Goal: Task Accomplishment & Management: Manage account settings

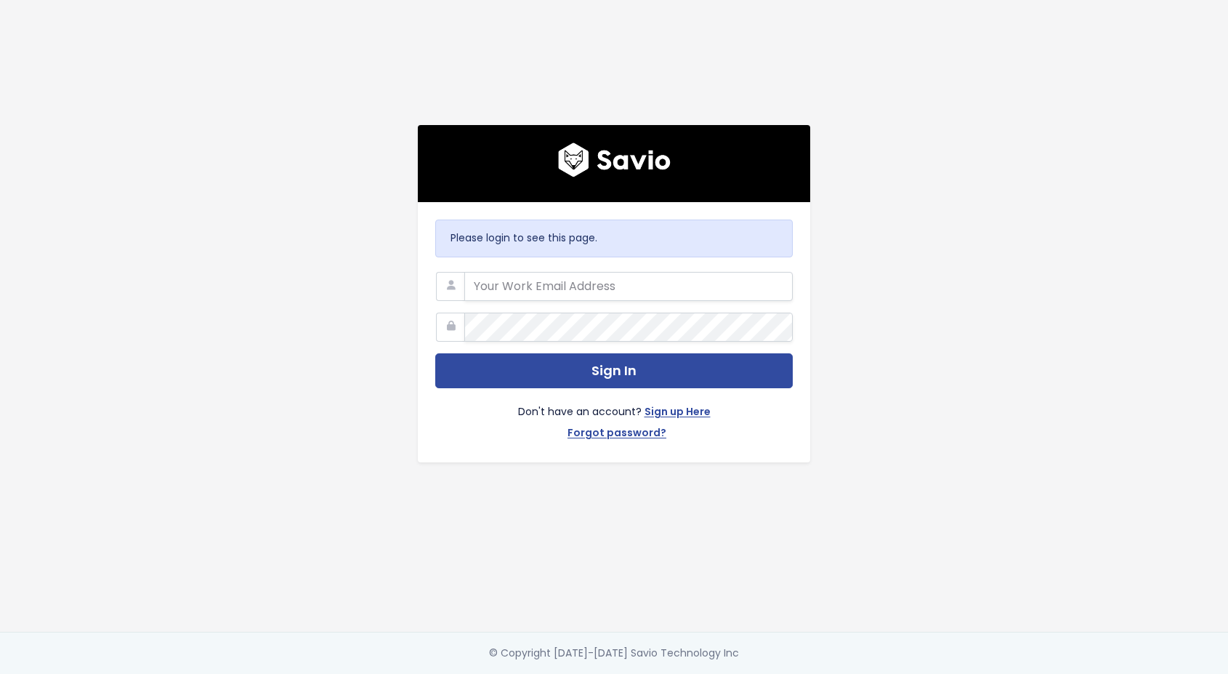
click at [0, 673] on nordpass-portal at bounding box center [0, 674] width 0 height 0
type input "brooke@marsello.com"
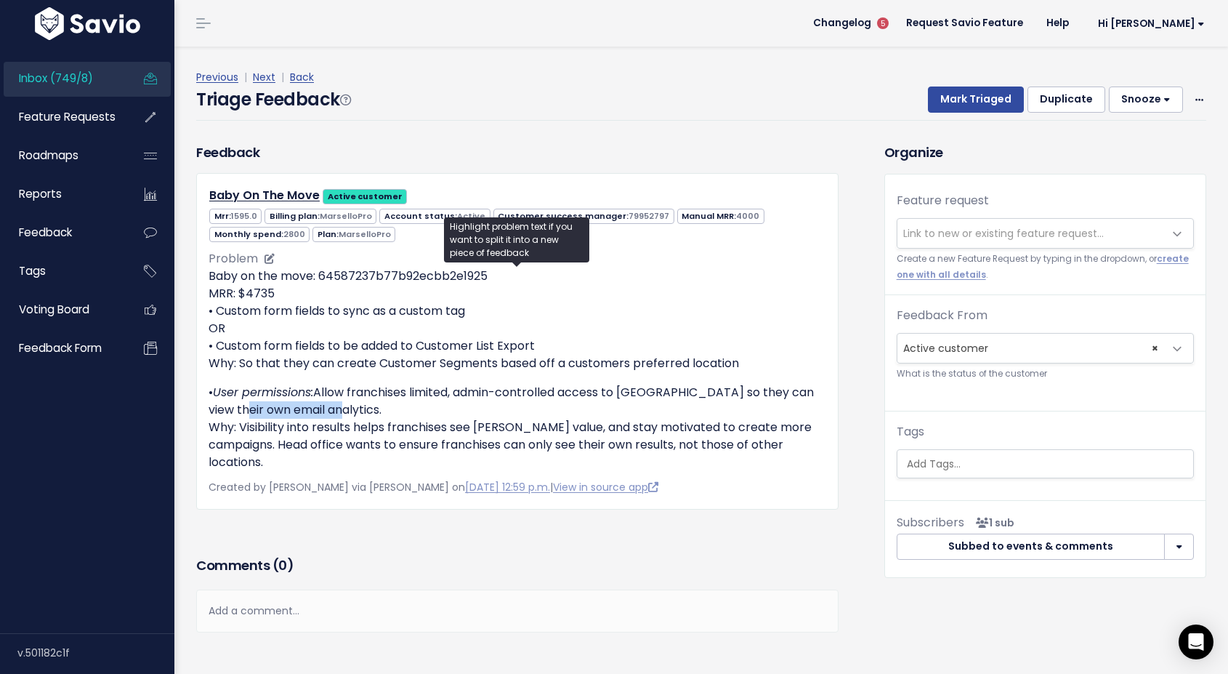
drag, startPoint x: 330, startPoint y: 408, endPoint x: 239, endPoint y: 411, distance: 90.9
click at [239, 411] on p "• User permissions: Allow franchises limited, admin-controlled access to Marsel…" at bounding box center [518, 427] width 618 height 87
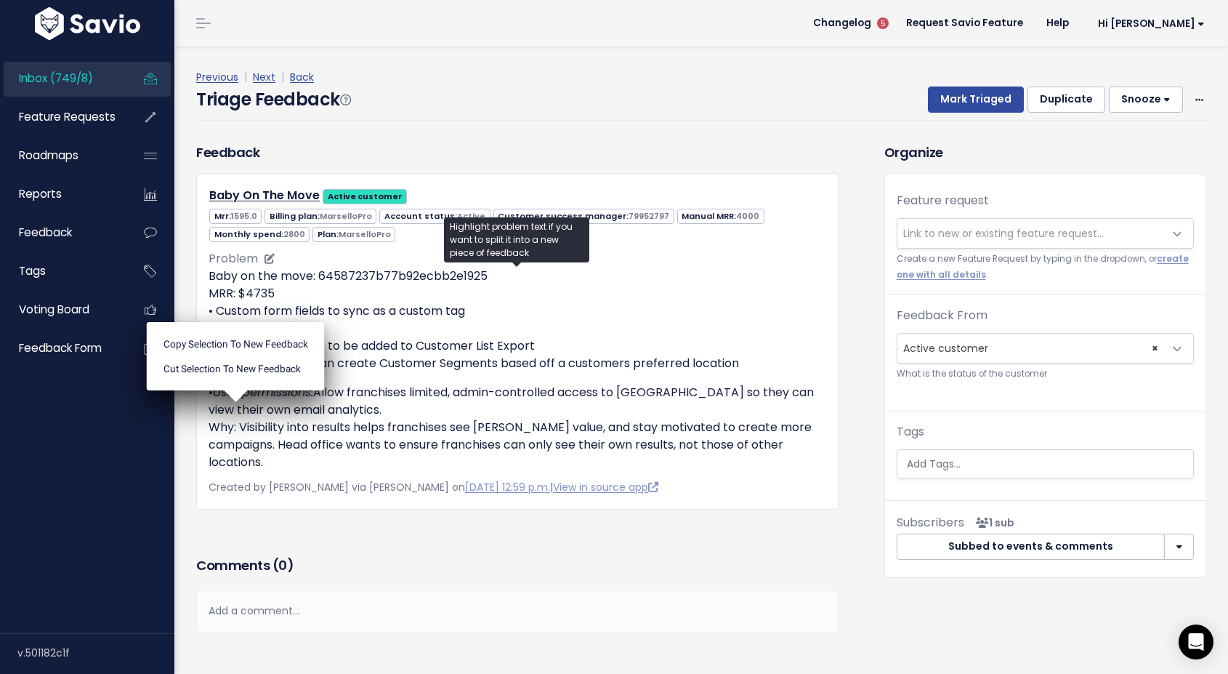
click at [570, 323] on p "Baby on the move: 64587237b77b92ecbb2e1925 MRR: $4735 • Custom form fields to s…" at bounding box center [518, 319] width 618 height 105
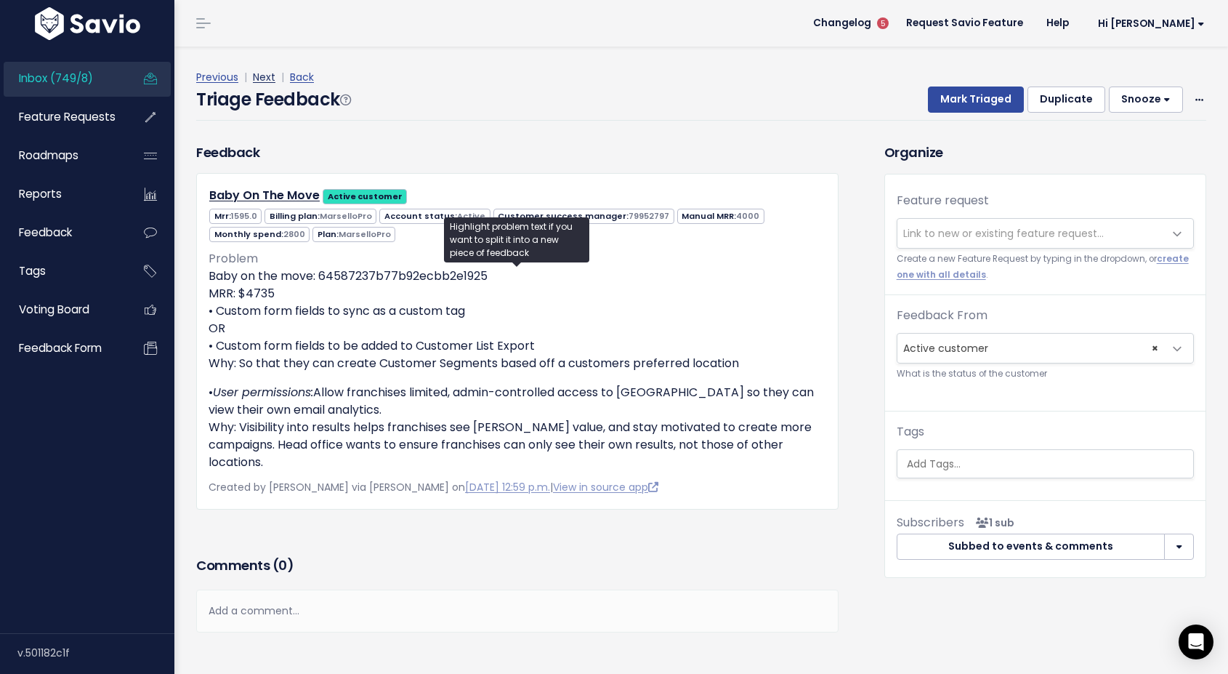
click at [270, 74] on link "Next" at bounding box center [264, 77] width 23 height 15
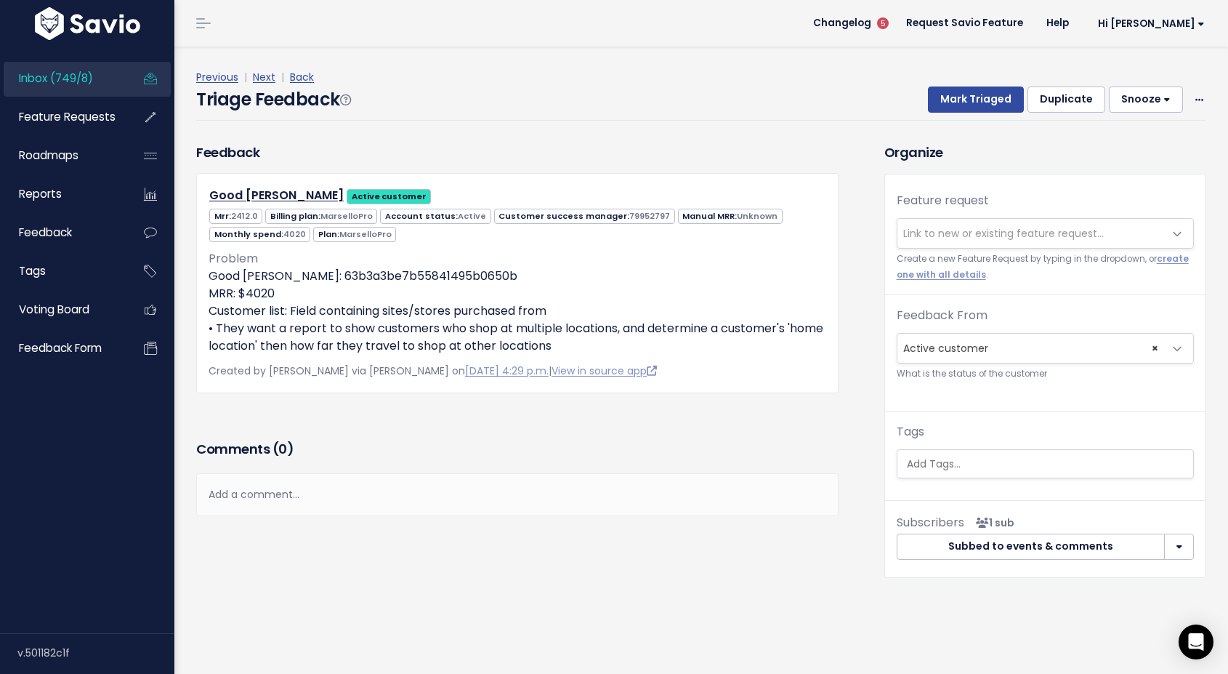
click at [984, 233] on span "Link to new or existing feature request..." at bounding box center [1003, 233] width 201 height 15
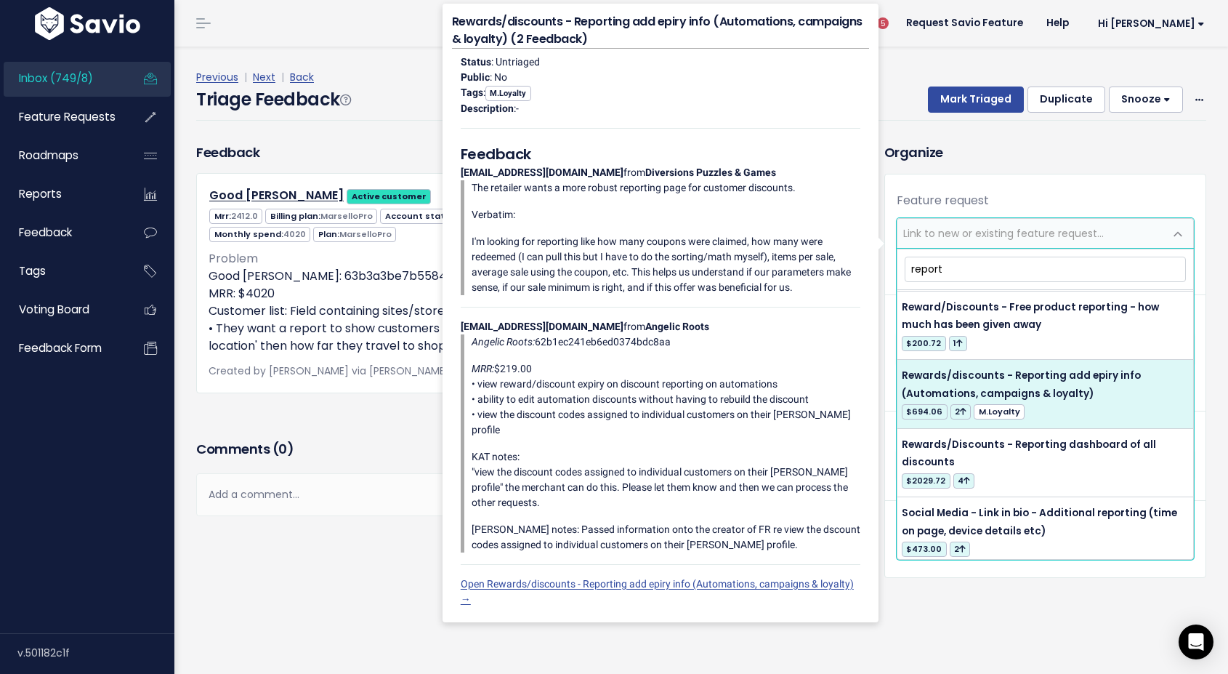
scroll to position [3136, 0]
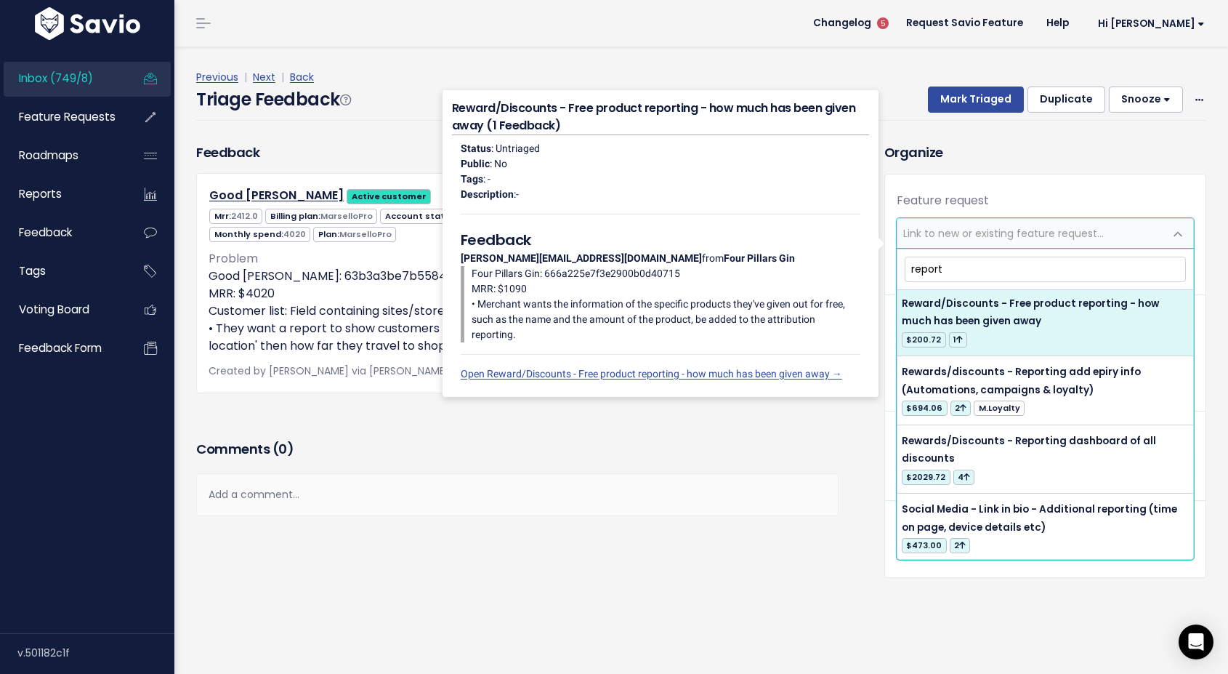
drag, startPoint x: 940, startPoint y: 273, endPoint x: 907, endPoint y: 274, distance: 33.5
click at [907, 274] on input "report" at bounding box center [1045, 269] width 281 height 25
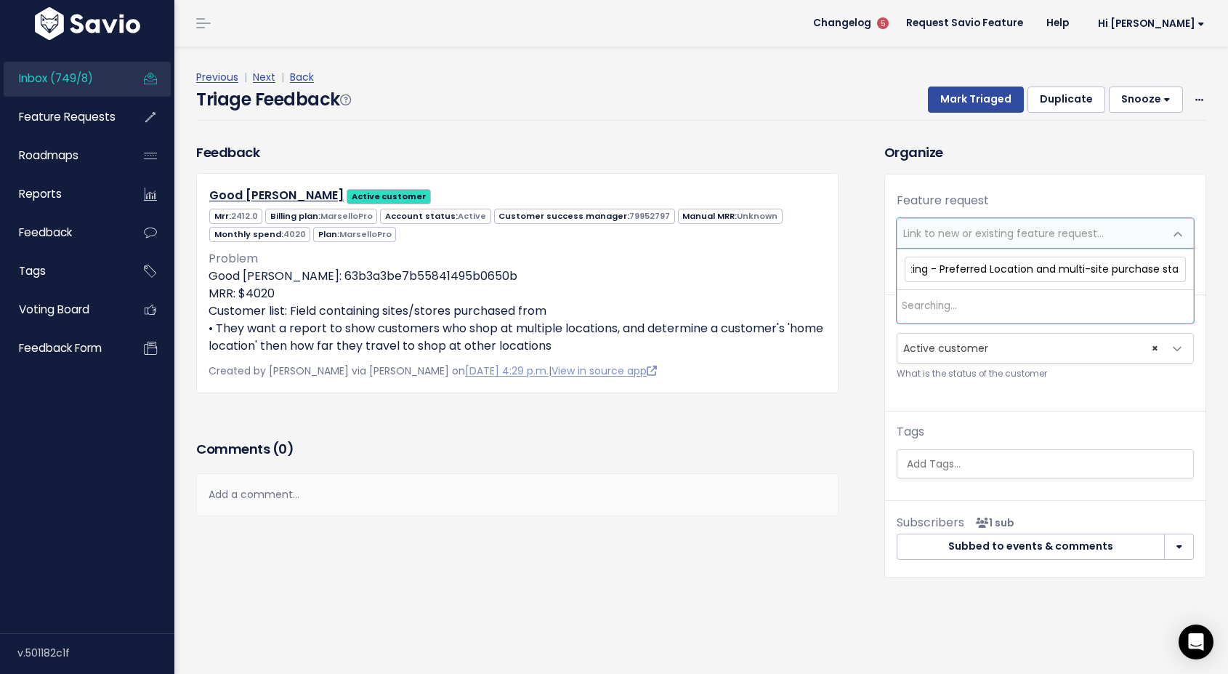
scroll to position [0, 38]
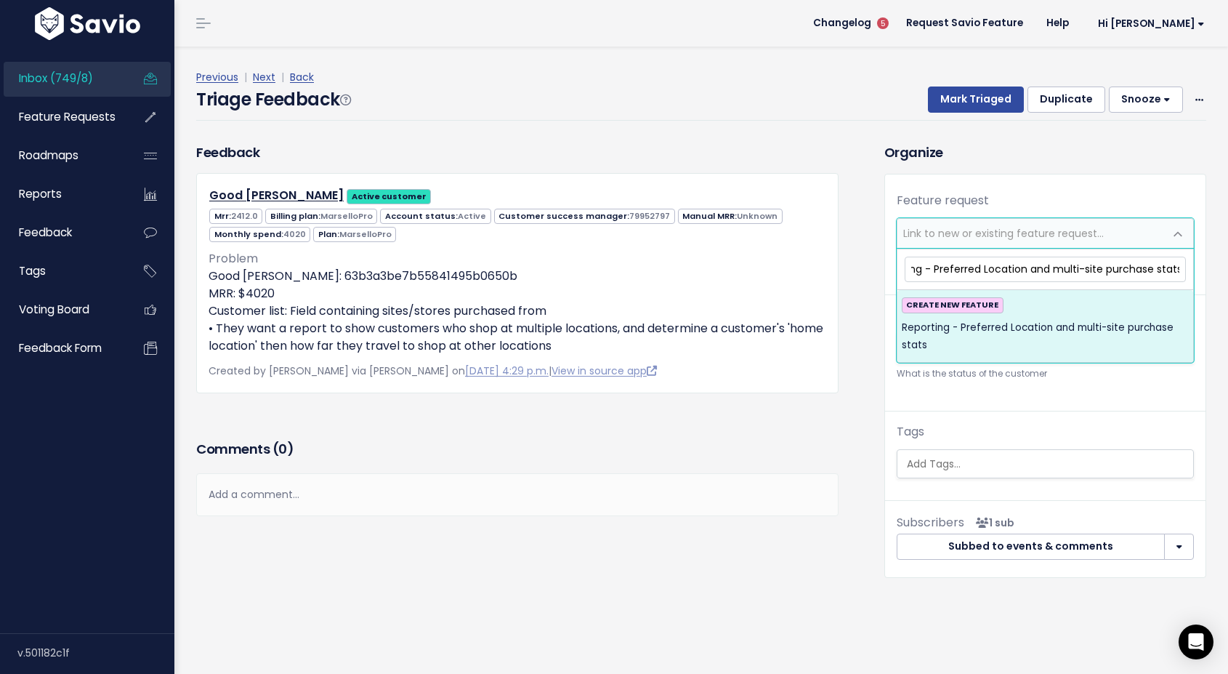
type input "Reporting - Preferred Location and multi-site purchase stats"
click at [973, 326] on span "Reporting - Preferred Location and multi-site purchase stats" at bounding box center [1045, 337] width 287 height 36
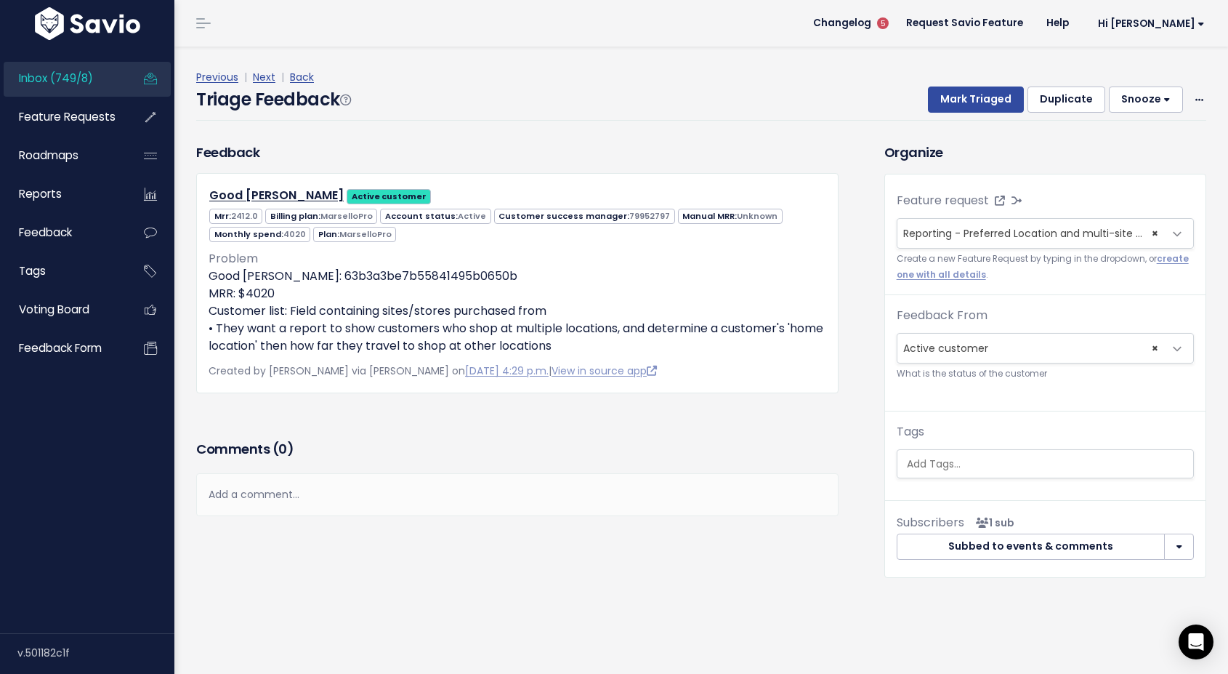
click at [228, 494] on div "Add a comment..." at bounding box center [517, 494] width 642 height 43
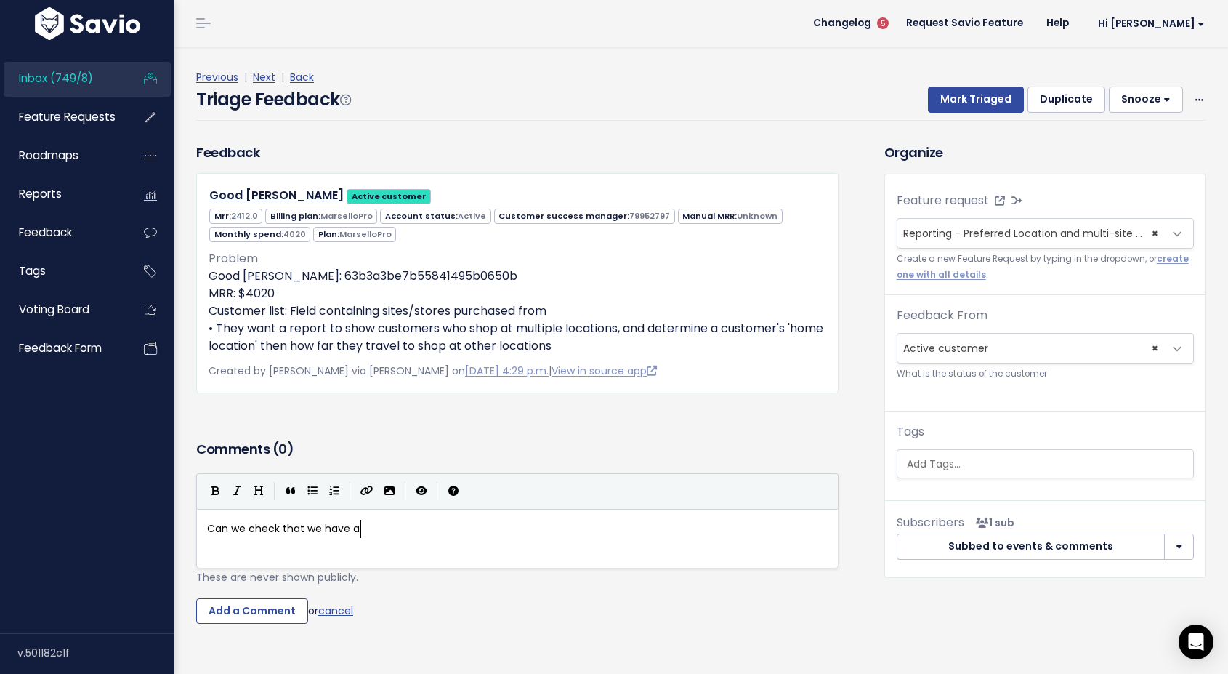
type textarea "Can we check that we have a c"
type textarea "user and company?"
click at [265, 615] on input "Add a Comment" at bounding box center [252, 611] width 112 height 26
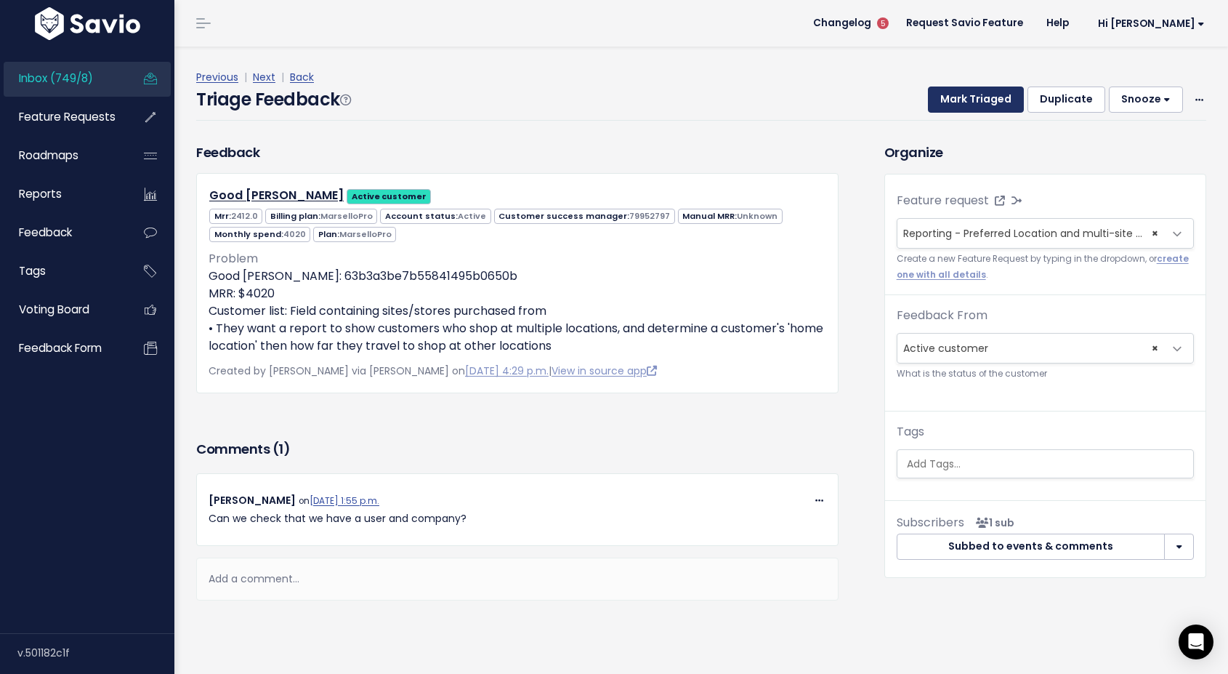
click at [984, 106] on button "Mark Triaged" at bounding box center [976, 99] width 96 height 26
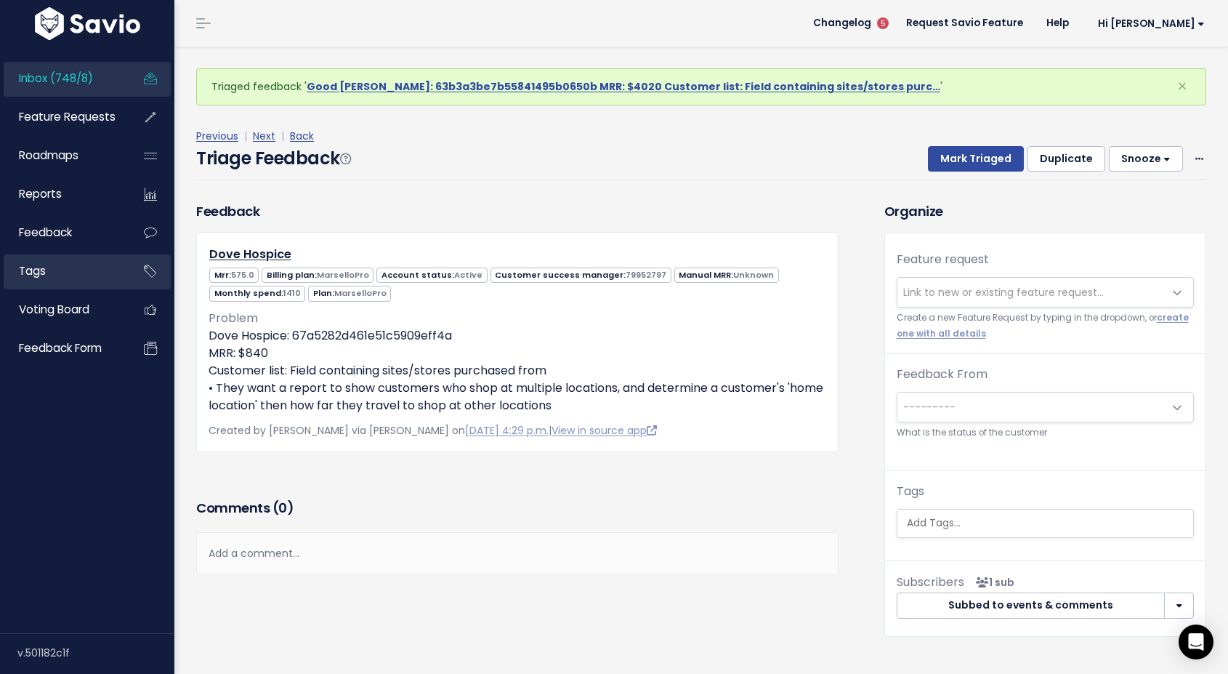
click at [39, 278] on span "Tags" at bounding box center [32, 270] width 27 height 15
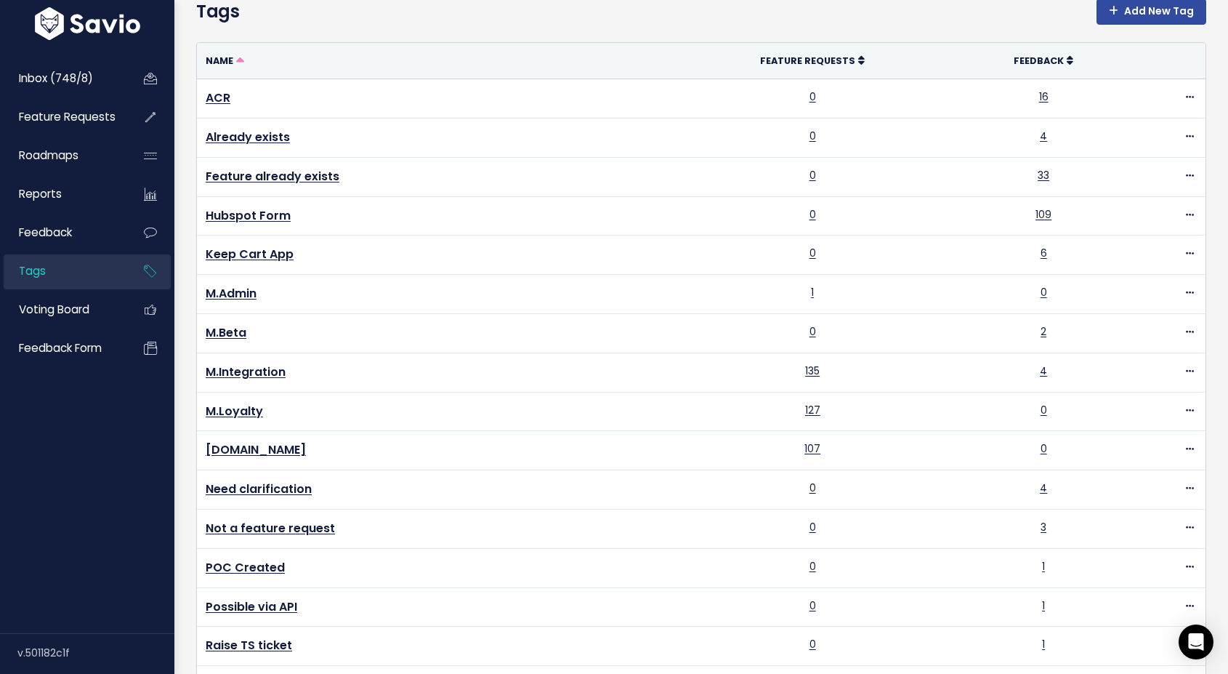
scroll to position [44, 0]
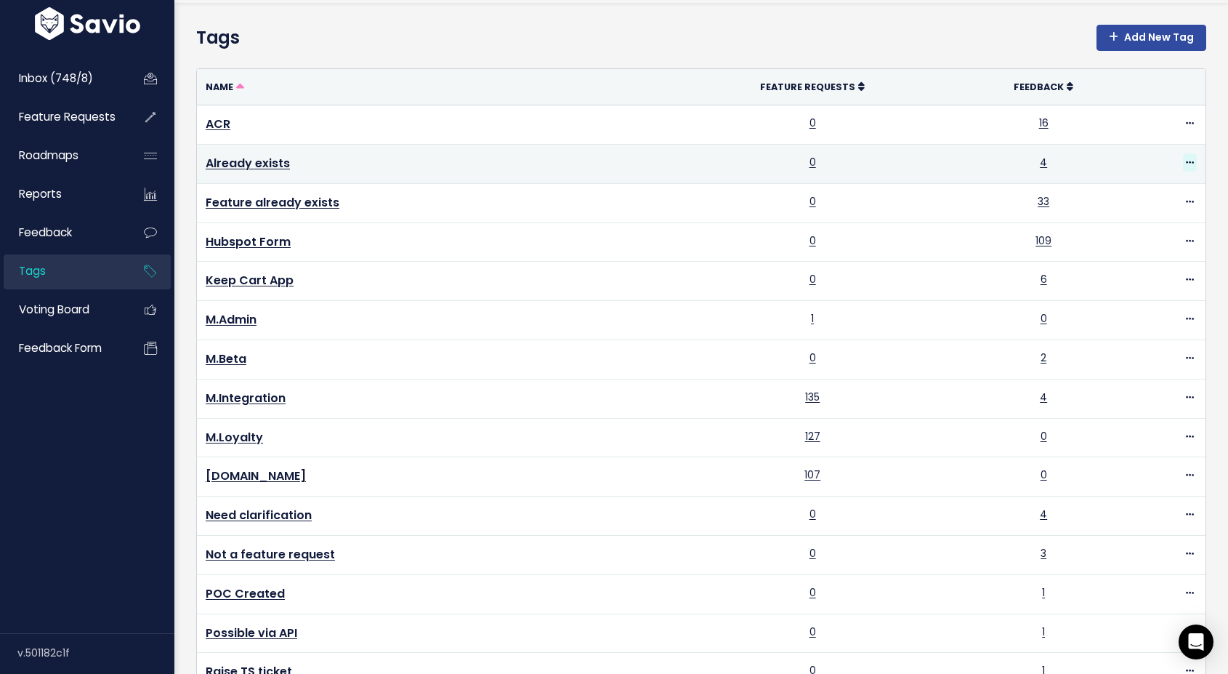
click at [1191, 161] on icon at bounding box center [1190, 162] width 8 height 9
click at [1153, 230] on link "Merge" at bounding box center [1144, 223] width 105 height 28
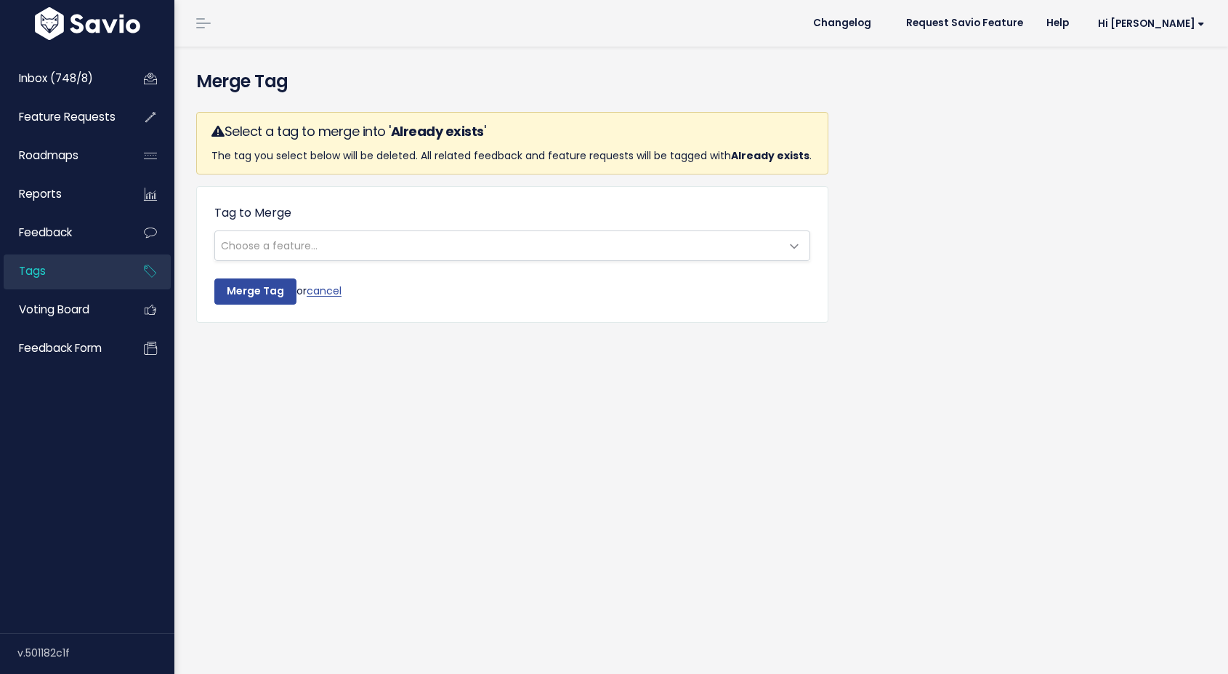
click at [400, 245] on span "Choose a feature..." at bounding box center [497, 245] width 565 height 29
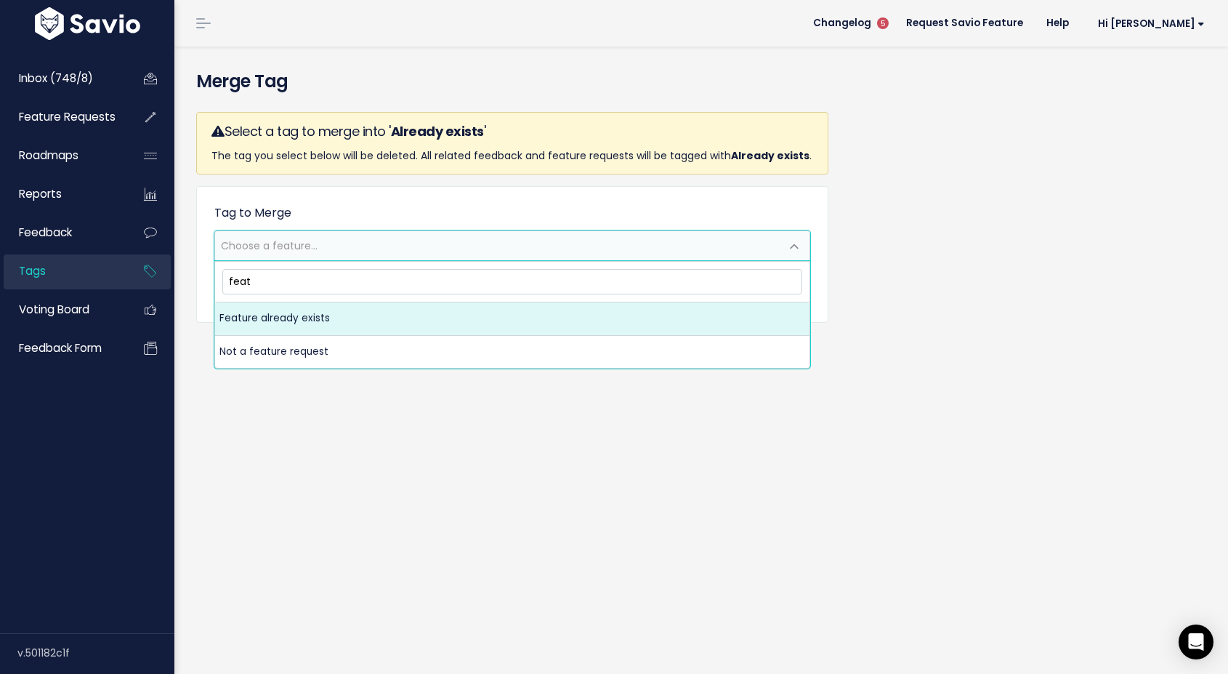
type input "feat"
select select "9985"
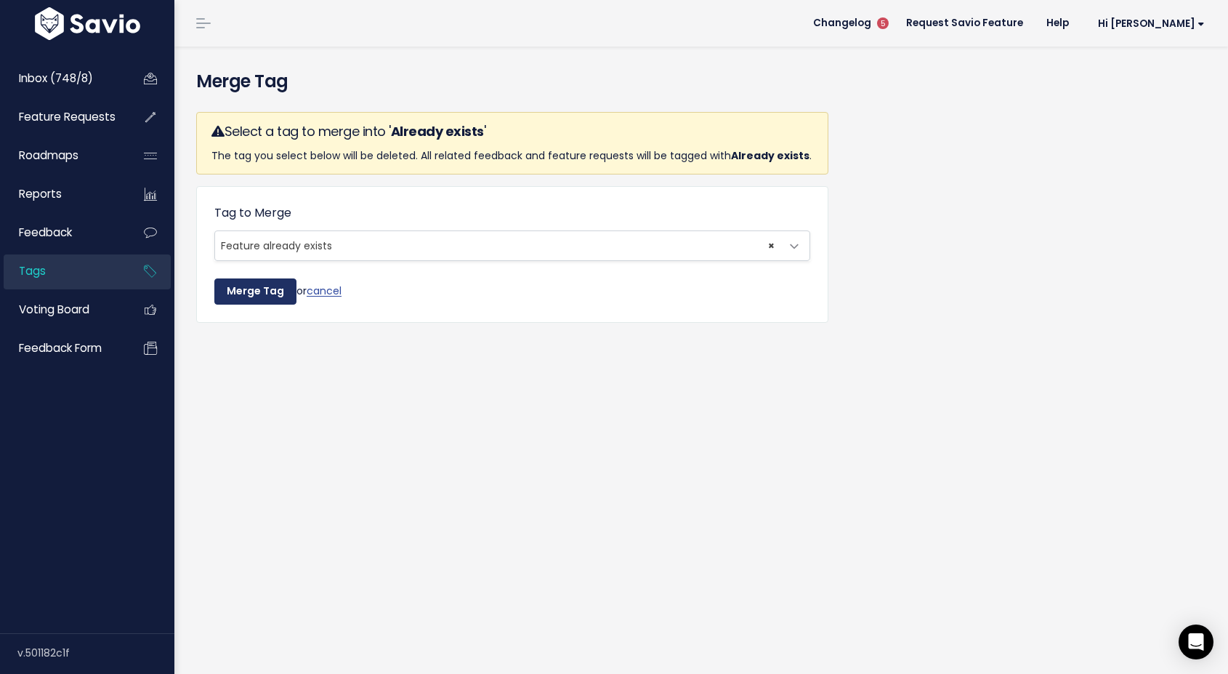
click at [268, 295] on input "Merge Tag" at bounding box center [255, 291] width 82 height 26
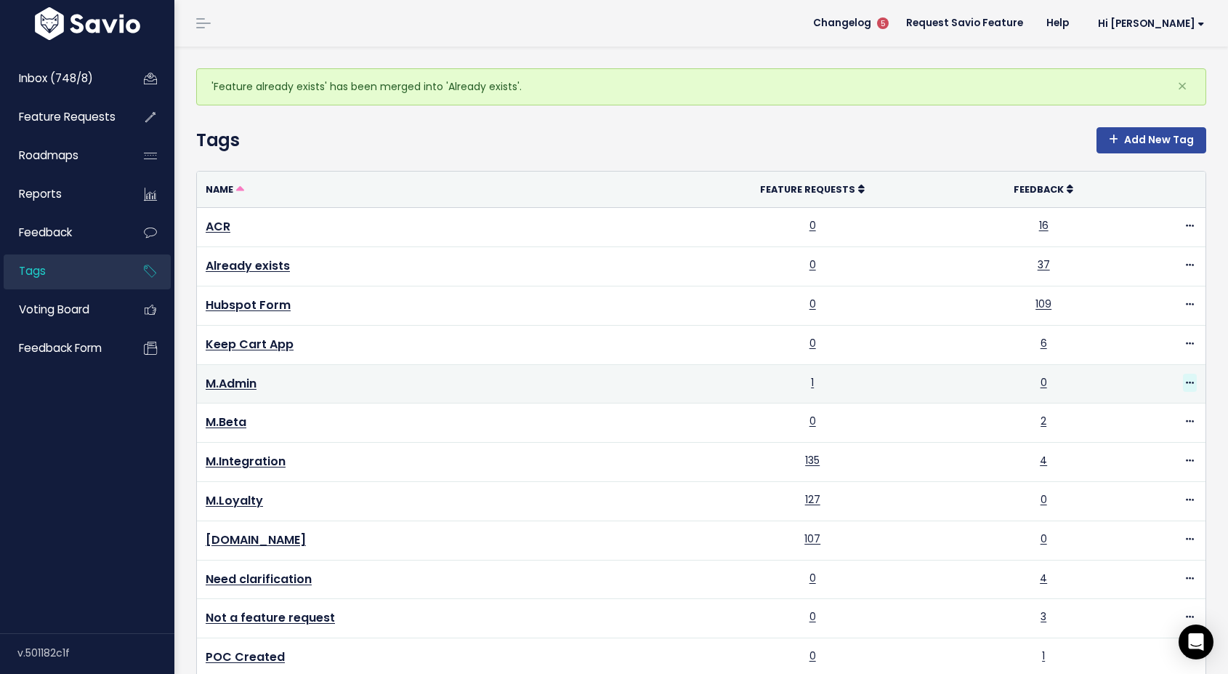
click at [1189, 382] on icon at bounding box center [1190, 383] width 8 height 9
click at [1115, 475] on link "Delete" at bounding box center [1144, 472] width 105 height 28
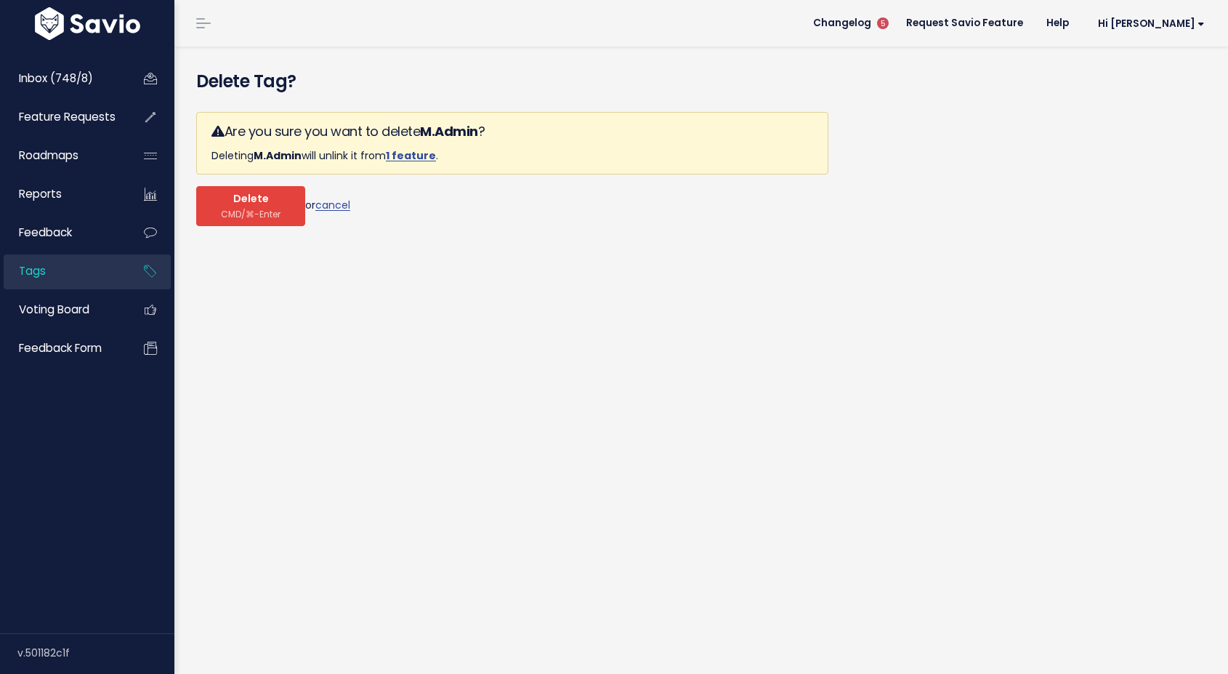
click at [253, 200] on span "Delete" at bounding box center [251, 199] width 36 height 13
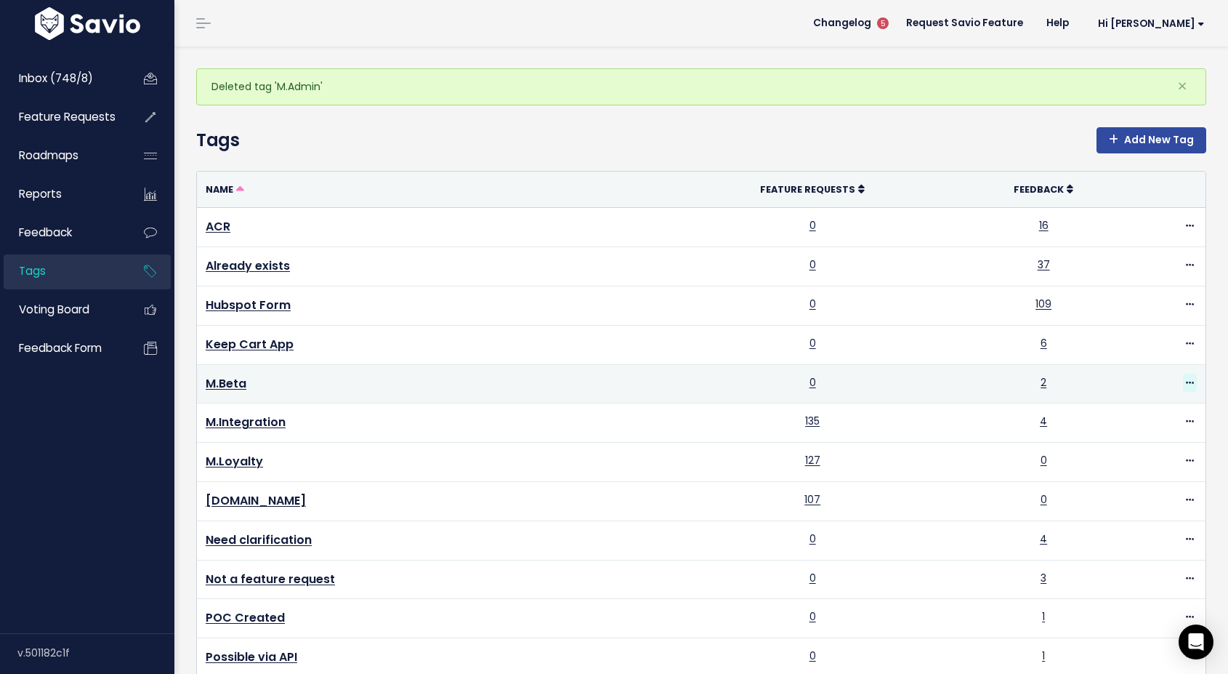
click at [1188, 381] on icon at bounding box center [1190, 383] width 8 height 9
click at [1117, 468] on link "Delete" at bounding box center [1144, 472] width 105 height 28
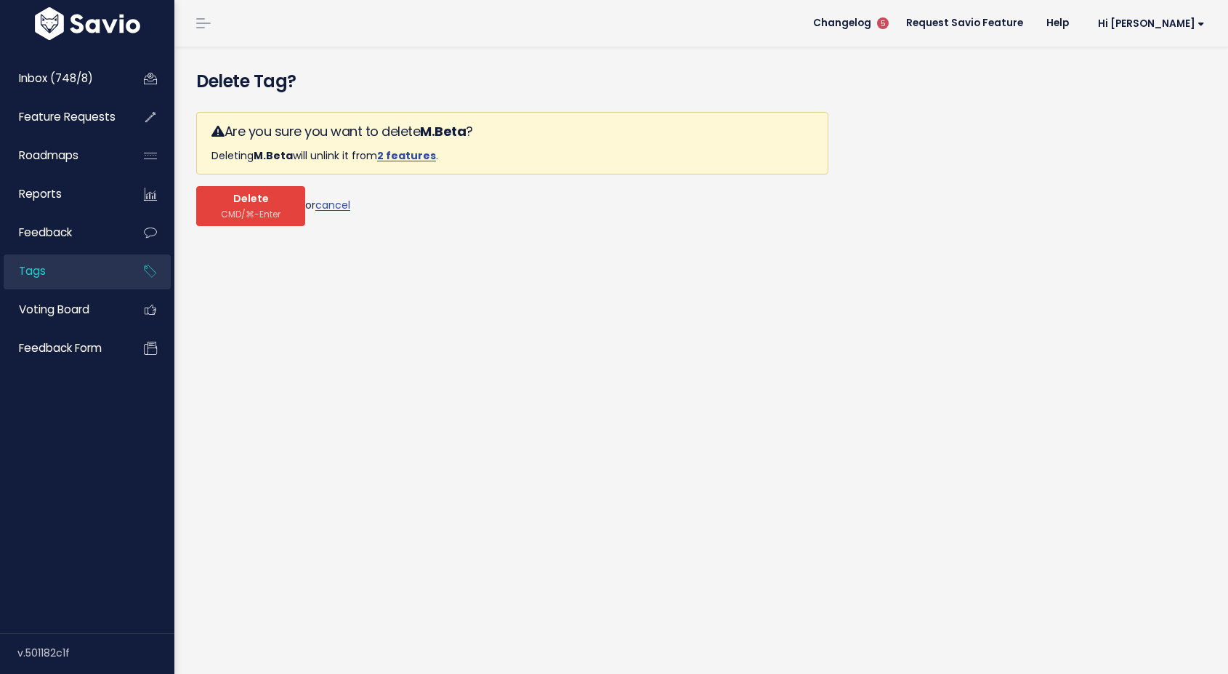
click at [264, 212] on span "CMD/⌘-Enter" at bounding box center [251, 214] width 60 height 11
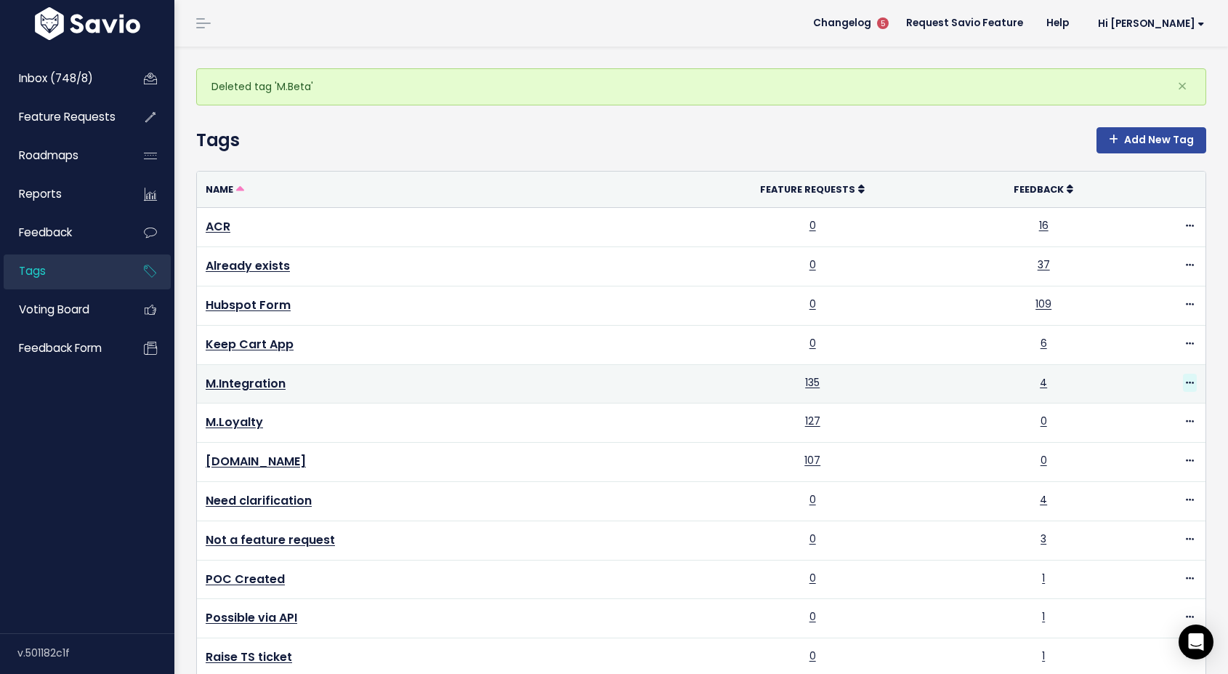
click at [1191, 387] on span at bounding box center [1190, 383] width 14 height 18
click at [1131, 473] on link "Delete" at bounding box center [1144, 472] width 105 height 28
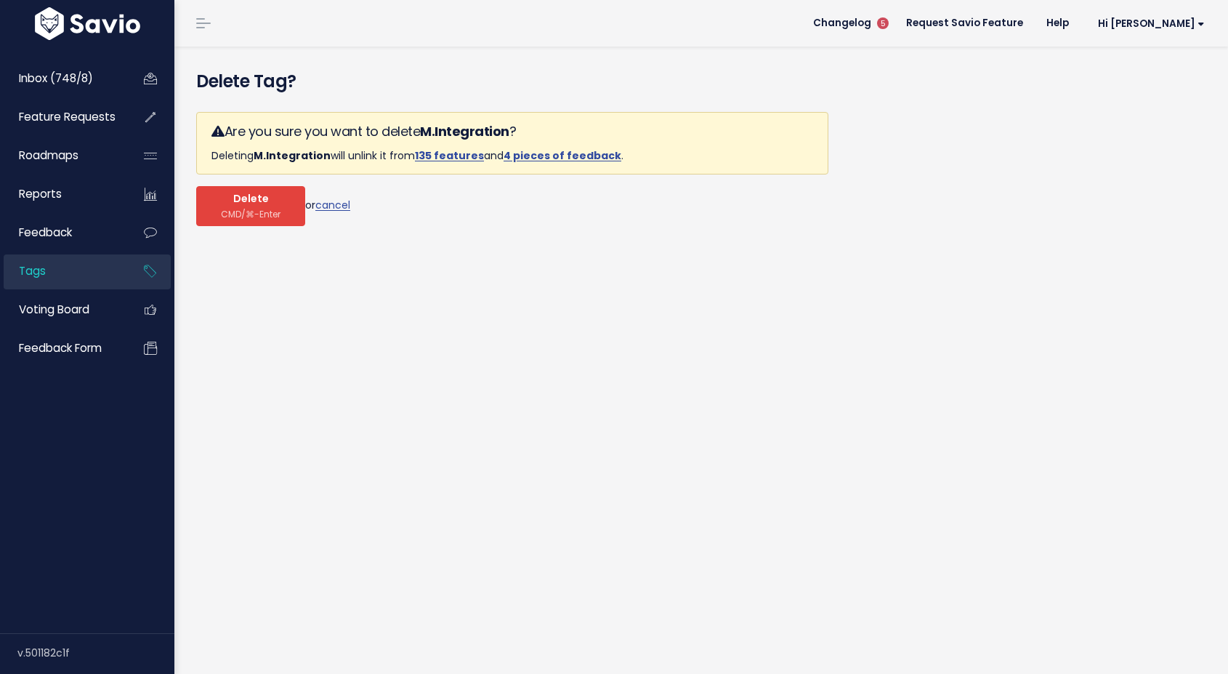
click at [243, 220] on button "Delete CMD/⌘-Enter" at bounding box center [250, 206] width 109 height 40
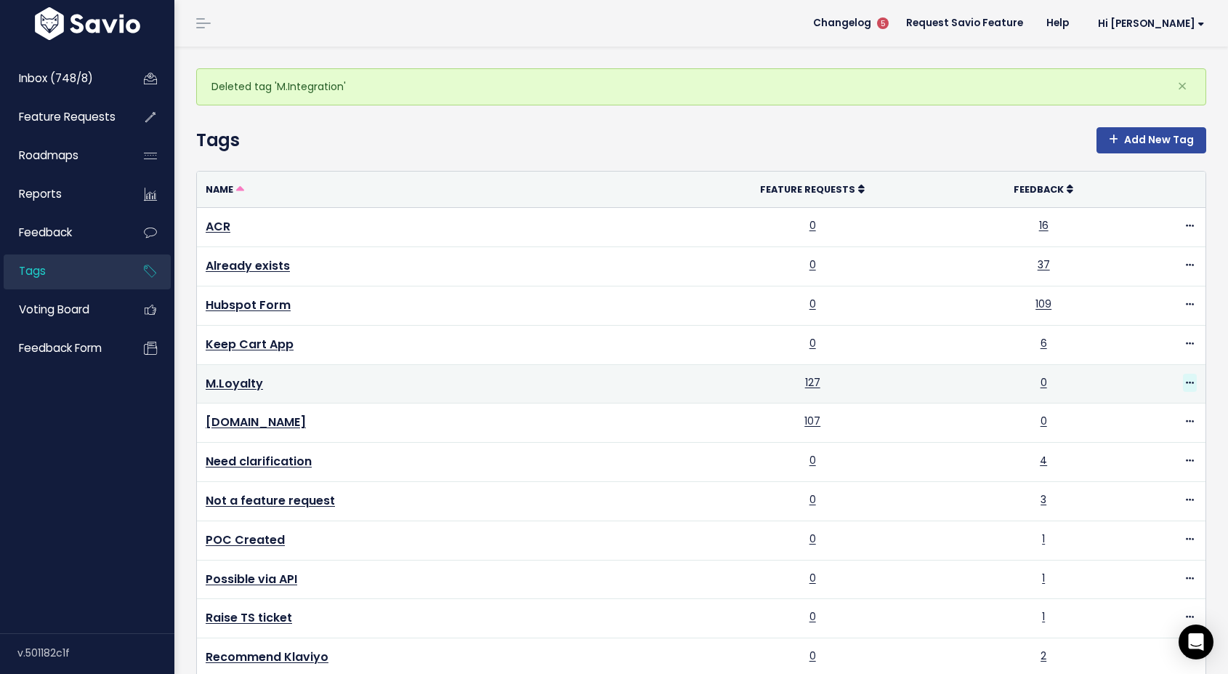
click at [1192, 382] on icon at bounding box center [1190, 383] width 8 height 9
click at [1128, 471] on link "Delete" at bounding box center [1144, 472] width 105 height 28
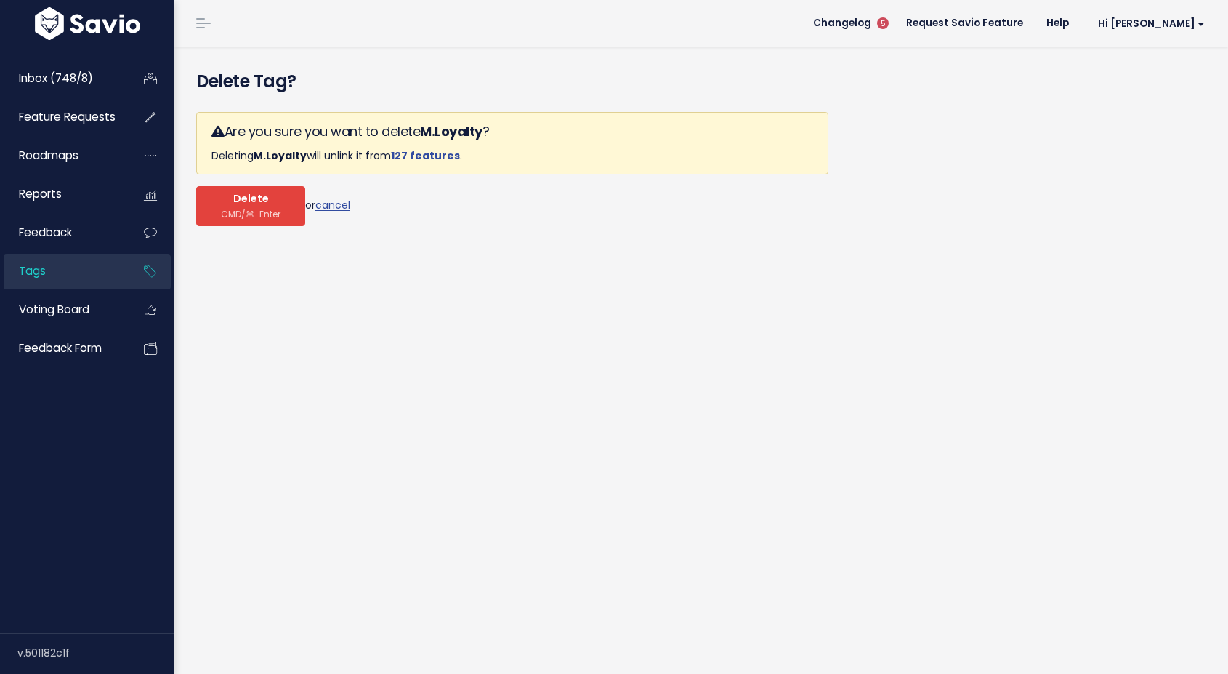
click at [230, 211] on span "CMD/⌘-Enter" at bounding box center [251, 214] width 60 height 11
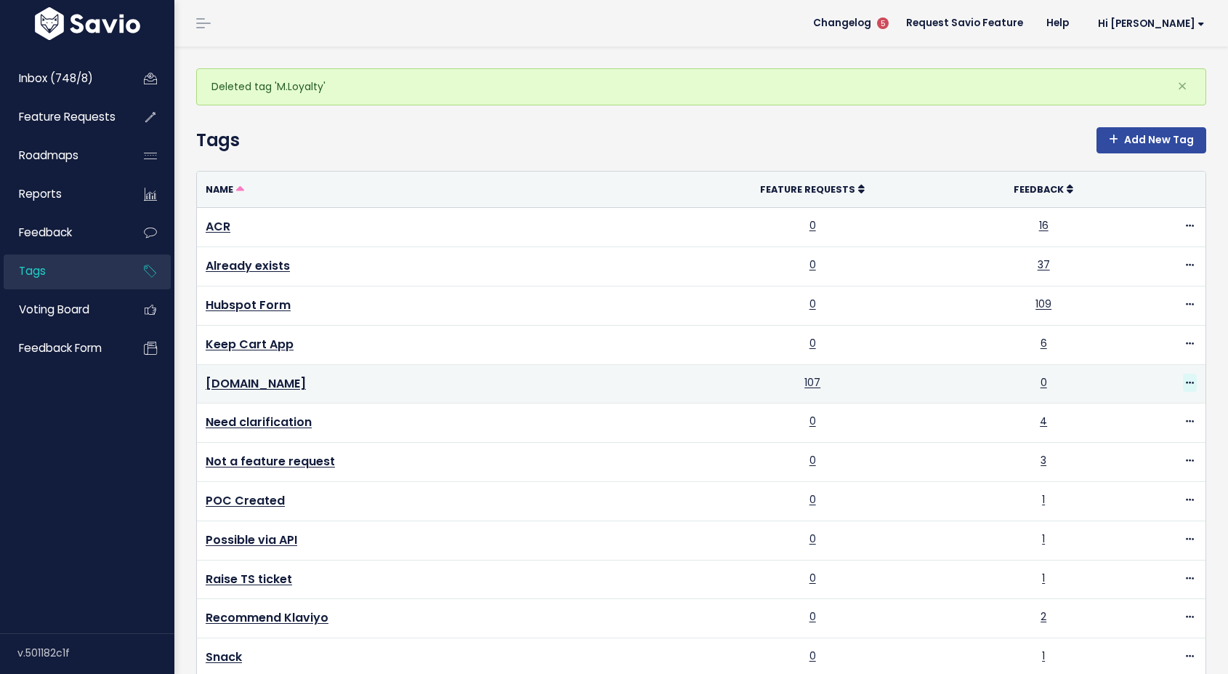
click at [1187, 383] on icon at bounding box center [1190, 383] width 8 height 9
click at [1112, 470] on link "Delete" at bounding box center [1144, 472] width 105 height 28
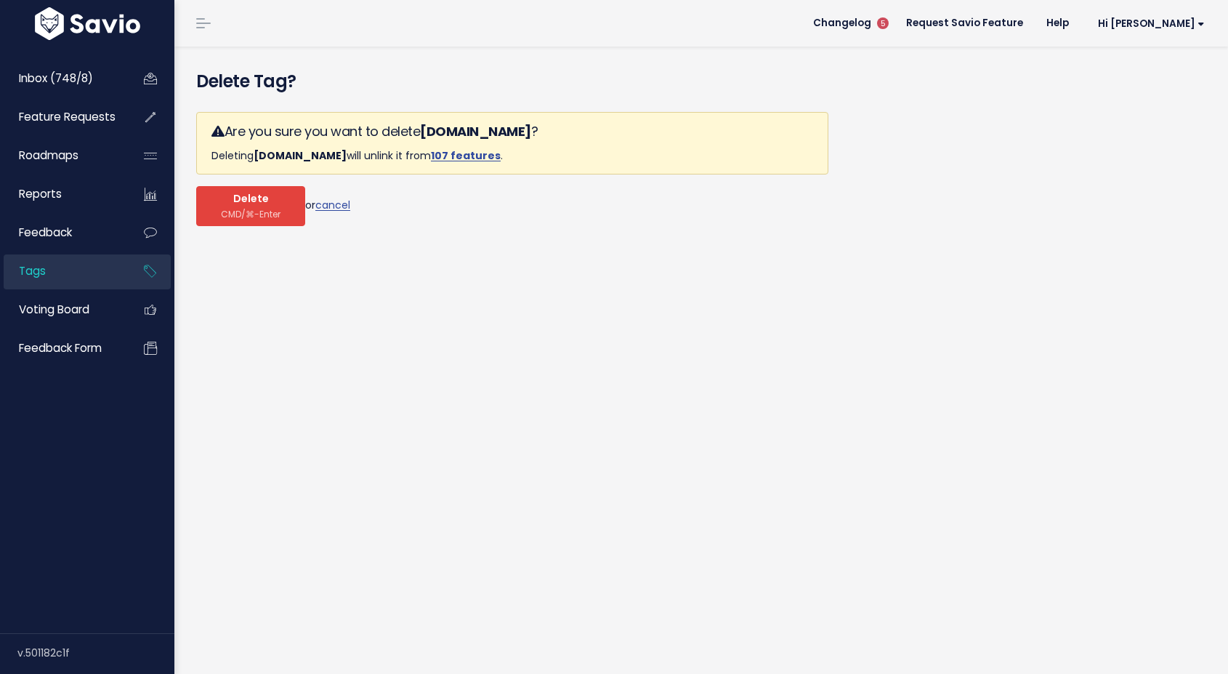
click at [246, 206] on button "Delete CMD/⌘-Enter" at bounding box center [250, 206] width 109 height 40
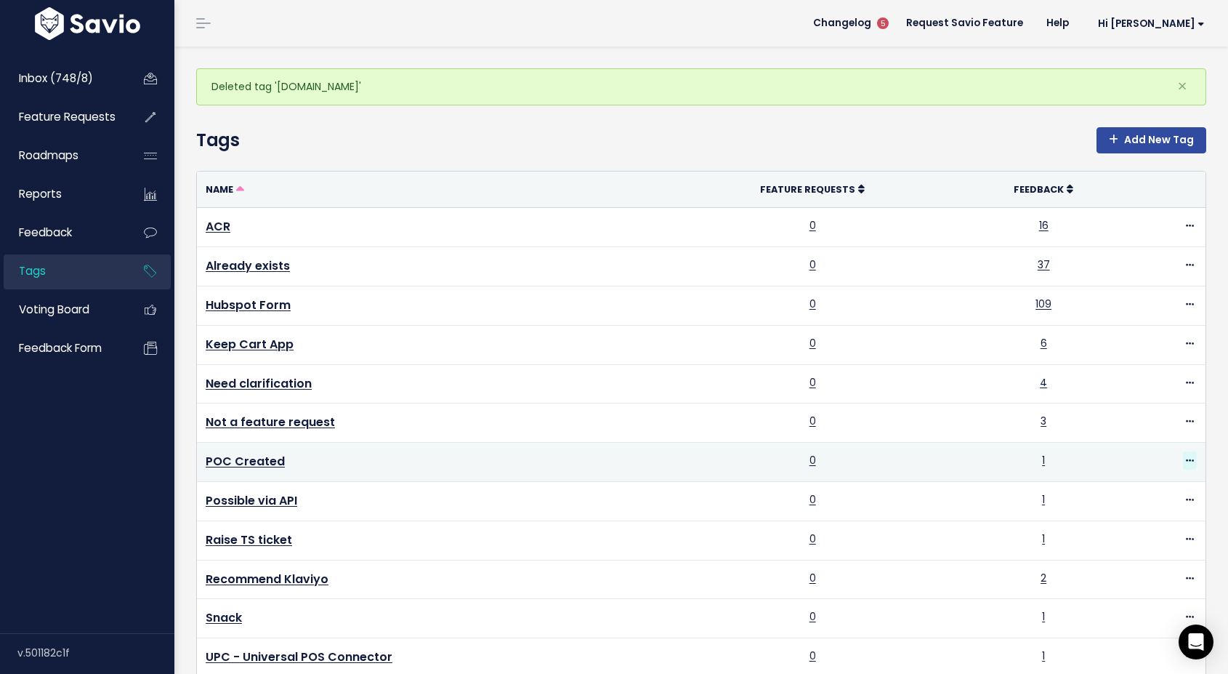
click at [1188, 457] on icon at bounding box center [1190, 460] width 8 height 9
click at [1125, 549] on link "Delete" at bounding box center [1144, 550] width 105 height 28
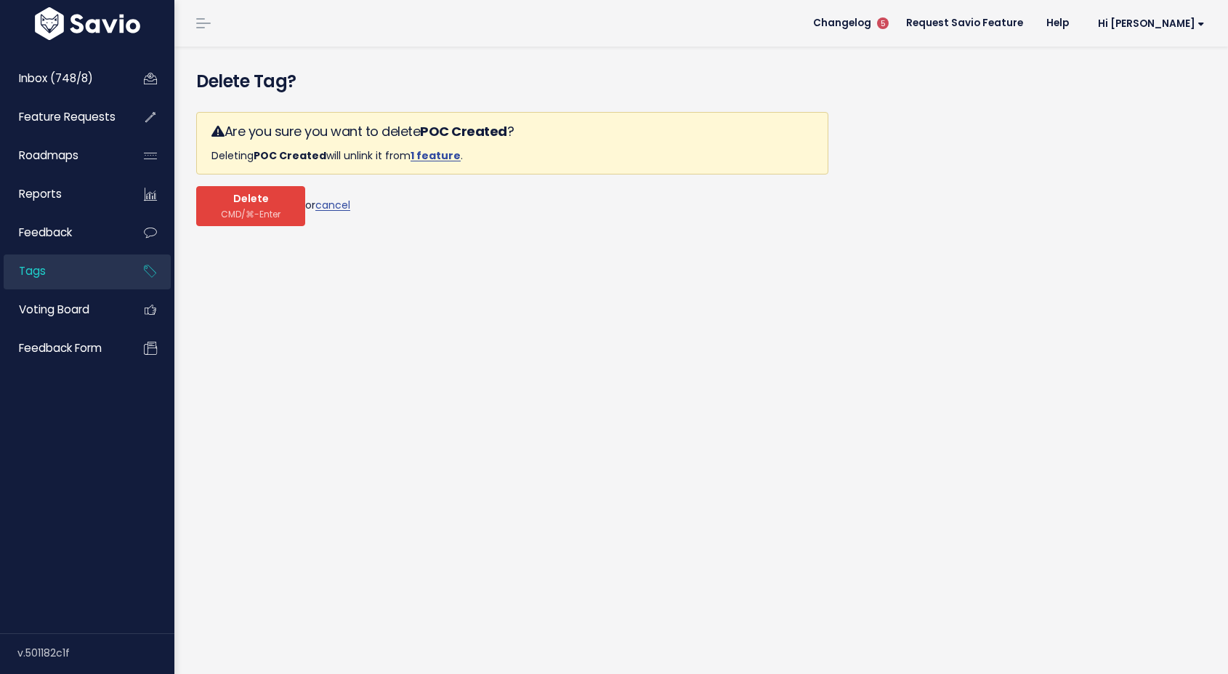
click at [262, 201] on span "Delete" at bounding box center [251, 199] width 36 height 13
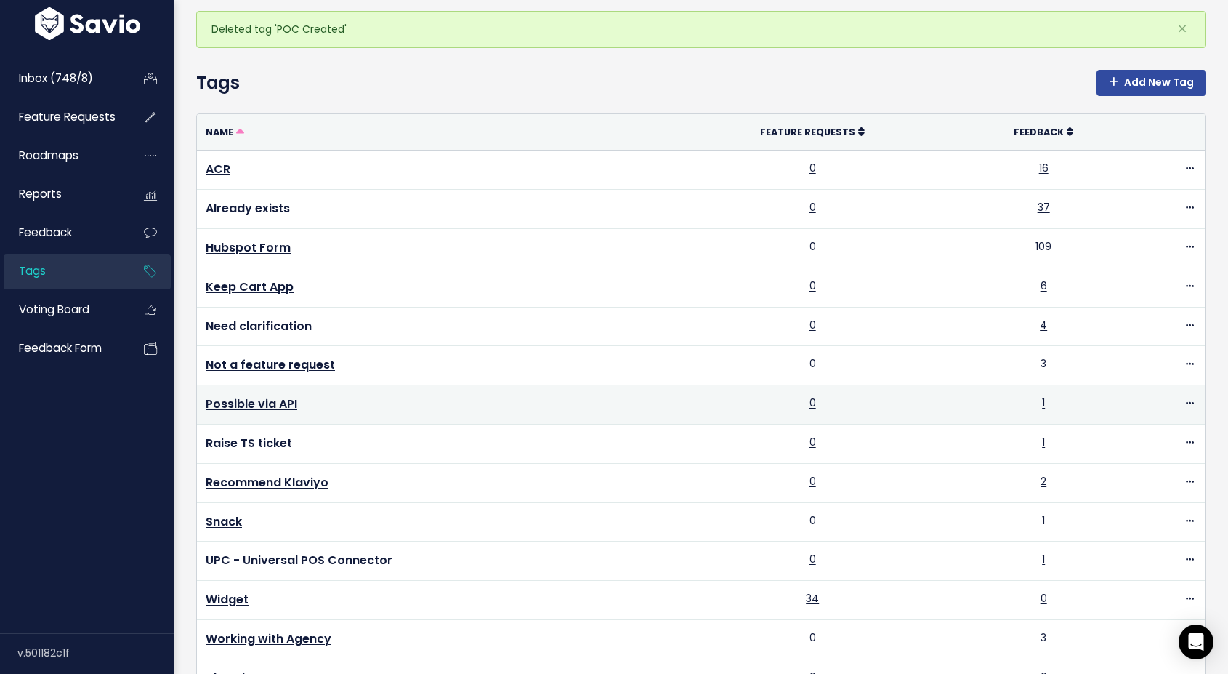
scroll to position [84, 0]
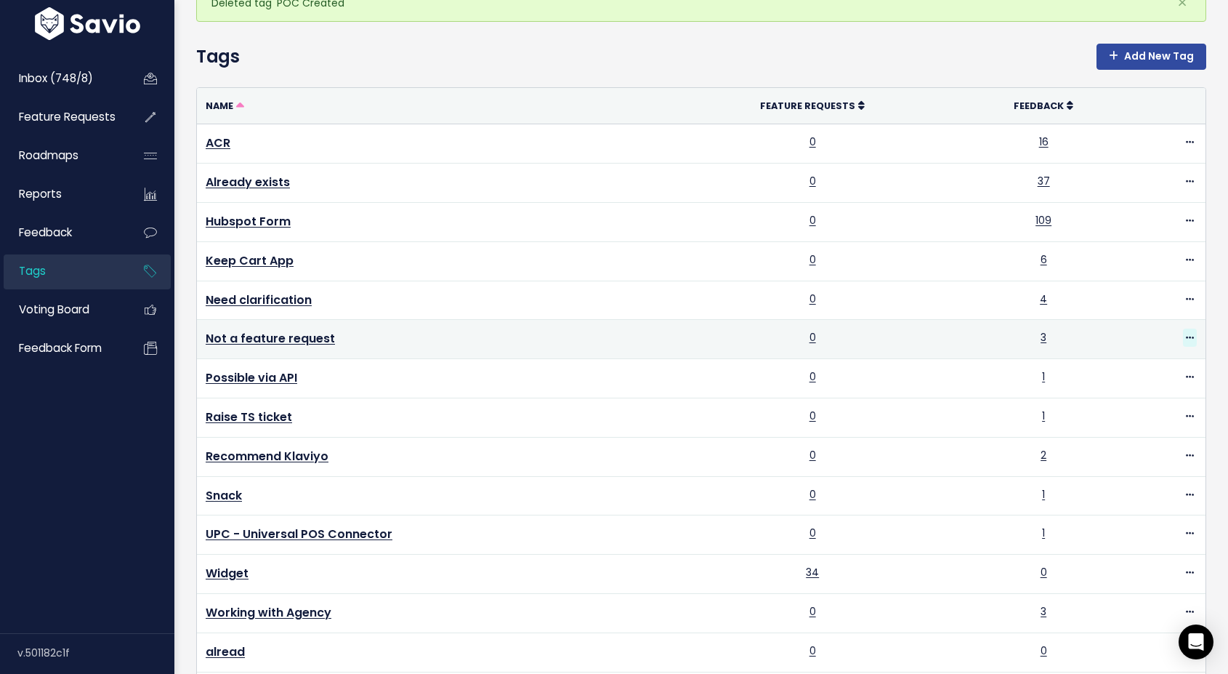
click at [1187, 334] on icon at bounding box center [1190, 338] width 8 height 9
click at [1147, 424] on link "Delete" at bounding box center [1144, 428] width 105 height 28
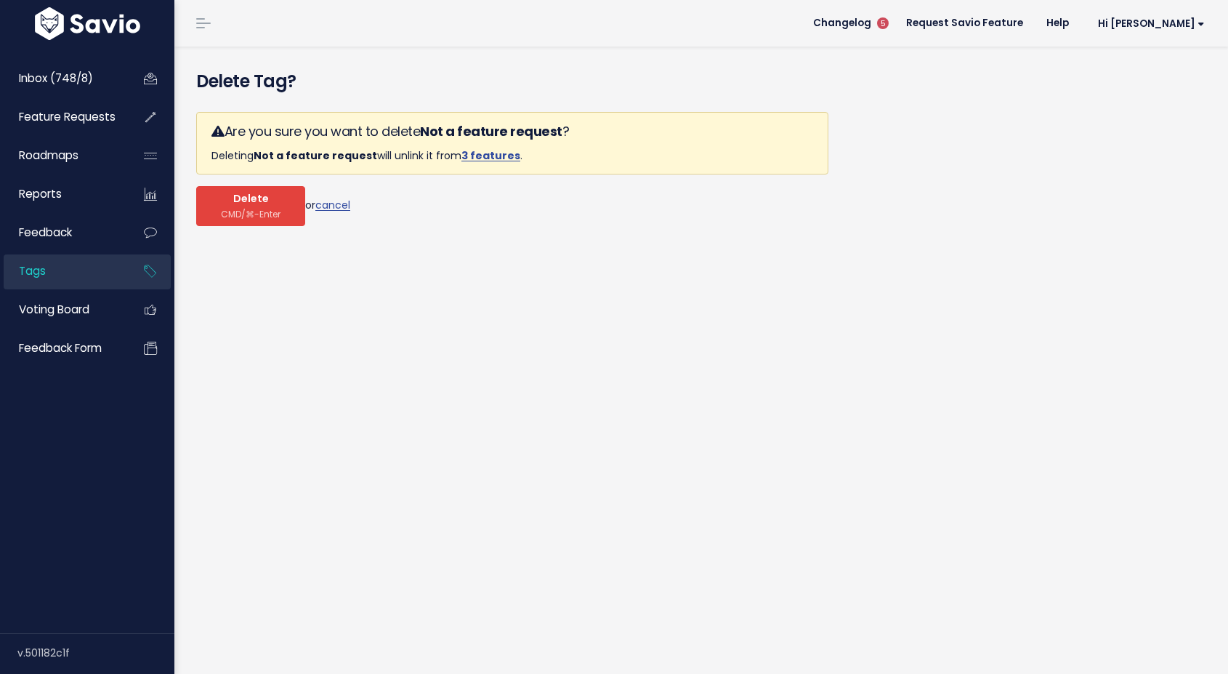
click at [269, 209] on span "CMD/⌘-Enter" at bounding box center [251, 214] width 60 height 11
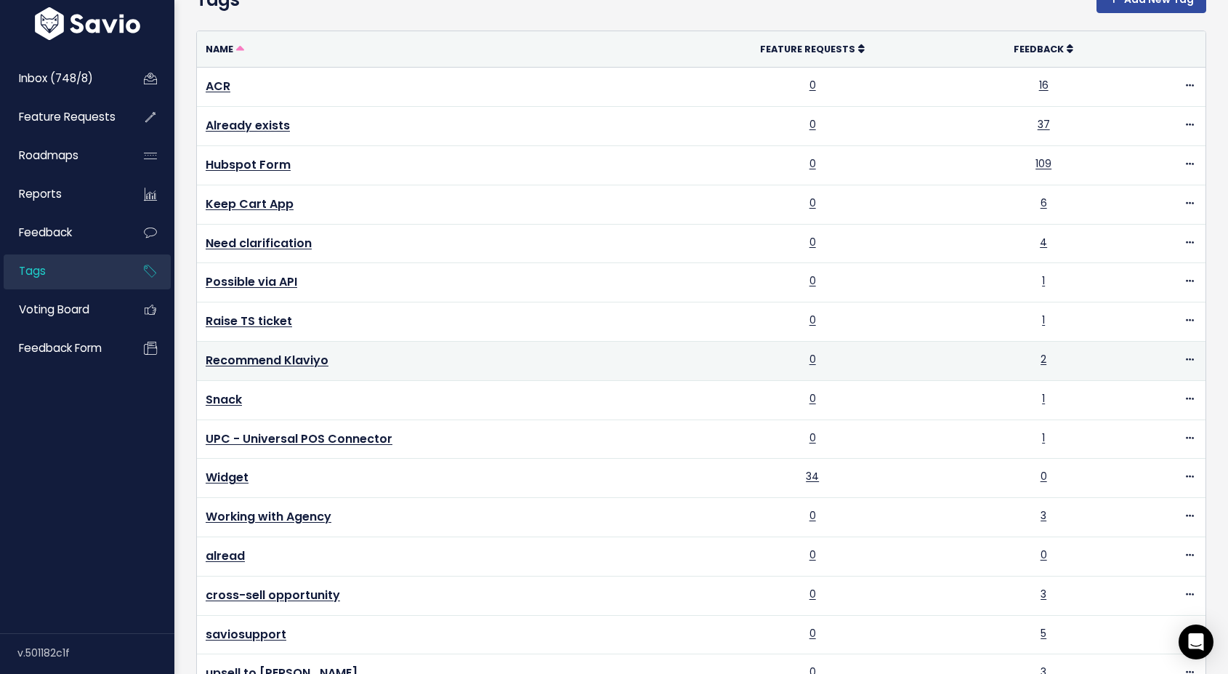
scroll to position [141, 0]
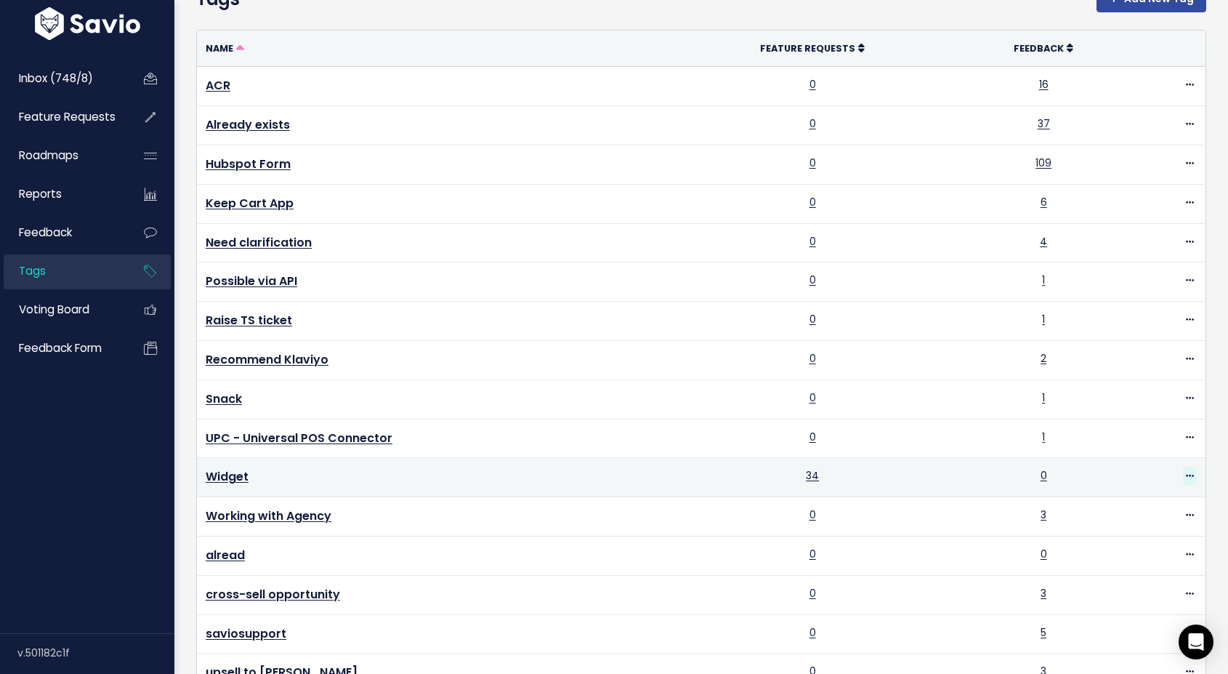
click at [1189, 473] on icon at bounding box center [1190, 476] width 8 height 9
click at [1124, 566] on link "Delete" at bounding box center [1144, 566] width 105 height 28
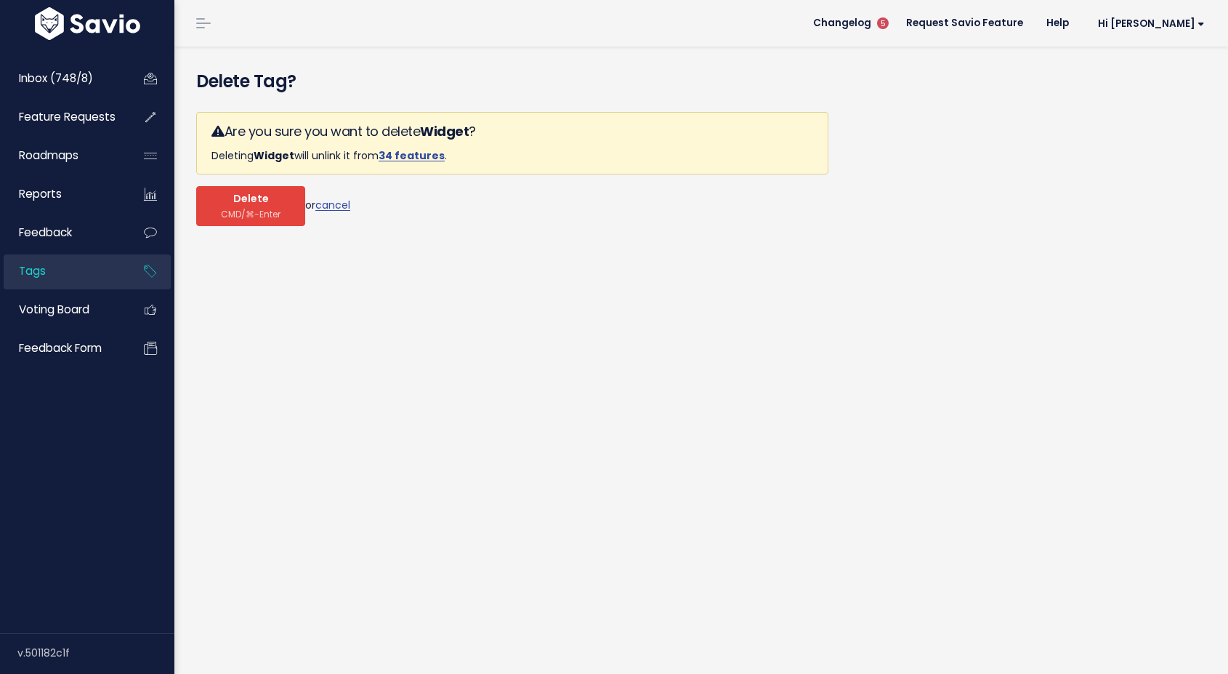
click at [254, 209] on span "CMD/⌘-Enter" at bounding box center [251, 214] width 60 height 11
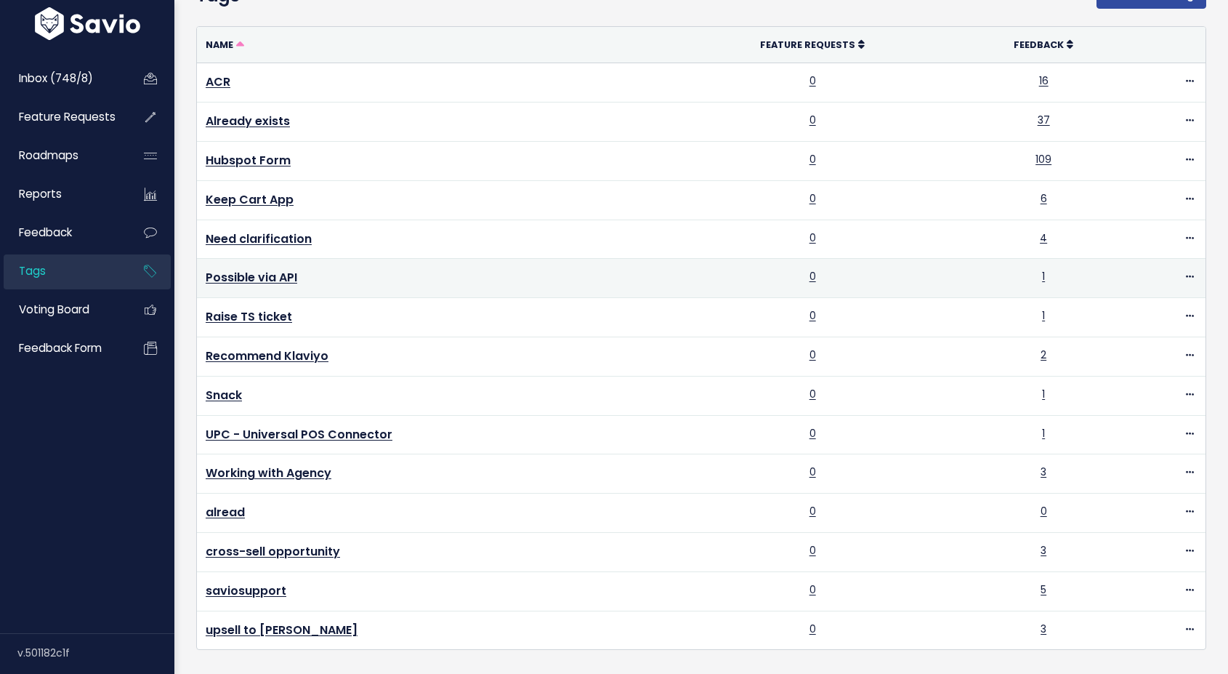
scroll to position [147, 0]
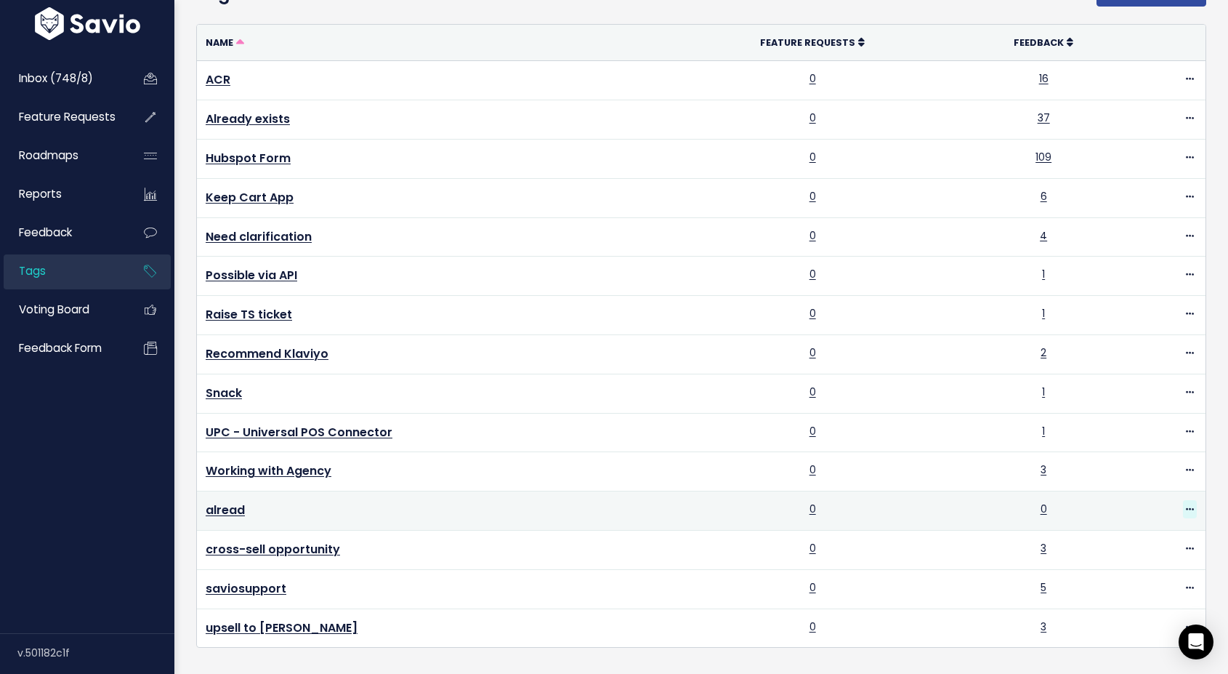
click at [1188, 511] on icon at bounding box center [1190, 509] width 8 height 9
click at [1124, 600] on link "Delete" at bounding box center [1144, 598] width 105 height 28
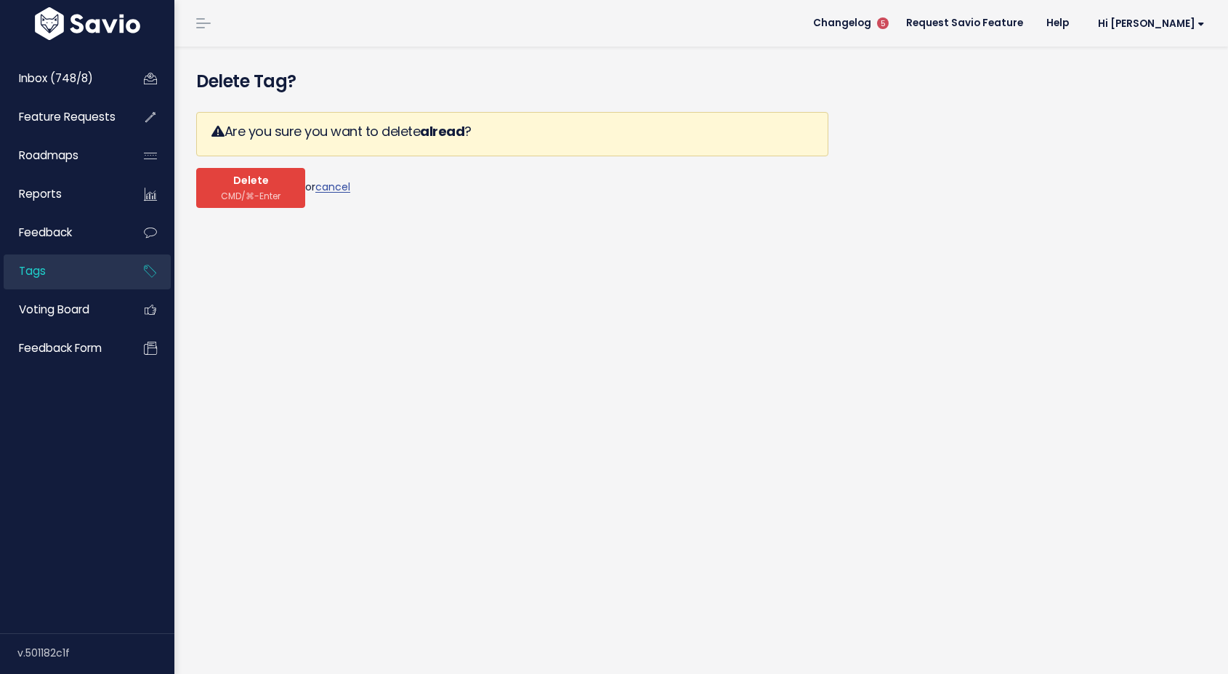
click at [253, 194] on span "CMD/⌘-Enter" at bounding box center [251, 195] width 60 height 11
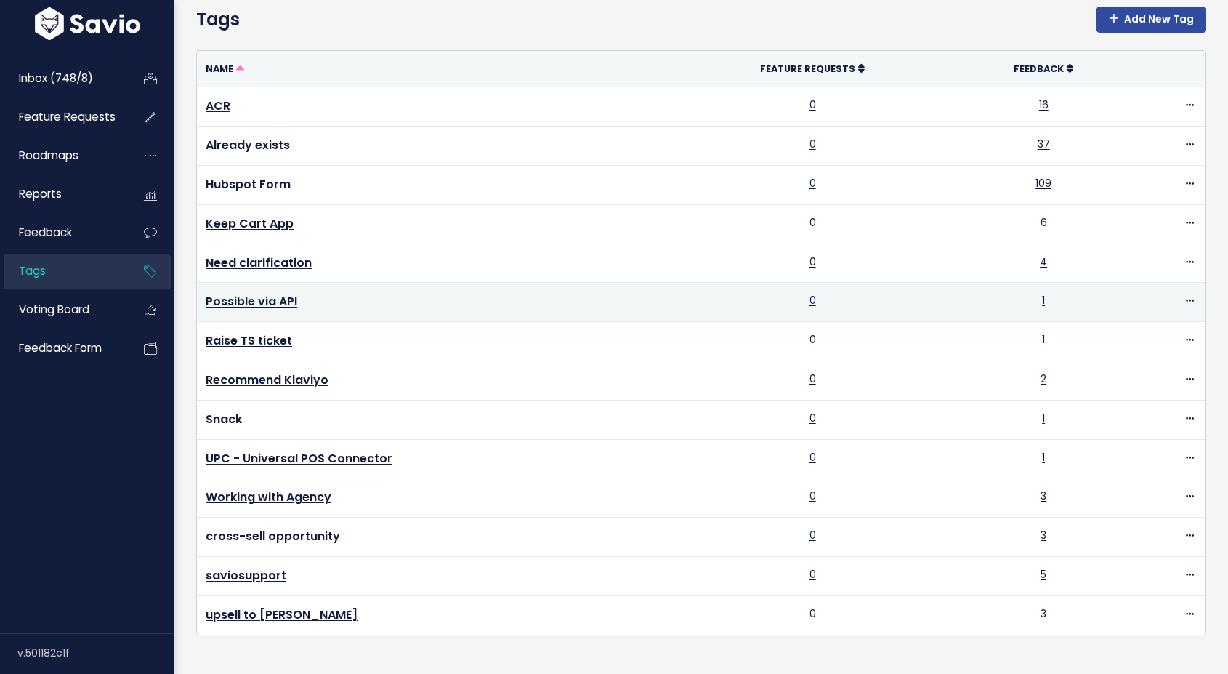
scroll to position [138, 0]
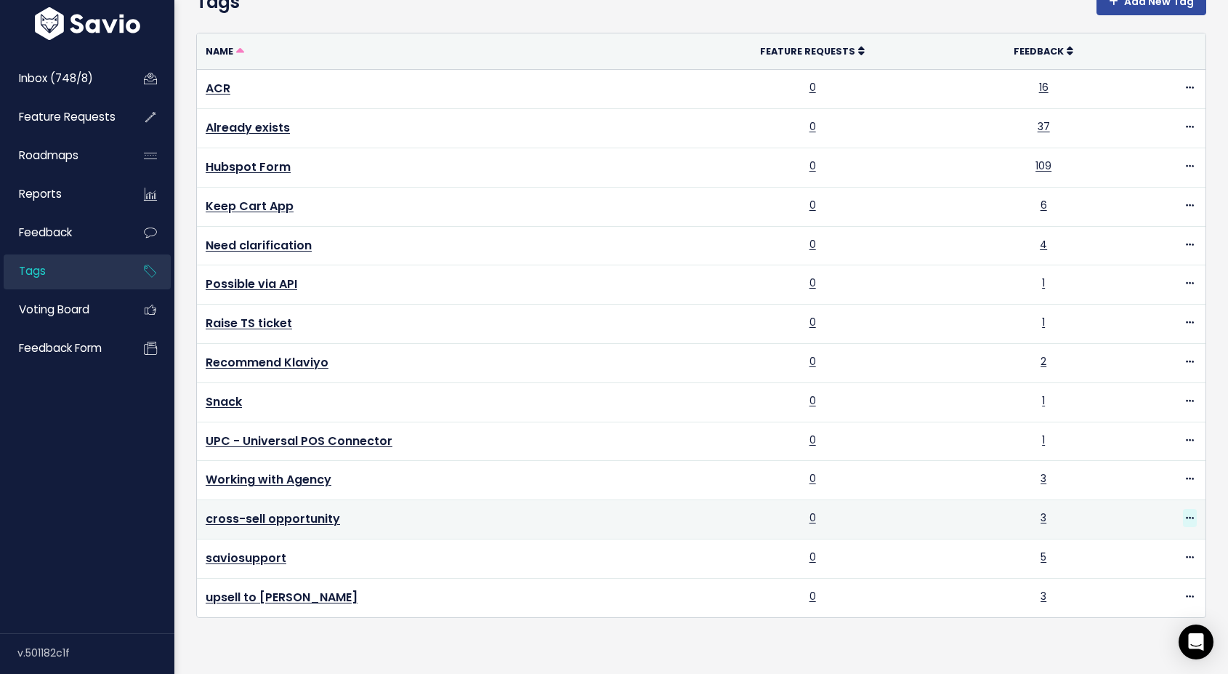
click at [1188, 518] on icon at bounding box center [1190, 518] width 8 height 9
click at [1124, 482] on link "Delete" at bounding box center [1159, 486] width 105 height 28
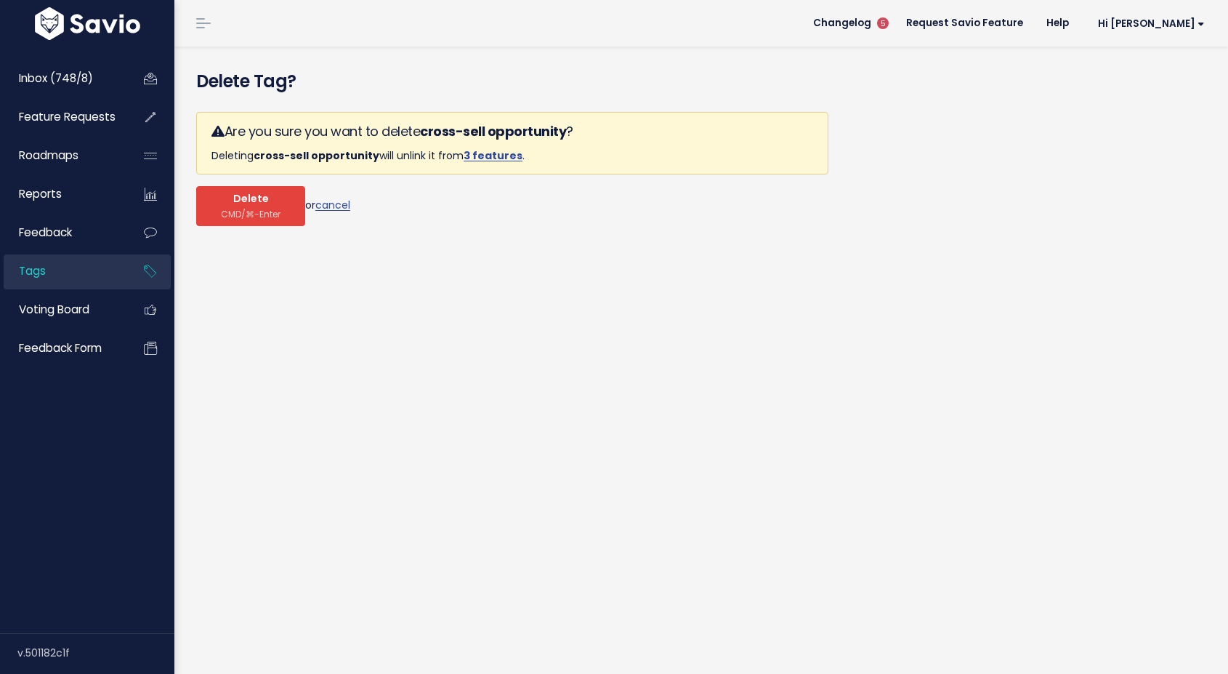
click at [235, 204] on span "Delete" at bounding box center [251, 199] width 36 height 13
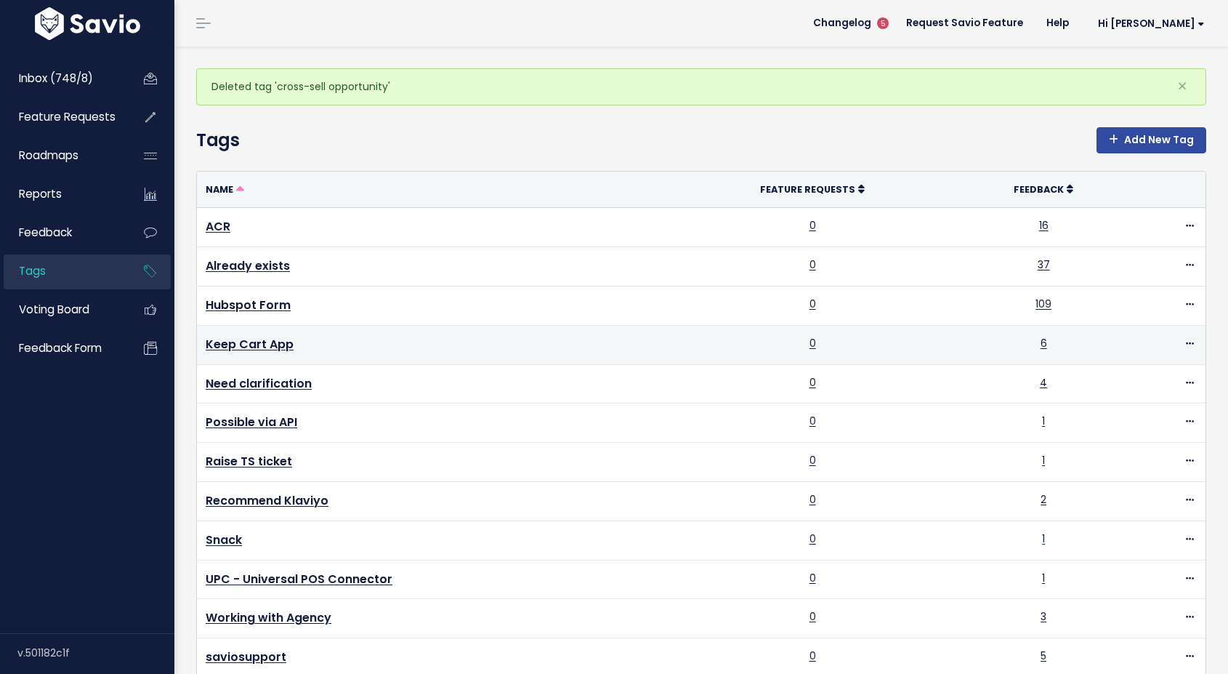
scroll to position [100, 0]
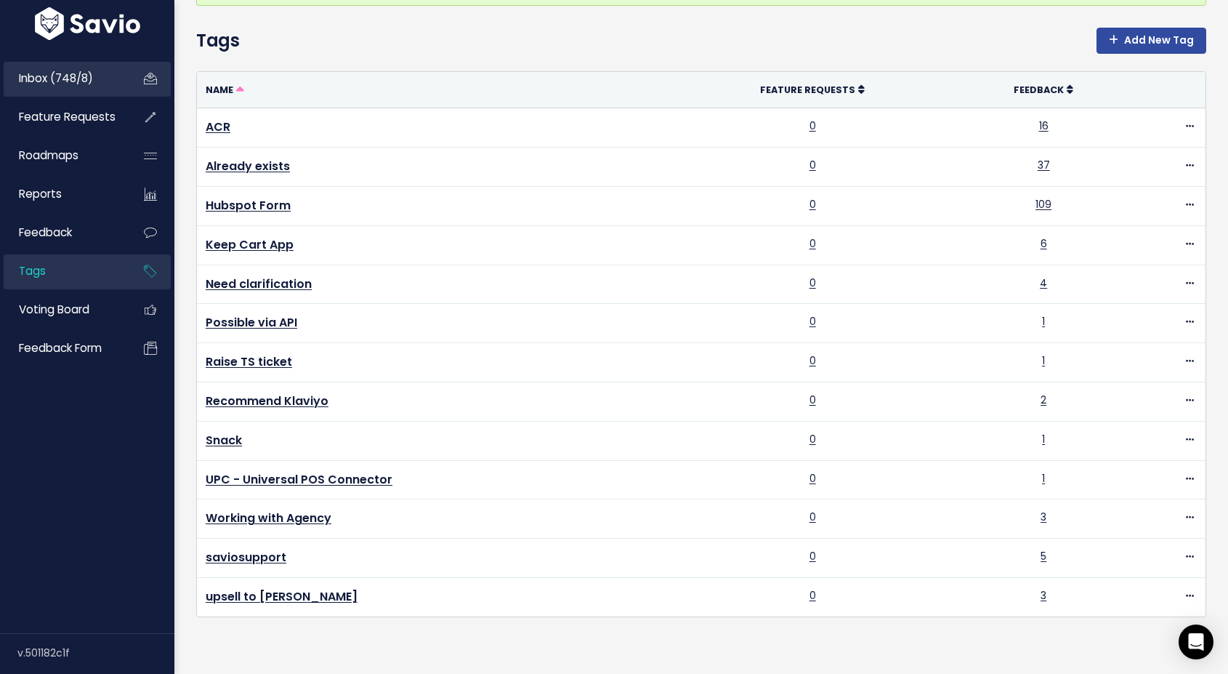
click at [97, 64] on link "Inbox (748/8)" at bounding box center [62, 78] width 117 height 33
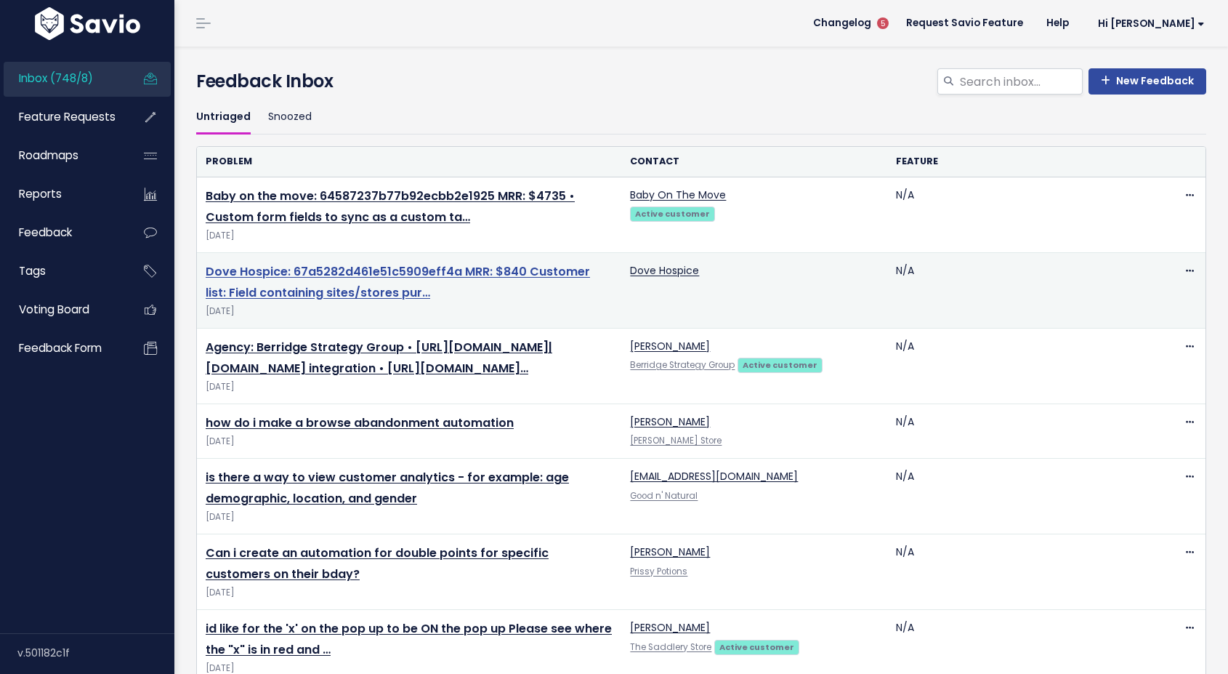
click at [320, 271] on link "Dove Hospice: 67a5282d461e51c5909eff4a MRR: $840 Customer list: Field containin…" at bounding box center [398, 282] width 384 height 38
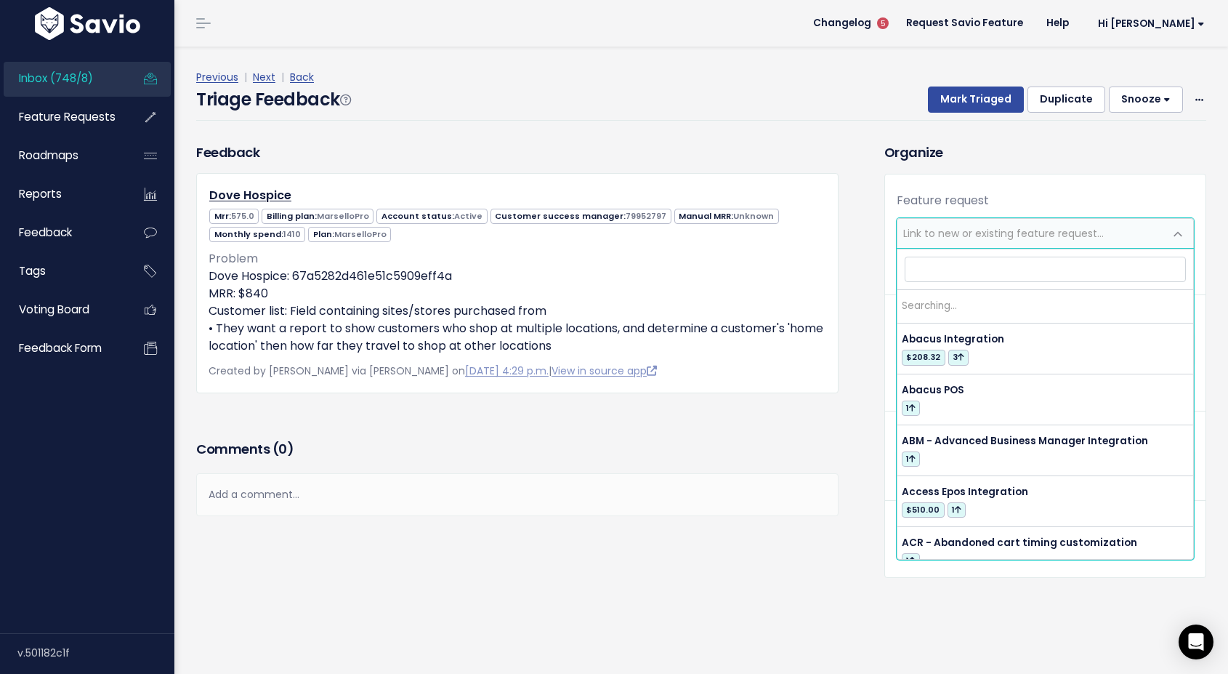
click at [970, 226] on span "Link to new or existing feature request..." at bounding box center [1003, 233] width 201 height 15
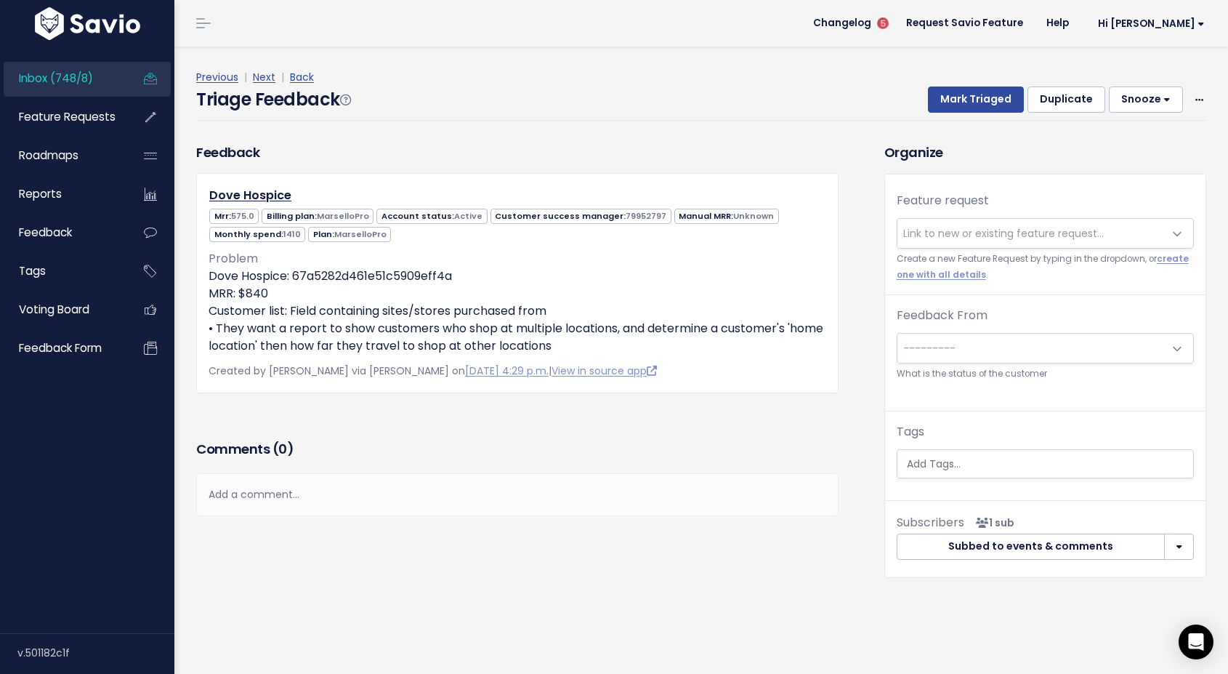
click at [685, 452] on h3 "Comments ( 0 )" at bounding box center [517, 449] width 642 height 20
click at [966, 234] on span "Link to new or existing feature request..." at bounding box center [1003, 233] width 201 height 15
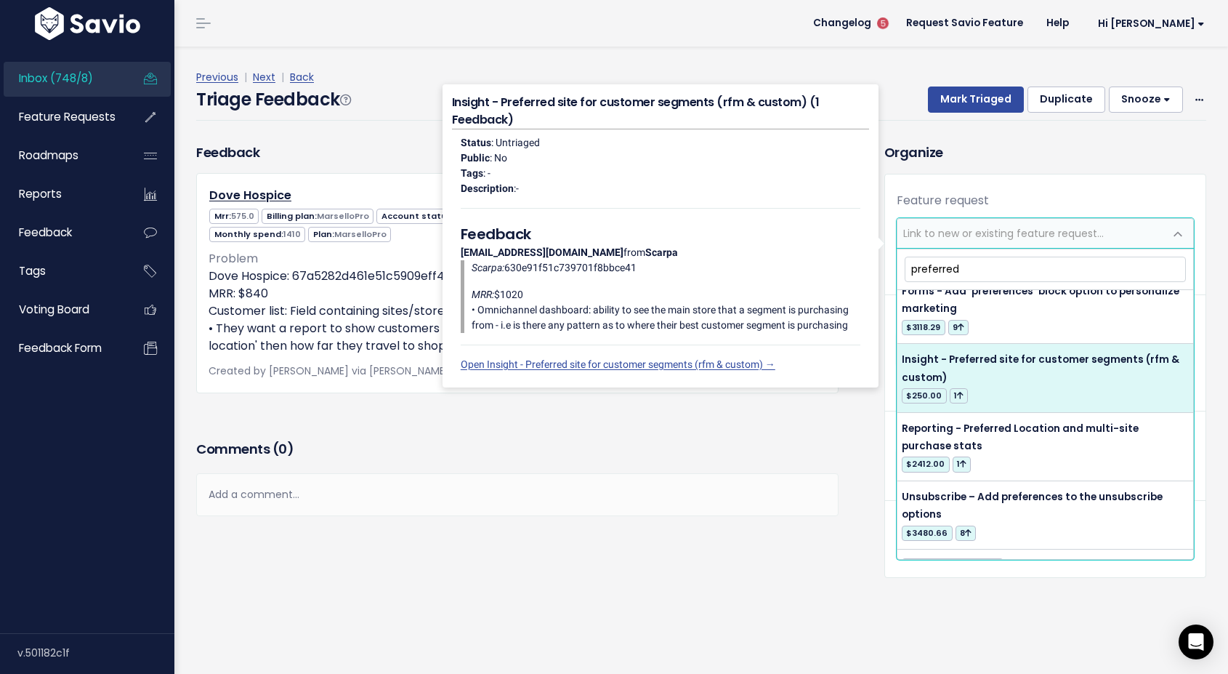
scroll to position [145, 0]
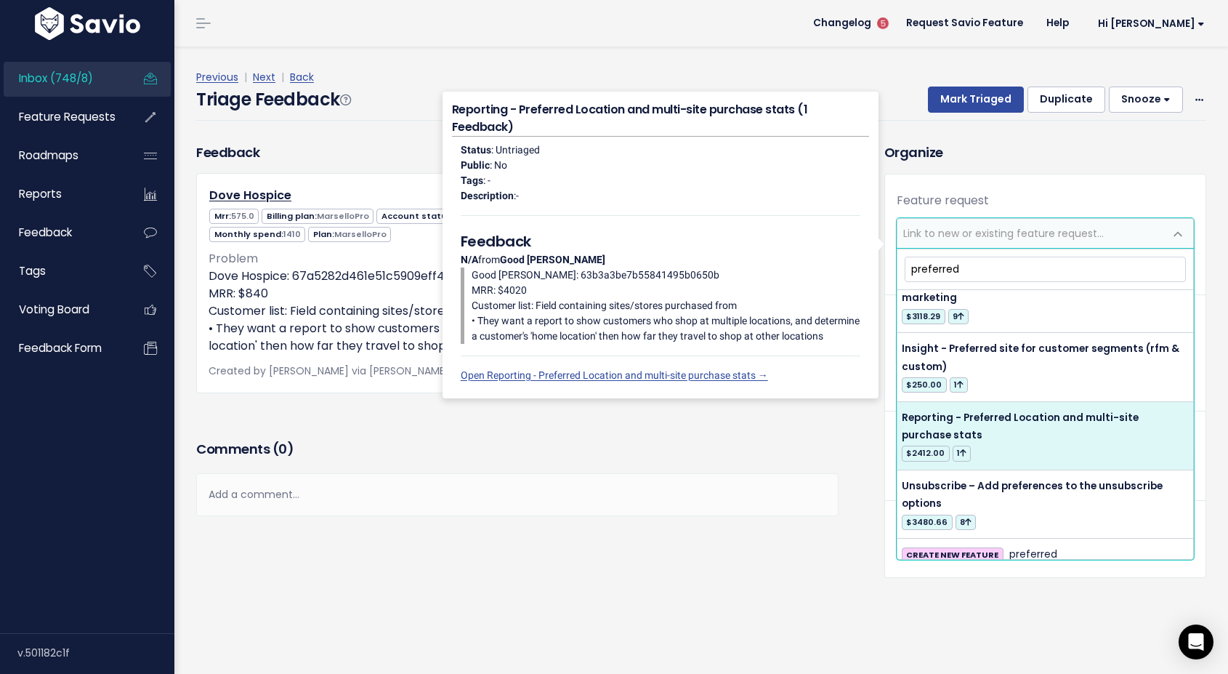
type input "preferred"
select select "64883"
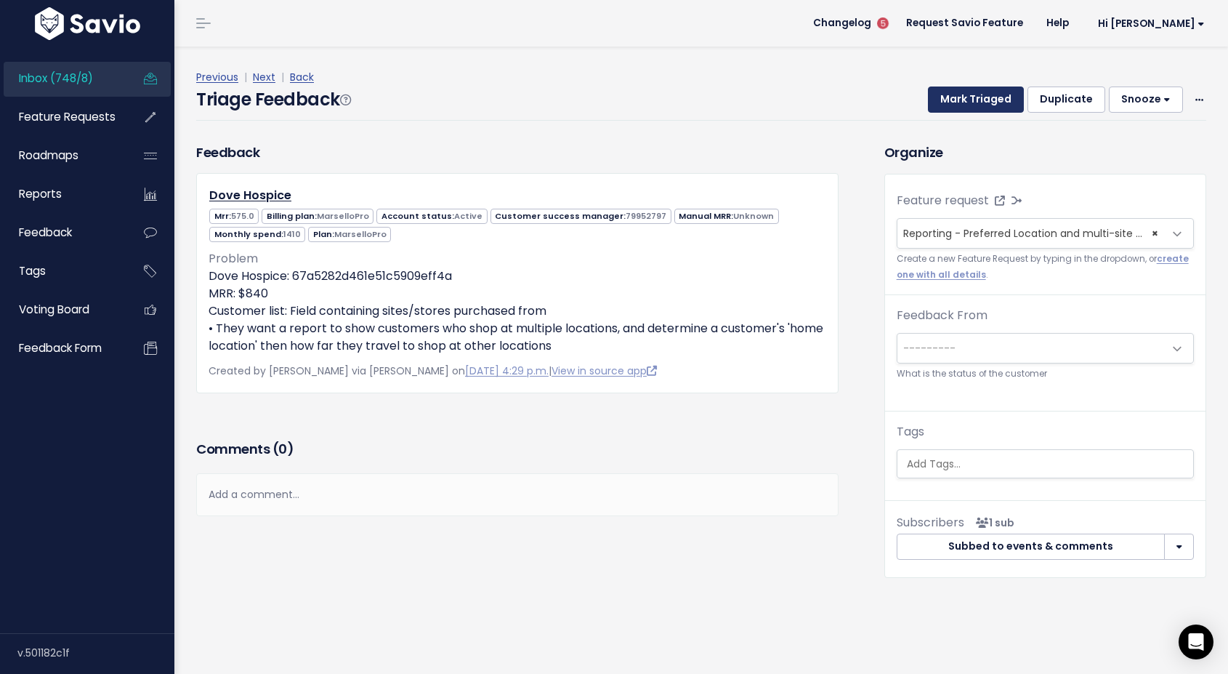
click at [958, 96] on button "Mark Triaged" at bounding box center [976, 99] width 96 height 26
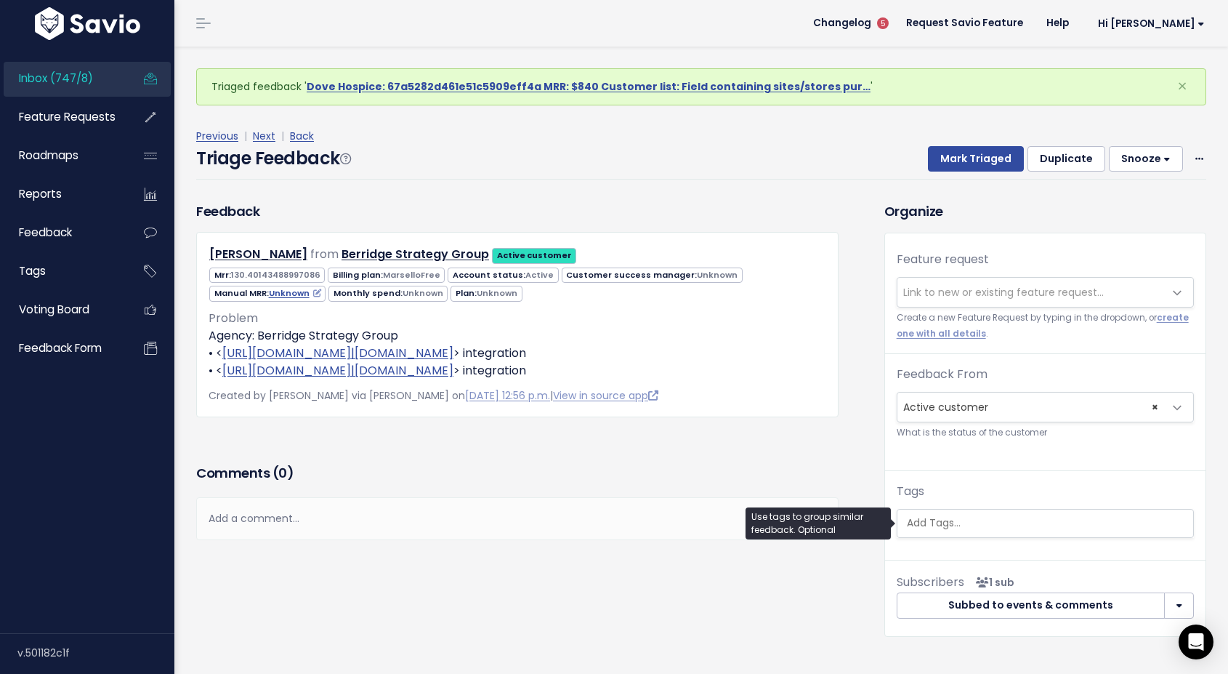
click at [959, 529] on input "search" at bounding box center [1049, 522] width 296 height 15
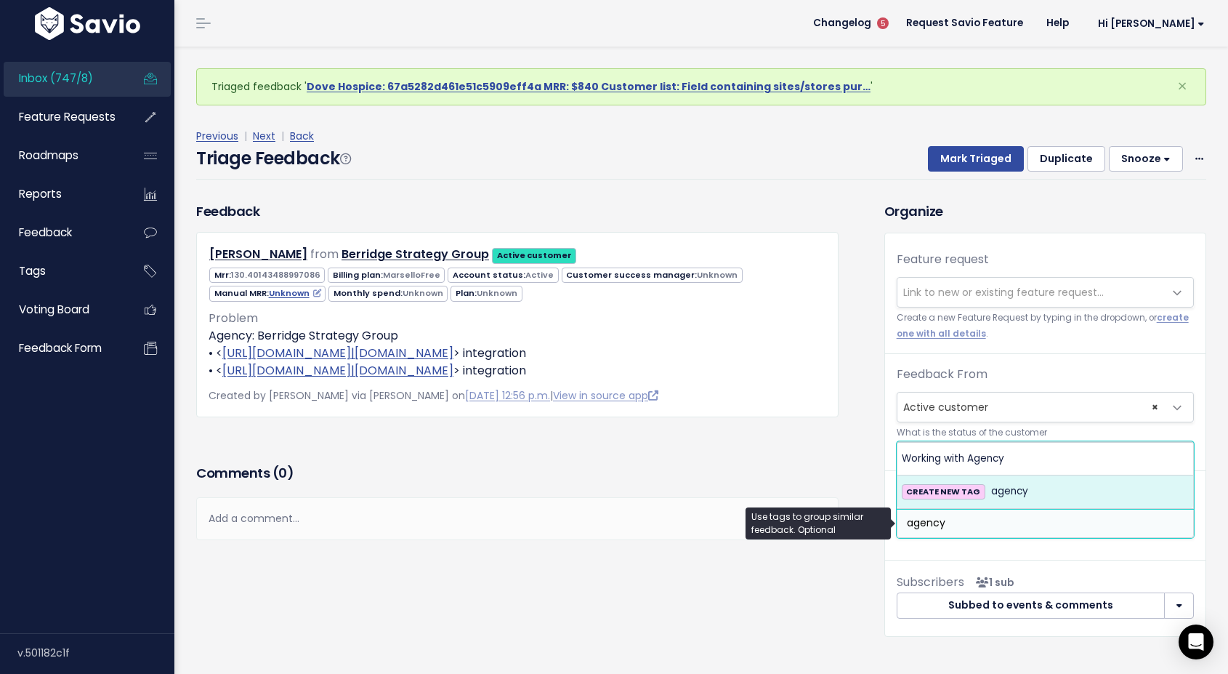
type input "agency"
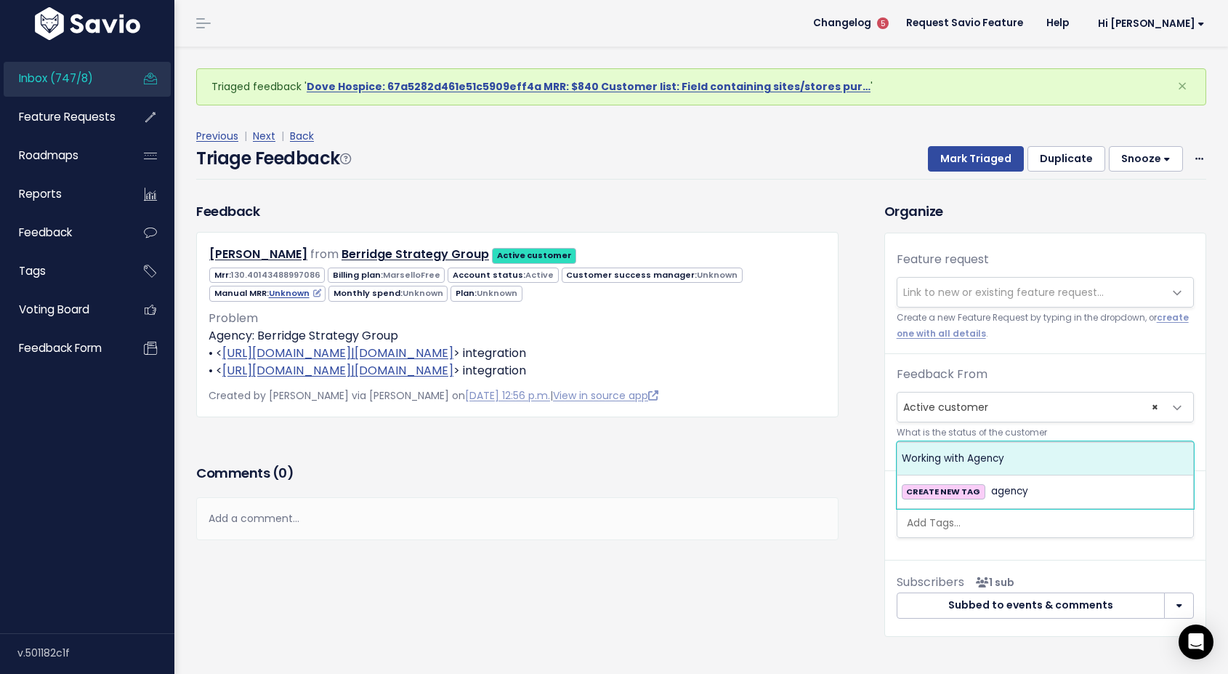
select select "3737"
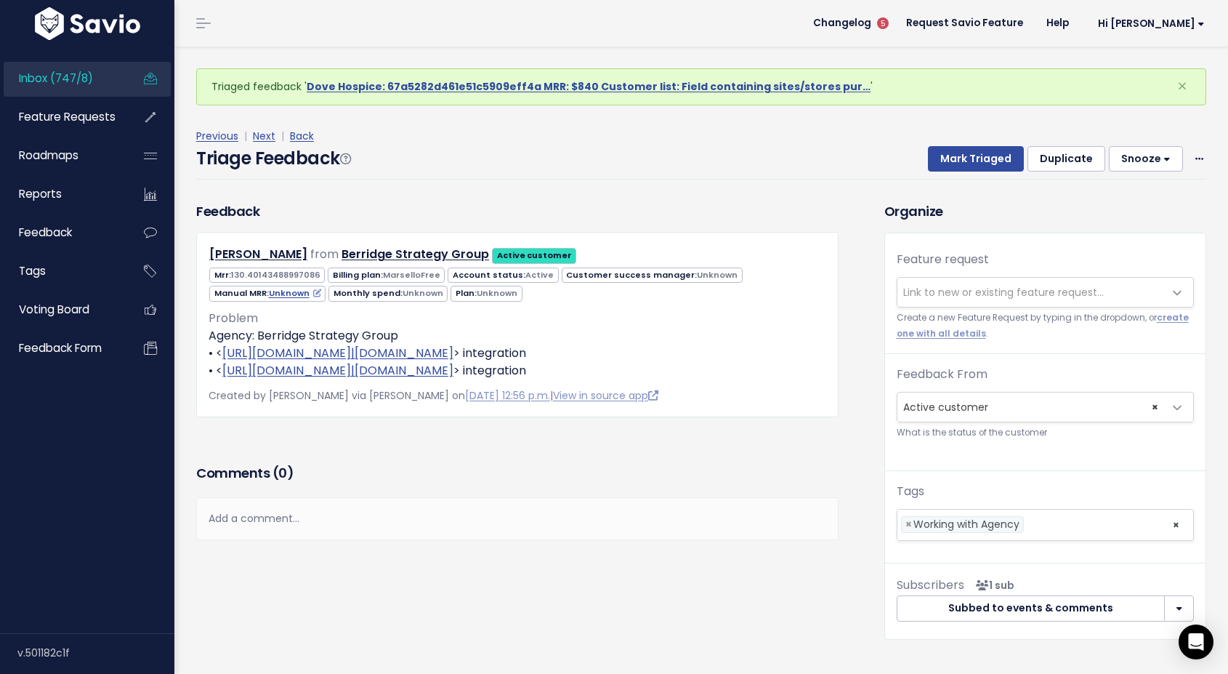
click at [760, 443] on div "Feedback Kylie Williams from Berridge Strategy Group Active customer" at bounding box center [517, 330] width 664 height 259
click at [634, 392] on link "View in source app" at bounding box center [605, 395] width 105 height 15
click at [353, 520] on div "Add a comment..." at bounding box center [517, 518] width 642 height 43
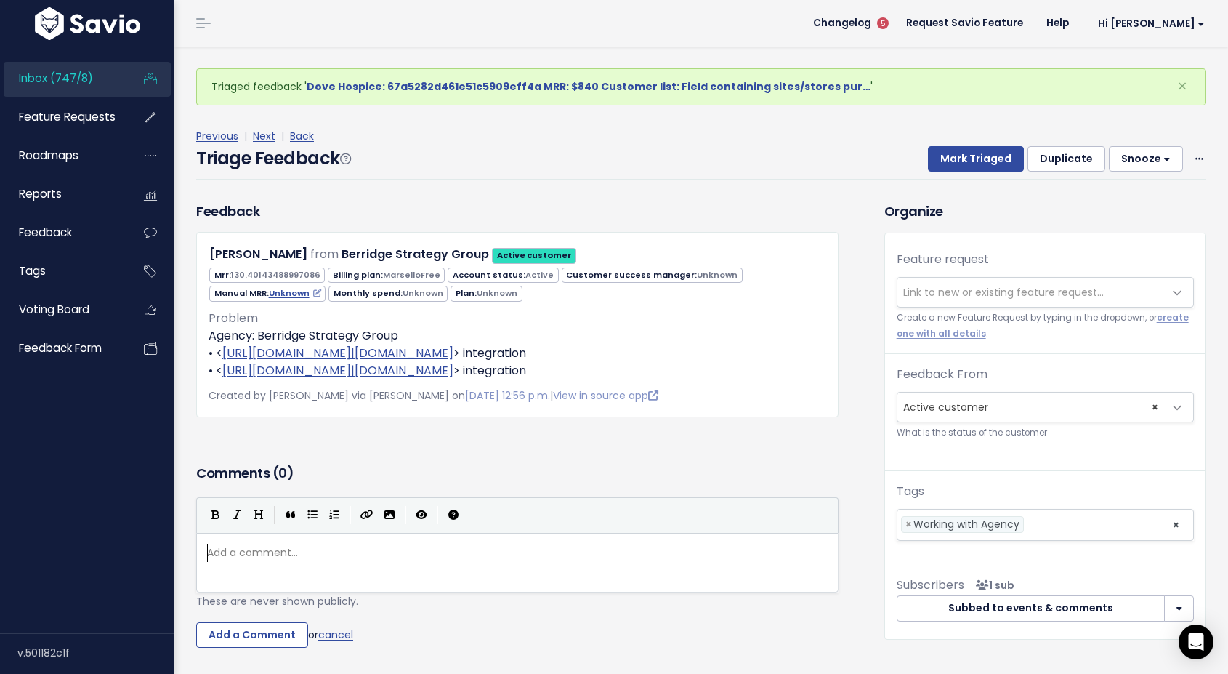
type textarea "WA"
type textarea "REache"
type textarea "eached out to Rochella"
type textarea "e about MRR es"
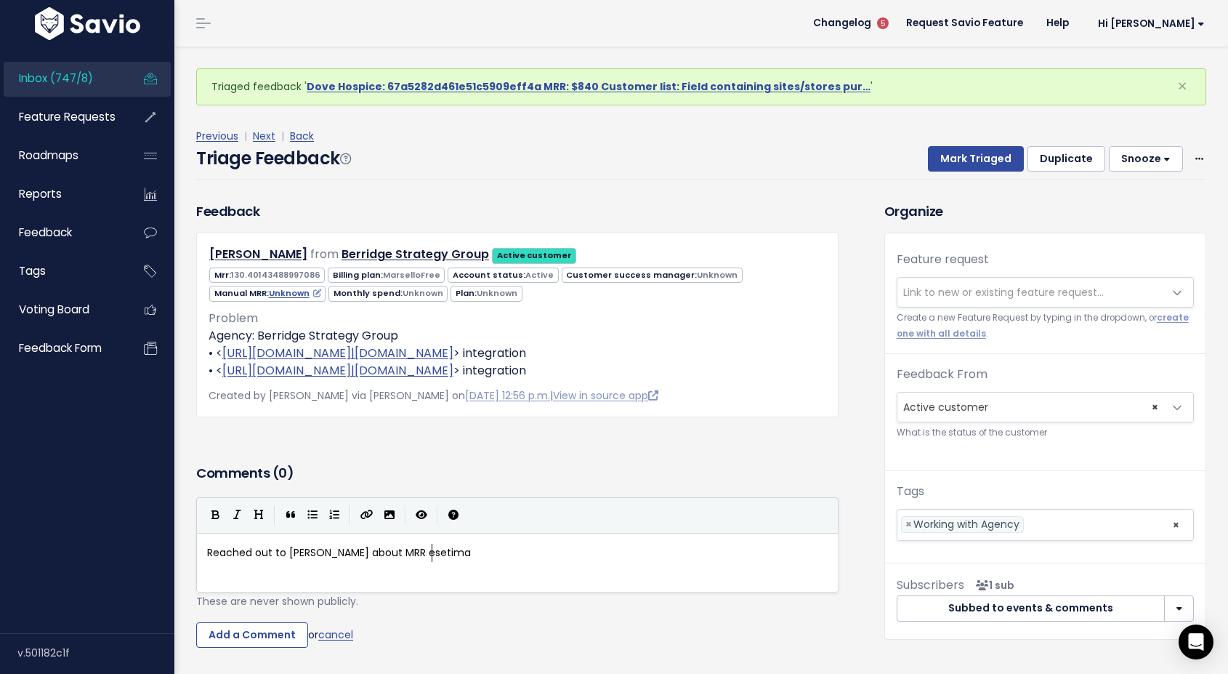
type textarea "esetimate"
type textarea "timate/br"
type textarea "assocai"
type textarea "iated brands. Break out into two FRs about"
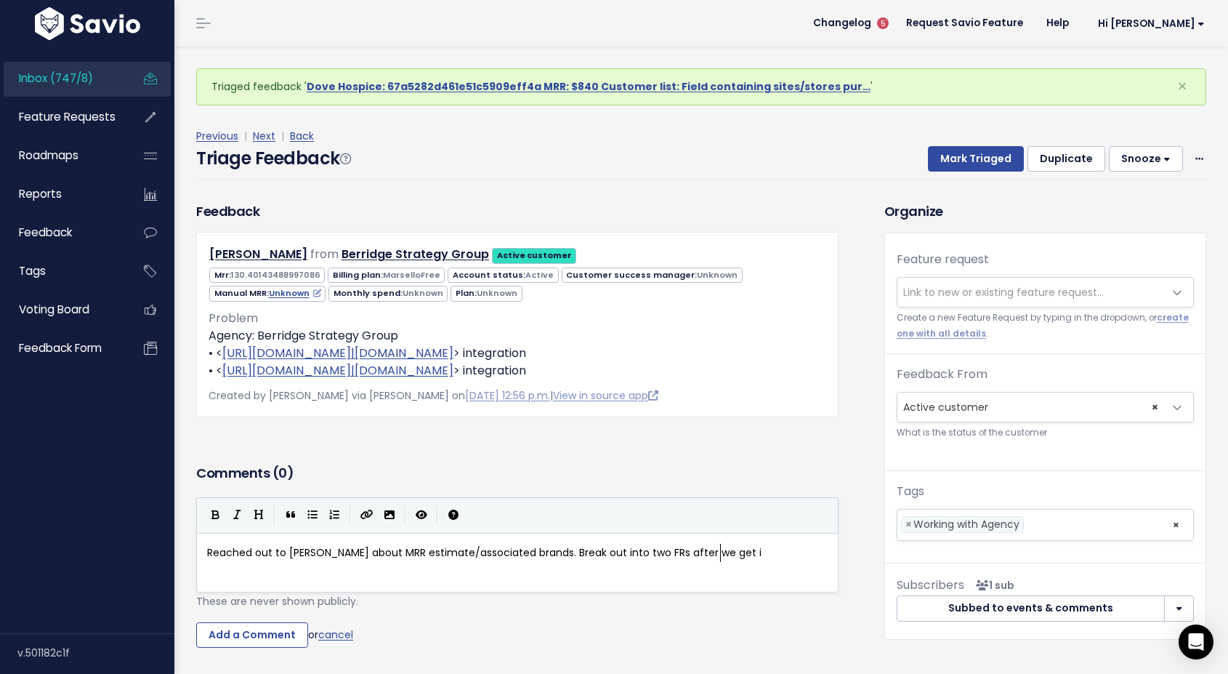
scroll to position [5, 75]
type textarea "fter we get info"
click at [227, 637] on input "Add a Comment" at bounding box center [252, 635] width 112 height 26
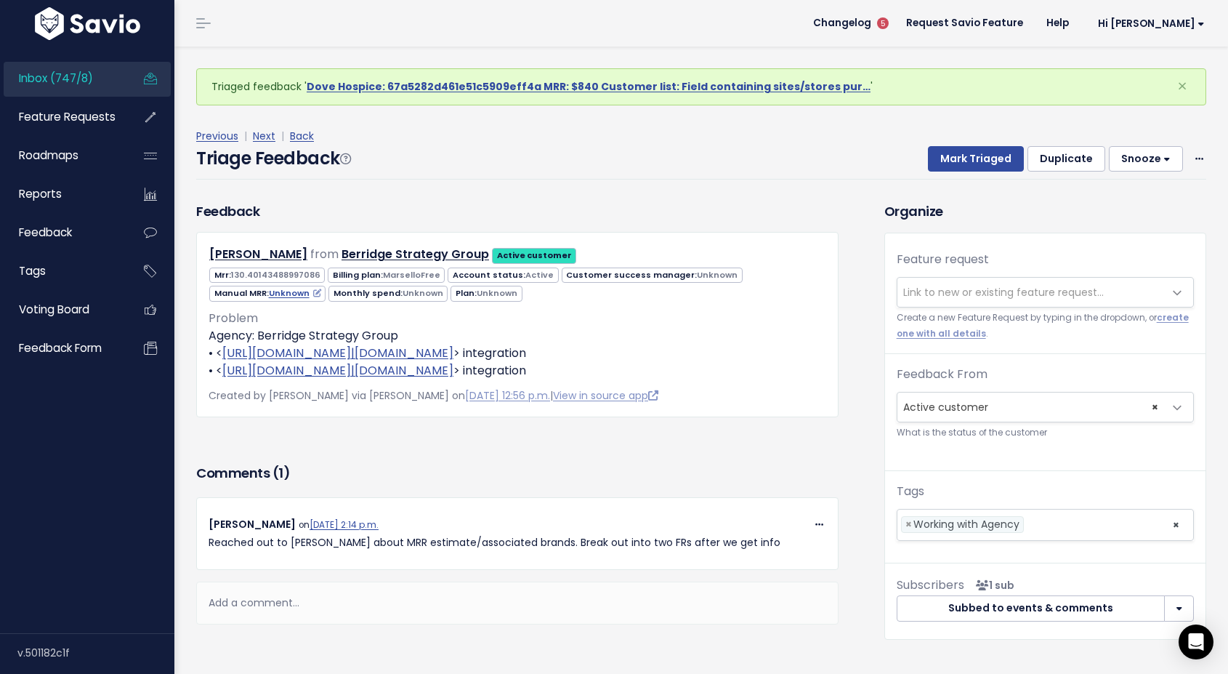
click at [1154, 157] on button "Snooze" at bounding box center [1146, 159] width 74 height 26
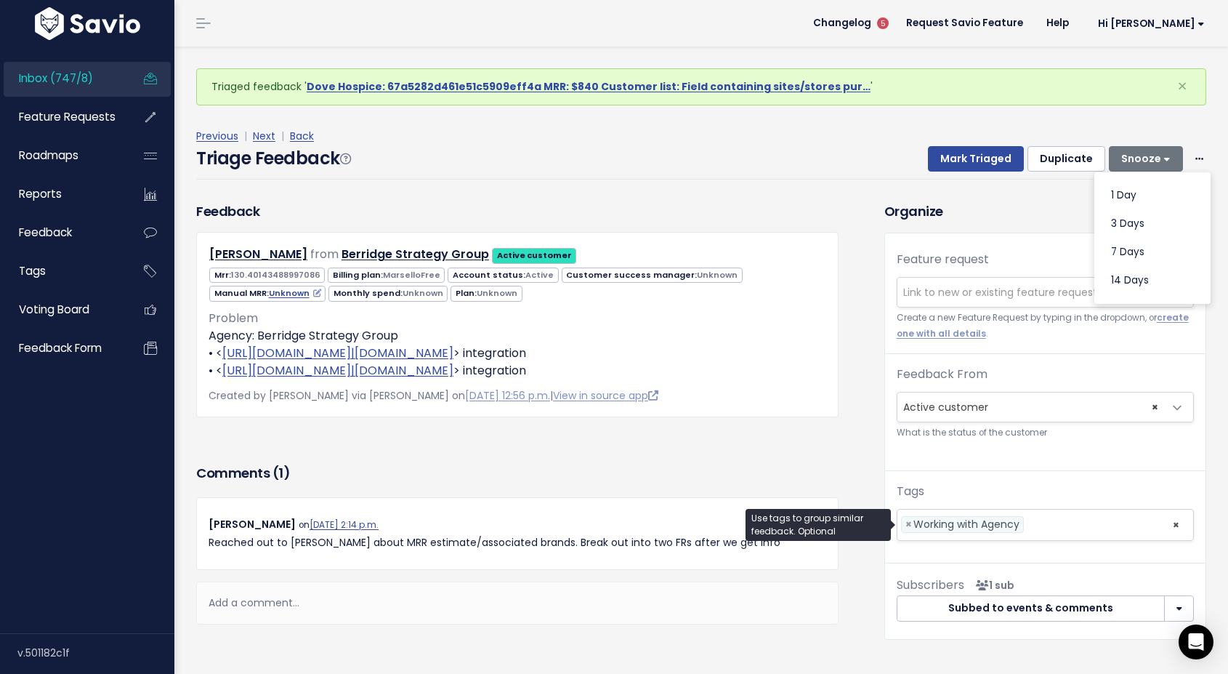
click at [1060, 520] on li at bounding box center [1095, 524] width 134 height 15
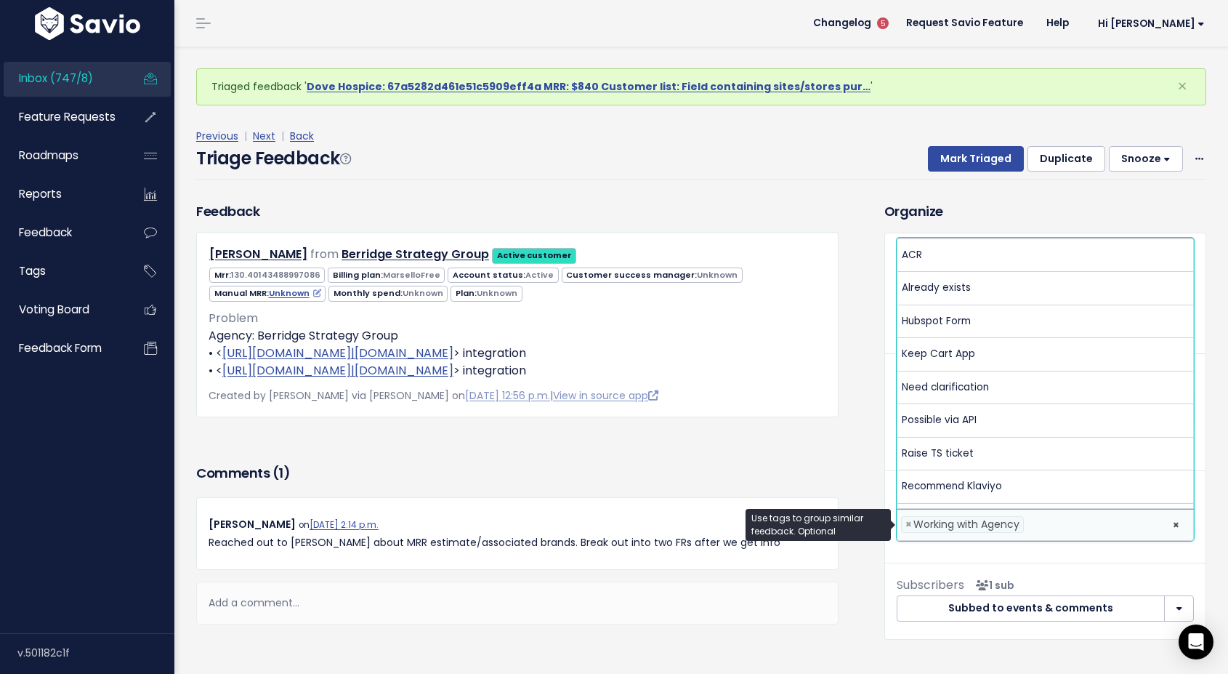
scroll to position [160, 0]
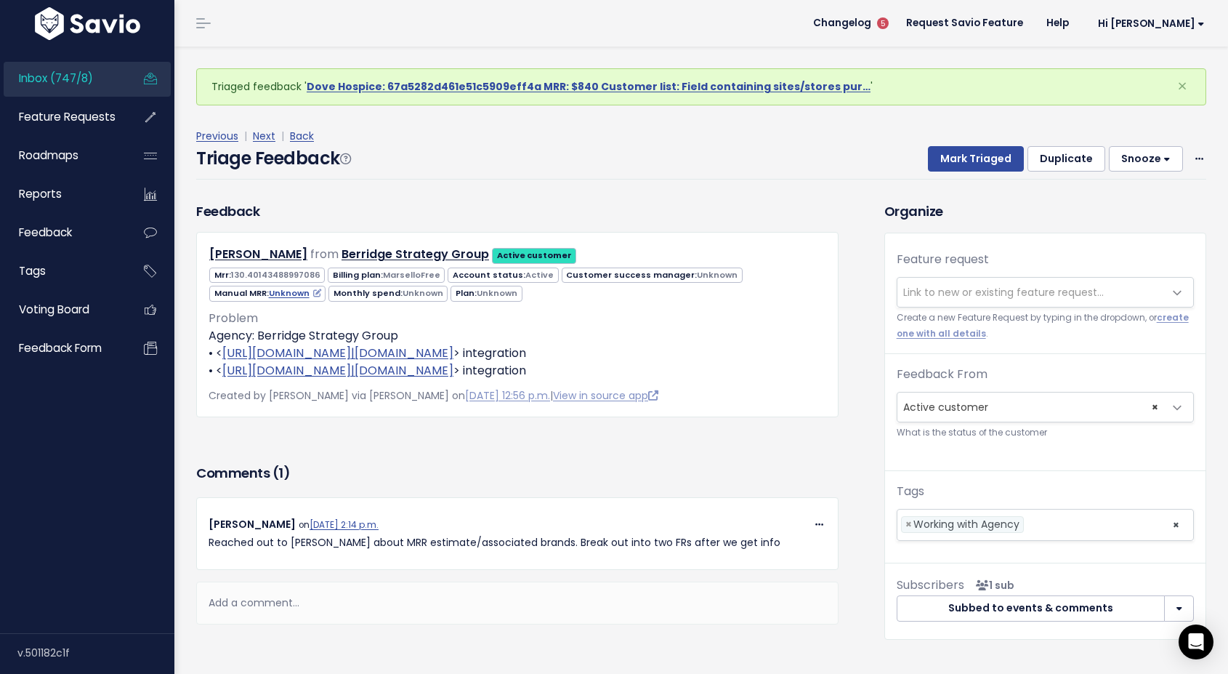
click at [857, 214] on div "Feedback Kylie Williams from Berridge Strategy Group Active customer" at bounding box center [529, 434] width 688 height 467
click at [1134, 152] on button "Snooze" at bounding box center [1146, 159] width 74 height 26
click at [1148, 284] on button "14 days" at bounding box center [1152, 280] width 105 height 28
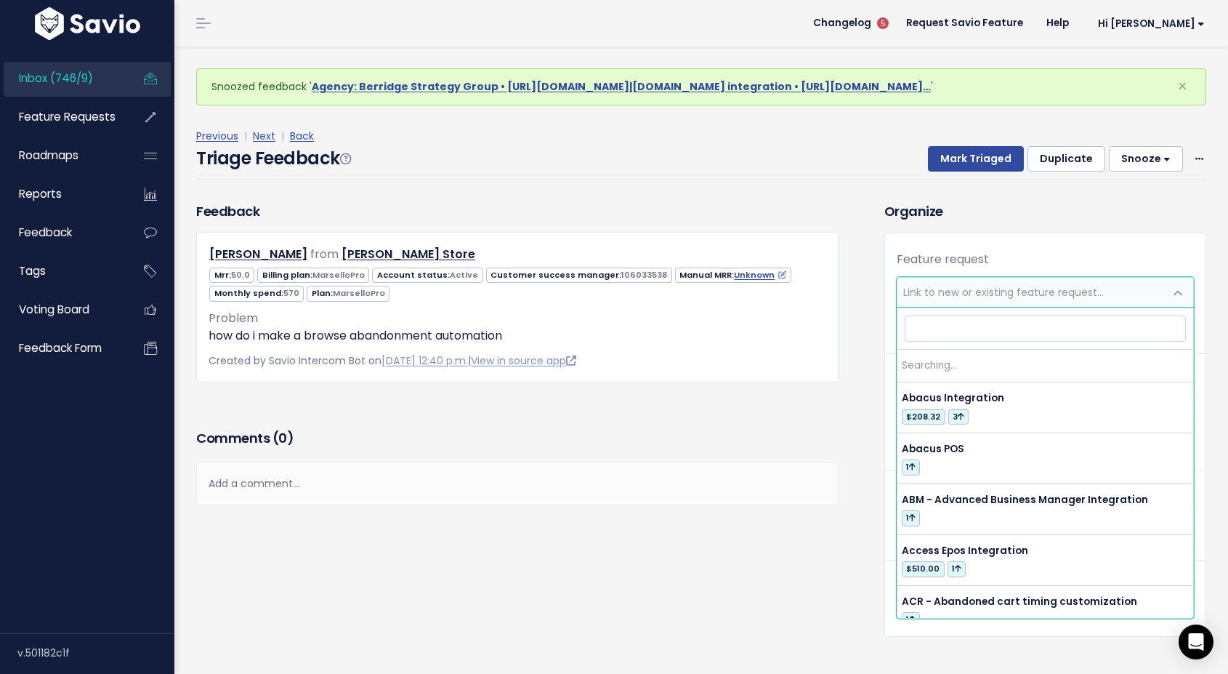
click at [1062, 298] on span "Link to new or existing feature request..." at bounding box center [1003, 292] width 201 height 15
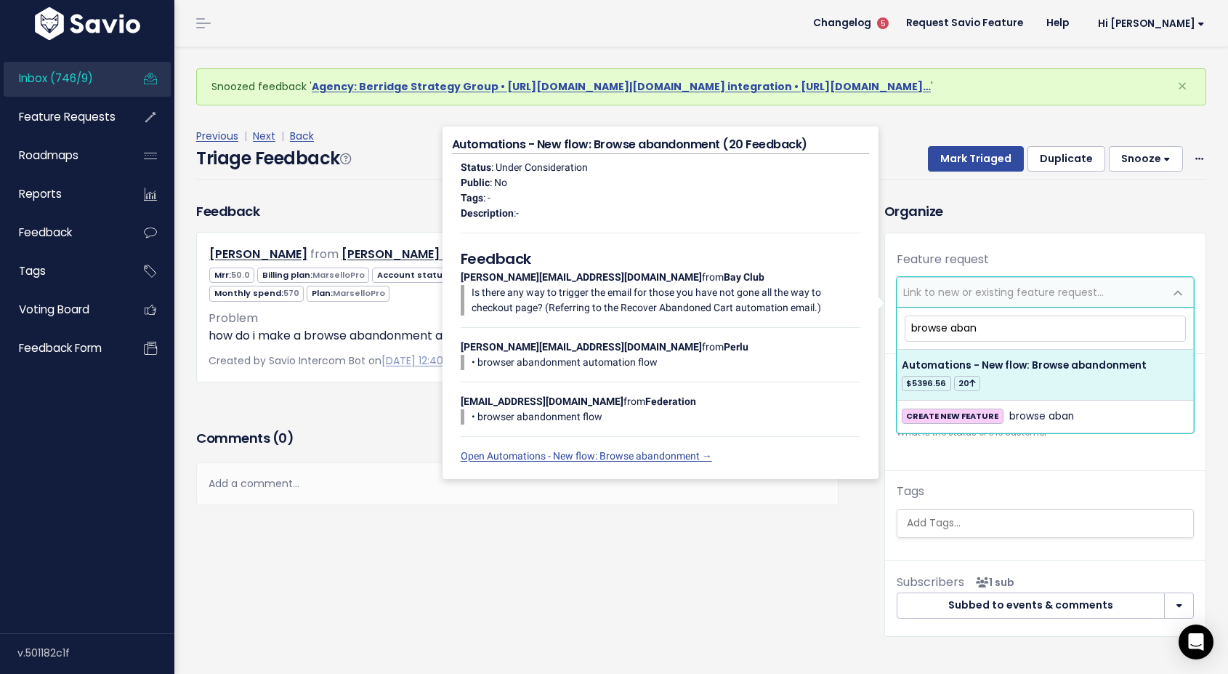
type input "browse aban"
select select "12379"
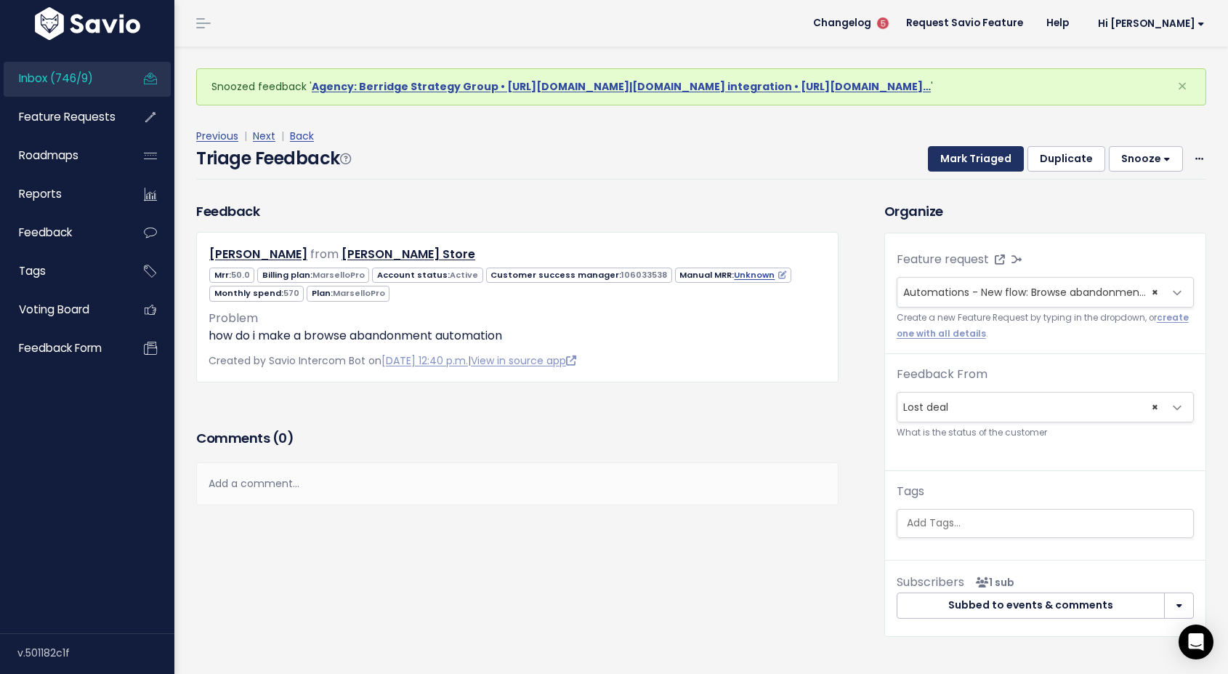
click at [946, 154] on button "Mark Triaged" at bounding box center [976, 159] width 96 height 26
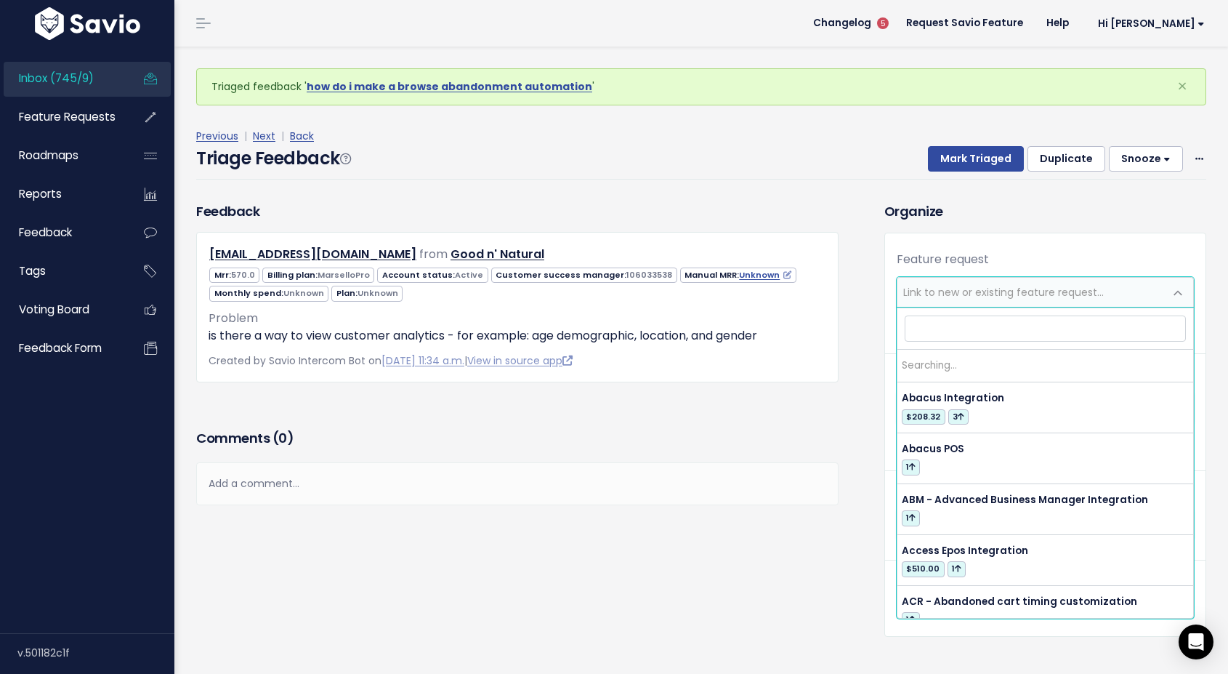
click at [927, 290] on span "Link to new or existing feature request..." at bounding box center [1003, 292] width 201 height 15
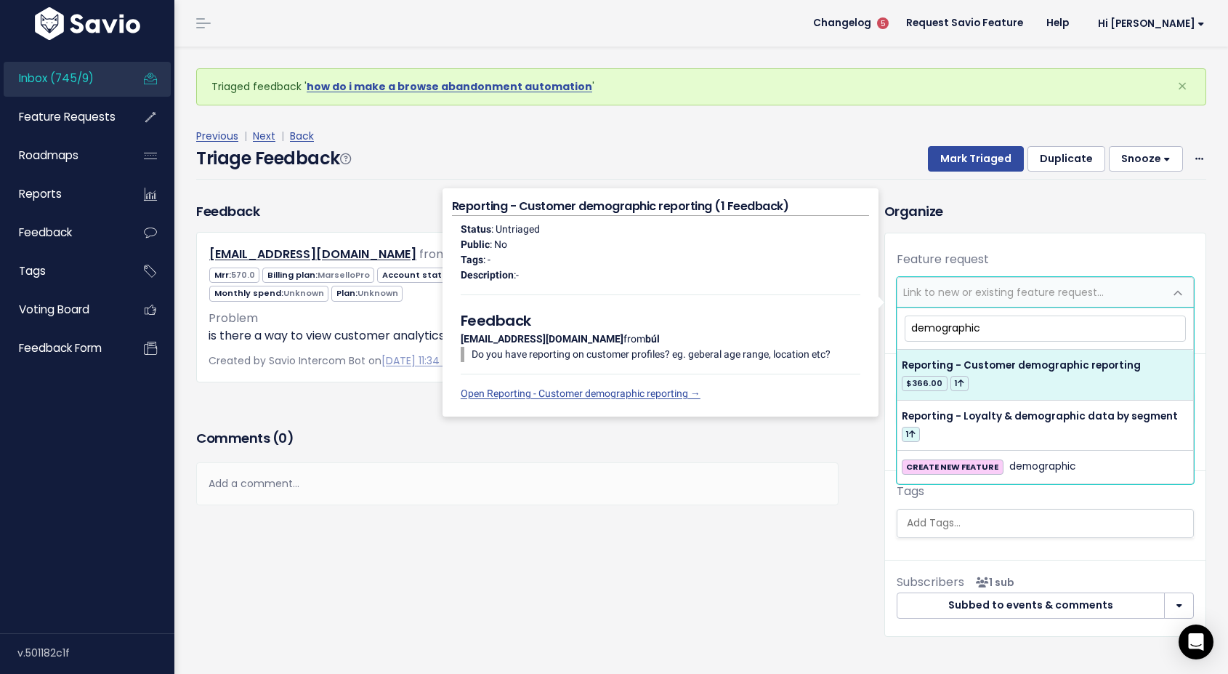
type input "demographic"
select select "55164"
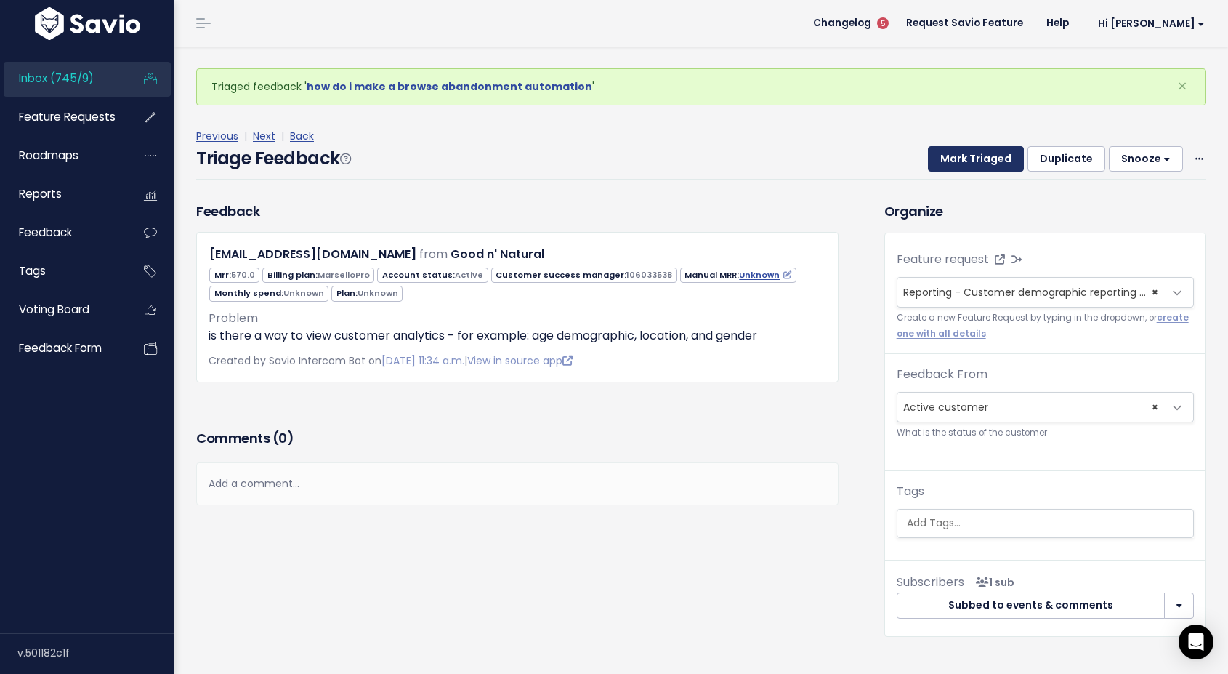
click at [959, 158] on button "Mark Triaged" at bounding box center [976, 159] width 96 height 26
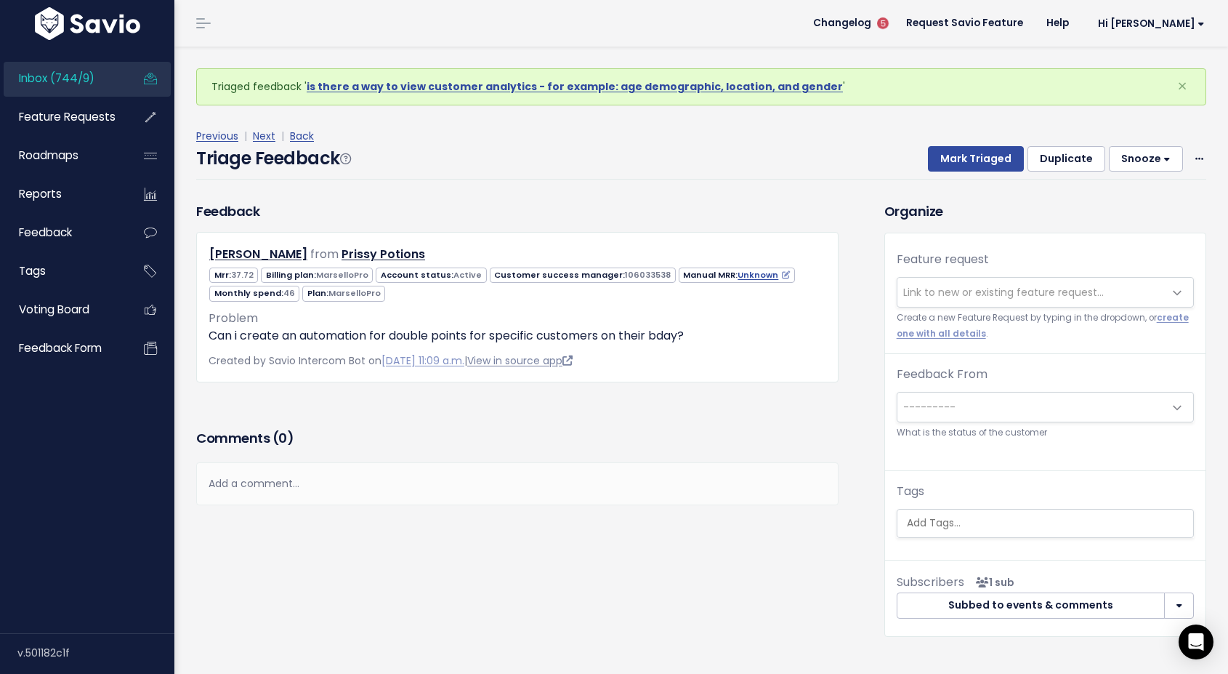
click at [567, 361] on link "View in source app" at bounding box center [519, 360] width 105 height 15
click at [266, 321] on icon at bounding box center [270, 318] width 10 height 10
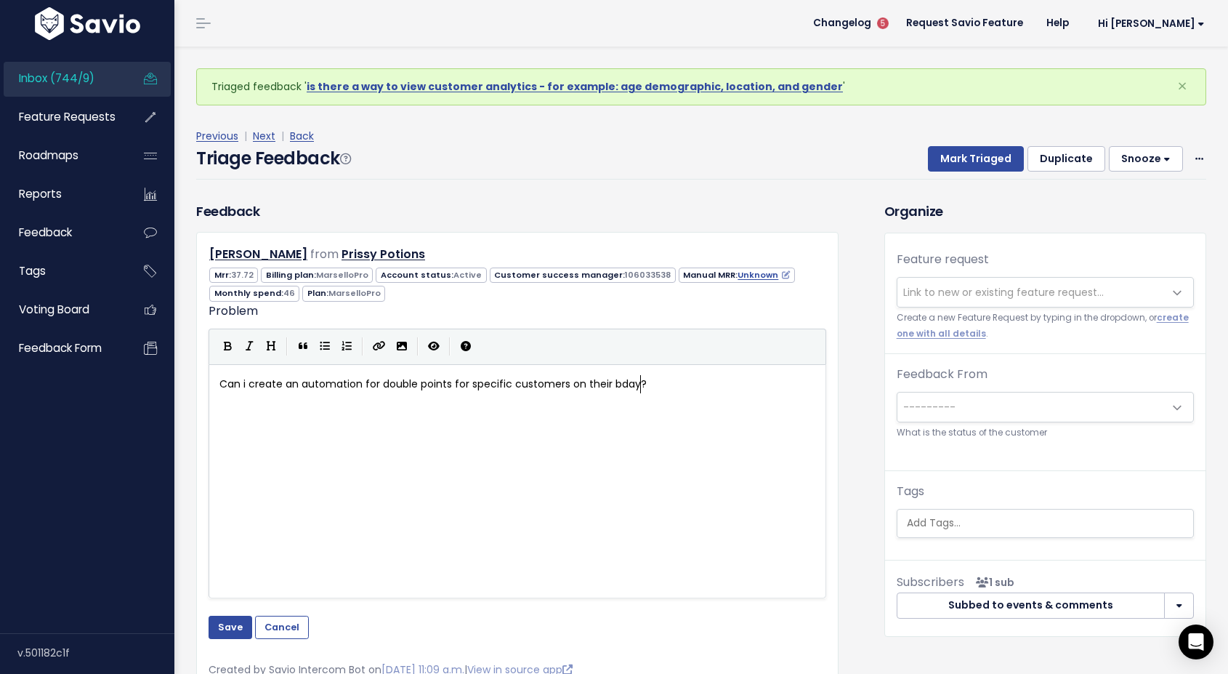
scroll to position [1, 0]
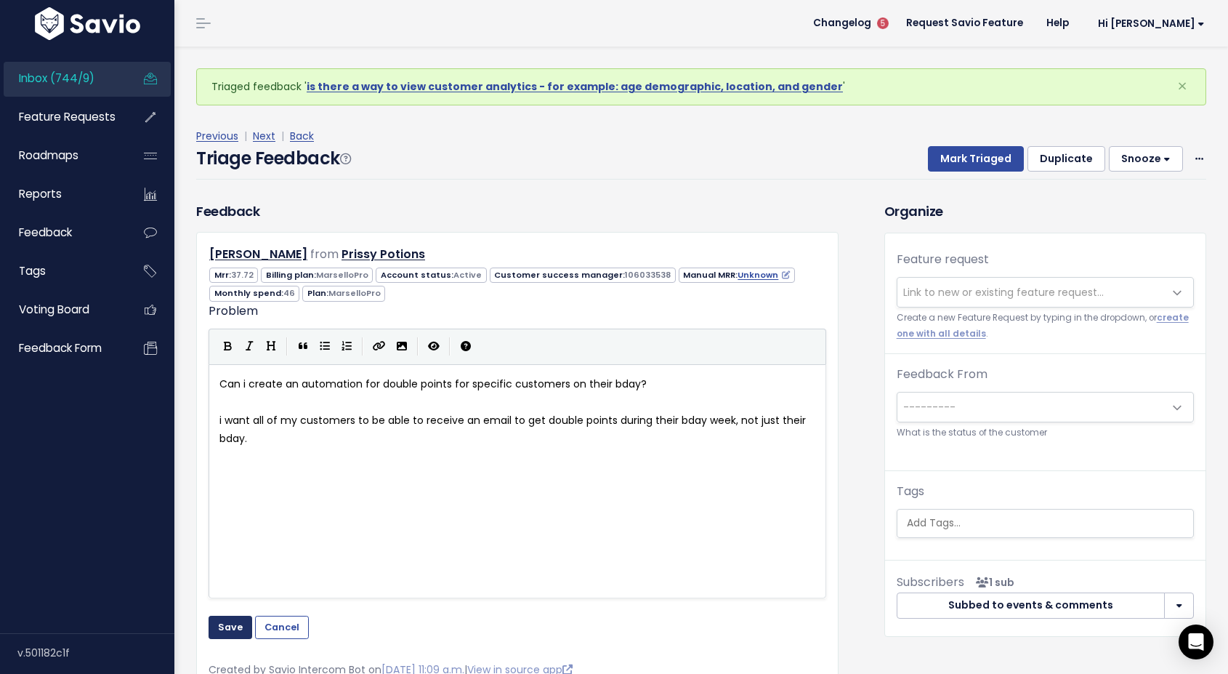
click at [223, 619] on button "Save" at bounding box center [231, 627] width 44 height 23
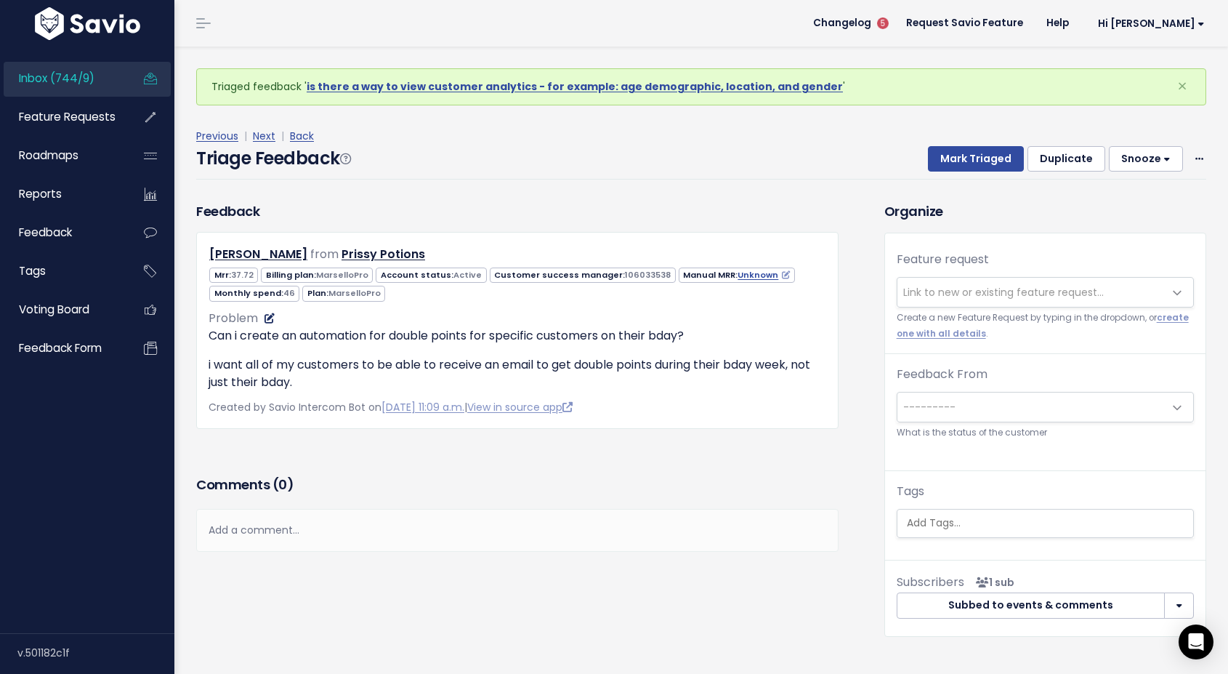
click at [267, 315] on icon at bounding box center [270, 318] width 10 height 10
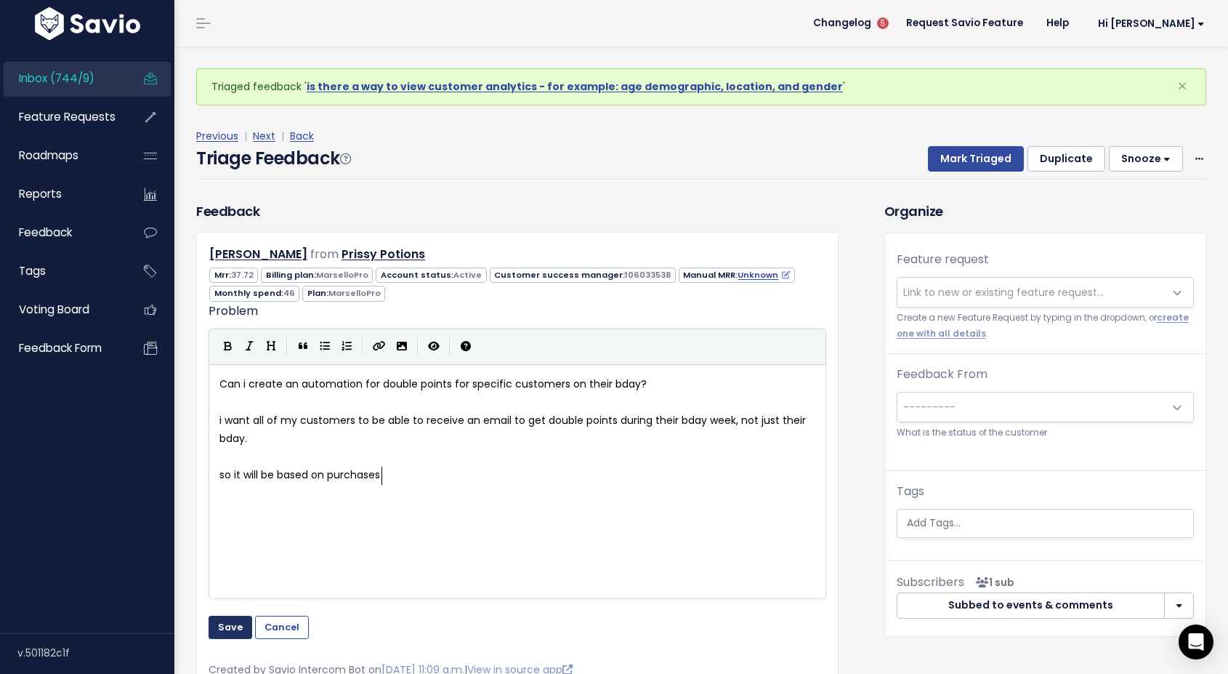
click at [231, 629] on button "Save" at bounding box center [231, 627] width 44 height 23
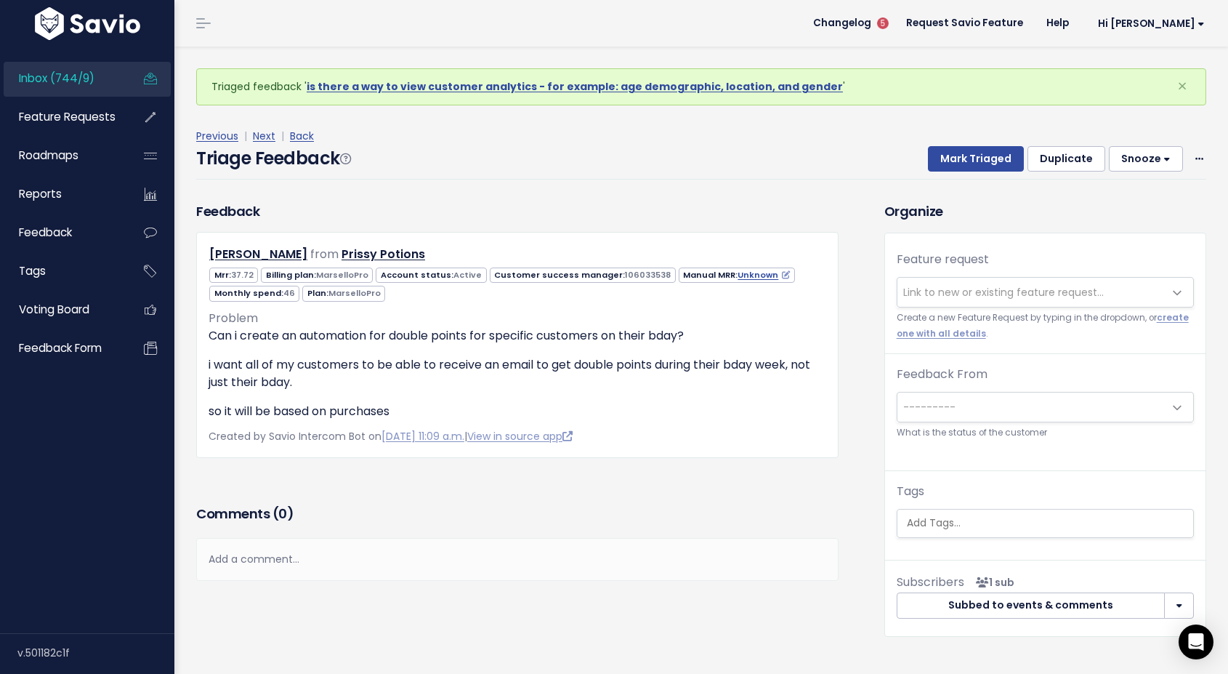
click at [992, 296] on span "Link to new or existing feature request..." at bounding box center [1003, 292] width 201 height 15
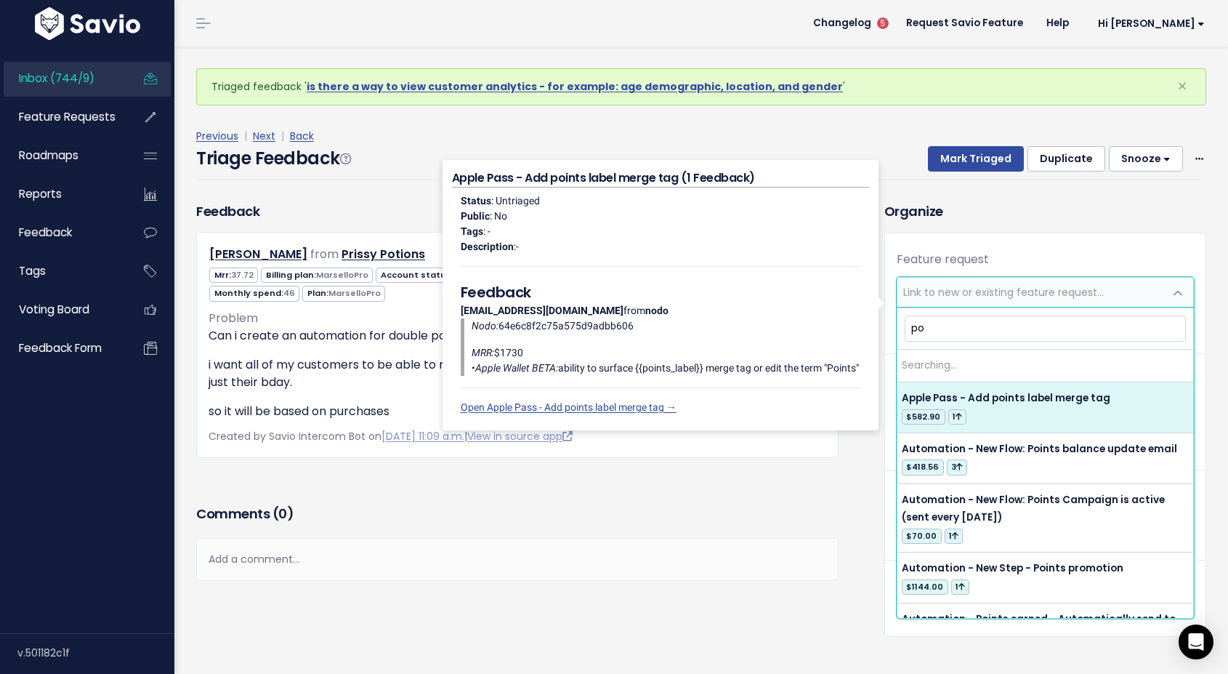
type input "p"
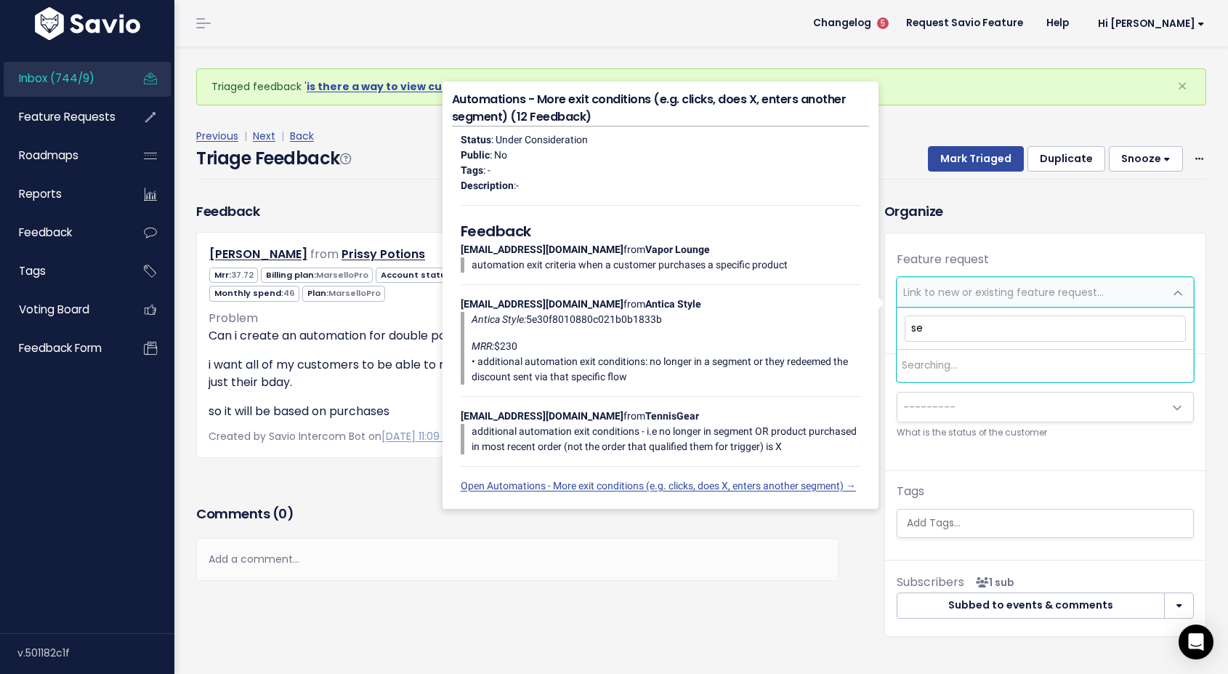
type input "s"
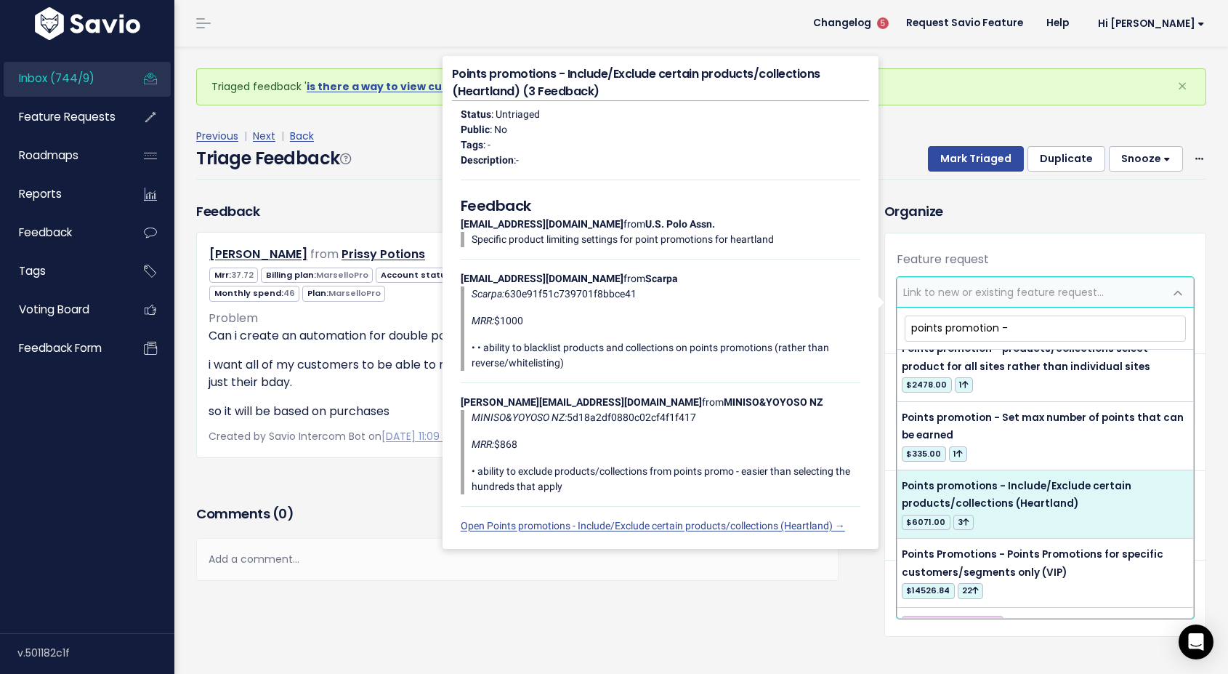
scroll to position [704, 0]
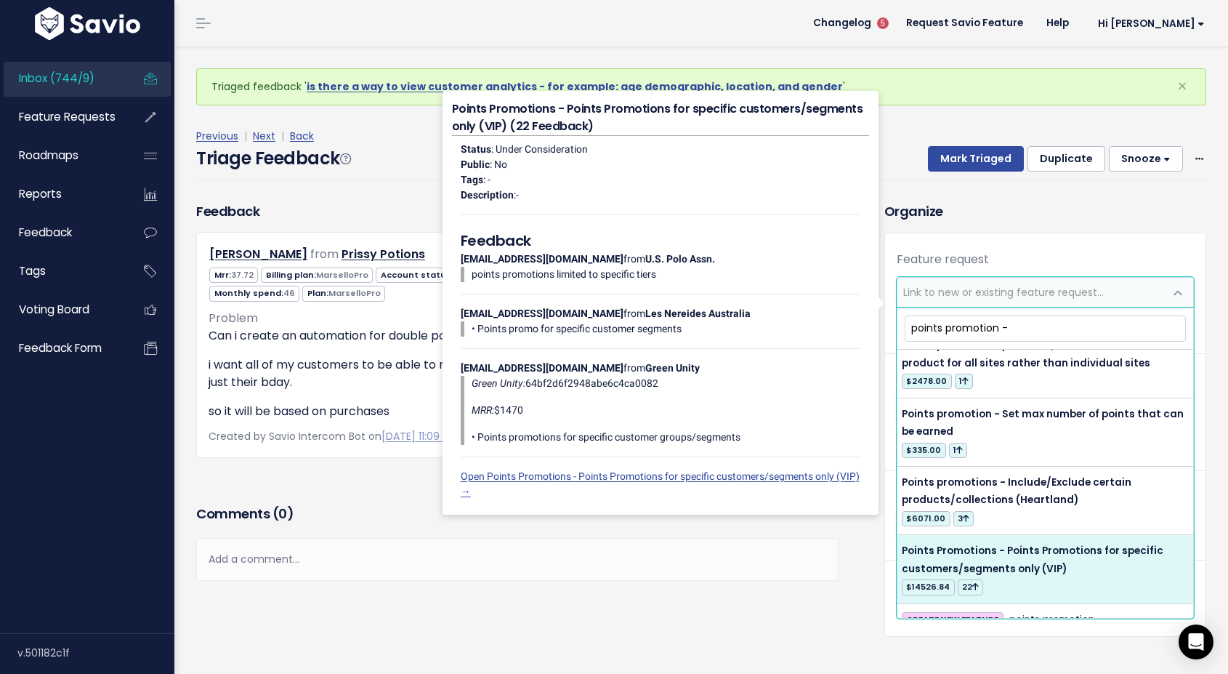
type input "points promotion -"
select select "12516"
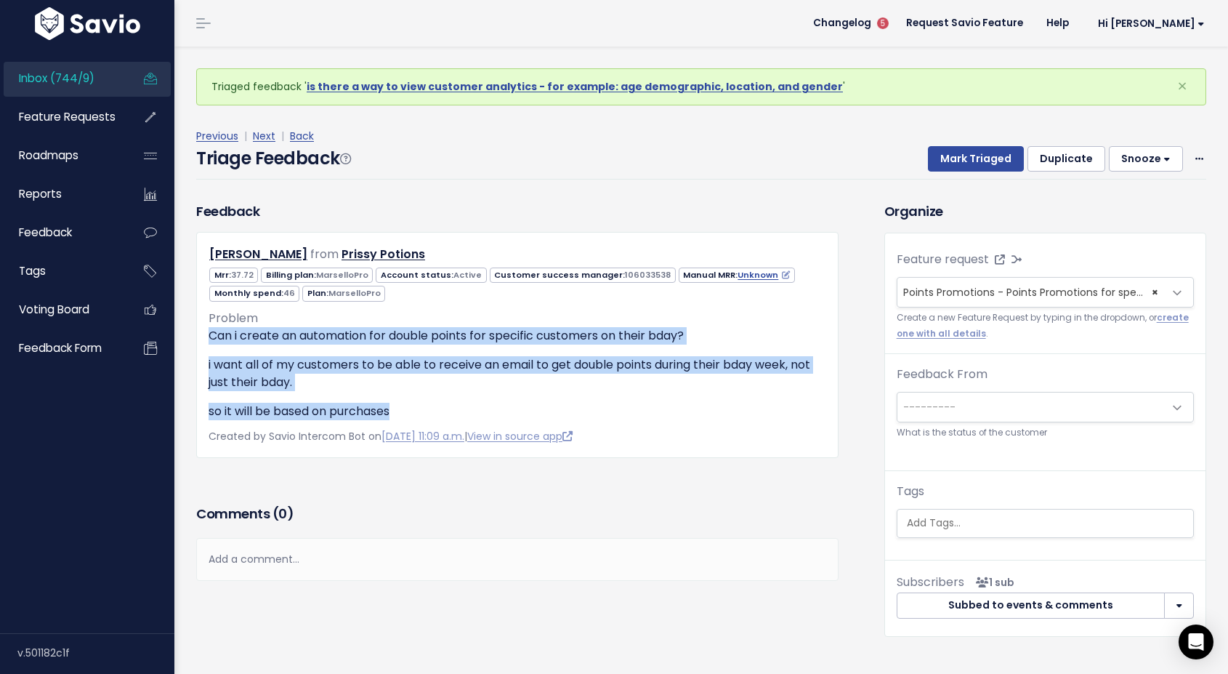
drag, startPoint x: 397, startPoint y: 408, endPoint x: 198, endPoint y: 336, distance: 212.0
click at [198, 336] on div "Alexandria Allen from Prissy Potions 37.72" at bounding box center [517, 344] width 642 height 225
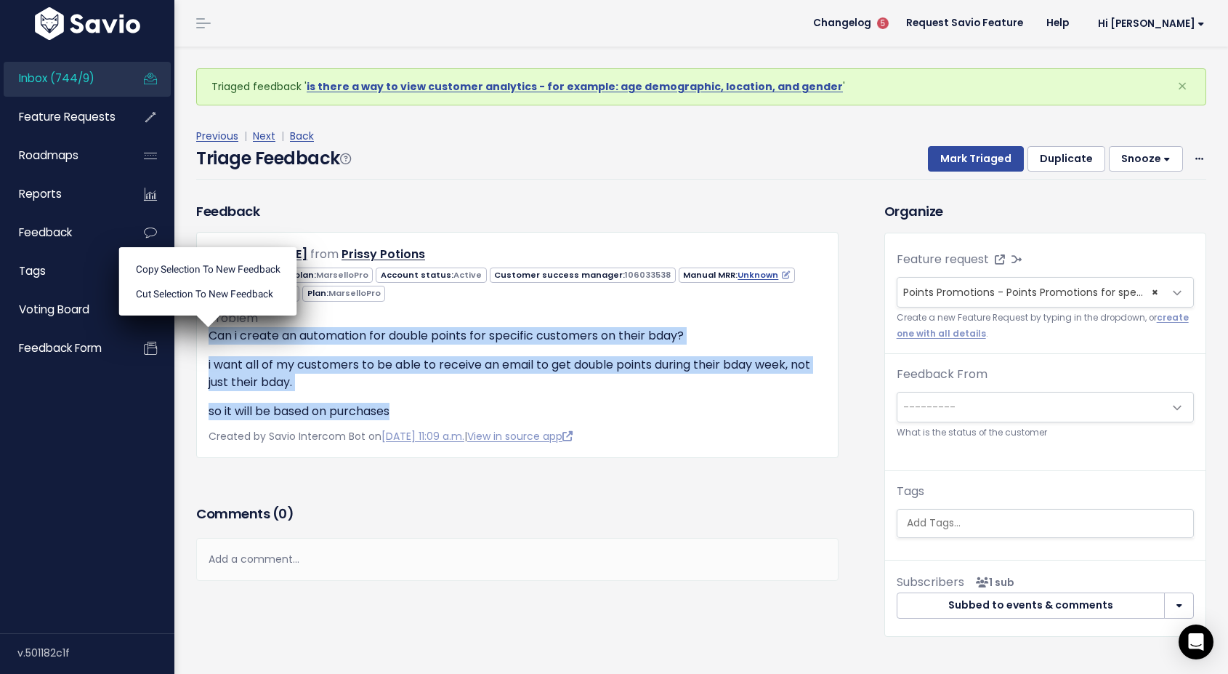
copy div "Can i create an automation for double points for specific customers on their bd…"
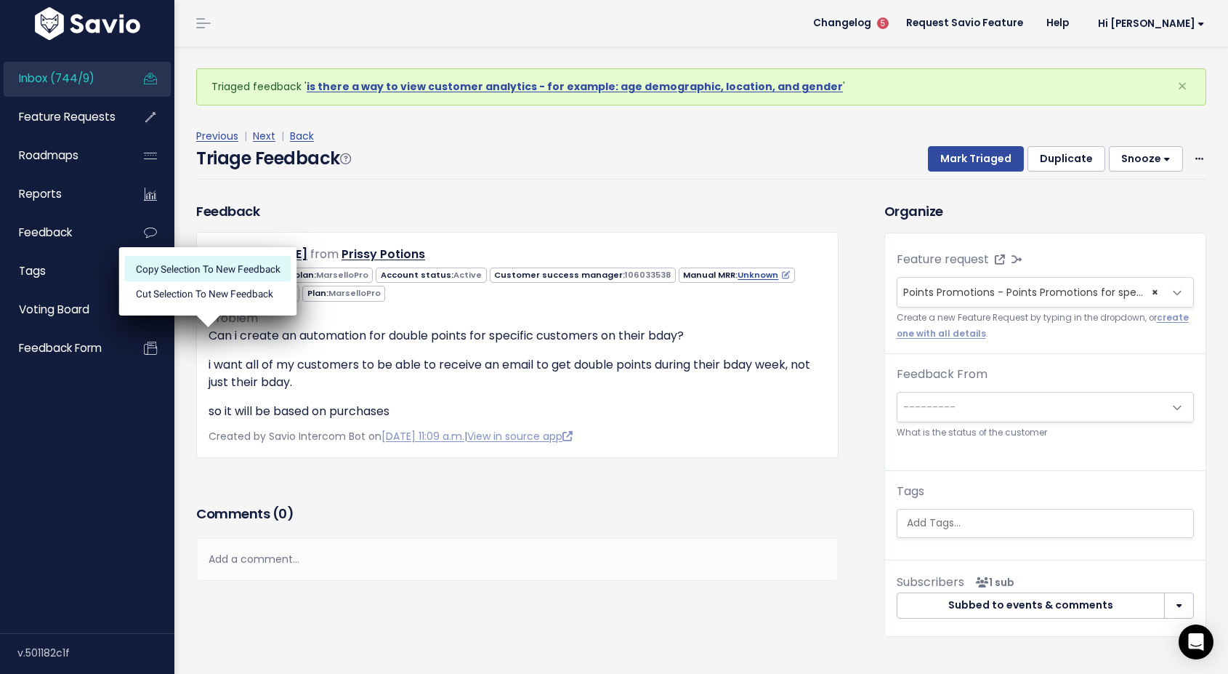
click at [210, 270] on li "Copy selection to new Feedback" at bounding box center [208, 268] width 166 height 25
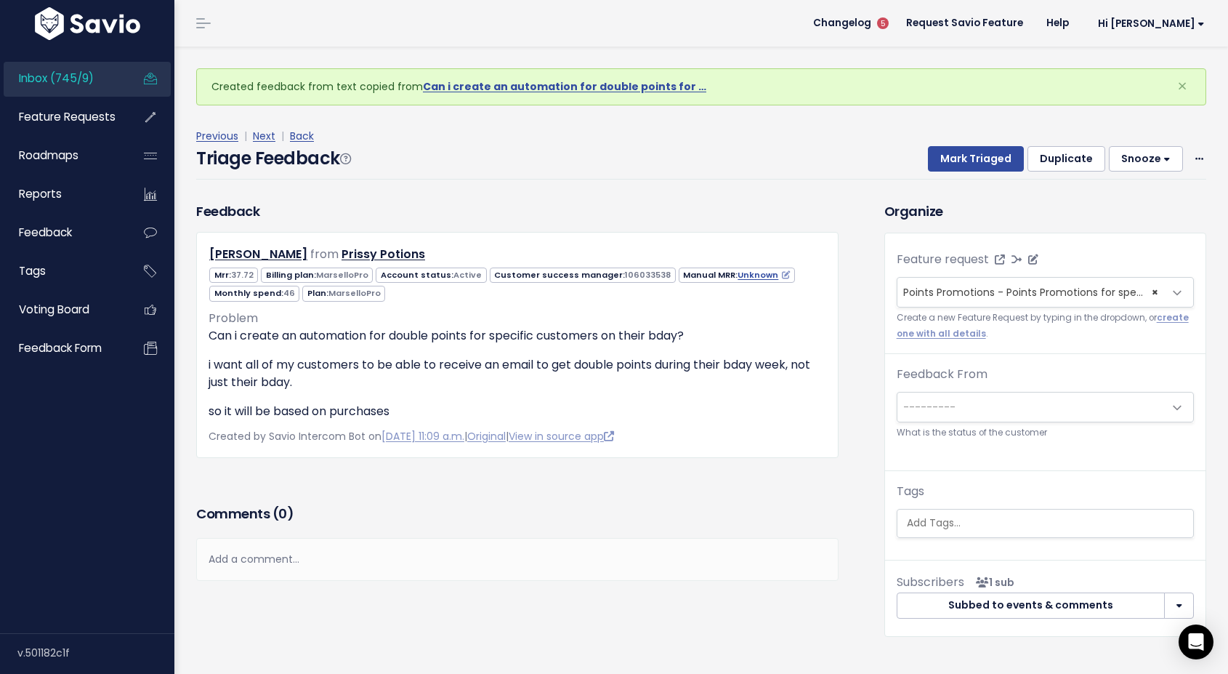
click at [946, 289] on span "Points Promotions - Points Promotions for specific customers/segments only (VIP…" at bounding box center [1127, 292] width 448 height 15
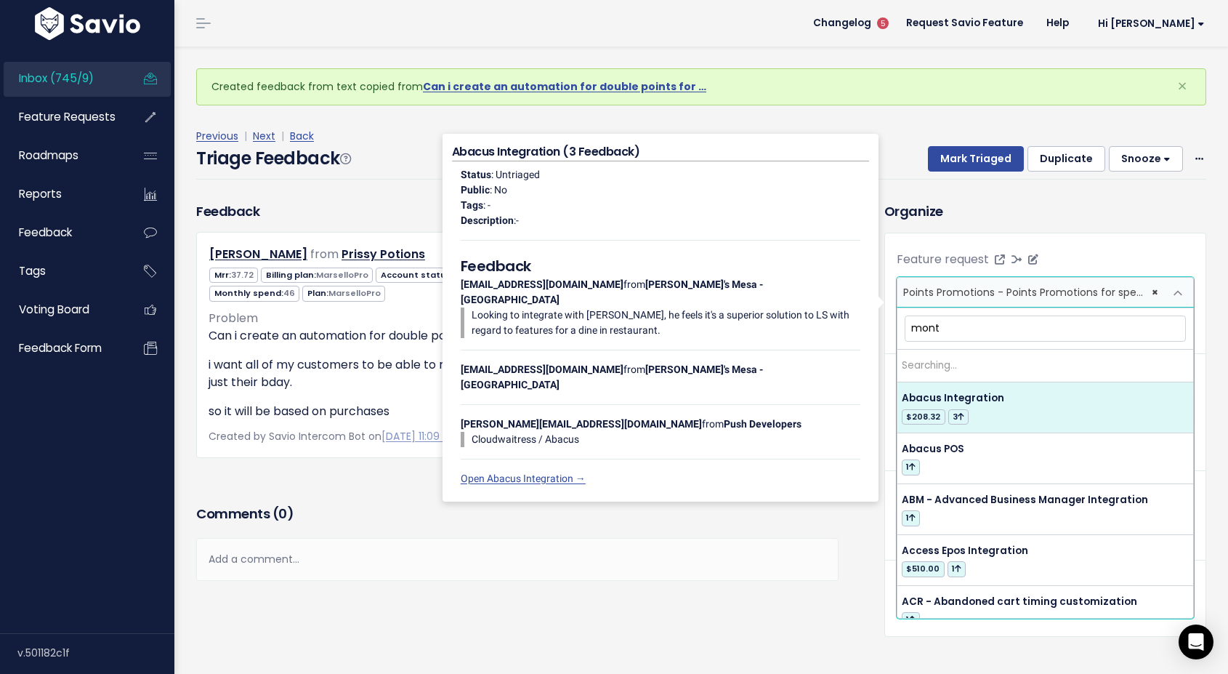
type input "month"
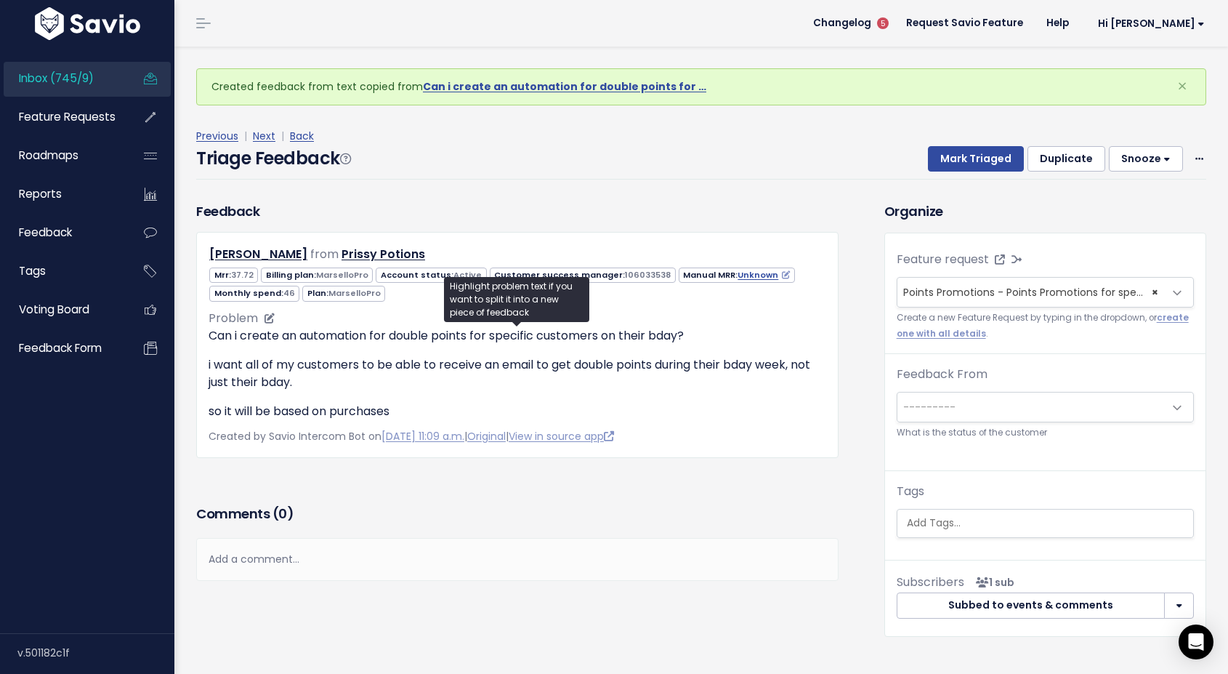
click at [382, 371] on p "i want all of my customers to be able to receive an email to get double points …" at bounding box center [518, 373] width 618 height 35
drag, startPoint x: 656, startPoint y: 366, endPoint x: 581, endPoint y: 362, distance: 74.2
click at [581, 362] on p "i want all of my customers to be able to receive an email to get double points …" at bounding box center [518, 373] width 618 height 35
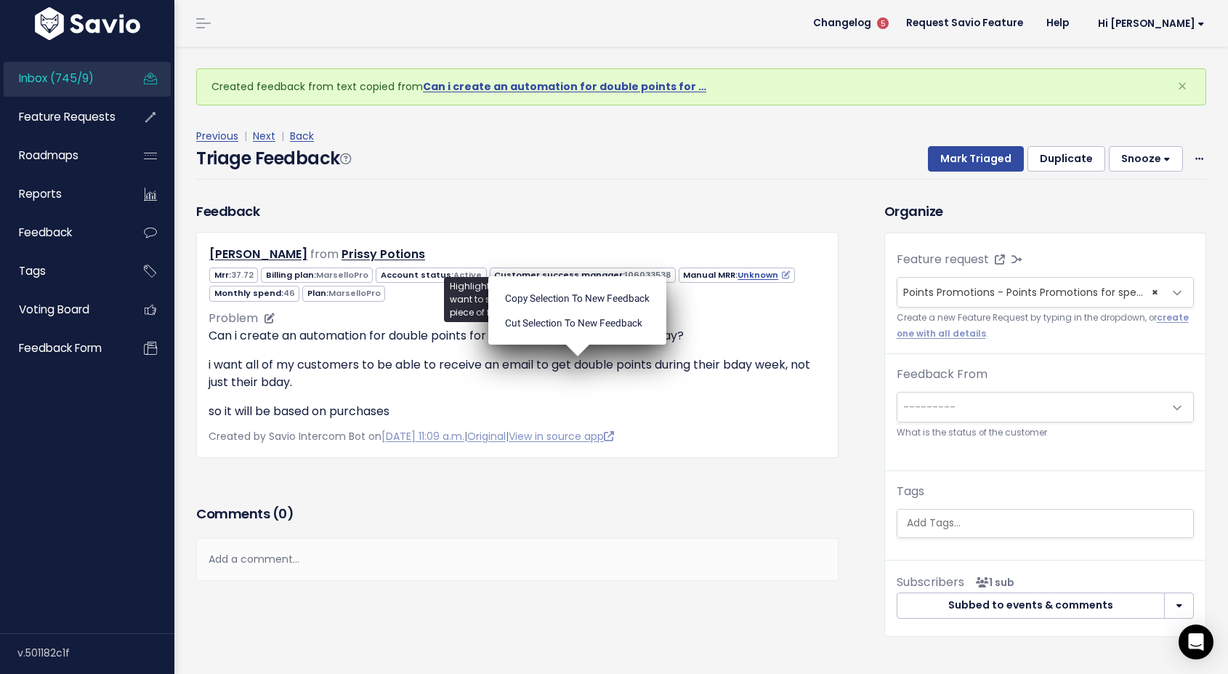
click at [579, 384] on p "i want all of my customers to be able to receive an email to get double points …" at bounding box center [518, 373] width 618 height 35
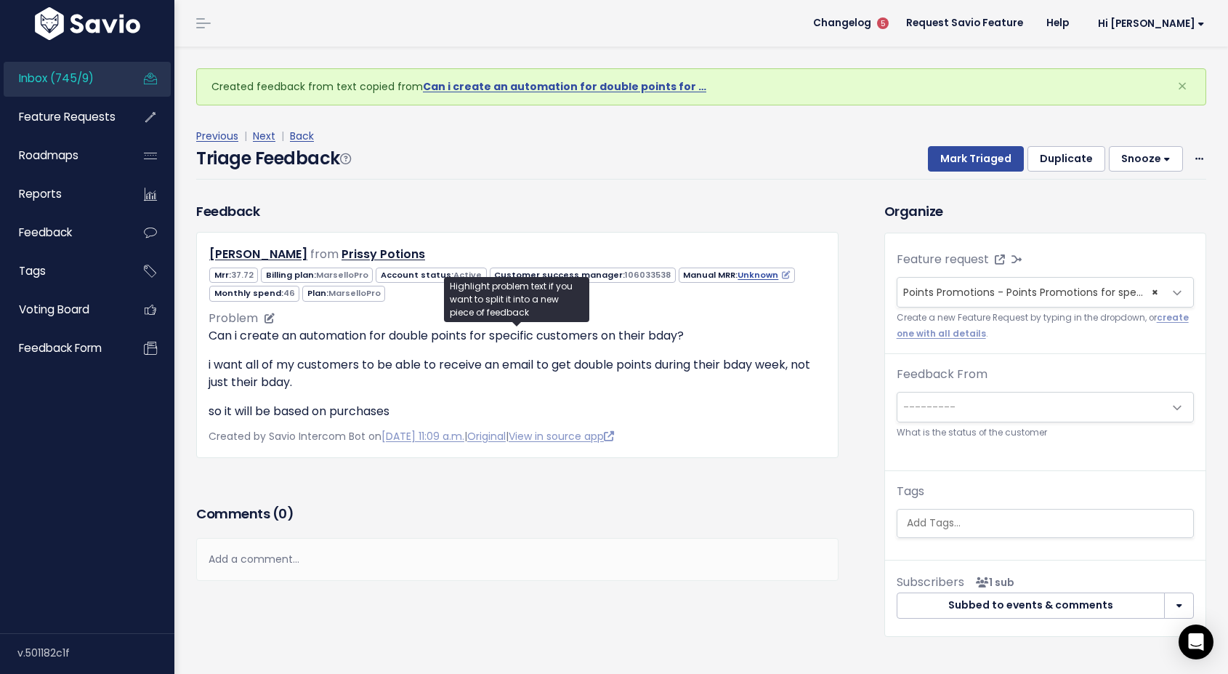
click at [704, 355] on div "Can i create an automation for double points for specific customers on their bd…" at bounding box center [518, 373] width 618 height 93
click at [1040, 297] on span "Points Promotions - Points Promotions for specific customers/segments only (VIP…" at bounding box center [1127, 292] width 448 height 15
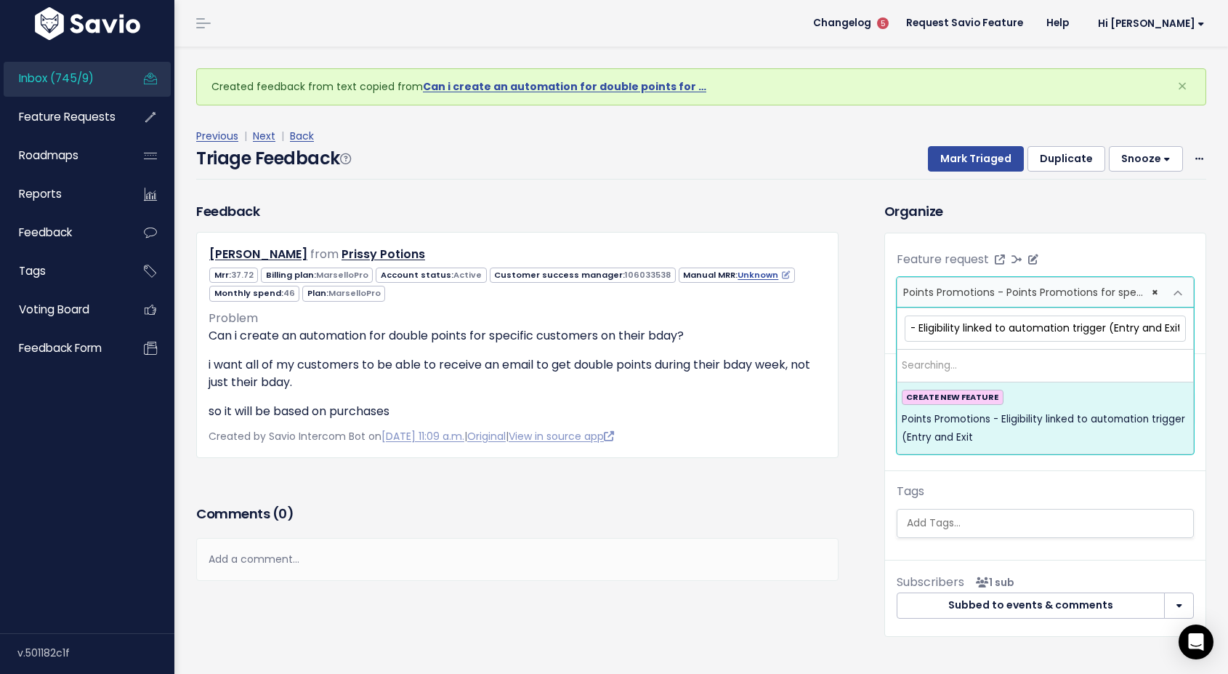
scroll to position [0, 100]
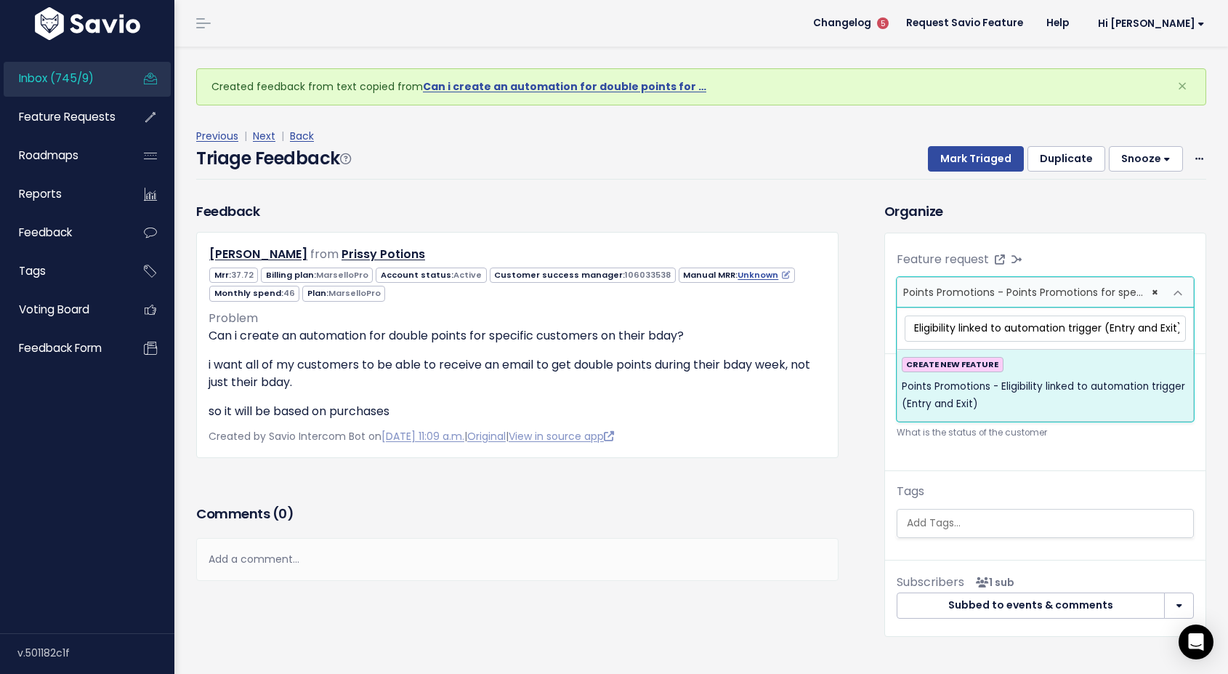
type input "Points Promotions - Eligibility linked to automation trigger (Entry and Exit)"
click at [1013, 398] on span "Points Promotions - Eligibility linked to automation trigger (Entry and Exit)" at bounding box center [1045, 396] width 287 height 36
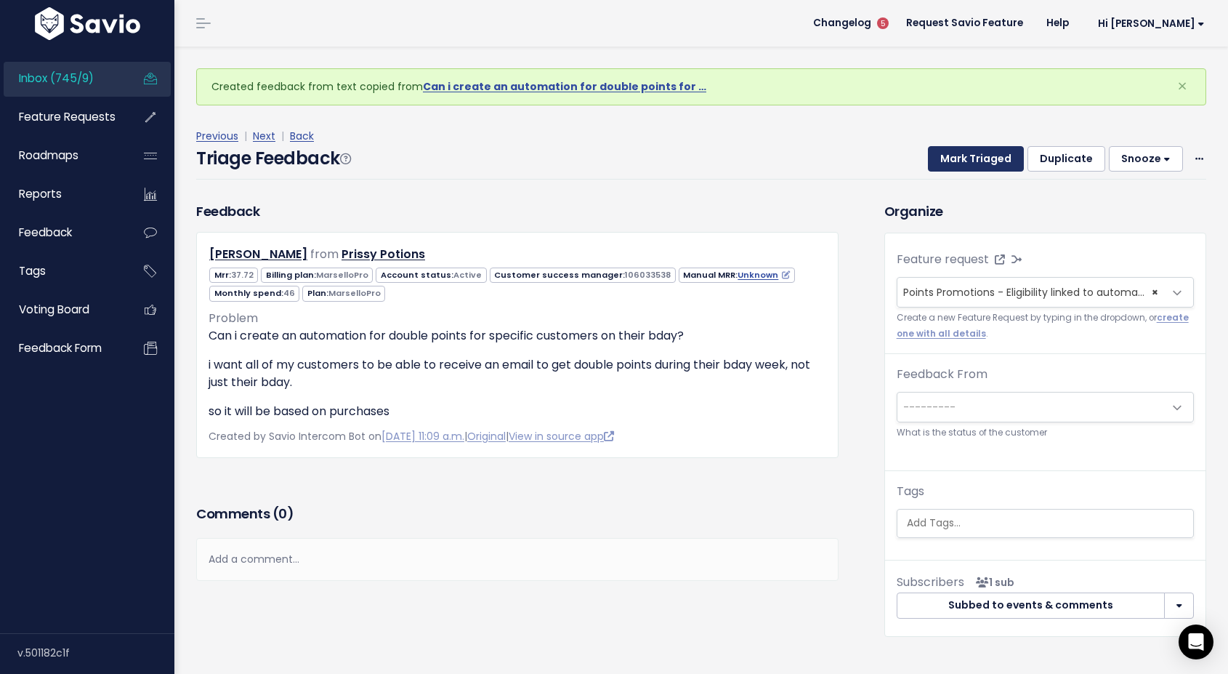
click at [978, 156] on button "Mark Triaged" at bounding box center [976, 159] width 96 height 26
click at [1007, 289] on span "Points Promotions - Points Promotions for specific customers/segments only (VIP…" at bounding box center [1126, 292] width 446 height 15
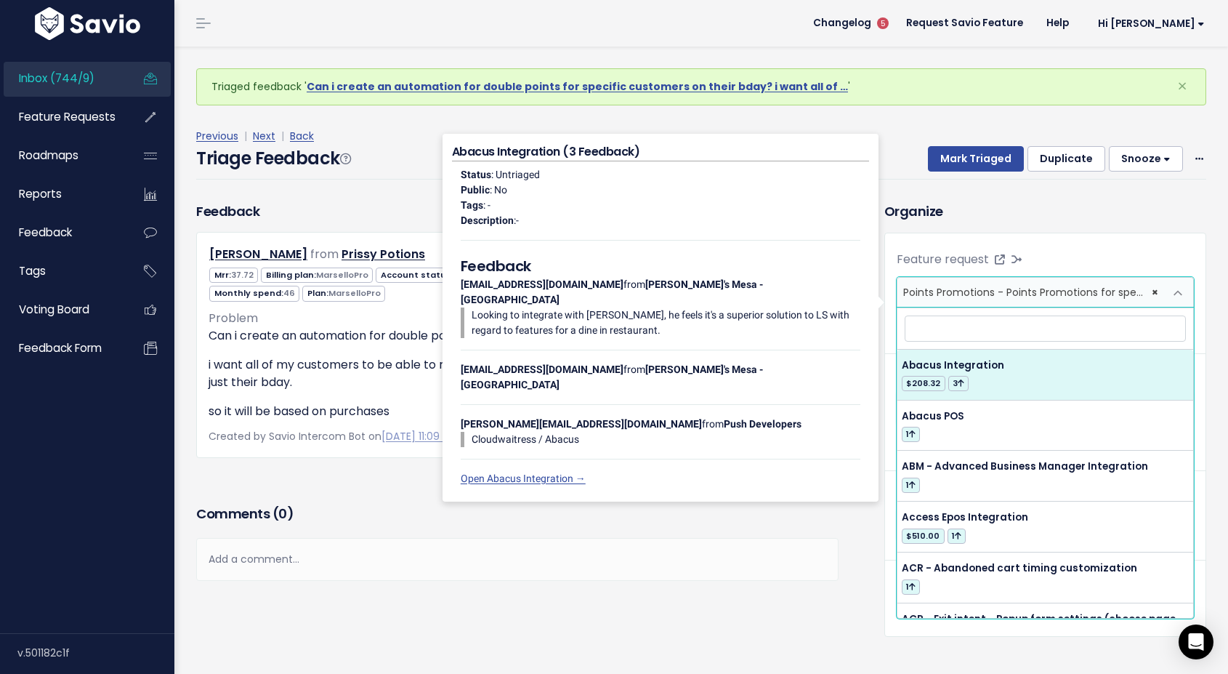
click at [1015, 246] on div "Feature request --------- Points Promotions - Points Promotions for specific cu…" at bounding box center [1045, 399] width 321 height 333
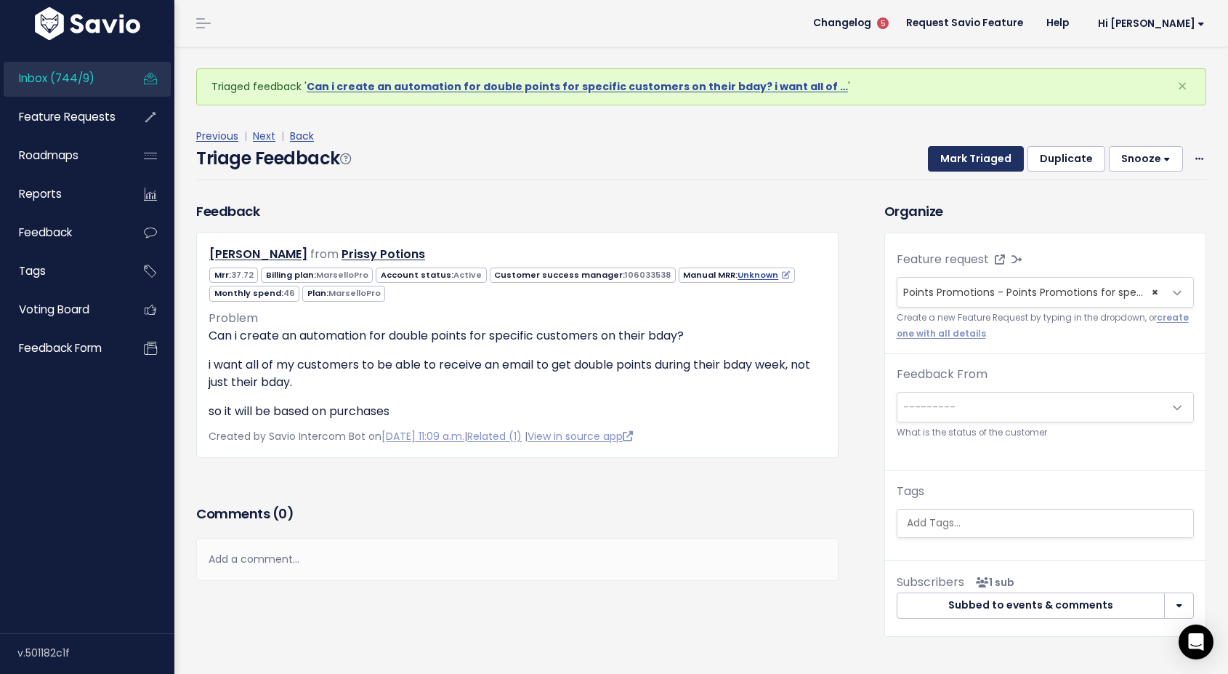
click at [968, 157] on button "Mark Triaged" at bounding box center [976, 159] width 96 height 26
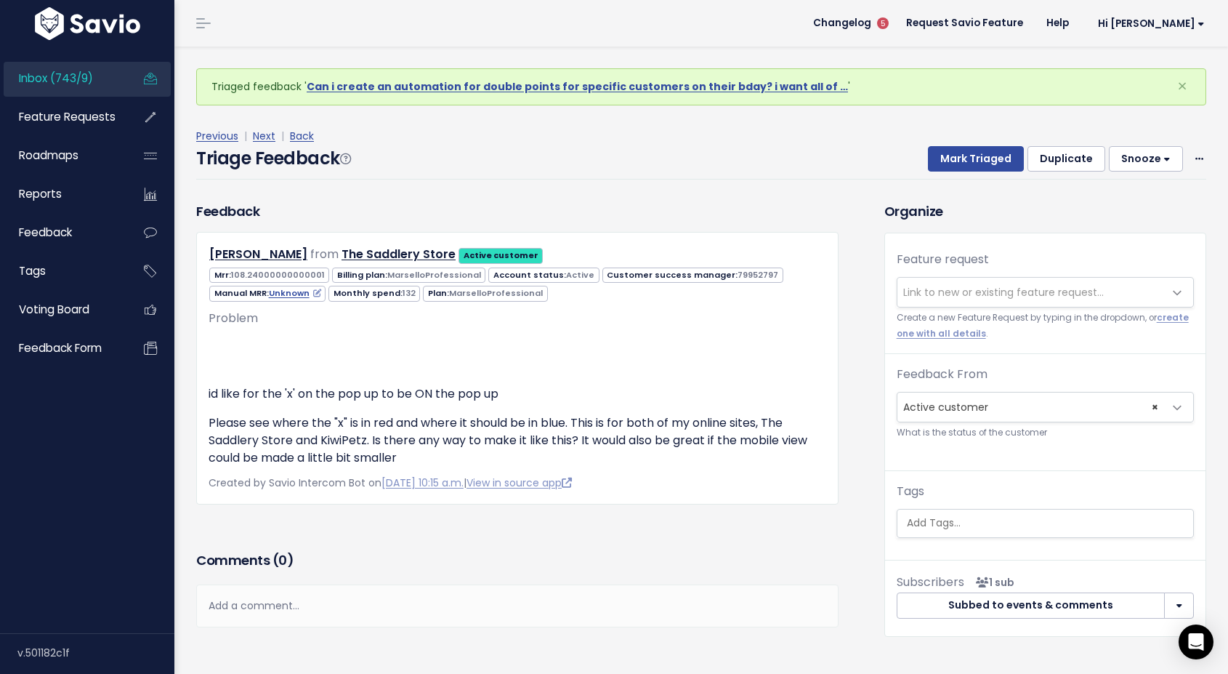
click at [935, 291] on span "Link to new or existing feature request..." at bounding box center [1003, 292] width 201 height 15
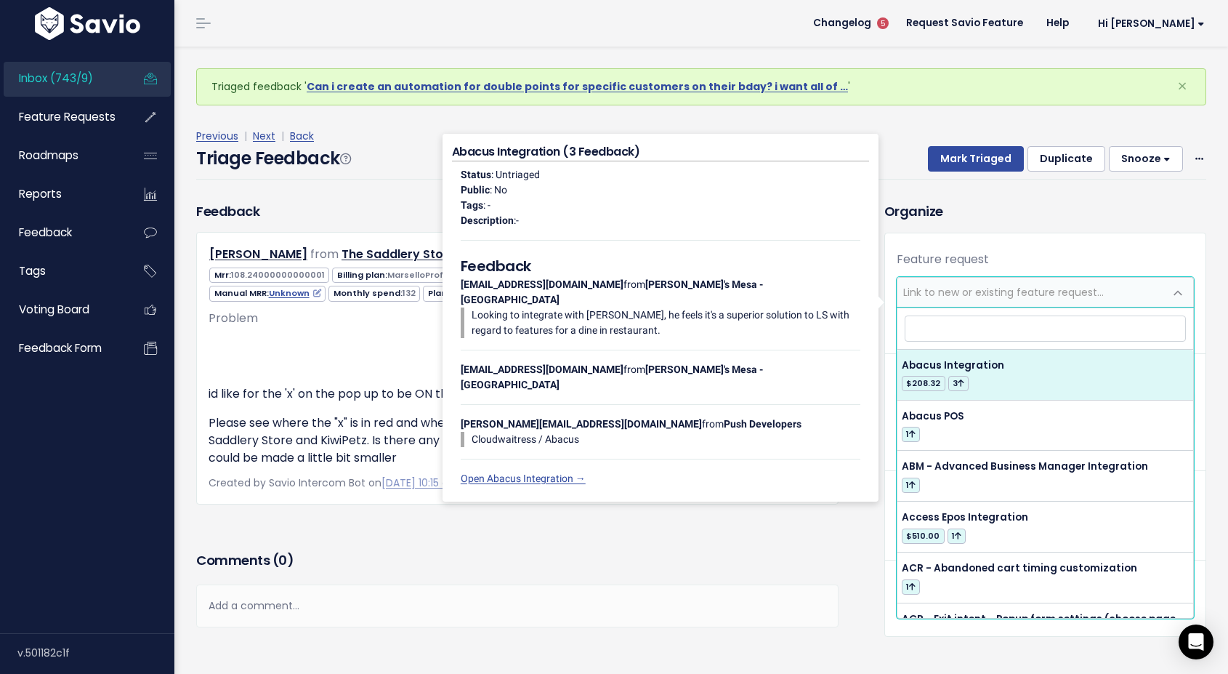
type input "x"
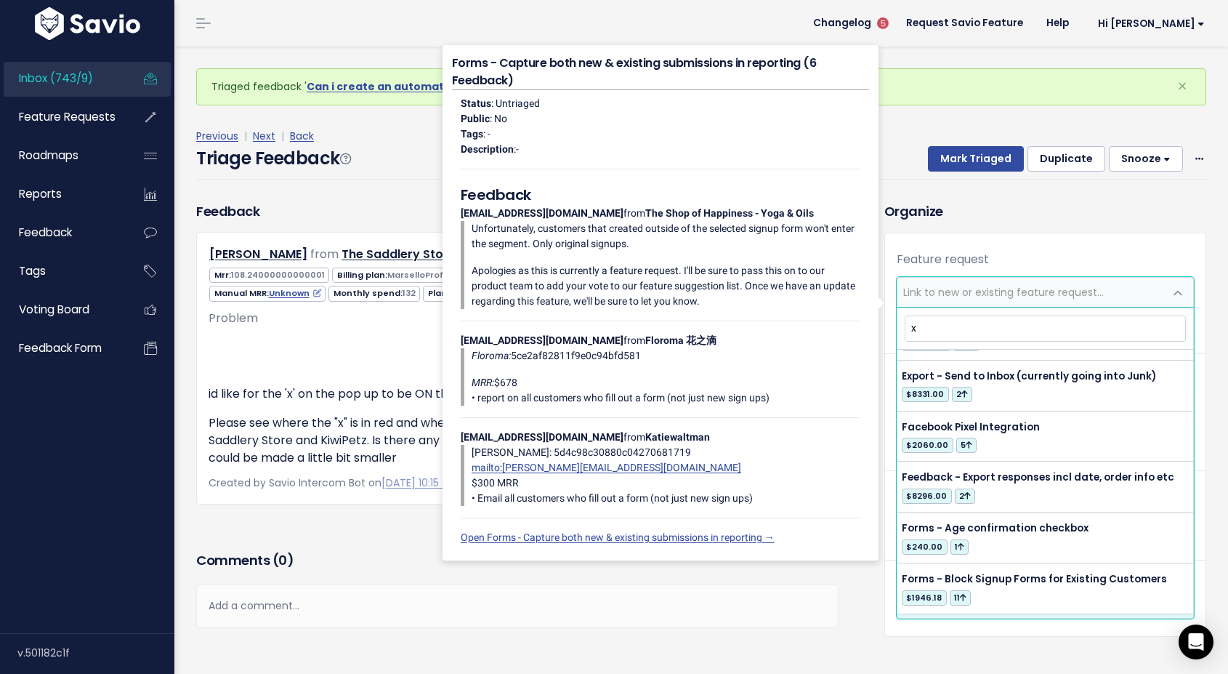
scroll to position [4902, 0]
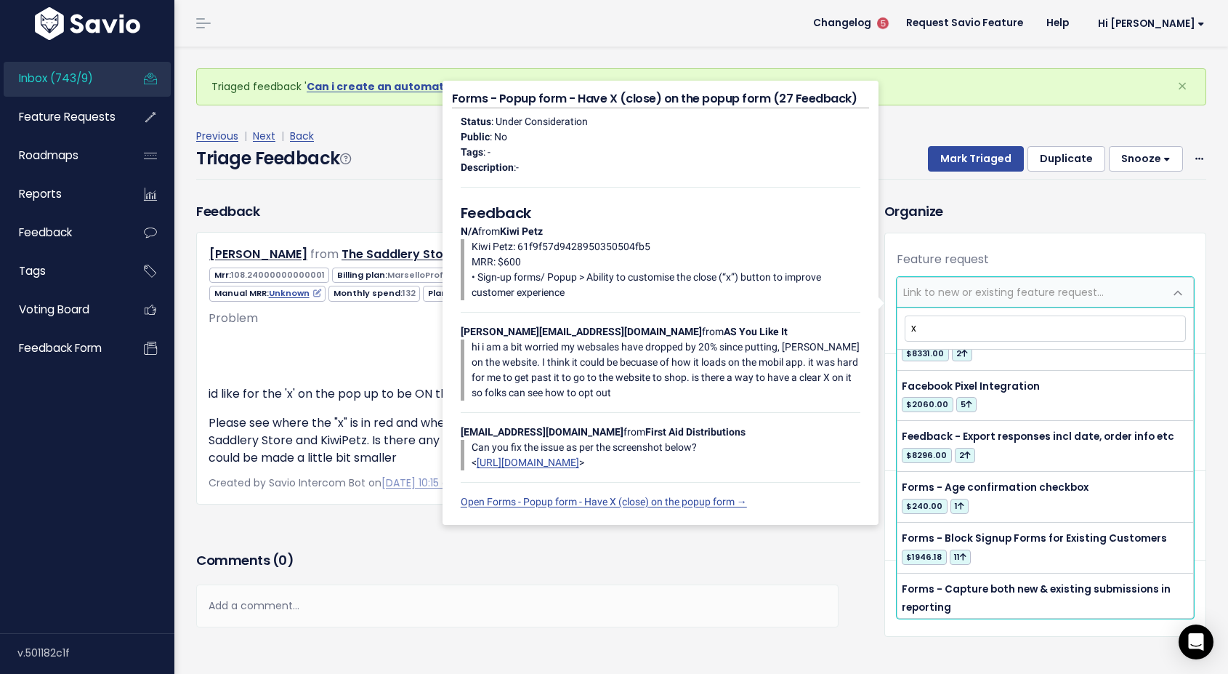
type input "x"
select select "12474"
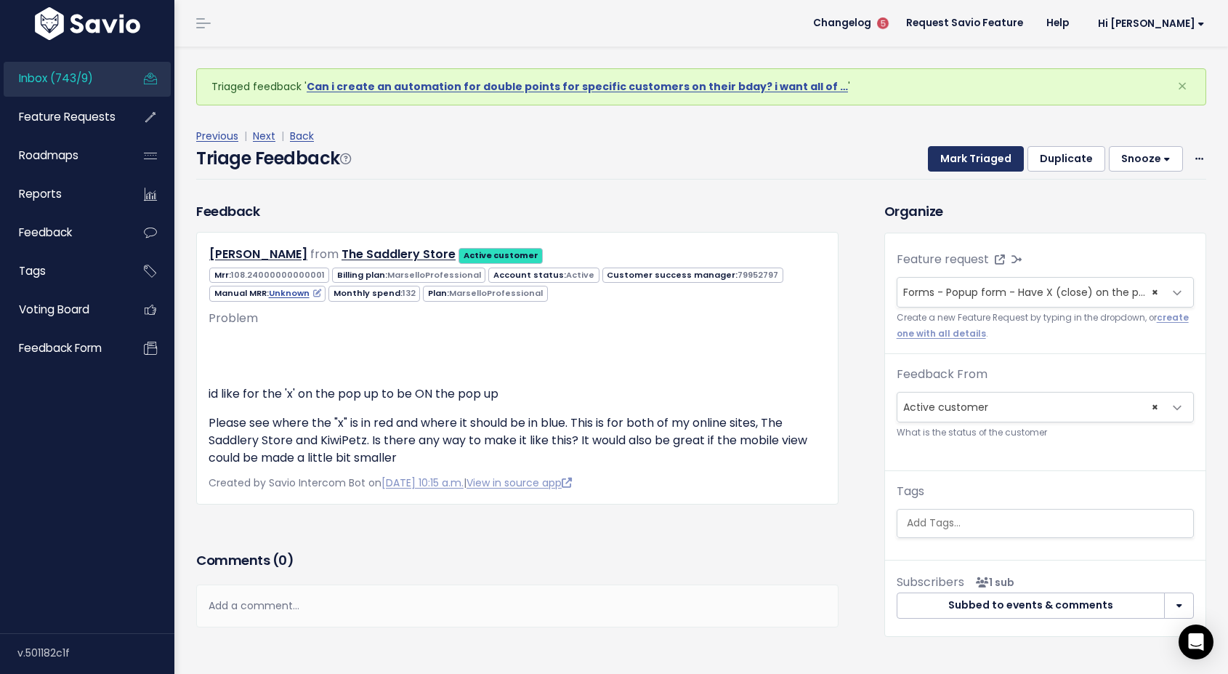
click at [983, 153] on button "Mark Triaged" at bounding box center [976, 159] width 96 height 26
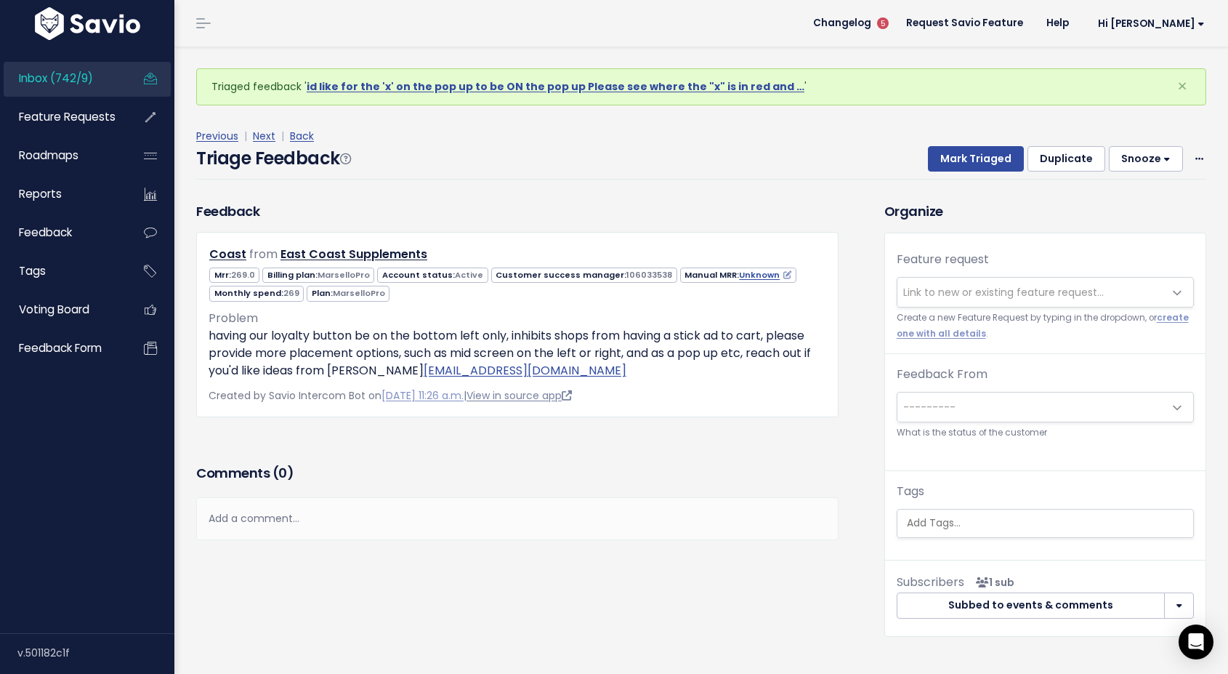
click at [569, 396] on link "View in source app" at bounding box center [519, 395] width 105 height 15
click at [962, 287] on span "Link to new or existing feature request..." at bounding box center [1003, 292] width 201 height 15
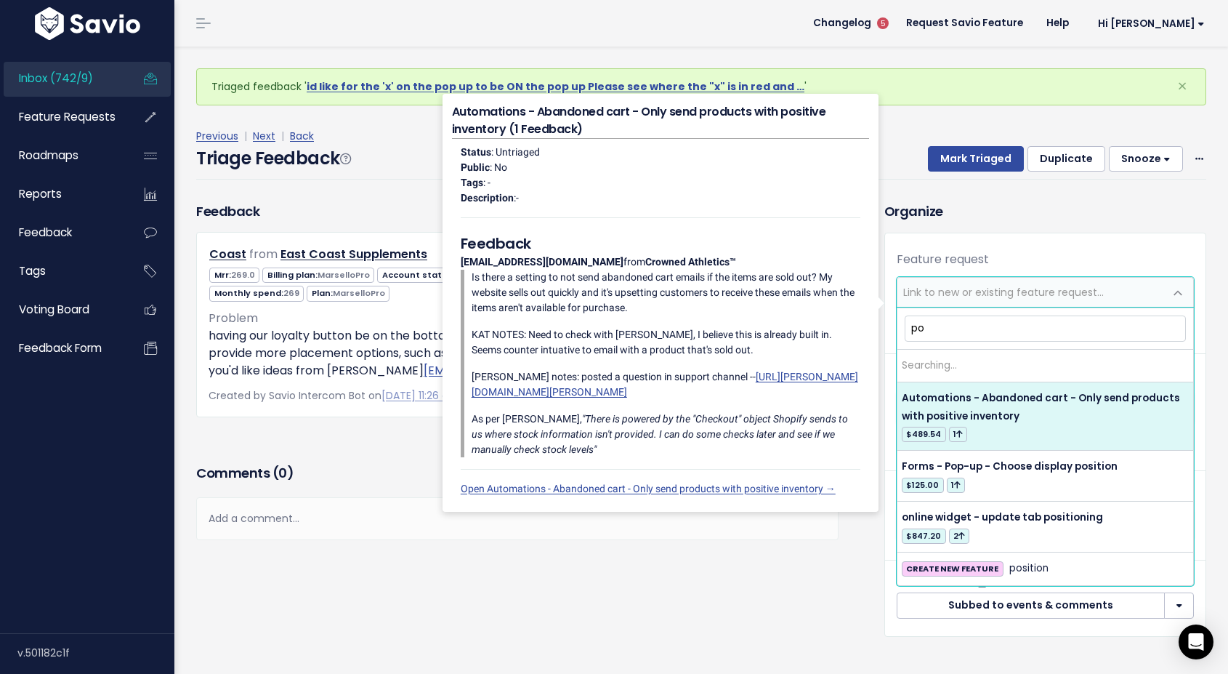
type input "p"
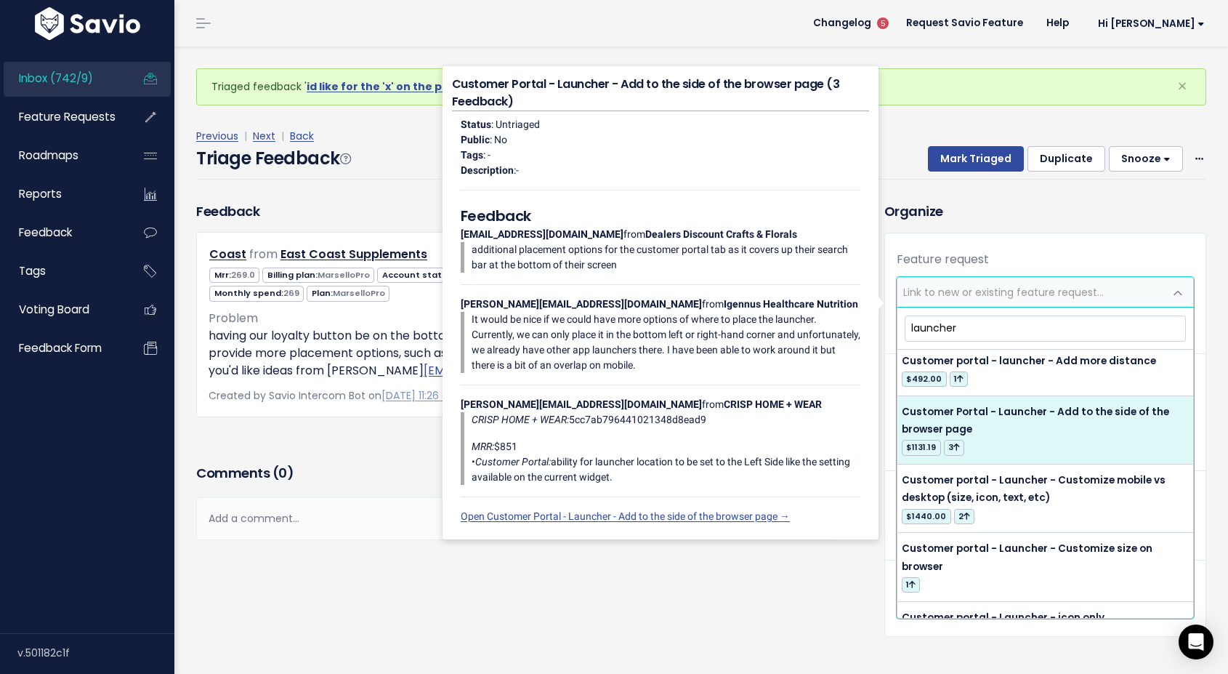
scroll to position [8, 0]
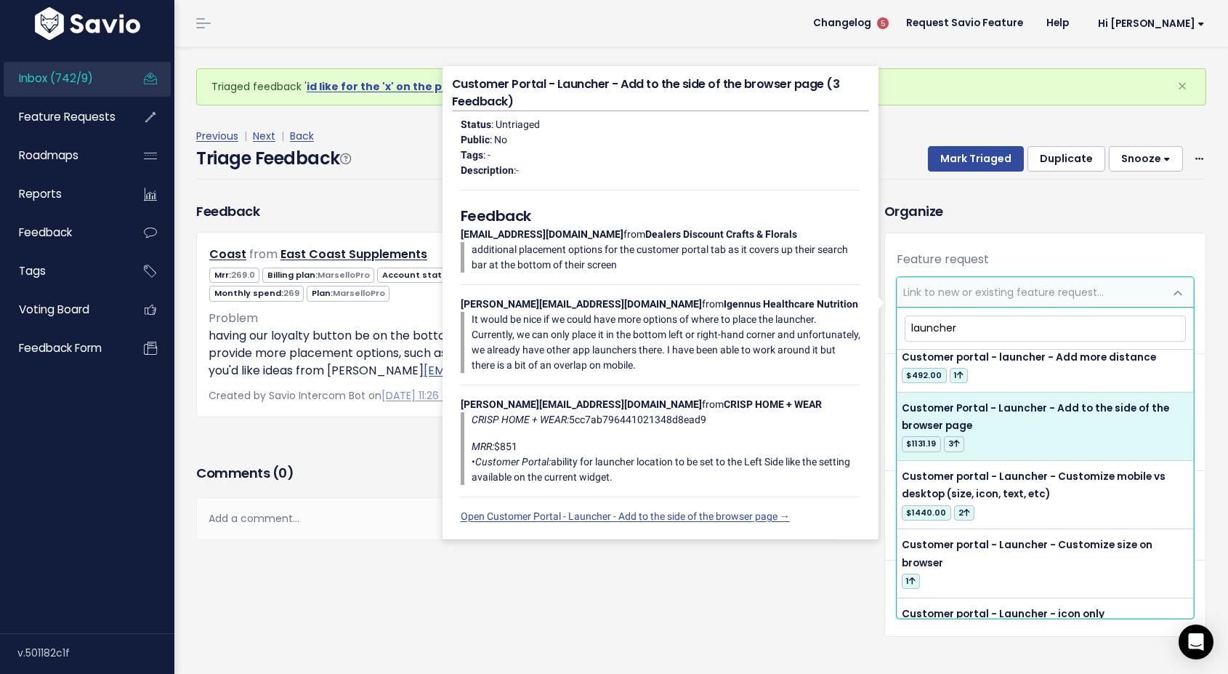
type input "launcher"
select select "50614"
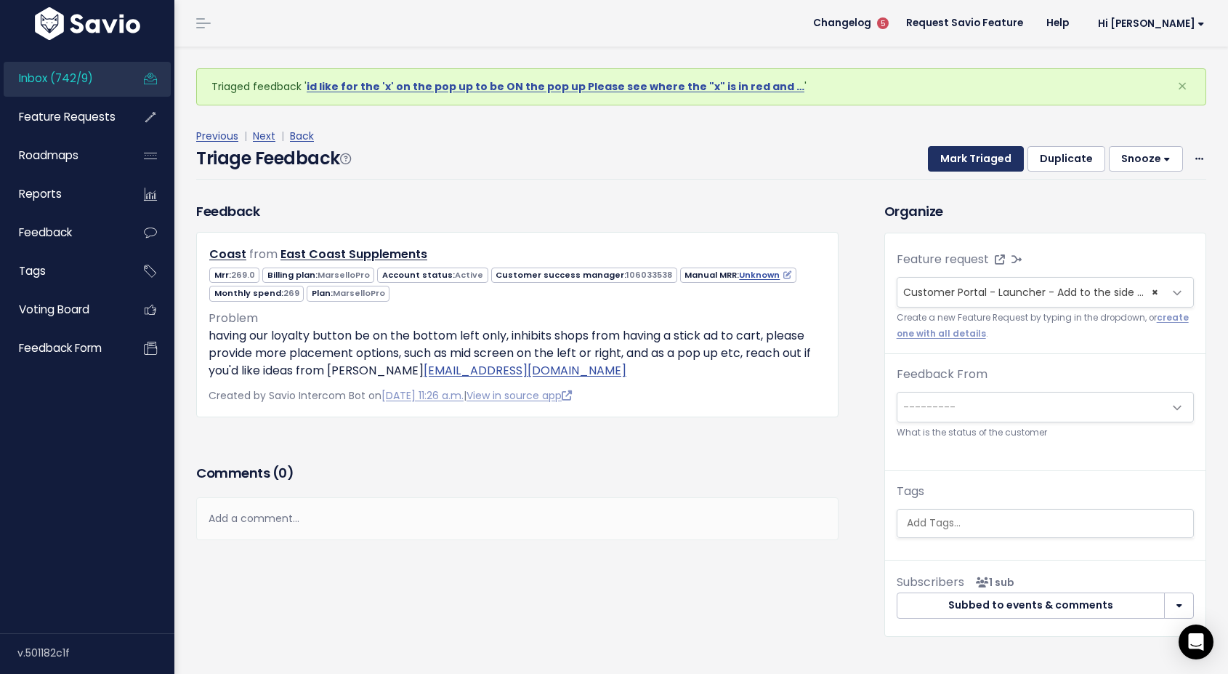
click at [979, 153] on button "Mark Triaged" at bounding box center [976, 159] width 96 height 26
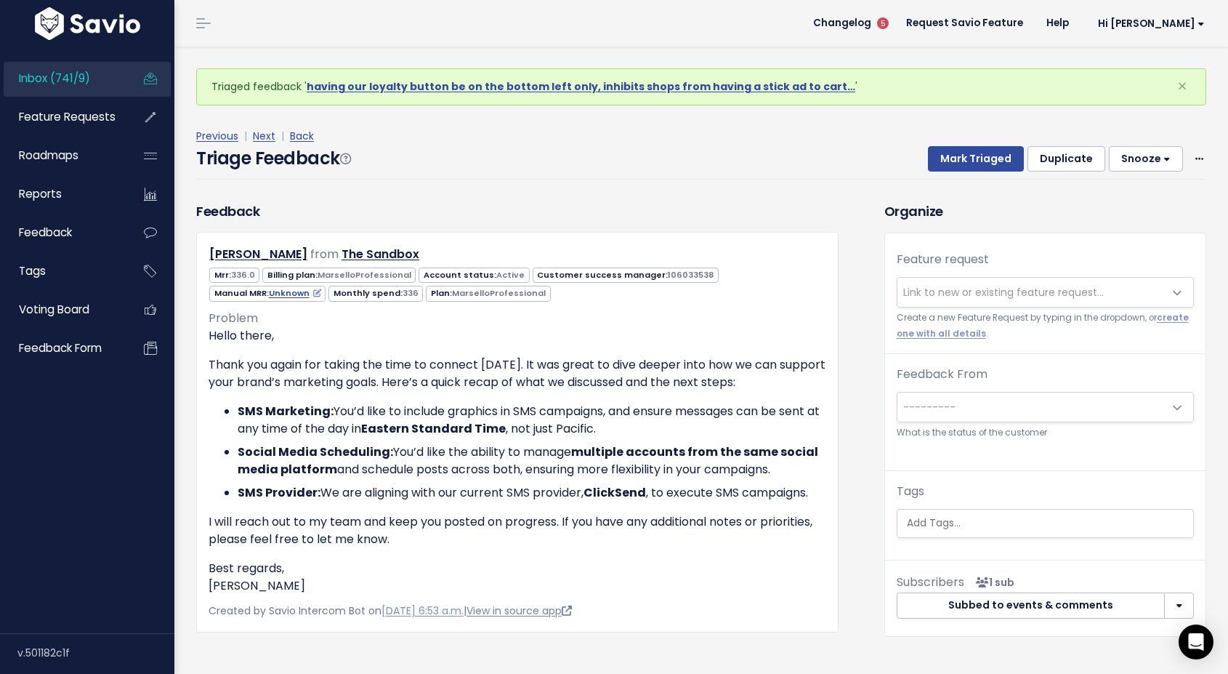
click at [544, 606] on link "View in source app" at bounding box center [519, 610] width 105 height 15
click at [265, 320] on icon at bounding box center [270, 318] width 10 height 10
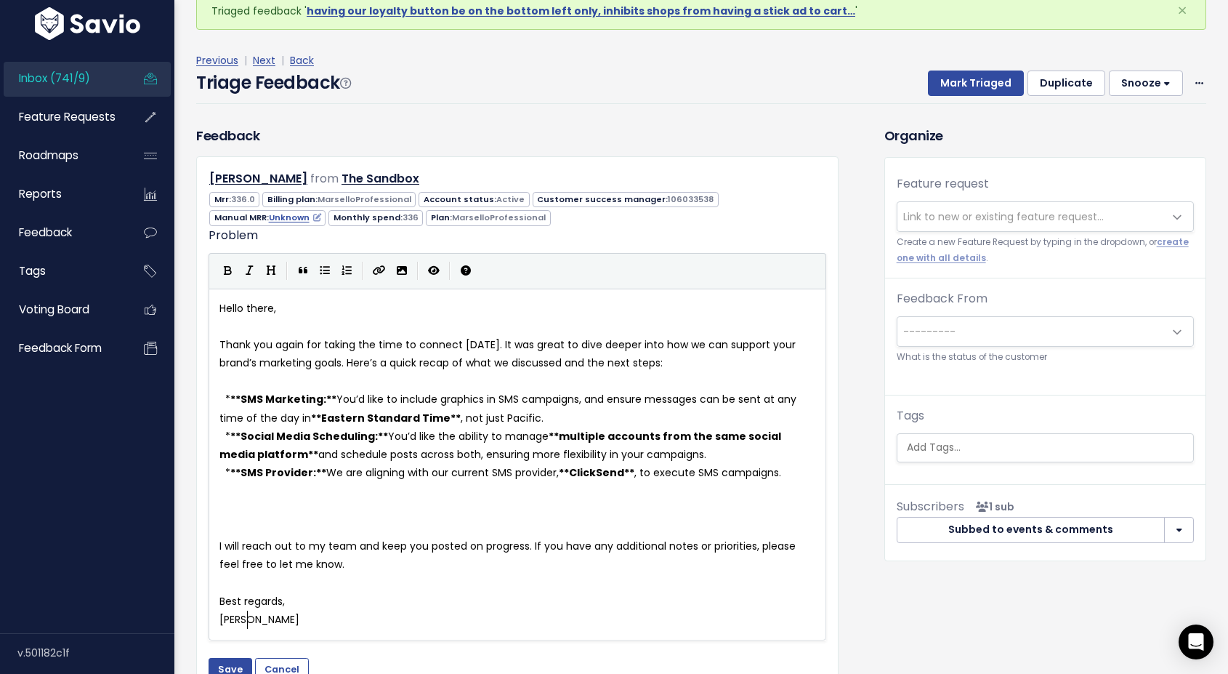
scroll to position [77, 0]
type textarea "Hello there, Thank you again for taking the time to connect [DATE]. It was grea…"
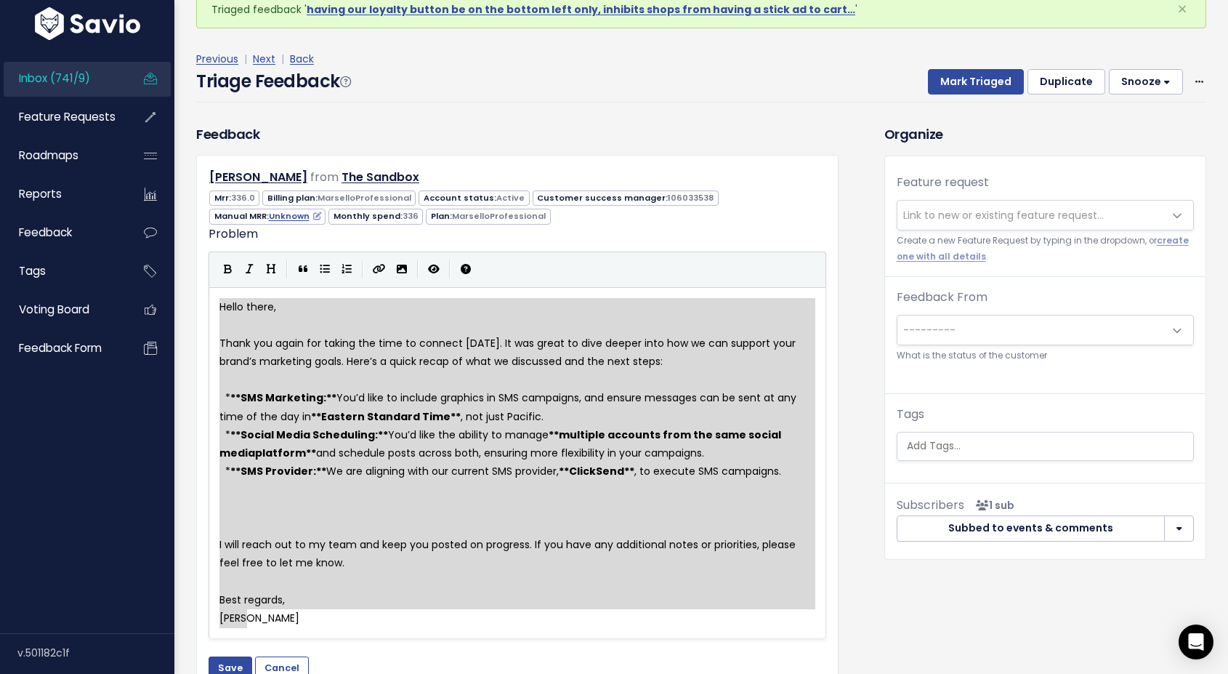
drag, startPoint x: 251, startPoint y: 617, endPoint x: 187, endPoint y: 278, distance: 345.4
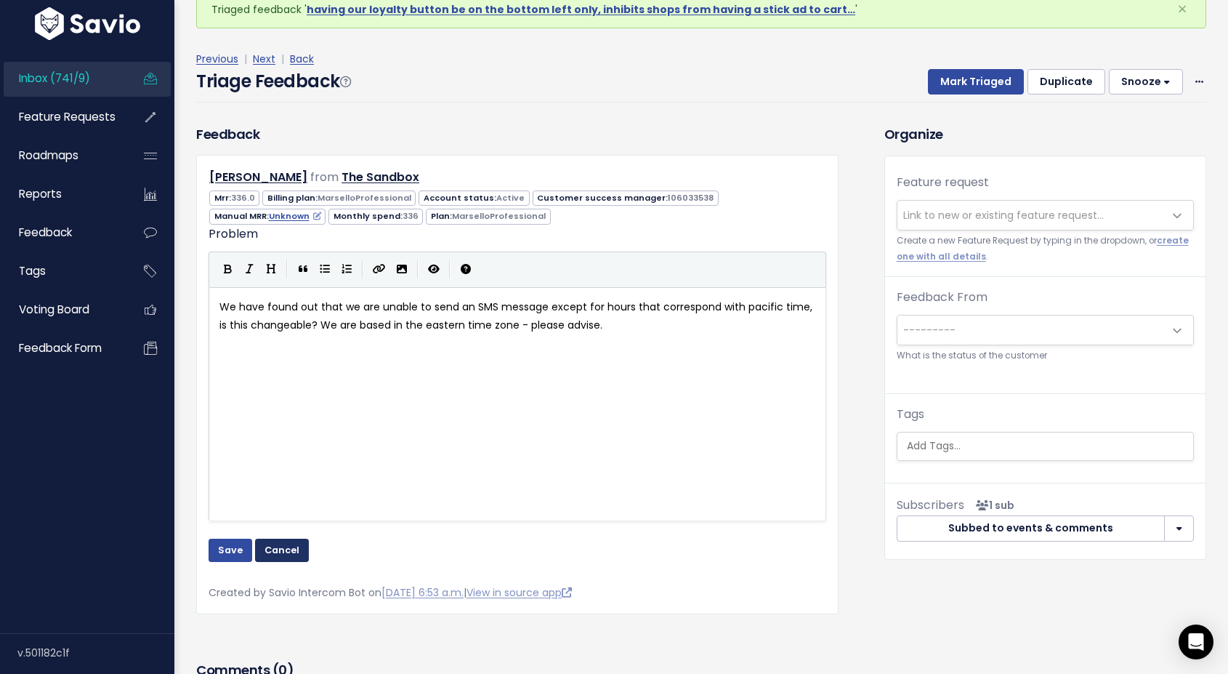
click at [280, 554] on button "Cancel" at bounding box center [282, 550] width 54 height 23
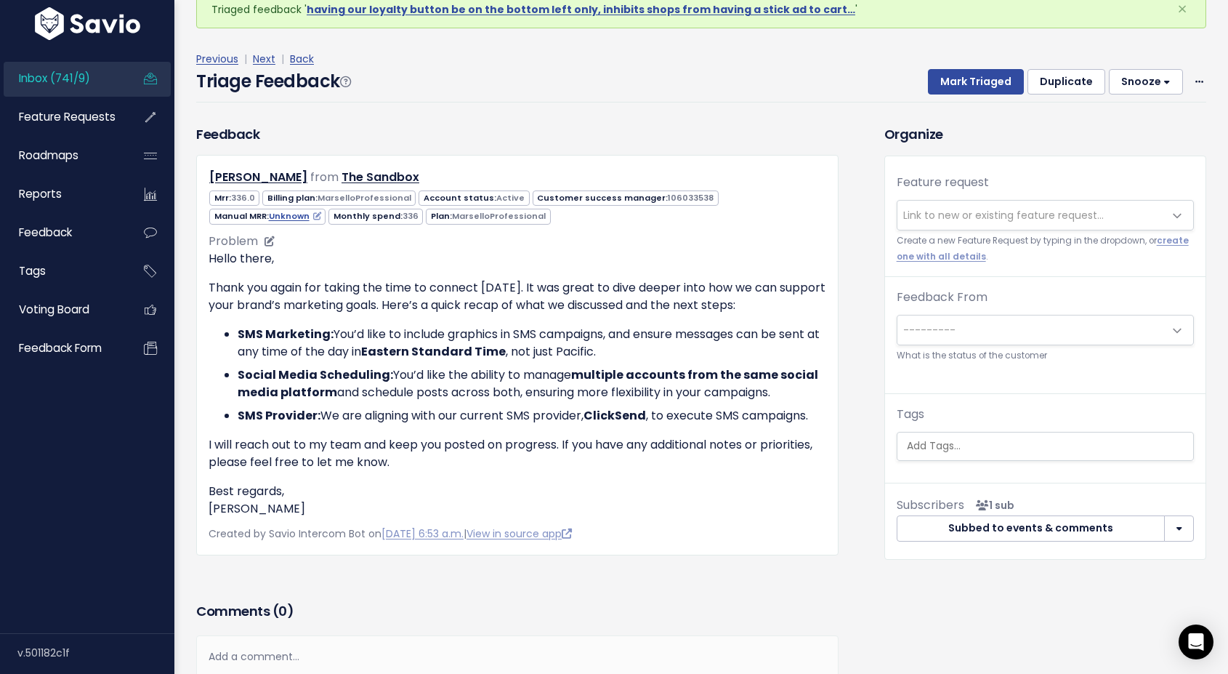
drag, startPoint x: 788, startPoint y: 395, endPoint x: 239, endPoint y: 379, distance: 549.0
click at [239, 379] on li "Social Media Scheduling: You’d like the ability to manage multiple accounts fro…" at bounding box center [532, 383] width 589 height 35
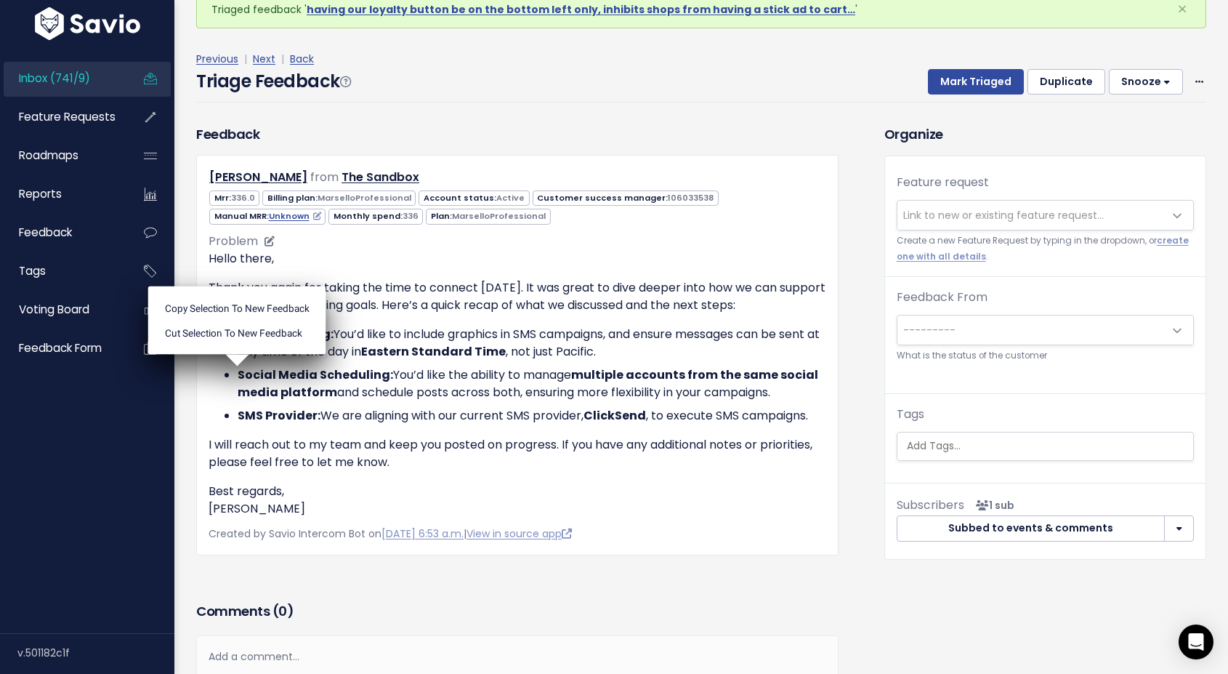
copy li "Social Media Scheduling: You’d like the ability to manage multiple accounts fro…"
click at [219, 345] on li "Cut selection to new Feedback" at bounding box center [237, 332] width 166 height 25
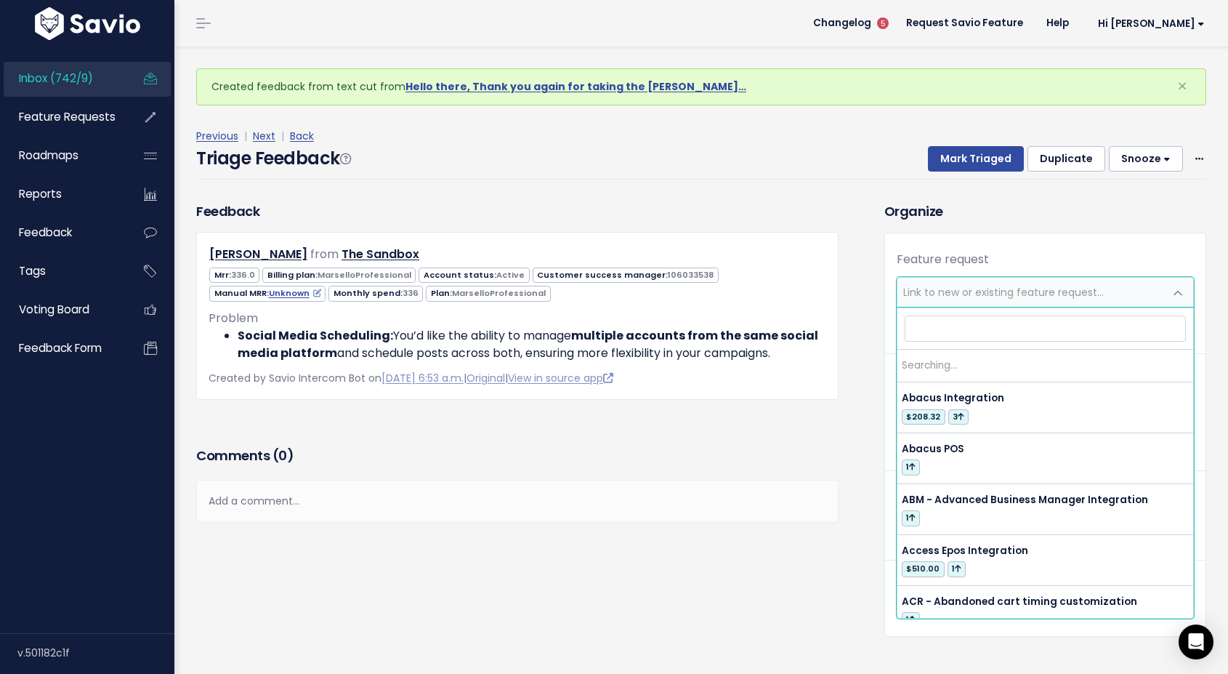
click at [996, 284] on span "Link to new or existing feature request..." at bounding box center [1031, 292] width 267 height 29
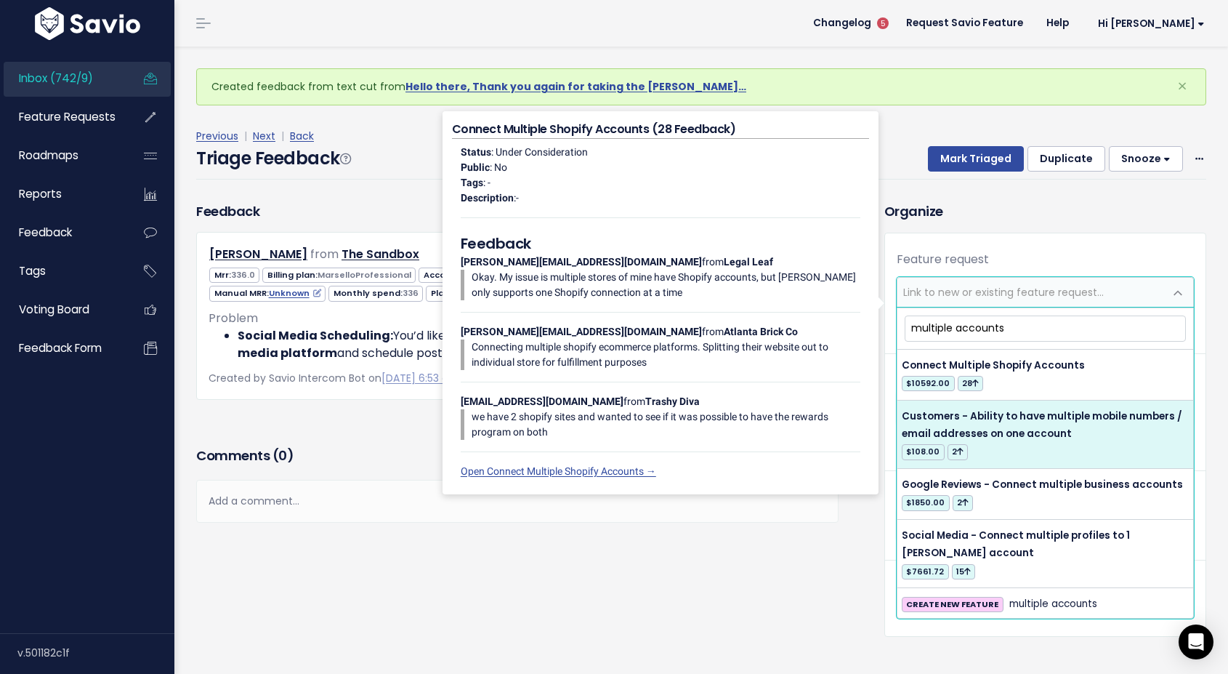
scroll to position [2, 0]
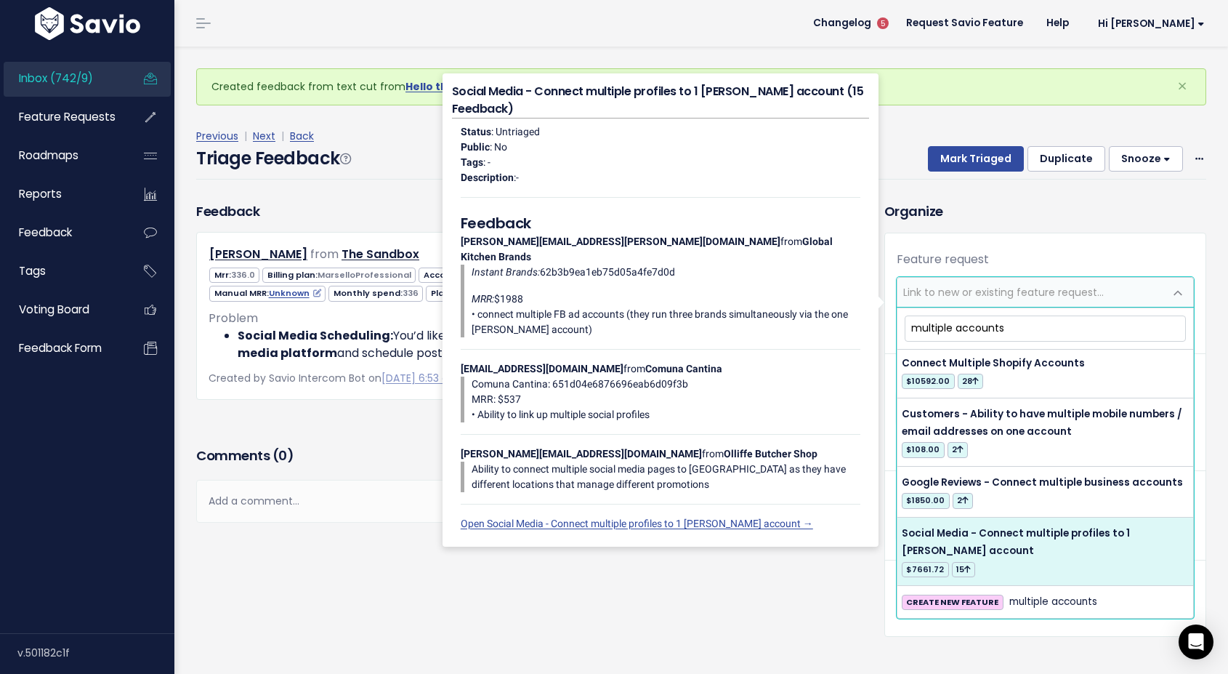
type input "multiple accounts"
select select "18842"
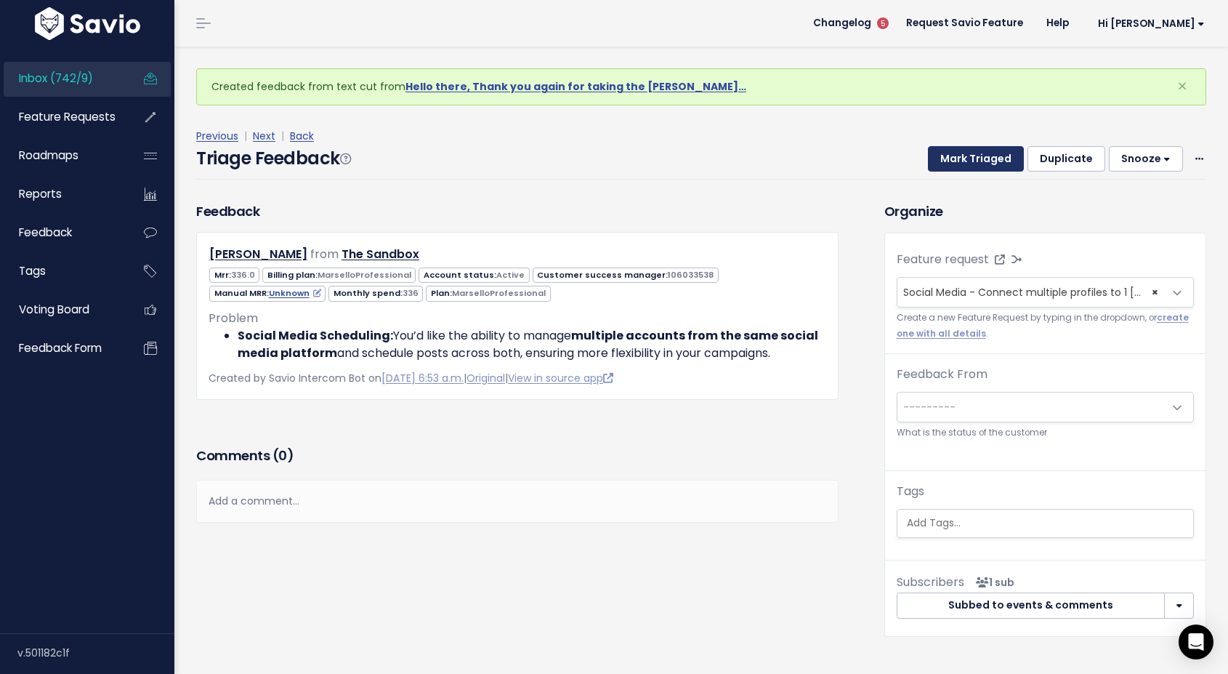
click at [972, 164] on button "Mark Triaged" at bounding box center [976, 159] width 96 height 26
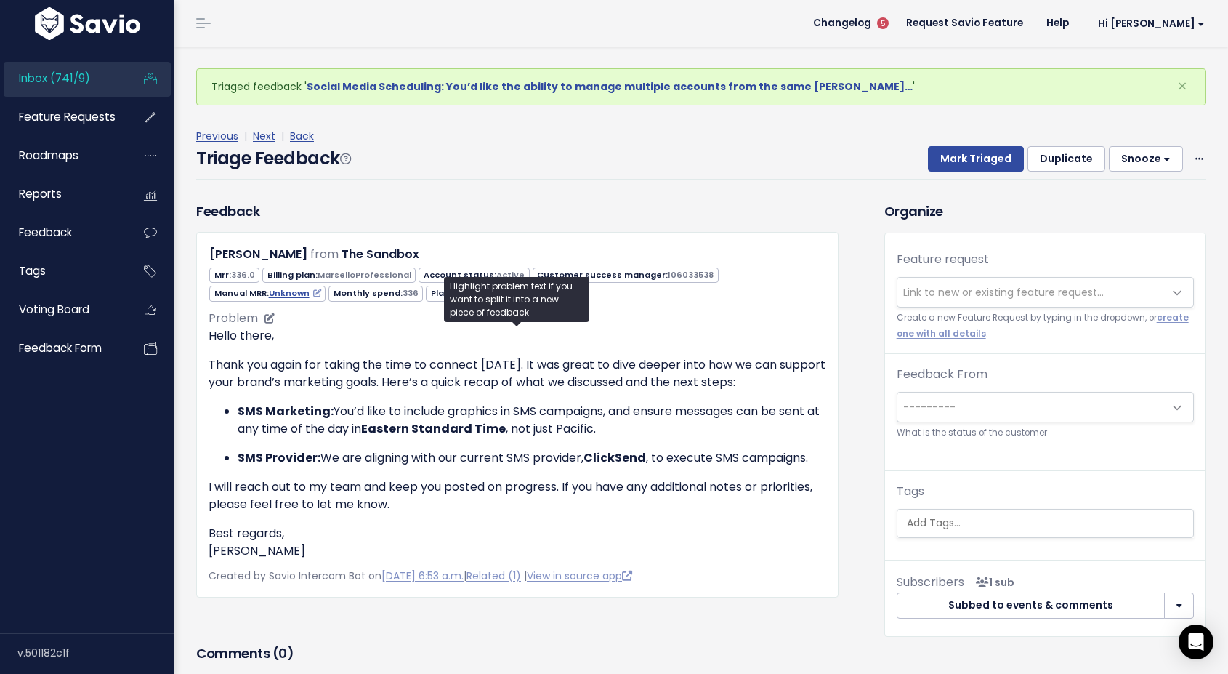
drag, startPoint x: 619, startPoint y: 425, endPoint x: 238, endPoint y: 414, distance: 381.7
click at [238, 414] on p "SMS Marketing: You’d like to include graphics in SMS campaigns, and ensure mess…" at bounding box center [532, 420] width 589 height 35
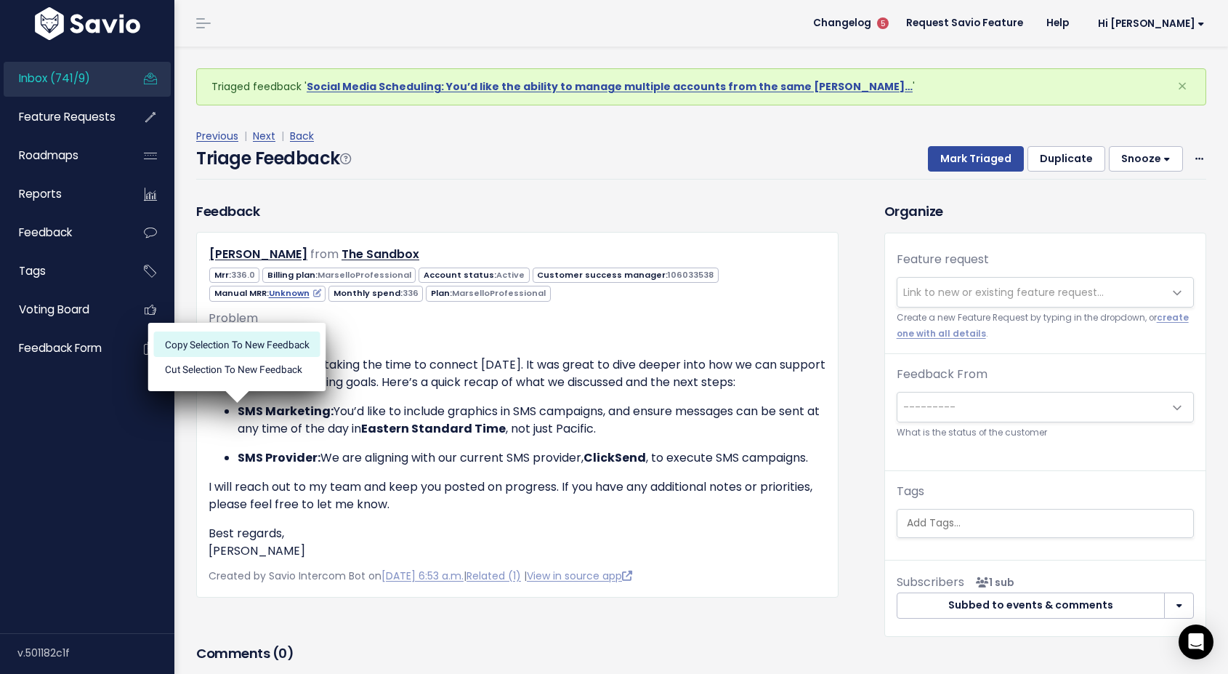
click at [237, 338] on li "Copy selection to new Feedback" at bounding box center [237, 343] width 166 height 25
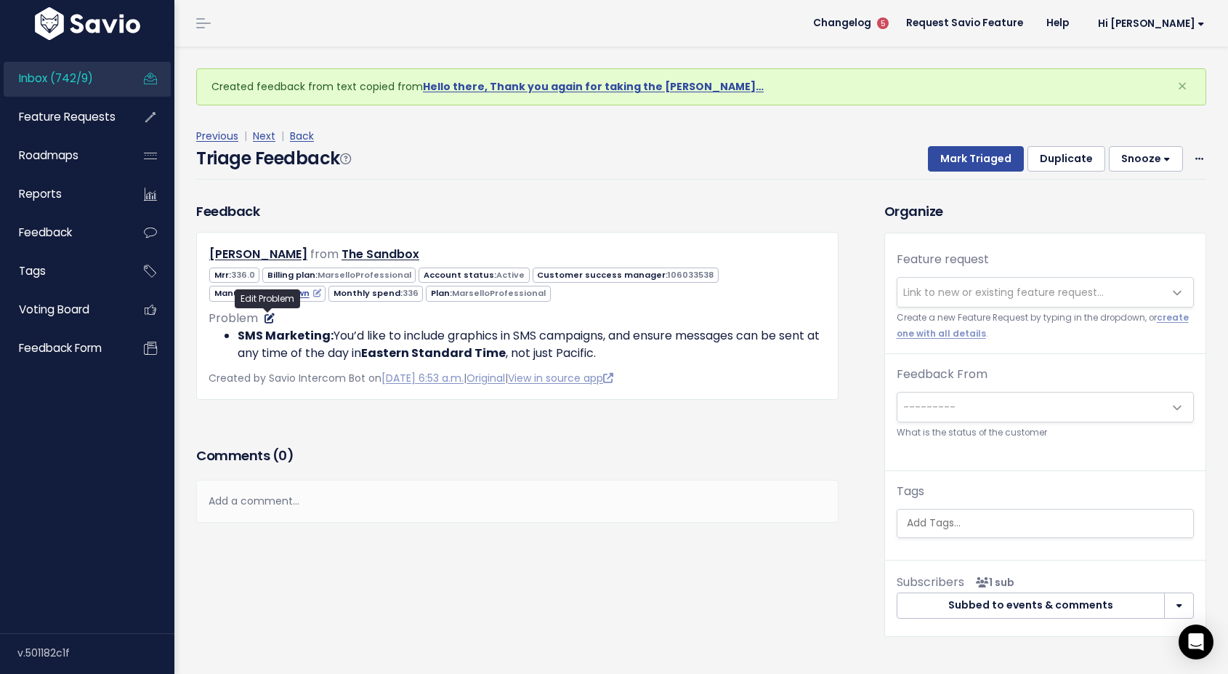
click at [267, 322] on icon at bounding box center [270, 318] width 10 height 10
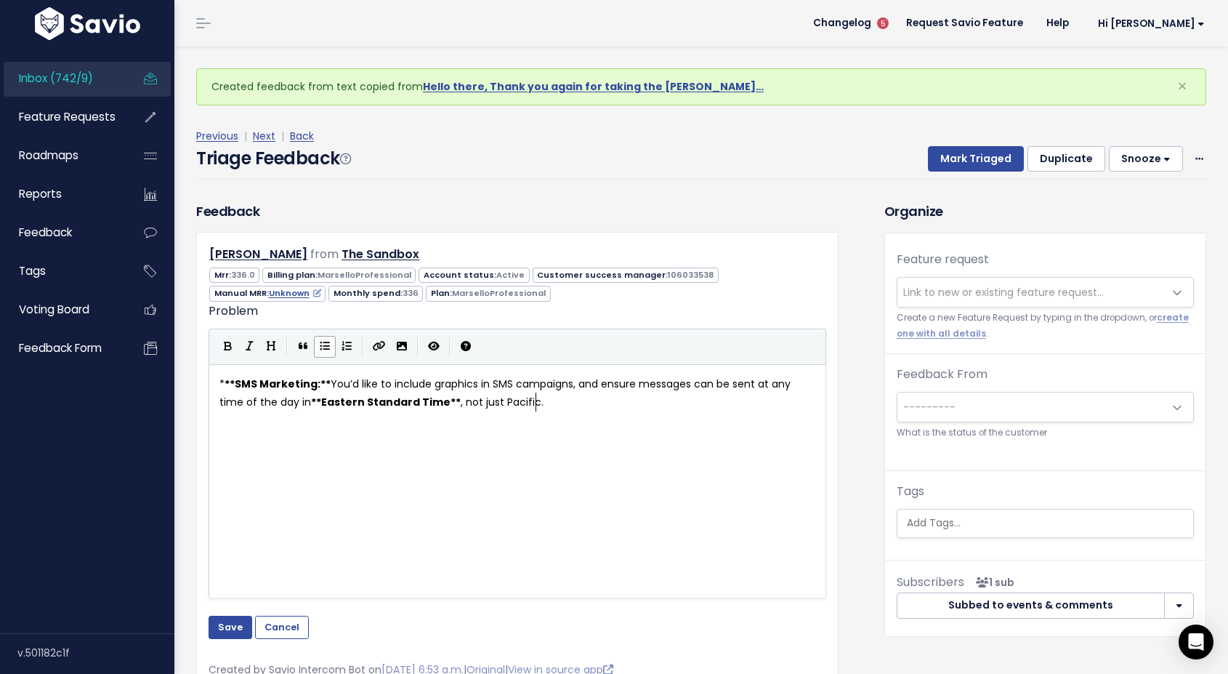
scroll to position [1, 0]
type textarea ", and ensure messages can be sent at any time of the day in **Eastern Standard …"
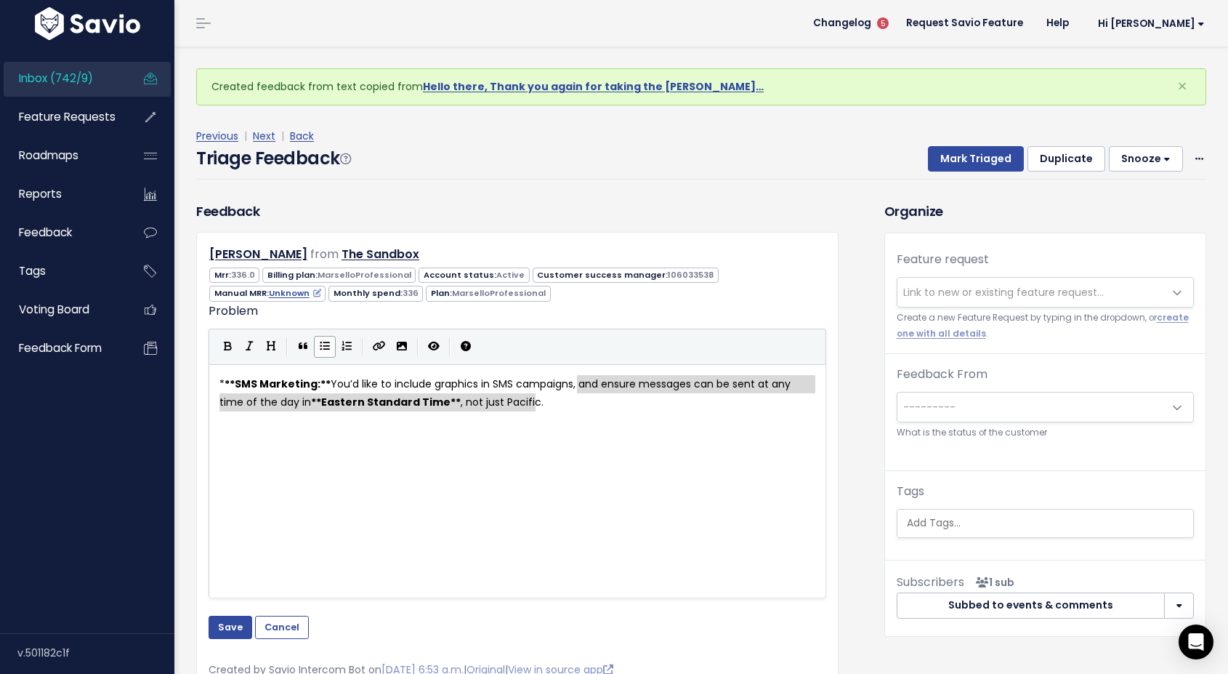
drag, startPoint x: 577, startPoint y: 381, endPoint x: 668, endPoint y: 430, distance: 103.4
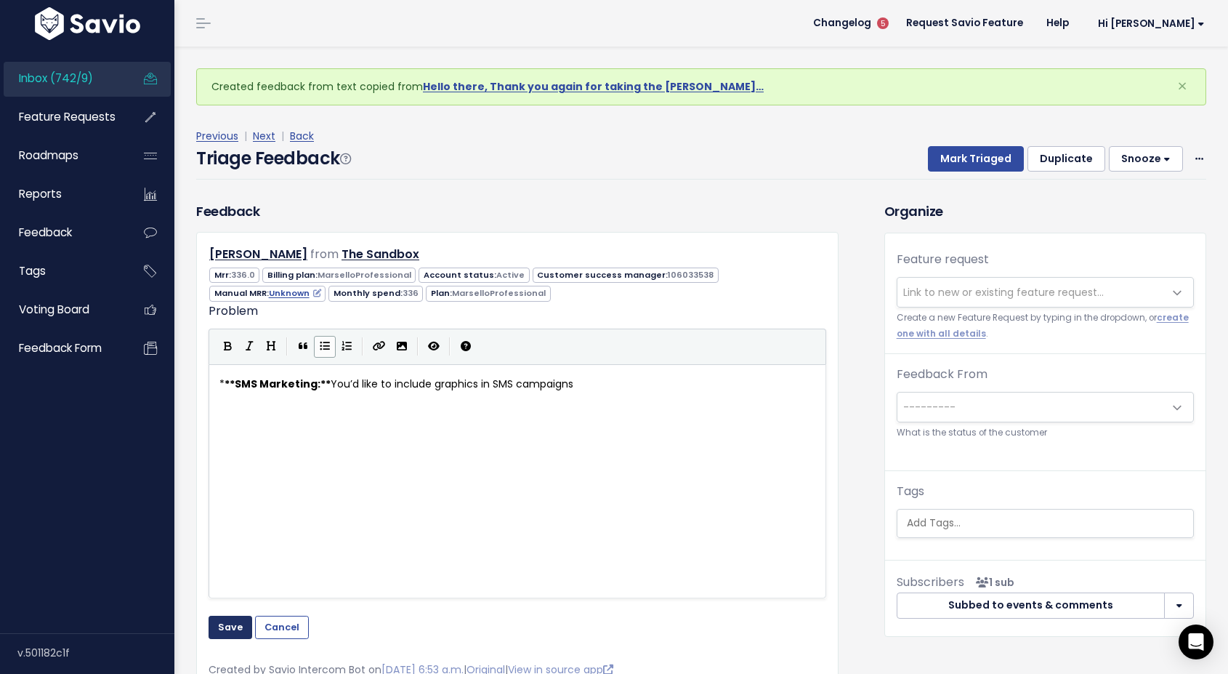
click at [235, 627] on button "Save" at bounding box center [231, 627] width 44 height 23
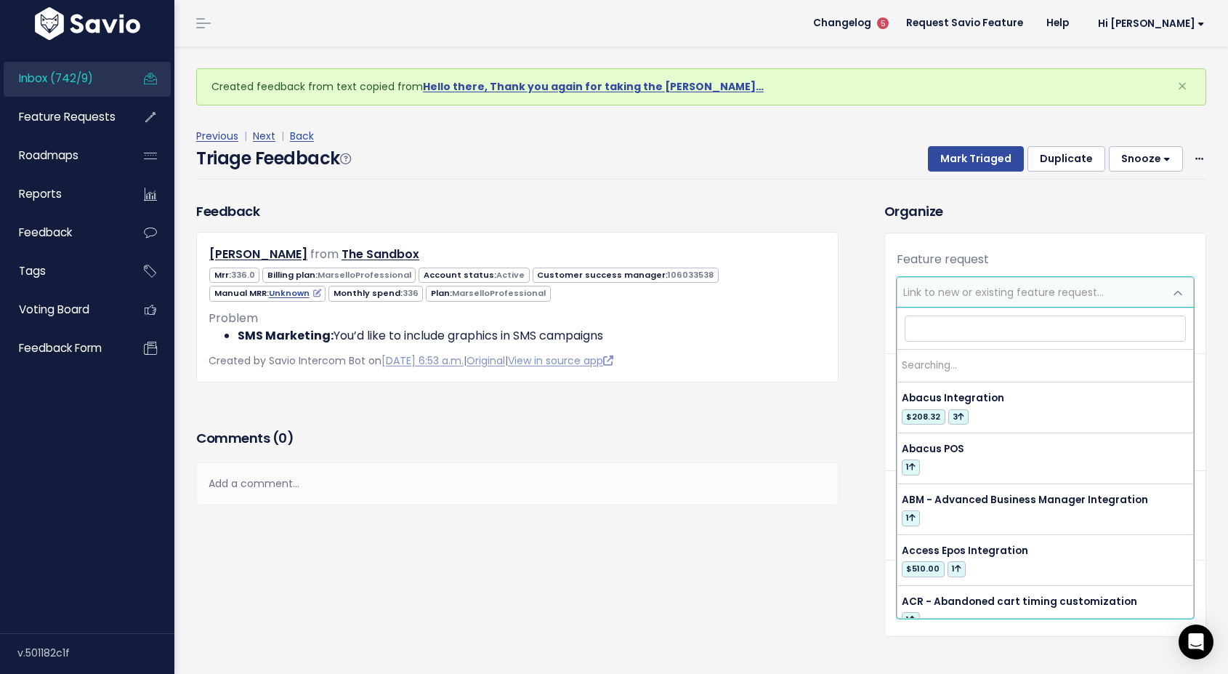
click at [937, 279] on span "Link to new or existing feature request..." at bounding box center [1031, 292] width 267 height 29
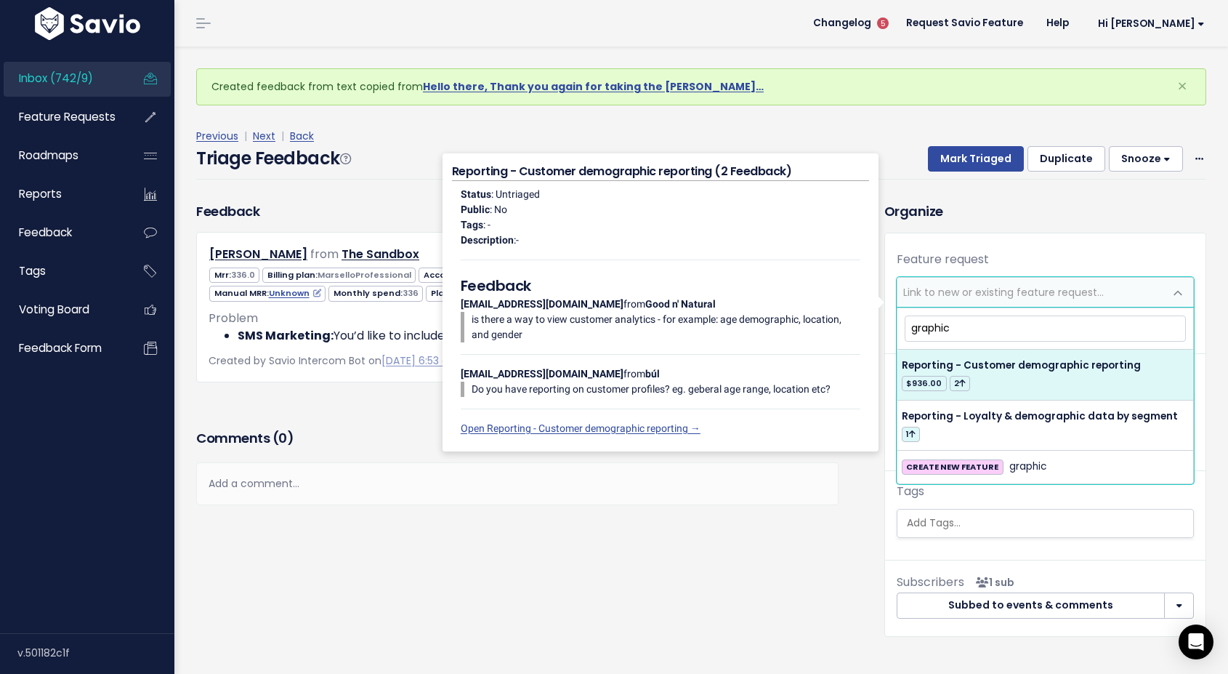
drag, startPoint x: 954, startPoint y: 326, endPoint x: 862, endPoint y: 318, distance: 92.0
click at [862, 318] on body "Inbox (742/9) Feature Requests Roadmaps" at bounding box center [614, 355] width 1228 height 711
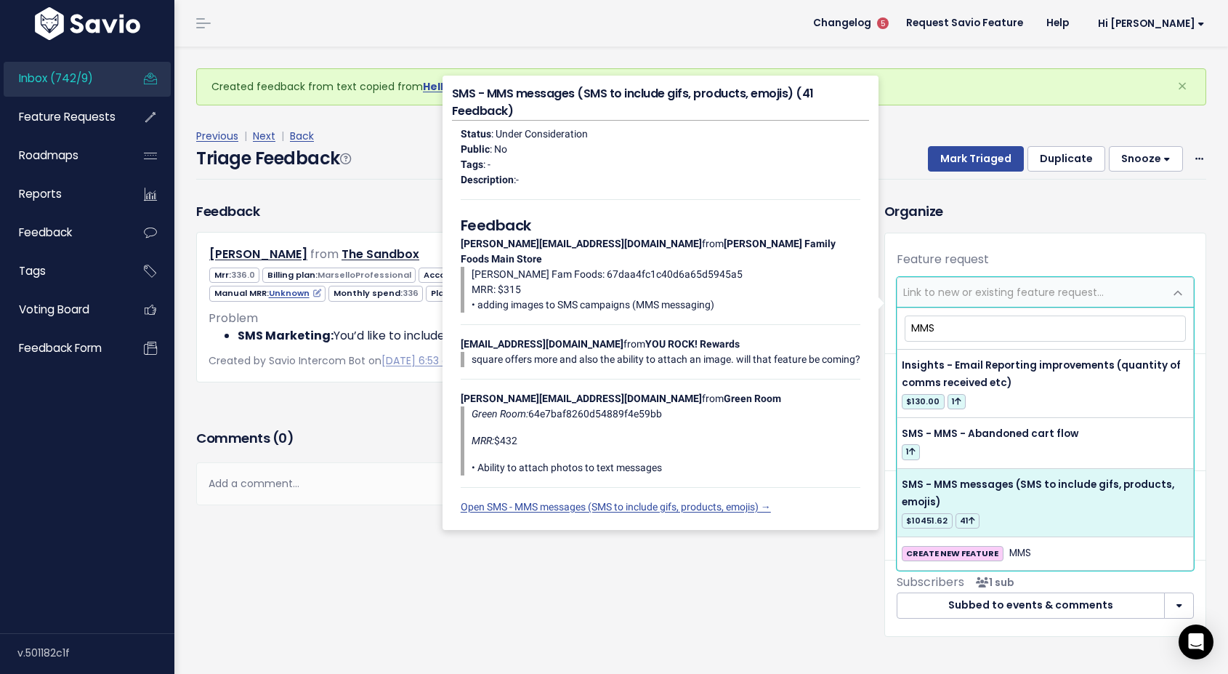
type input "MMS"
select select "12576"
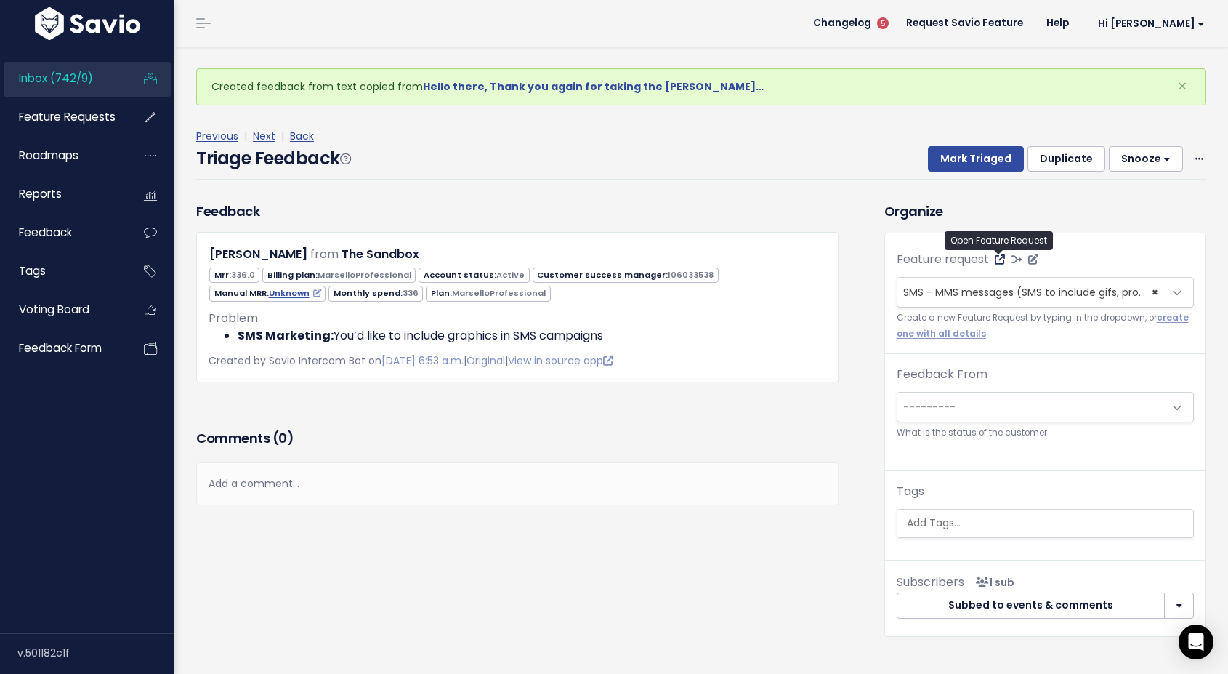
click at [997, 262] on icon at bounding box center [1000, 259] width 10 height 10
click at [1031, 262] on icon at bounding box center [1033, 259] width 10 height 10
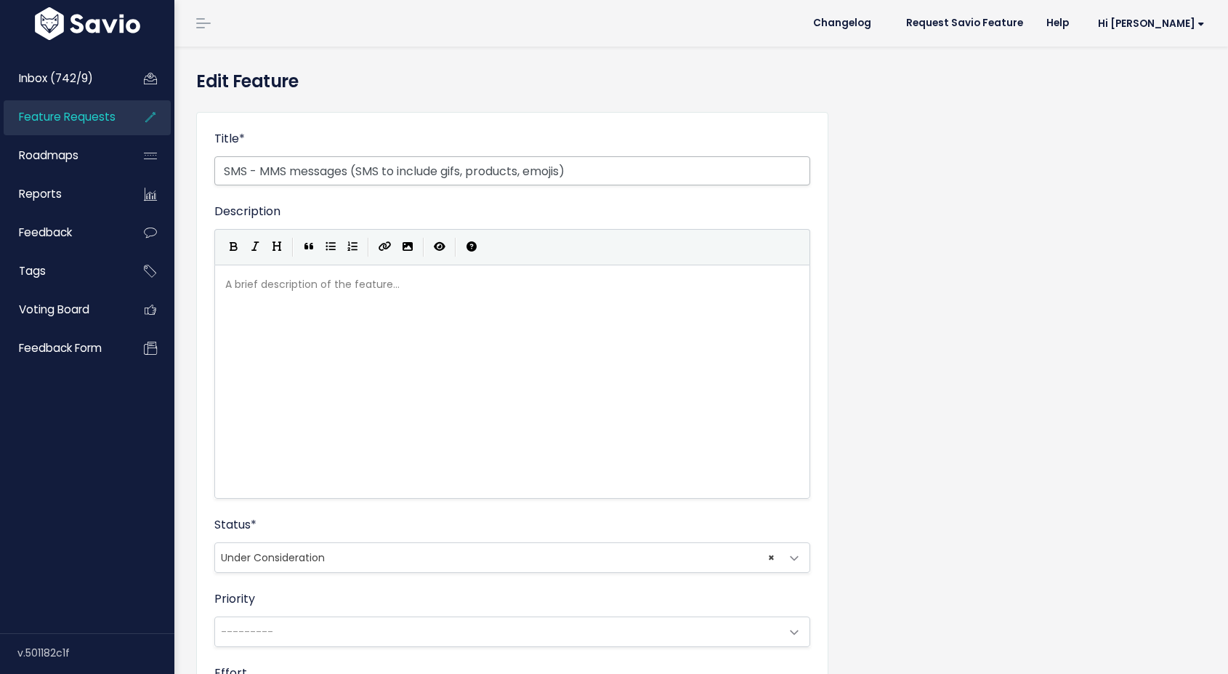
click at [566, 171] on input "SMS - MMS messages (SMS to include gifs, products, emojis)" at bounding box center [512, 170] width 596 height 29
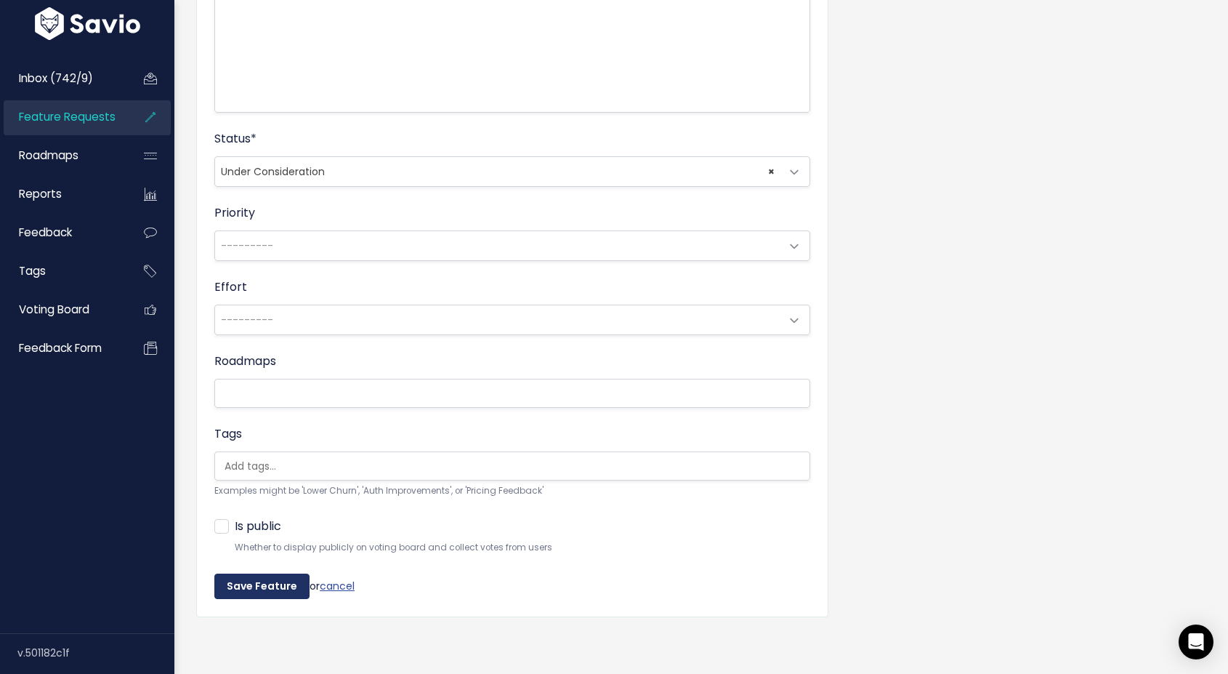
type input "SMS - MMS messages (SMS to include gifs, products, emojis, graphics)"
click at [246, 582] on input "Save Feature" at bounding box center [261, 586] width 95 height 26
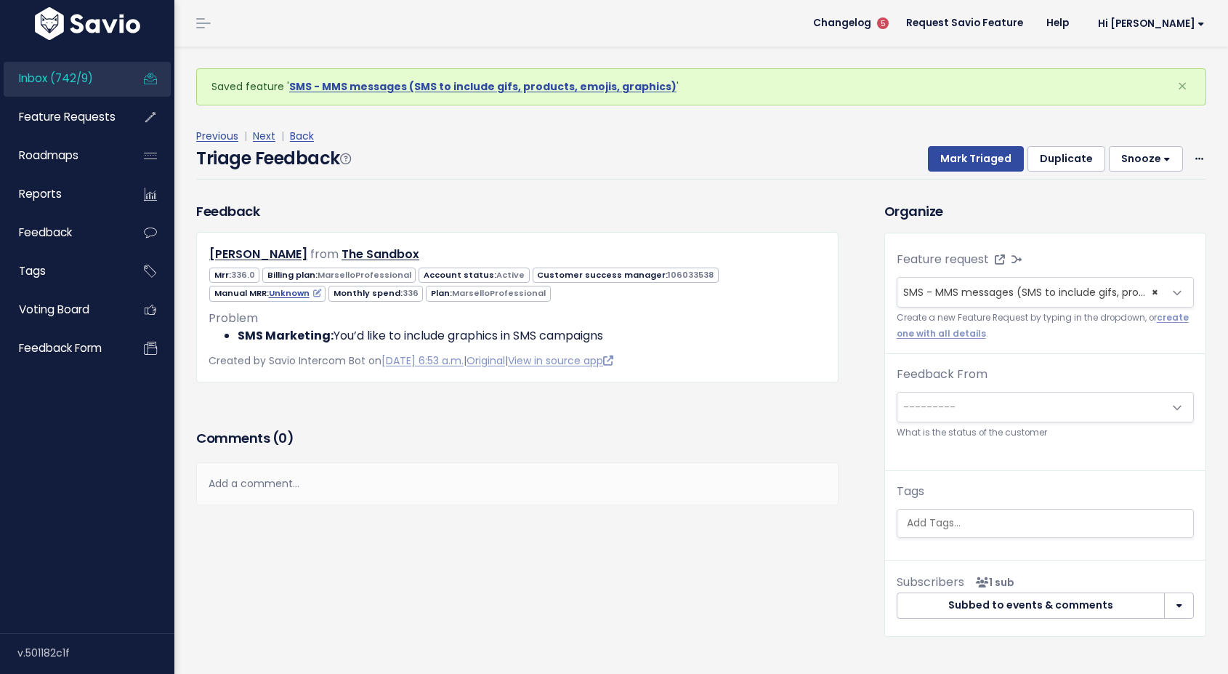
click at [847, 206] on div "Feedback [PERSON_NAME] from The Sandbox 336.0" at bounding box center [517, 291] width 664 height 180
click at [962, 156] on button "Mark Triaged" at bounding box center [976, 159] width 96 height 26
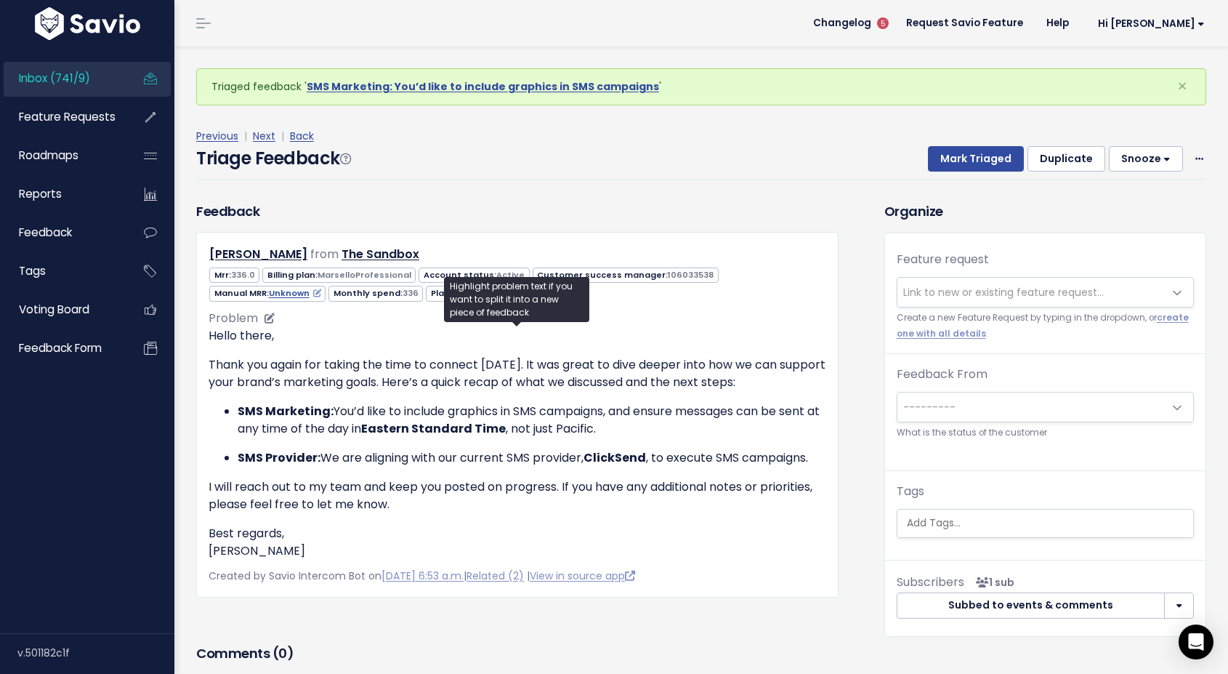
drag, startPoint x: 625, startPoint y: 427, endPoint x: 234, endPoint y: 406, distance: 391.5
click at [234, 406] on ul "SMS Marketing: You’d like to include graphics in SMS campaigns, and ensure mess…" at bounding box center [518, 435] width 618 height 64
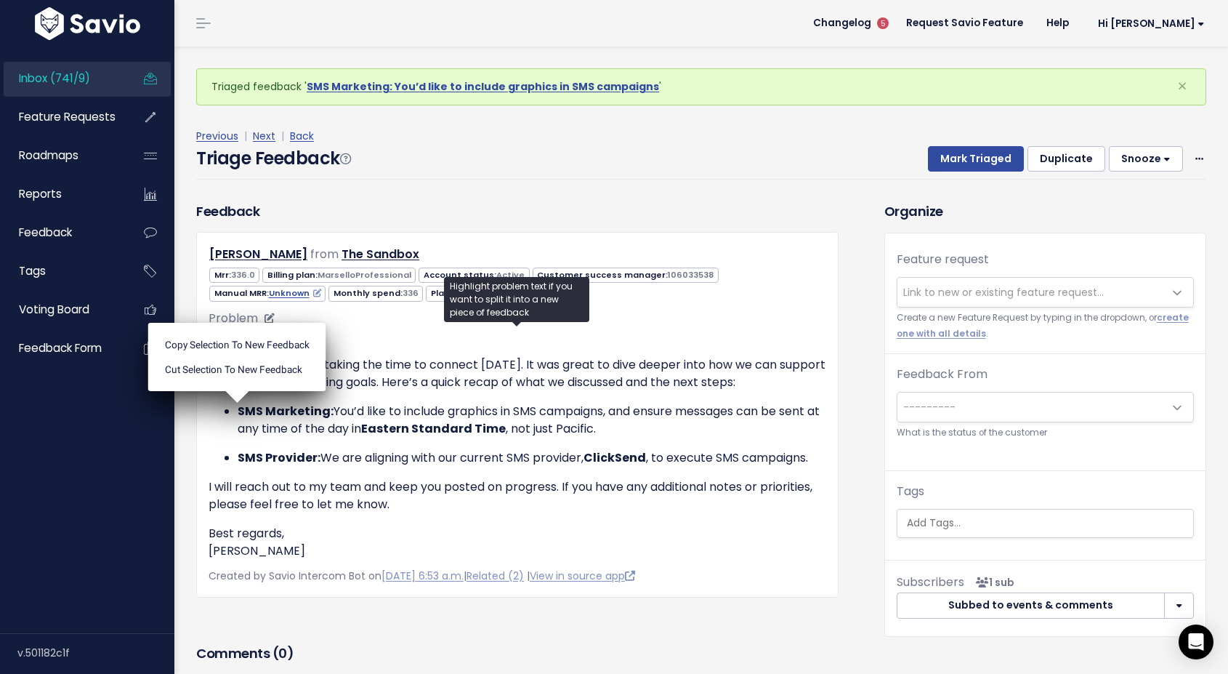
click at [506, 420] on strong "Eastern Standard Time" at bounding box center [433, 428] width 145 height 17
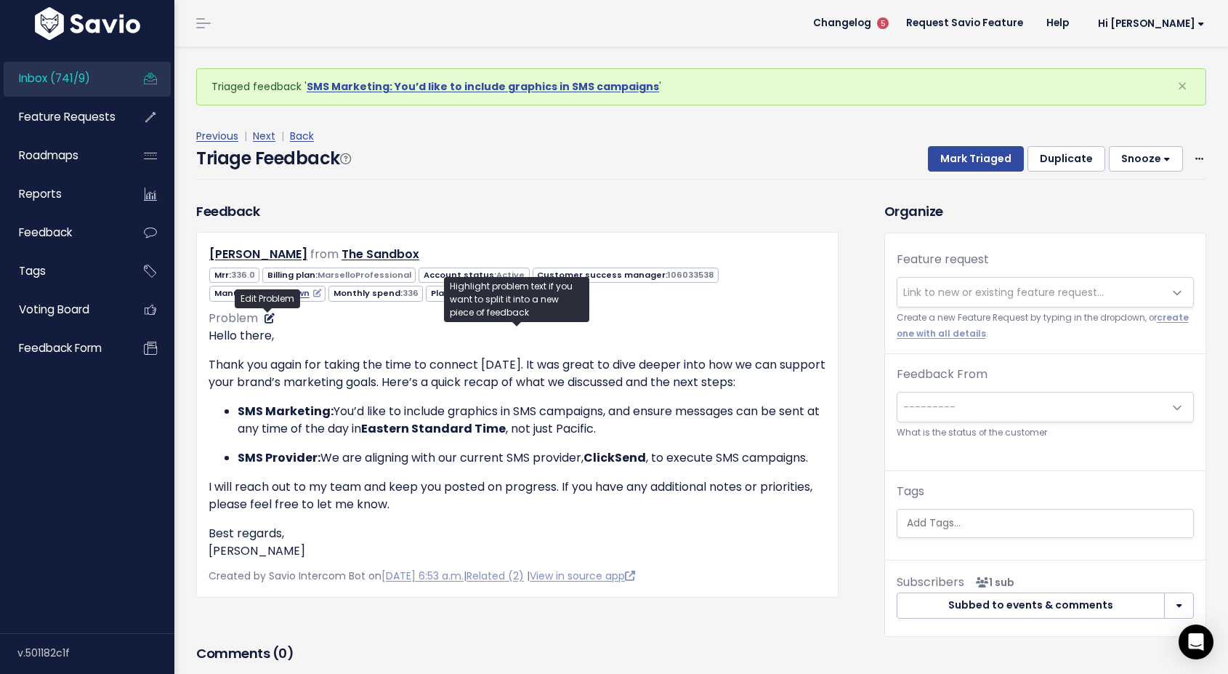
click at [267, 320] on icon at bounding box center [270, 318] width 10 height 10
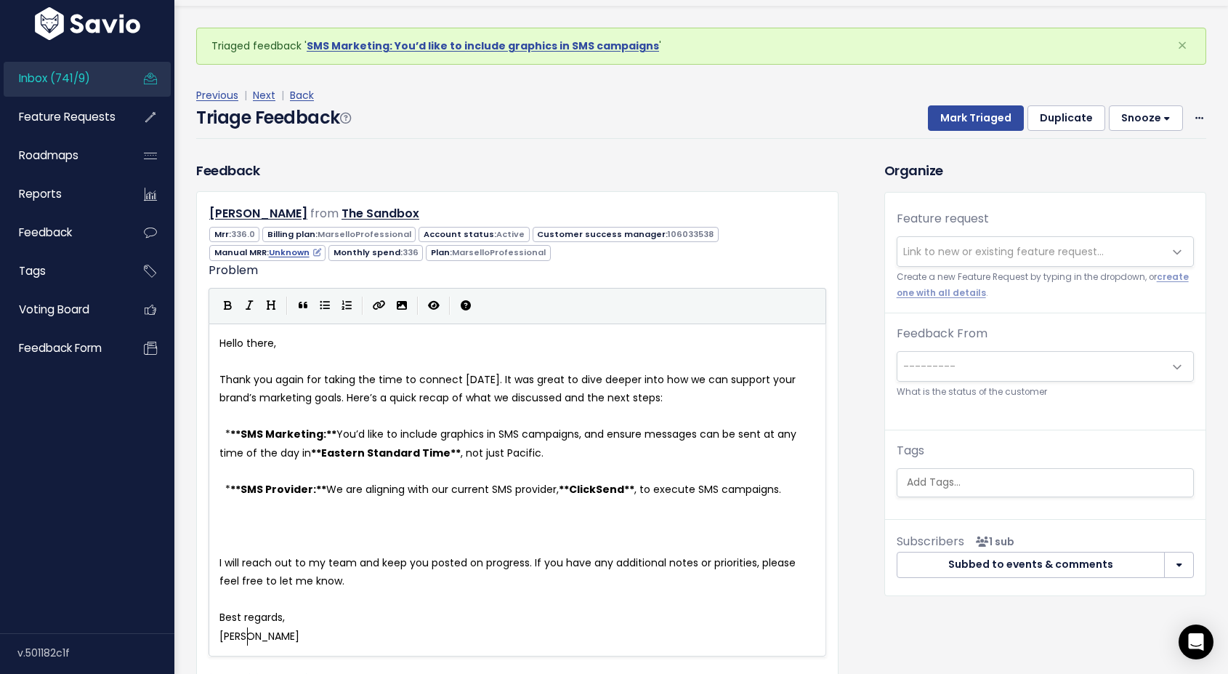
scroll to position [1, 0]
type textarea "You’d like to include graphics in SMS campaigns,"
drag, startPoint x: 587, startPoint y: 435, endPoint x: 341, endPoint y: 438, distance: 246.4
click at [712, 358] on pre "​" at bounding box center [518, 361] width 602 height 18
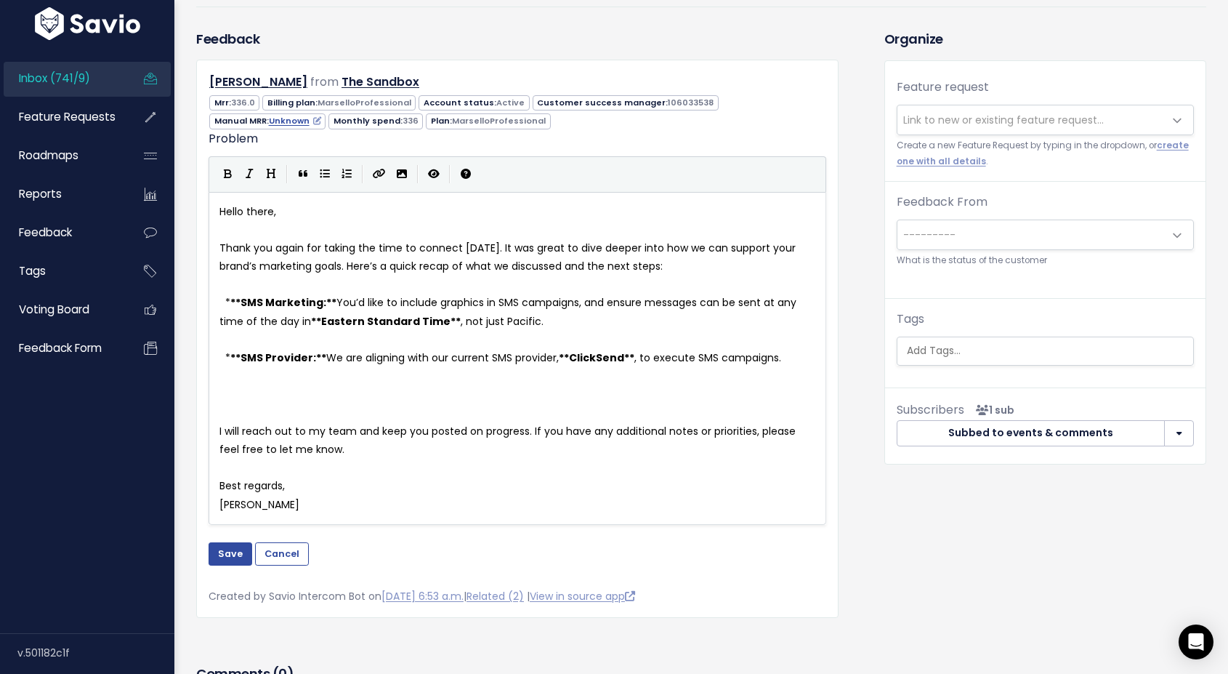
scroll to position [195, 0]
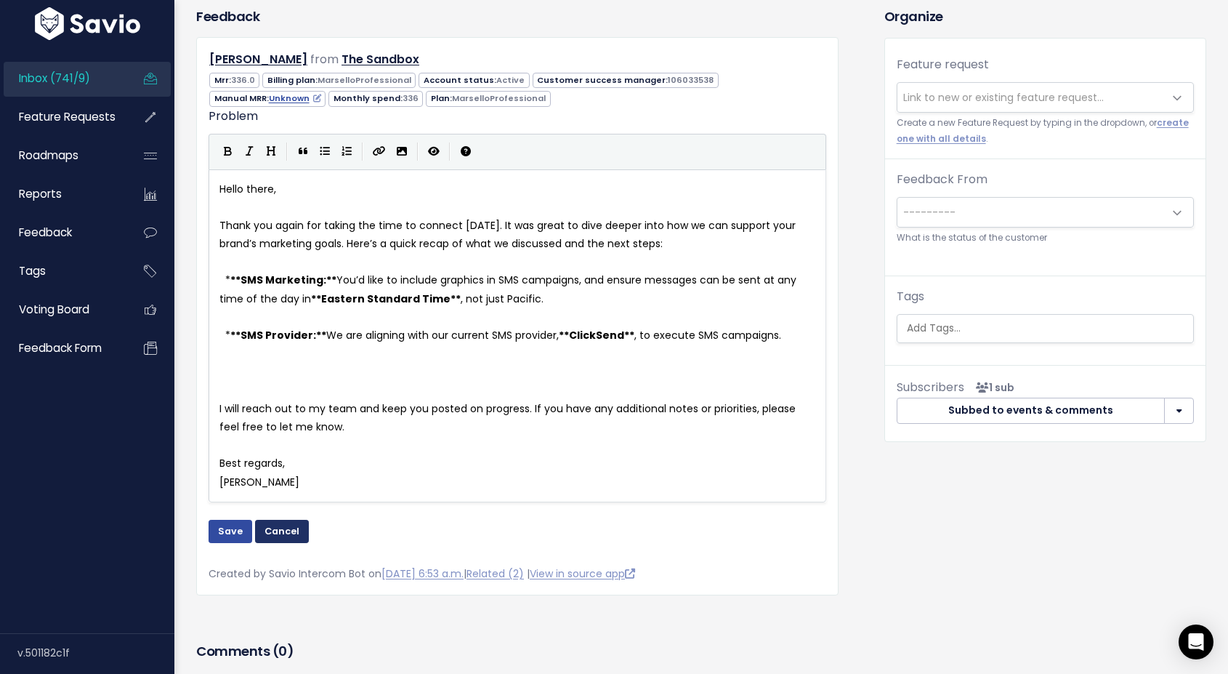
click at [297, 531] on button "Cancel" at bounding box center [282, 531] width 54 height 23
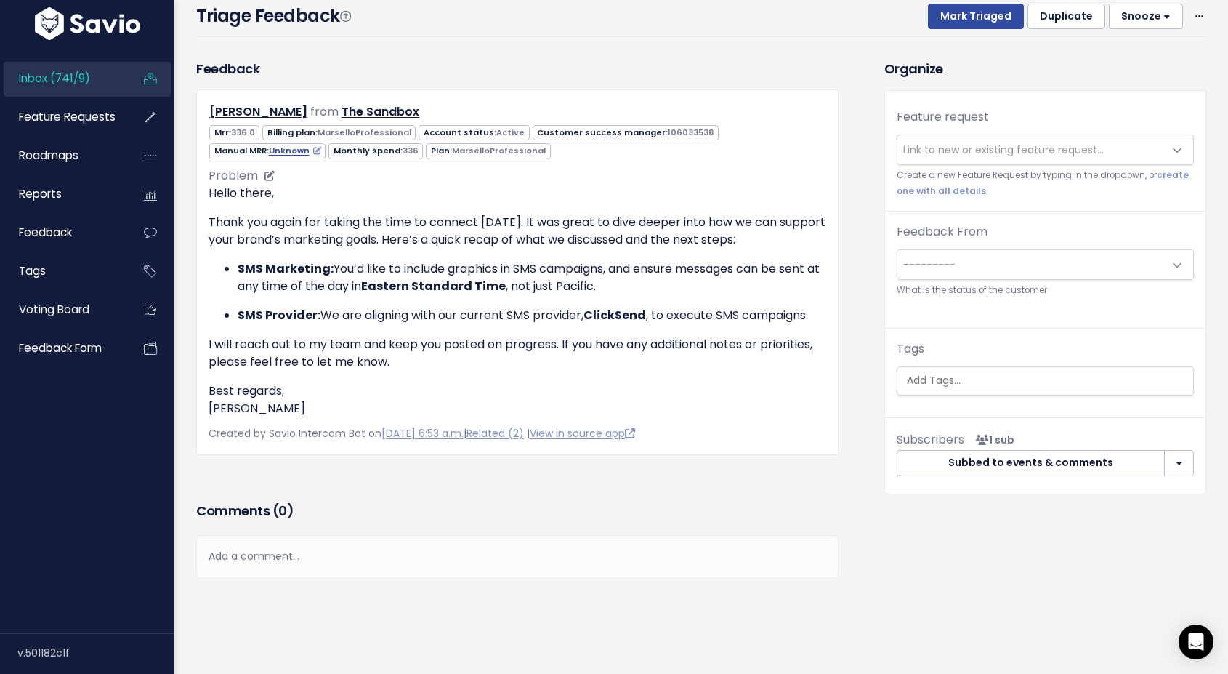
scroll to position [39, 0]
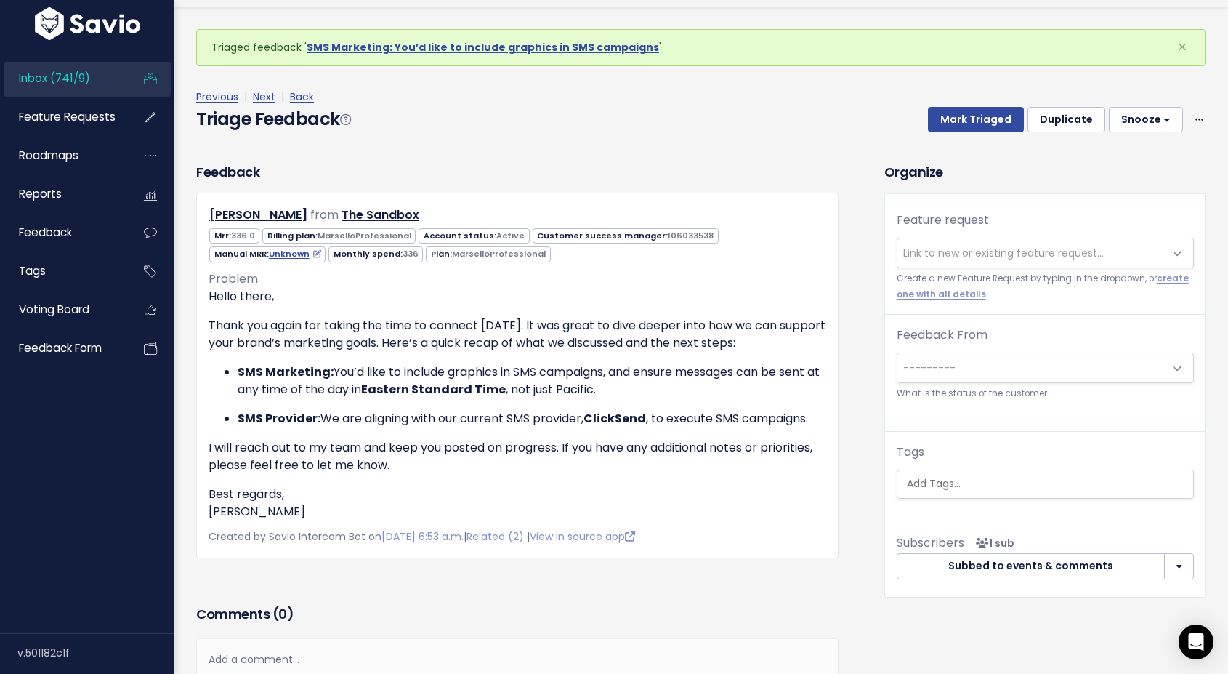
click at [939, 251] on span "Link to new or existing feature request..." at bounding box center [1003, 253] width 201 height 15
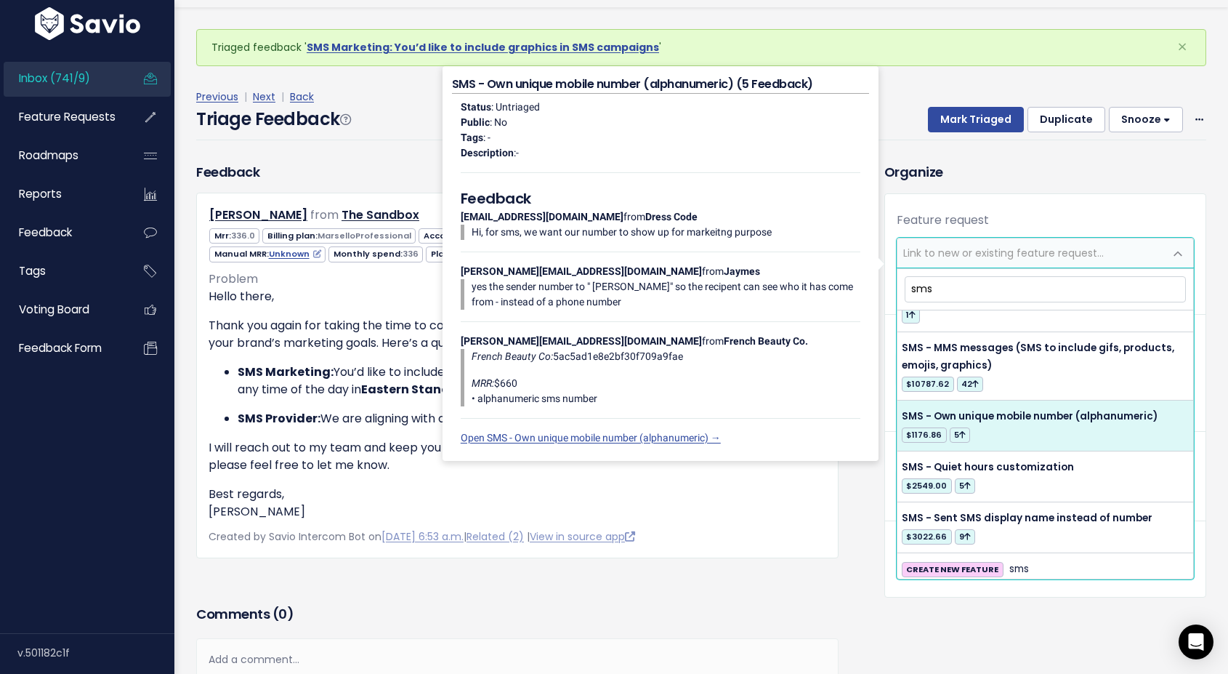
scroll to position [902, 0]
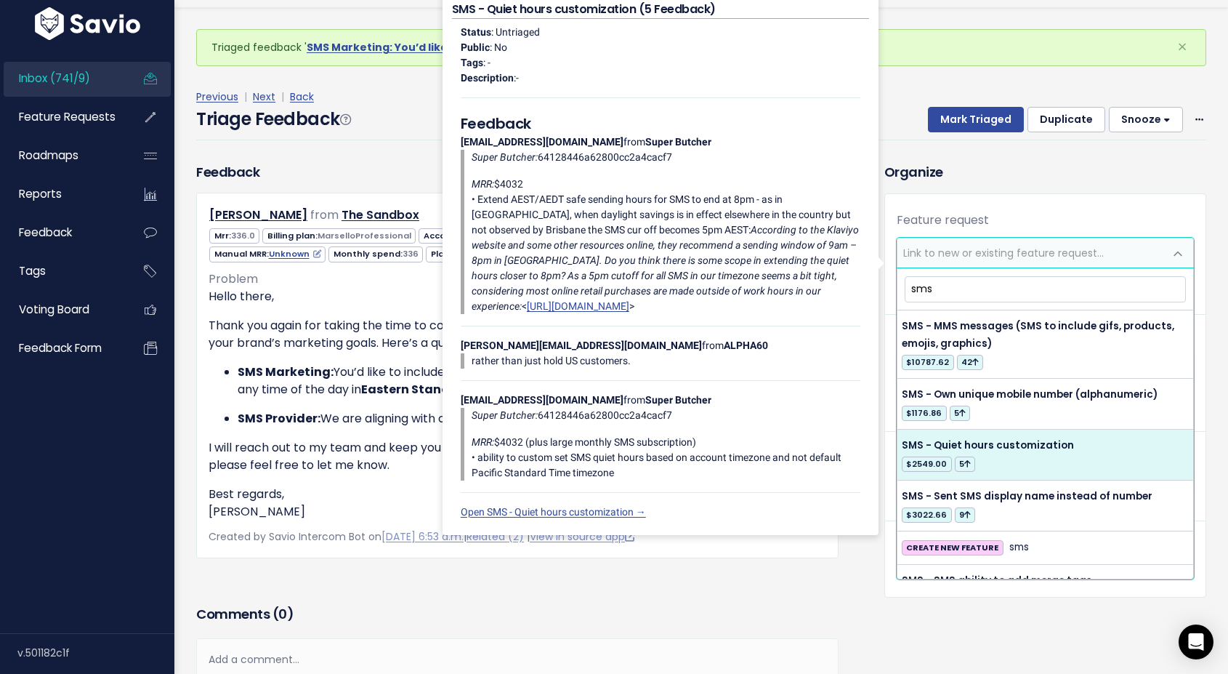
type input "sms"
select select "40638"
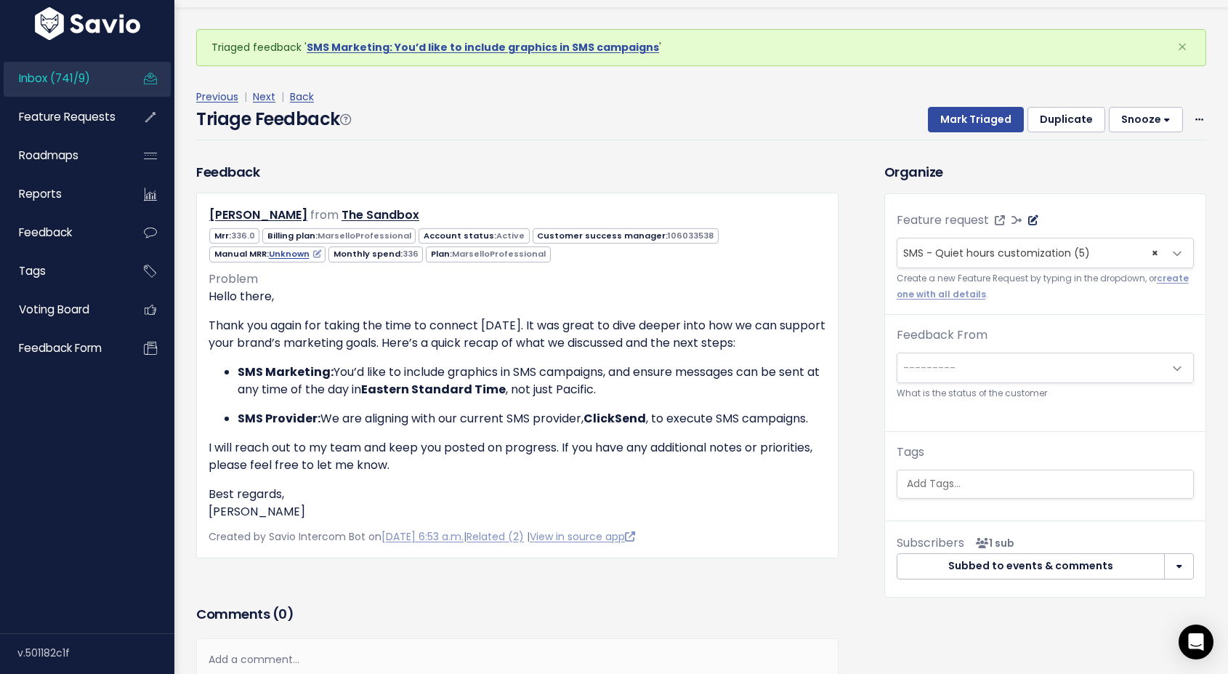
click at [1033, 224] on icon at bounding box center [1033, 220] width 10 height 10
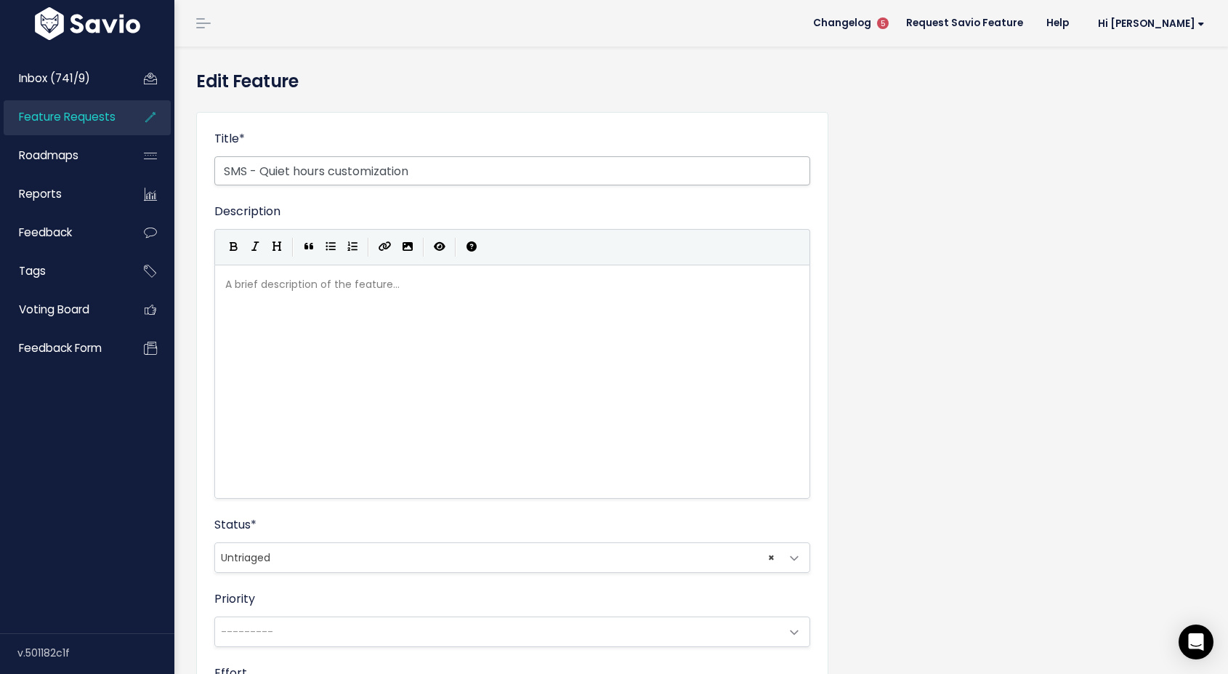
click at [430, 169] on input "SMS - Quiet hours customization" at bounding box center [512, 170] width 596 height 29
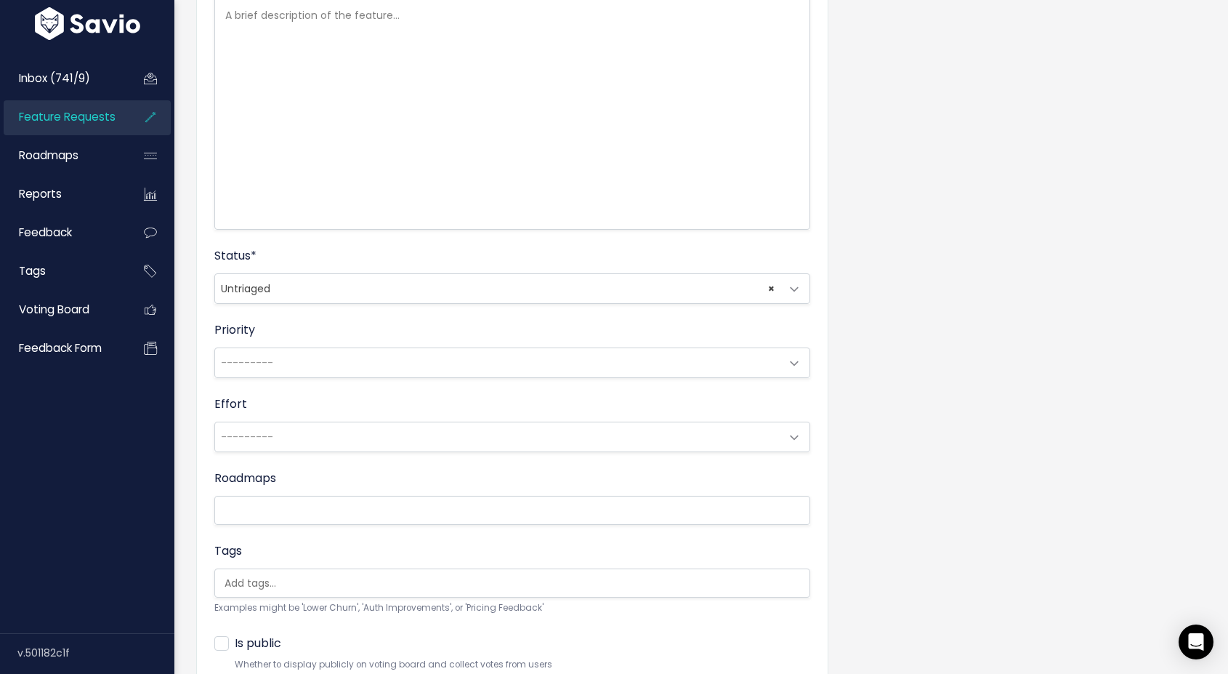
scroll to position [386, 0]
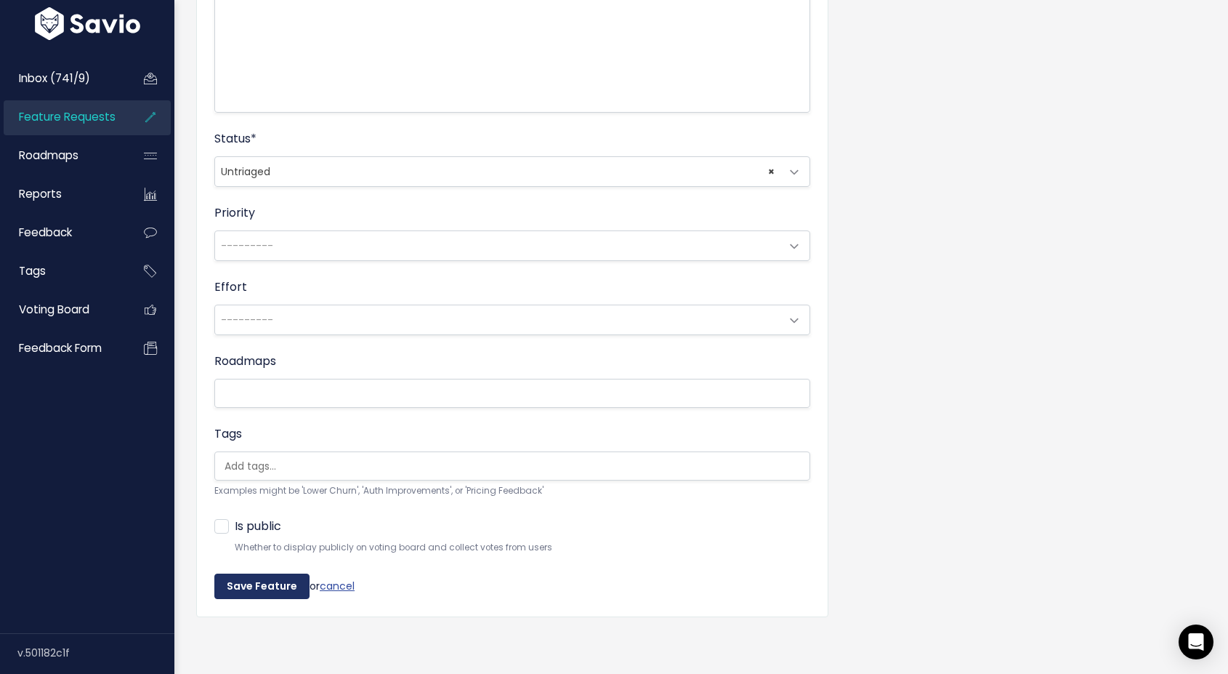
type input "SMS - Quiet hours customization (time zone options)"
click at [273, 589] on input "Save Feature" at bounding box center [261, 586] width 95 height 26
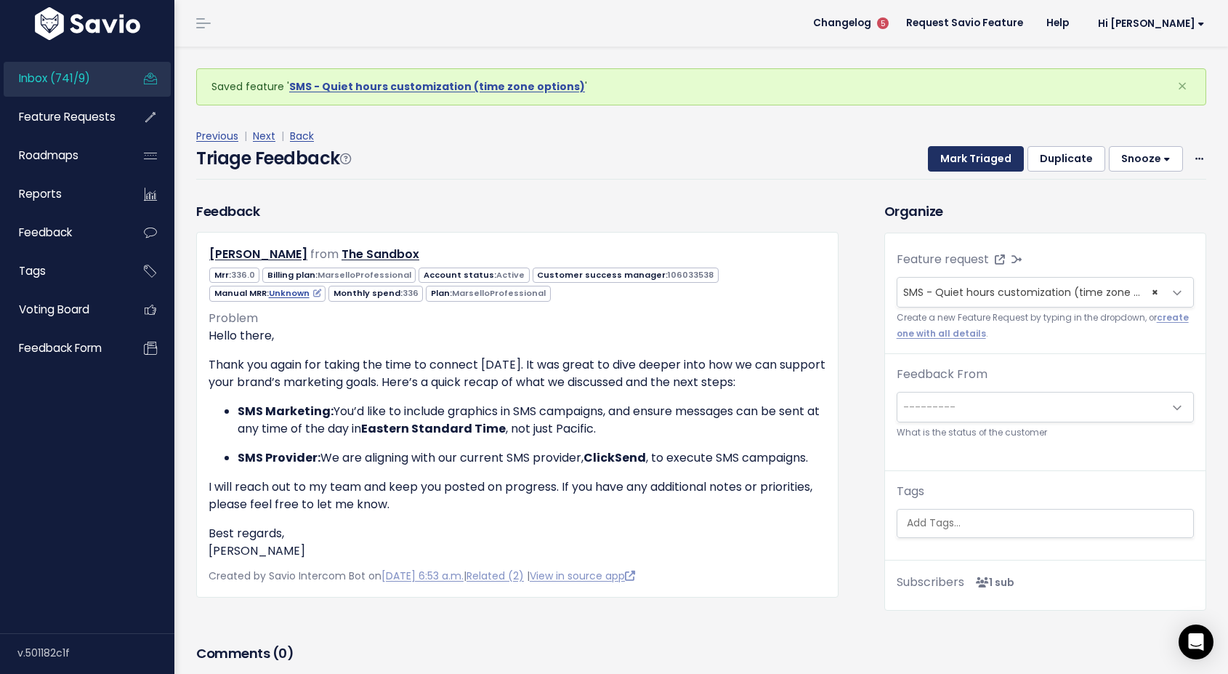
click at [986, 159] on button "Mark Triaged" at bounding box center [976, 159] width 96 height 26
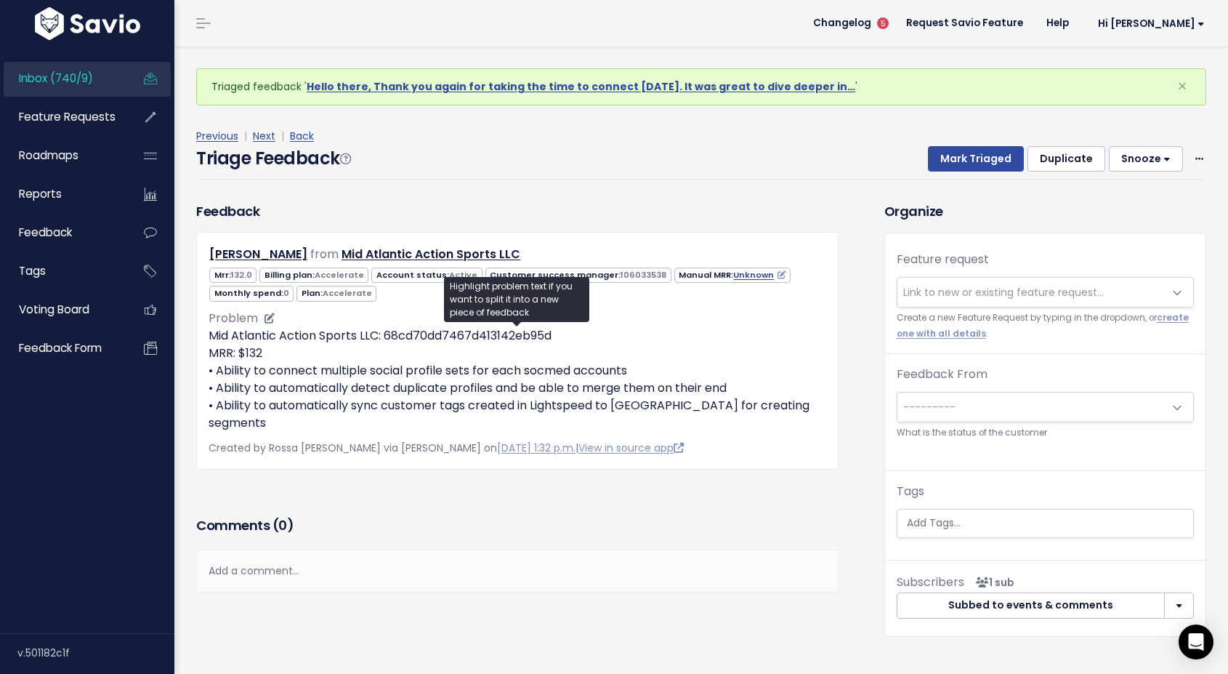
drag, startPoint x: 637, startPoint y: 368, endPoint x: 216, endPoint y: 372, distance: 420.8
click at [216, 372] on p "Mid Atlantic Action Sports LLC: 68cd70dd7467d413142eb95d MRR: $132 • Ability to…" at bounding box center [518, 379] width 618 height 105
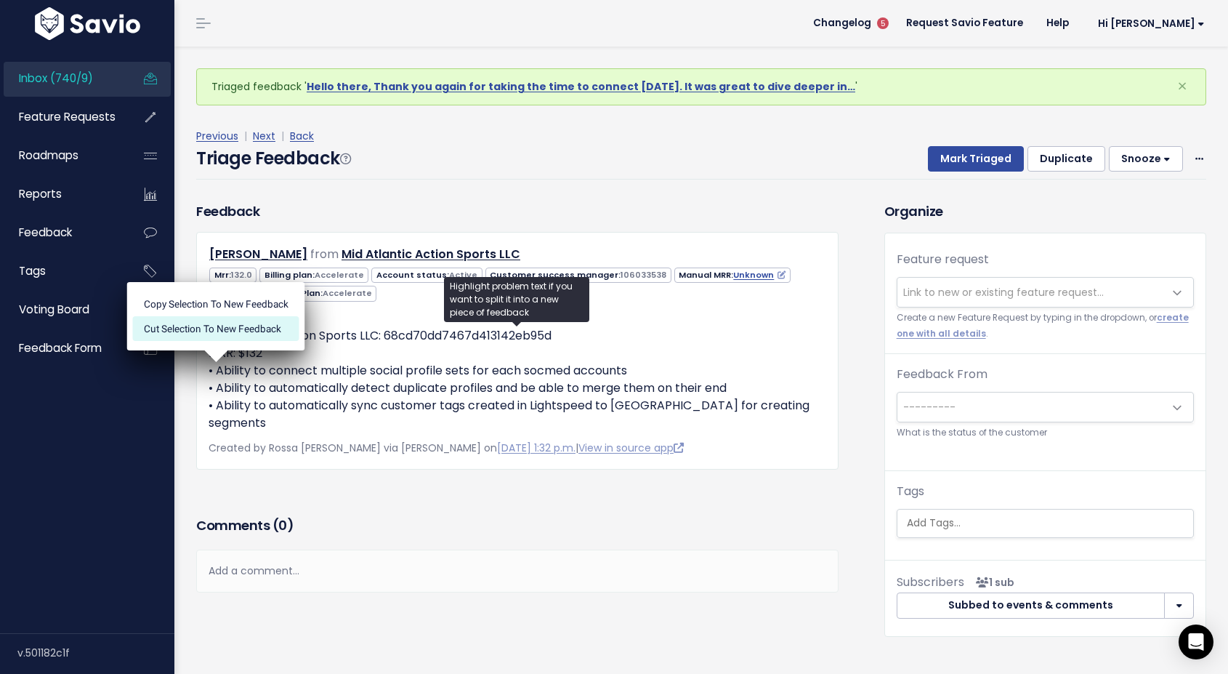
click at [222, 335] on li "Cut selection to new Feedback" at bounding box center [216, 328] width 166 height 25
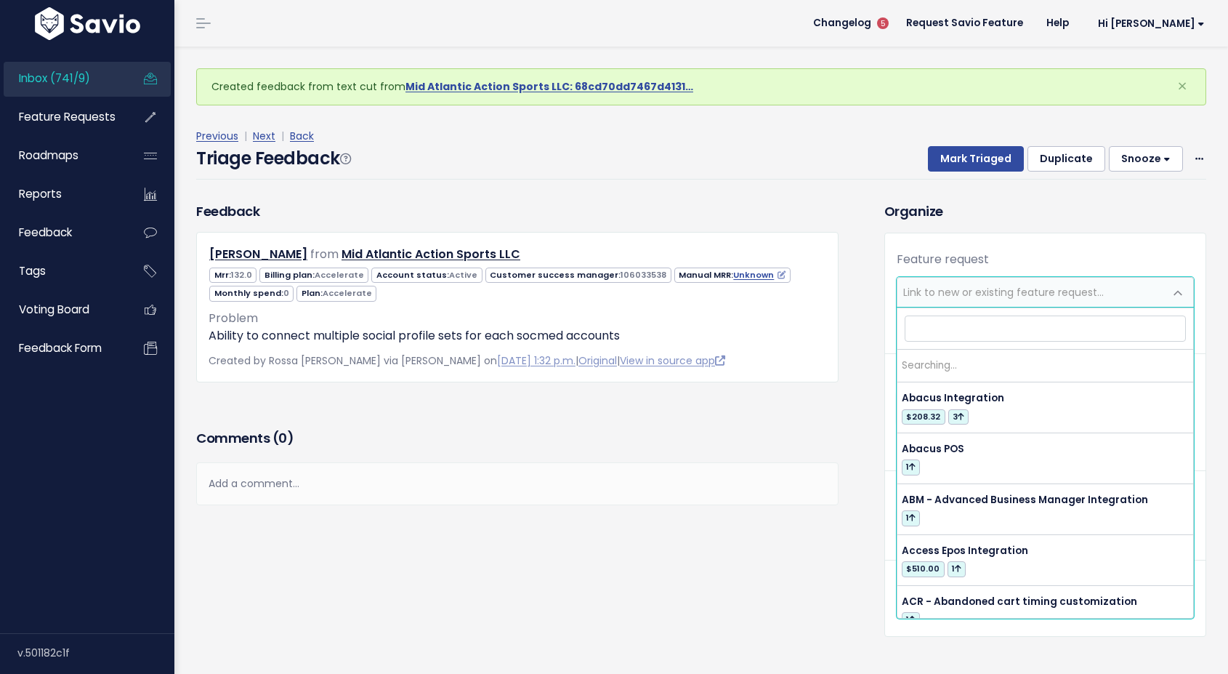
click at [942, 286] on span "Link to new or existing feature request..." at bounding box center [1003, 292] width 201 height 15
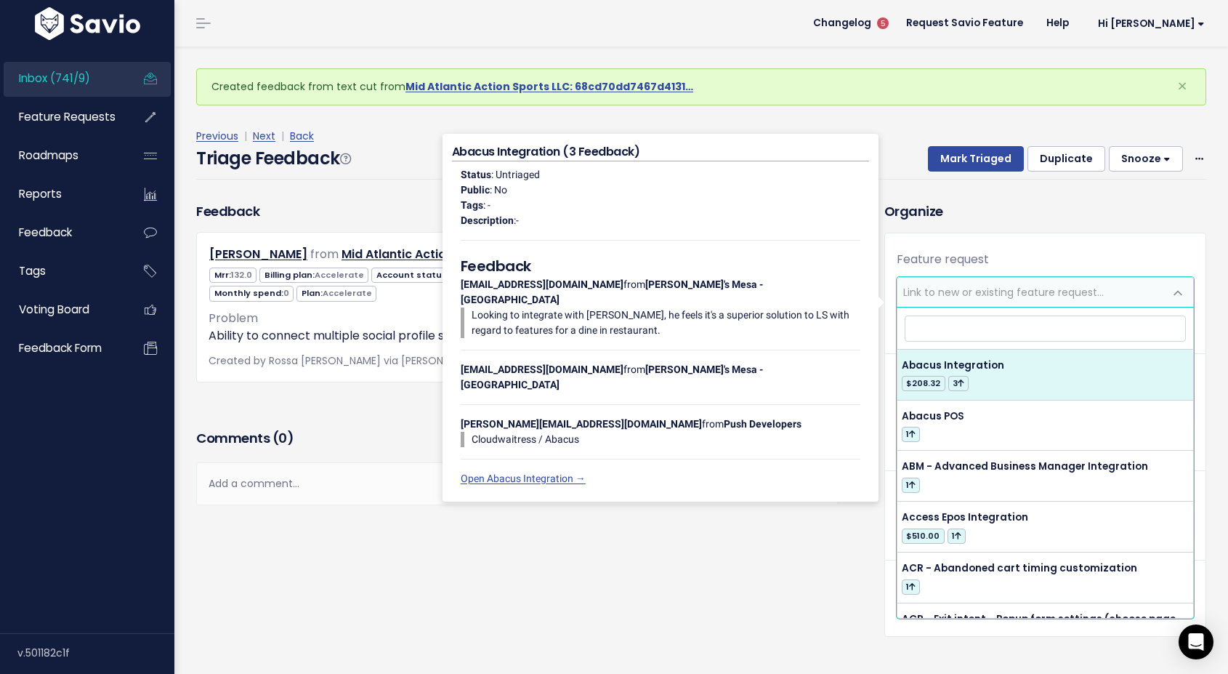
type input "s"
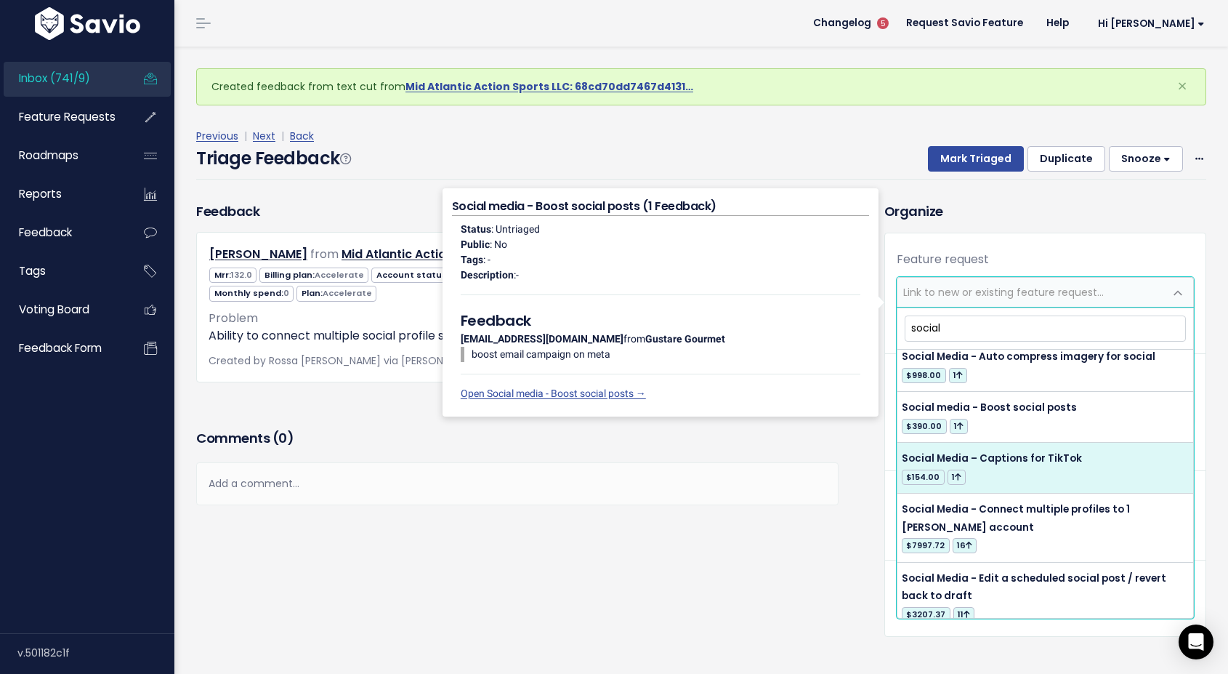
scroll to position [1311, 0]
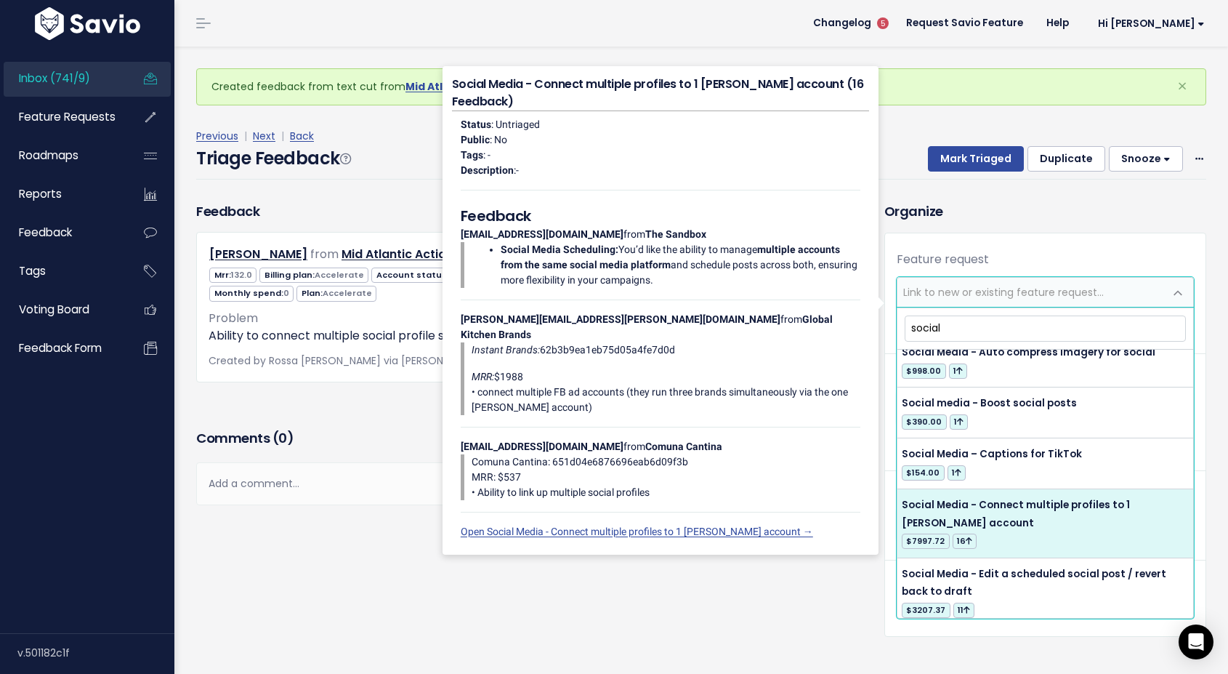
type input "social"
select select "18842"
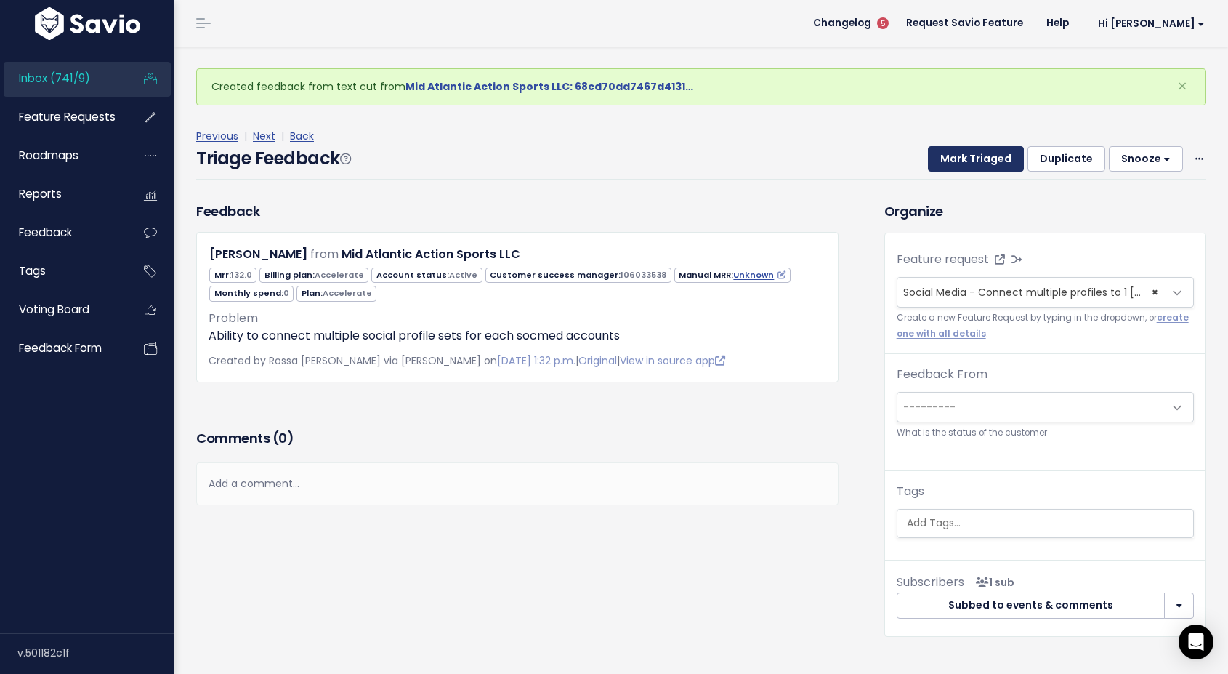
click at [976, 157] on button "Mark Triaged" at bounding box center [976, 159] width 96 height 26
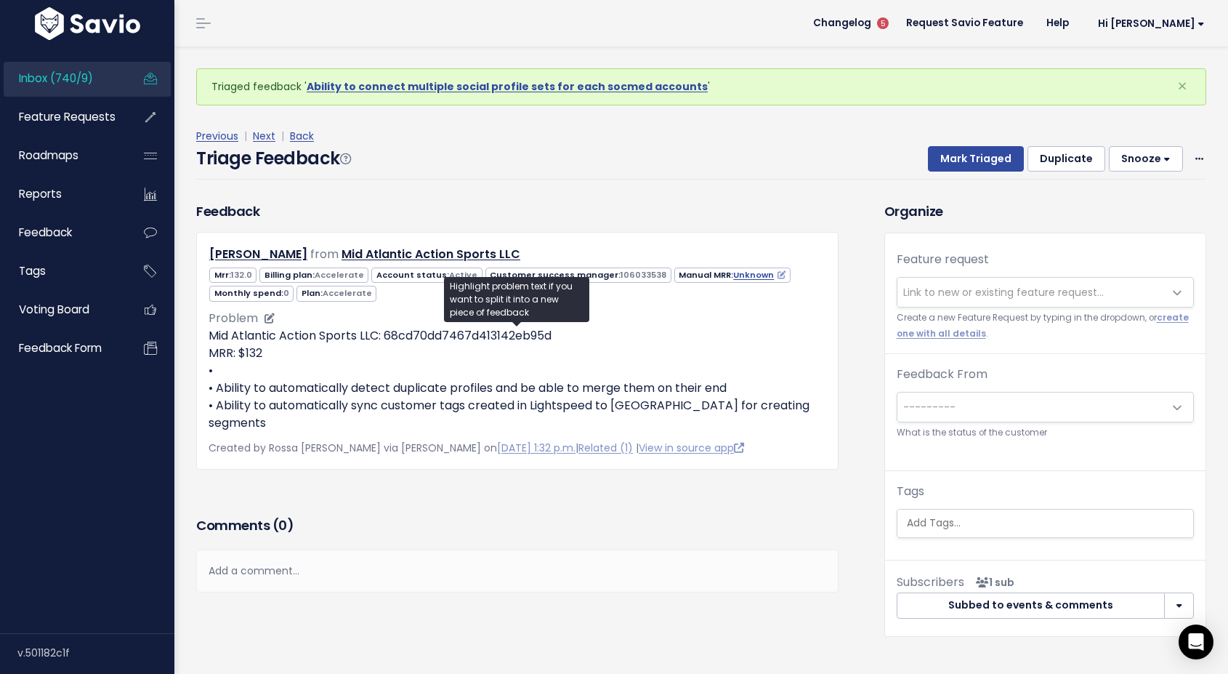
drag, startPoint x: 735, startPoint y: 385, endPoint x: 217, endPoint y: 390, distance: 518.2
click at [217, 390] on p "Mid Atlantic Action Sports LLC: 68cd70dd7467d413142eb95d MRR: $132 • • Ability …" at bounding box center [518, 379] width 618 height 105
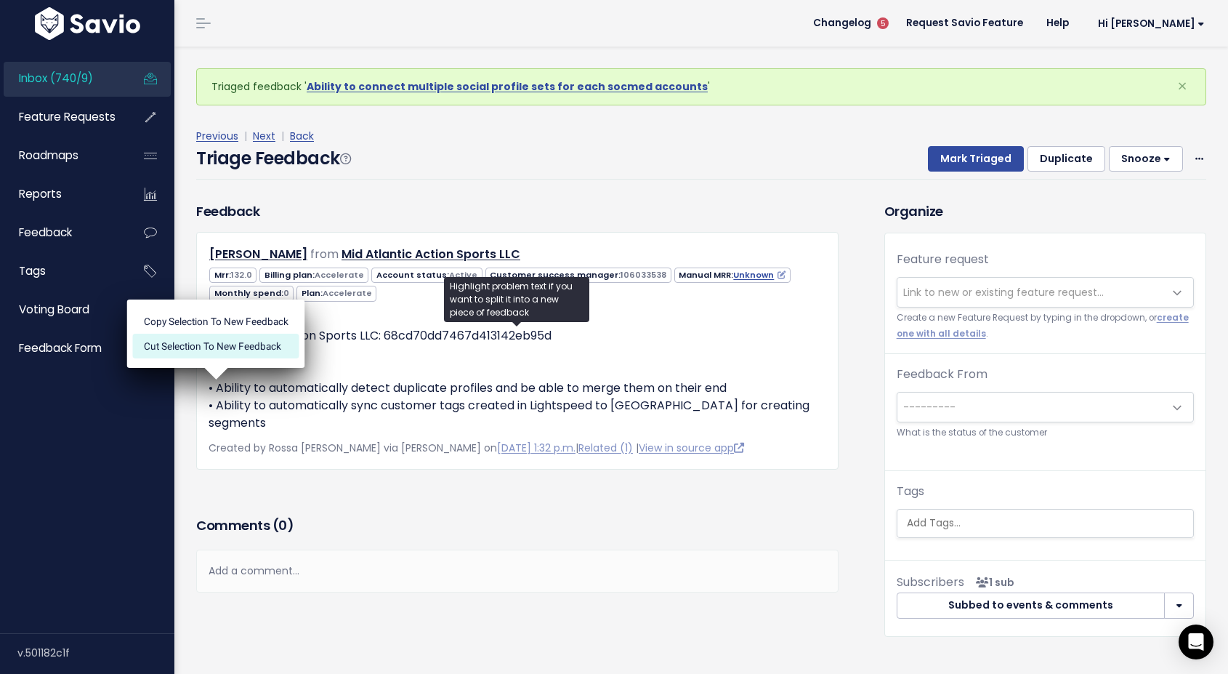
click at [208, 349] on li "Cut selection to new Feedback" at bounding box center [216, 346] width 166 height 25
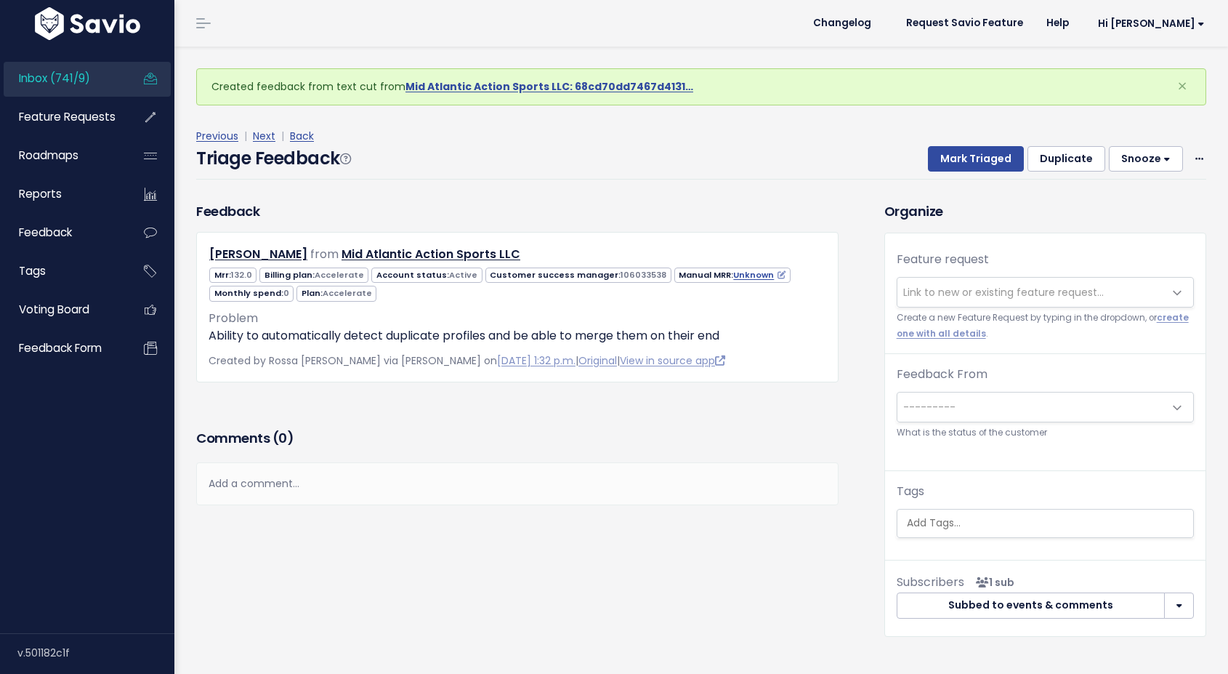
click at [942, 294] on span "Link to new or existing feature request..." at bounding box center [1003, 292] width 201 height 15
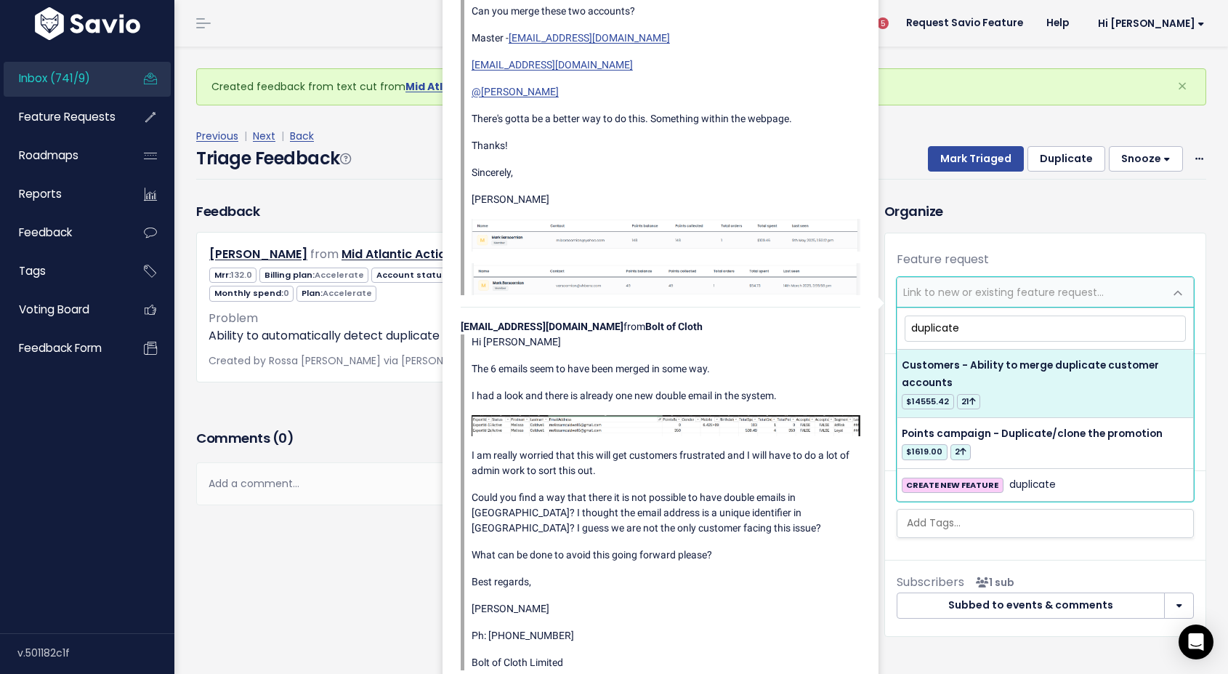
type input "duplicate"
select select "12409"
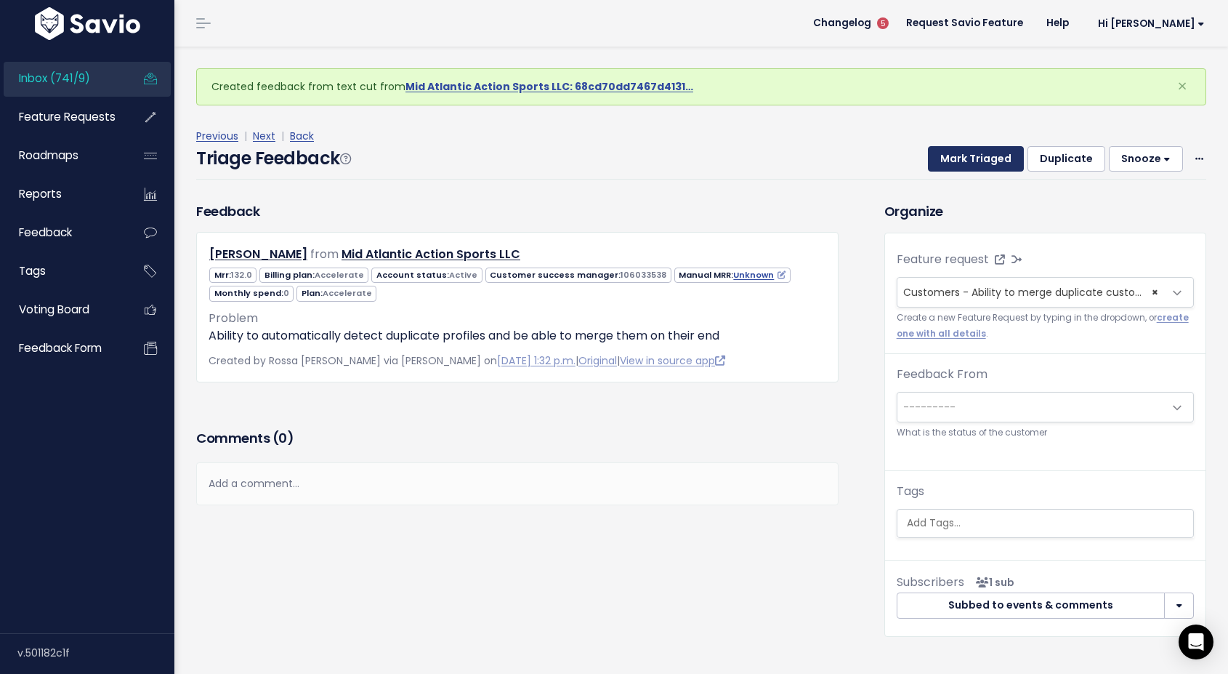
click at [986, 156] on button "Mark Triaged" at bounding box center [976, 159] width 96 height 26
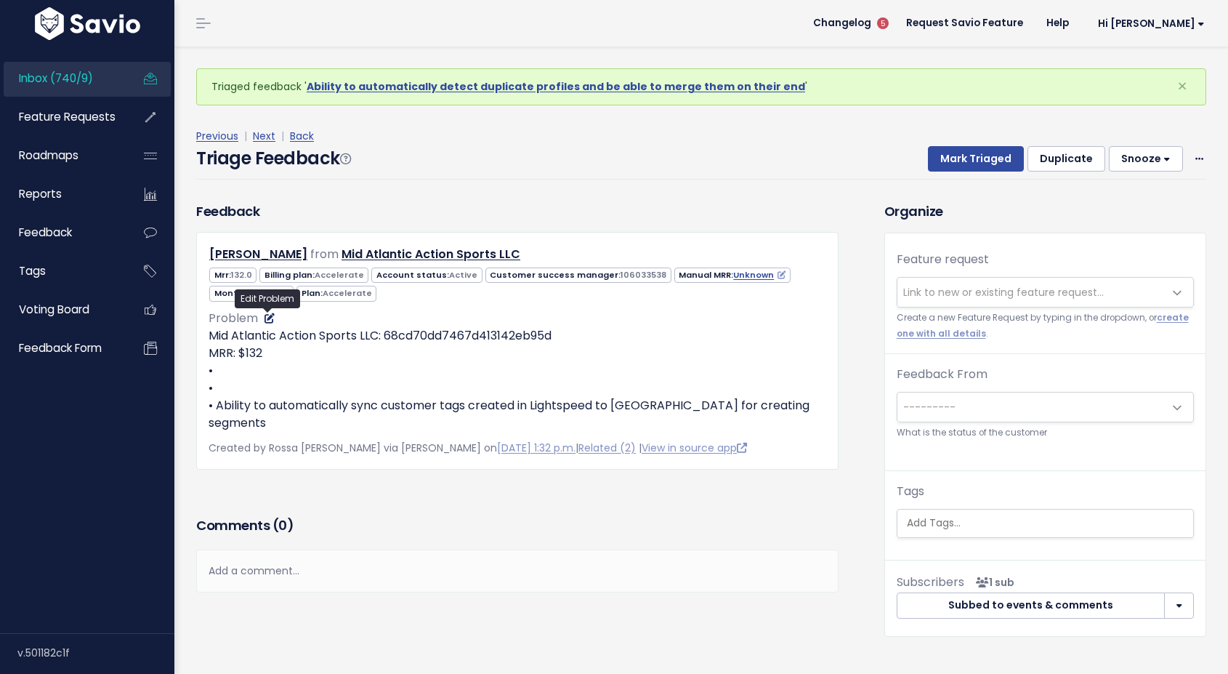
click at [271, 316] on icon at bounding box center [270, 318] width 10 height 10
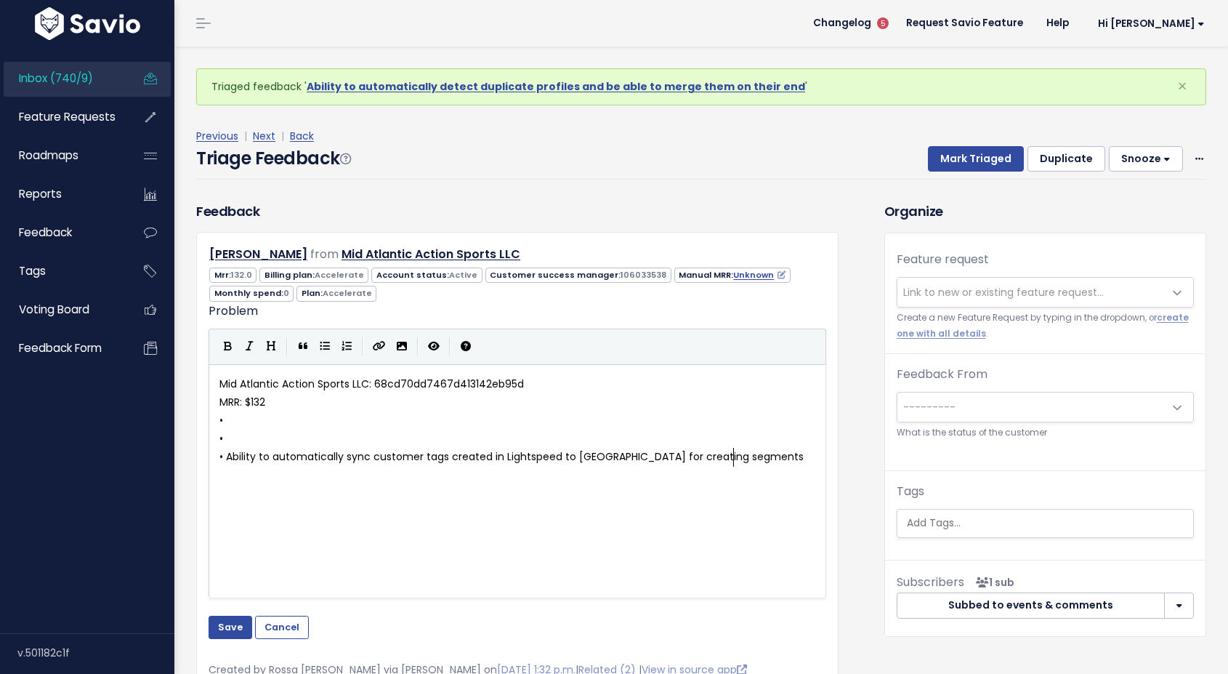
scroll to position [1, 0]
click at [235, 442] on pre "•" at bounding box center [518, 439] width 602 height 18
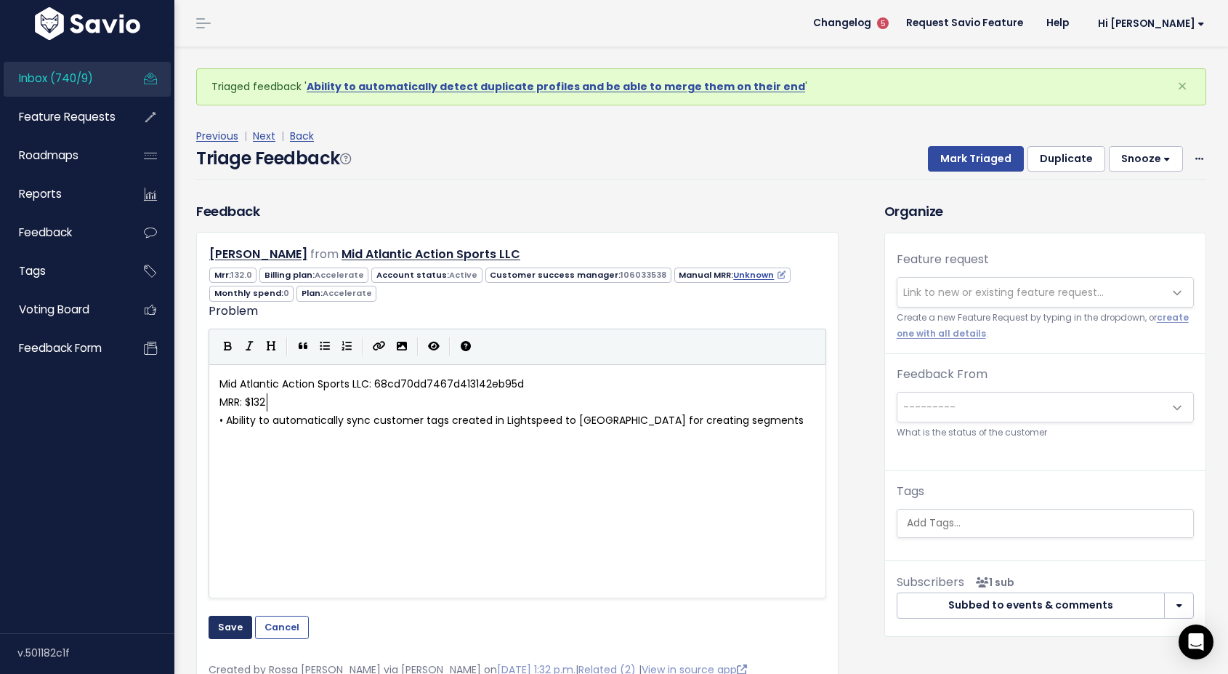
click at [227, 624] on button "Save" at bounding box center [231, 627] width 44 height 23
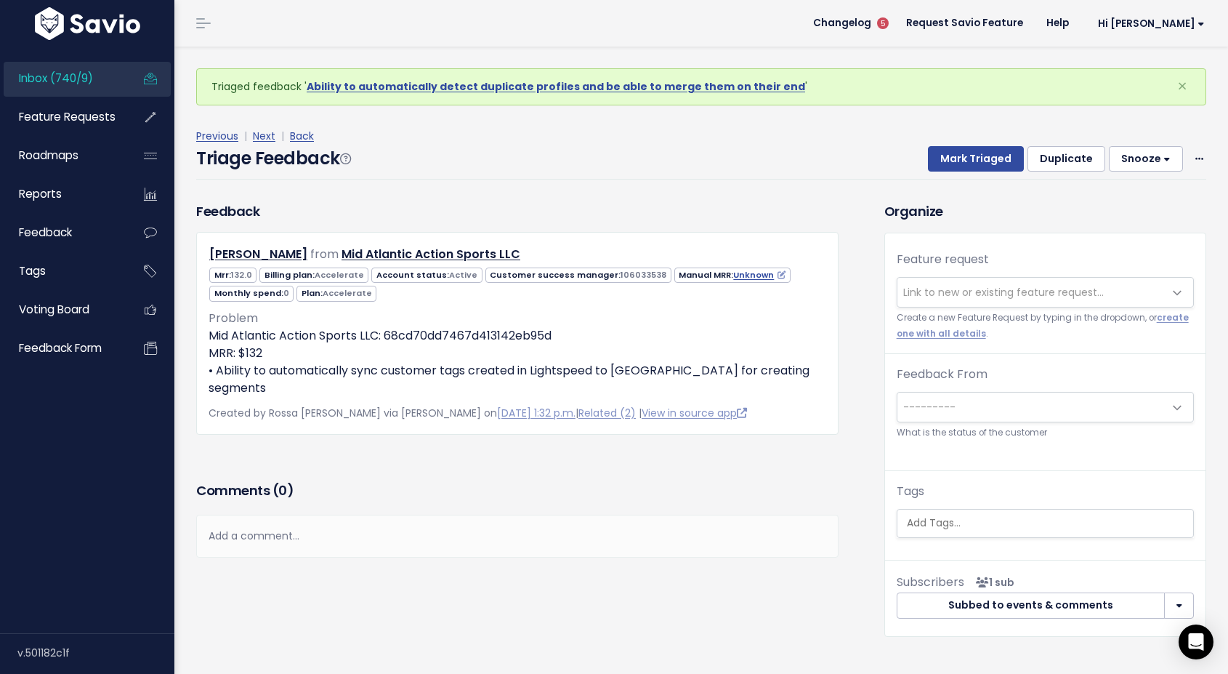
click at [993, 291] on span "Link to new or existing feature request..." at bounding box center [1003, 292] width 201 height 15
click at [368, 480] on h3 "Comments ( 0 )" at bounding box center [517, 490] width 642 height 20
click at [975, 295] on span "Link to new or existing feature request..." at bounding box center [1003, 292] width 201 height 15
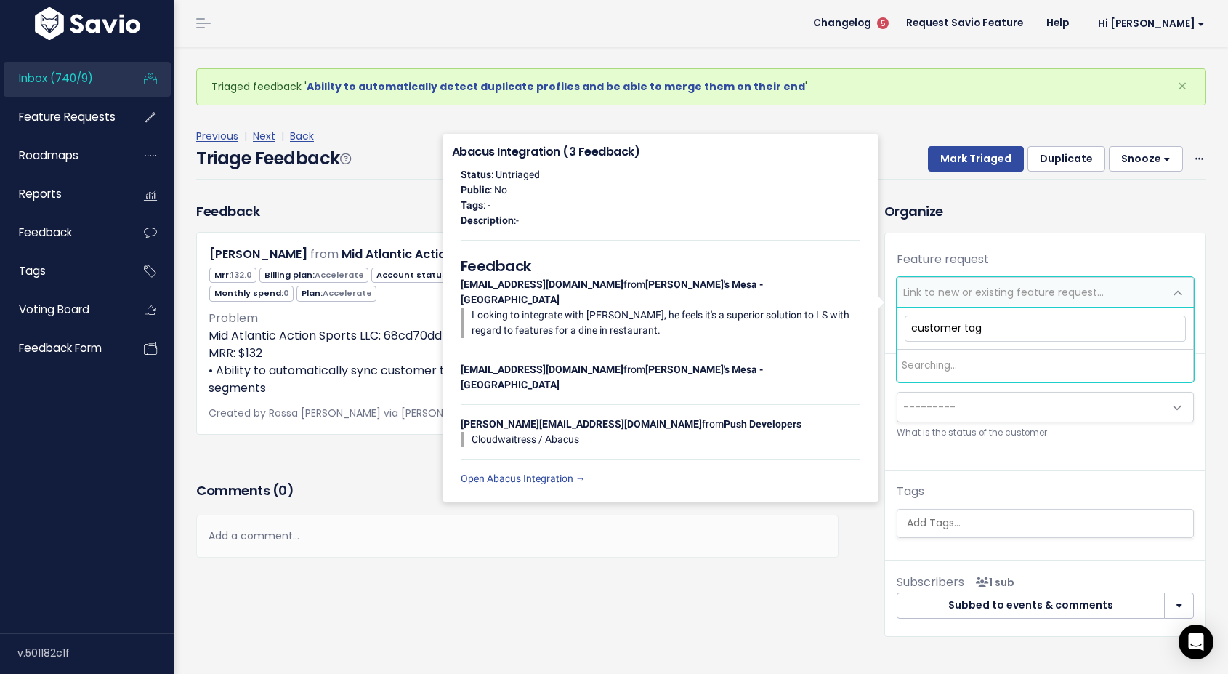
type input "customer tags"
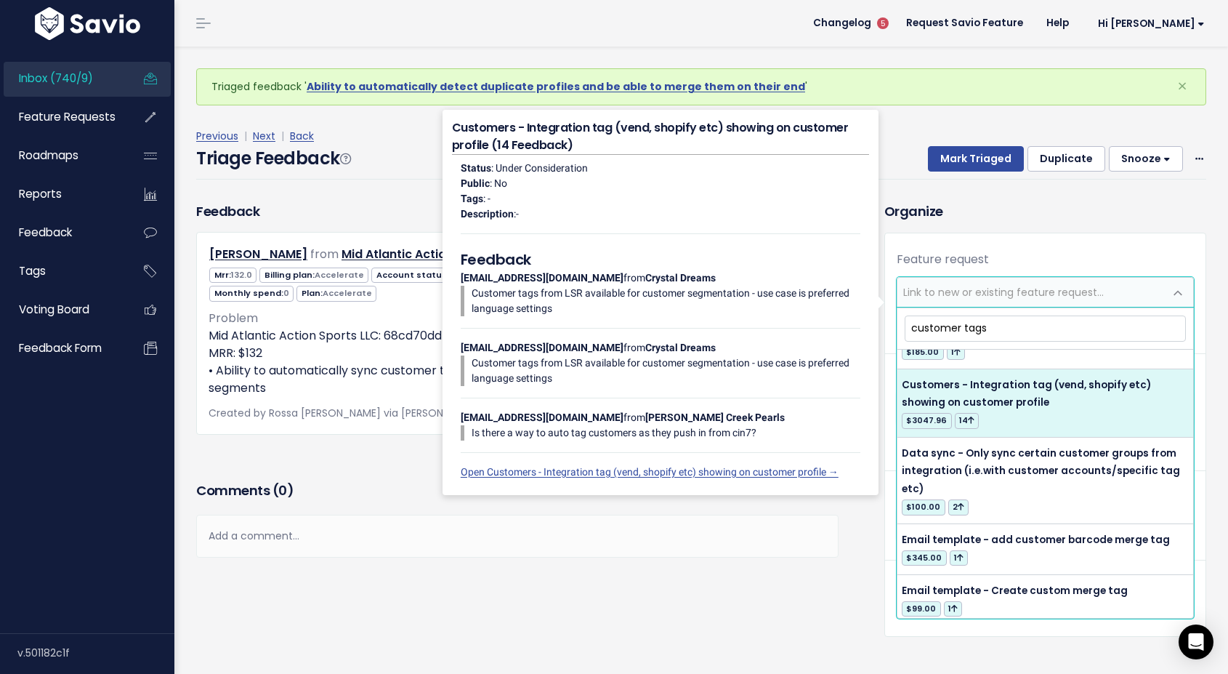
scroll to position [32, 0]
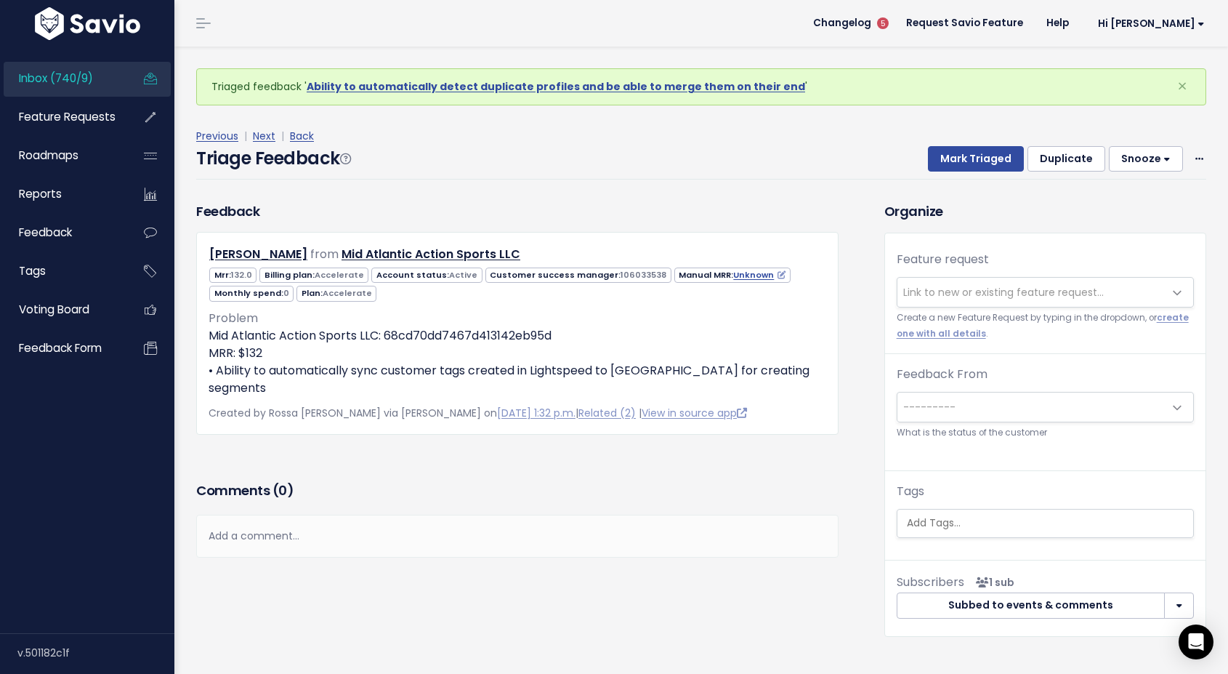
click at [709, 592] on div "Feedback James Kerich from Mid Atlantic Action Sports LLC 0" at bounding box center [529, 429] width 688 height 457
drag, startPoint x: 557, startPoint y: 331, endPoint x: 386, endPoint y: 339, distance: 171.0
click at [386, 339] on p "Mid Atlantic Action Sports LLC: 68cd70dd7467d413142eb95d MRR: $132 • Ability to…" at bounding box center [518, 362] width 618 height 70
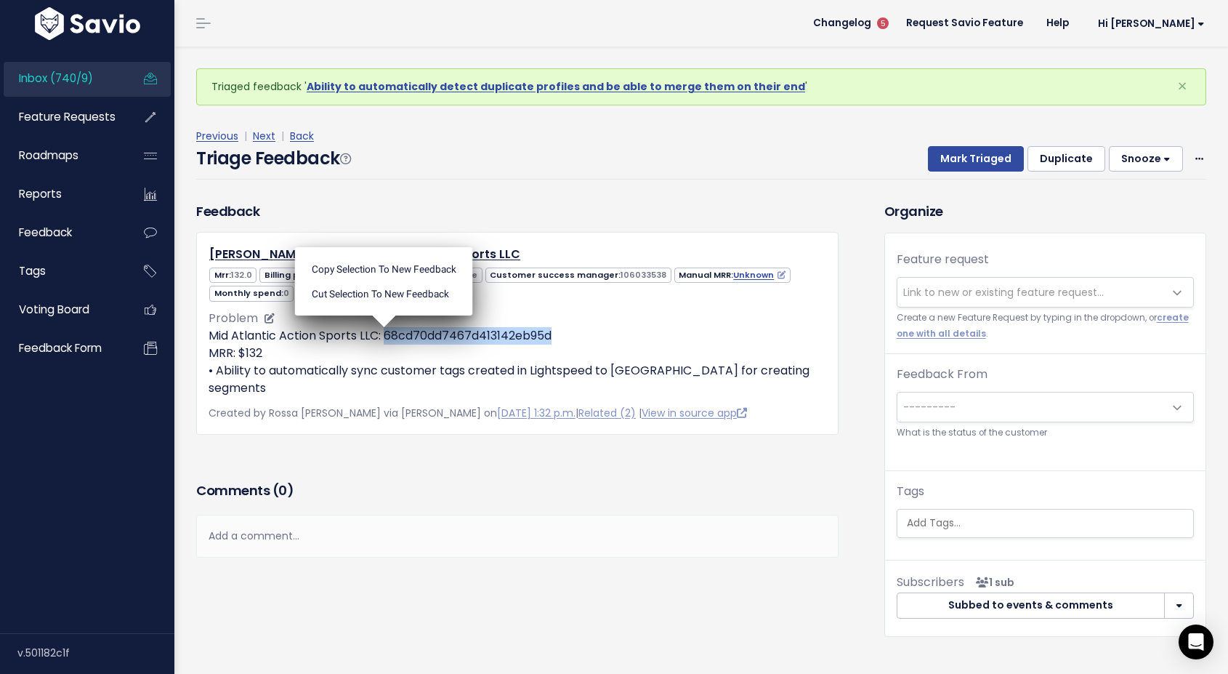
copy p "68cd70dd7467d413142eb95d"
click at [627, 342] on p "Mid Atlantic Action Sports LLC: 68cd70dd7467d413142eb95d MRR: $132 • Ability to…" at bounding box center [518, 362] width 618 height 70
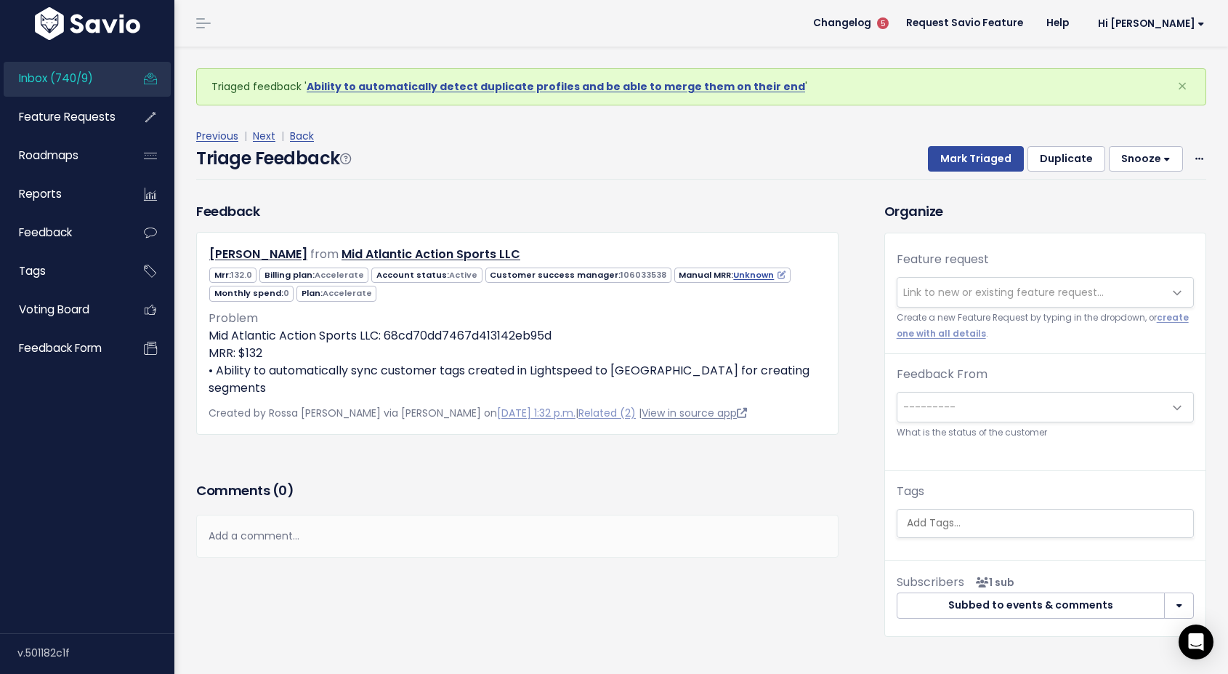
click at [642, 406] on link "View in source app" at bounding box center [694, 413] width 105 height 15
click at [269, 321] on icon at bounding box center [270, 318] width 10 height 10
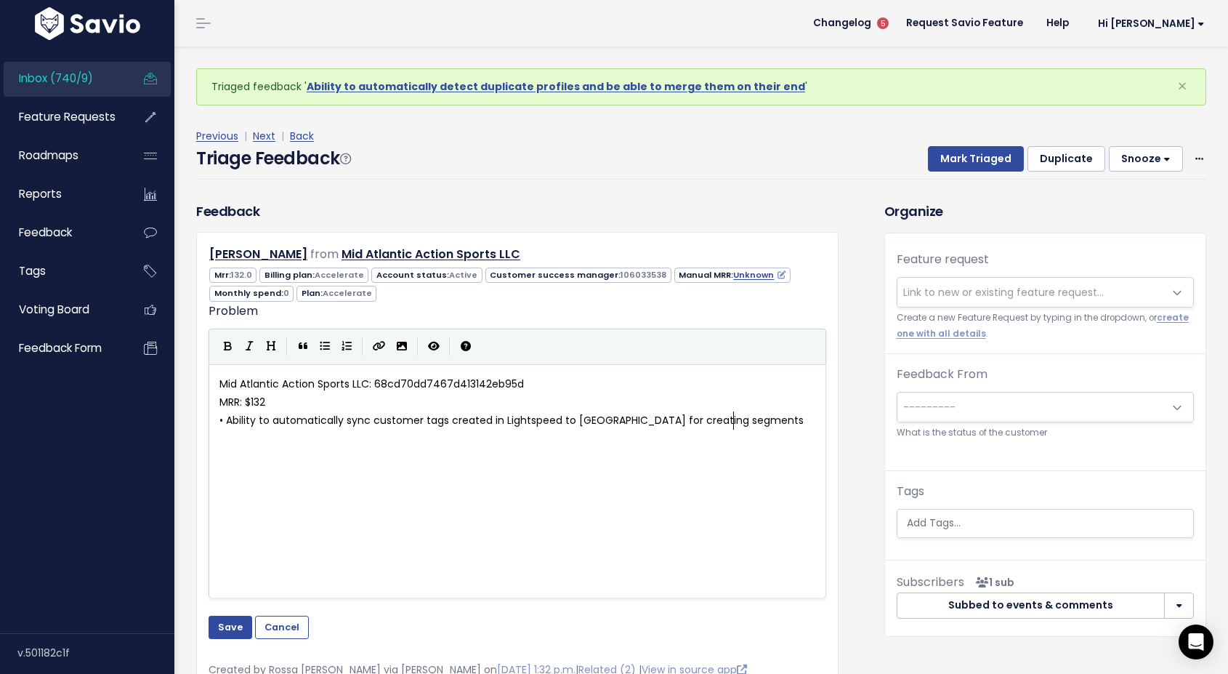
scroll to position [1, 0]
type textarea "C"
type textarea "Lightspeed R series"
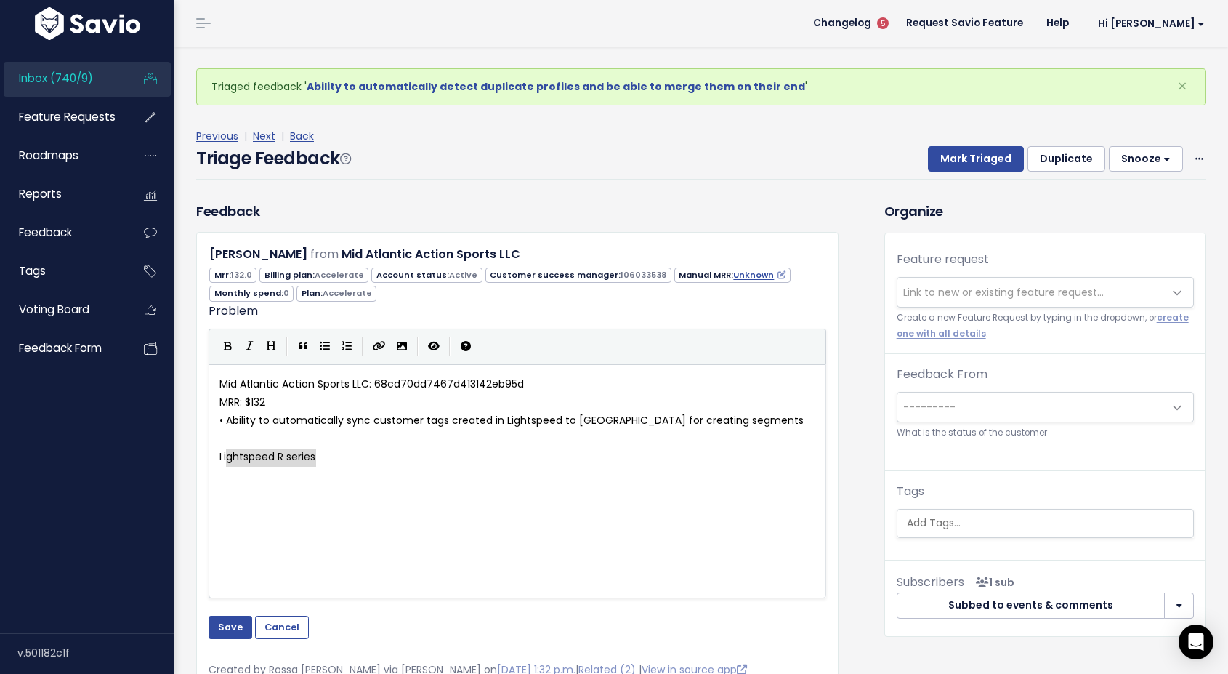
type textarea "Lightspeed R series"
drag, startPoint x: 319, startPoint y: 461, endPoint x: 211, endPoint y: 455, distance: 107.7
click at [281, 404] on pre "MRR: $132" at bounding box center [518, 402] width 602 height 18
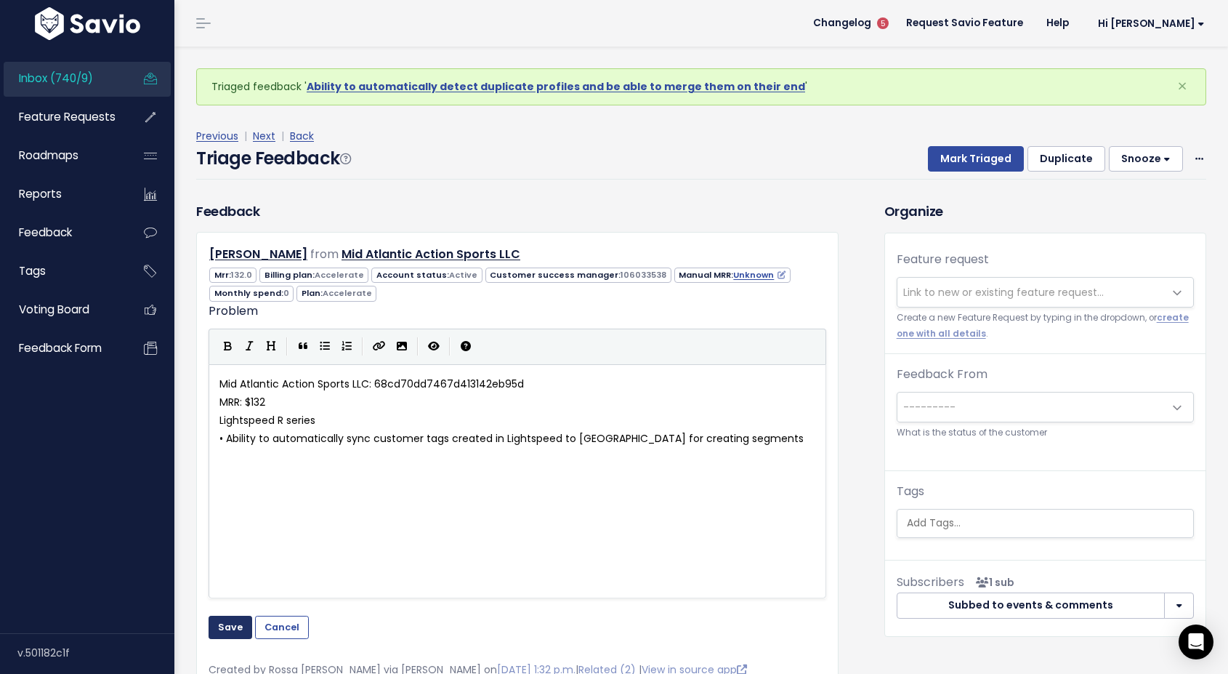
click at [228, 632] on button "Save" at bounding box center [231, 627] width 44 height 23
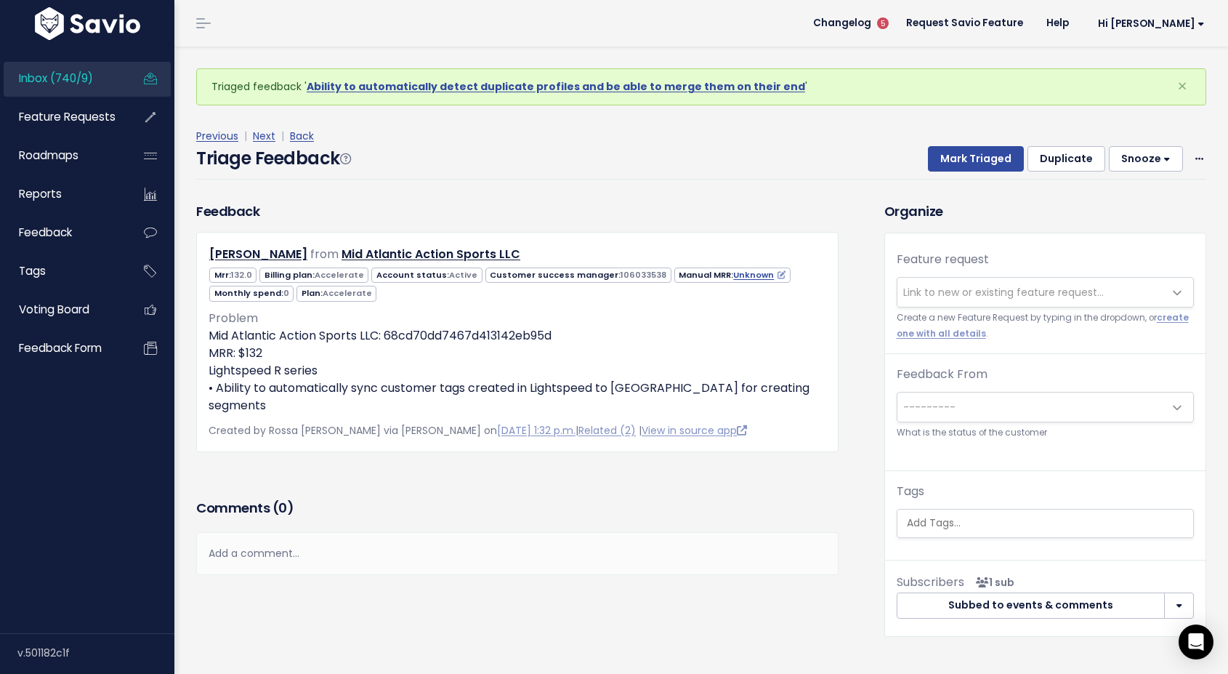
click at [940, 298] on span "Link to new or existing feature request..." at bounding box center [1003, 292] width 201 height 15
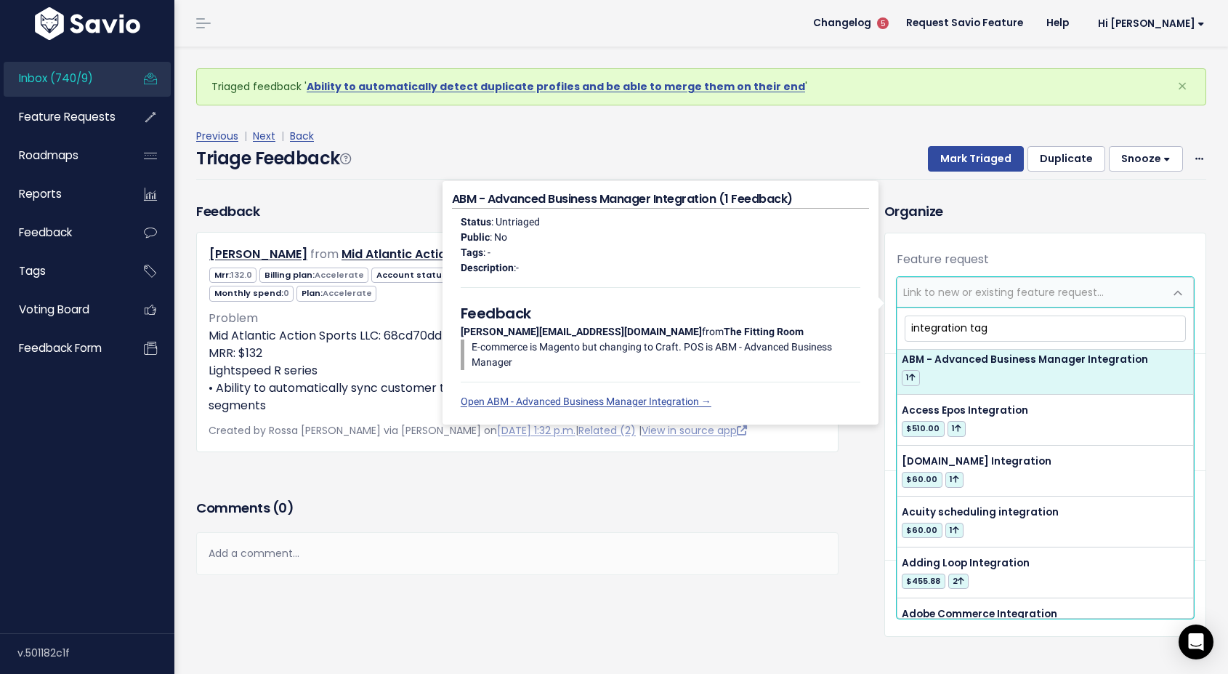
scroll to position [0, 0]
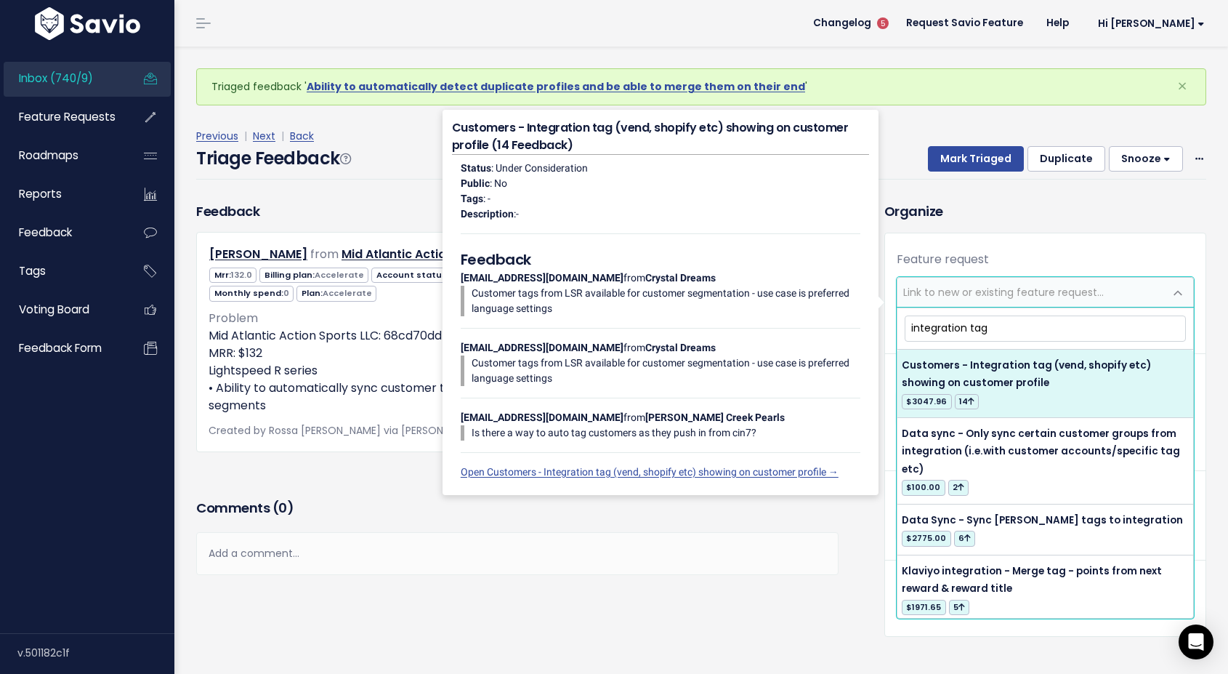
type input "integration tag"
select select "12414"
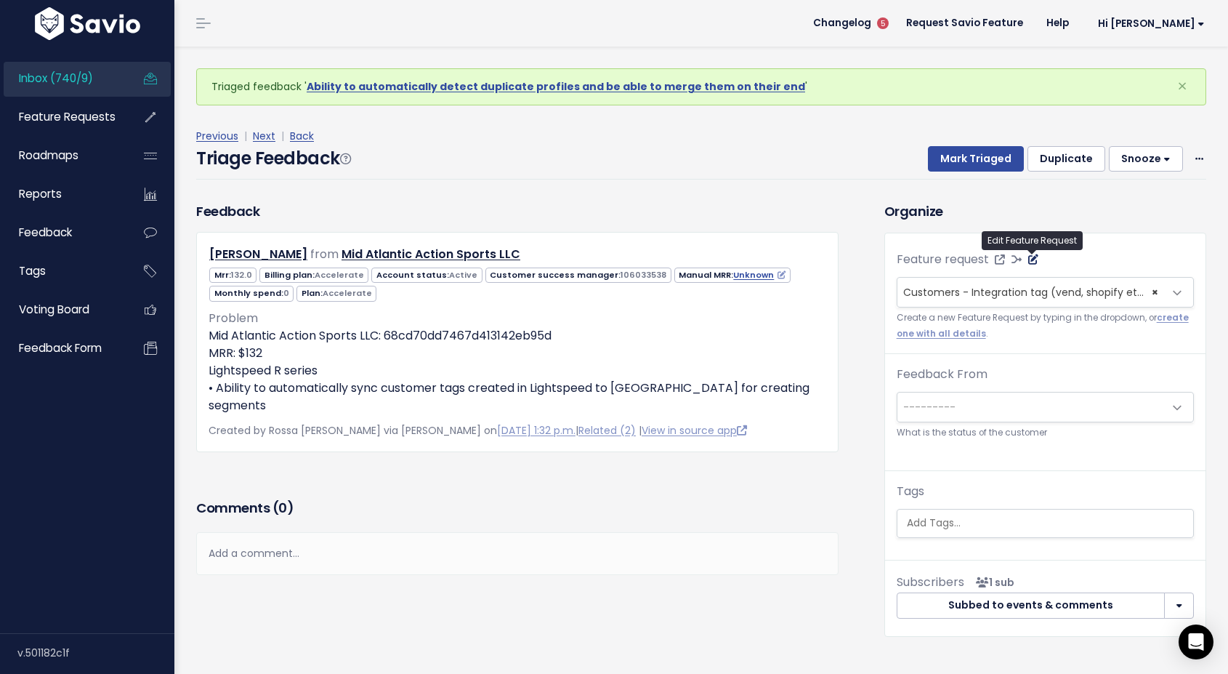
click at [1034, 256] on icon at bounding box center [1033, 259] width 10 height 10
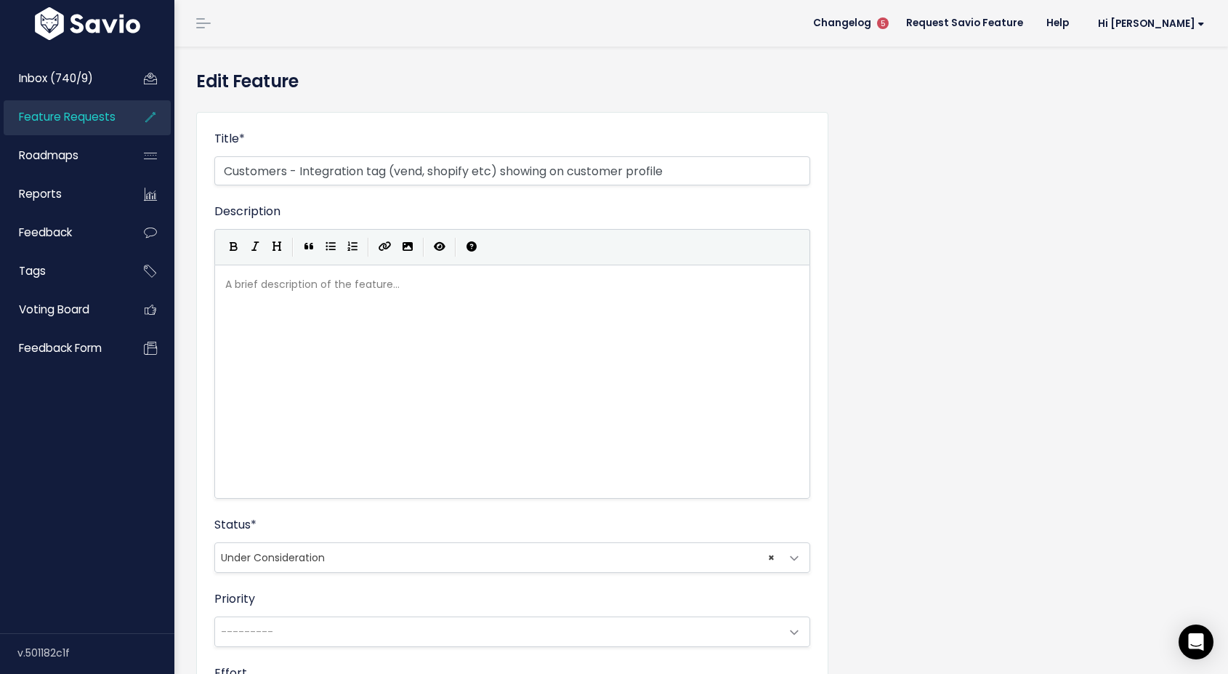
scroll to position [386, 0]
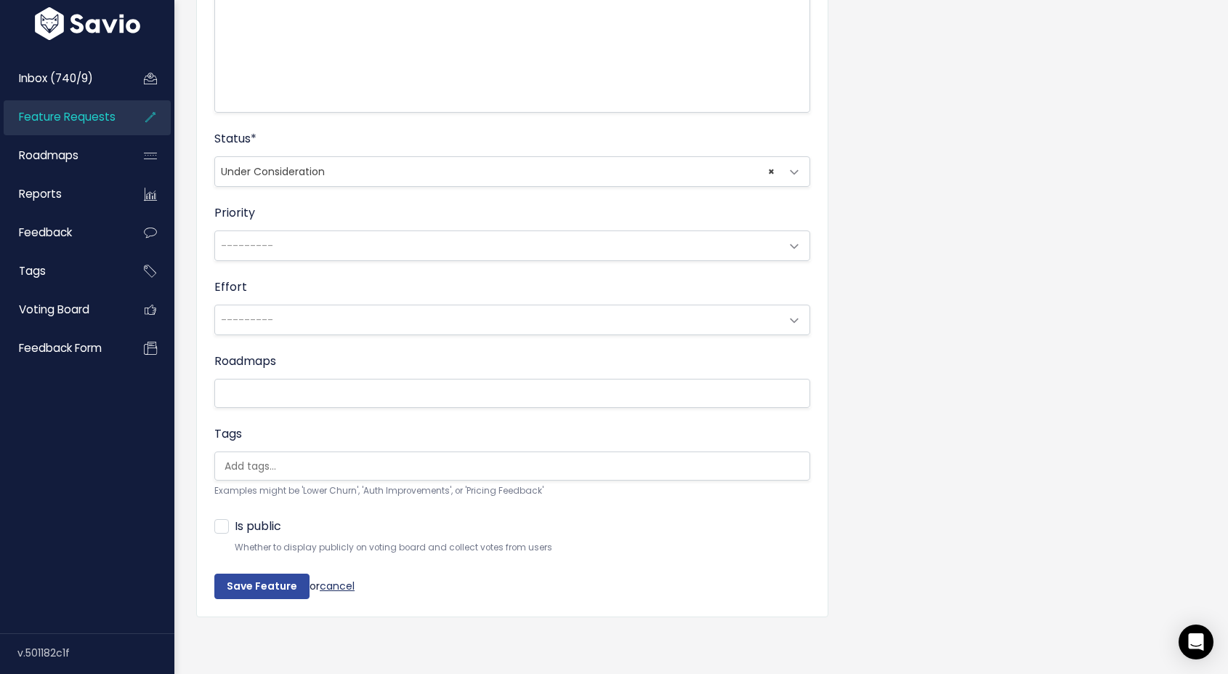
click at [339, 586] on link "cancel" at bounding box center [337, 585] width 35 height 15
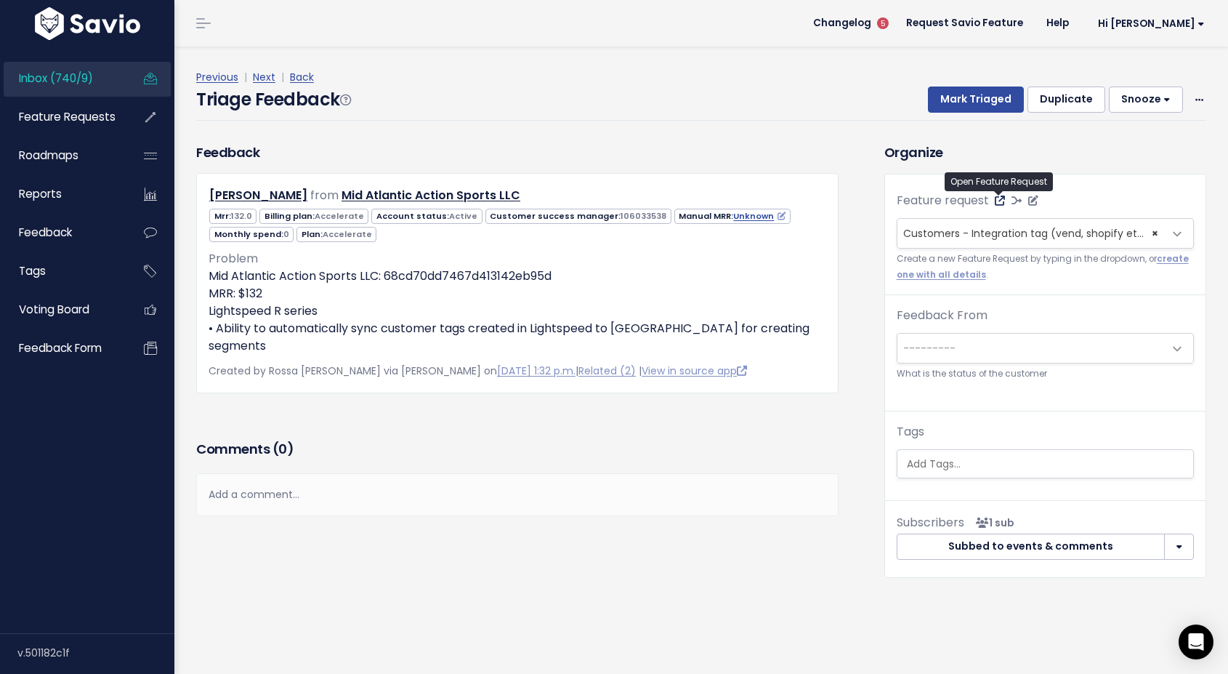
click at [1002, 200] on icon at bounding box center [1000, 201] width 10 height 10
click at [981, 101] on button "Mark Triaged" at bounding box center [976, 99] width 96 height 26
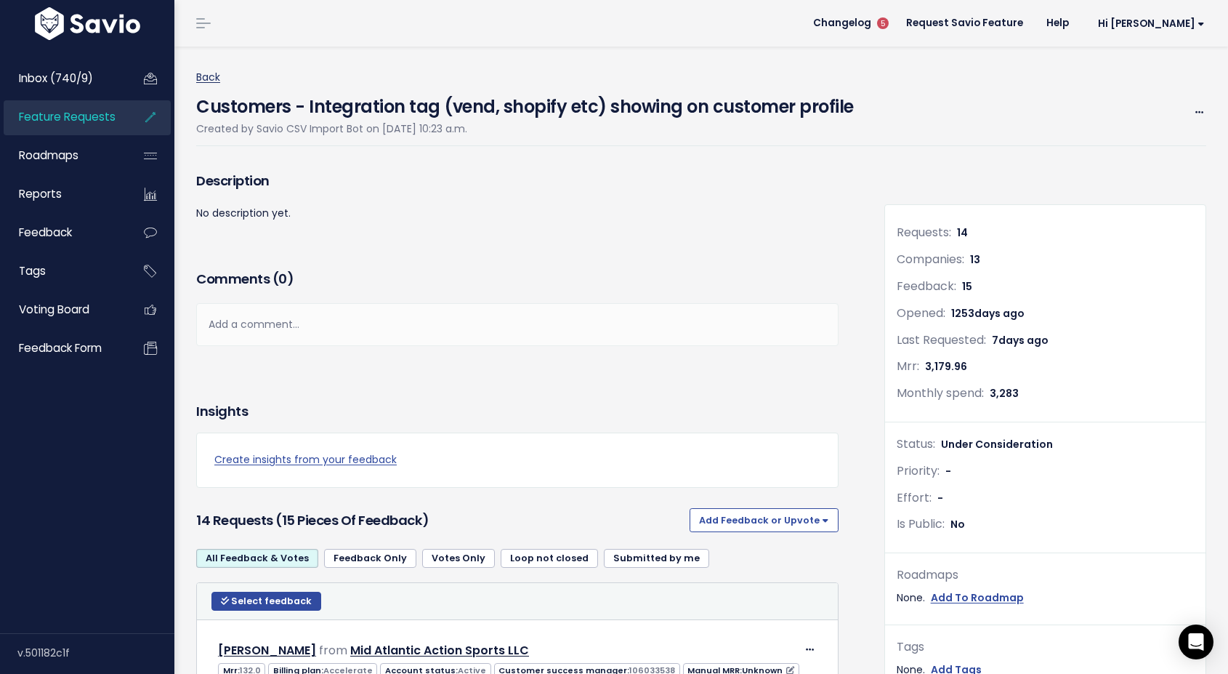
click at [211, 81] on link "Back" at bounding box center [208, 77] width 24 height 15
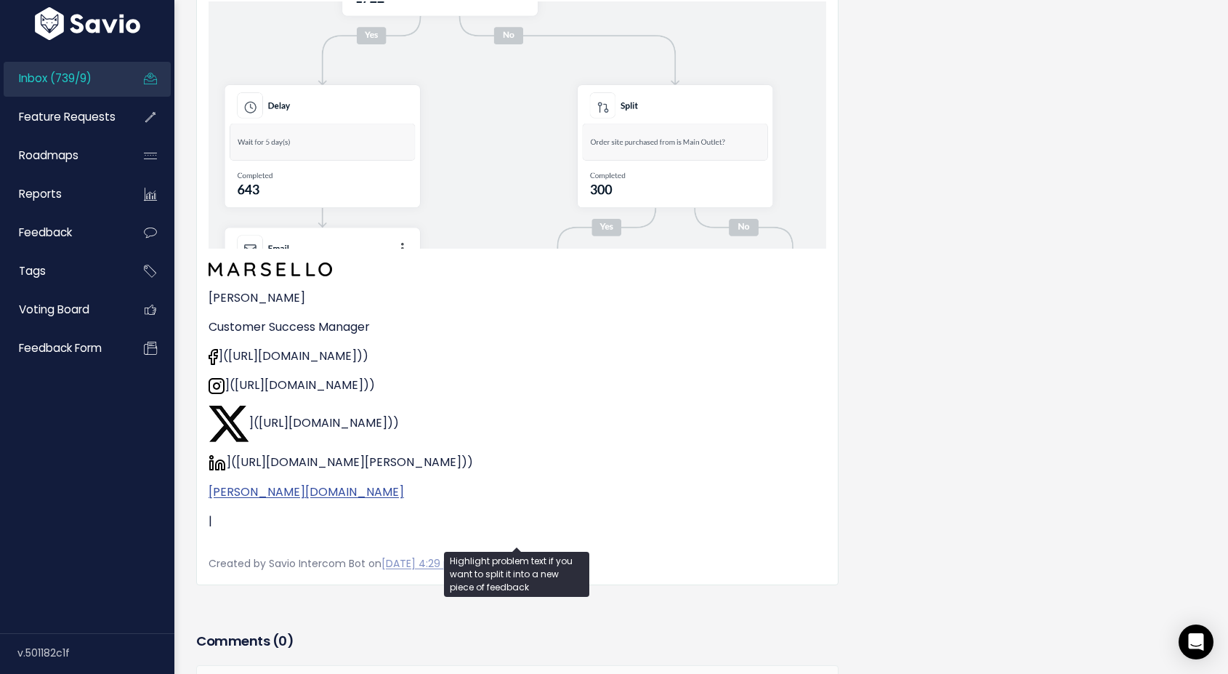
scroll to position [909, 0]
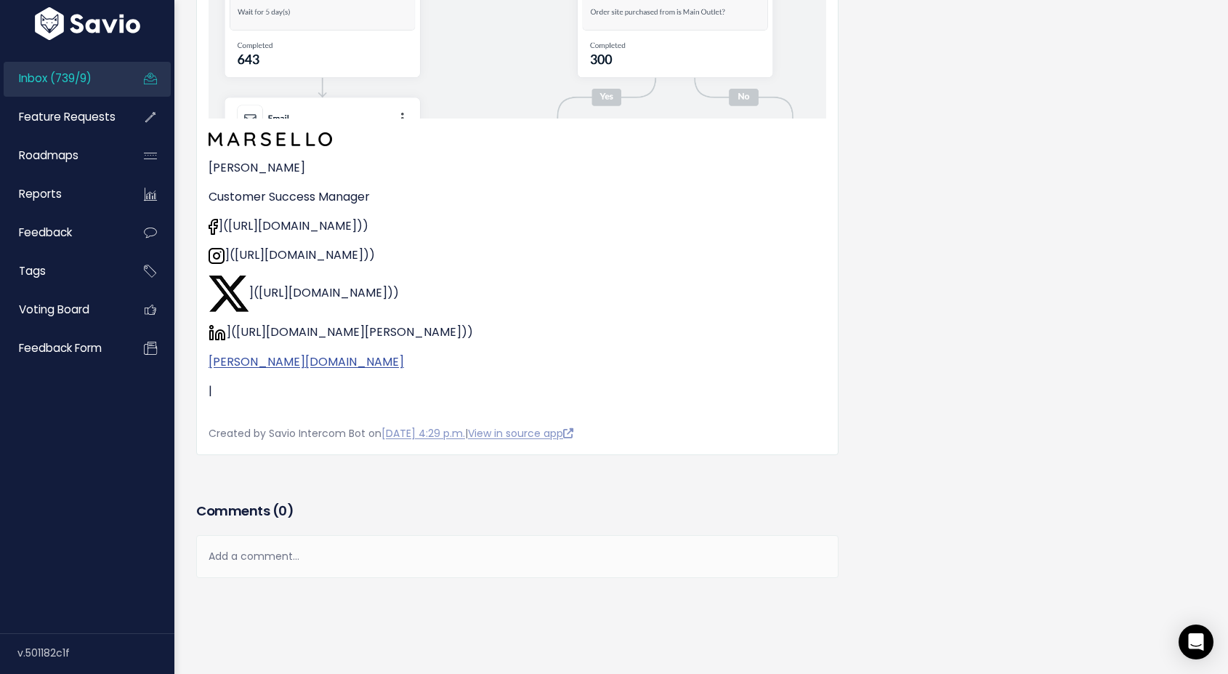
click at [310, 557] on div "Add a comment..." at bounding box center [517, 556] width 642 height 43
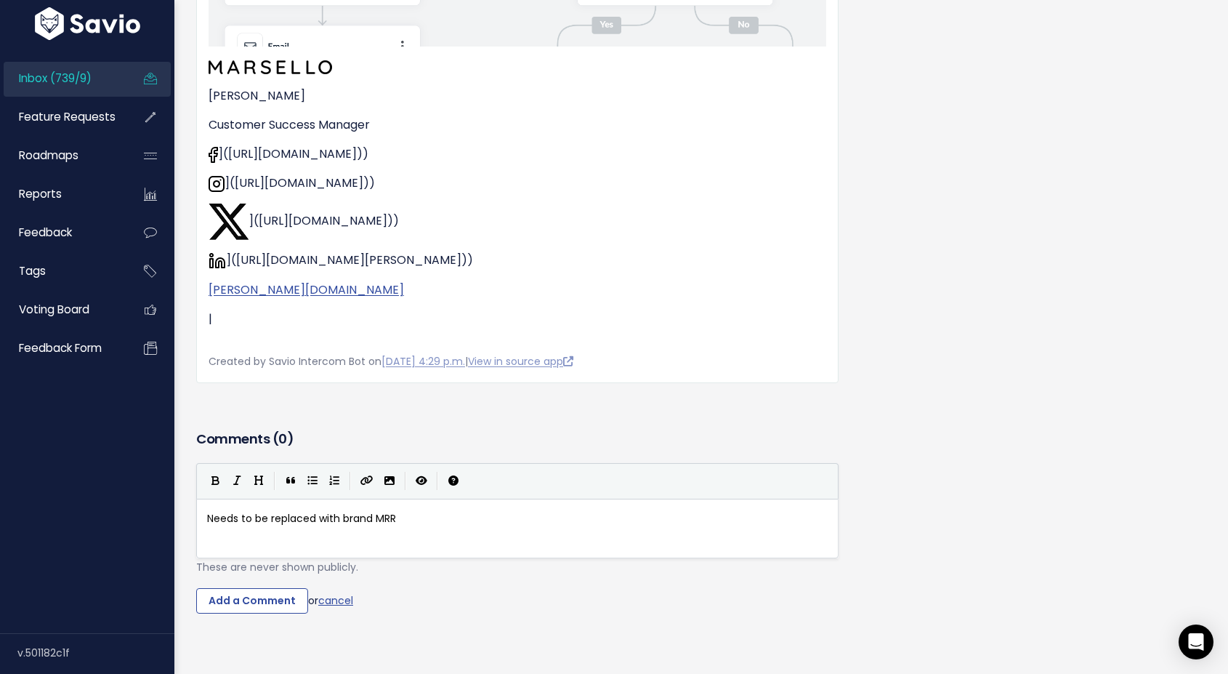
scroll to position [1018, 0]
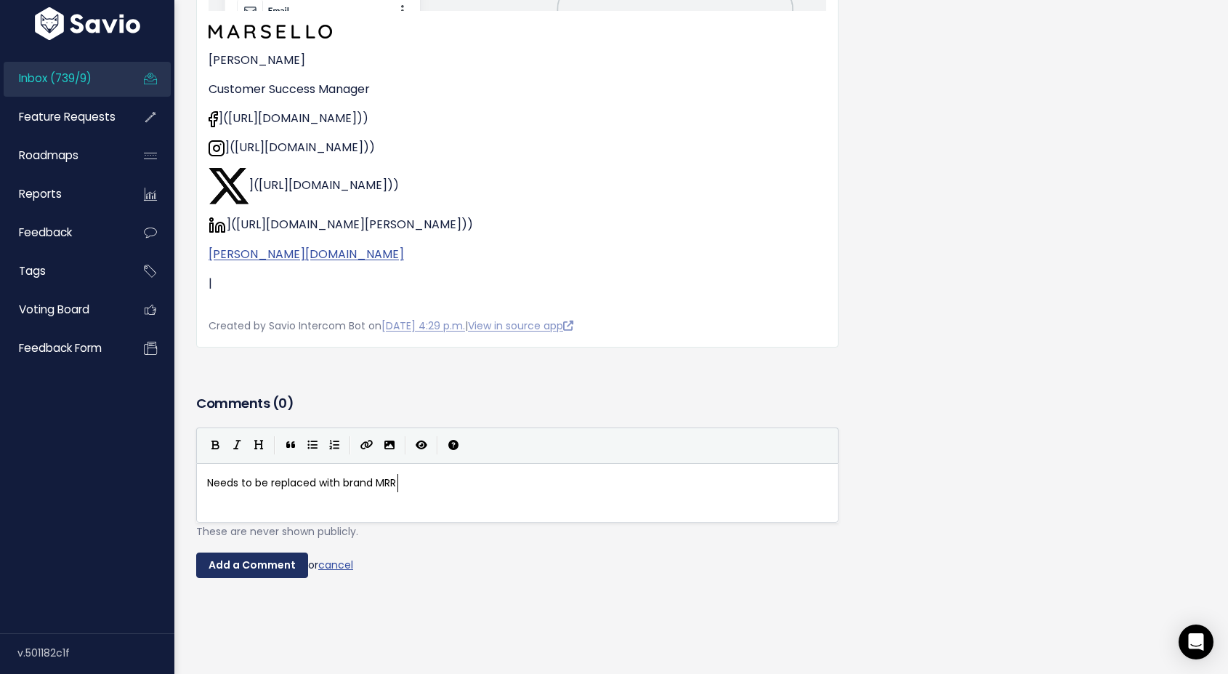
type textarea "Needs to be replaced with brand MRR"
click at [265, 569] on input "Add a Comment" at bounding box center [252, 565] width 112 height 26
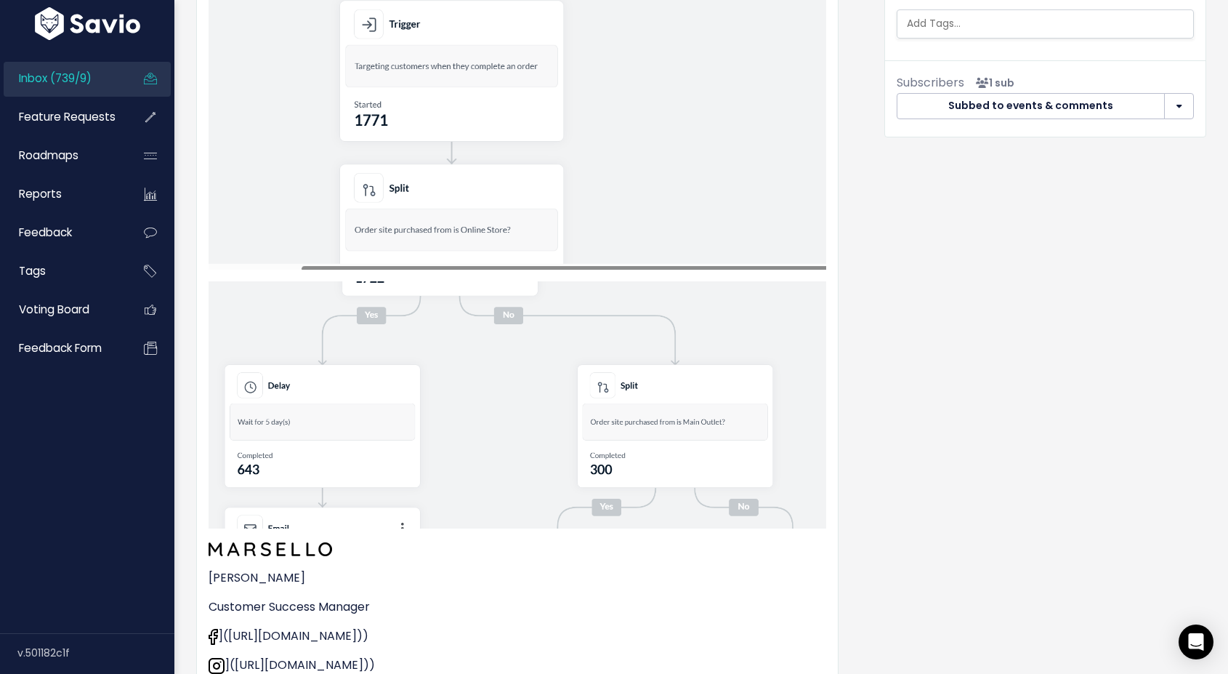
scroll to position [0, 0]
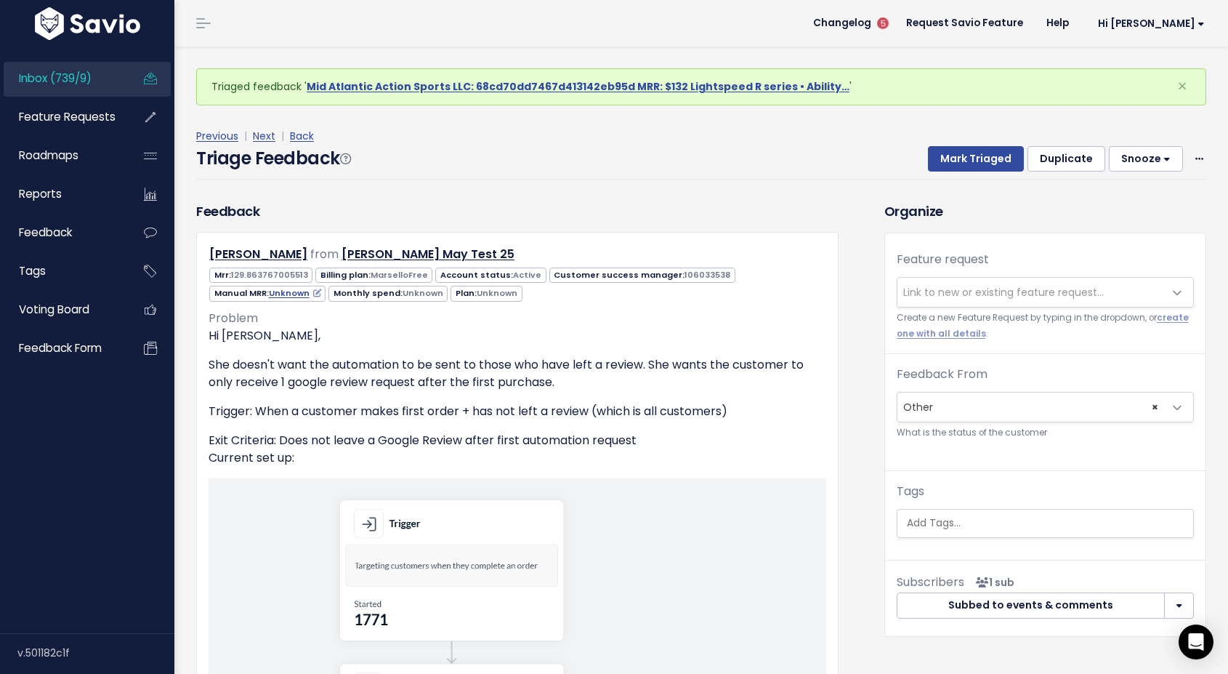
click at [1160, 159] on button "Snooze" at bounding box center [1146, 159] width 74 height 26
click at [1161, 281] on button "14 days" at bounding box center [1152, 280] width 105 height 28
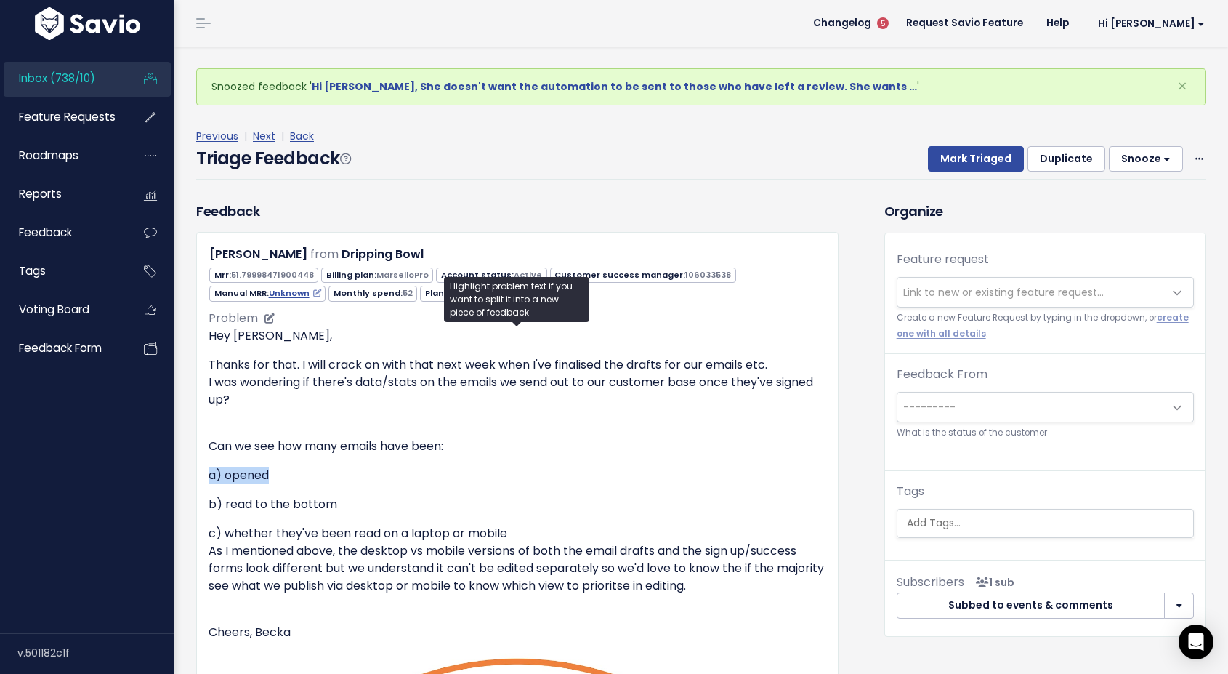
drag, startPoint x: 287, startPoint y: 474, endPoint x: 211, endPoint y: 467, distance: 75.9
click at [211, 467] on p "a) opened" at bounding box center [518, 475] width 618 height 17
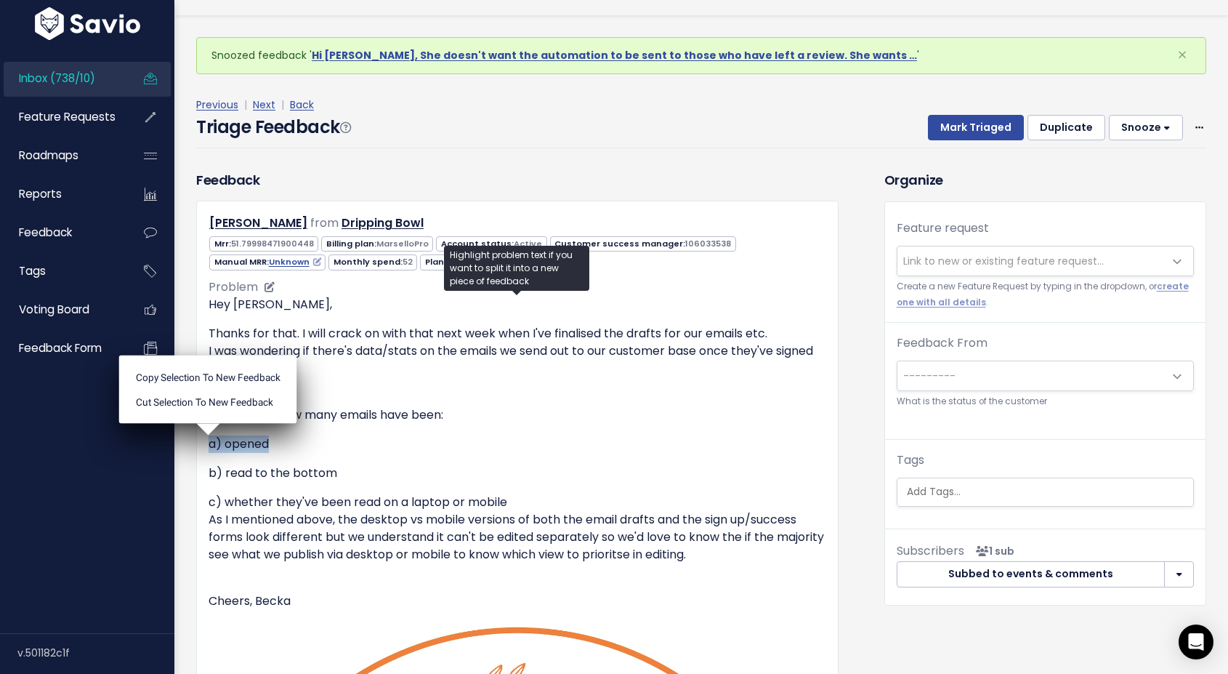
scroll to position [35, 0]
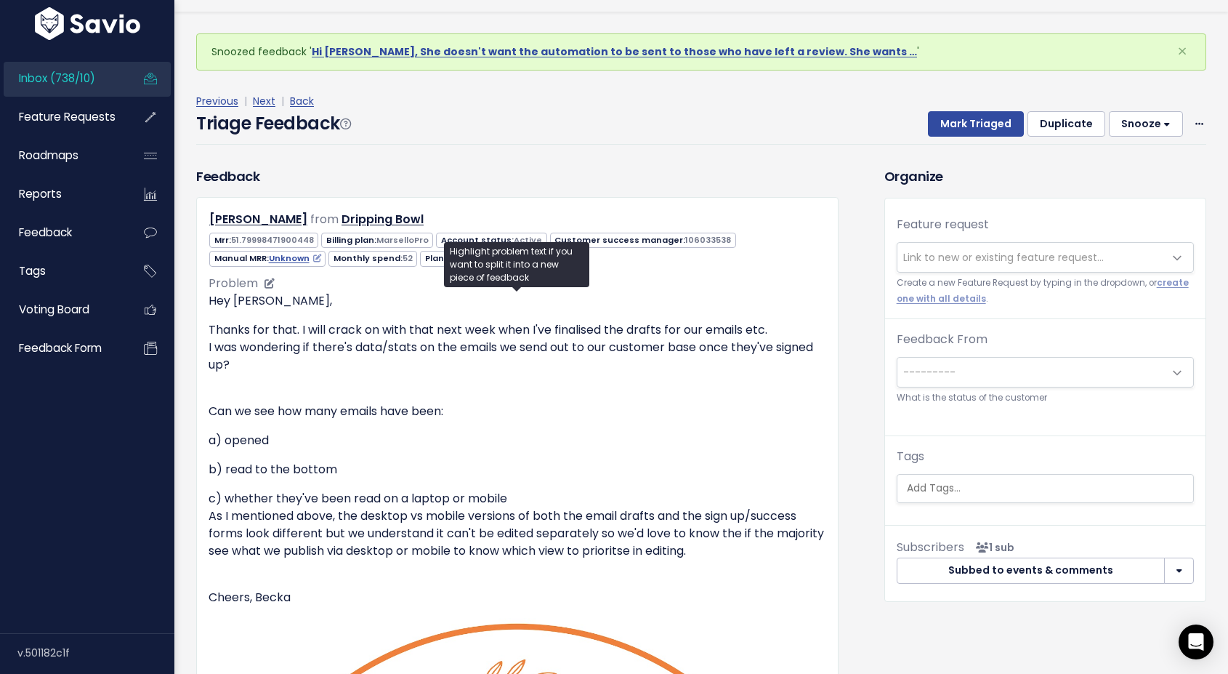
click at [334, 464] on p "b) read to the bottom" at bounding box center [518, 469] width 618 height 17
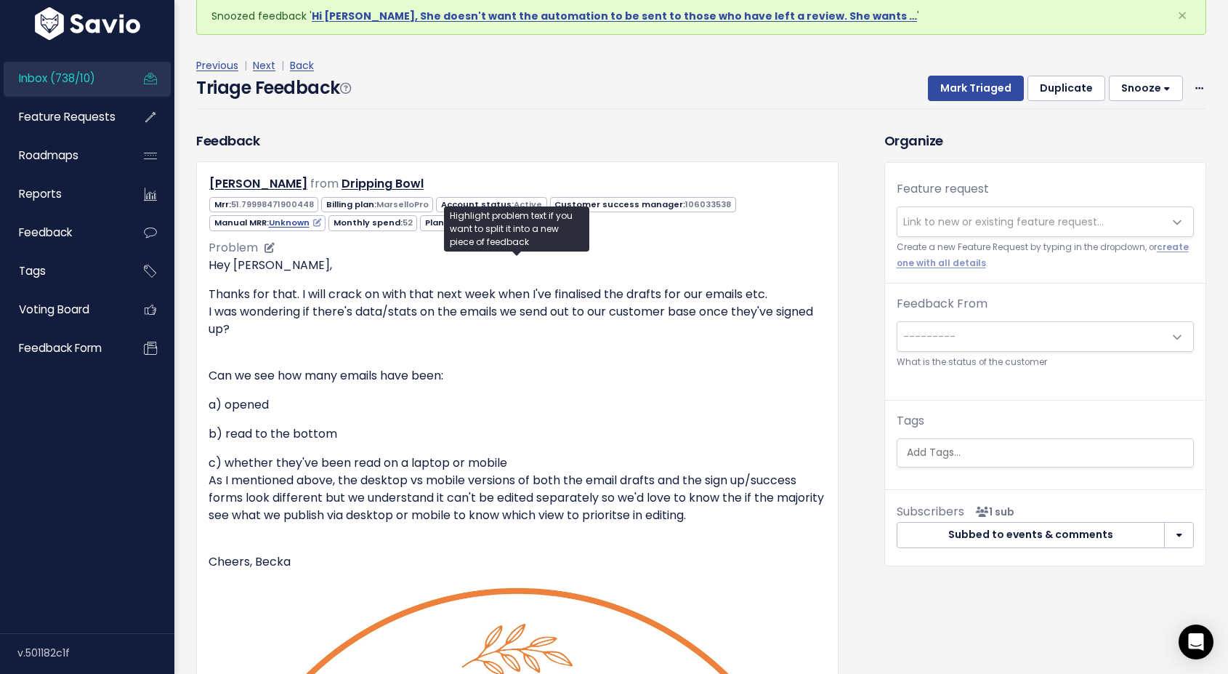
drag, startPoint x: 209, startPoint y: 464, endPoint x: 778, endPoint y: 523, distance: 572.8
click at [778, 523] on p "c) whether they've been read on a laptop or mobile As I mentioned above, the de…" at bounding box center [518, 497] width 618 height 87
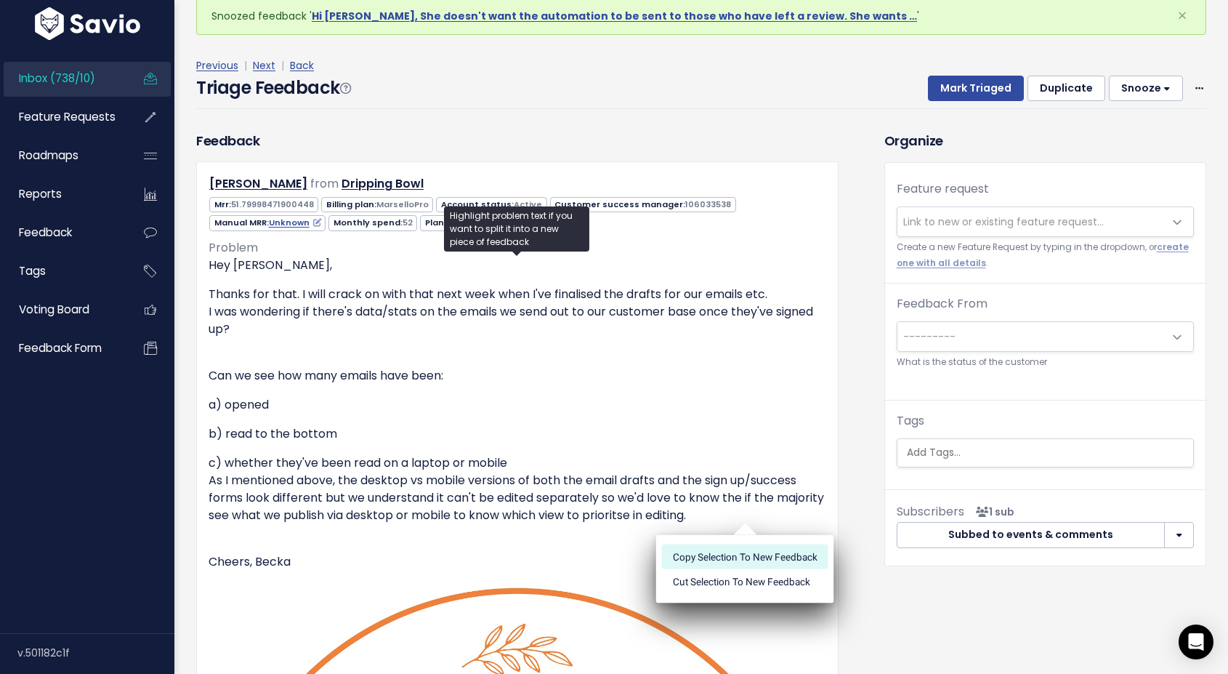
click at [696, 555] on li "Copy selection to new Feedback" at bounding box center [745, 556] width 166 height 25
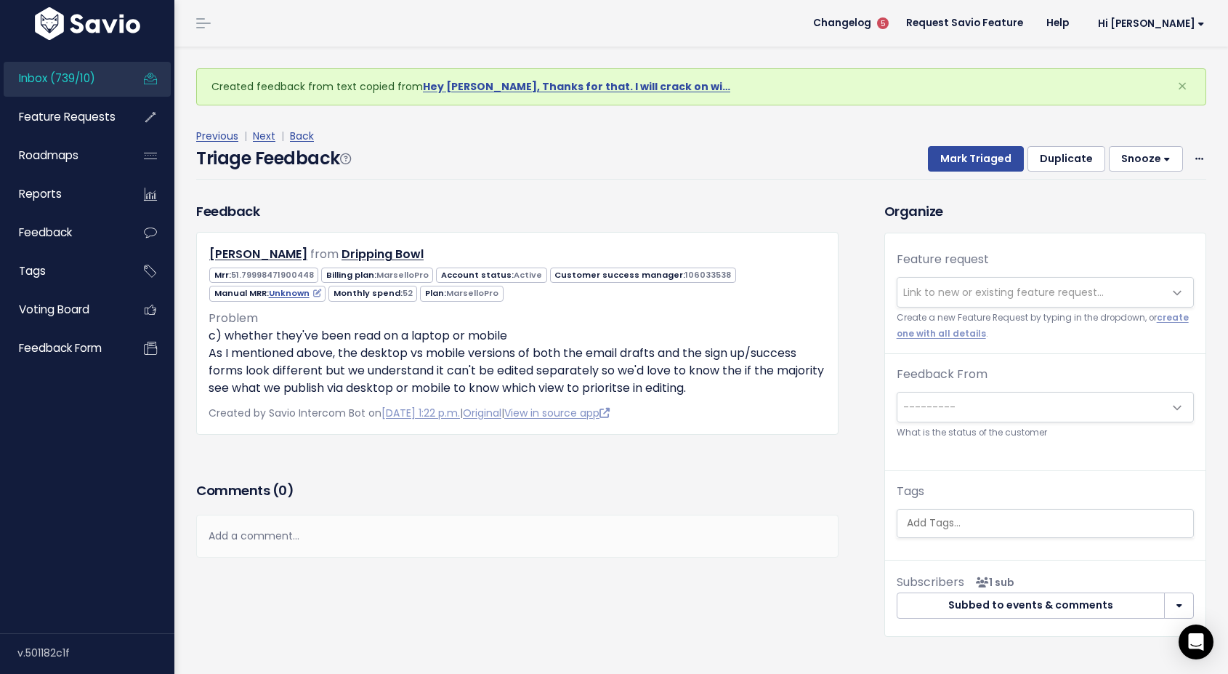
click at [918, 294] on span "Link to new or existing feature request..." at bounding box center [1003, 292] width 201 height 15
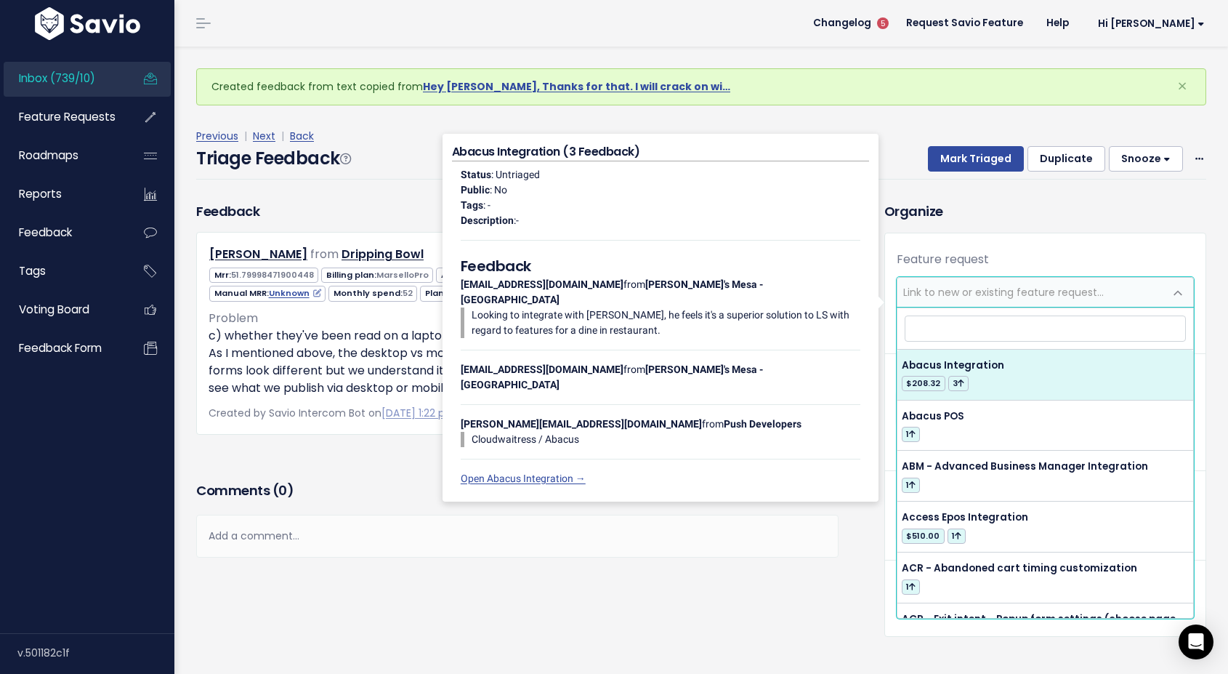
click at [942, 225] on div "Organize Feature request --------- Link to new or existing feature request... C…" at bounding box center [1046, 418] width 344 height 435
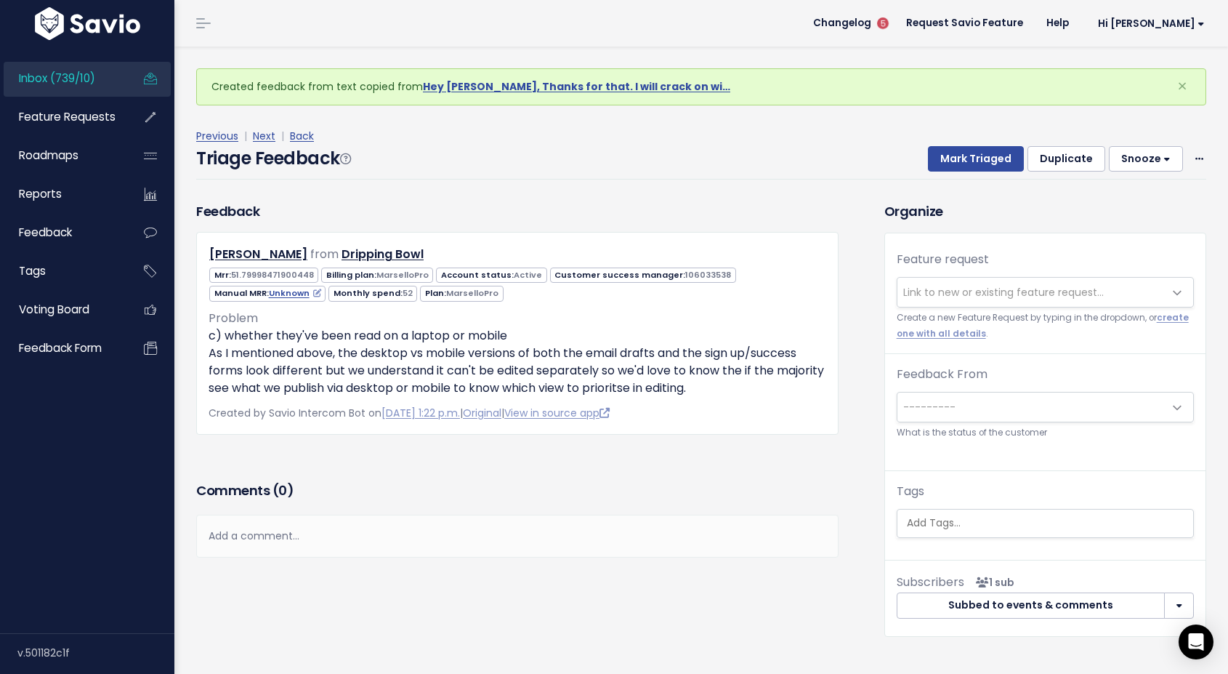
click at [1024, 298] on span "Link to new or existing feature request..." at bounding box center [1003, 292] width 201 height 15
click at [1034, 211] on h3 "Organize" at bounding box center [1046, 211] width 322 height 20
click at [1014, 298] on span "Link to new or existing feature request..." at bounding box center [1003, 292] width 201 height 15
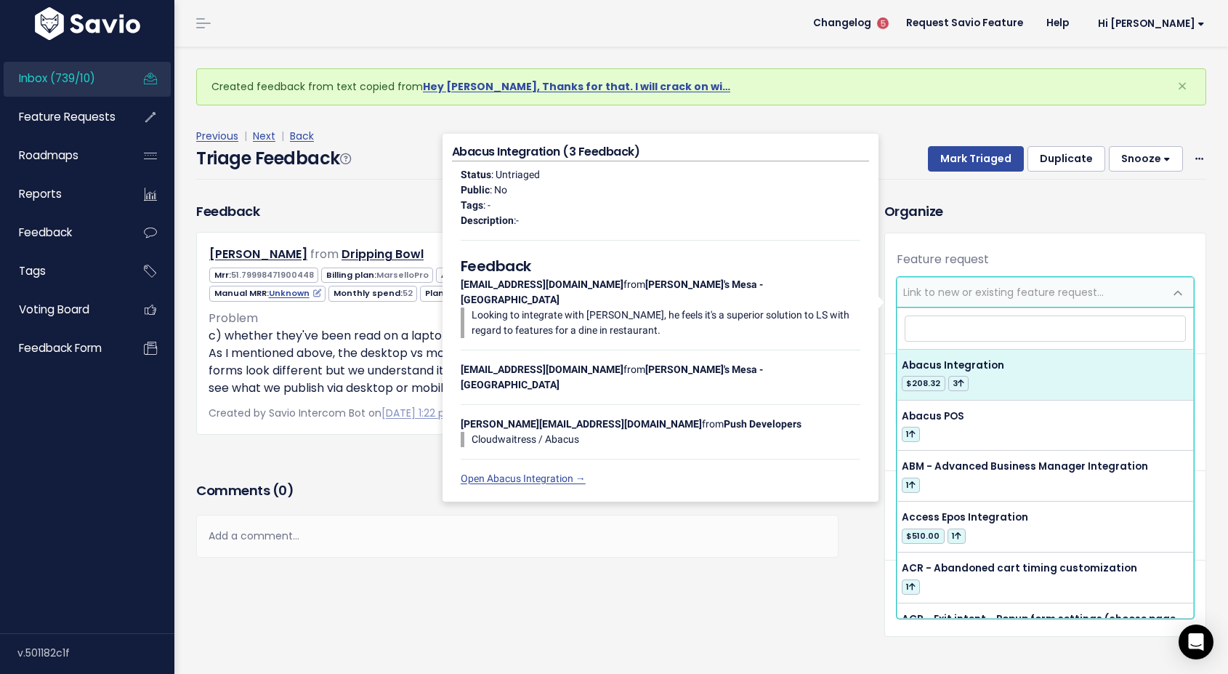
click at [984, 334] on input "search" at bounding box center [1045, 327] width 281 height 25
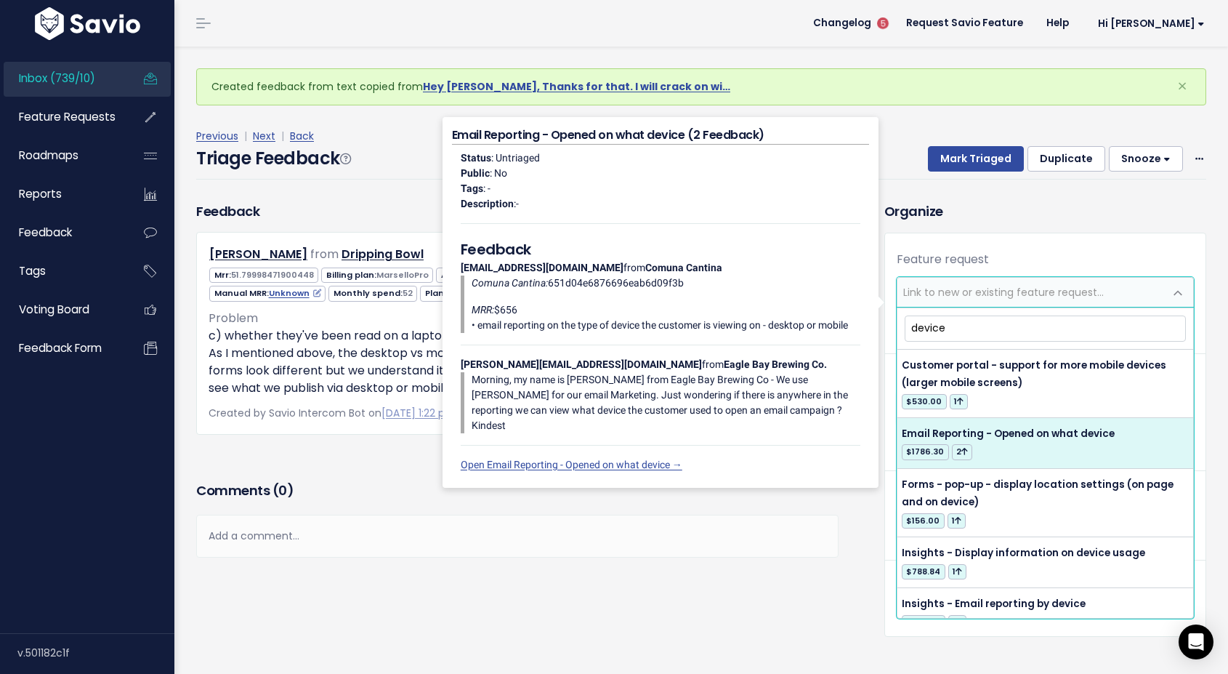
type input "device"
select select "46112"
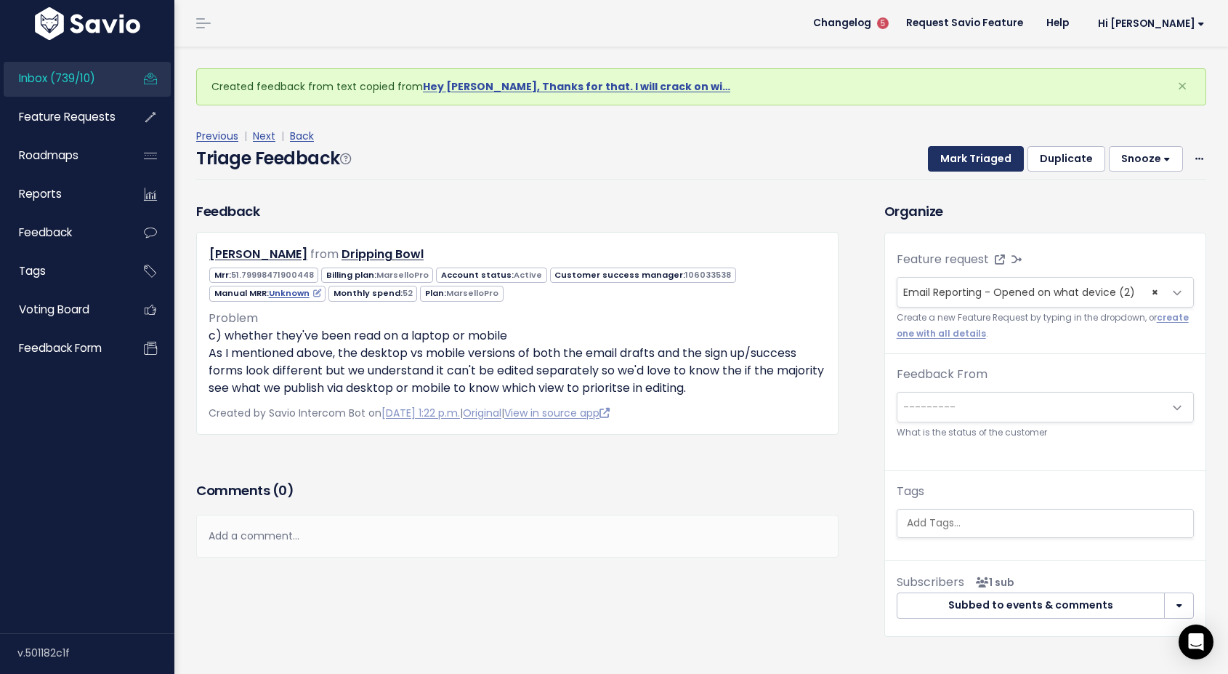
click at [980, 165] on button "Mark Triaged" at bounding box center [976, 159] width 96 height 26
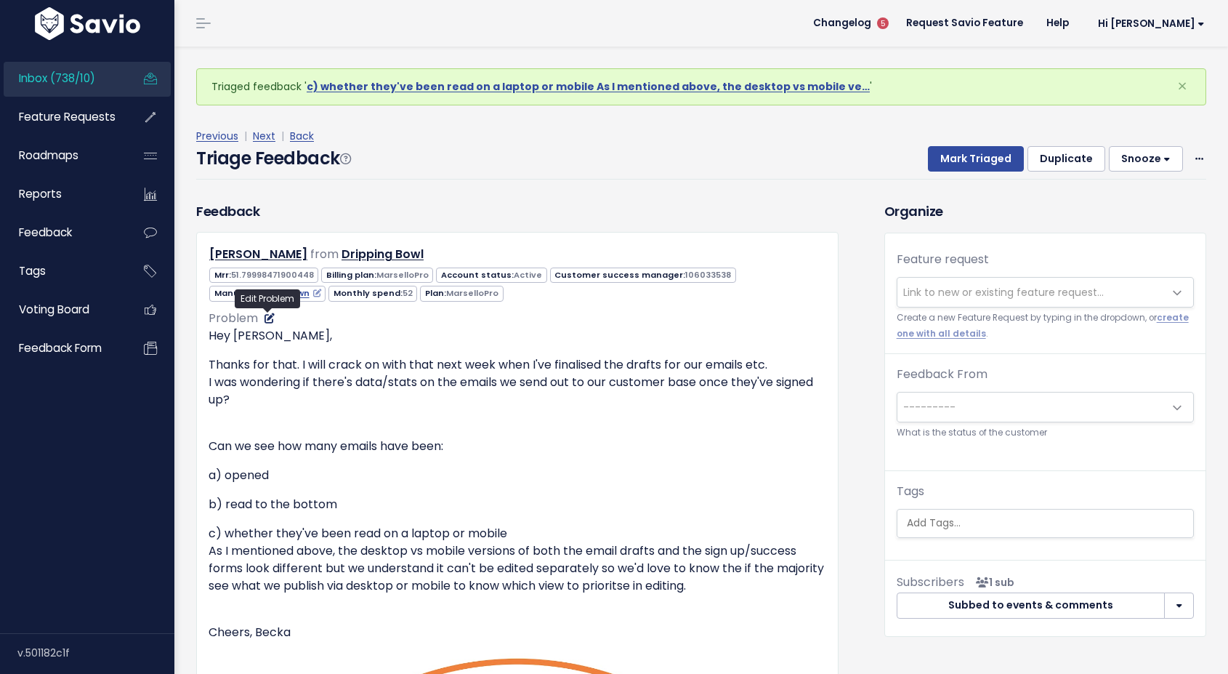
click at [266, 321] on icon at bounding box center [270, 318] width 10 height 10
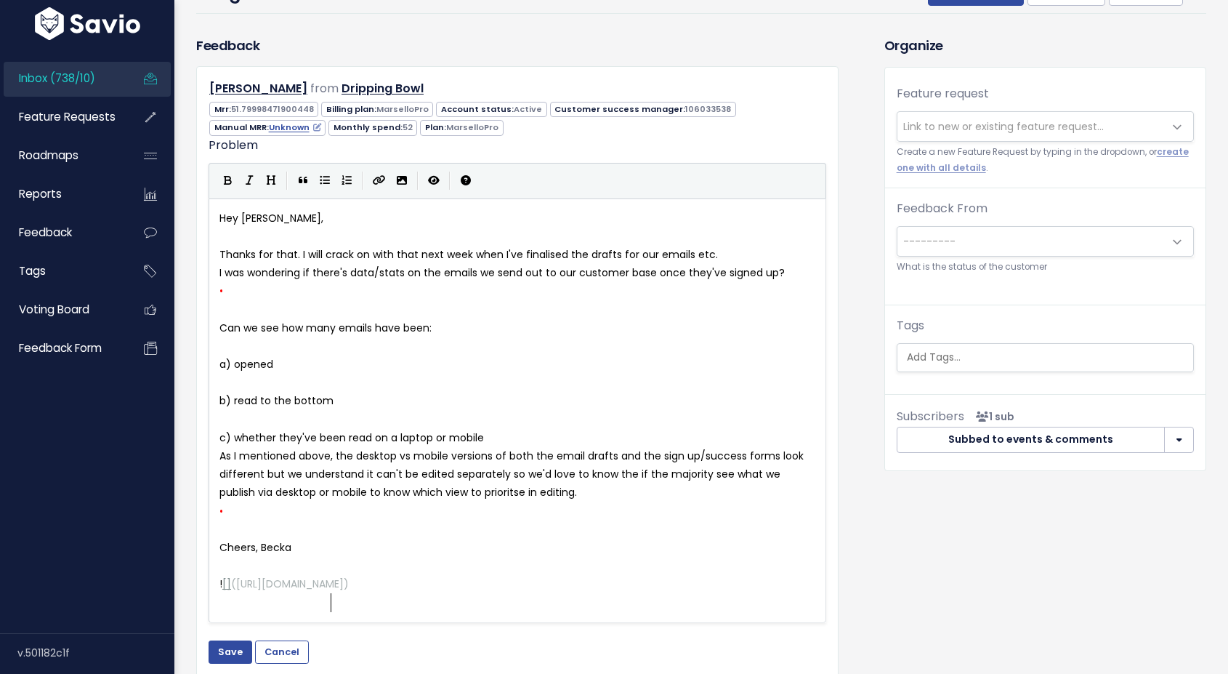
scroll to position [169, 0]
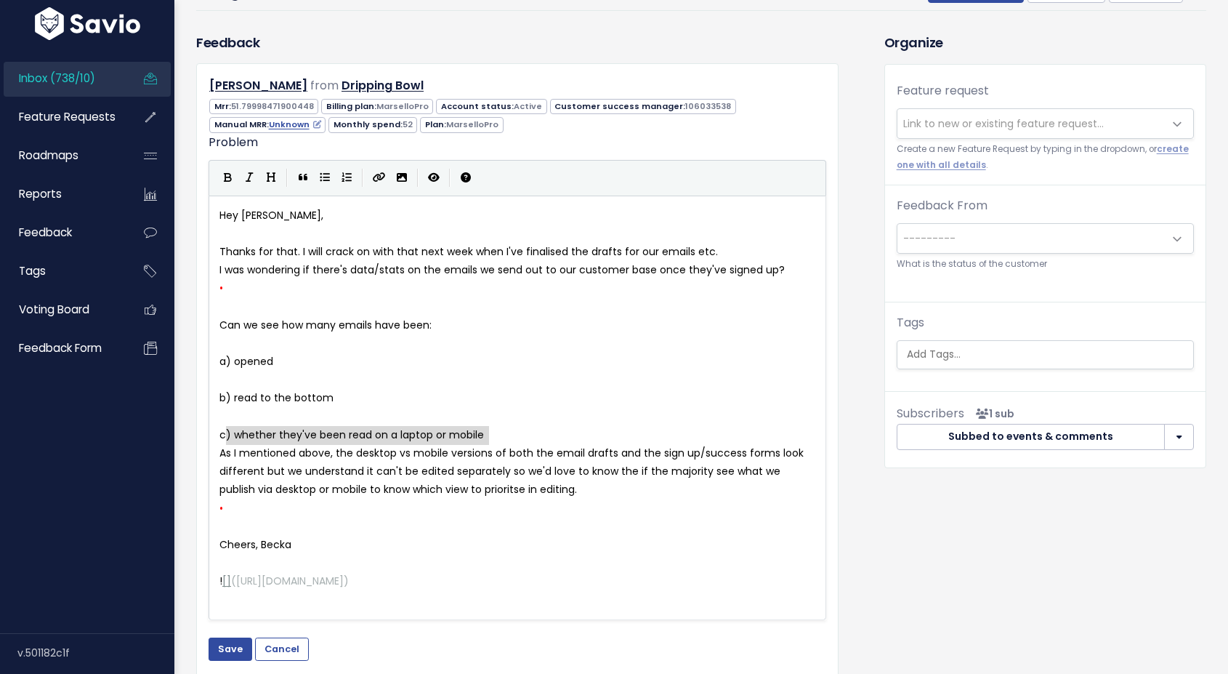
type textarea "c) whether they've been read on a laptop or mobile"
drag, startPoint x: 501, startPoint y: 438, endPoint x: 214, endPoint y: 432, distance: 286.4
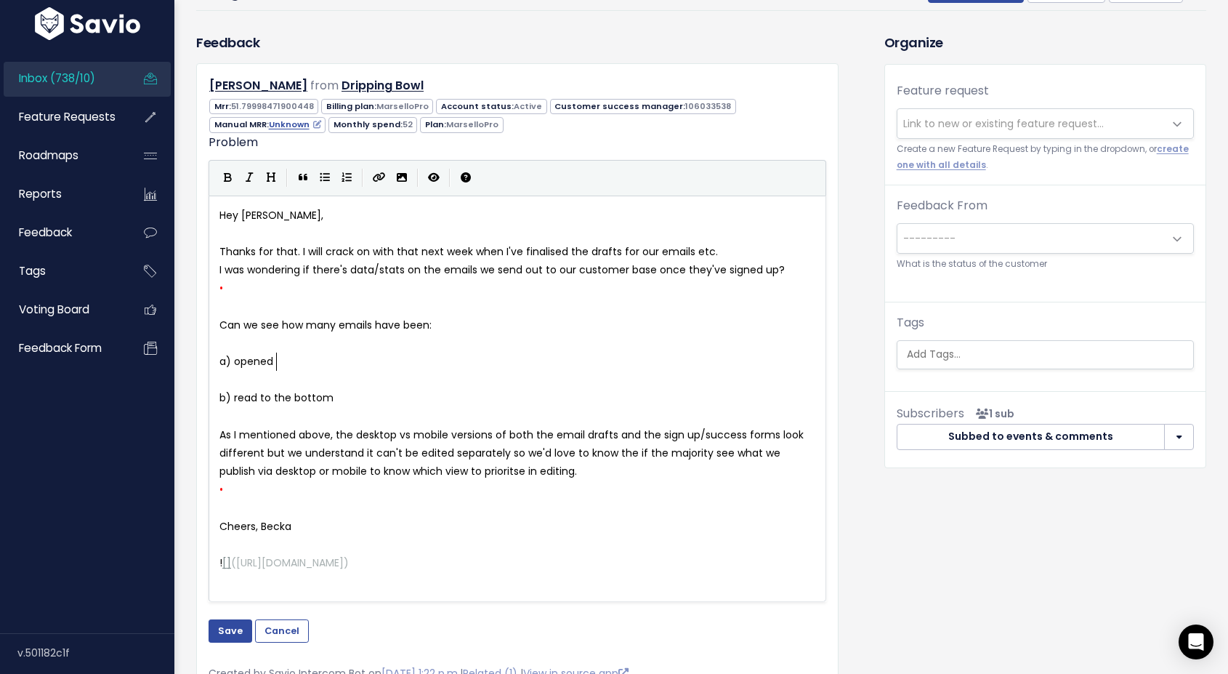
type textarea "a) opened"
drag, startPoint x: 281, startPoint y: 357, endPoint x: 216, endPoint y: 356, distance: 65.4
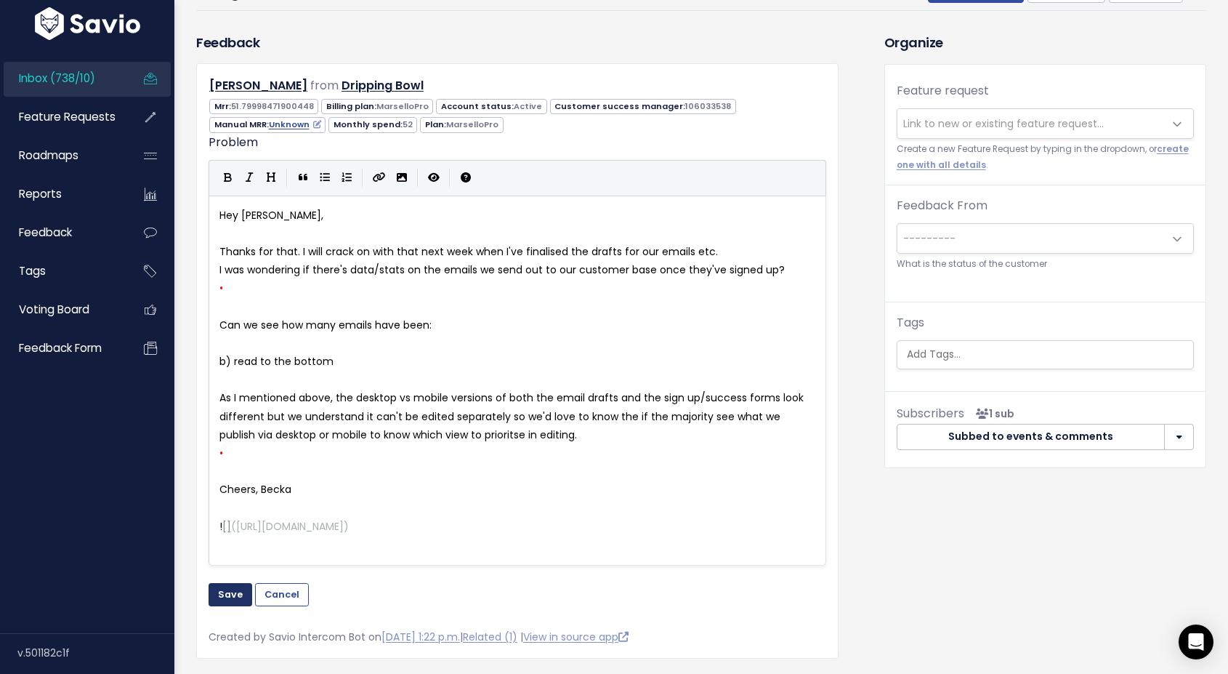
click at [225, 596] on button "Save" at bounding box center [231, 594] width 44 height 23
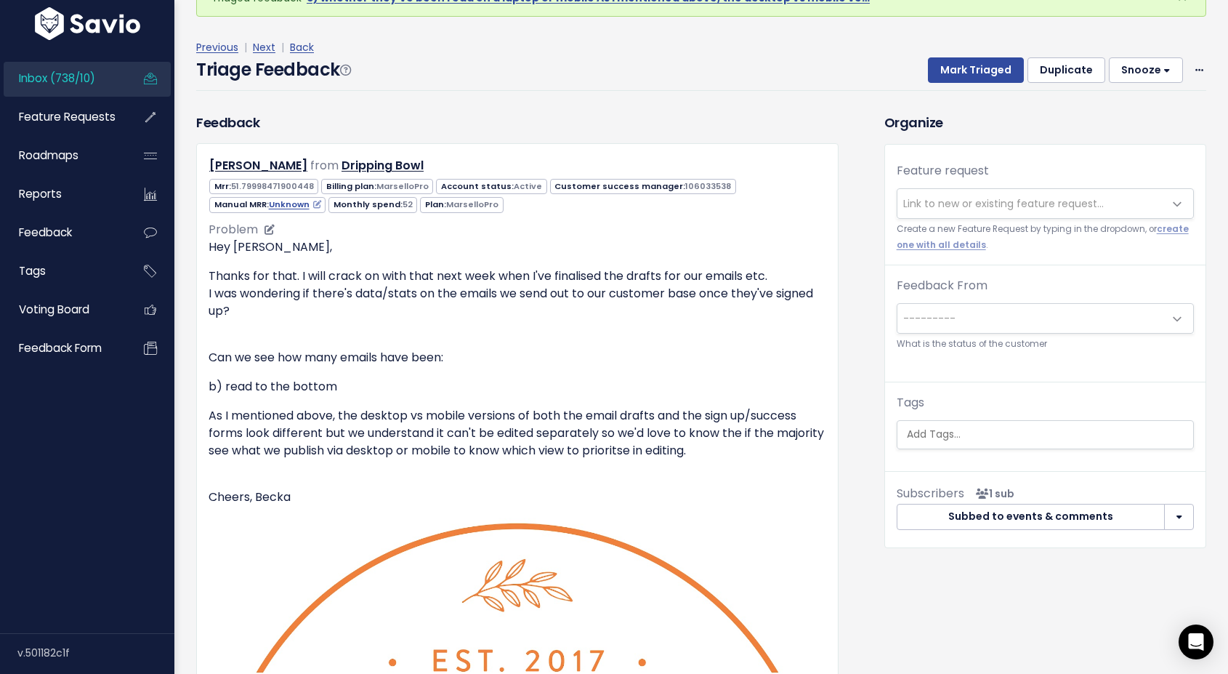
scroll to position [74, 0]
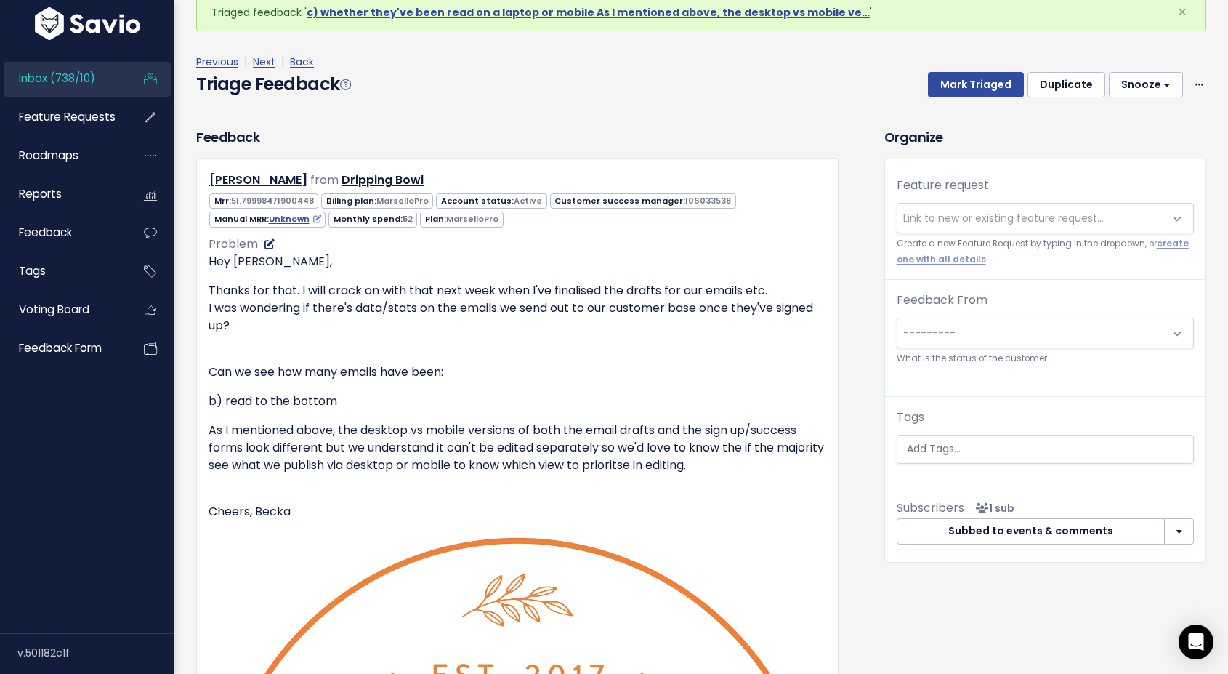
click at [265, 245] on icon at bounding box center [270, 244] width 10 height 10
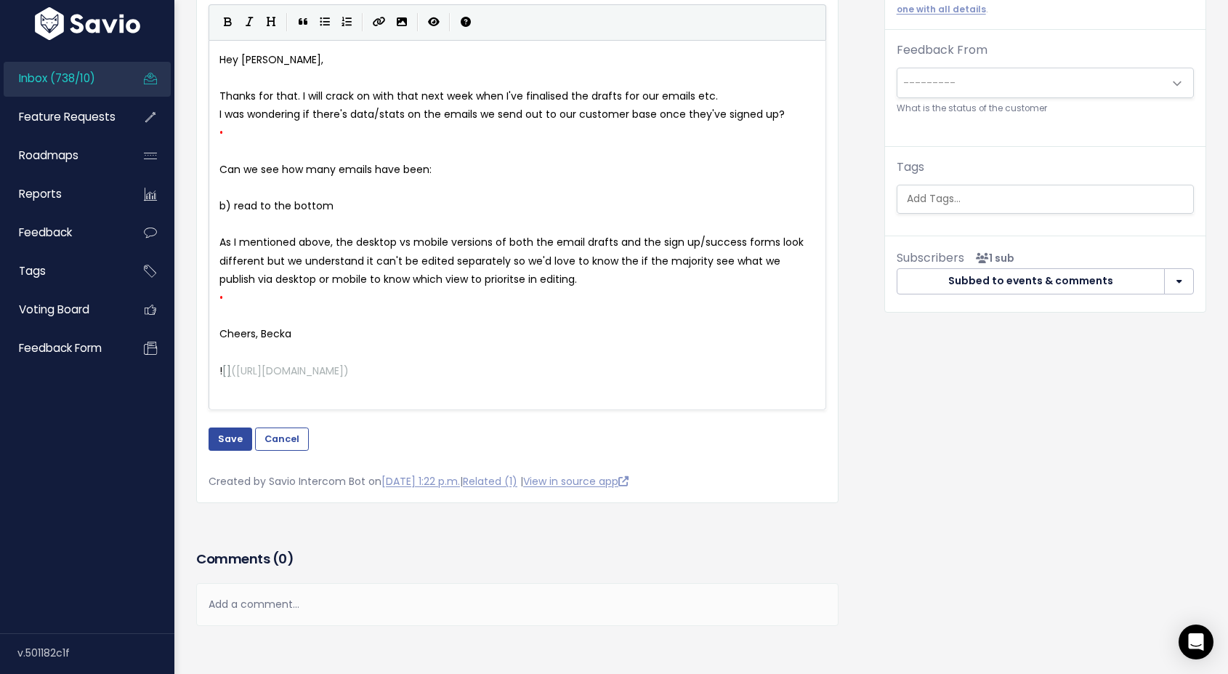
scroll to position [325, 0]
type textarea "![](https://ci3.googleusercontent.com/mail-sig/AIorK4yFD6F8pHw3eTv90Kg6ks6fbhkC…"
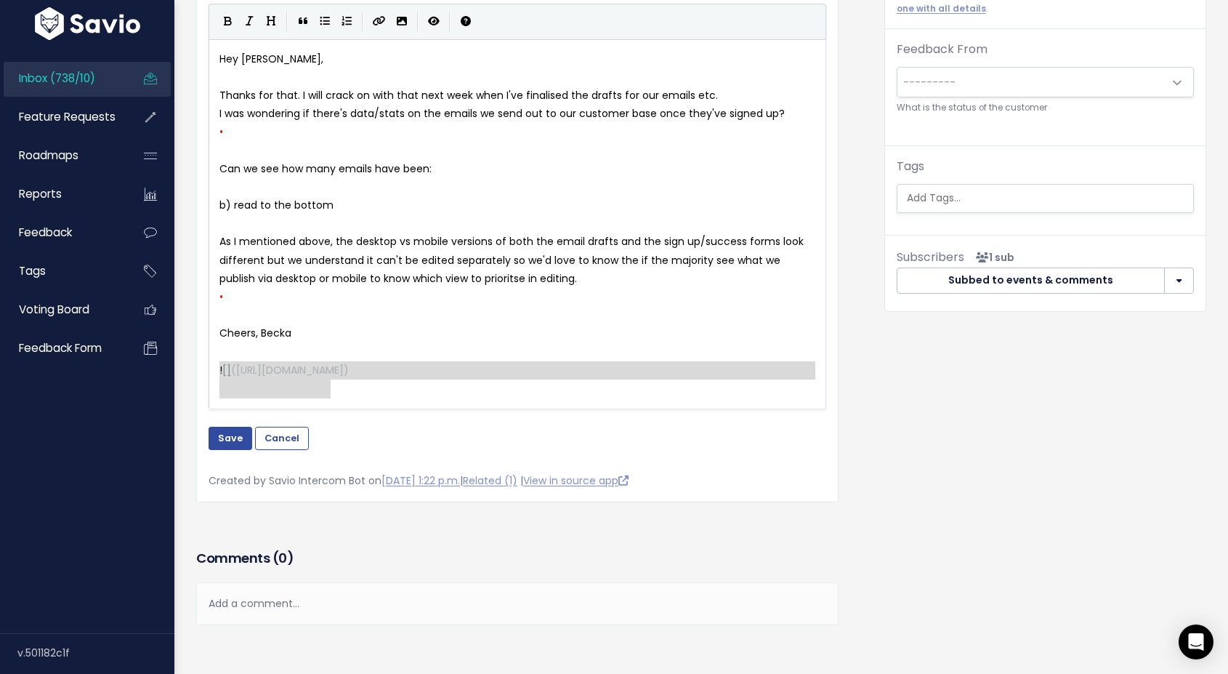
drag, startPoint x: 342, startPoint y: 392, endPoint x: 210, endPoint y: 363, distance: 134.7
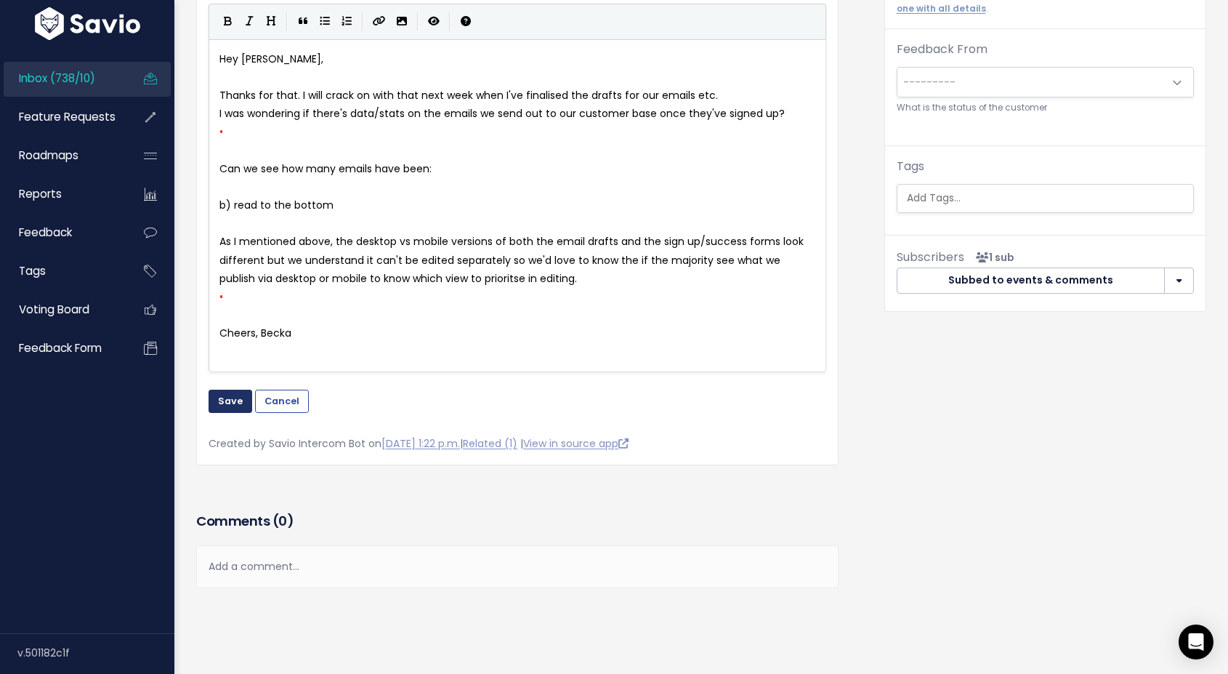
click at [233, 411] on button "Save" at bounding box center [231, 401] width 44 height 23
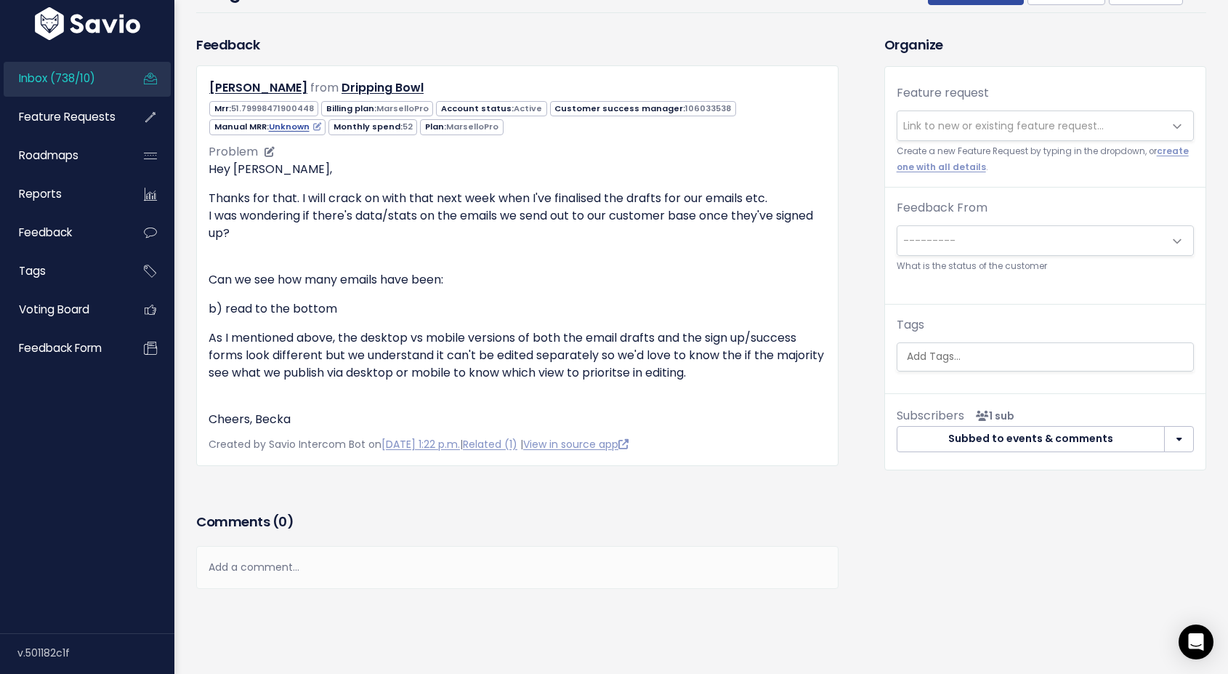
scroll to position [108, 0]
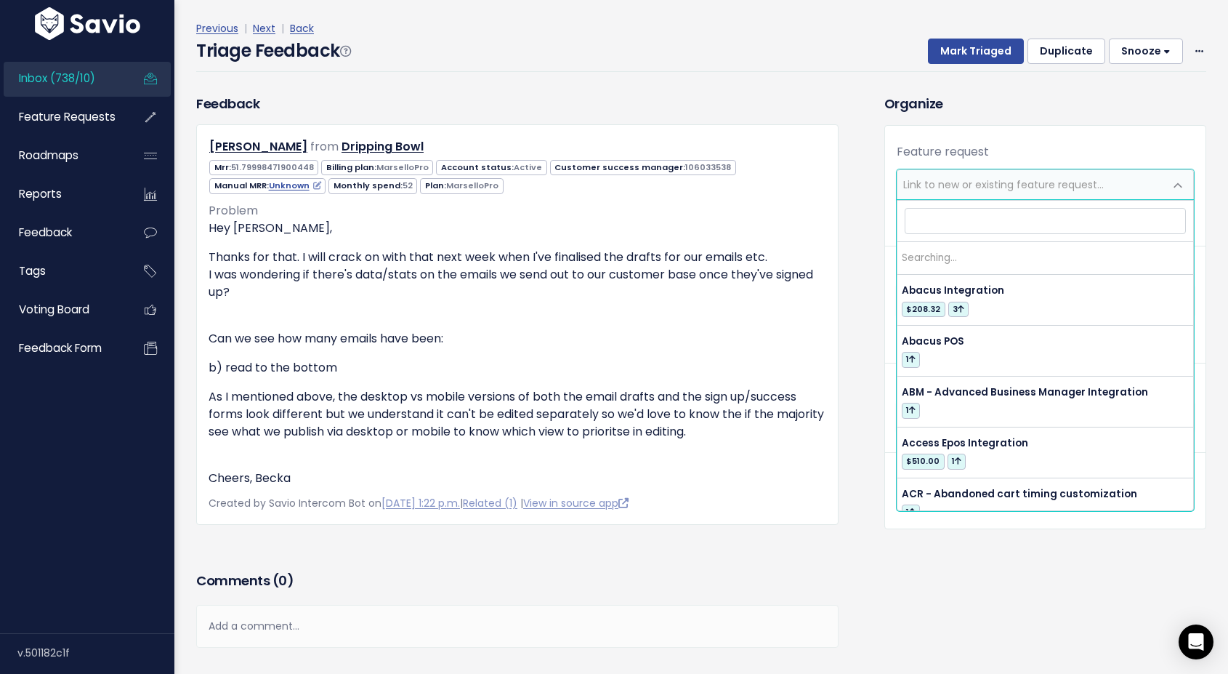
click at [924, 183] on span "Link to new or existing feature request..." at bounding box center [1003, 184] width 201 height 15
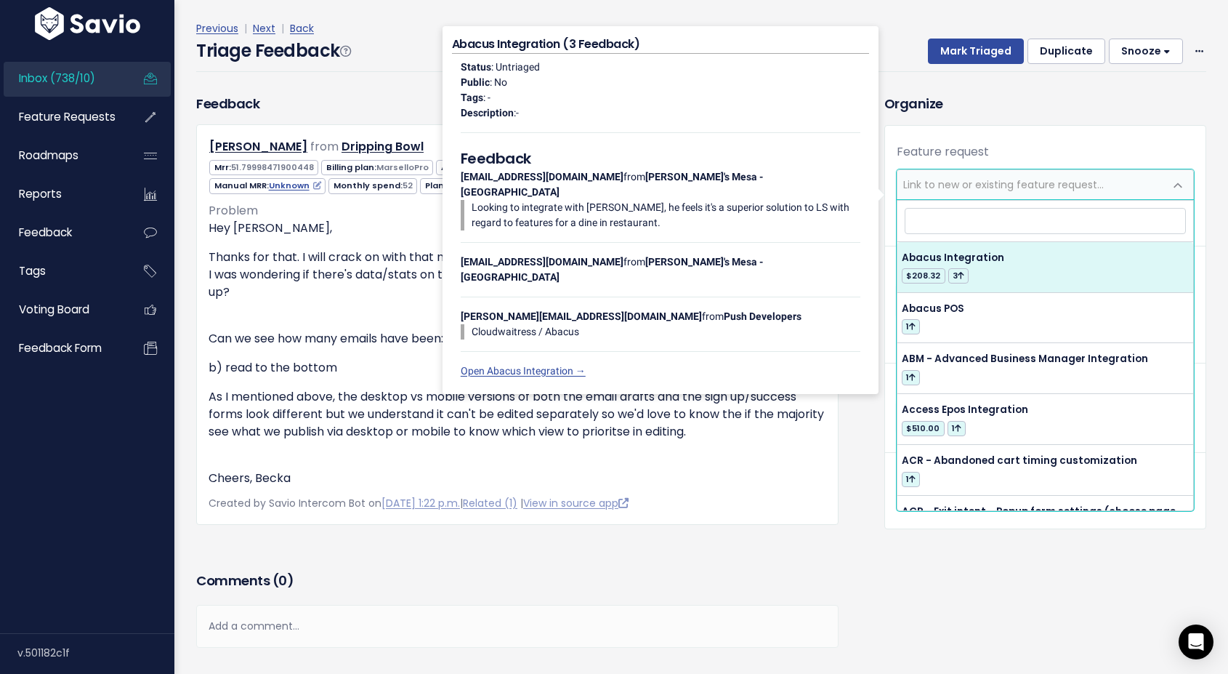
type input "r"
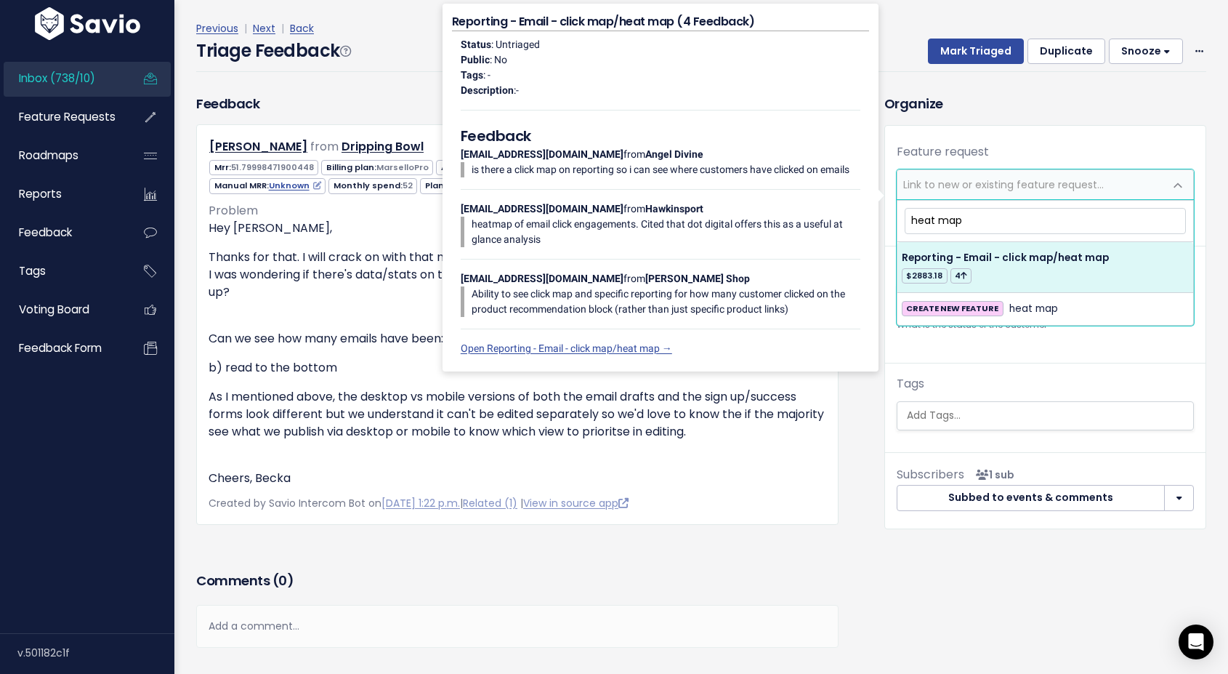
type input "heat map"
select select "46020"
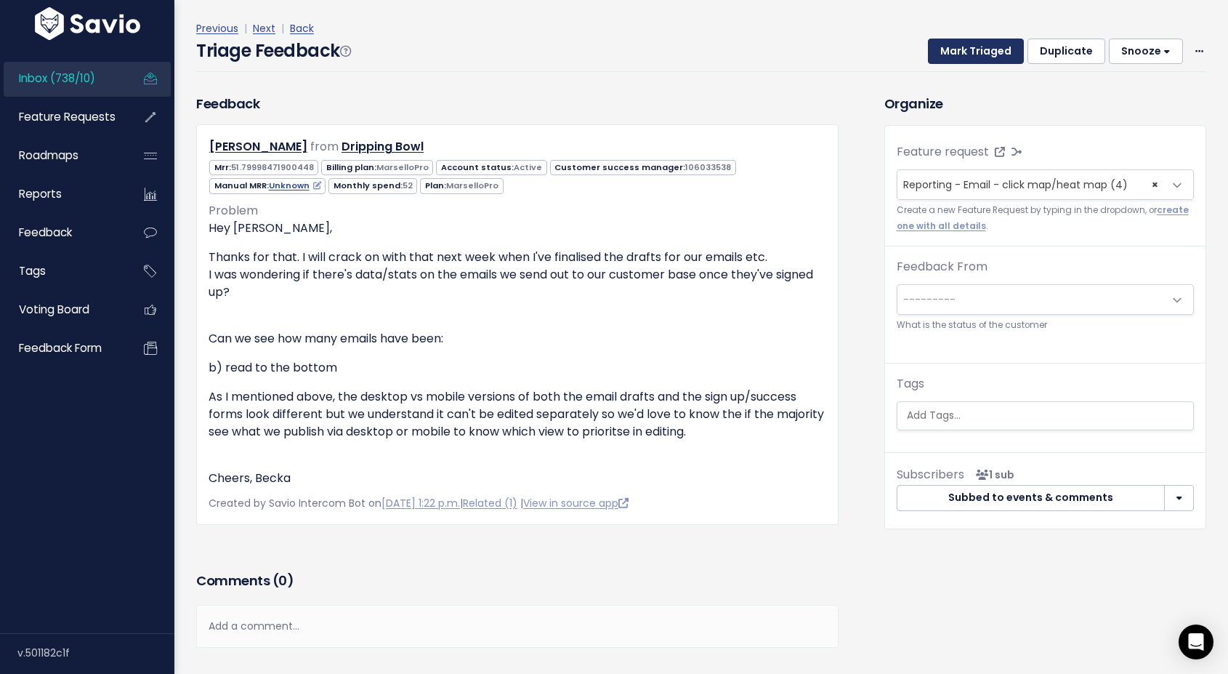
click at [979, 53] on button "Mark Triaged" at bounding box center [976, 52] width 96 height 26
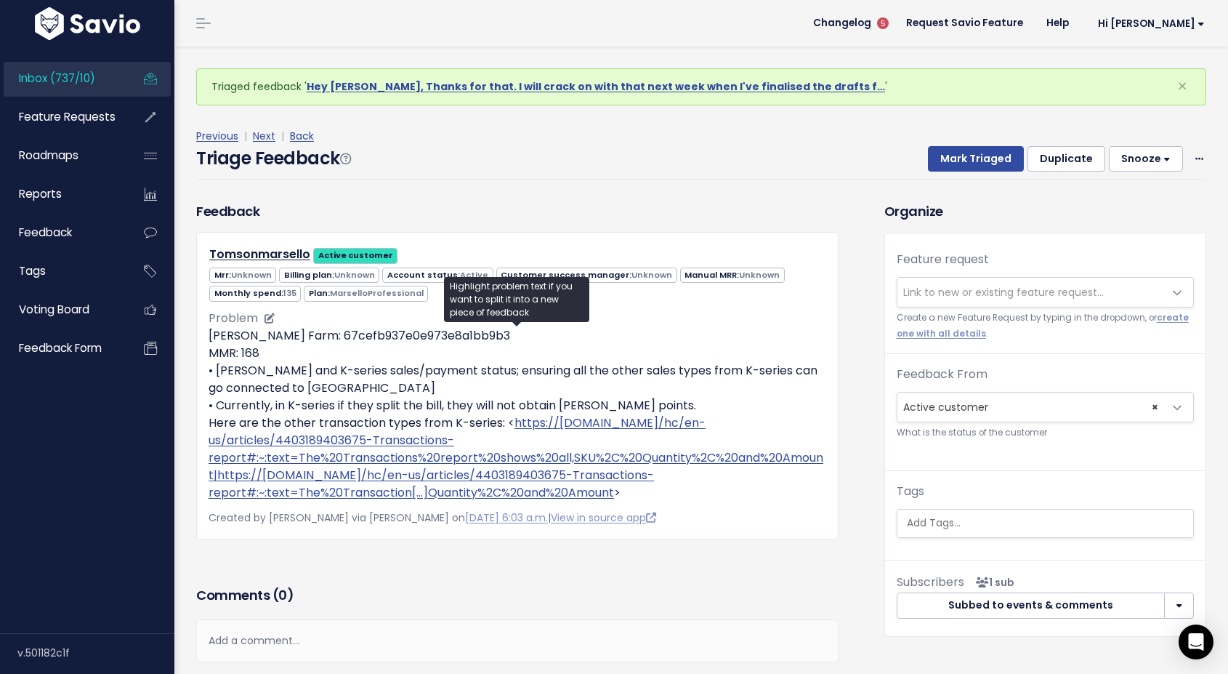
drag, startPoint x: 268, startPoint y: 357, endPoint x: 210, endPoint y: 357, distance: 58.1
click at [210, 357] on p "[PERSON_NAME] Farm: 67cefb937e0e973e8a1bb9b3 MMR: 168 • [PERSON_NAME] and K-ser…" at bounding box center [518, 414] width 618 height 174
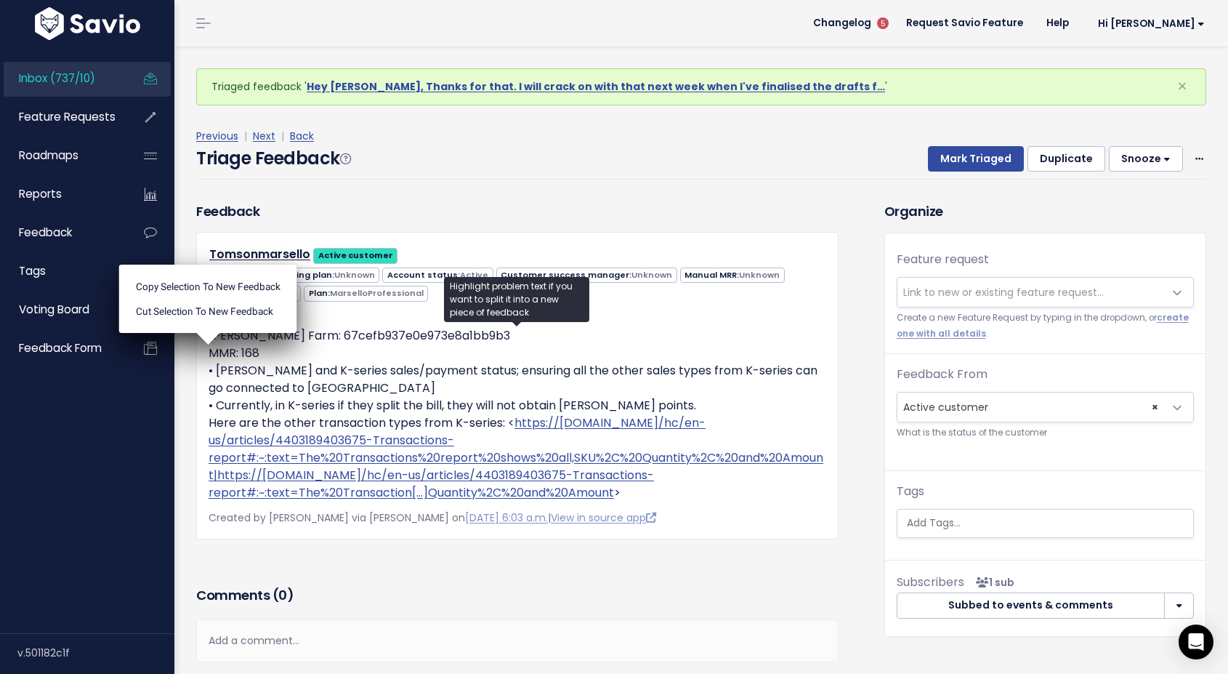
click at [299, 351] on p "[PERSON_NAME] Farm: 67cefb937e0e973e8a1bb9b3 MMR: 168 • [PERSON_NAME] and K-ser…" at bounding box center [518, 414] width 618 height 174
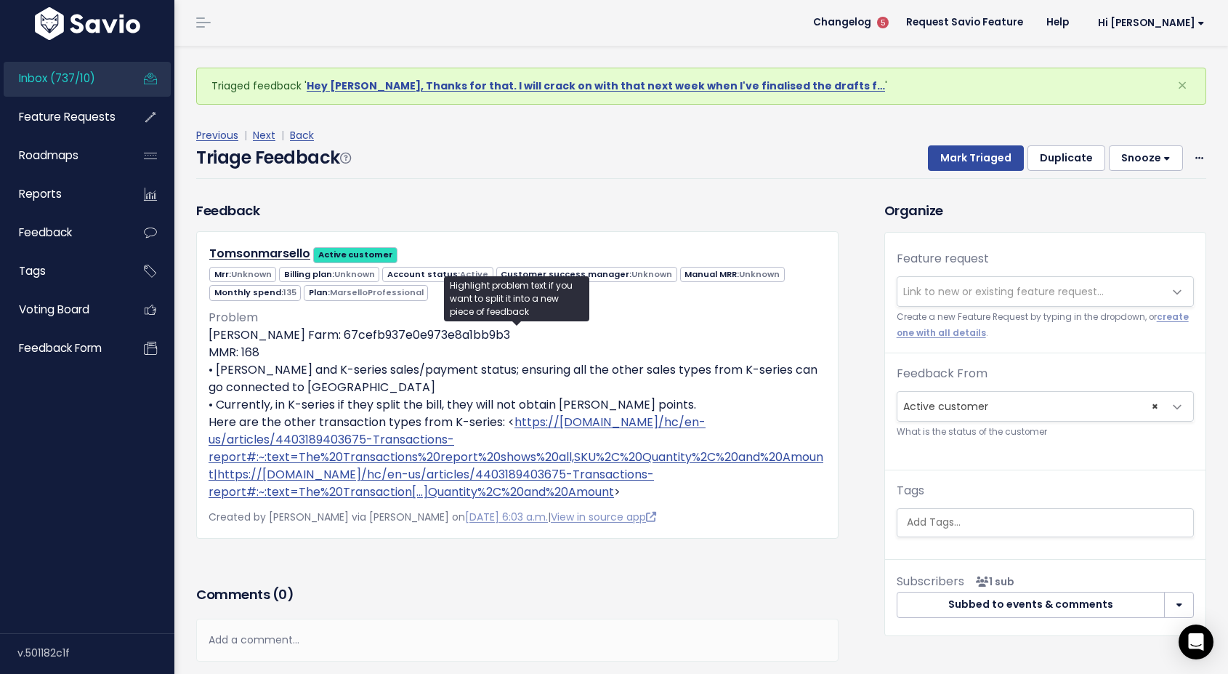
scroll to position [47, 0]
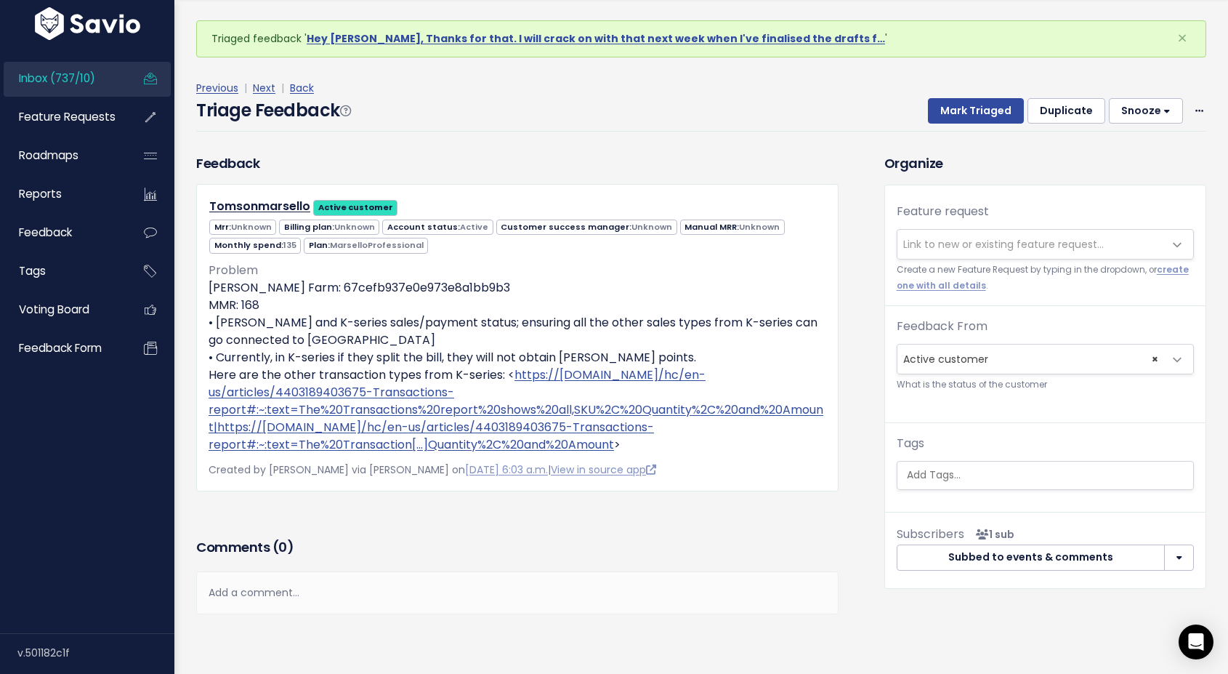
click at [267, 592] on div "Add a comment..." at bounding box center [517, 592] width 642 height 43
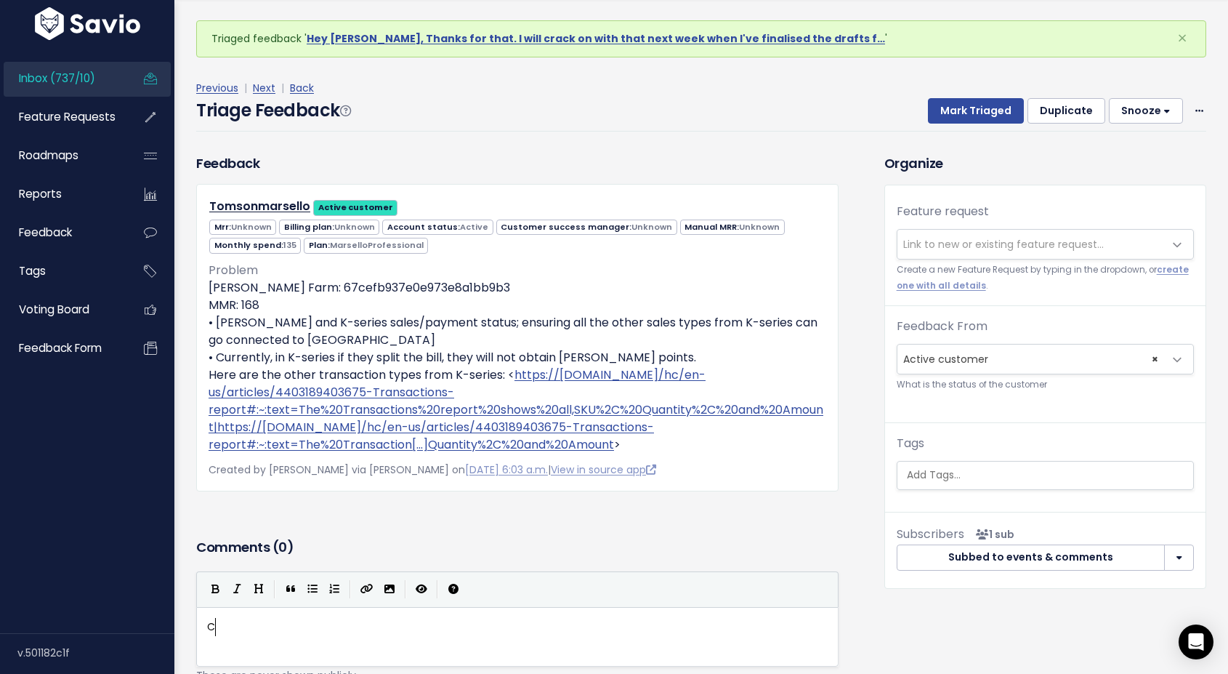
type textarea "Cu"
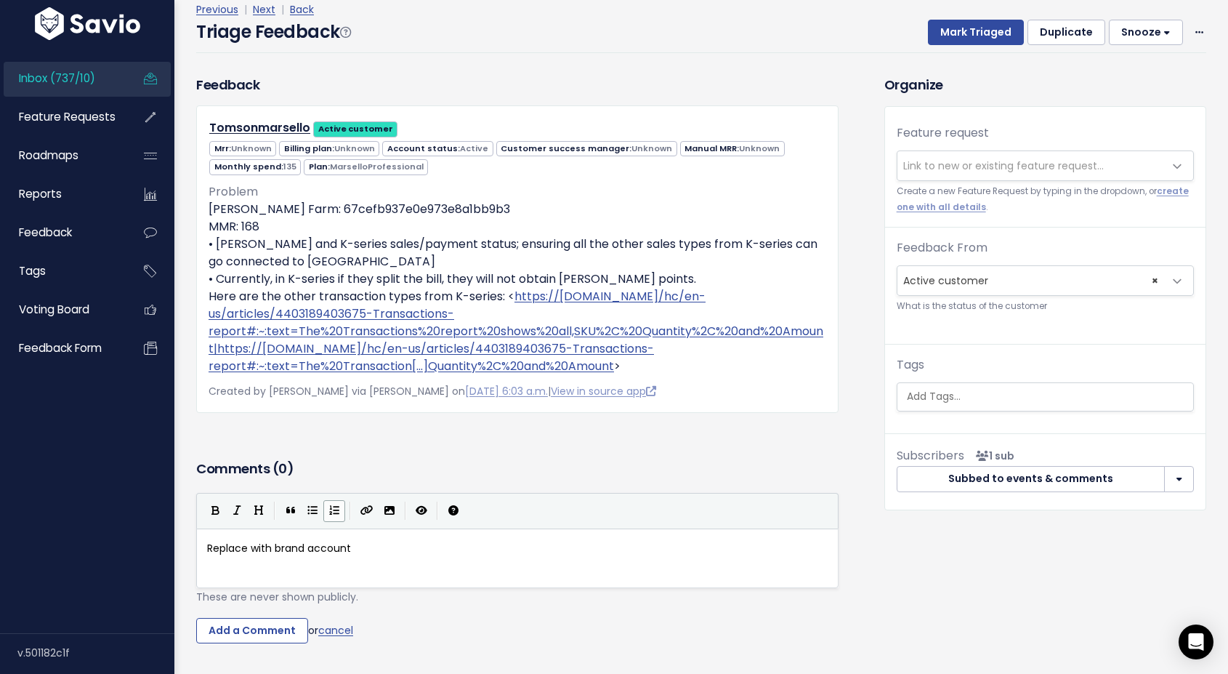
scroll to position [132, 0]
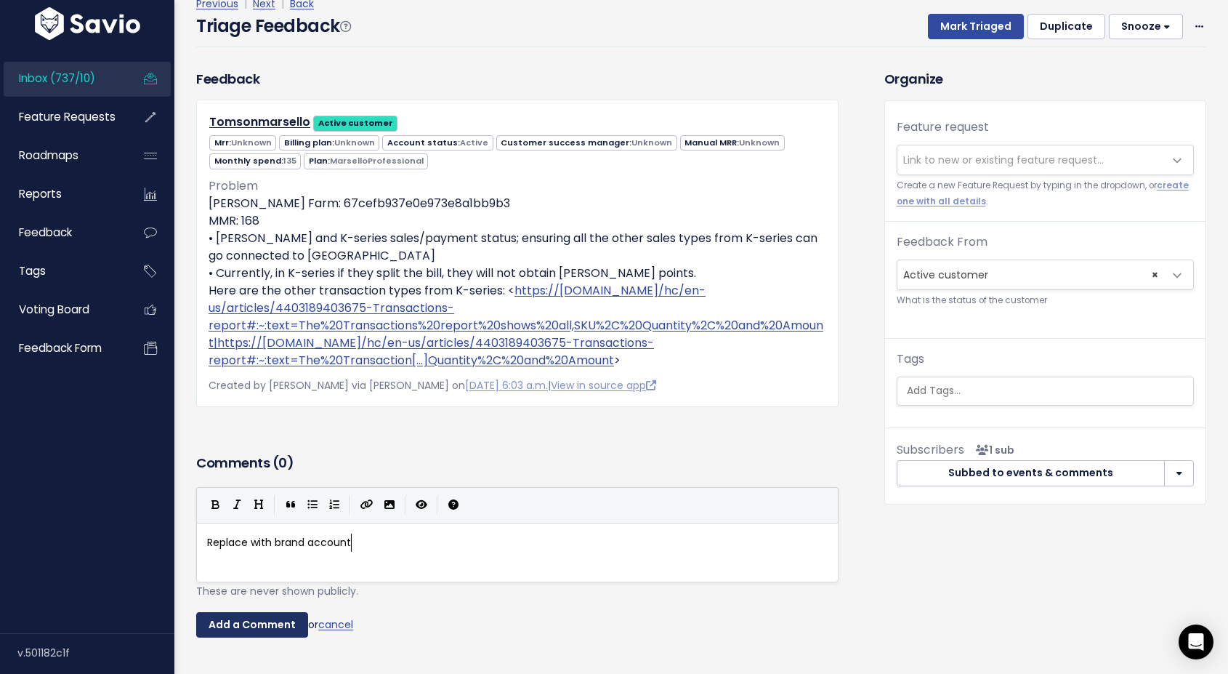
type textarea "Replace with brand account"
click at [247, 632] on input "Add a Comment" at bounding box center [252, 625] width 112 height 26
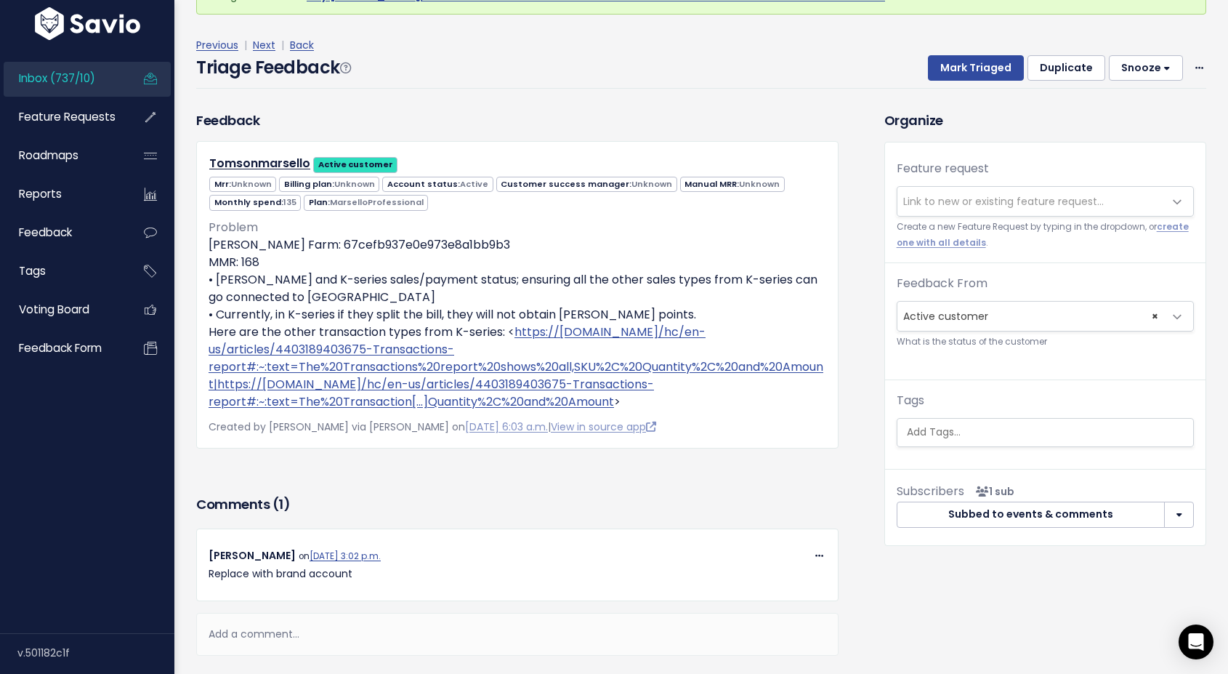
scroll to position [39, 0]
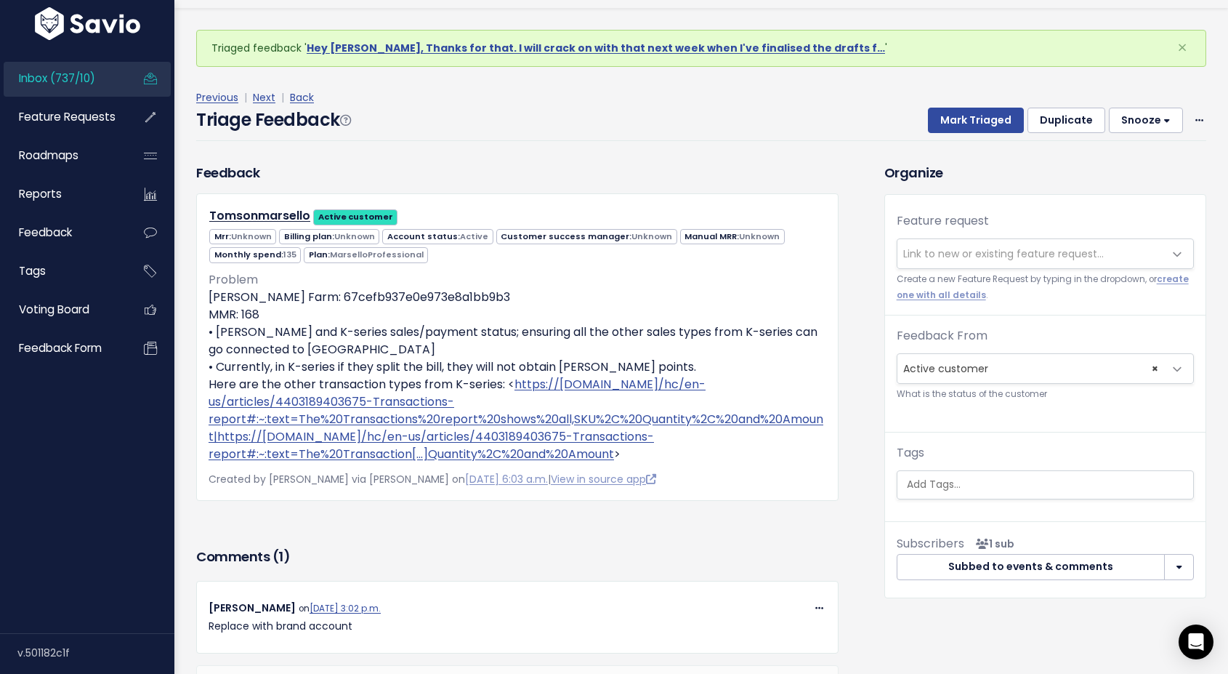
click at [1142, 125] on button "Snooze" at bounding box center [1146, 121] width 74 height 26
click at [1129, 243] on button "14 days" at bounding box center [1152, 241] width 105 height 28
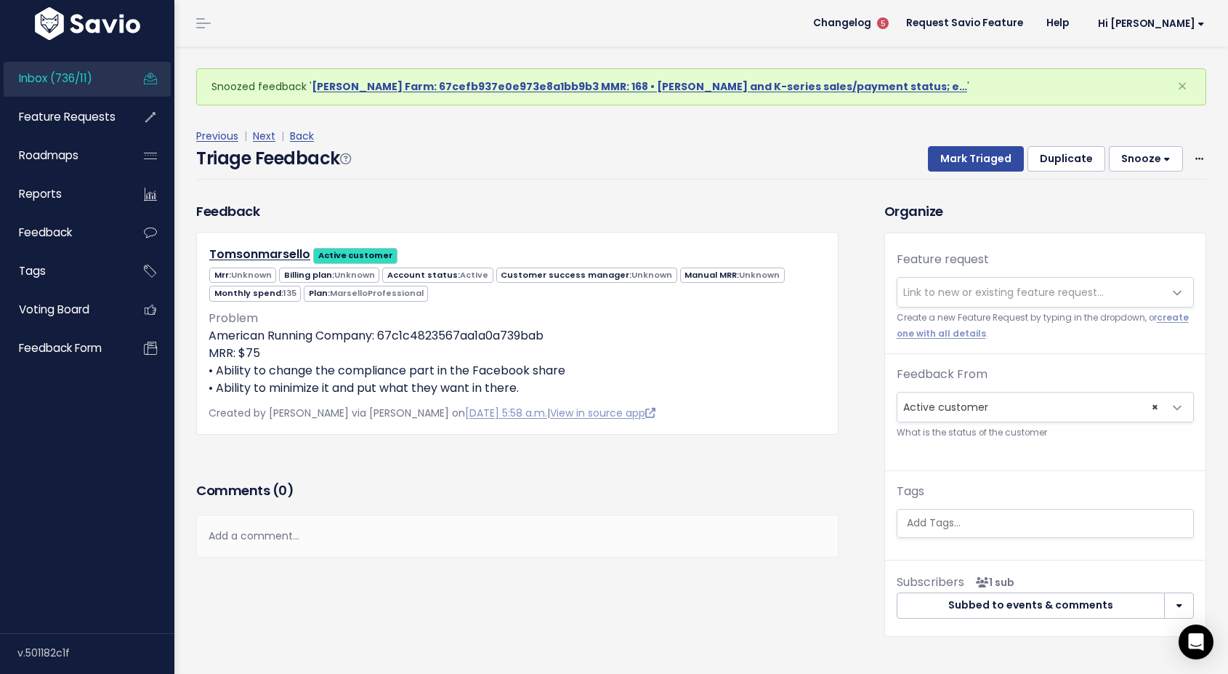
click at [283, 528] on div "Add a comment..." at bounding box center [517, 536] width 642 height 43
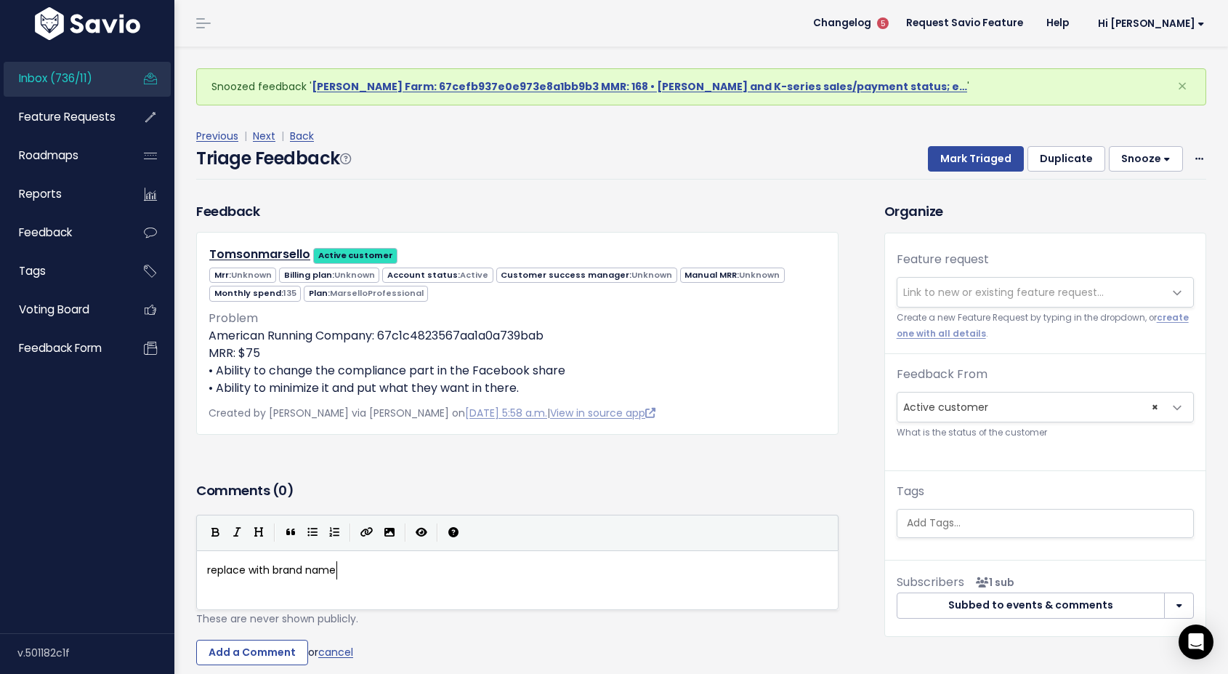
scroll to position [5, 128]
type textarea "replace with brand name"
click at [236, 654] on input "Add a Comment" at bounding box center [252, 653] width 112 height 26
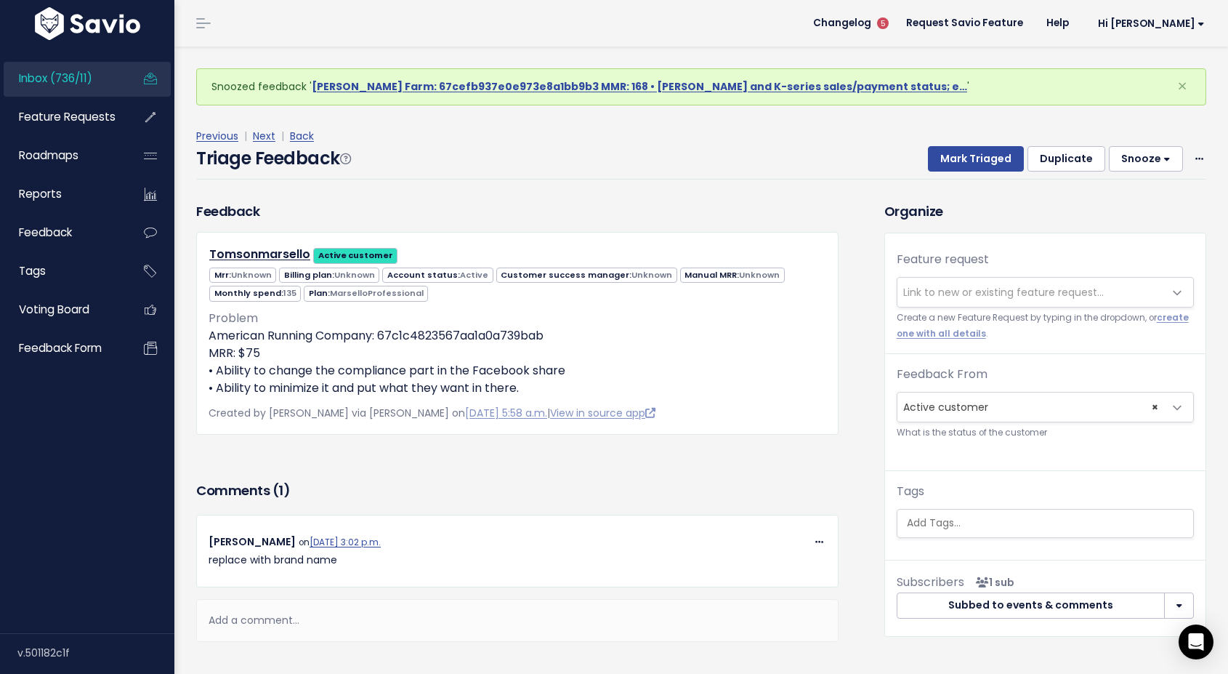
click at [1156, 158] on button "Snooze" at bounding box center [1146, 159] width 74 height 26
click at [1131, 272] on button "14 days" at bounding box center [1152, 280] width 105 height 28
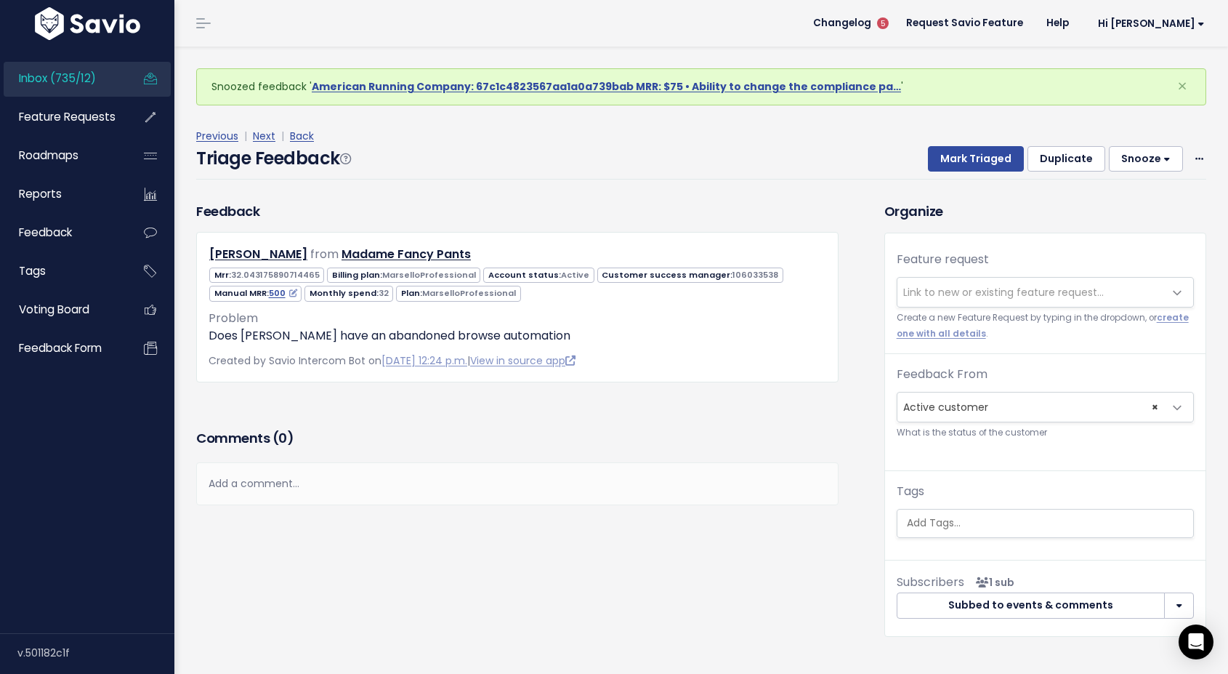
click at [931, 299] on span "Link to new or existing feature request..." at bounding box center [1031, 292] width 267 height 29
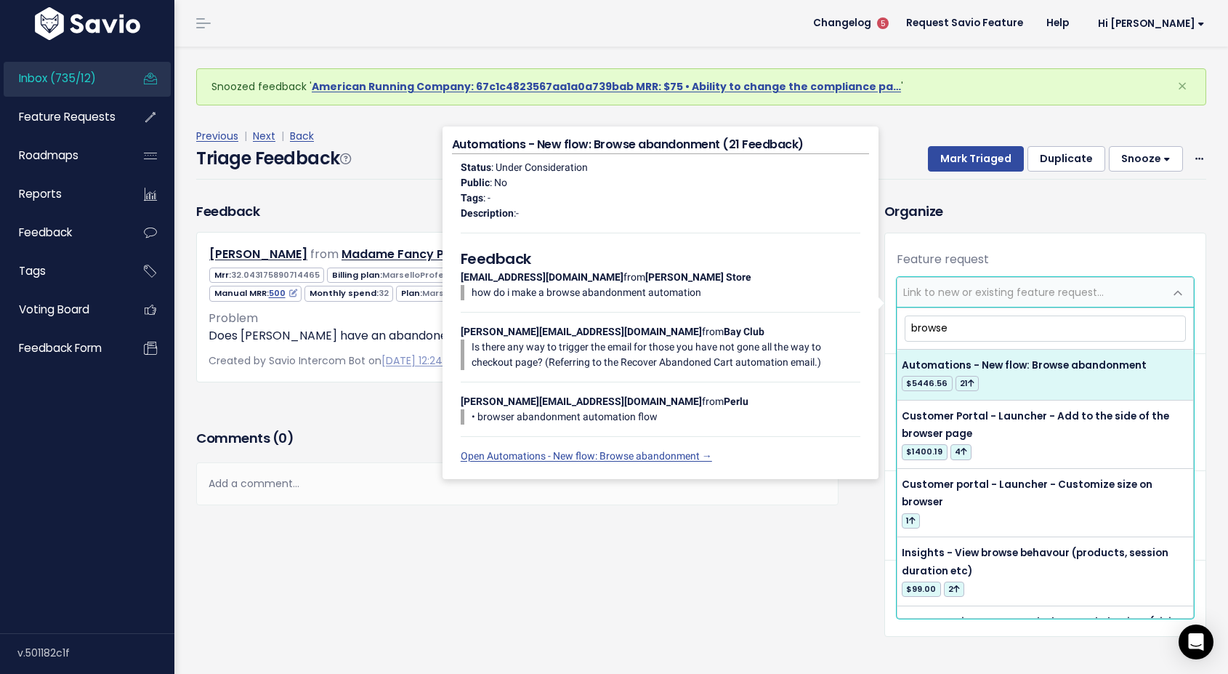
type input "browse"
select select "12379"
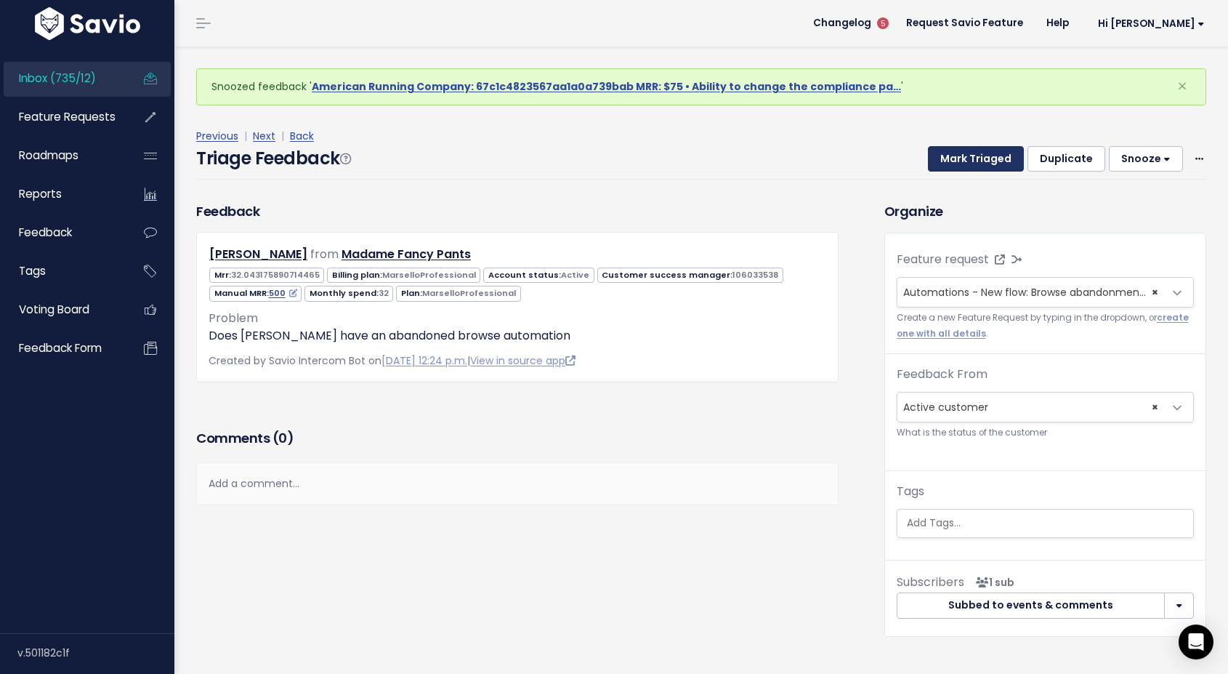
click at [978, 163] on button "Mark Triaged" at bounding box center [976, 159] width 96 height 26
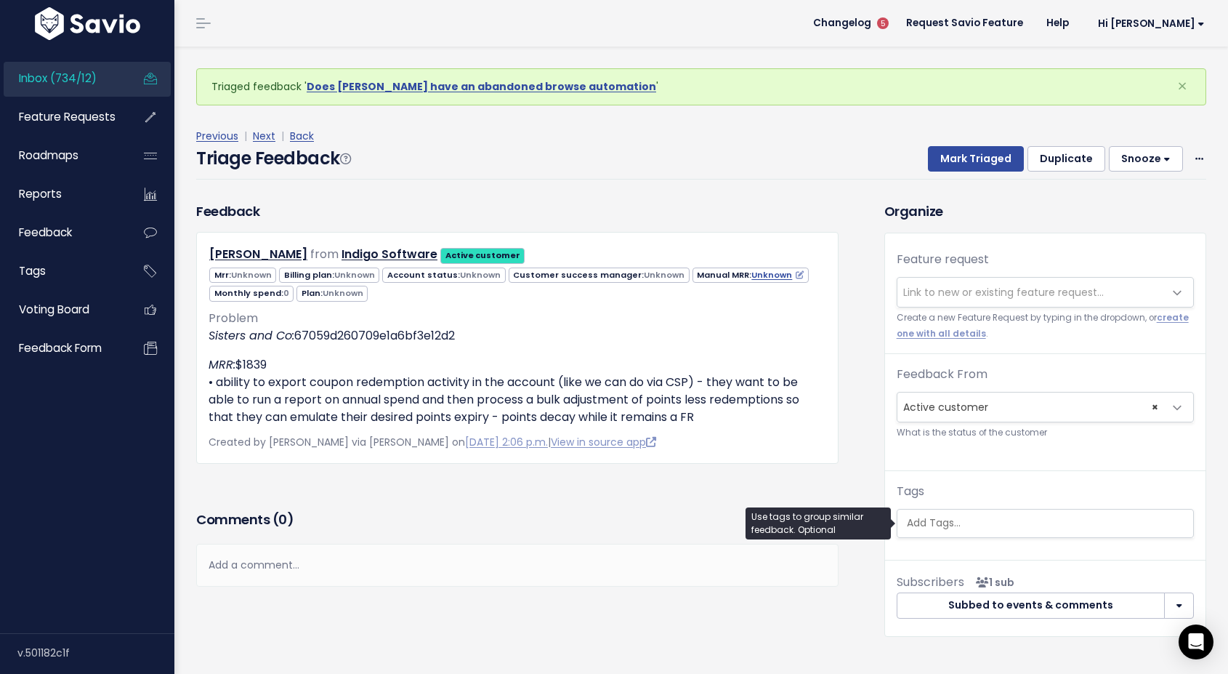
click at [942, 514] on ul at bounding box center [1046, 523] width 296 height 28
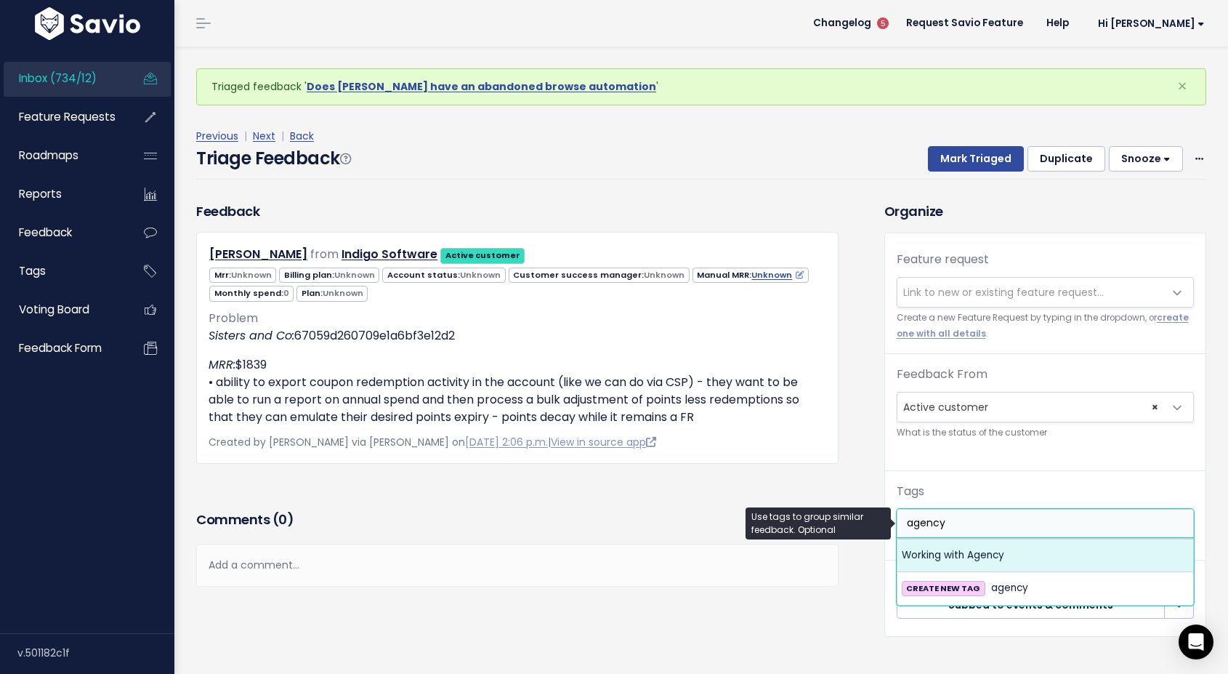
type input "agency"
select select "3737"
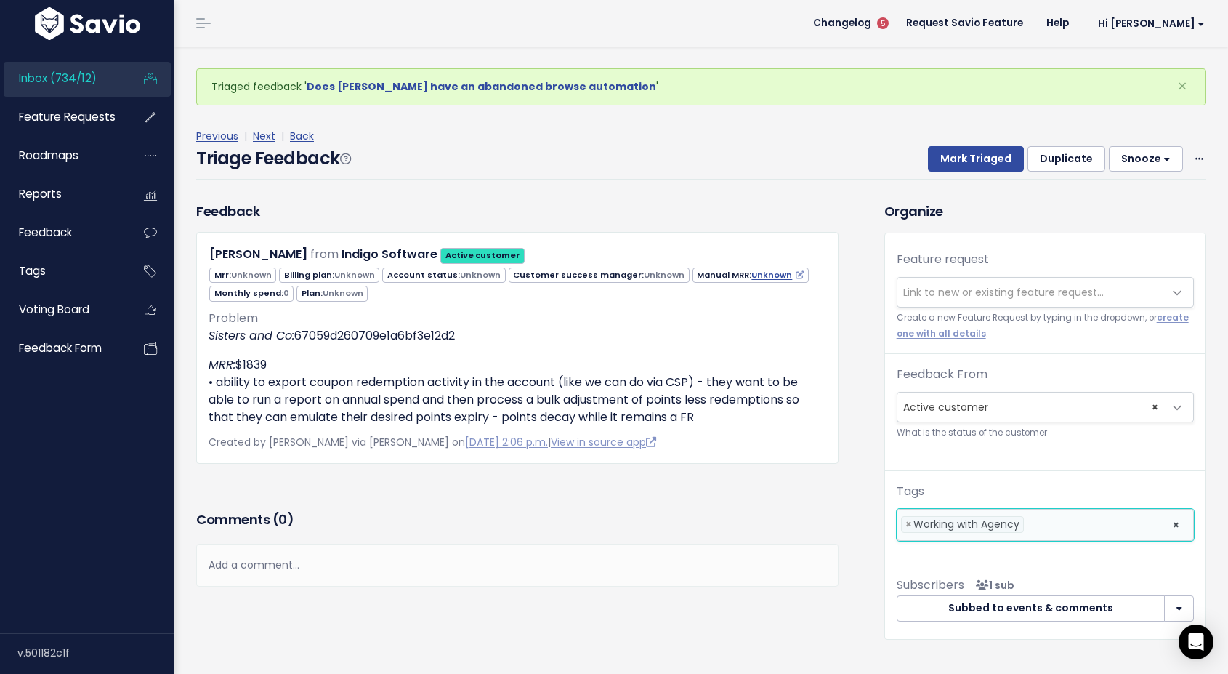
click at [871, 485] on div "Feedback Rachael Staples from Indigo Software Active customer" at bounding box center [529, 431] width 688 height 460
click at [382, 564] on div "Add a comment..." at bounding box center [517, 565] width 642 height 43
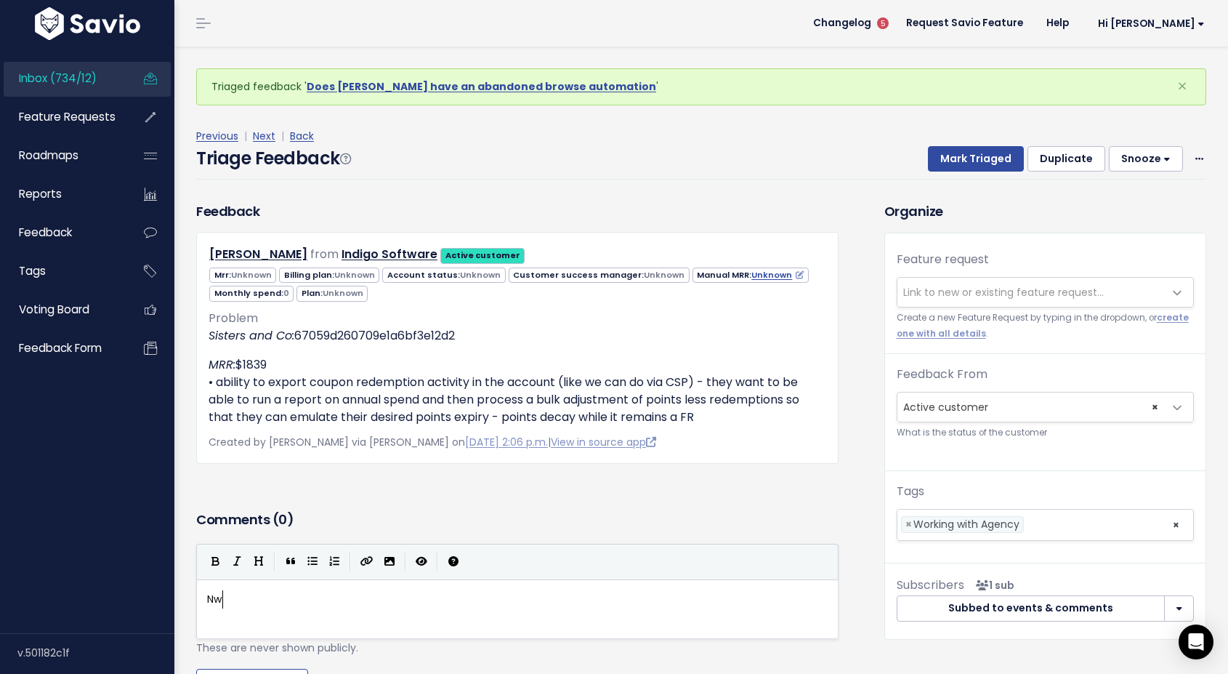
scroll to position [5, 21]
type textarea "Nwe"
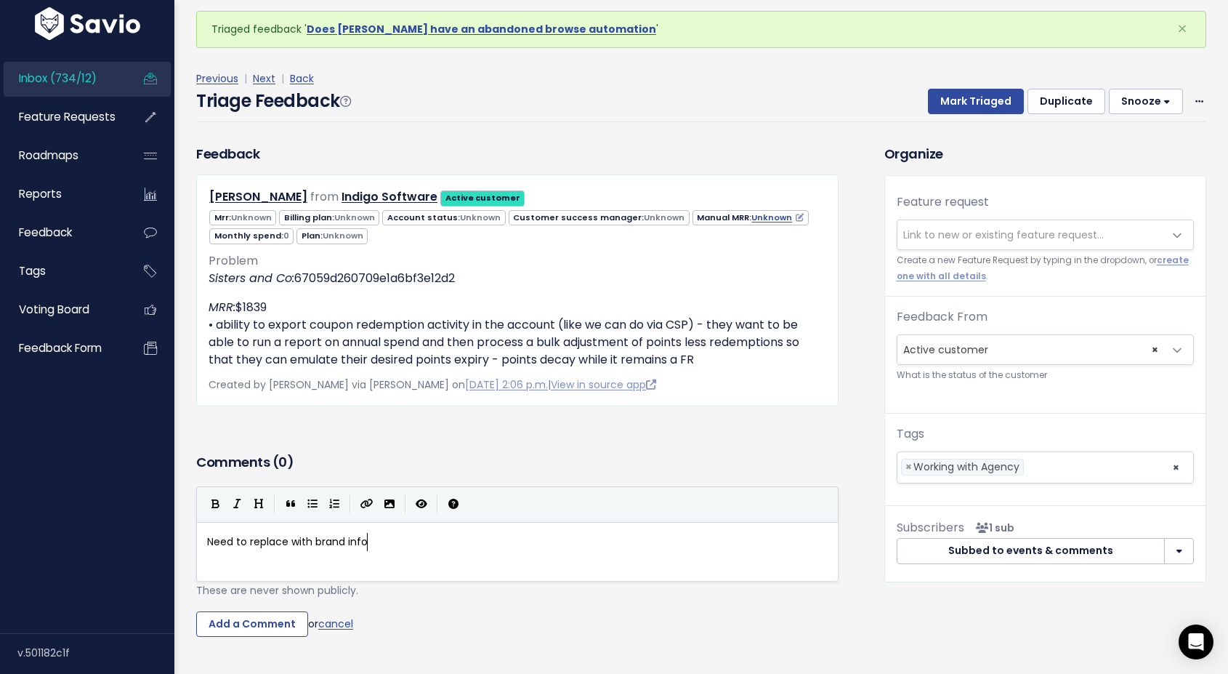
scroll to position [58, 0]
type textarea "eed to replace with brand info"
click at [278, 623] on input "Add a Comment" at bounding box center [252, 624] width 112 height 26
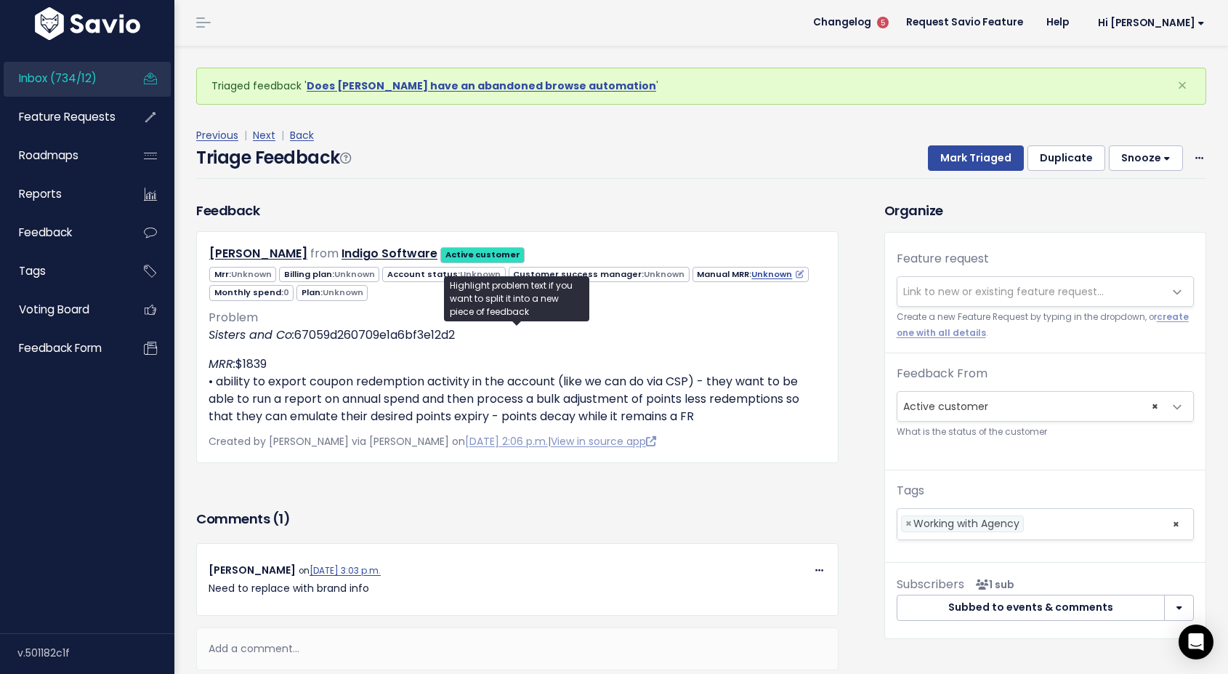
scroll to position [0, 0]
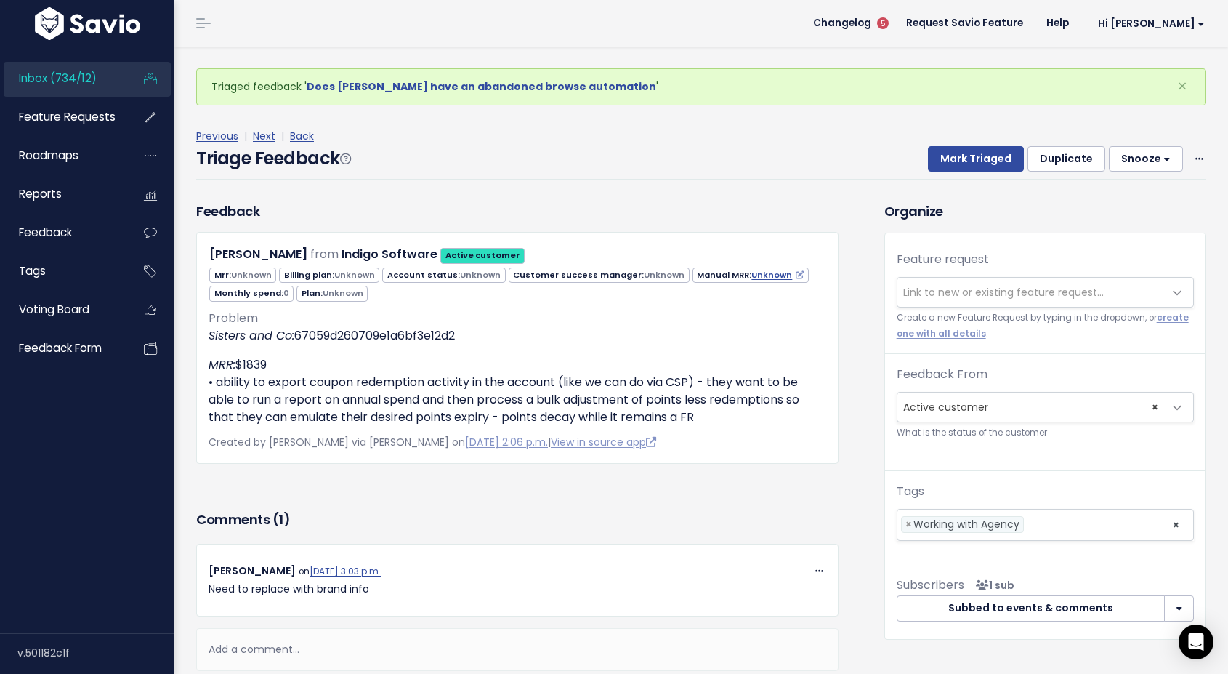
click at [1165, 153] on button "Snooze" at bounding box center [1146, 159] width 74 height 26
click at [1126, 281] on button "14 days" at bounding box center [1152, 280] width 105 height 28
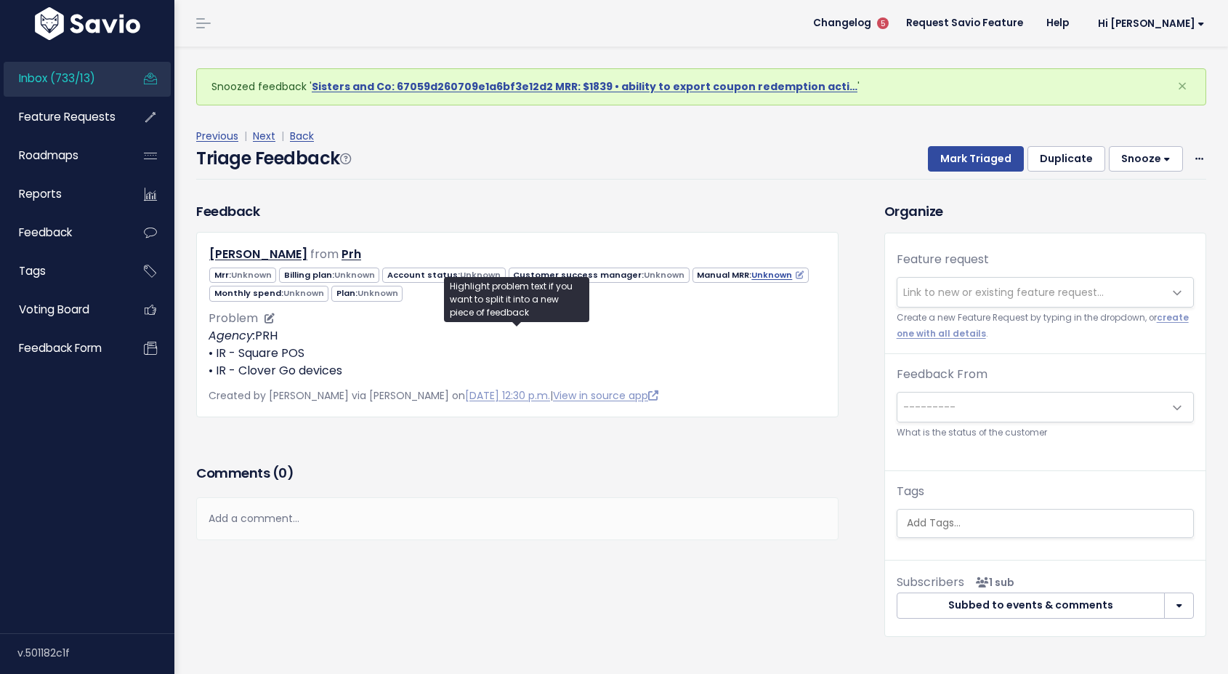
drag, startPoint x: 363, startPoint y: 375, endPoint x: 215, endPoint y: 356, distance: 148.7
click at [215, 356] on p "Agency: PRH • IR - Square POS • IR - Clover Go devices" at bounding box center [518, 353] width 618 height 52
click at [427, 346] on p "Agency: PRH • IR - Square POS • IR - Clover Go devices" at bounding box center [518, 353] width 618 height 52
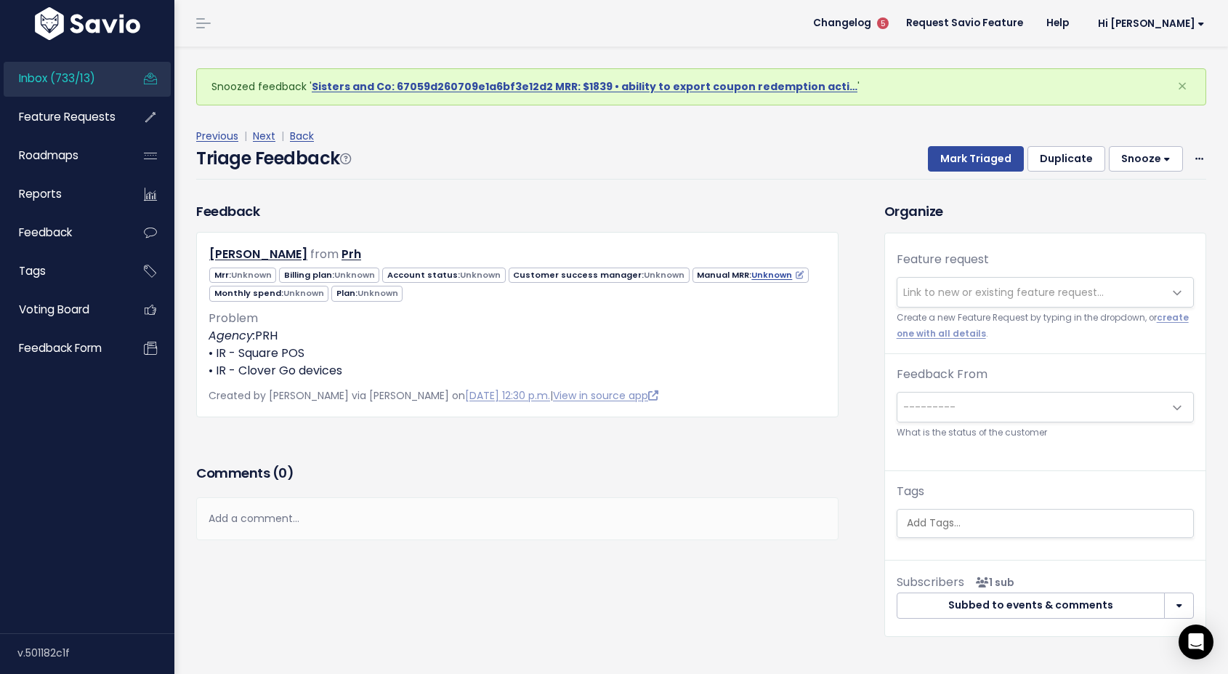
click at [551, 188] on div "Previous | Next | Back Triage Feedback Mark Triaged Duplicate [GEOGRAPHIC_DATA]…" at bounding box center [706, 153] width 1021 height 96
click at [568, 395] on link "View in source app" at bounding box center [605, 395] width 105 height 15
click at [597, 394] on link "View in source app" at bounding box center [605, 395] width 105 height 15
click at [255, 517] on div "Add a comment..." at bounding box center [517, 518] width 642 height 43
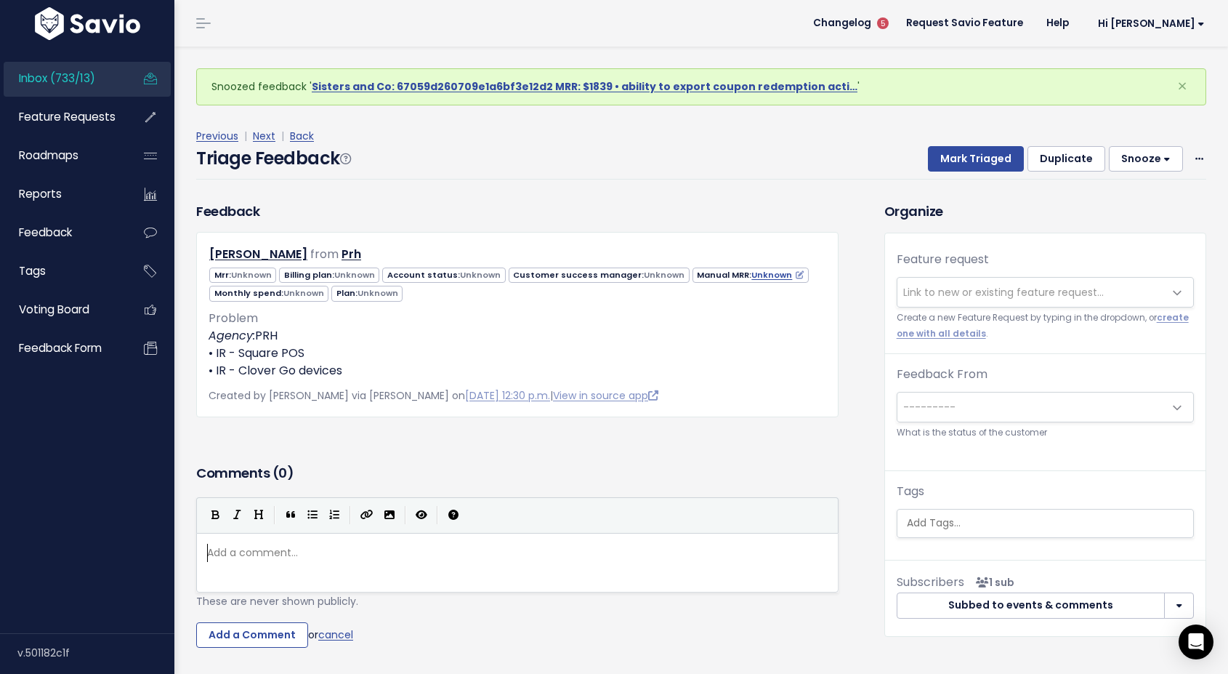
scroll to position [5, 0]
type textarea "reac"
type textarea "Reaached"
type textarea "ched out to Rocehll"
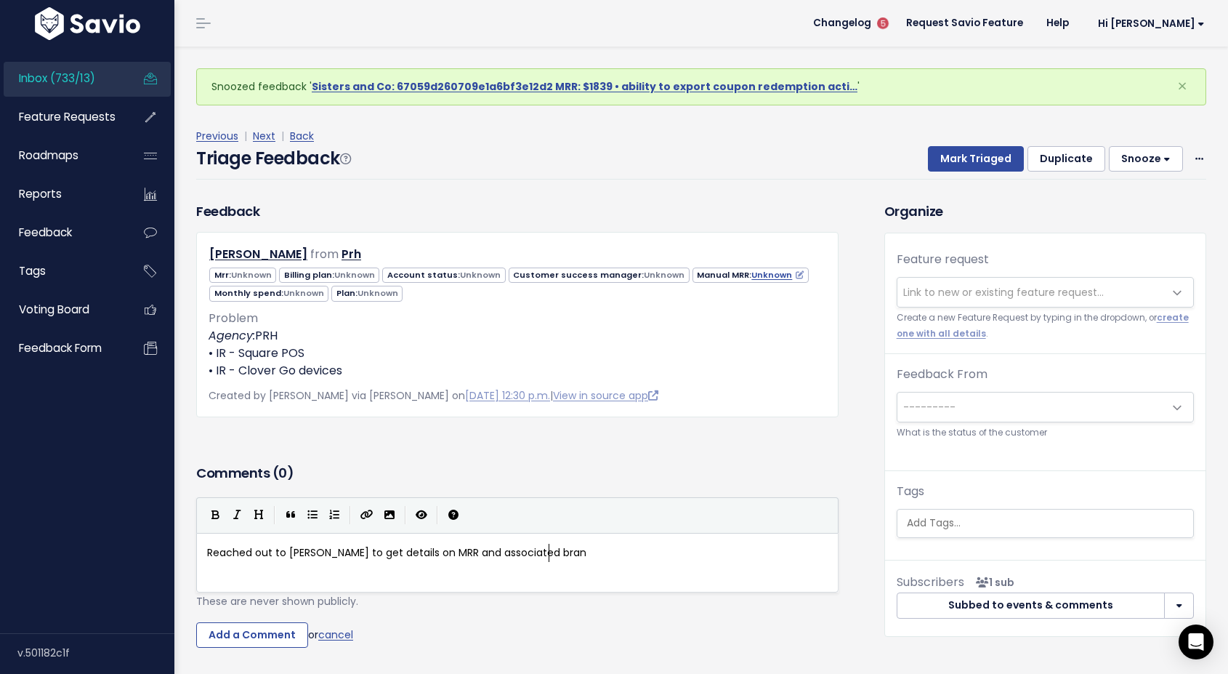
scroll to position [5, 253]
type textarea "helle to get details on MRR and associated brands"
click at [214, 639] on input "Add a Comment" at bounding box center [252, 635] width 112 height 26
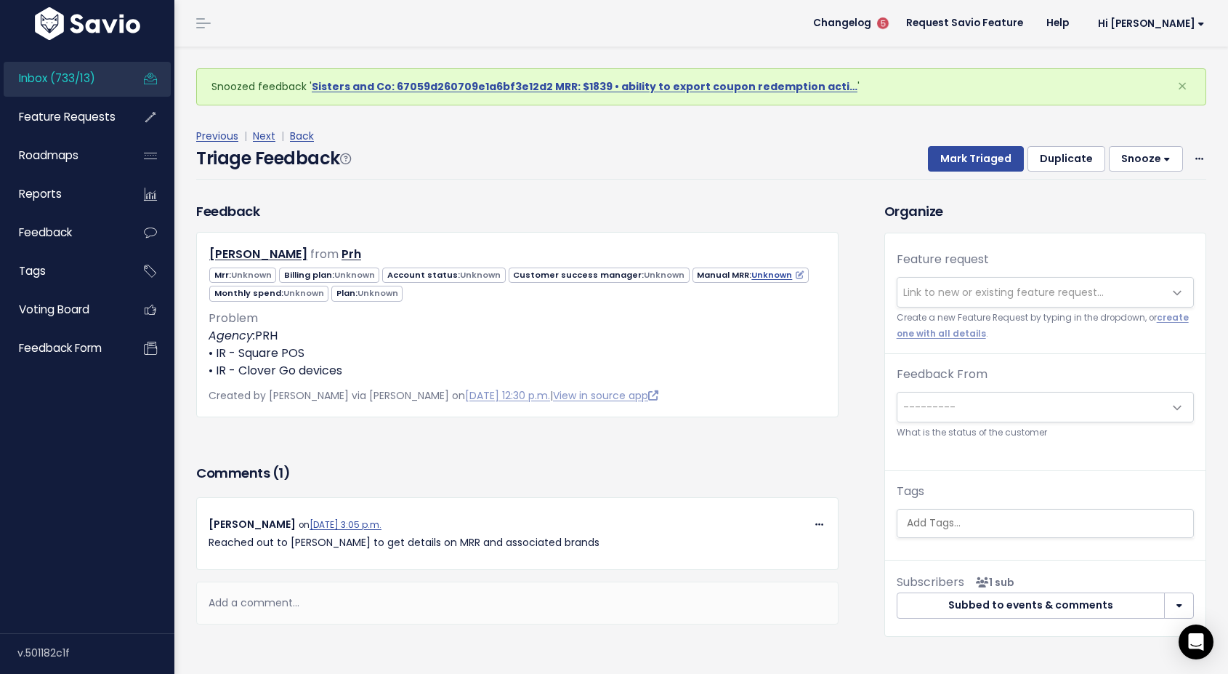
click at [1172, 157] on button "Snooze" at bounding box center [1146, 159] width 74 height 26
click at [1137, 278] on button "14 days" at bounding box center [1152, 280] width 105 height 28
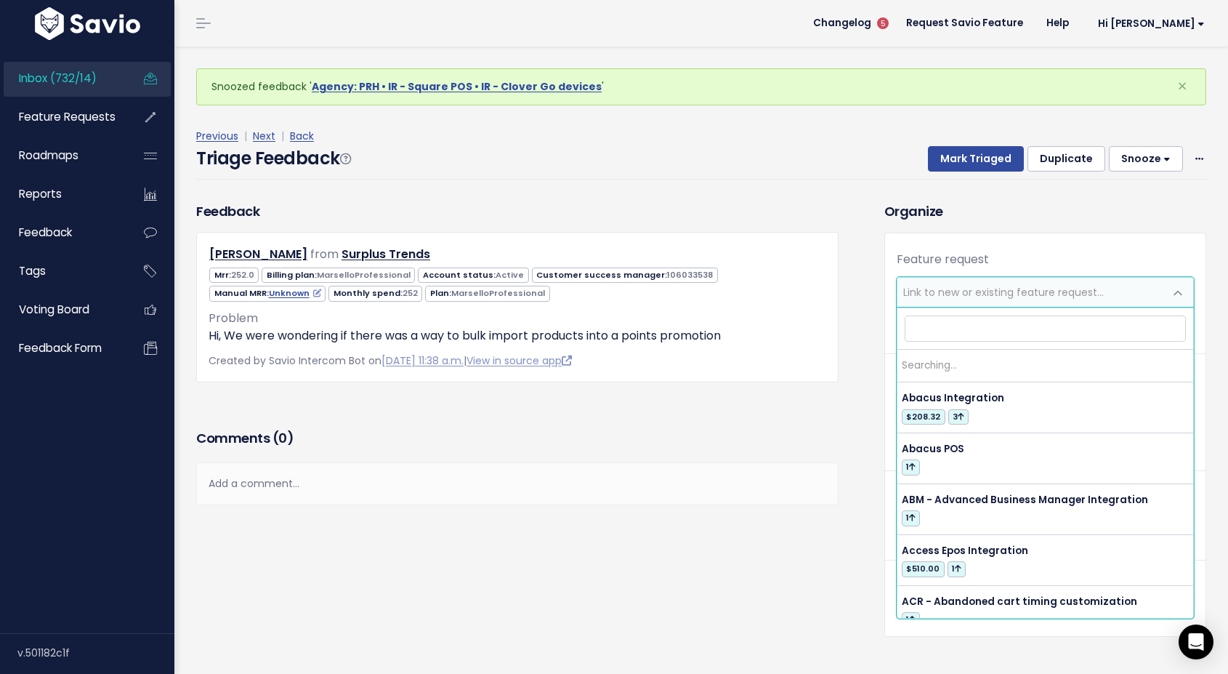
click at [954, 297] on span "Link to new or existing feature request..." at bounding box center [1003, 292] width 201 height 15
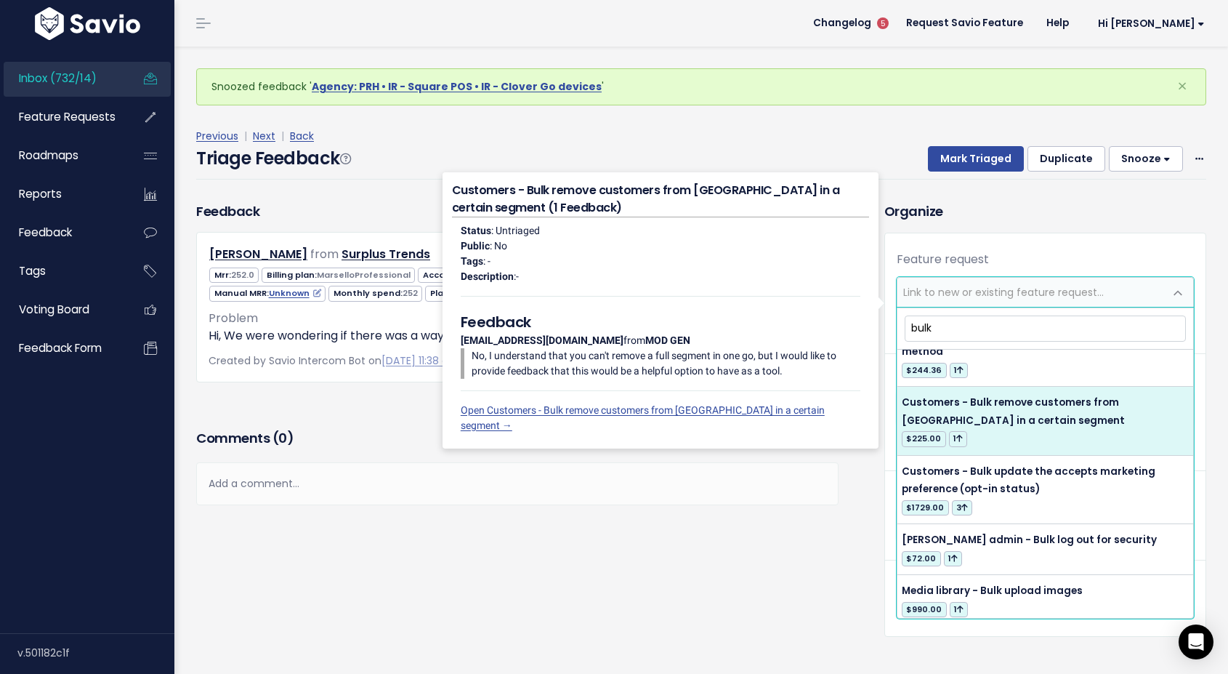
scroll to position [102, 0]
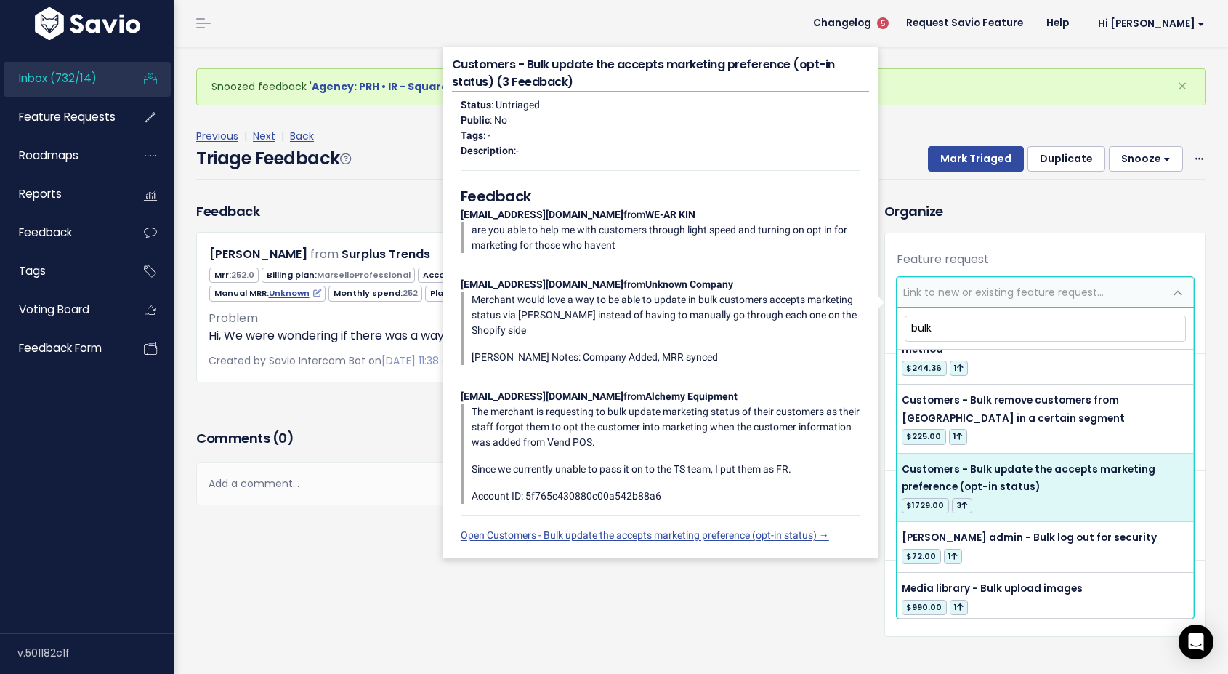
type input "bulk"
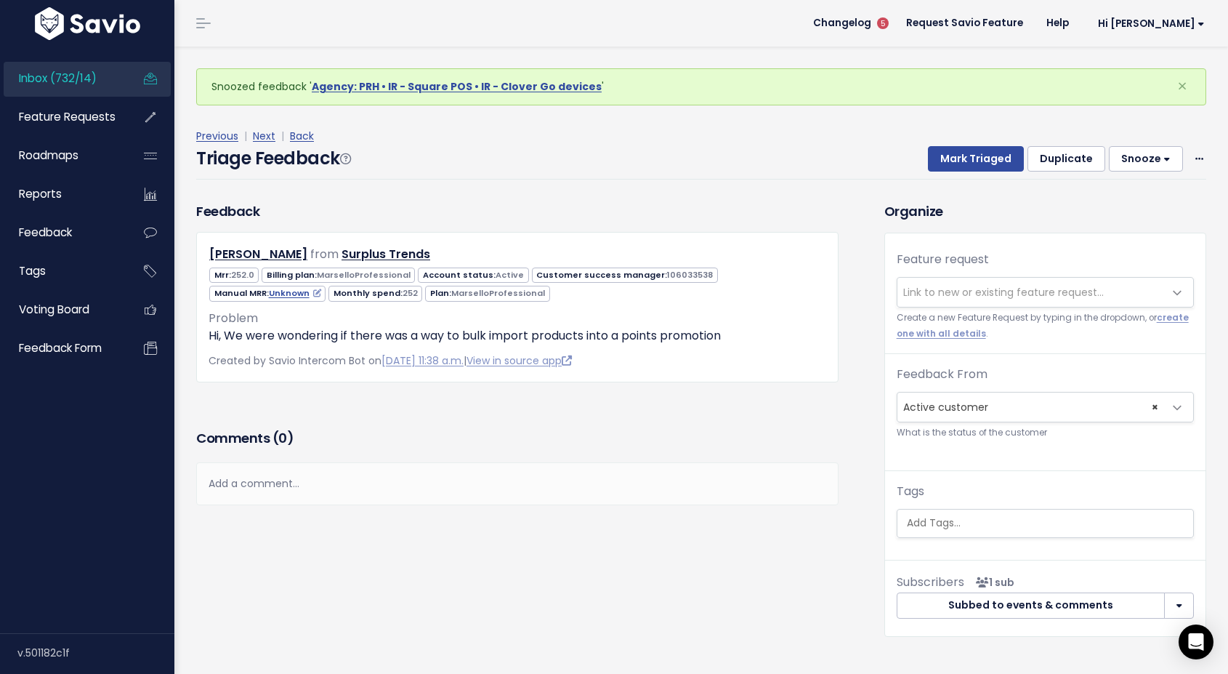
click at [660, 627] on div "Feedback James Brookes from Surplus Trends" at bounding box center [529, 429] width 688 height 457
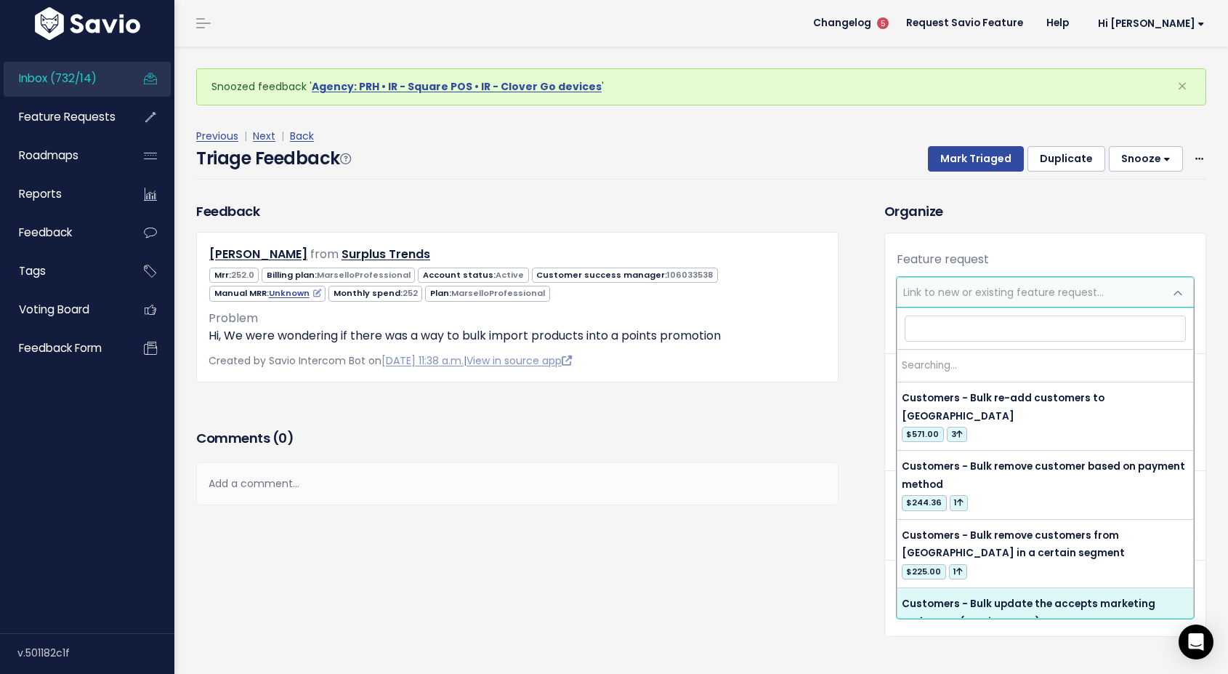
click at [973, 296] on span "Link to new or existing feature request..." at bounding box center [1003, 292] width 201 height 15
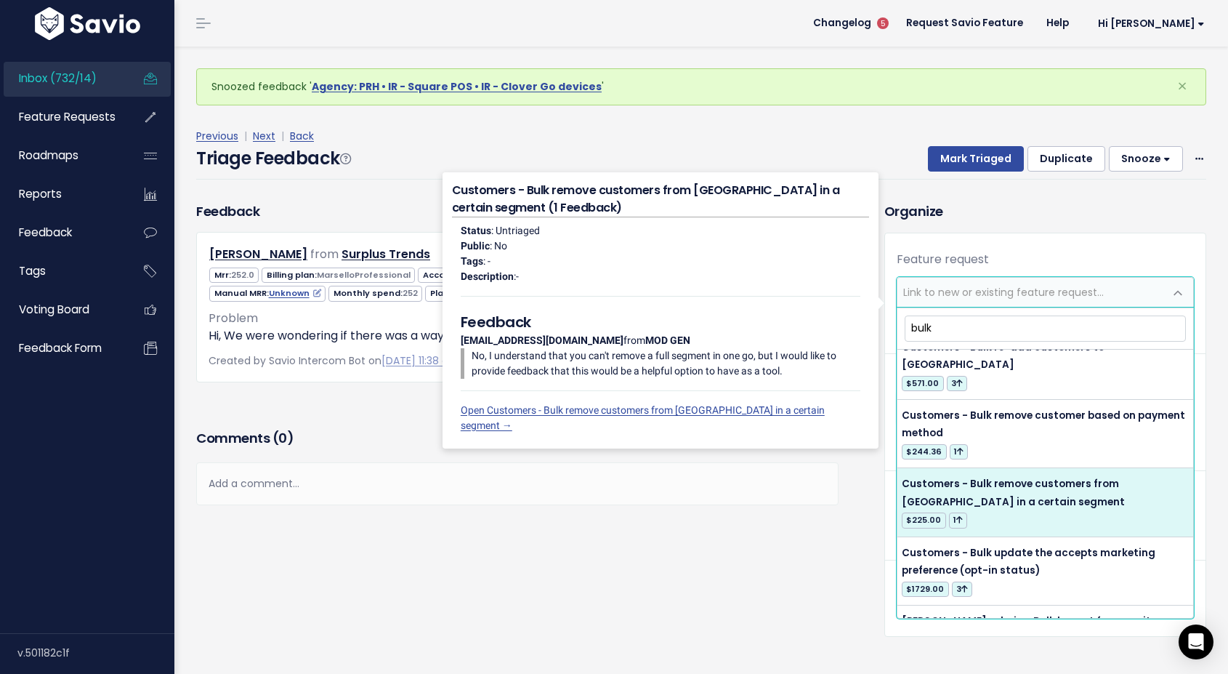
scroll to position [0, 0]
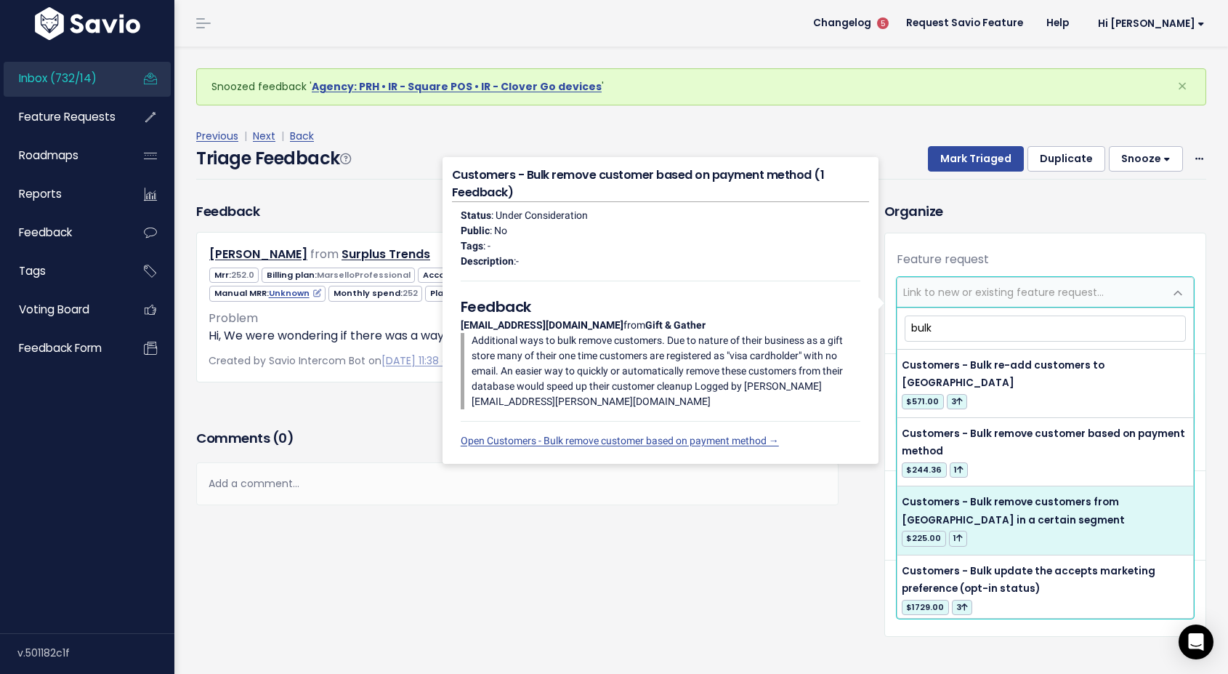
type input "bulk"
click at [844, 617] on div "Feedback James Brookes from Surplus Trends" at bounding box center [529, 429] width 688 height 457
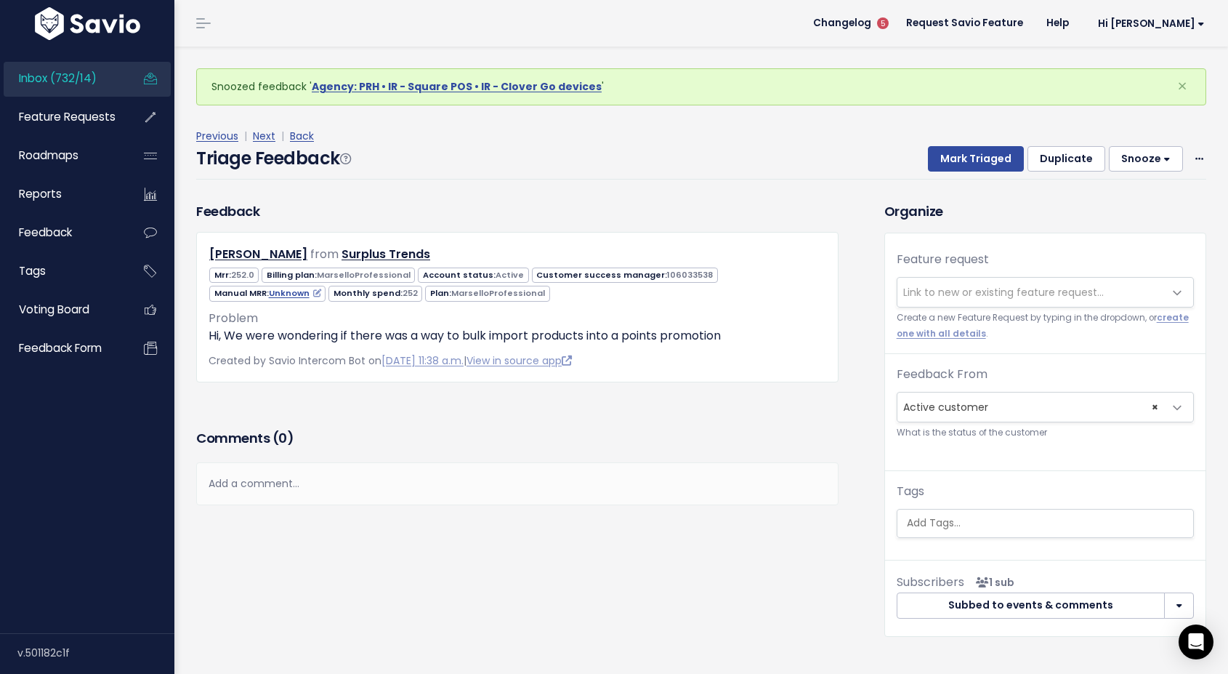
click at [962, 294] on span "Link to new or existing feature request..." at bounding box center [1003, 292] width 201 height 15
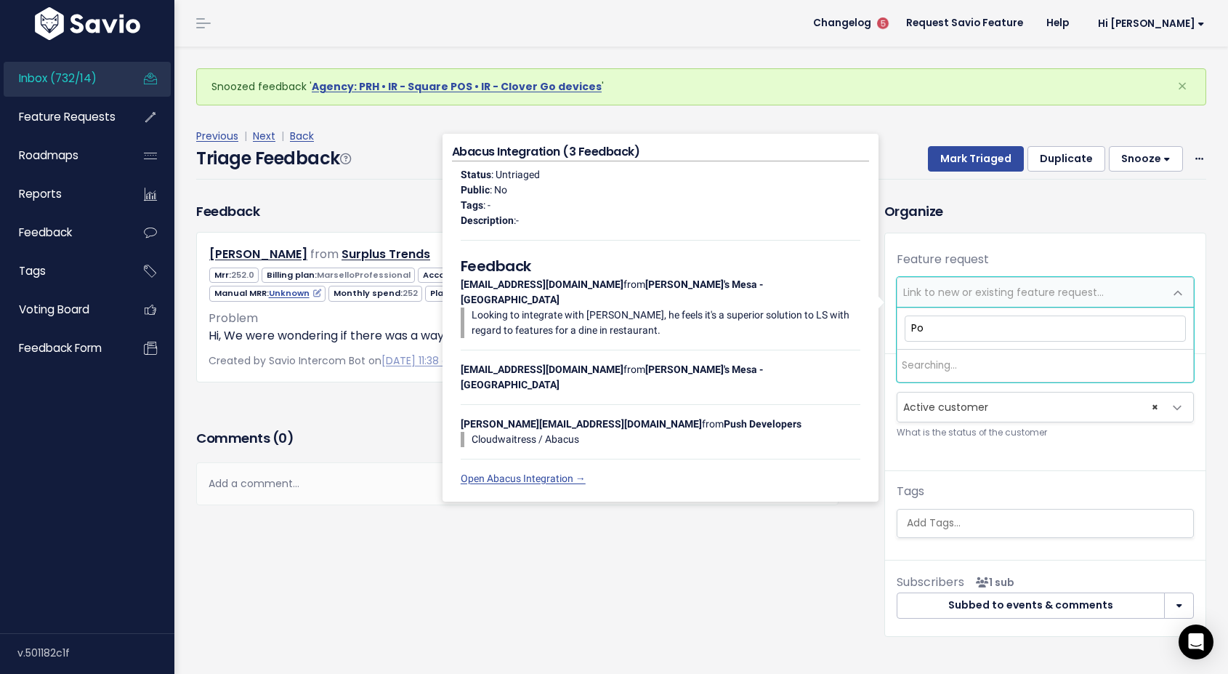
type input "P"
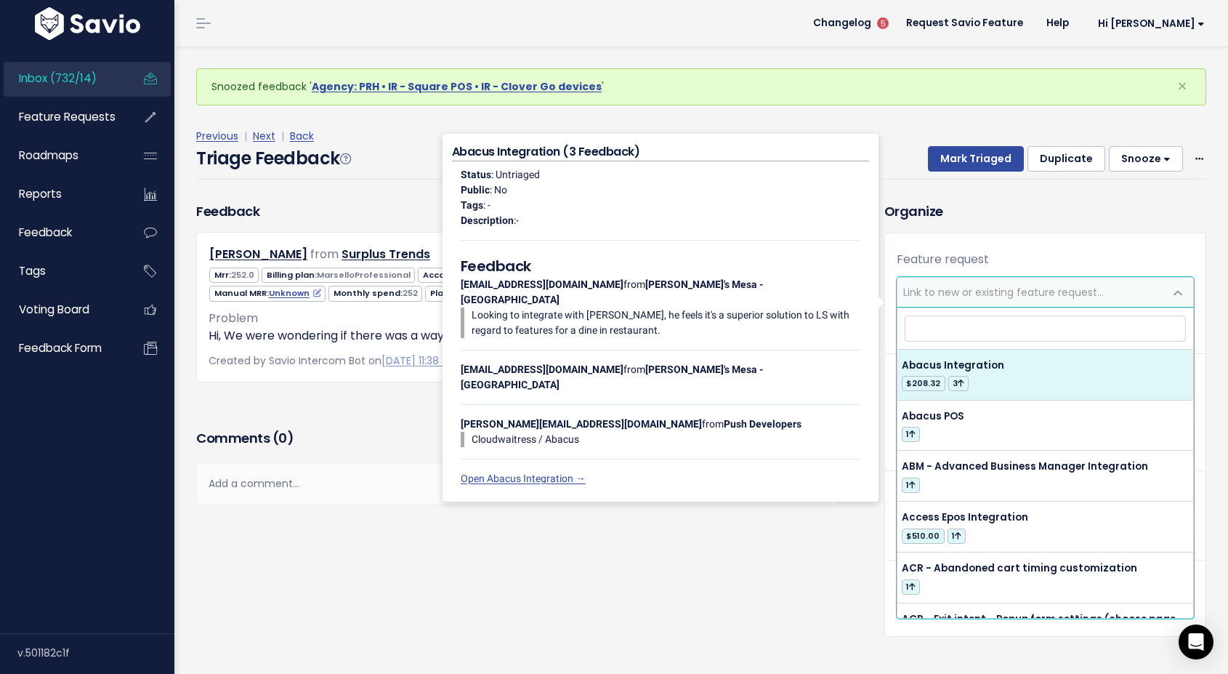
click at [332, 402] on div "Feedback James Brookes from Surplus Trends" at bounding box center [517, 313] width 664 height 224
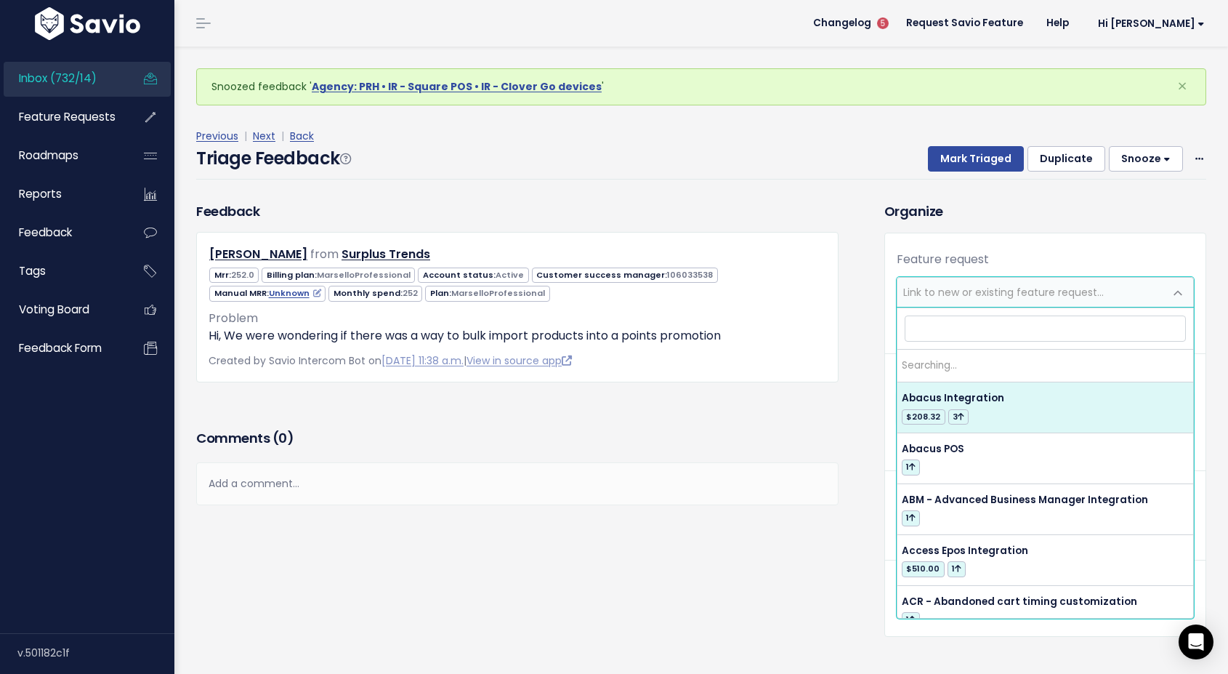
click at [943, 290] on span "Link to new or existing feature request..." at bounding box center [1003, 292] width 201 height 15
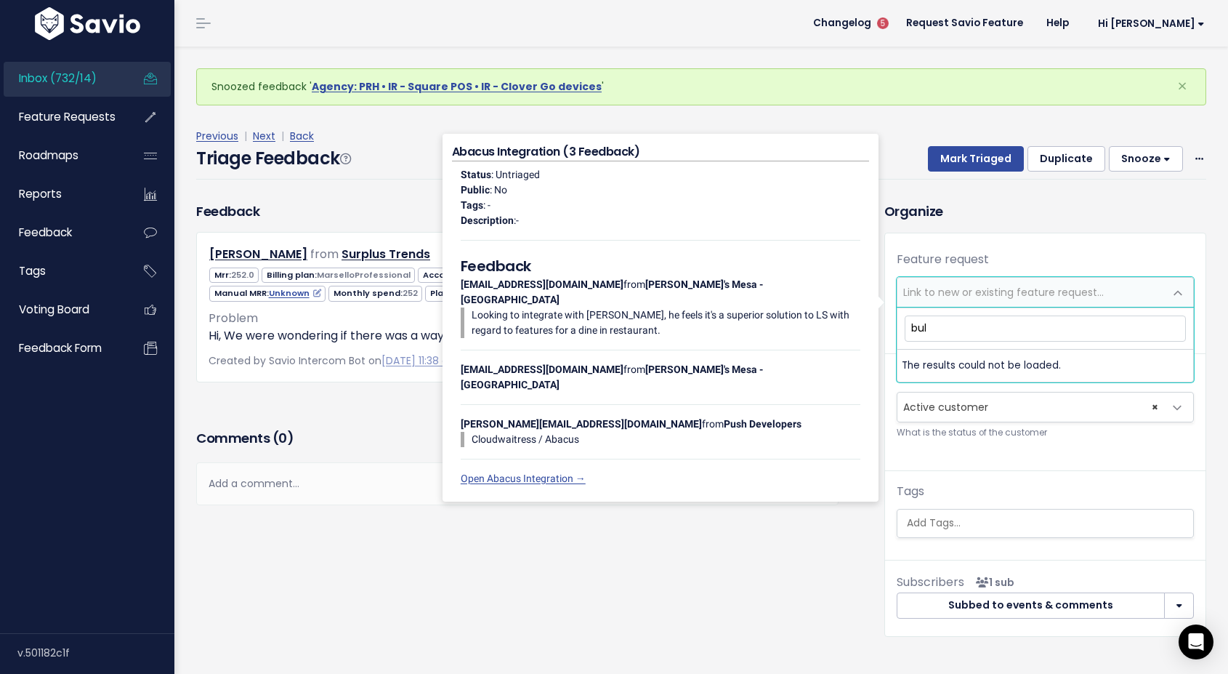
type input "bulk"
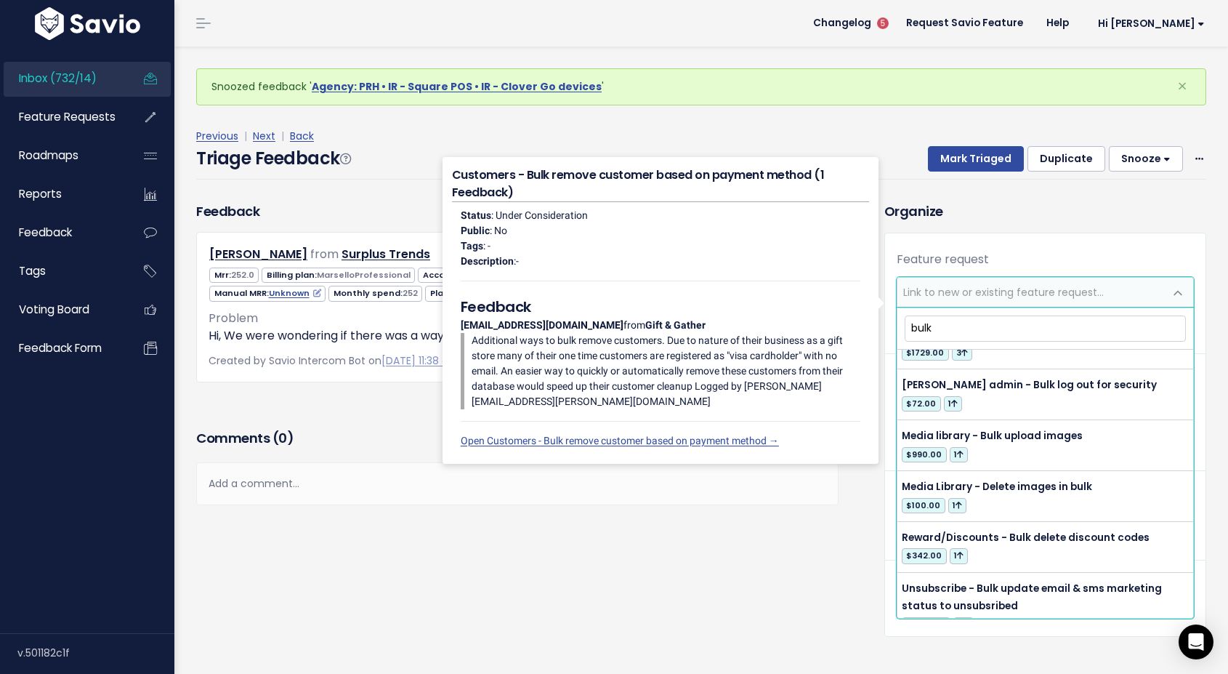
scroll to position [394, 0]
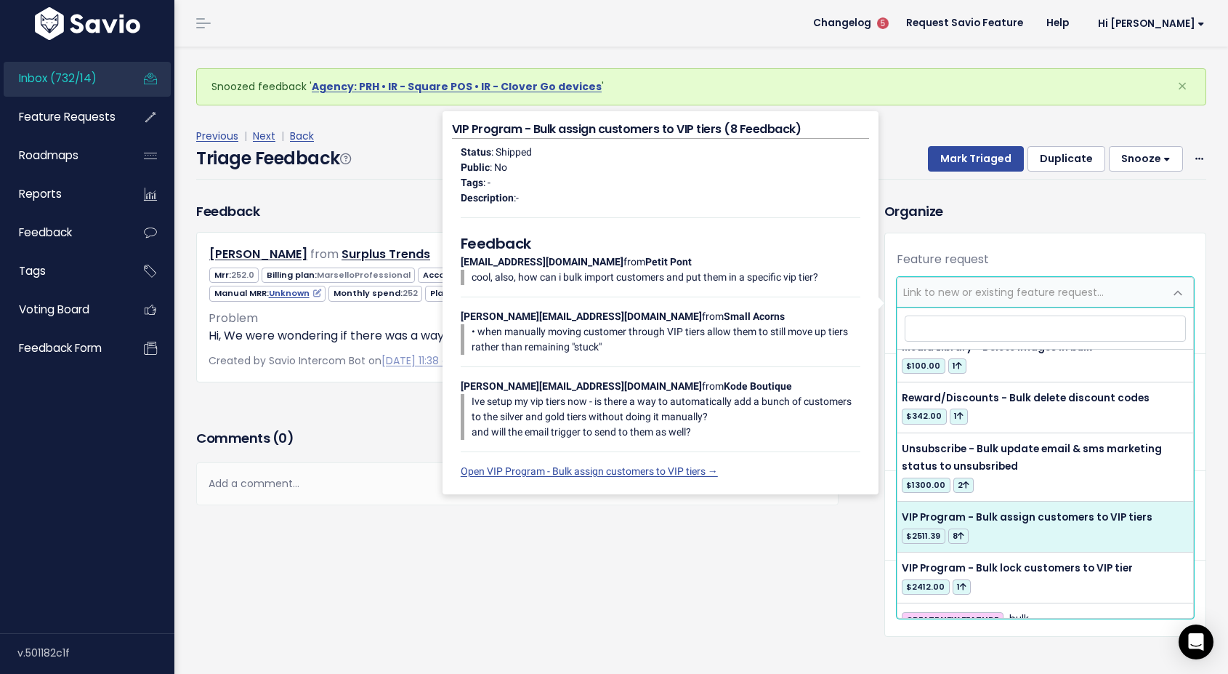
click at [456, 546] on div "Comments ( 0 ) Add a comment... | | | | Add a comment... xxxxxxxxxx These are n…" at bounding box center [517, 487] width 664 height 123
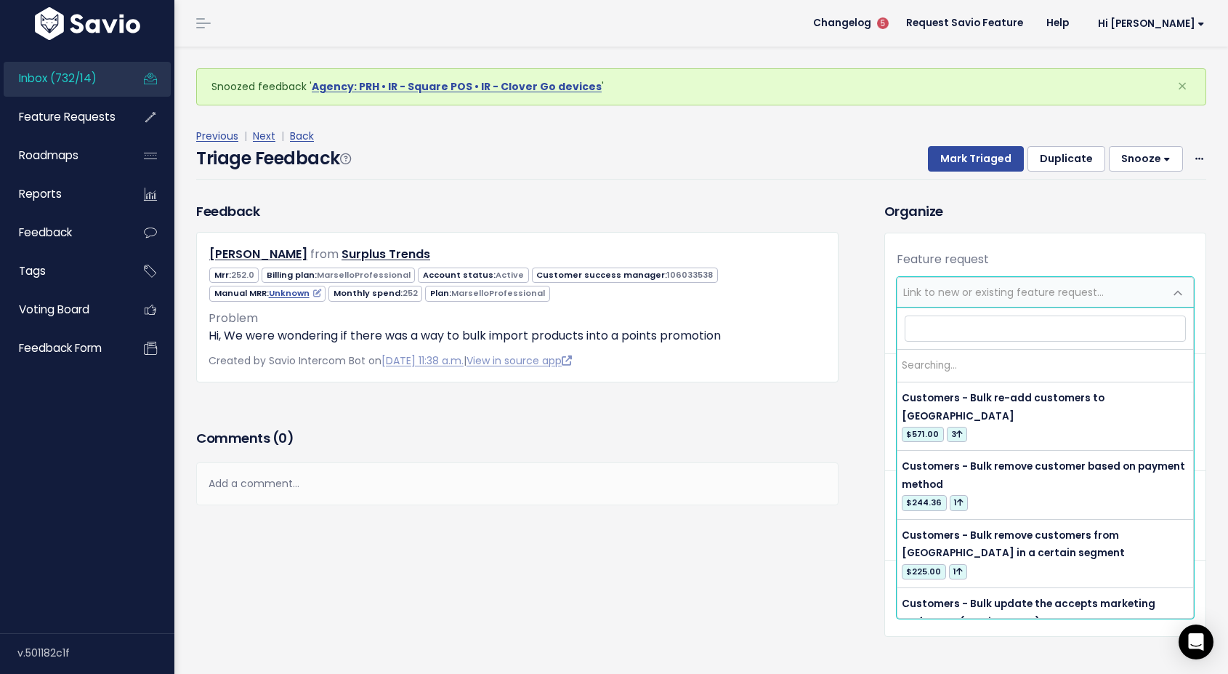
click at [912, 285] on span "Link to new or existing feature request..." at bounding box center [1003, 292] width 201 height 15
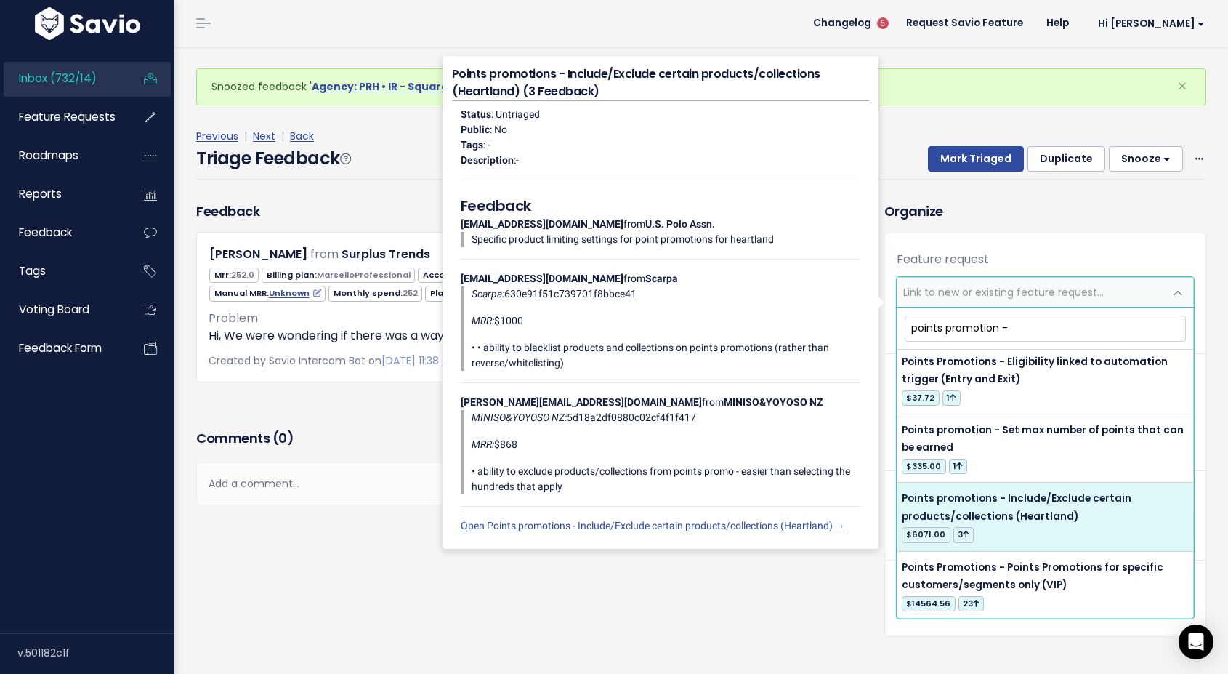
scroll to position [773, 0]
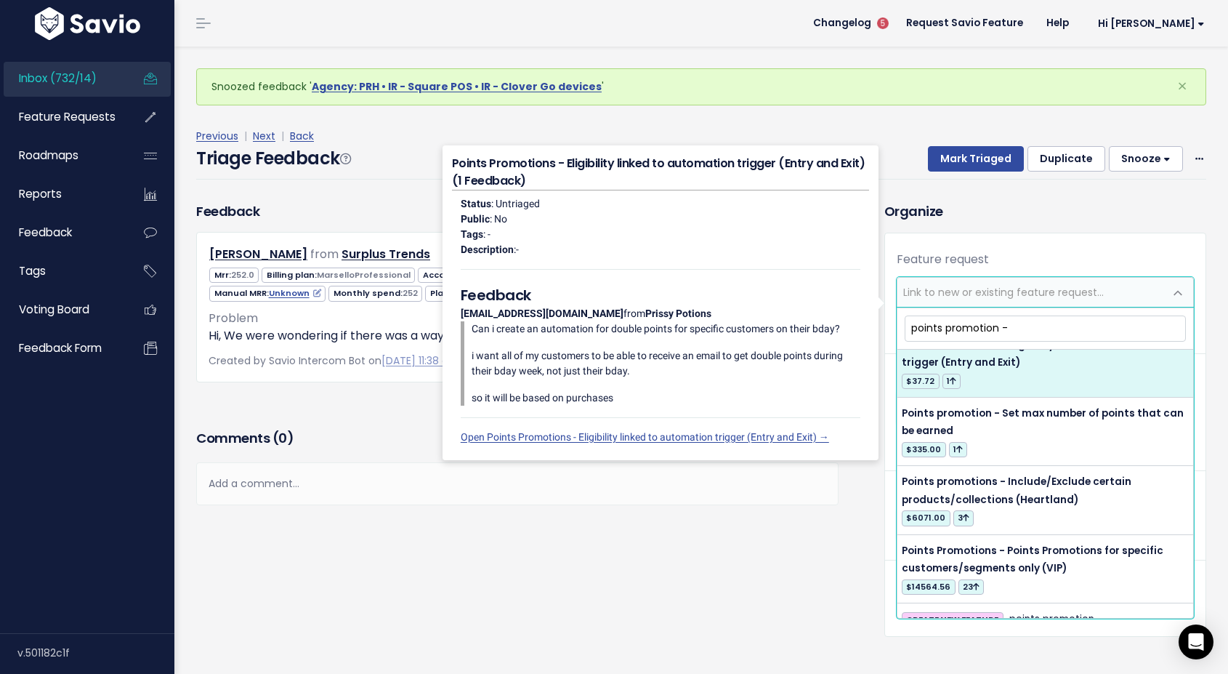
click at [916, 329] on input "points promotion -" at bounding box center [1045, 327] width 281 height 25
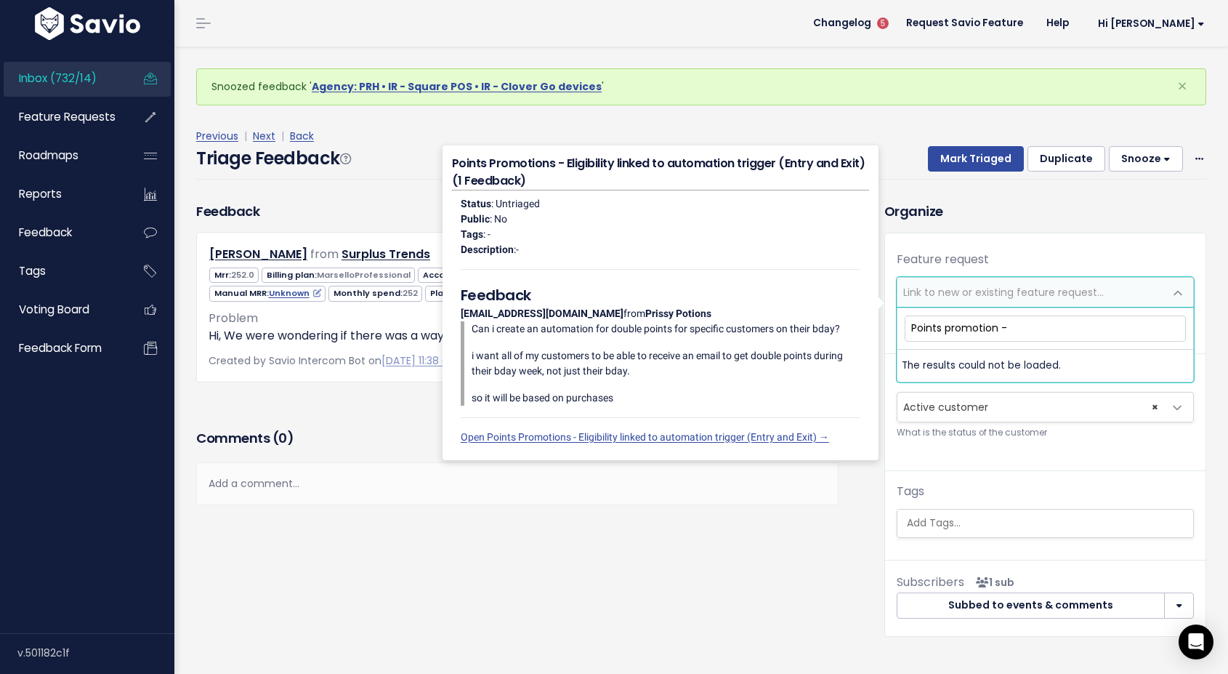
scroll to position [0, 0]
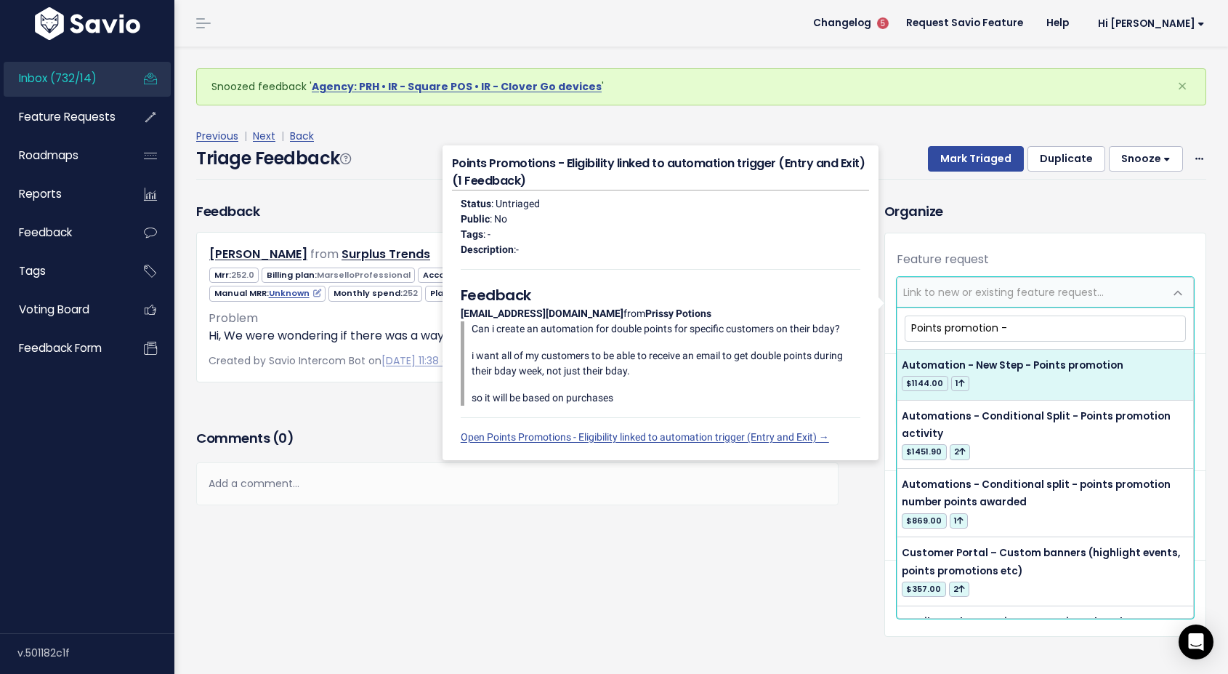
click at [950, 326] on input "Points promotion -" at bounding box center [1045, 327] width 281 height 25
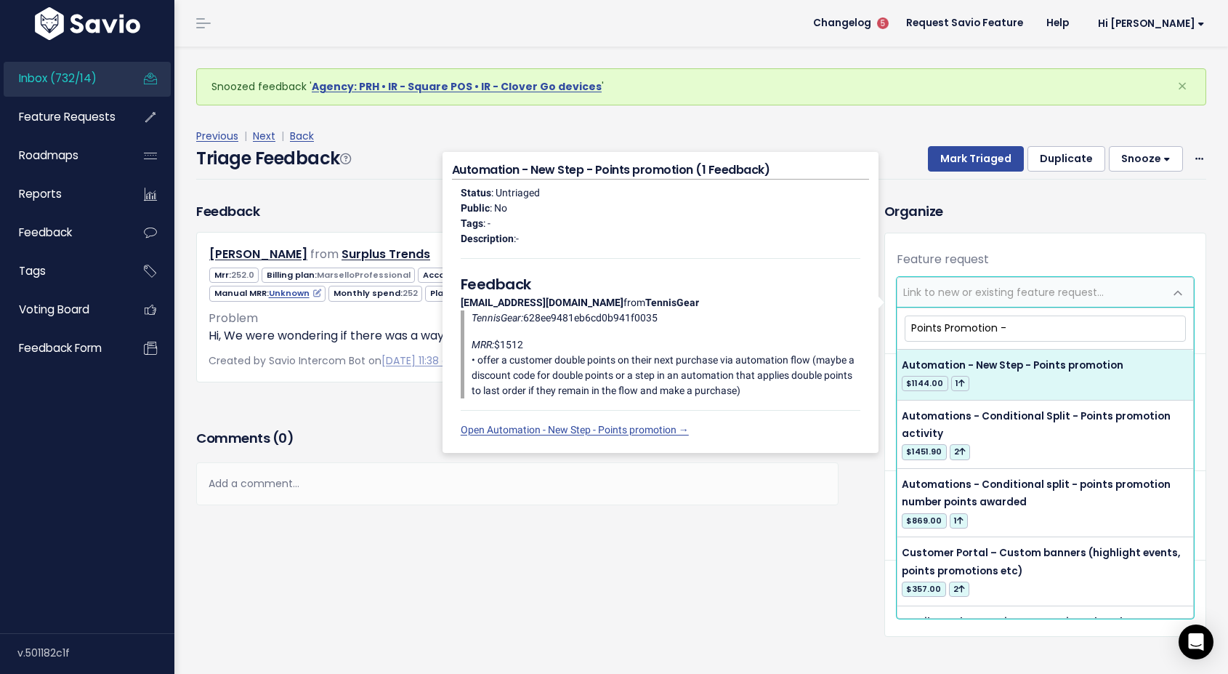
click at [1044, 320] on input "Points Promotion -" at bounding box center [1045, 327] width 281 height 25
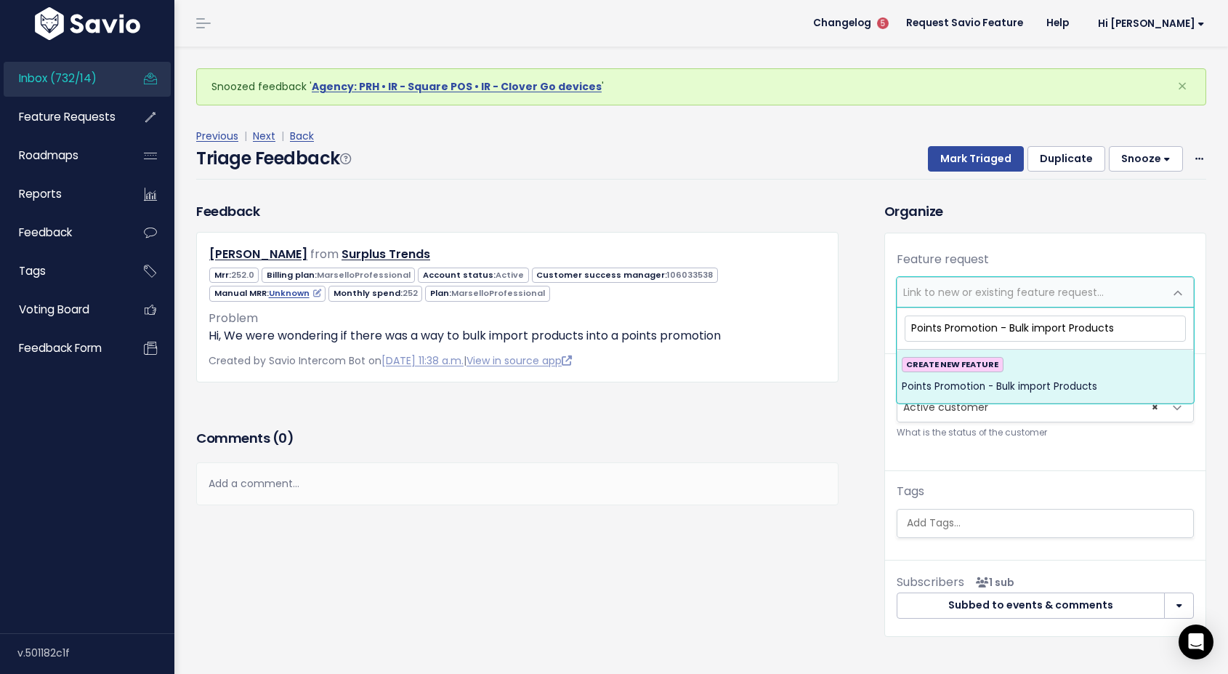
type input "Points Promotion - Bulk import Products"
click at [1103, 369] on div "CREATE NEW FEATURE Points Promotion - Bulk import Products" at bounding box center [1045, 376] width 287 height 39
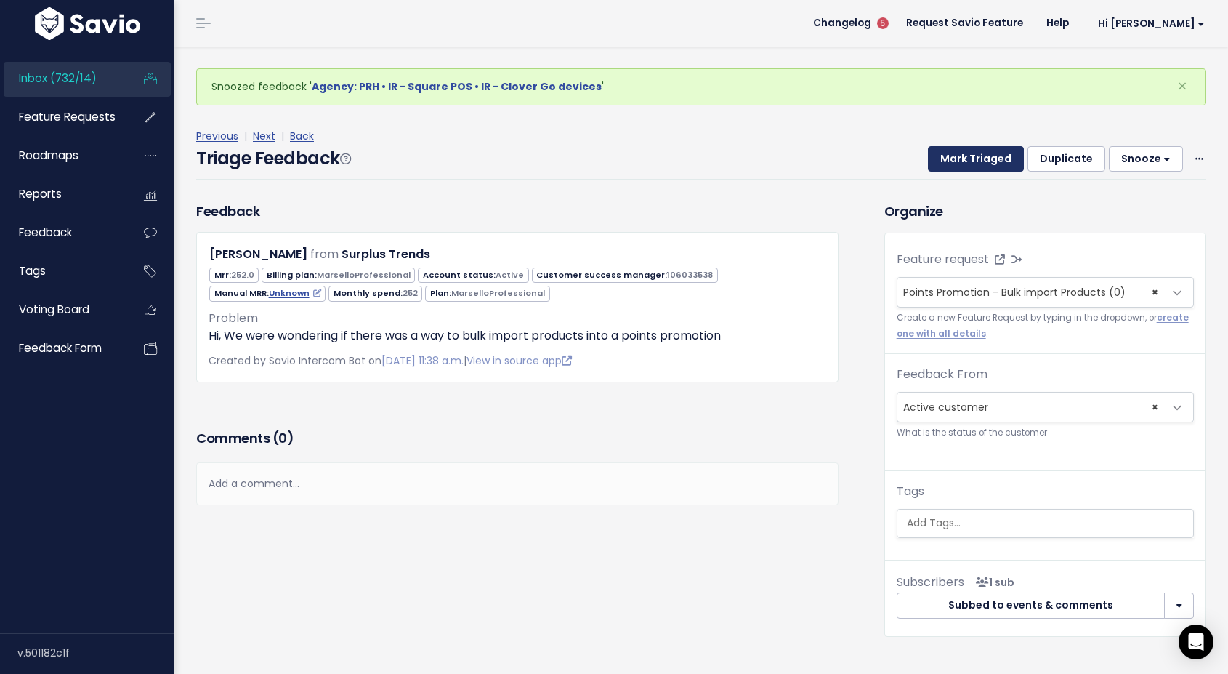
click at [963, 162] on button "Mark Triaged" at bounding box center [976, 159] width 96 height 26
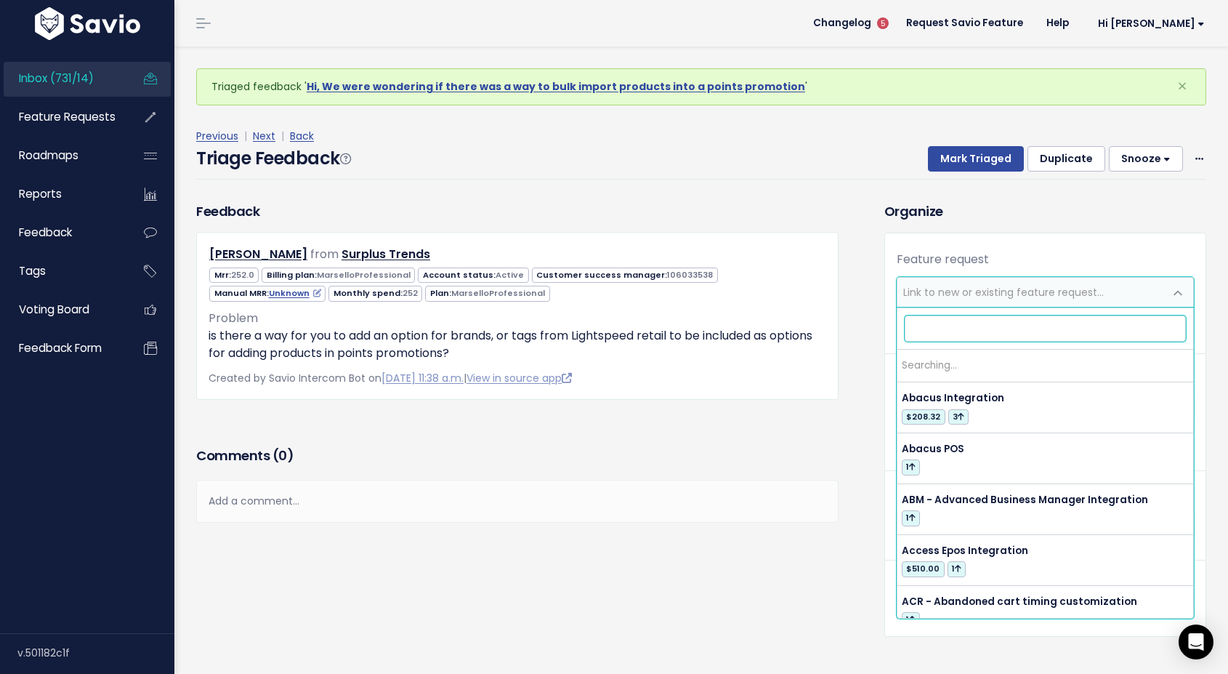
click at [947, 291] on span "Link to new or existing feature request..." at bounding box center [1003, 292] width 201 height 15
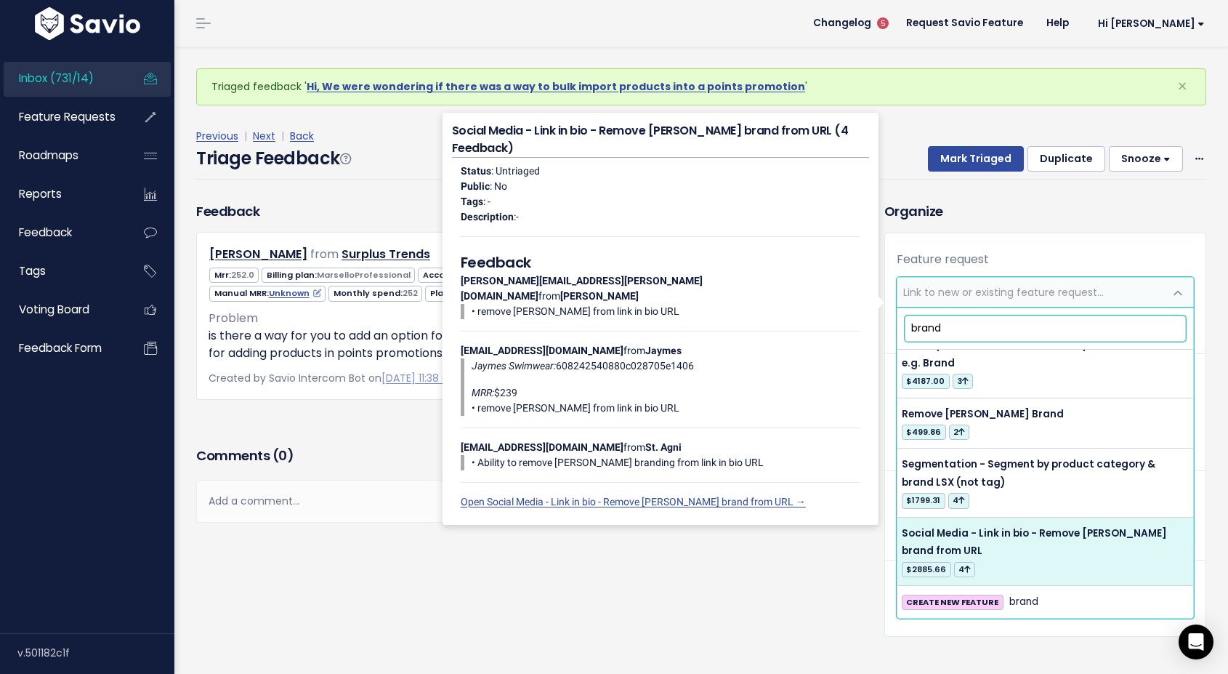
scroll to position [358, 0]
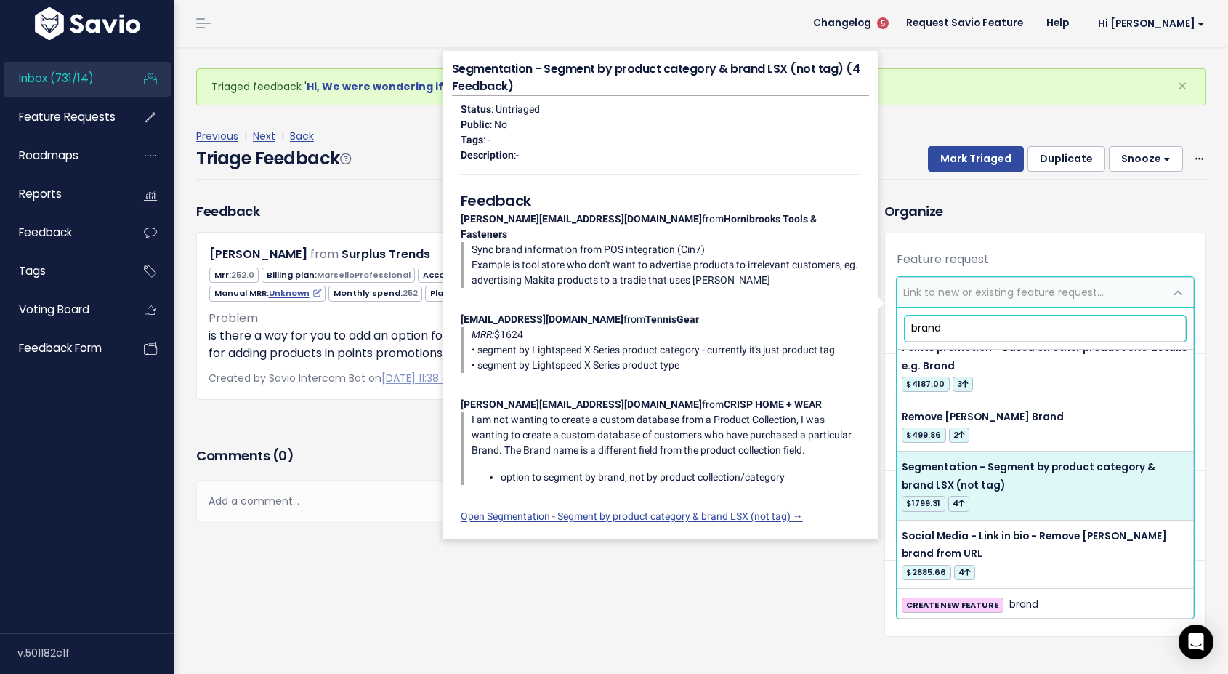
type input "brand"
select select "31047"
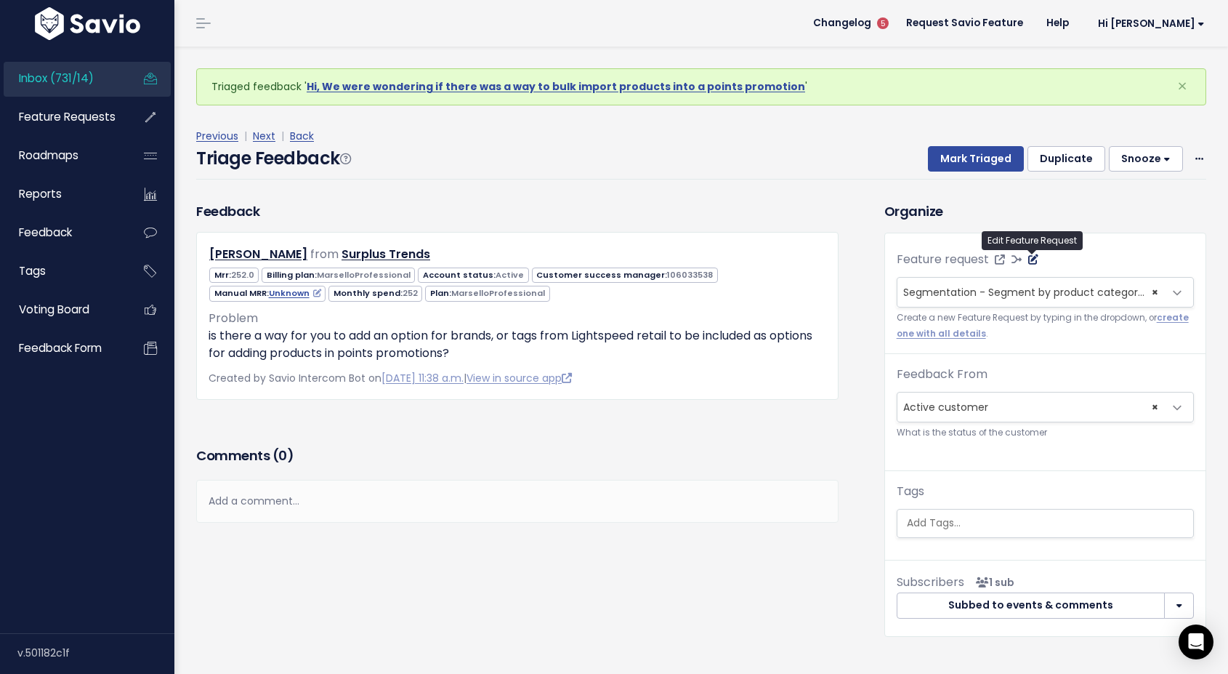
click at [1028, 260] on icon at bounding box center [1033, 259] width 10 height 10
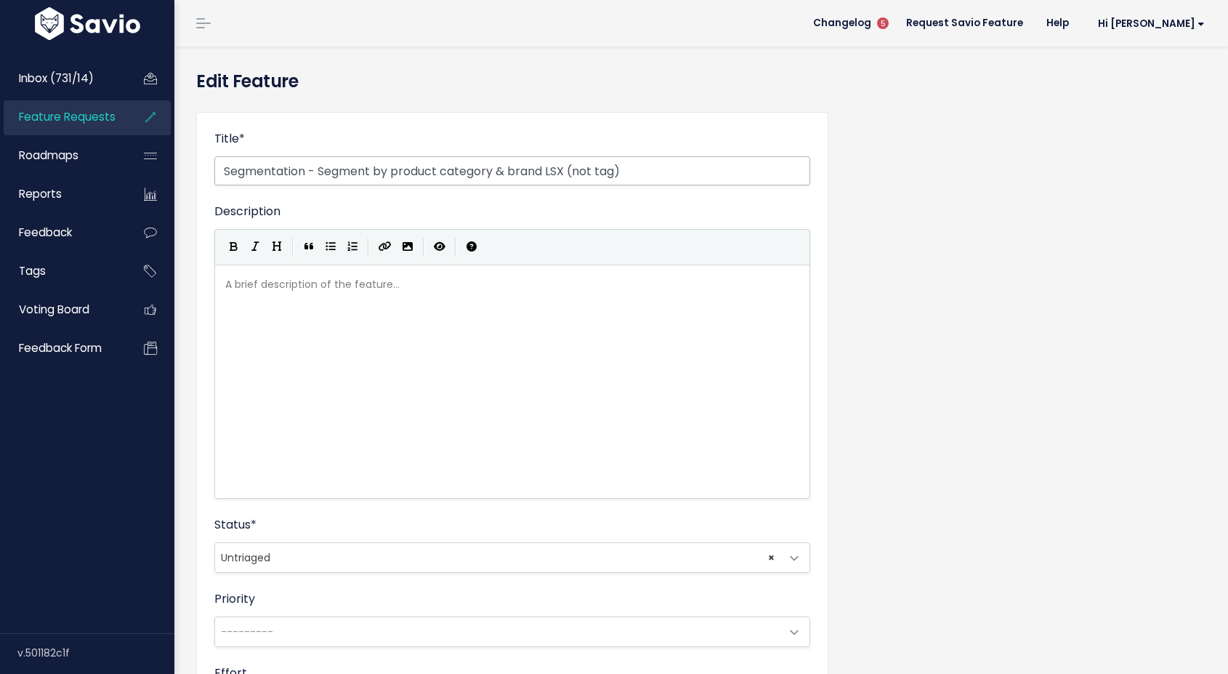
click at [568, 171] on input "Segmentation - Segment by product category & brand LSX (not tag)" at bounding box center [512, 170] width 596 height 29
click at [576, 174] on input "Segmentation - Segment by product category & brand LSX + RSeries (not tag)" at bounding box center [512, 170] width 596 height 29
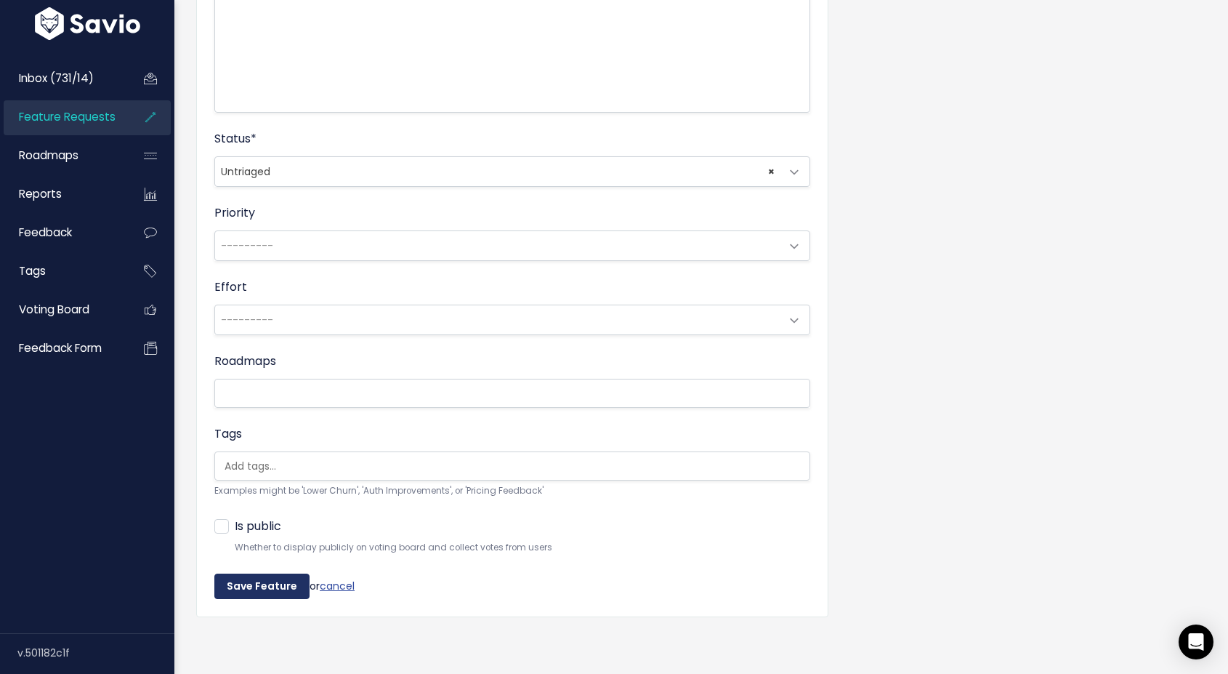
type input "Segmentation - Segment by product category & brand LSX and LSR (not tag)"
click at [241, 592] on input "Save Feature" at bounding box center [261, 586] width 95 height 26
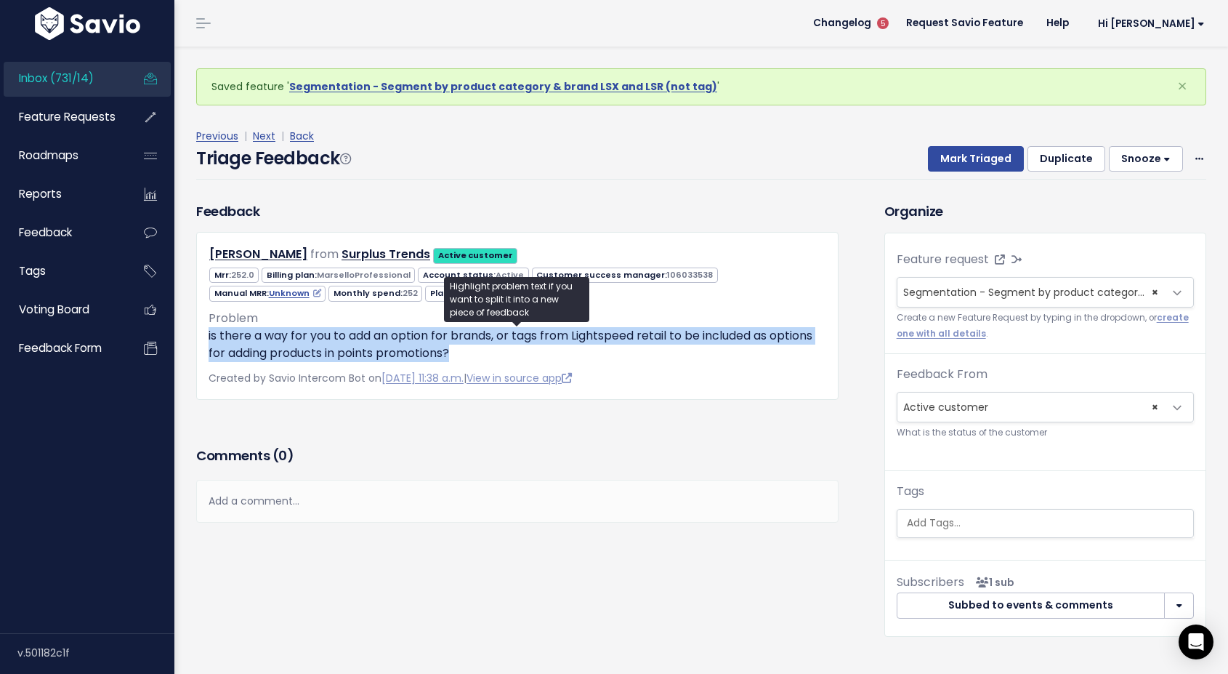
drag, startPoint x: 457, startPoint y: 355, endPoint x: 205, endPoint y: 343, distance: 252.5
click at [205, 343] on div "[PERSON_NAME] from Surplus Trends Active customer 252.0 Active" at bounding box center [517, 315] width 642 height 167
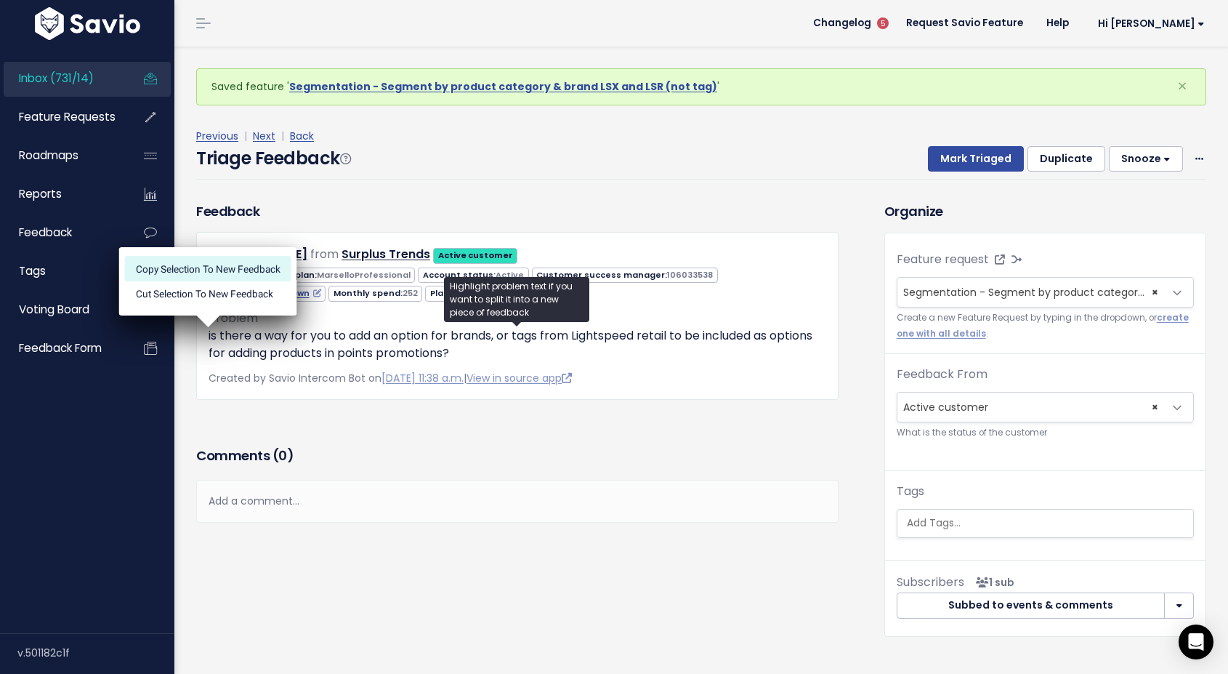
click at [201, 265] on li "Copy selection to new Feedback" at bounding box center [208, 268] width 166 height 25
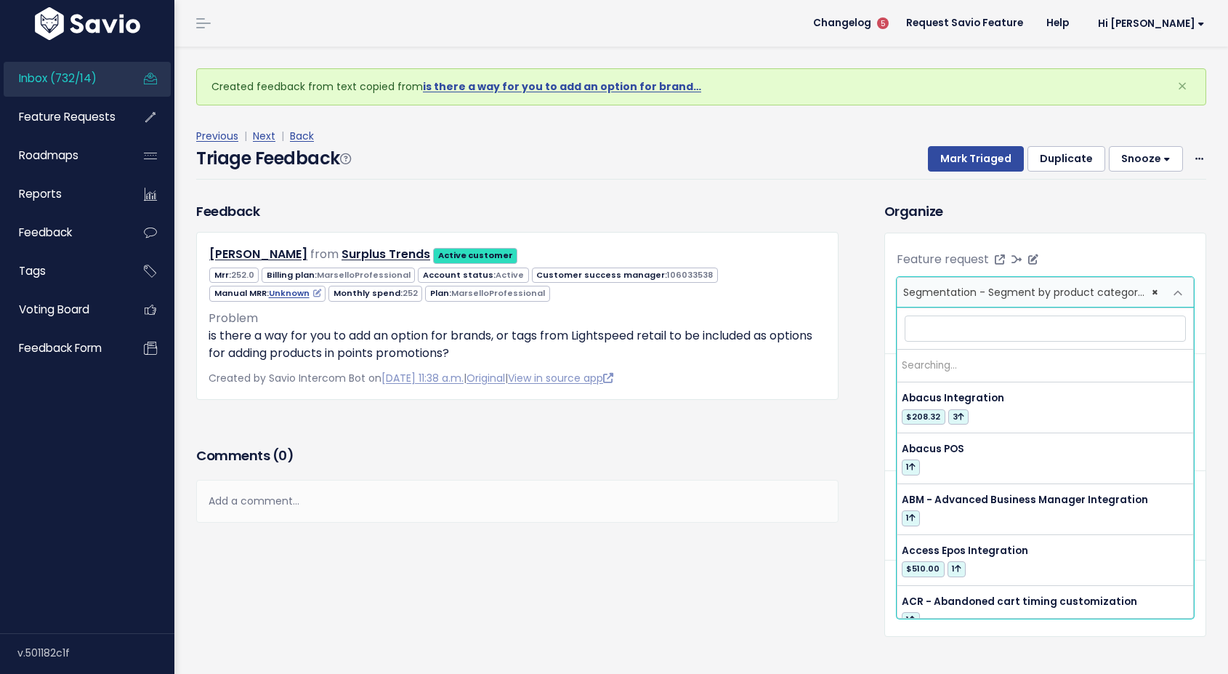
click at [951, 294] on span "Segmentation - Segment by product category & brand LSX and LSR (not tag) (6)" at bounding box center [1111, 292] width 416 height 15
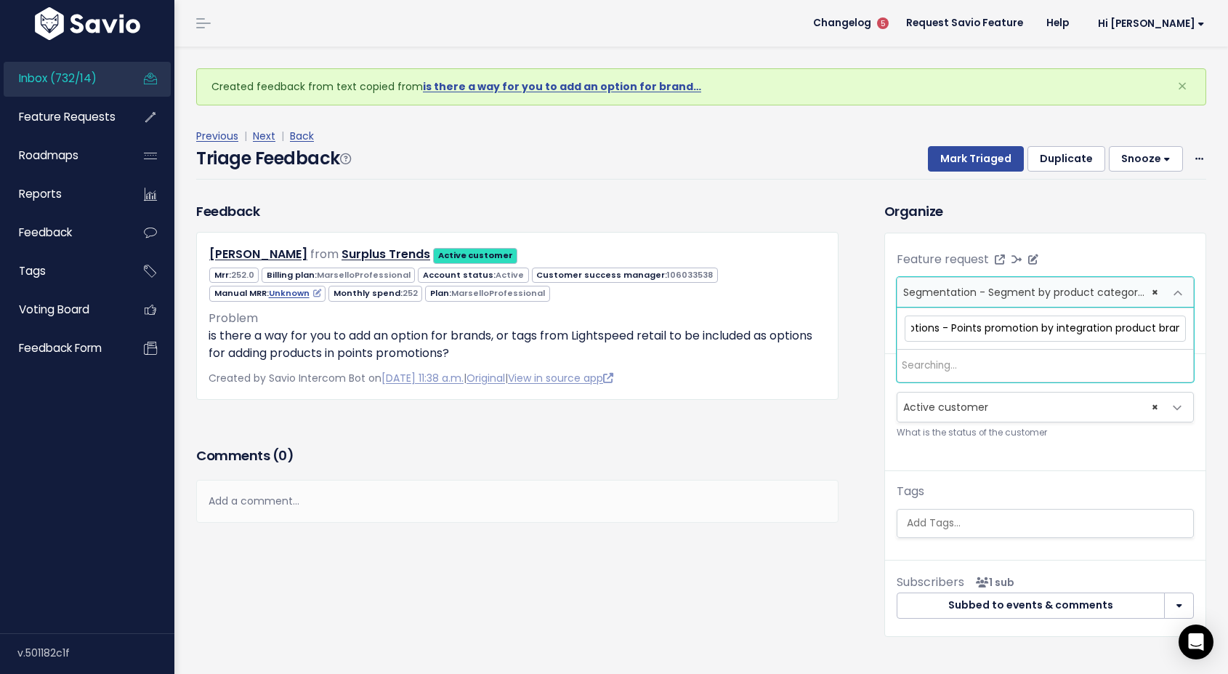
scroll to position [0, 70]
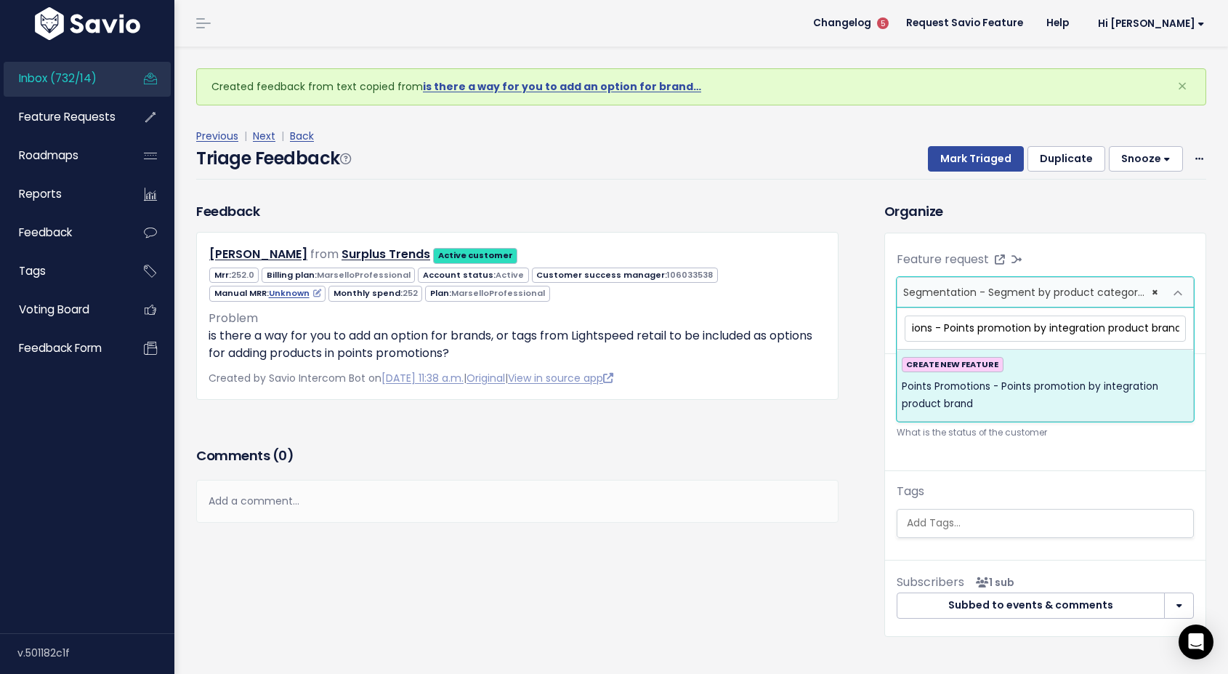
type input "Points Promotions - Points promotion by integration product brand"
click at [1041, 391] on span "Points Promotions - Points promotion by integration product brand" at bounding box center [1045, 396] width 287 height 36
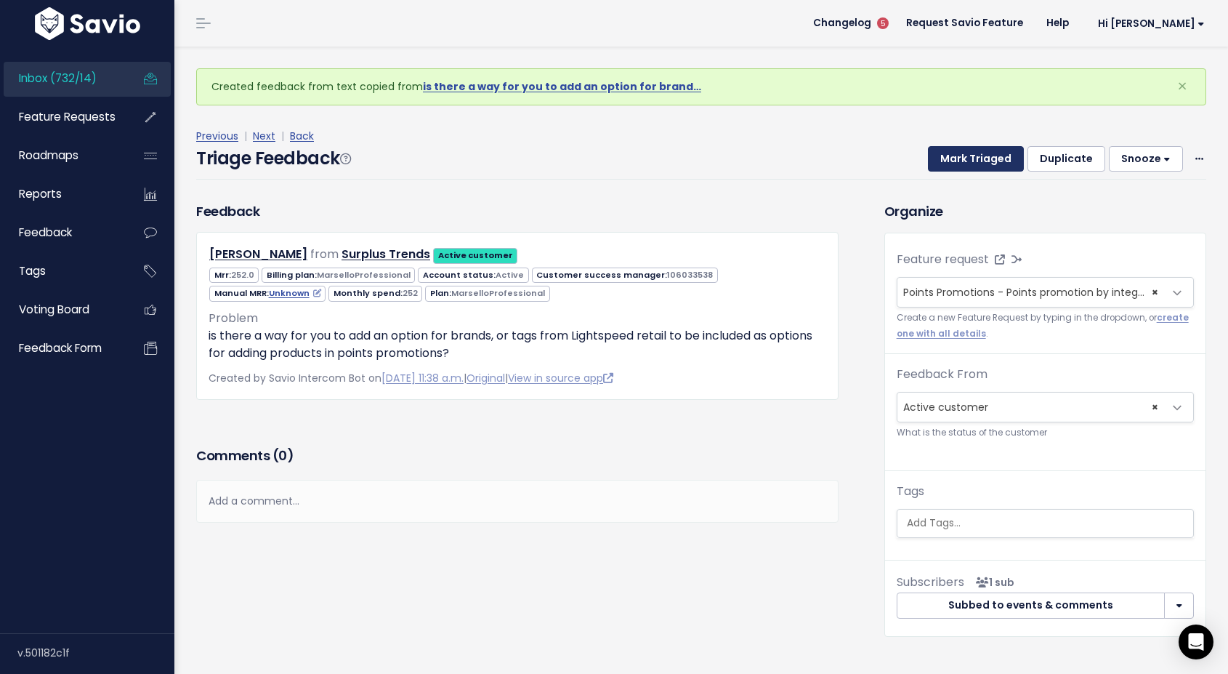
click at [990, 166] on button "Mark Triaged" at bounding box center [976, 159] width 96 height 26
click at [968, 152] on button "Mark Triaged" at bounding box center [976, 159] width 96 height 26
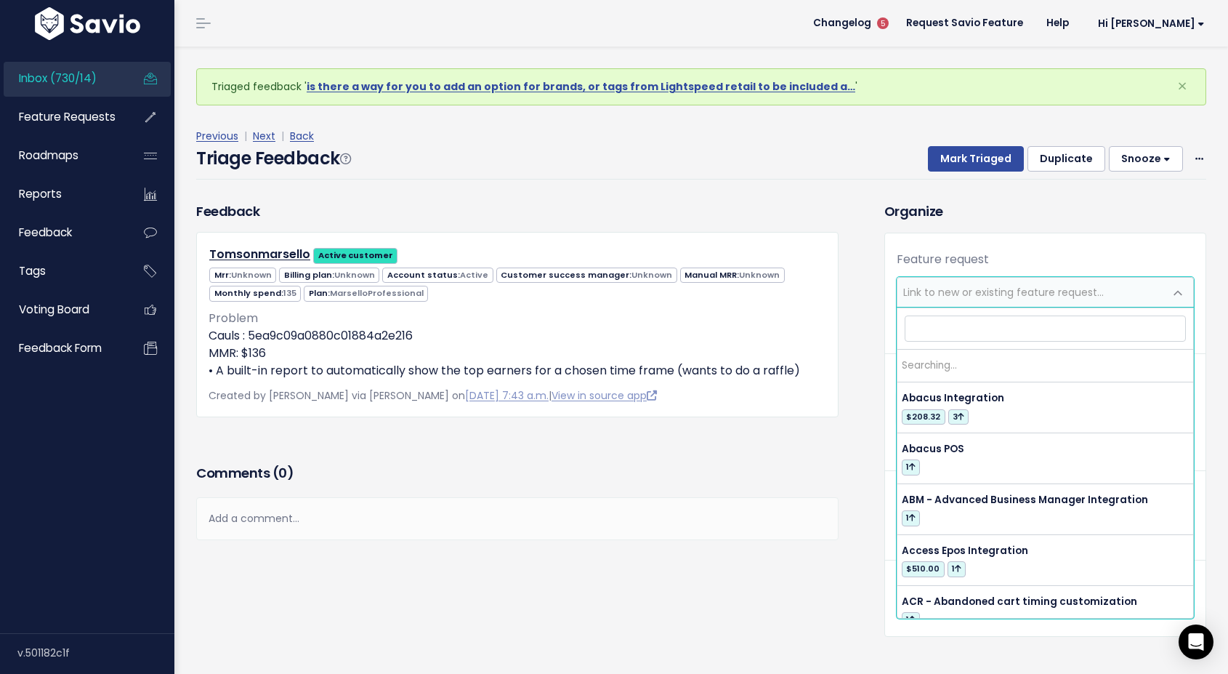
click at [1034, 290] on span "Link to new or existing feature request..." at bounding box center [1003, 292] width 201 height 15
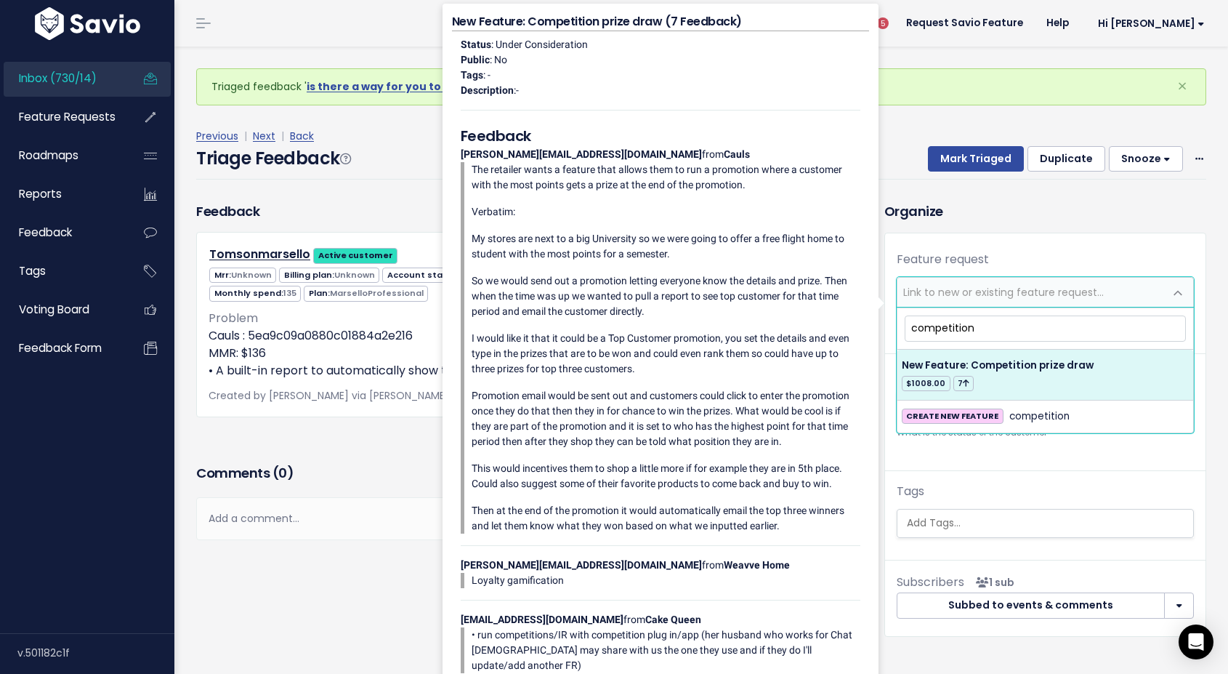
type input "competition"
select select "12505"
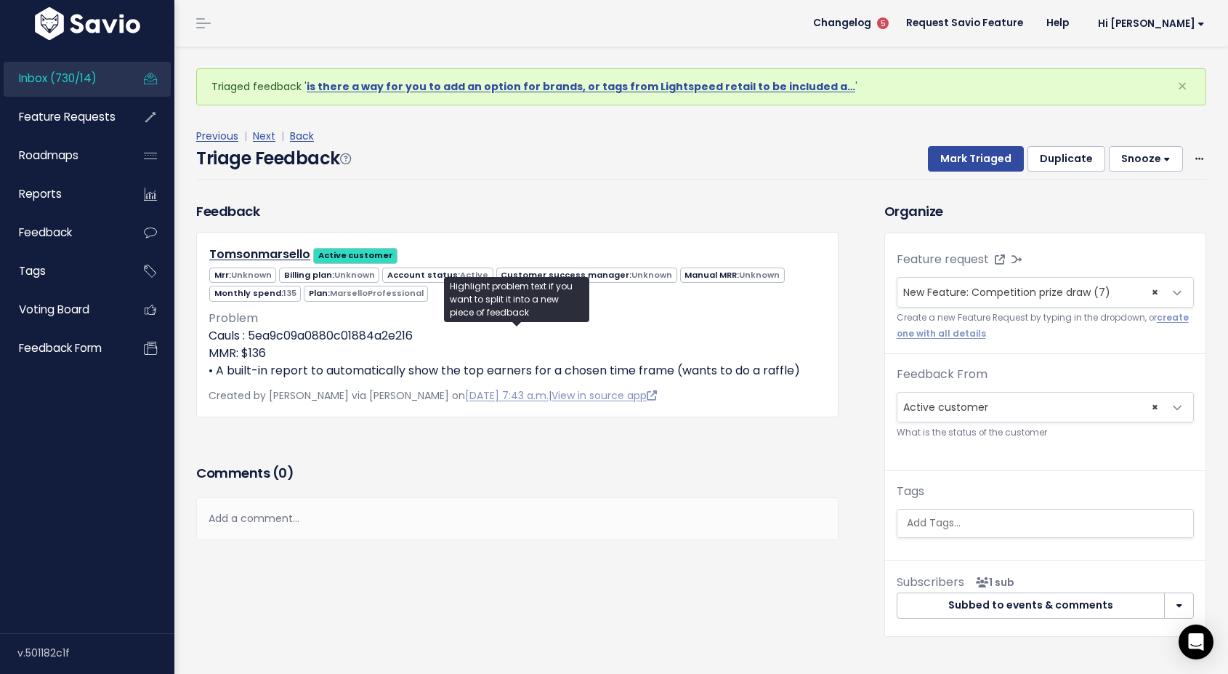
drag, startPoint x: 813, startPoint y: 367, endPoint x: 206, endPoint y: 342, distance: 607.4
click at [206, 342] on div "Tomsonmarsello Active customer Mrr: Unknown Billing plan: Unknown Active Unknow…" at bounding box center [517, 324] width 642 height 185
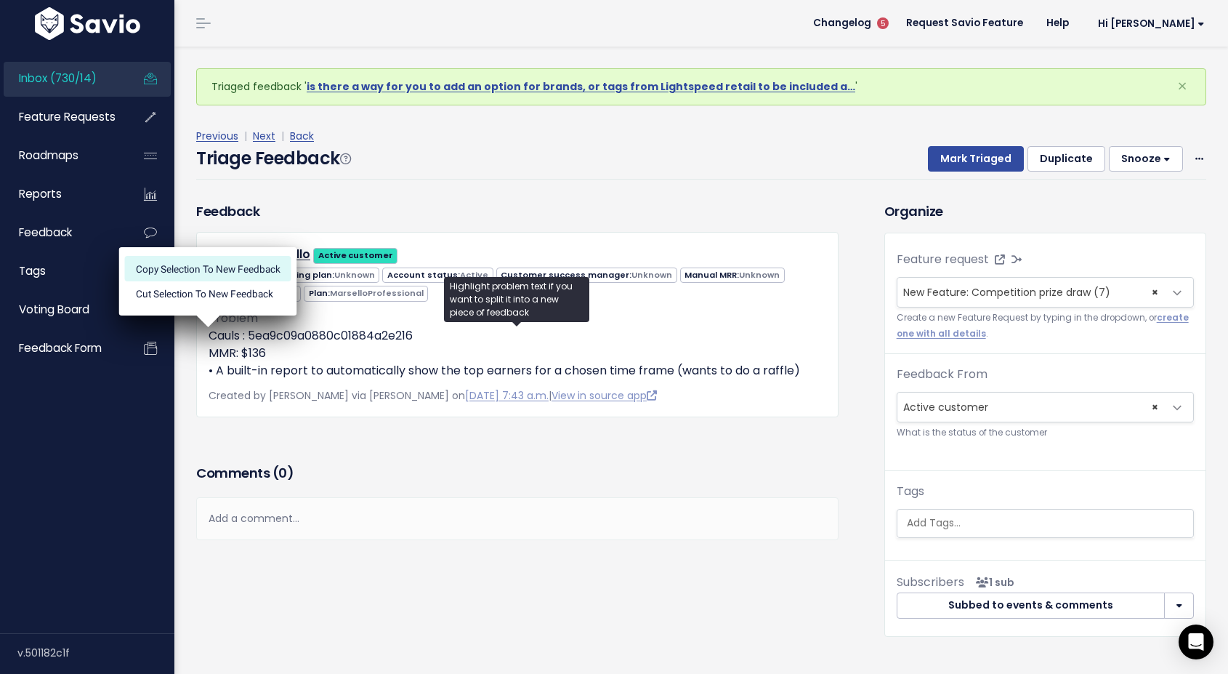
click at [232, 272] on li "Copy selection to new Feedback" at bounding box center [208, 268] width 166 height 25
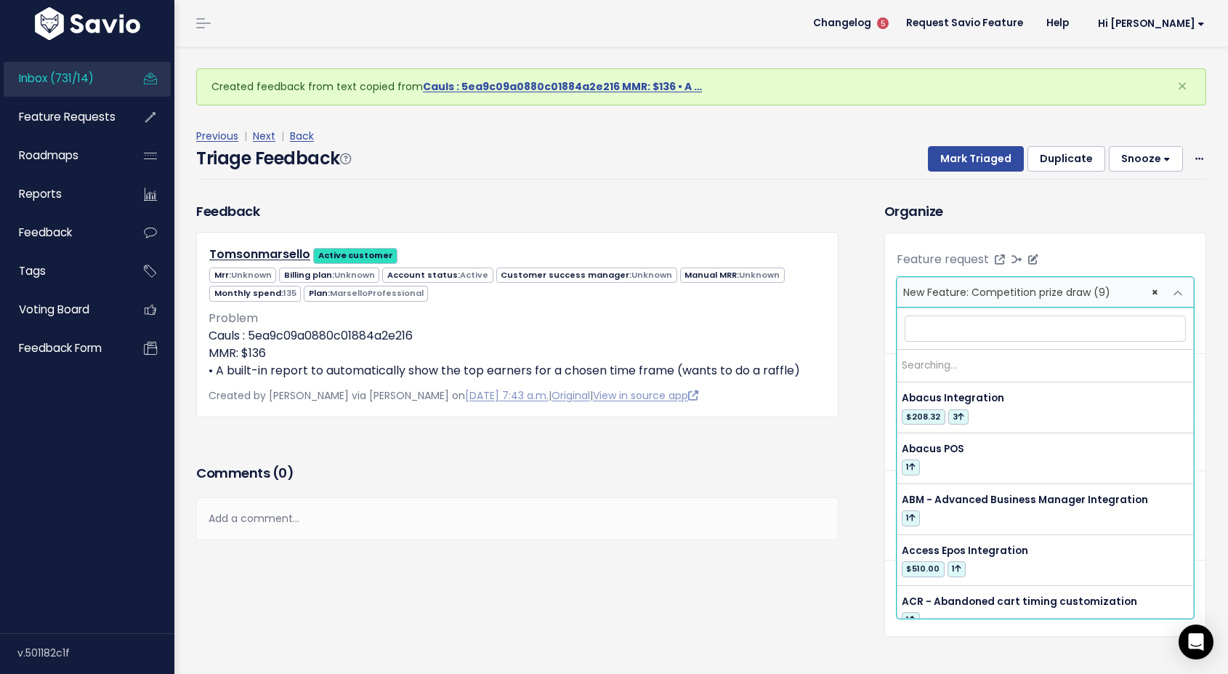
click at [966, 289] on span "New Feature: Competition prize draw (9)" at bounding box center [1006, 292] width 207 height 15
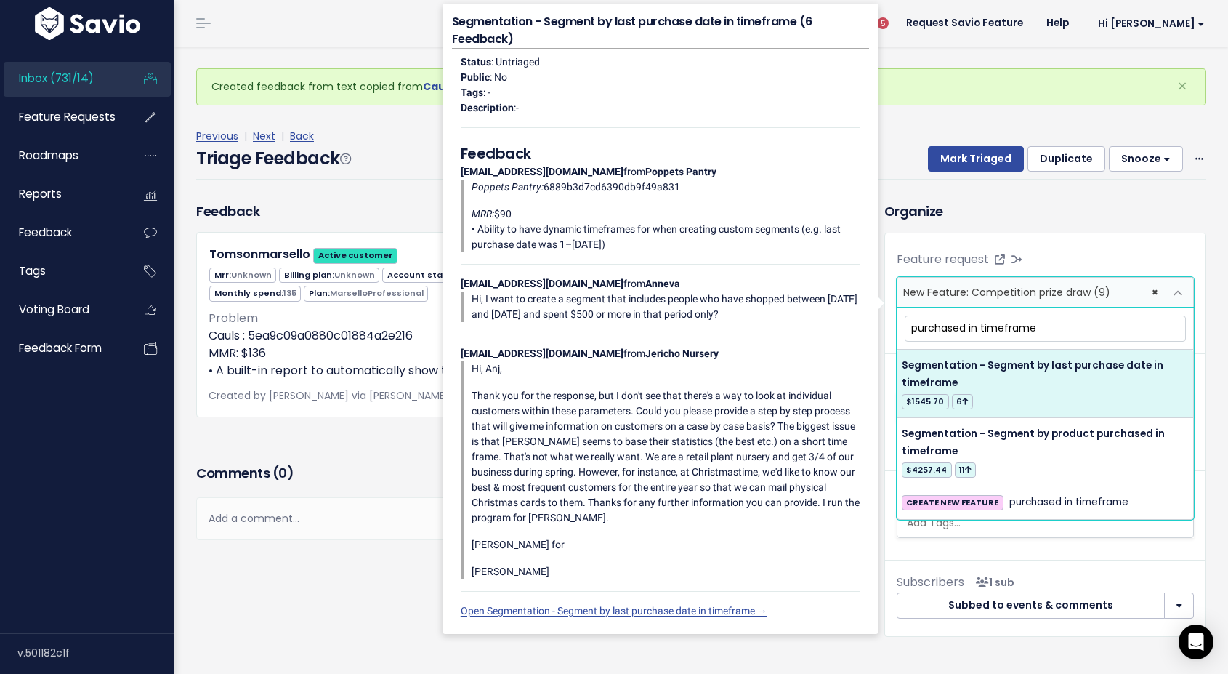
type input "purchased in timeframe"
select select "15539"
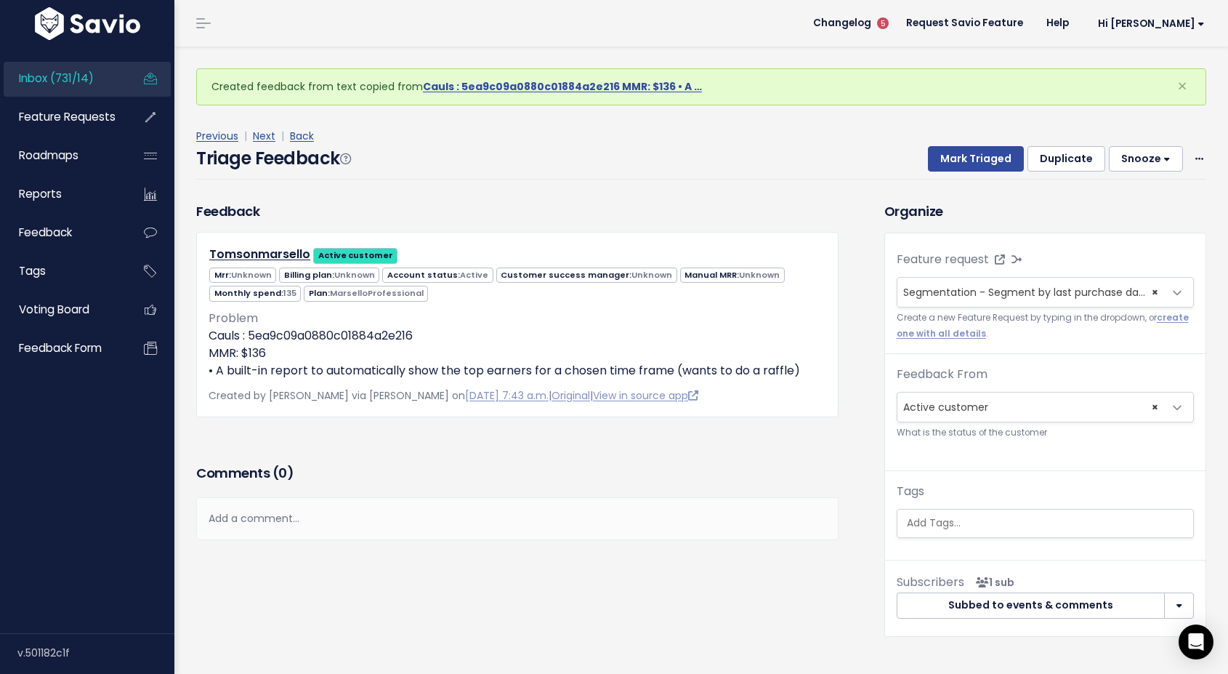
click at [370, 515] on div "Add a comment..." at bounding box center [517, 518] width 642 height 43
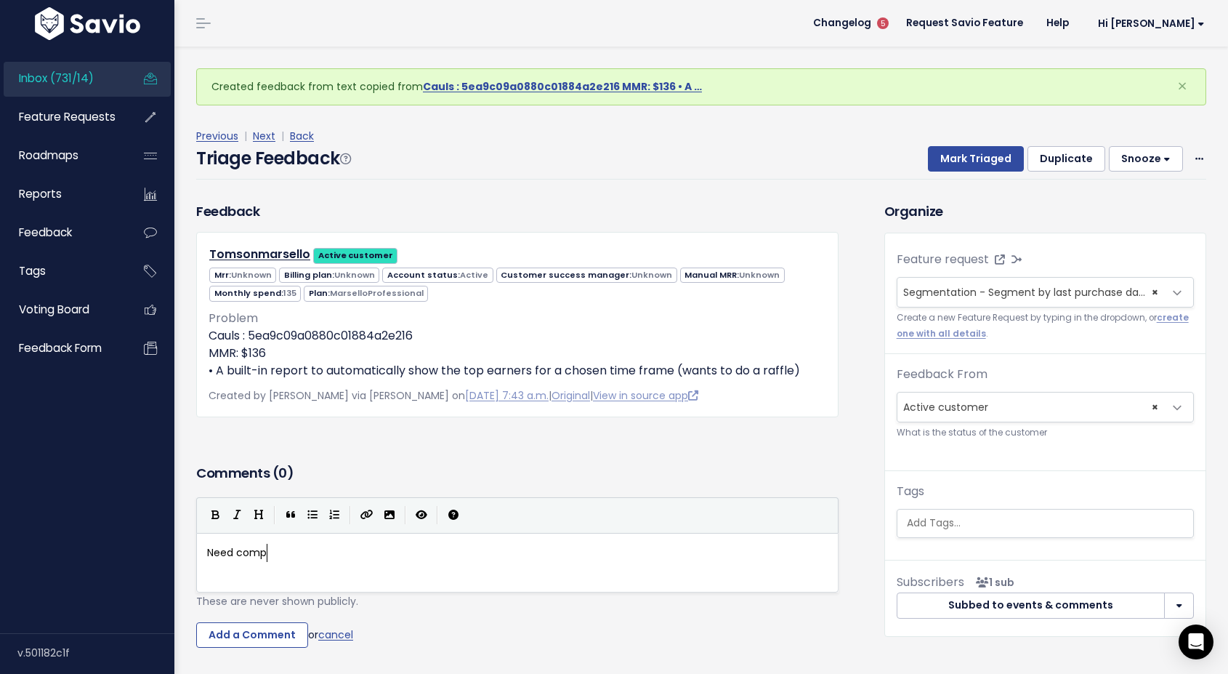
type textarea "Need company"
type textarea "brand added"
click at [269, 636] on input "Add a Comment" at bounding box center [252, 635] width 112 height 26
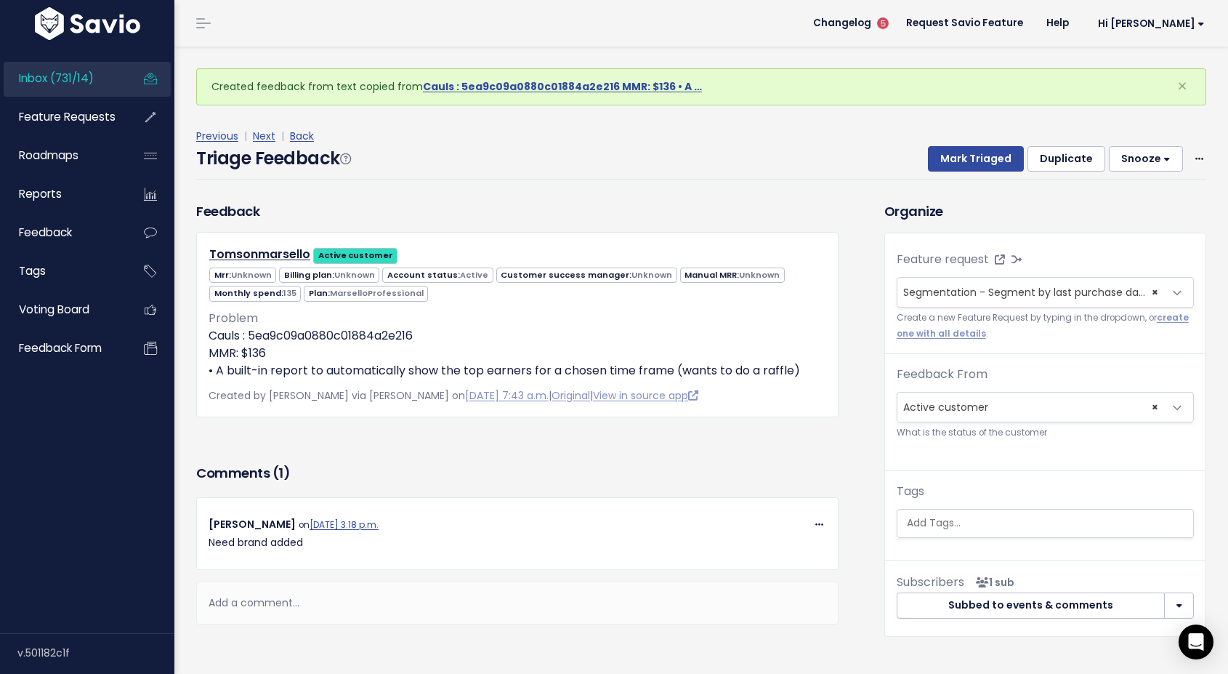
click at [1140, 156] on button "Snooze" at bounding box center [1146, 159] width 74 height 26
click at [1128, 289] on button "14 days" at bounding box center [1152, 280] width 105 height 28
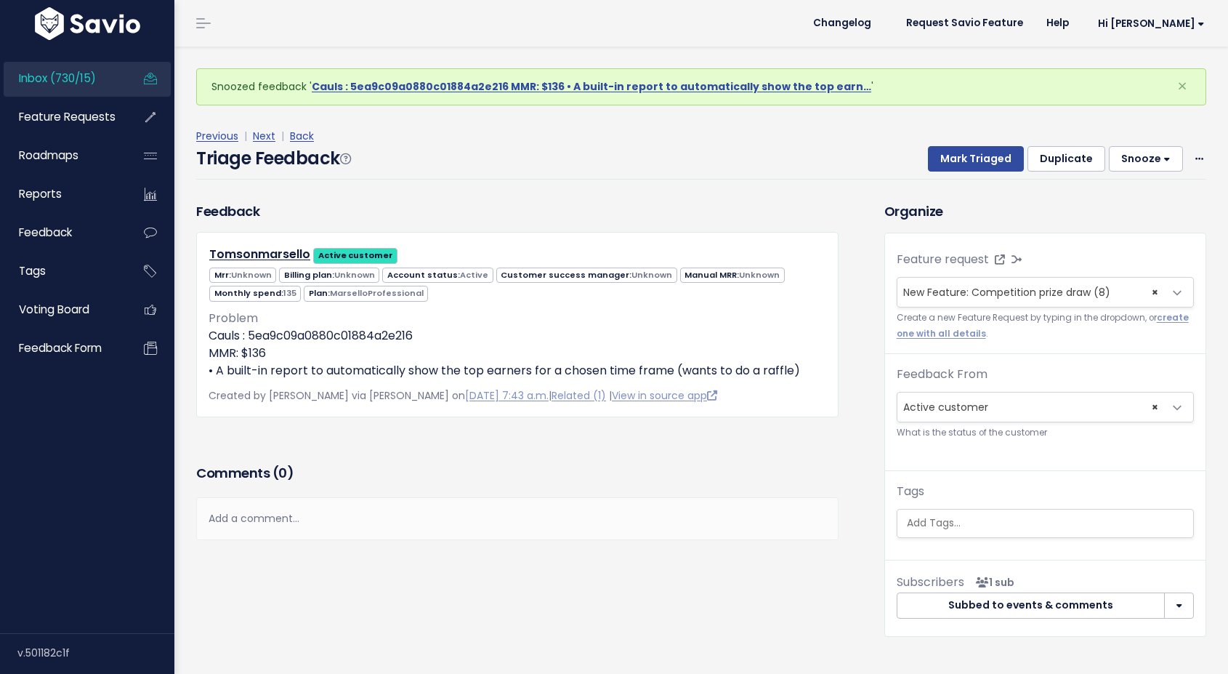
click at [334, 515] on div "Add a comment..." at bounding box center [517, 518] width 642 height 43
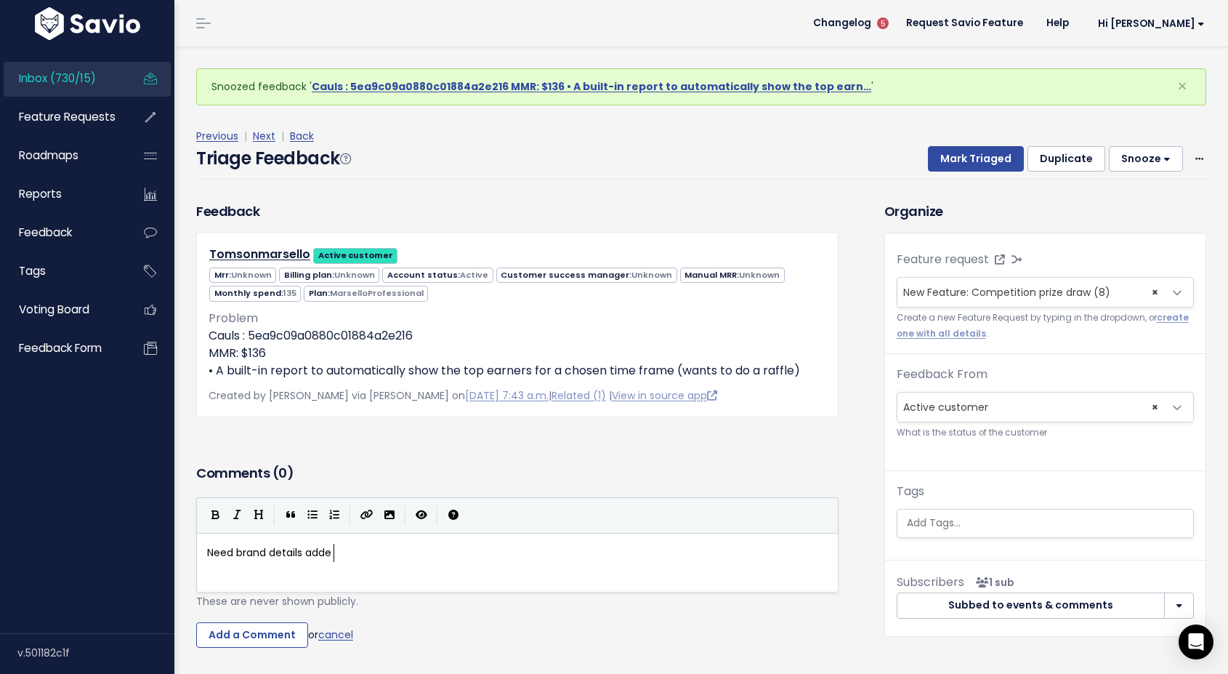
scroll to position [5, 132]
type textarea "Need brand details added"
click at [270, 642] on input "Add a Comment" at bounding box center [252, 635] width 112 height 26
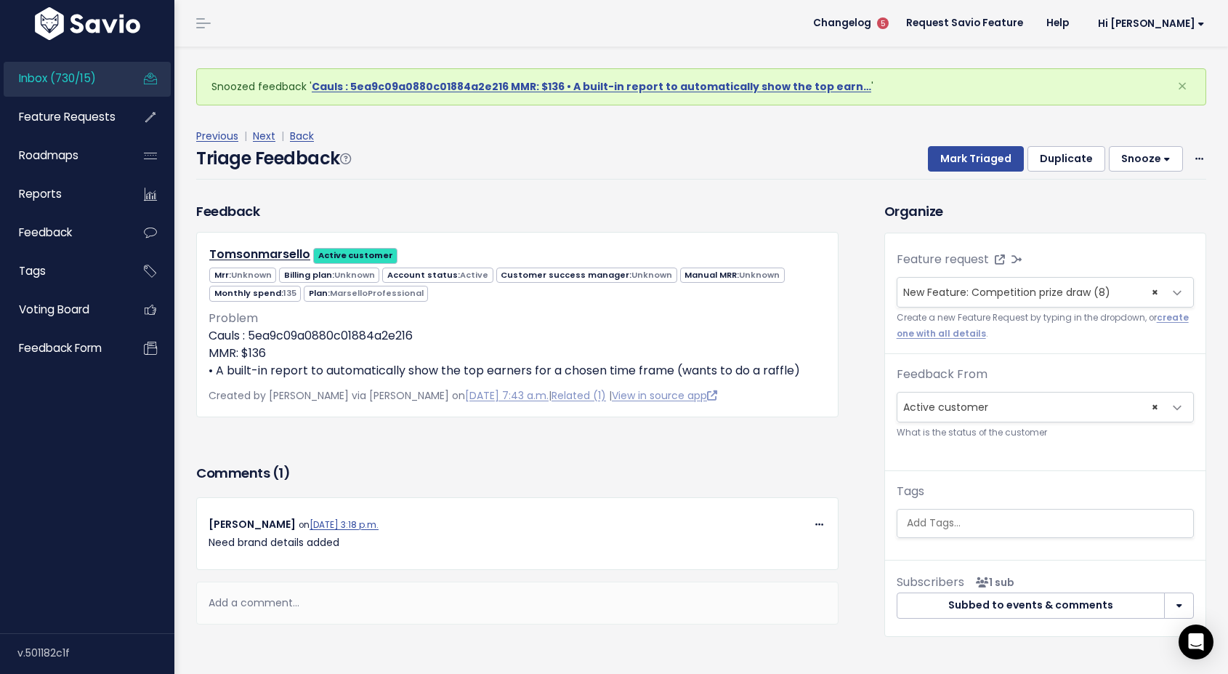
click at [1145, 165] on button "Snooze" at bounding box center [1146, 159] width 74 height 26
click at [1124, 288] on button "14 days" at bounding box center [1152, 280] width 105 height 28
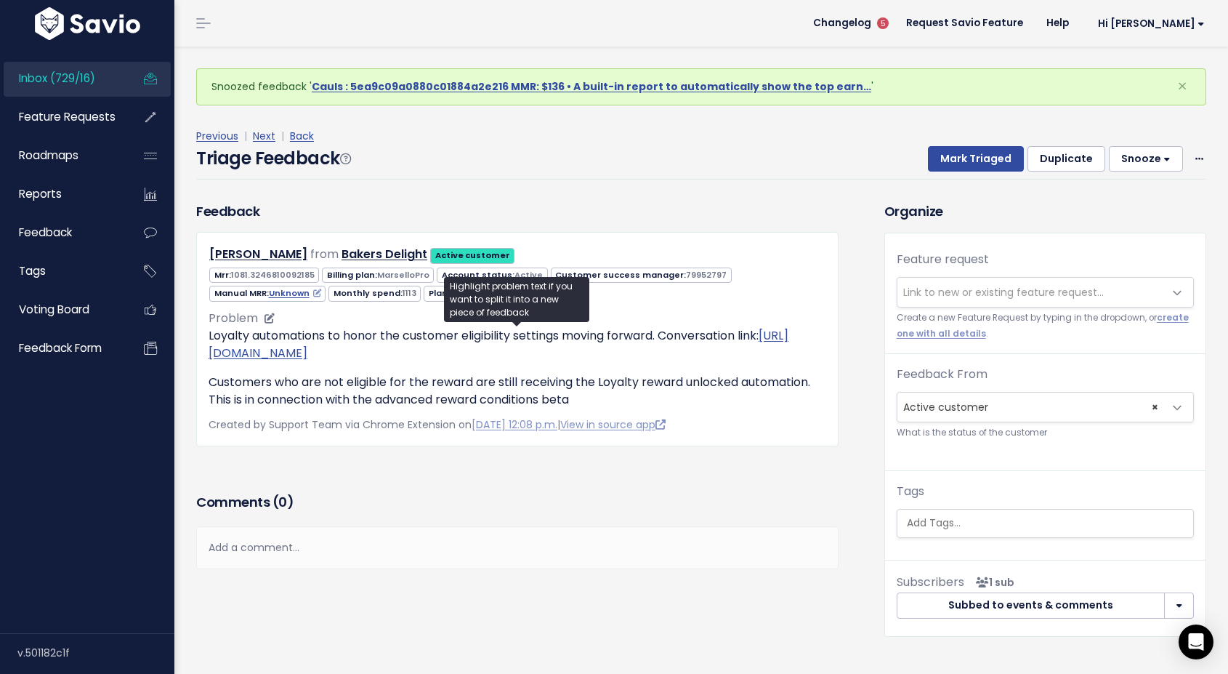
click at [511, 408] on p "Customers who are not eligible for the reward are still receiving the Loyalty r…" at bounding box center [518, 391] width 618 height 35
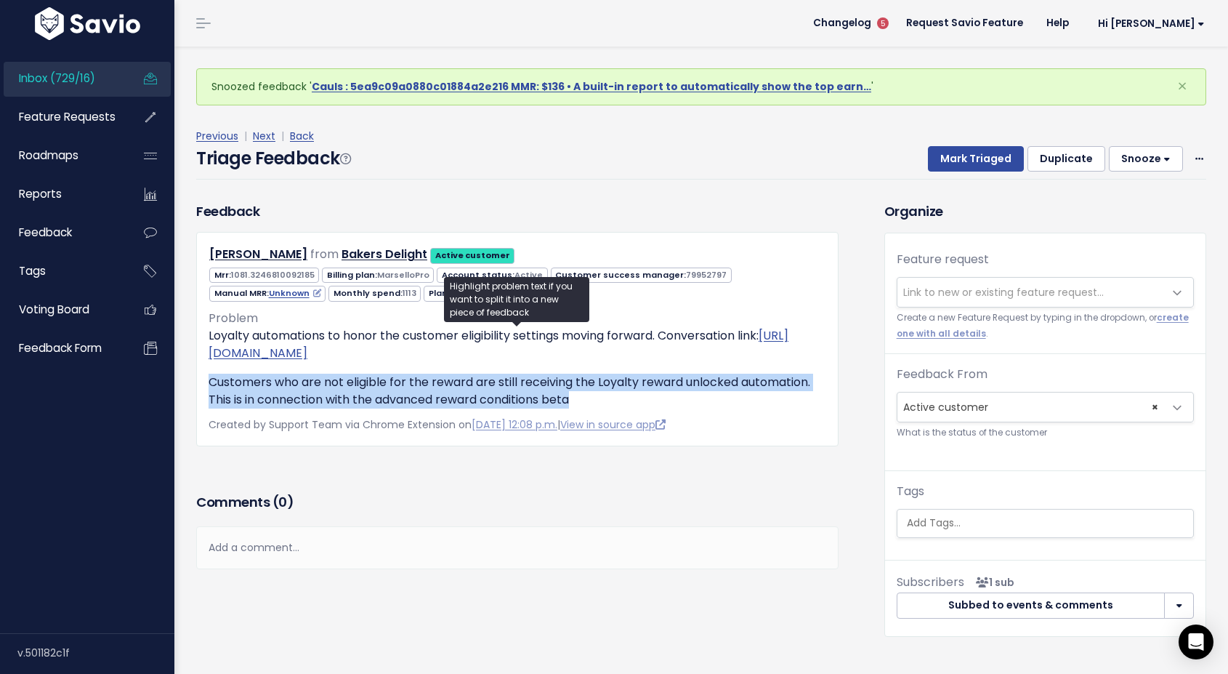
drag, startPoint x: 576, startPoint y: 419, endPoint x: 202, endPoint y: 403, distance: 374.6
click at [202, 403] on div "[PERSON_NAME] from Bakers Delight Active customer" at bounding box center [517, 339] width 642 height 214
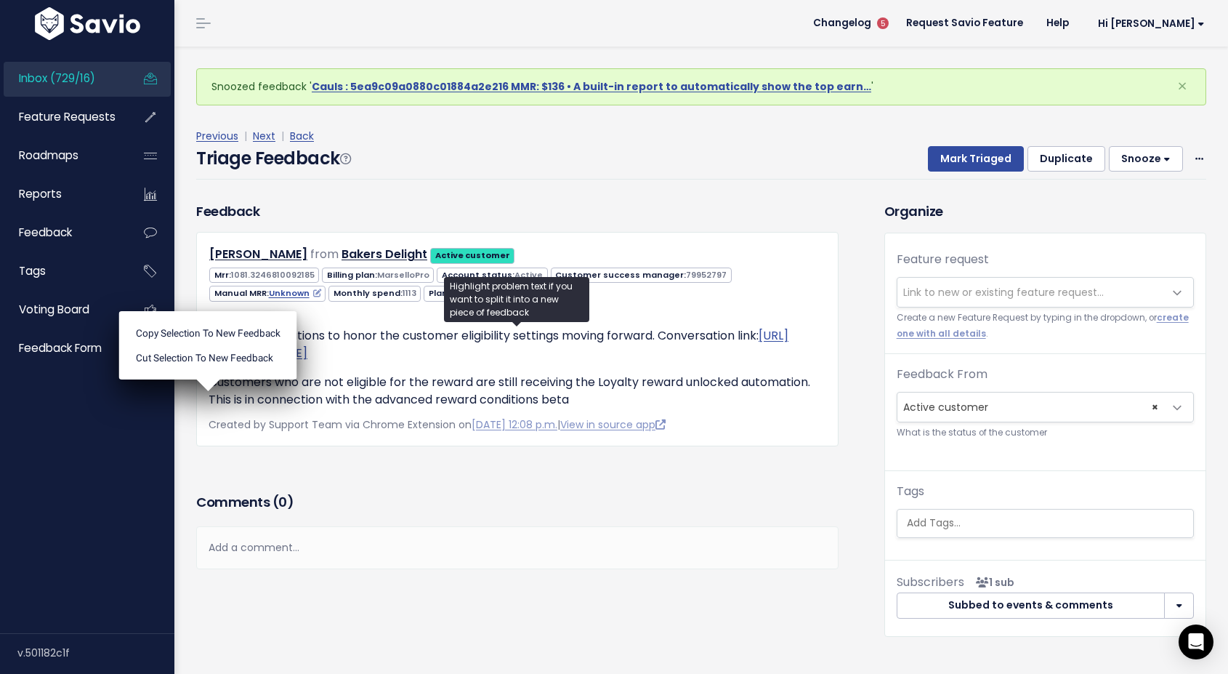
click at [494, 507] on div "Comments ( 0 ) Add a comment... | | | | Add a comment... xxxxxxxxxx These are n…" at bounding box center [517, 529] width 664 height 79
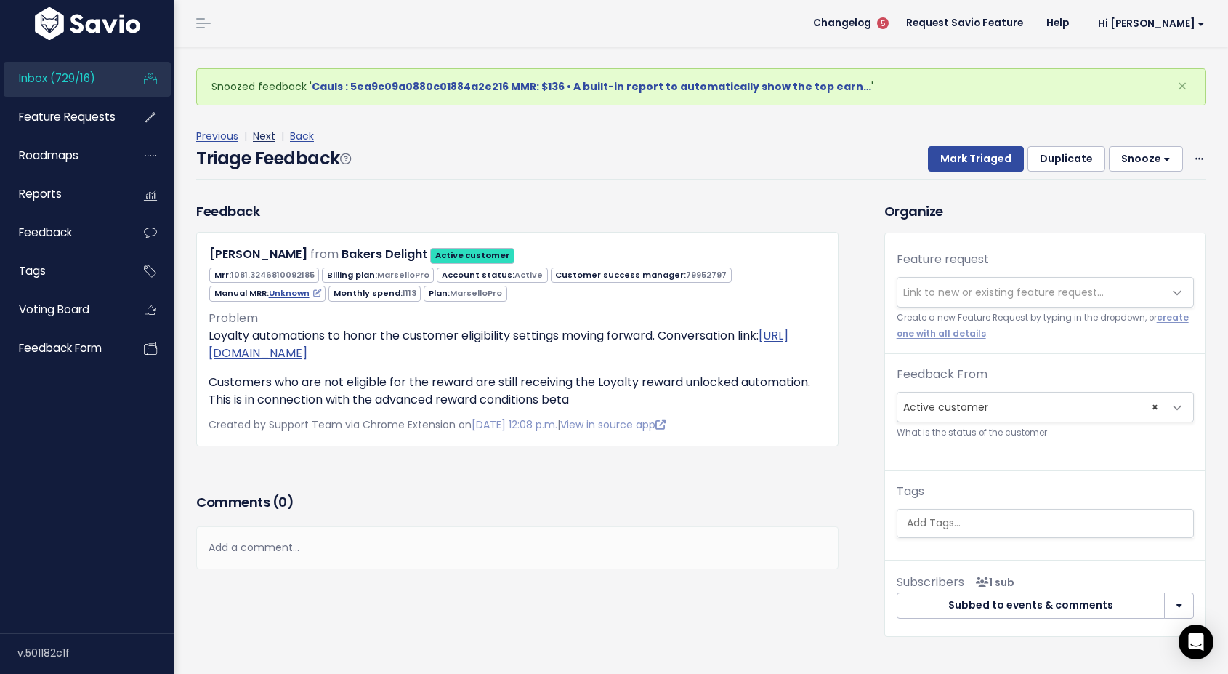
click at [263, 133] on link "Next" at bounding box center [264, 136] width 23 height 15
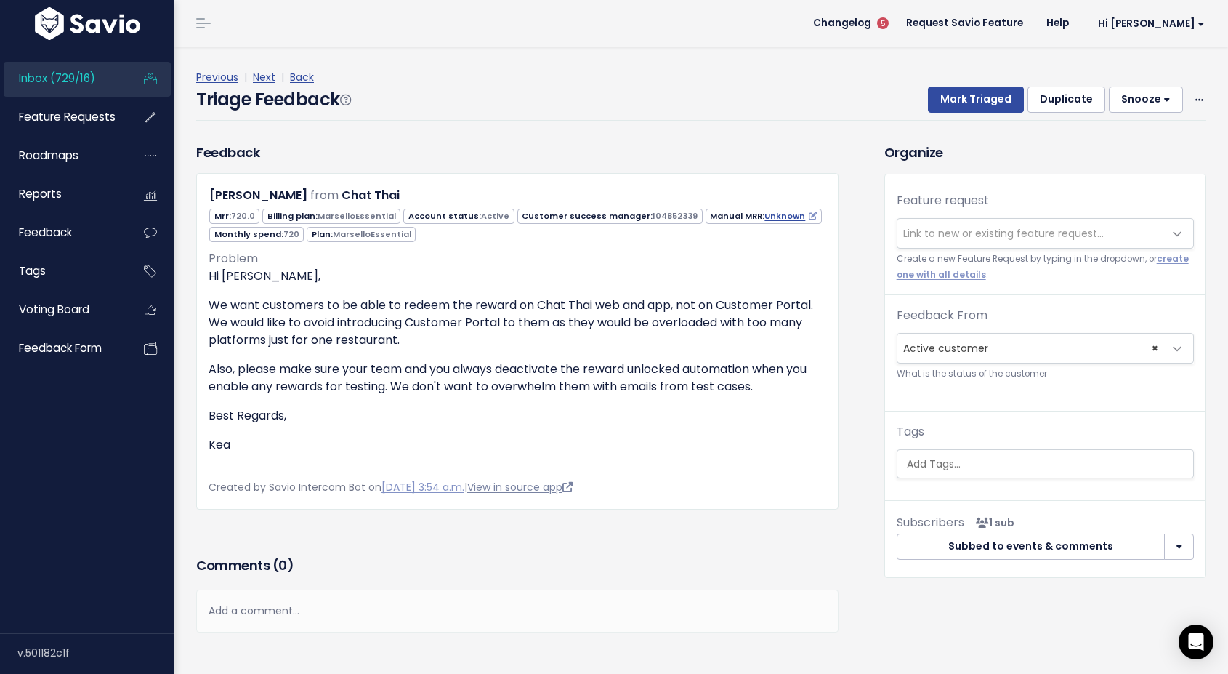
click at [504, 484] on link "View in source app" at bounding box center [519, 487] width 105 height 15
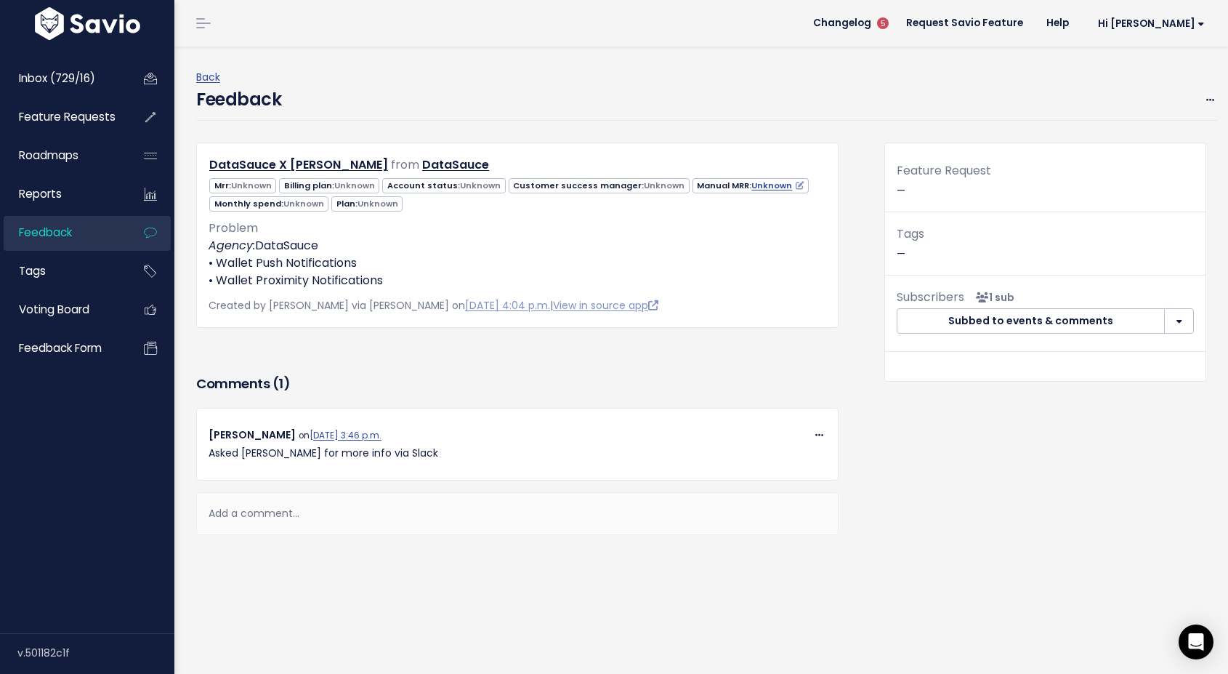
click at [246, 188] on span "Unknown" at bounding box center [251, 186] width 41 height 12
click at [220, 186] on span "Mrr: Unknown" at bounding box center [242, 185] width 67 height 15
click at [238, 187] on span "Unknown" at bounding box center [251, 186] width 41 height 12
click at [284, 515] on div "Add a comment..." at bounding box center [517, 513] width 642 height 43
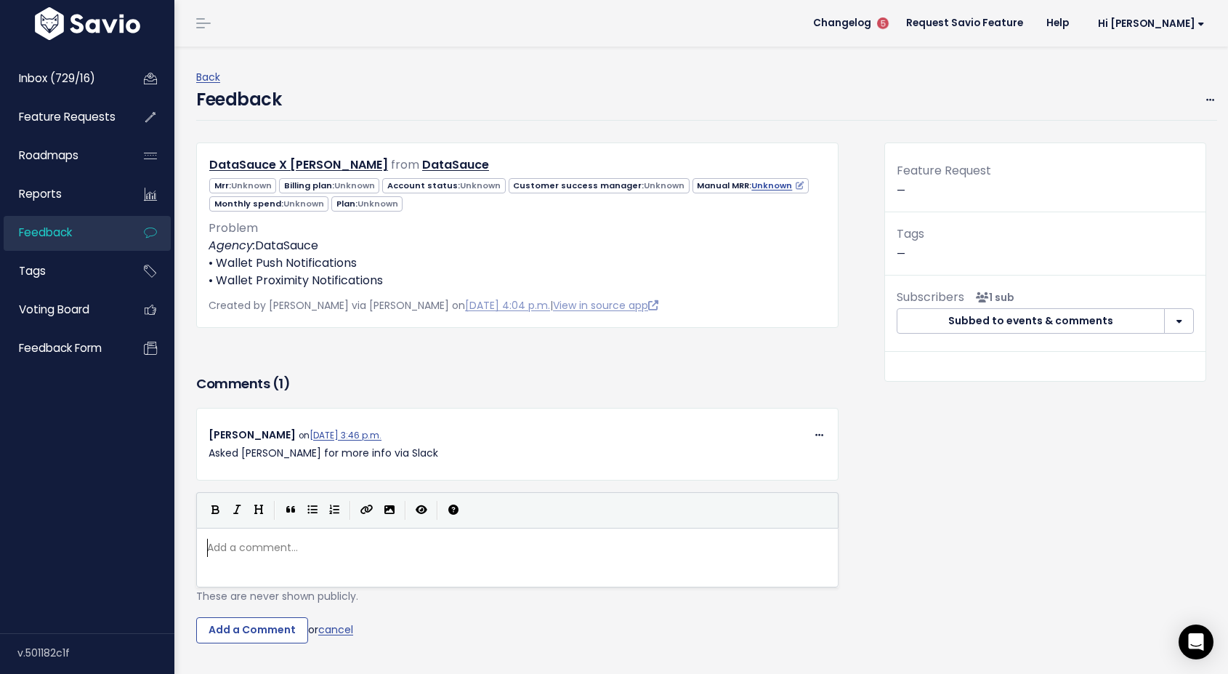
scroll to position [5, 0]
click at [752, 183] on link "Unknown" at bounding box center [778, 186] width 52 height 12
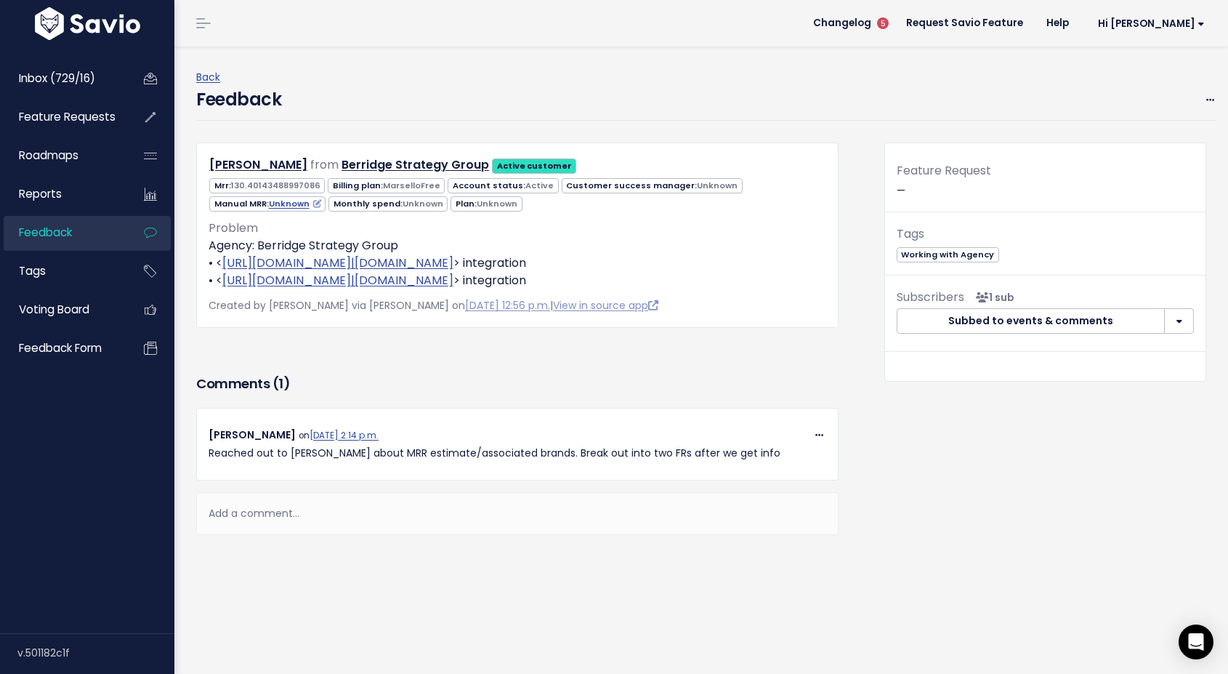
click at [262, 517] on div "Add a comment..." at bounding box center [517, 513] width 642 height 43
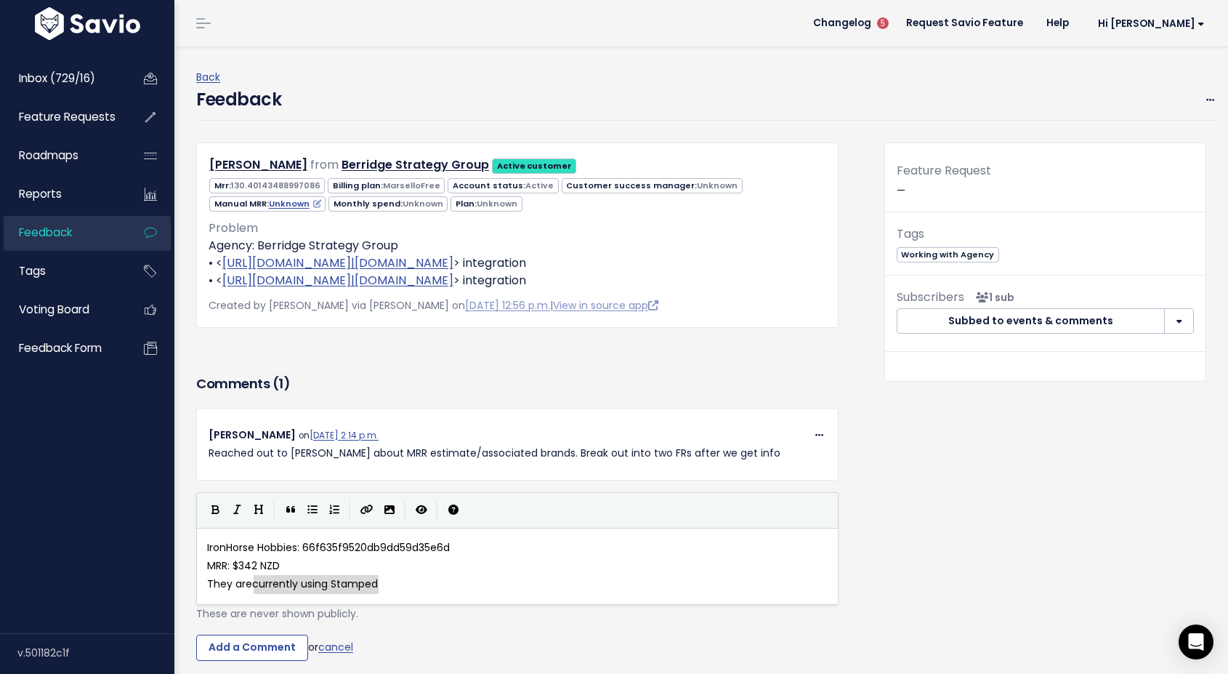
type textarea "IronHorse Hobbies: 66f635f9520db9dd59d35e6d MRR: $342 NZD They are currently us…"
drag, startPoint x: 384, startPoint y: 579, endPoint x: 174, endPoint y: 527, distance: 216.5
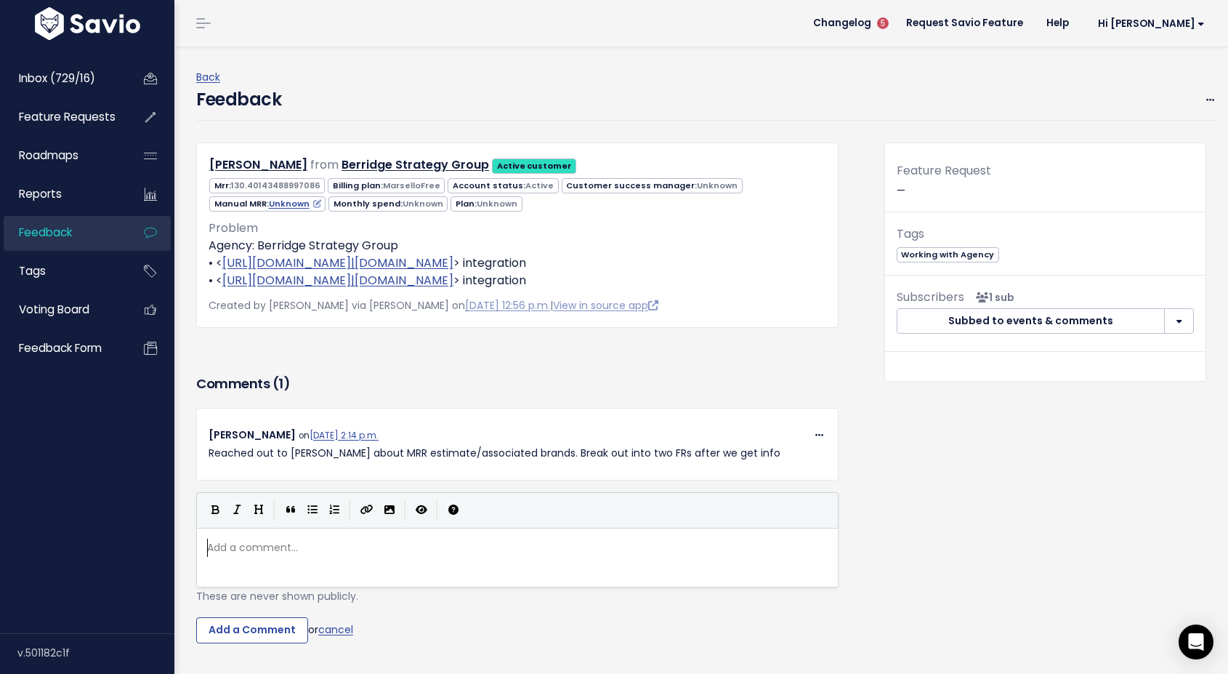
click at [292, 225] on div "Problem Agency: Berridge Strategy Group • < http://Stamped.io|Stamped.io > inte…" at bounding box center [518, 254] width 618 height 70
click at [99, 73] on link "Inbox (729/16)" at bounding box center [62, 78] width 117 height 33
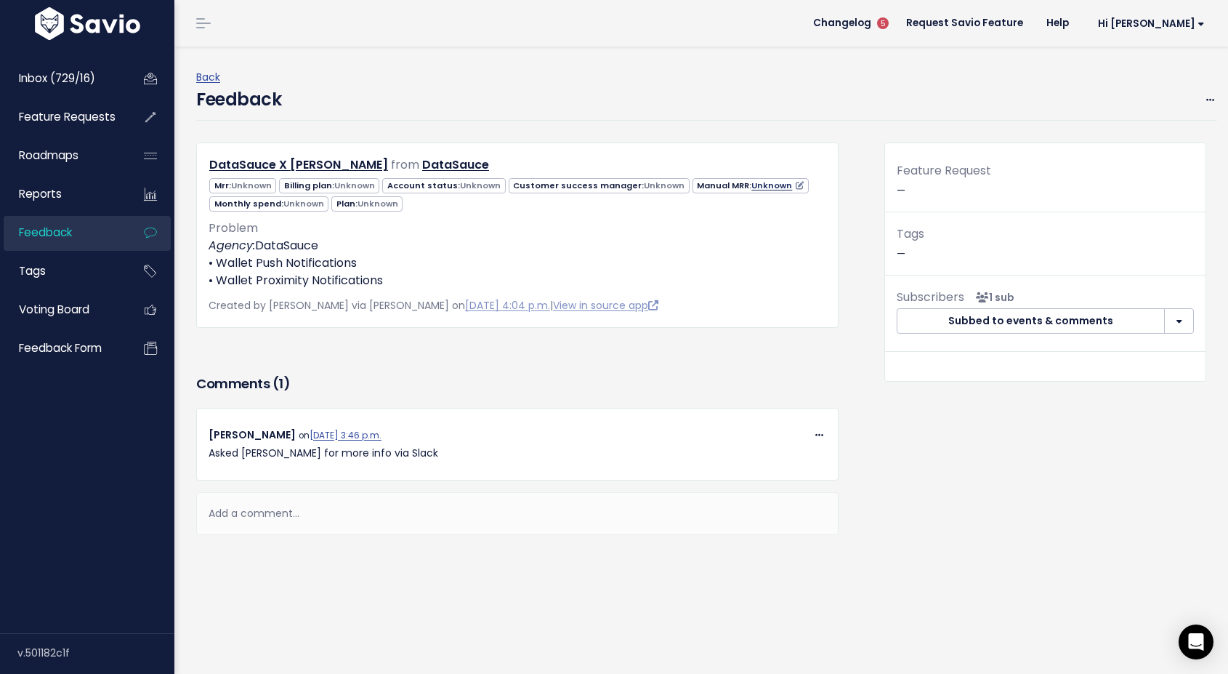
click at [752, 187] on link "Unknown" at bounding box center [778, 186] width 52 height 12
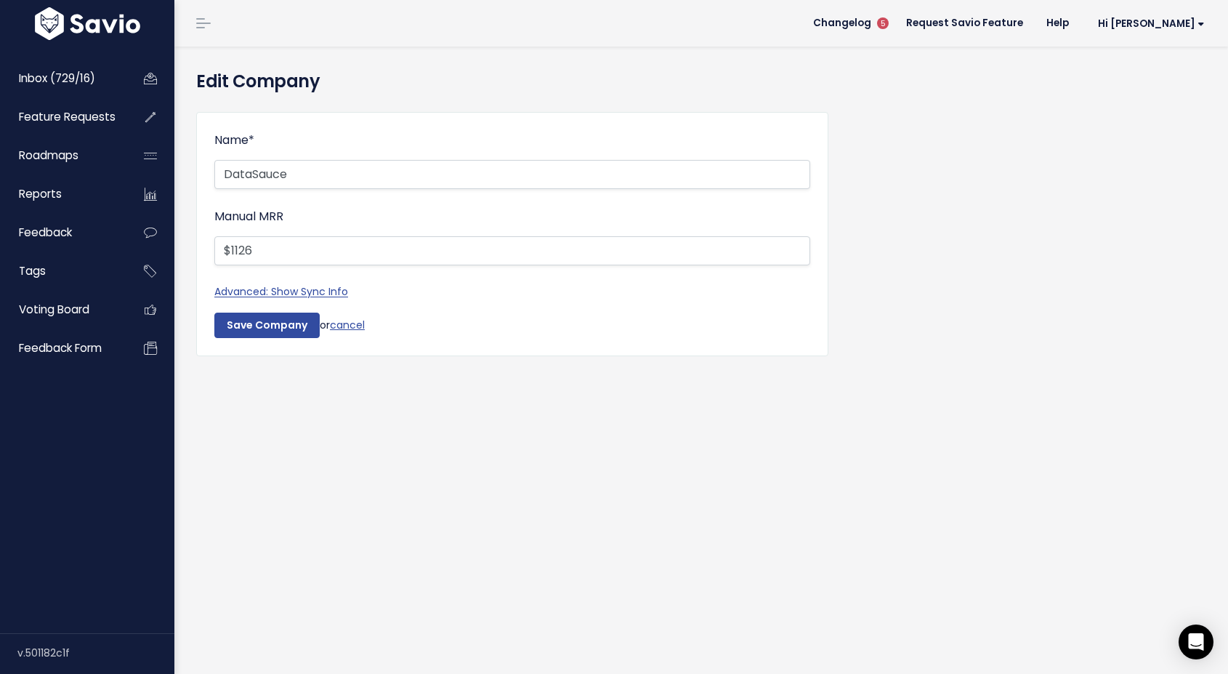
type input "$1126"
click at [309, 177] on input "DataSauce" at bounding box center [512, 174] width 596 height 29
drag, startPoint x: 309, startPoint y: 177, endPoint x: 222, endPoint y: 170, distance: 87.5
click at [222, 170] on input "DataSauce" at bounding box center [512, 174] width 596 height 29
paste input "Godiva [GEOGRAPHIC_DATA]"
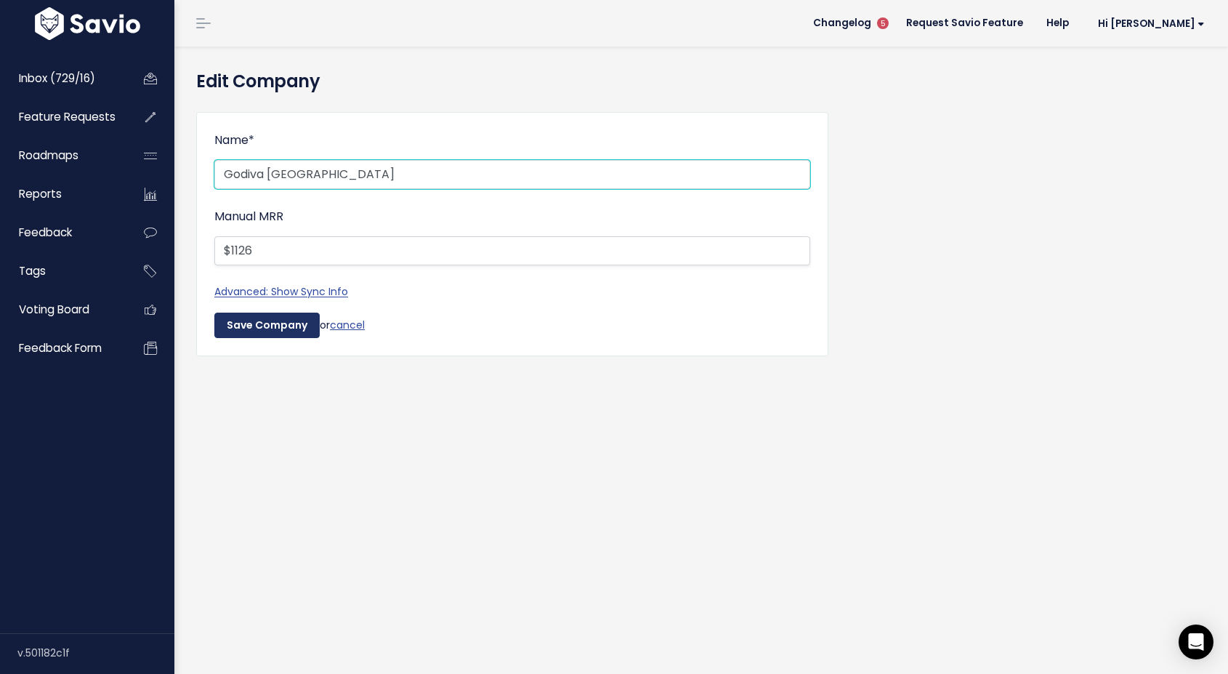
type input "Godiva [GEOGRAPHIC_DATA]"
click at [273, 325] on input "Save Company" at bounding box center [266, 326] width 105 height 26
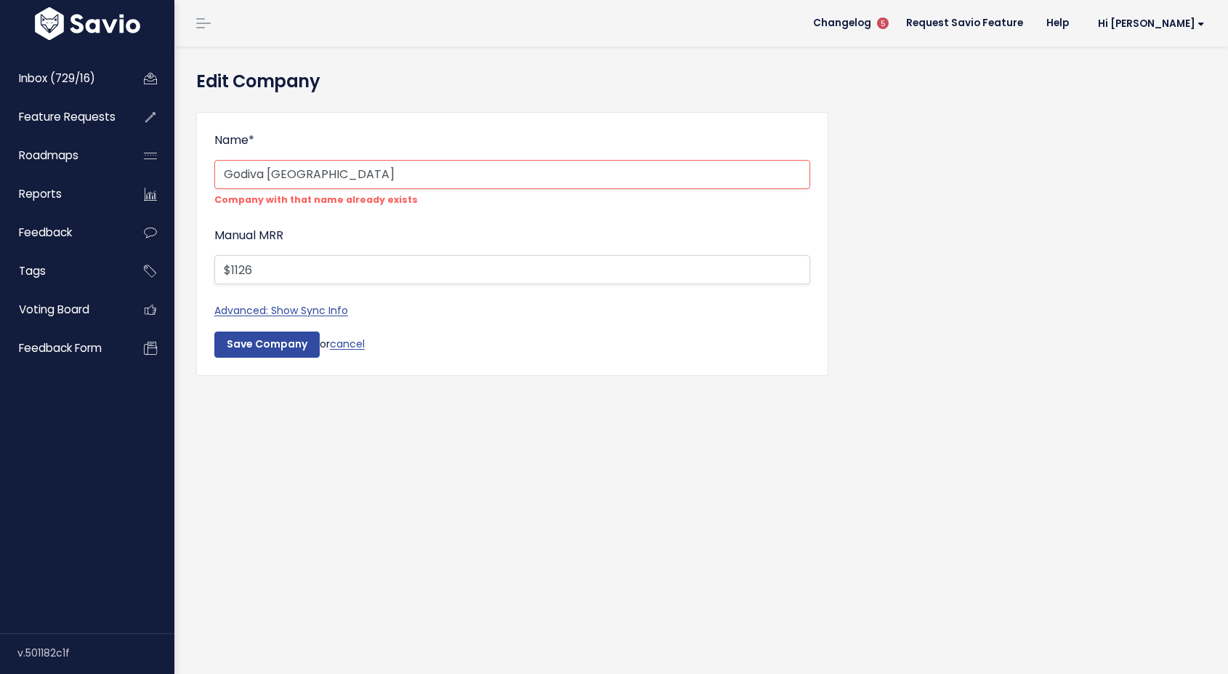
click at [370, 110] on div "Name * Godiva Australia Company with that name already exists Manual MRR $1126 …" at bounding box center [512, 243] width 632 height 287
click at [354, 339] on link "cancel" at bounding box center [347, 344] width 35 height 15
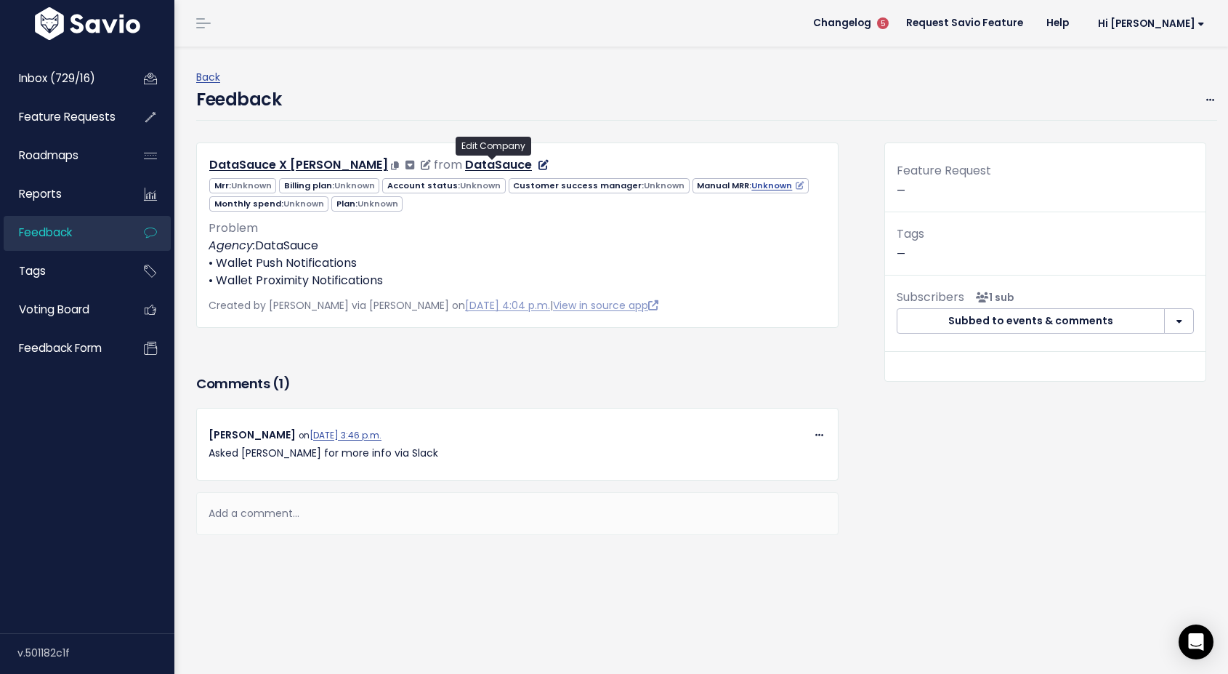
click at [539, 166] on icon at bounding box center [544, 165] width 10 height 10
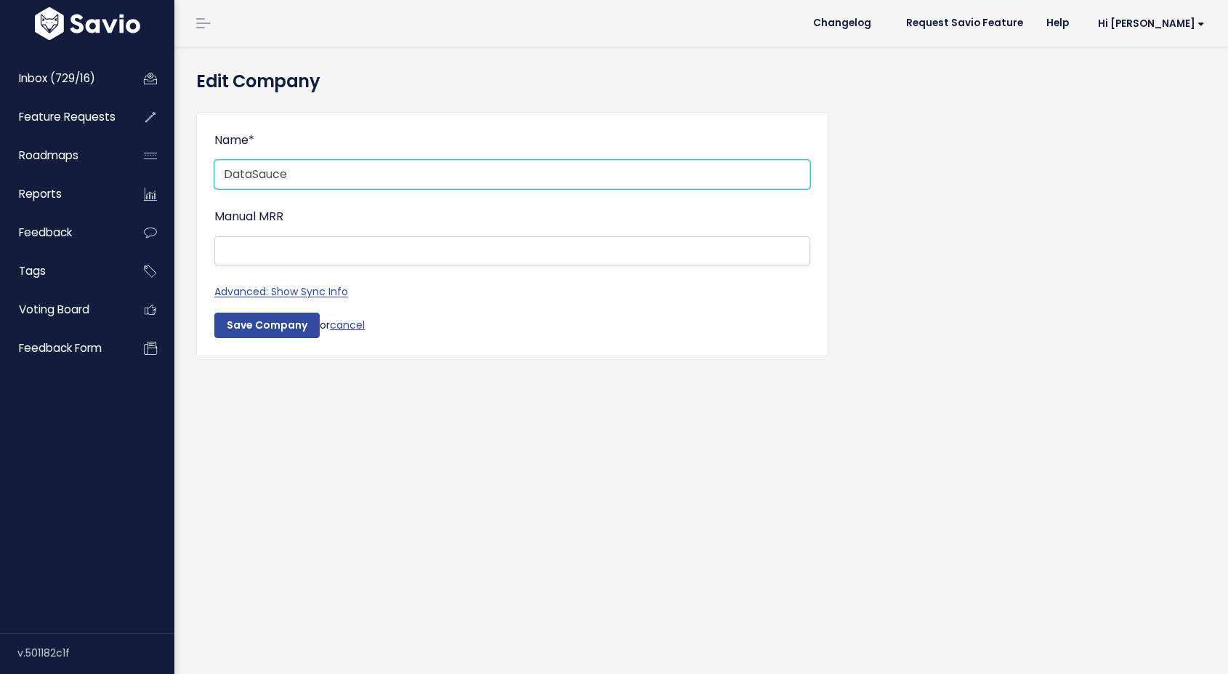
drag, startPoint x: 358, startPoint y: 172, endPoint x: 187, endPoint y: 161, distance: 171.1
click at [187, 161] on div "Name * DataSauce Manual MRR Sync Info This company is synced with the following…" at bounding box center [512, 244] width 654 height 289
paste input "Godiva Australia"
type input "Godiva Australia"
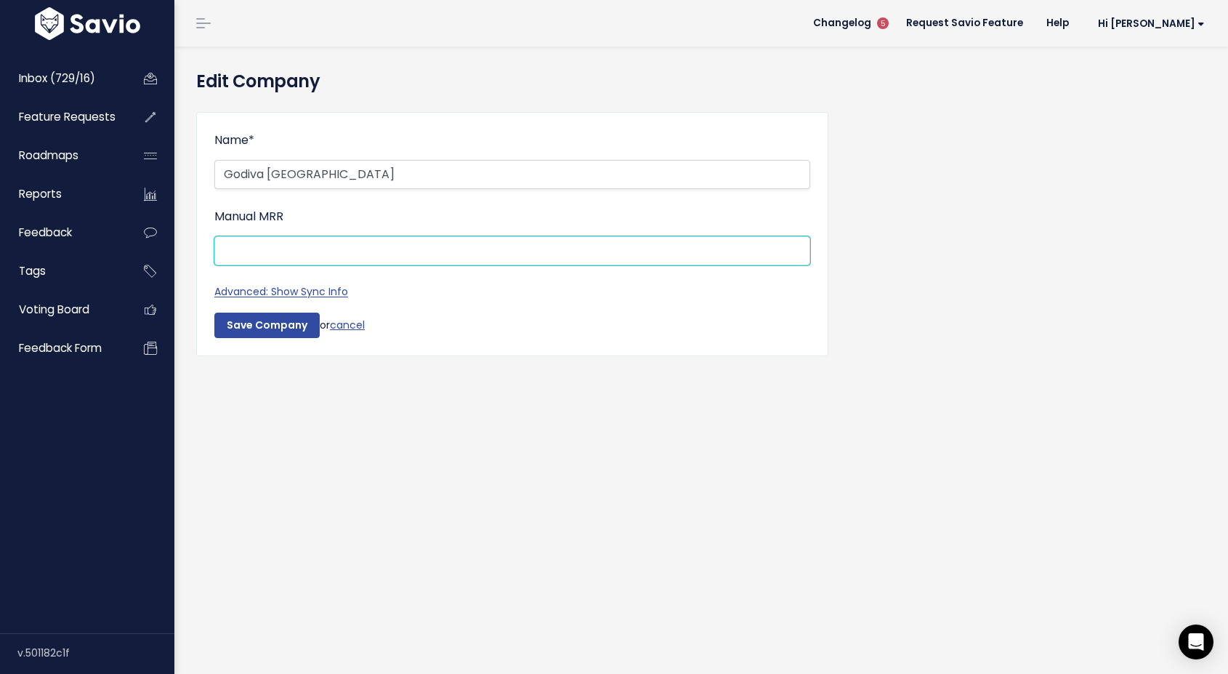
click at [309, 251] on input "Manual MRR" at bounding box center [512, 250] width 596 height 29
type input "$1126"
click at [230, 249] on input "$1126" at bounding box center [512, 250] width 596 height 29
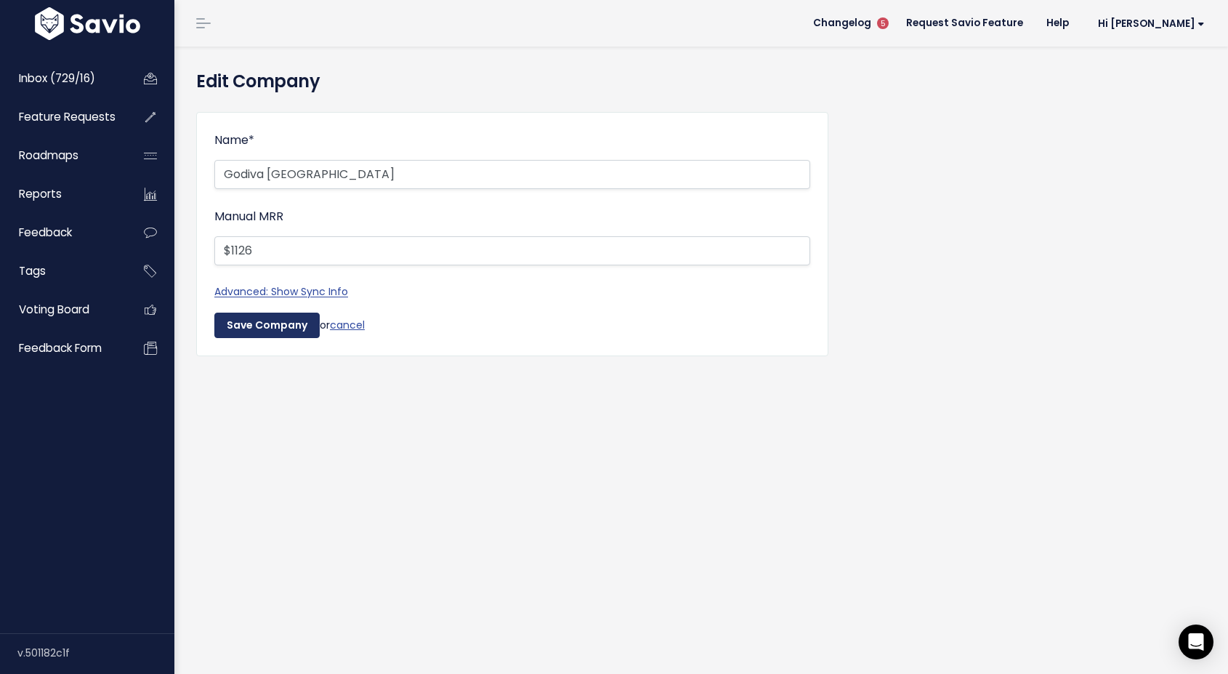
click at [236, 329] on input "Save Company" at bounding box center [266, 326] width 105 height 26
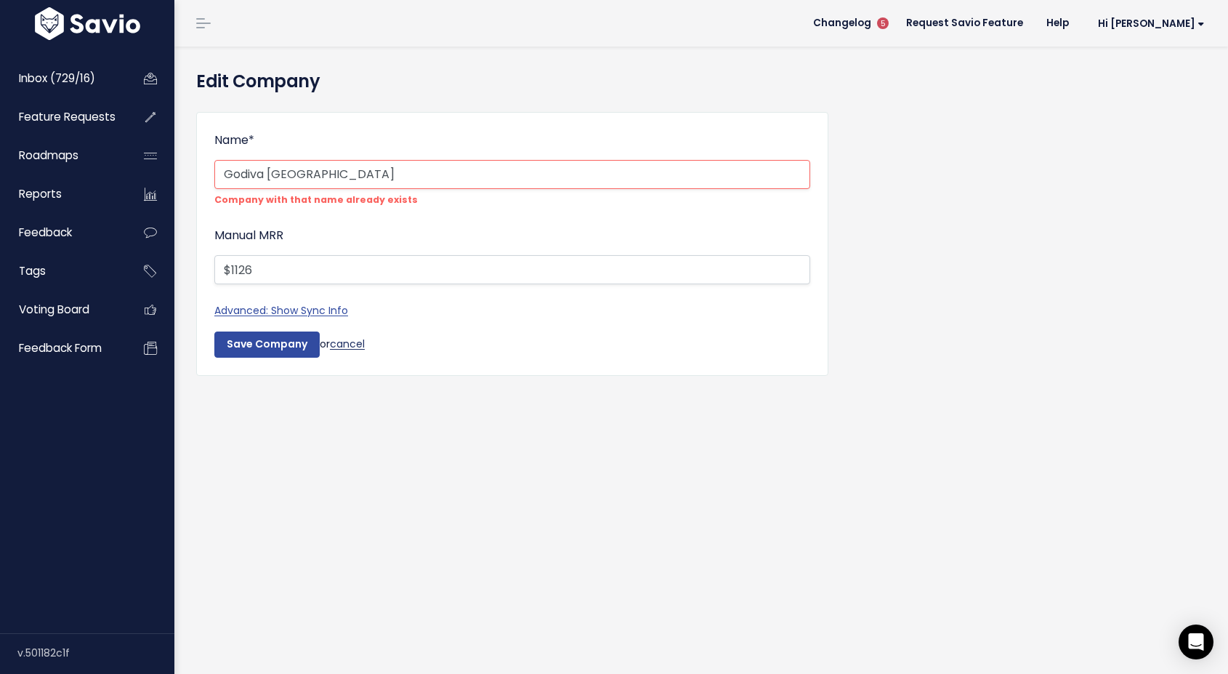
click at [347, 346] on link "cancel" at bounding box center [347, 344] width 35 height 15
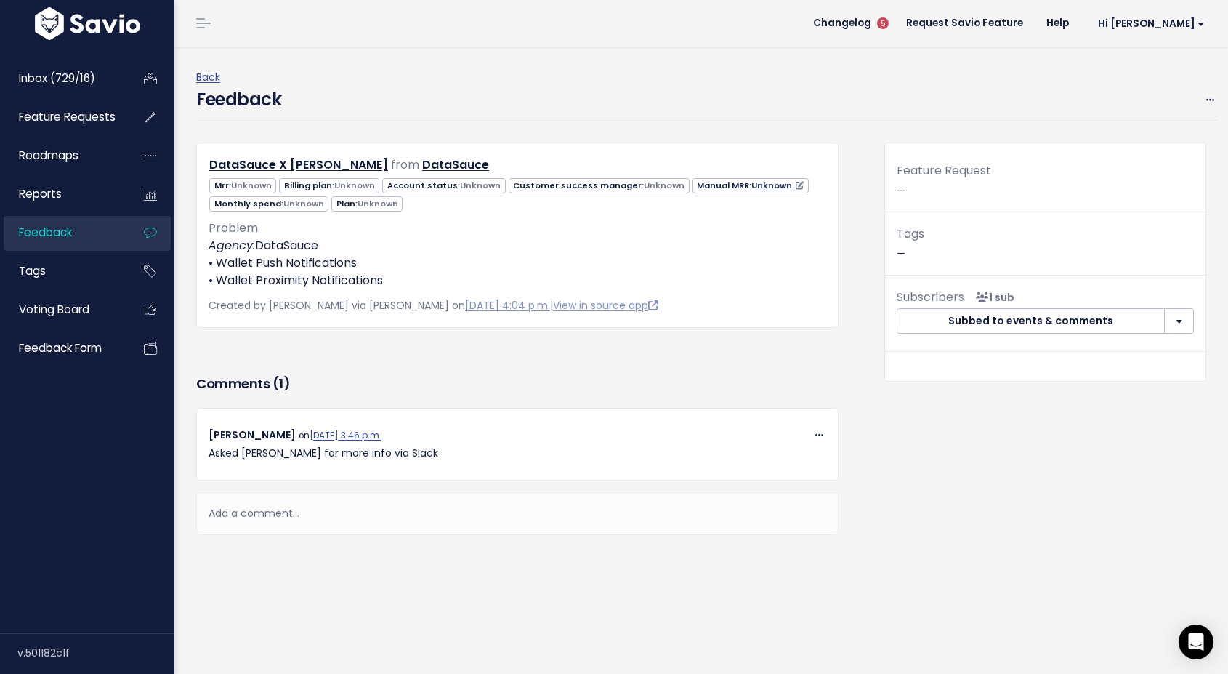
click at [762, 182] on link "Unknown" at bounding box center [778, 186] width 52 height 12
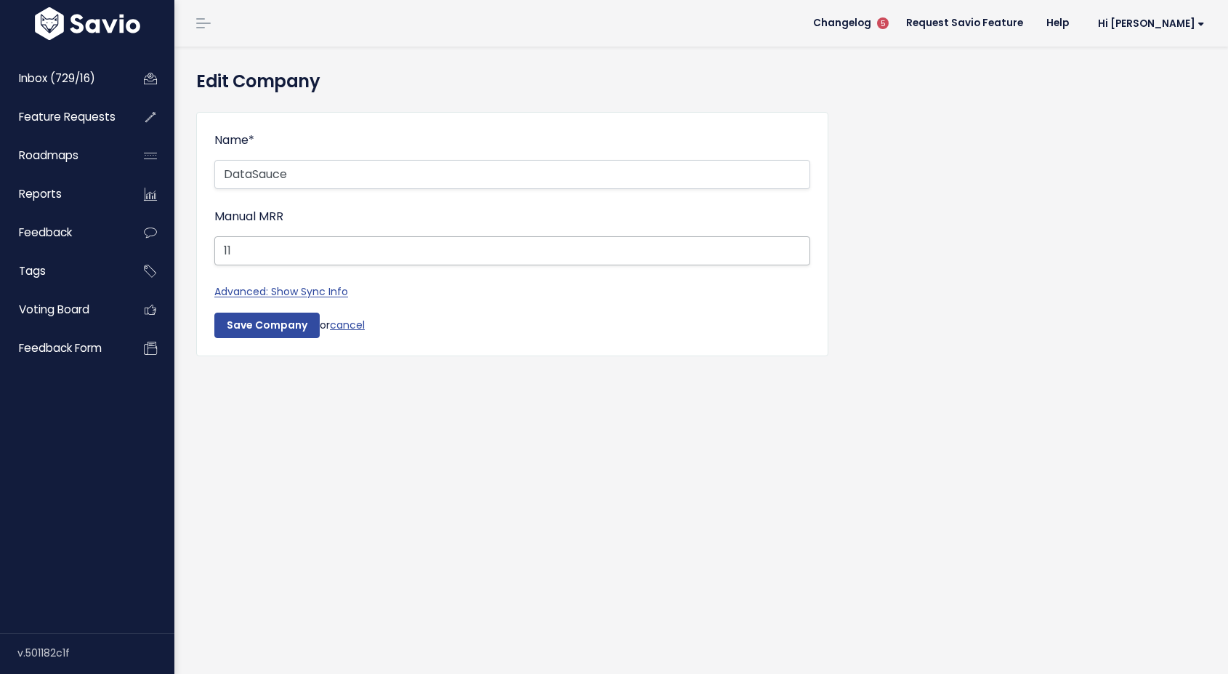
type input "1"
type input "$"
click at [360, 324] on link "cancel" at bounding box center [347, 324] width 35 height 15
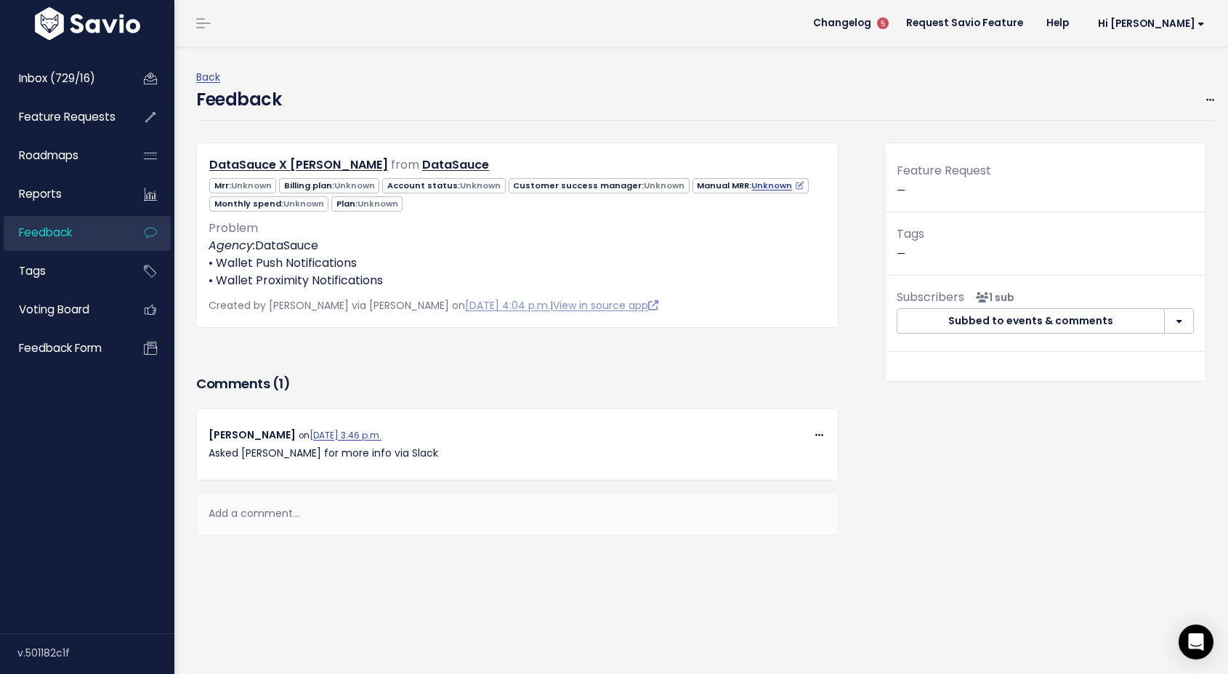
click at [682, 246] on p "Agency: DataSauce • Wallet Push Notifications • Wallet Proximity Notifications" at bounding box center [518, 263] width 618 height 52
click at [245, 230] on span "Problem" at bounding box center [233, 227] width 49 height 17
click at [465, 304] on link "[DATE] 4:04 p.m." at bounding box center [507, 305] width 85 height 15
click at [90, 75] on span "Inbox (729/16)" at bounding box center [57, 77] width 76 height 15
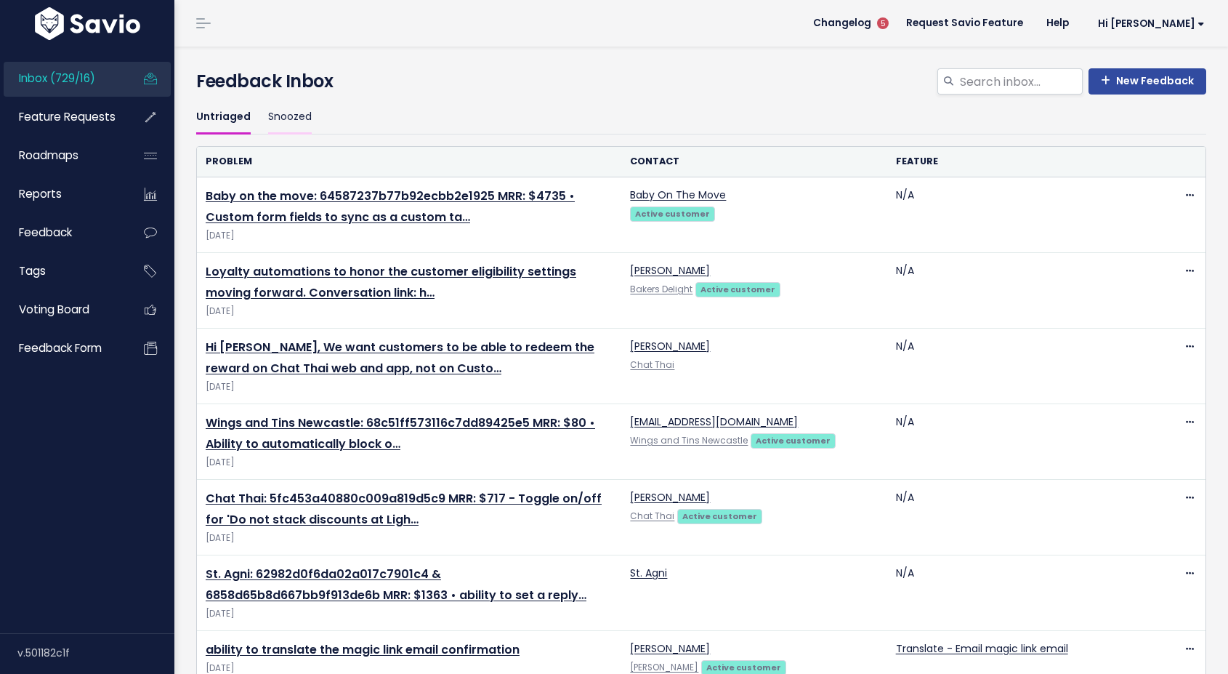
click at [281, 118] on link "Snoozed" at bounding box center [290, 117] width 44 height 34
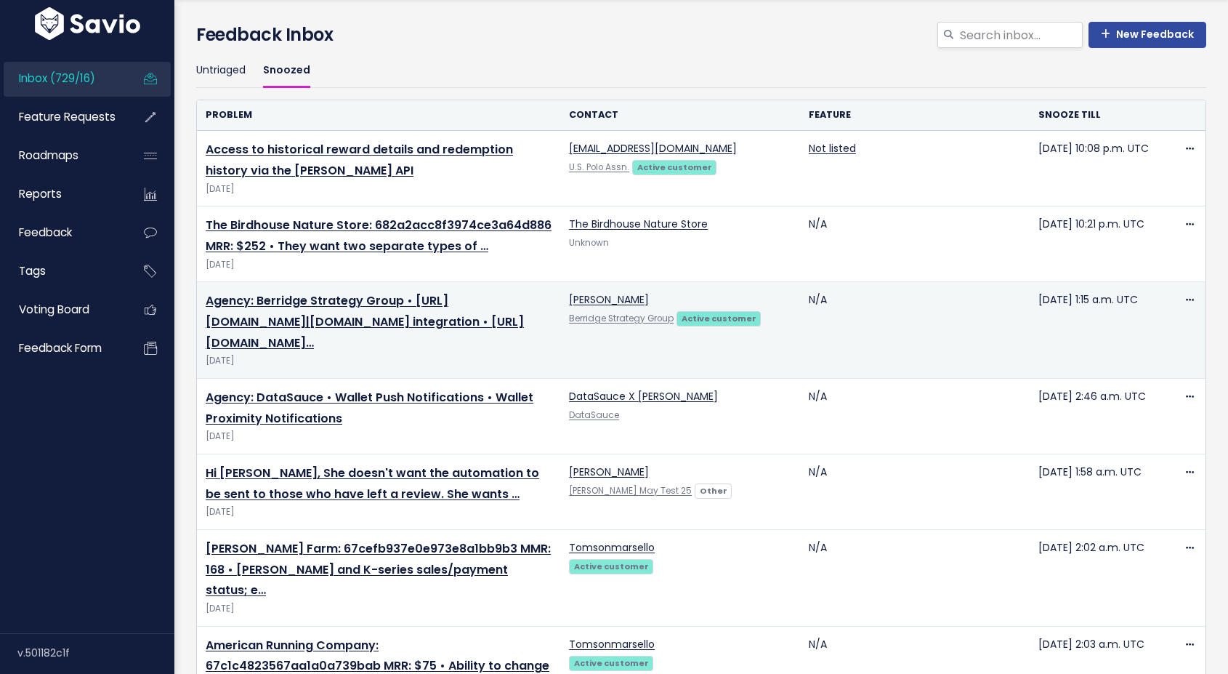
scroll to position [59, 0]
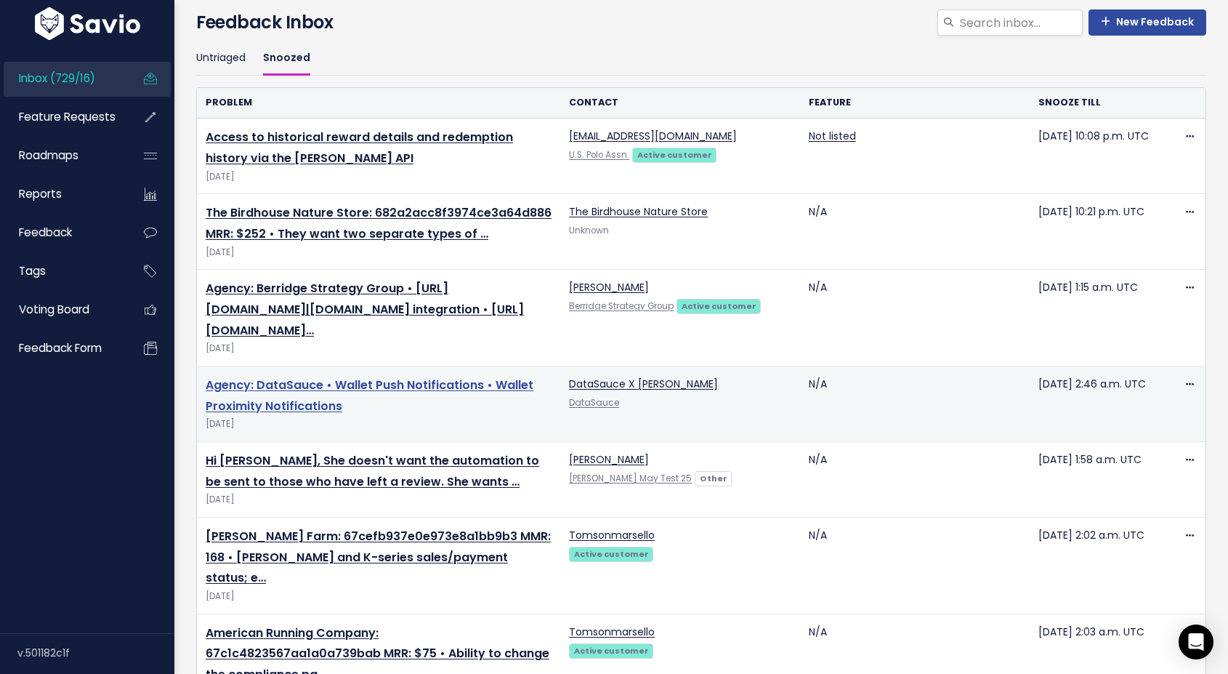
click at [443, 408] on link "Agency: DataSauce • Wallet Push Notifications • Wallet Proximity Notifications" at bounding box center [370, 395] width 328 height 38
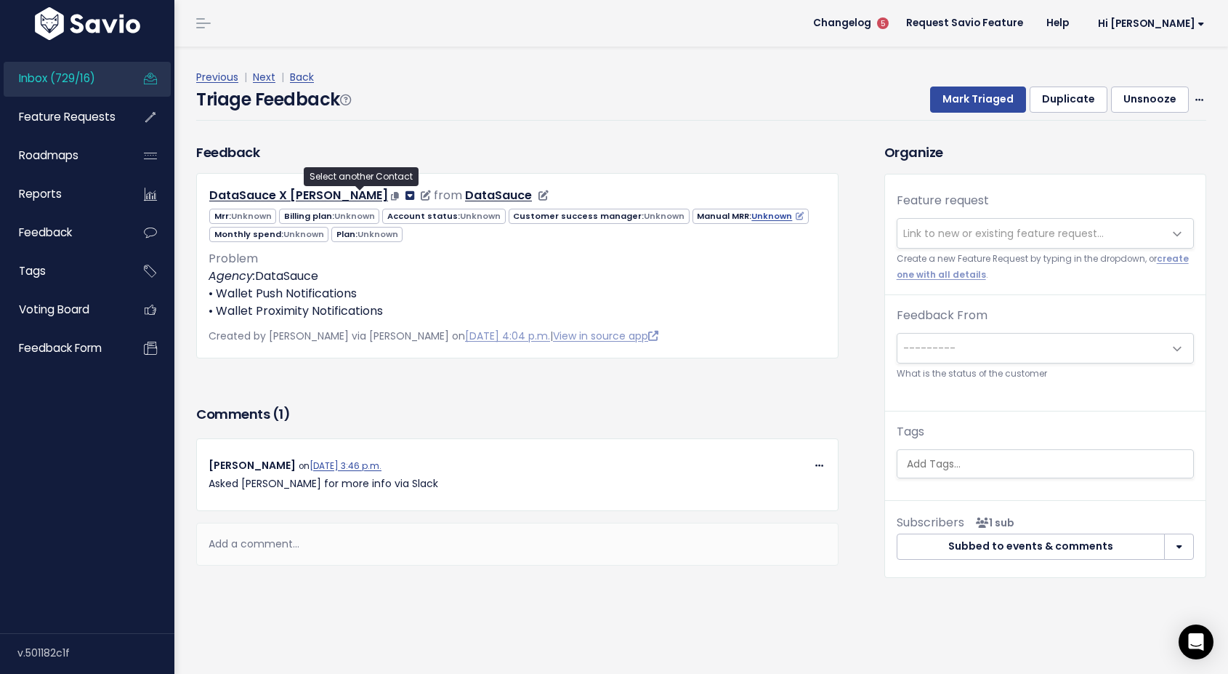
click at [406, 196] on icon at bounding box center [410, 195] width 9 height 10
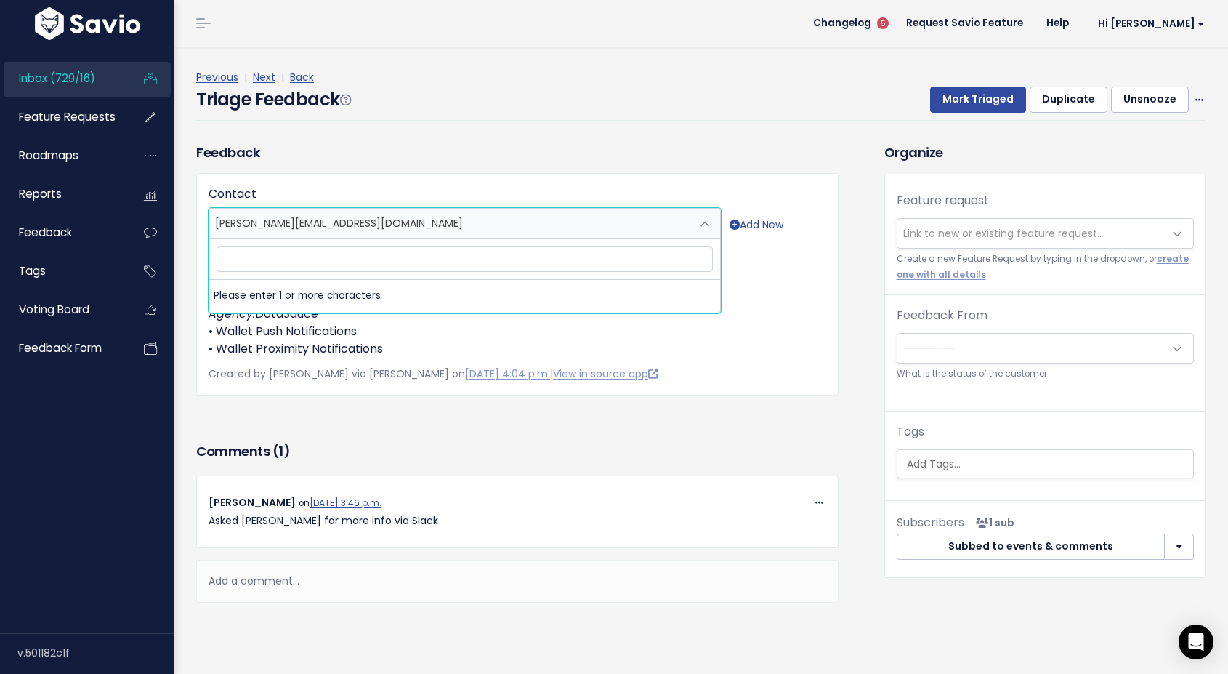
click at [409, 118] on div "Triage Feedback Mark Triaged Duplicate Unsnooze Edit Delete" at bounding box center [701, 103] width 1010 height 34
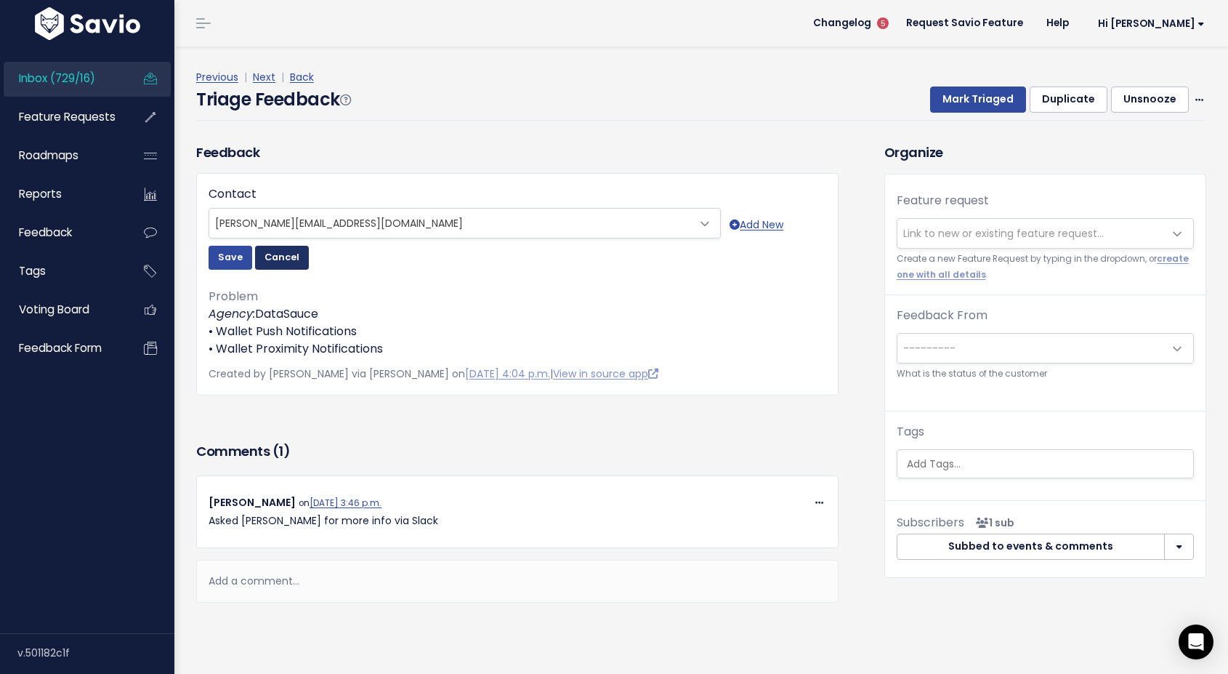
click at [286, 257] on button "Cancel" at bounding box center [282, 257] width 54 height 23
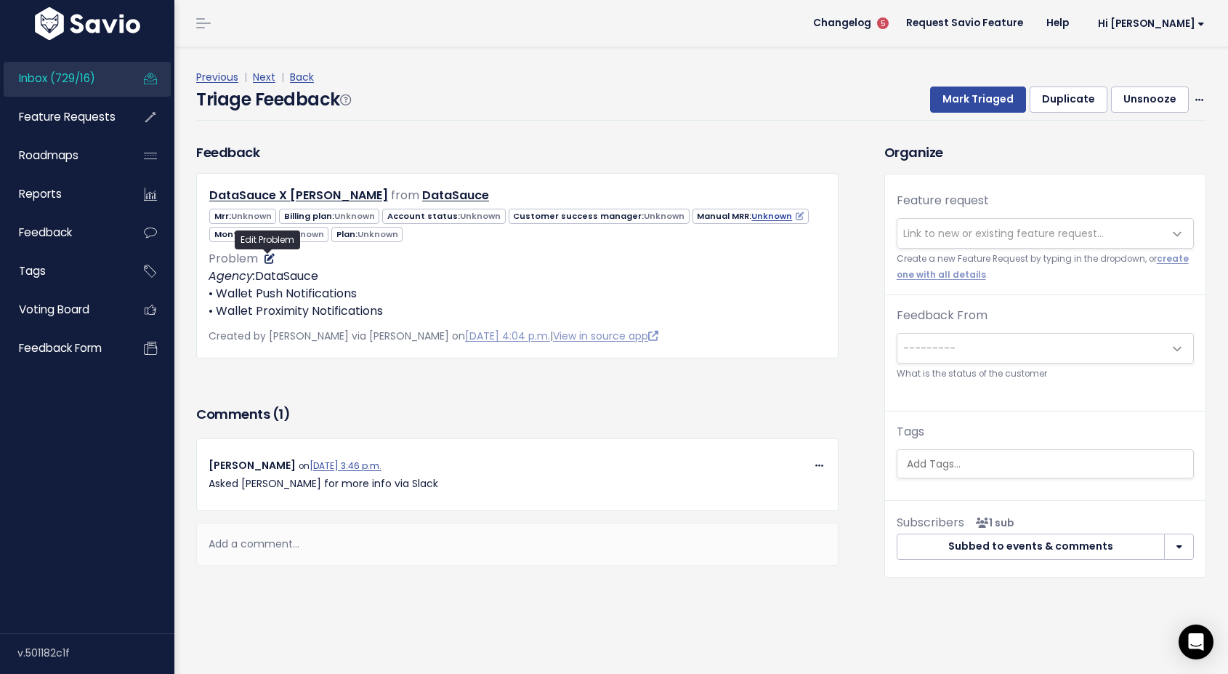
click at [270, 259] on icon at bounding box center [270, 259] width 10 height 10
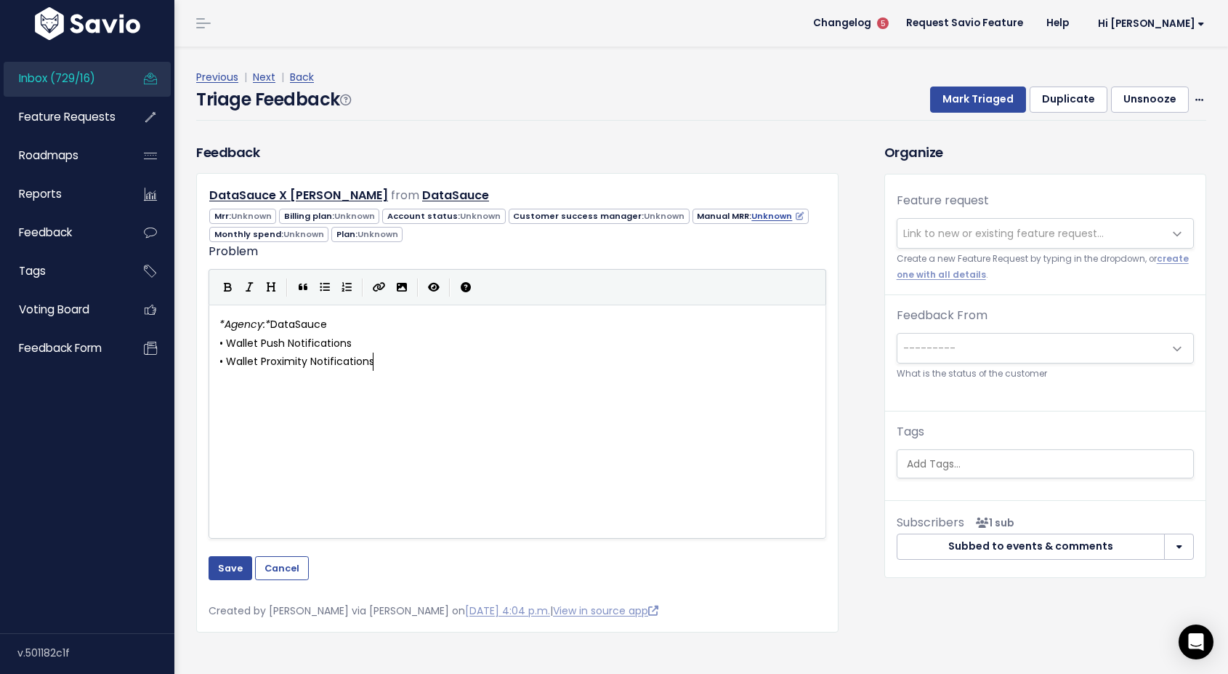
scroll to position [1, 0]
click at [218, 325] on pre "* Agency: * DataSauce" at bounding box center [518, 324] width 602 height 18
click at [335, 319] on pre "* Agency: * DataSauce" at bounding box center [518, 324] width 602 height 18
paste textarea "B"
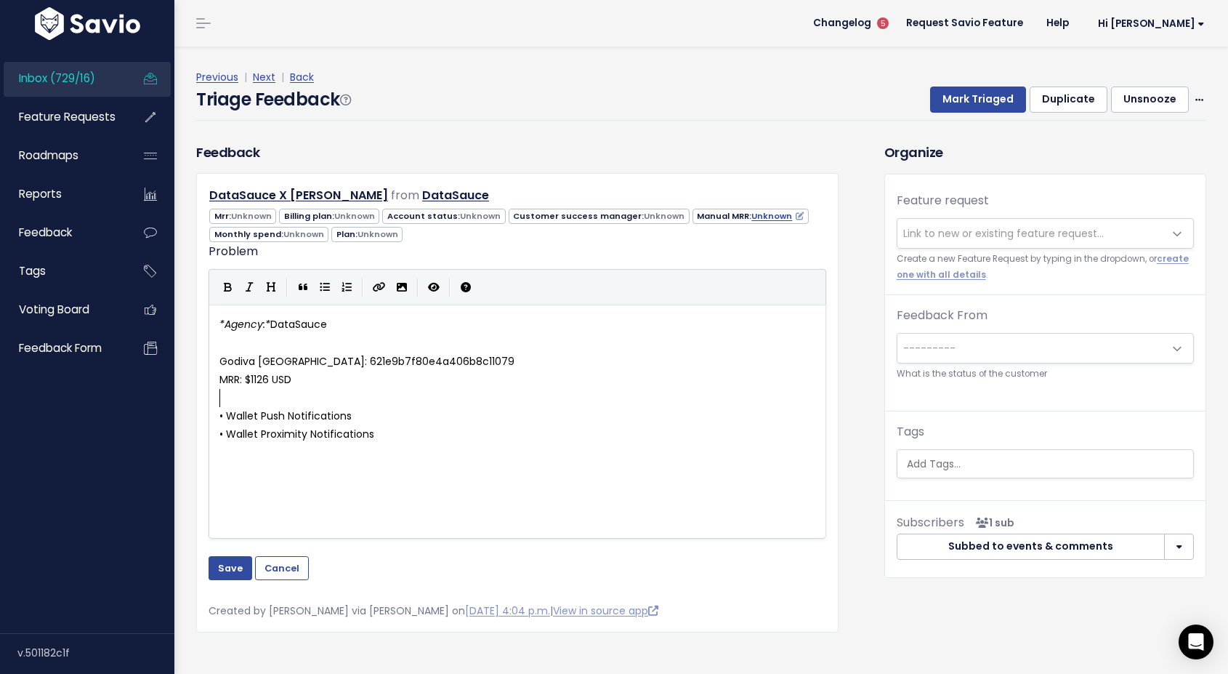
click at [219, 362] on span "Godiva Australia: 621e9b7f80e4a406b8c11079" at bounding box center [369, 361] width 301 height 15
type textarea "Brand:"
click at [231, 570] on button "Save" at bounding box center [231, 567] width 44 height 23
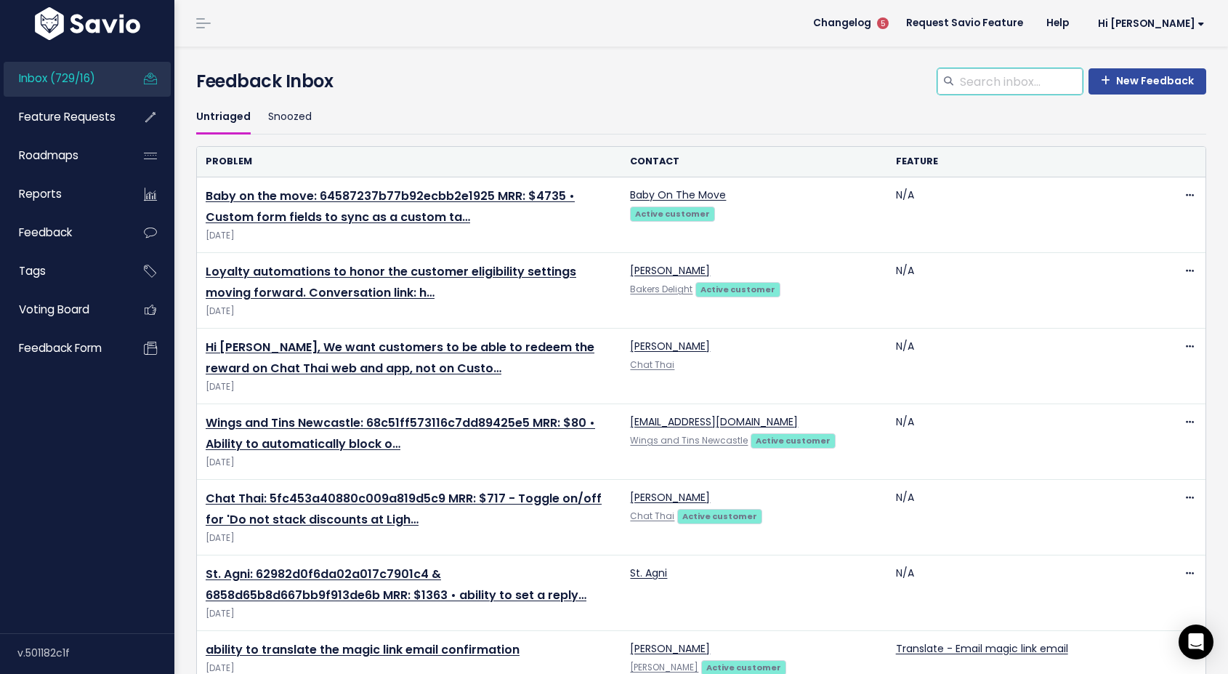
click at [980, 83] on input "search" at bounding box center [1021, 81] width 124 height 26
type input "[PERSON_NAME]"
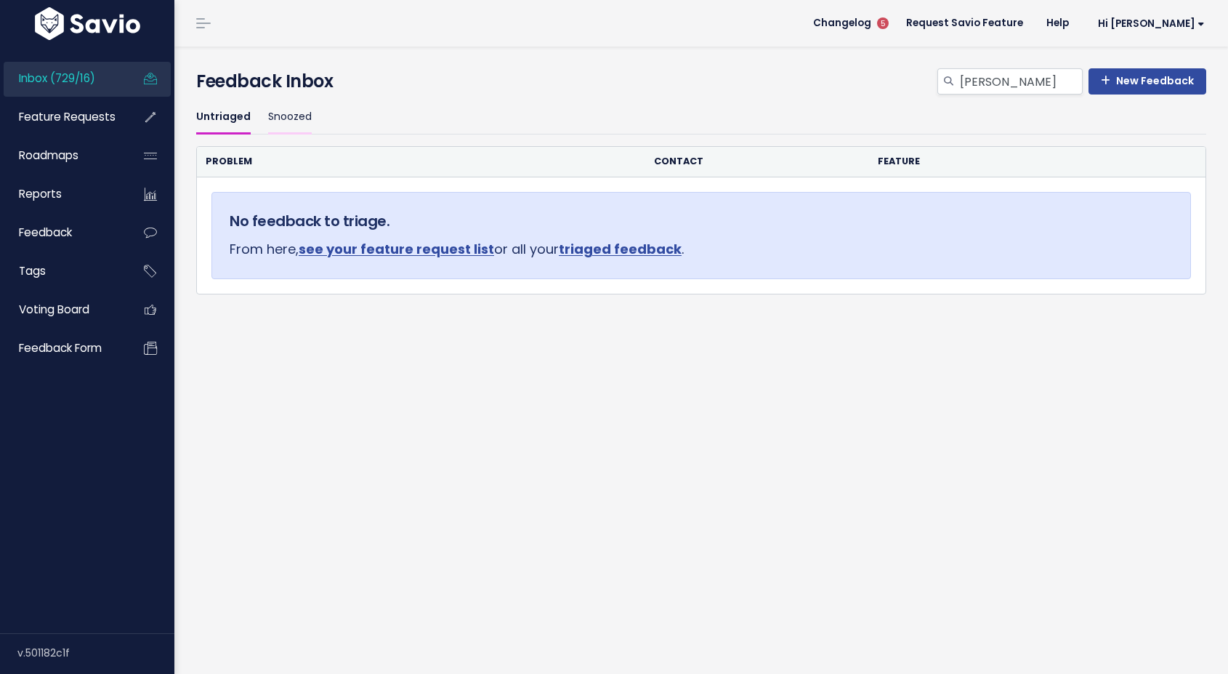
click at [301, 121] on link "Snoozed" at bounding box center [290, 117] width 44 height 34
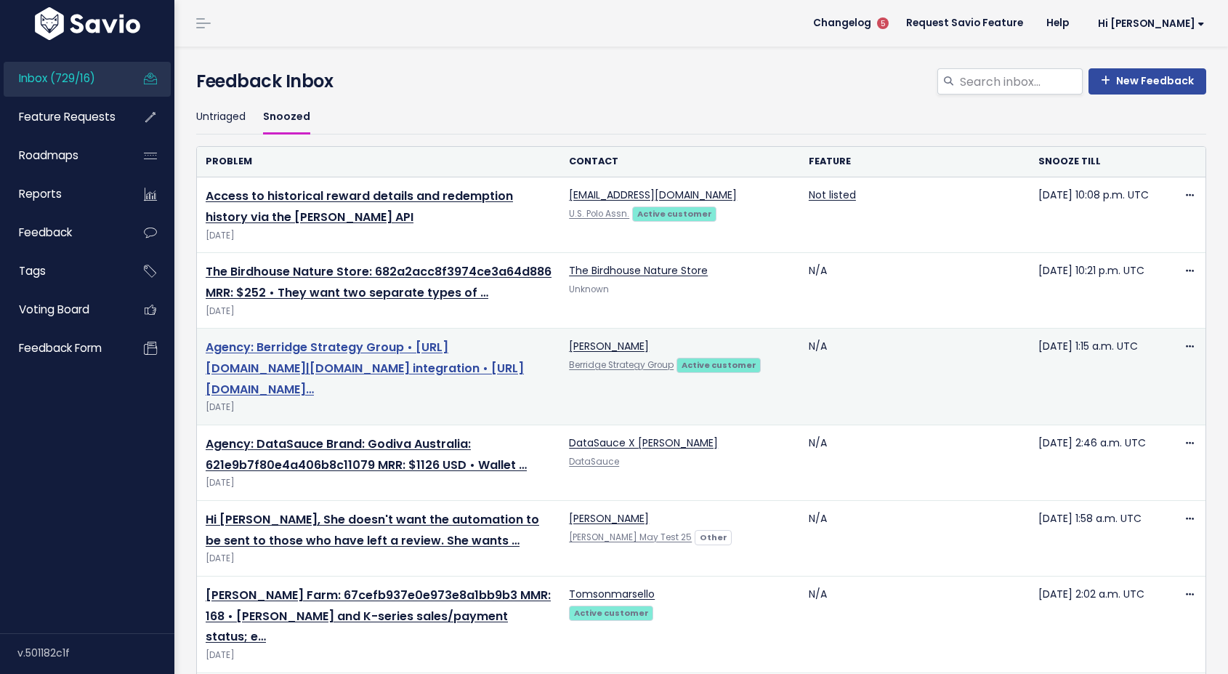
click at [367, 365] on link "Agency: Berridge Strategy Group • [URL][DOMAIN_NAME]|[DOMAIN_NAME] integration …" at bounding box center [365, 368] width 318 height 59
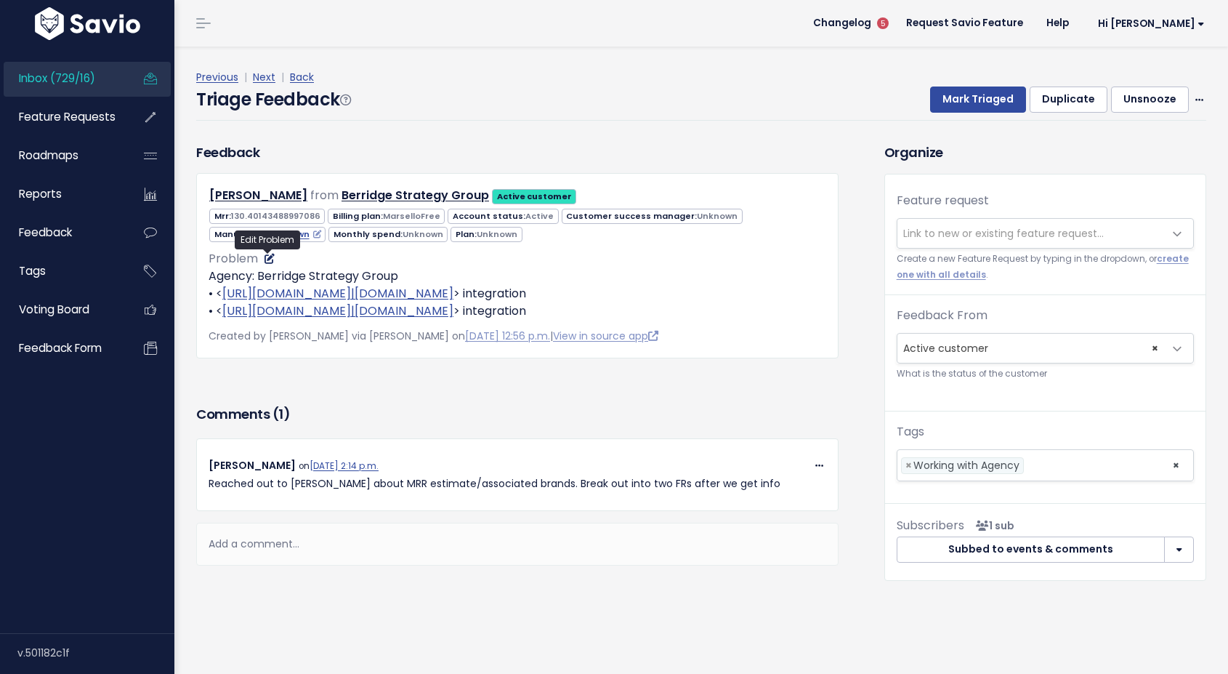
click at [270, 257] on icon at bounding box center [270, 259] width 10 height 10
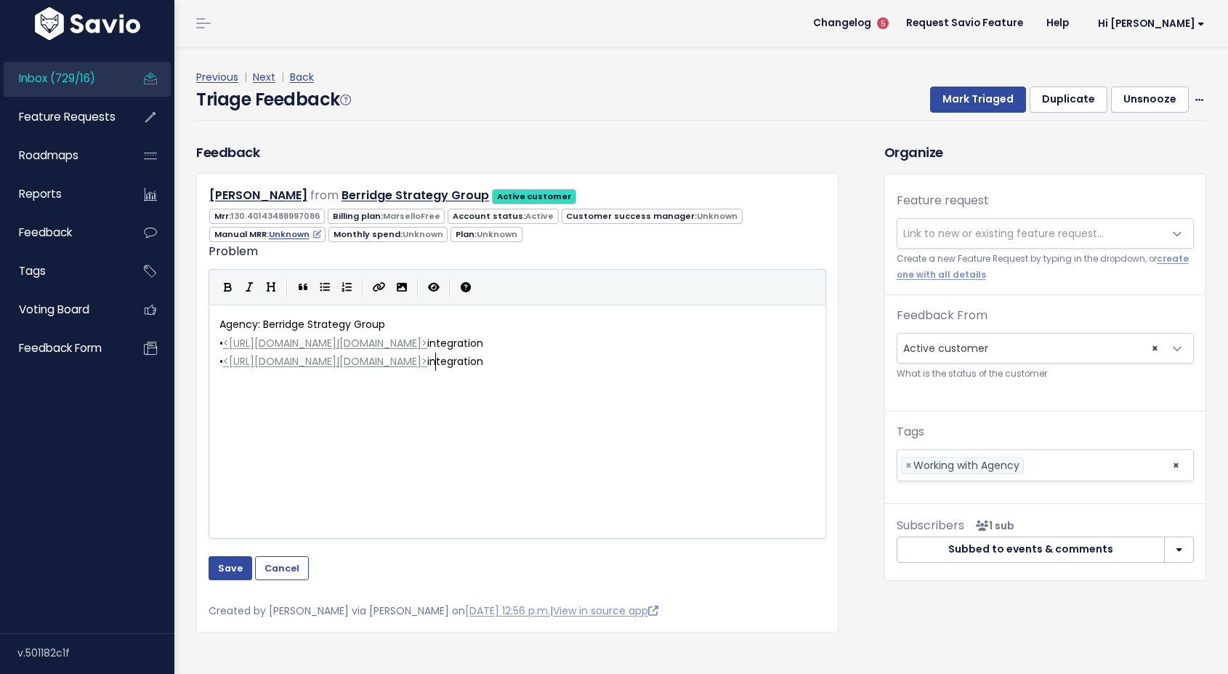
scroll to position [1, 0]
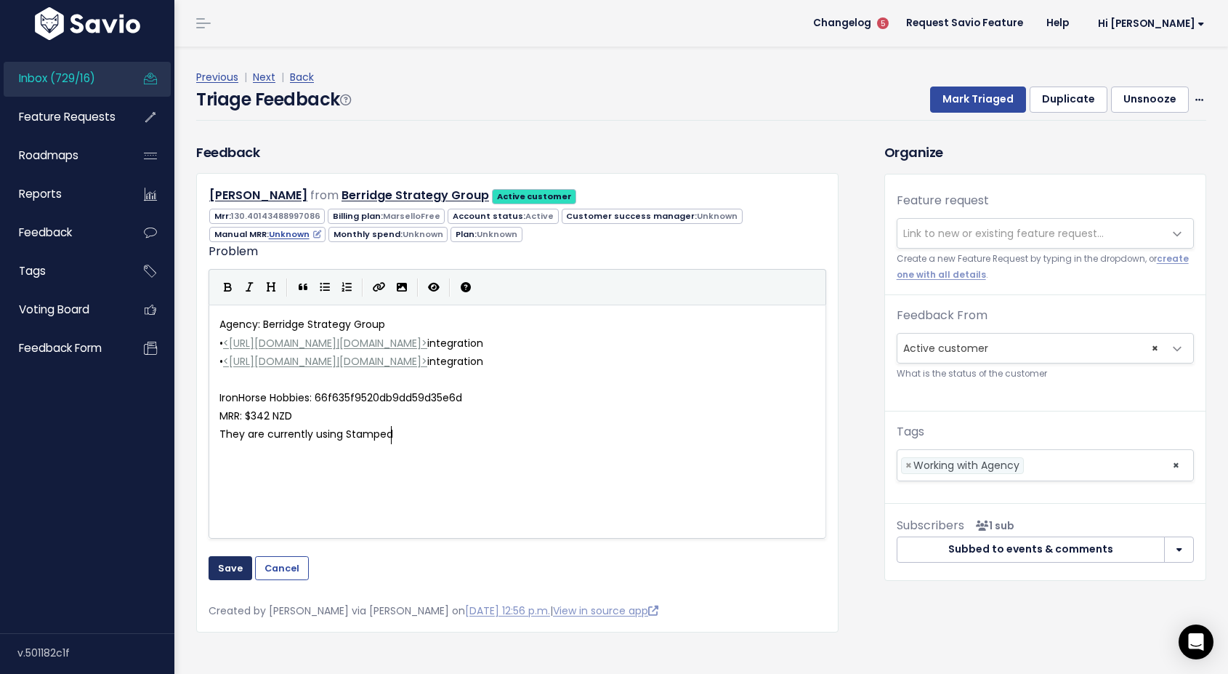
click at [232, 563] on button "Save" at bounding box center [231, 567] width 44 height 23
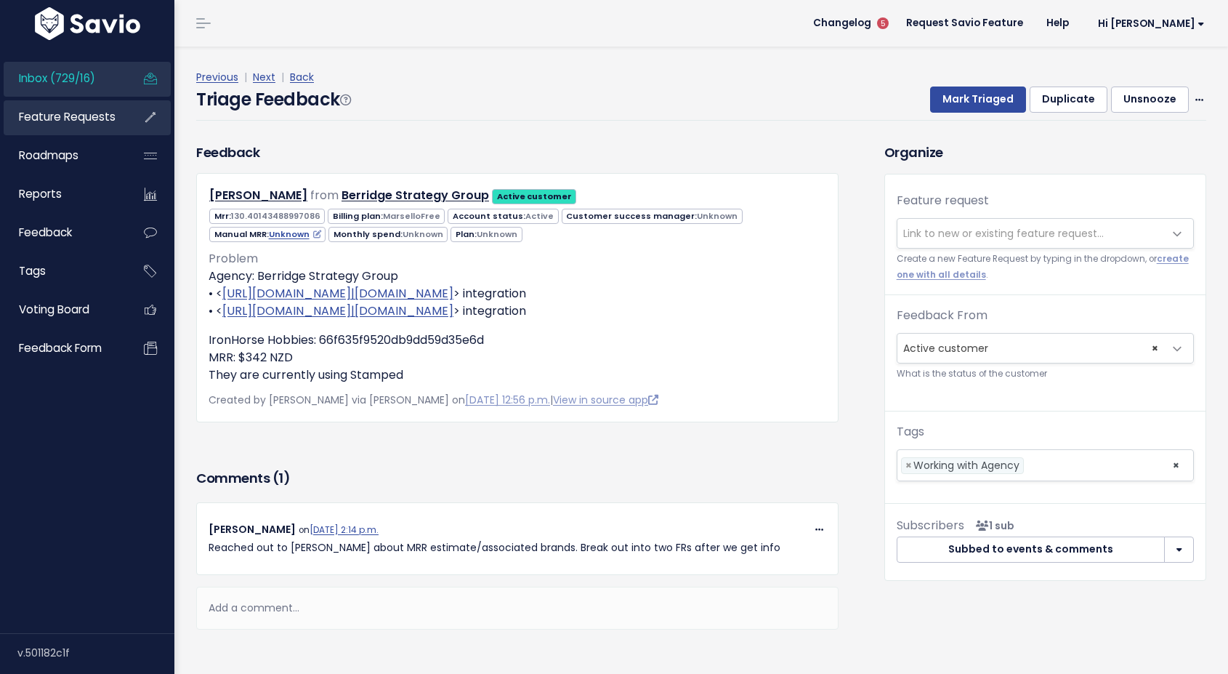
click at [92, 108] on link "Feature Requests" at bounding box center [62, 116] width 117 height 33
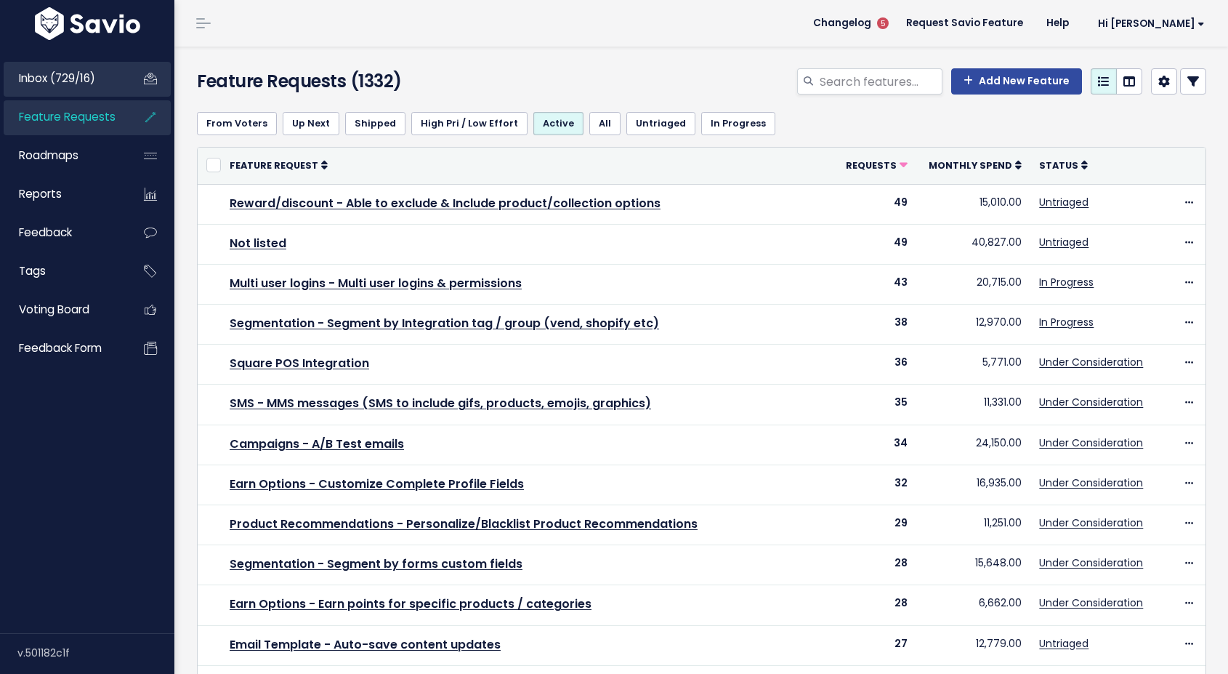
click at [57, 80] on span "Inbox (729/16)" at bounding box center [57, 77] width 76 height 15
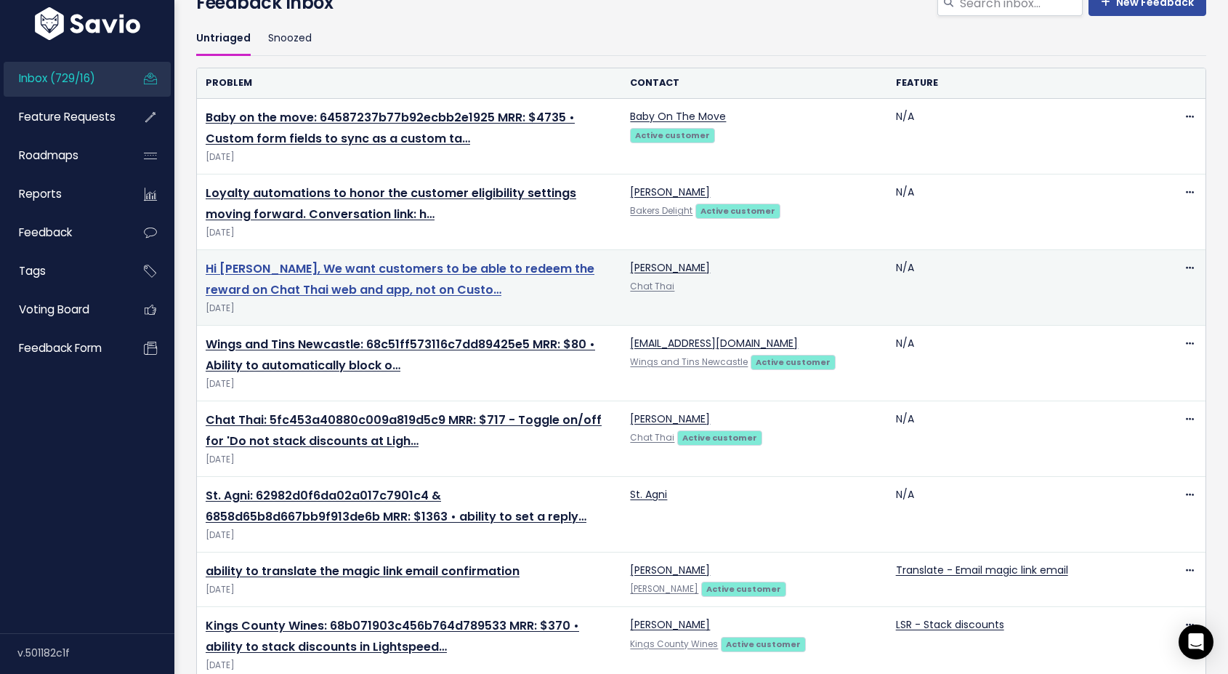
scroll to position [94, 0]
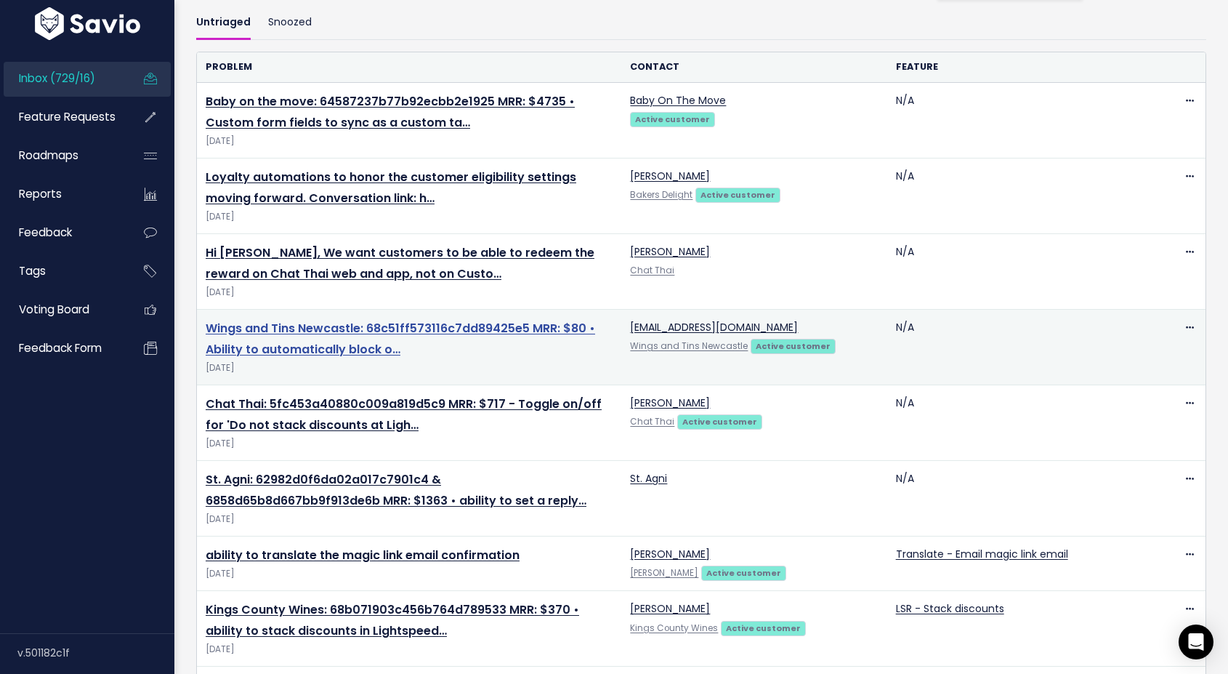
click at [312, 332] on link "Wings and Tins Newcastle: 68c51ff573116c7dd89425e5 MRR: $80 • Ability to automa…" at bounding box center [401, 339] width 390 height 38
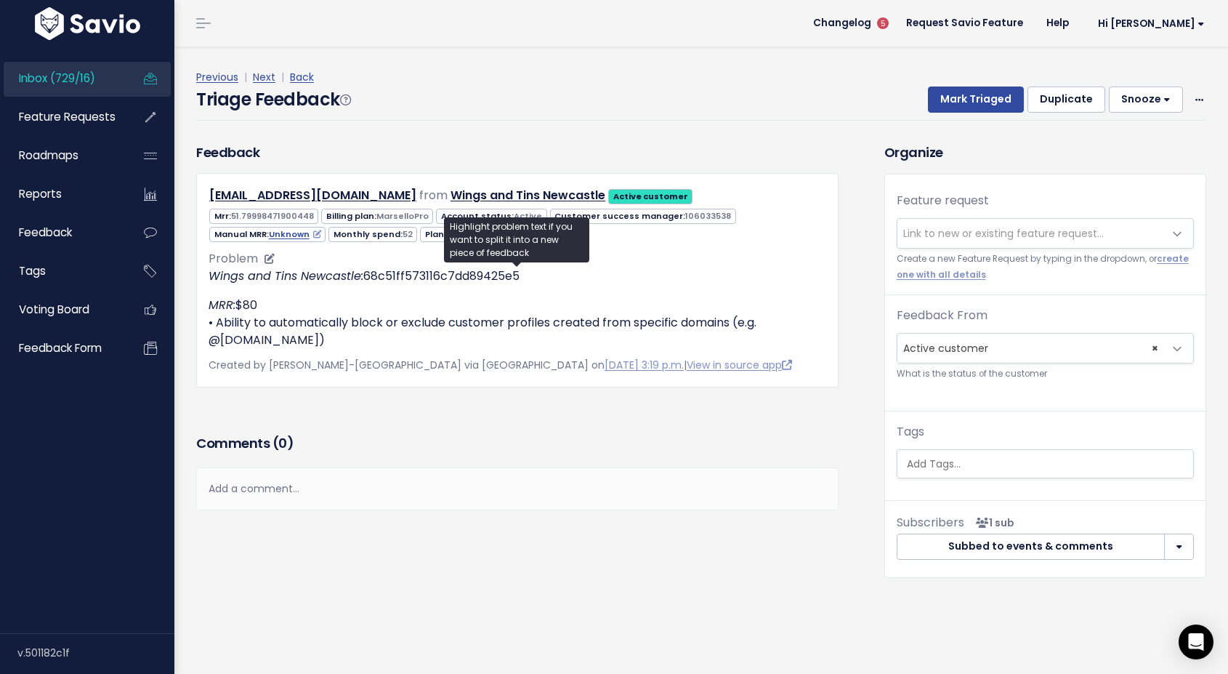
click at [340, 304] on p "MRR: $80 • Ability to automatically block or exclude customer profiles created …" at bounding box center [518, 323] width 618 height 52
click at [922, 227] on span "Link to new or existing feature request..." at bounding box center [1003, 233] width 201 height 15
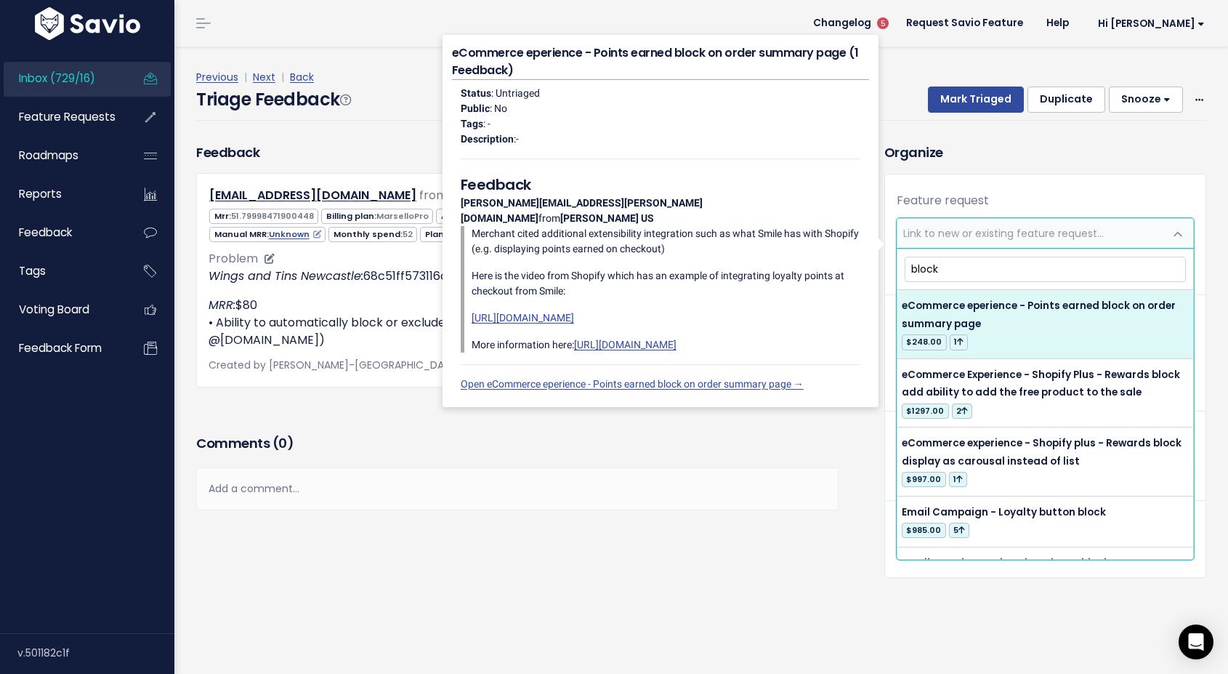
type input "block"
click at [370, 324] on p "MRR: $80 • Ability to automatically block or exclude customer profiles created …" at bounding box center [518, 323] width 618 height 52
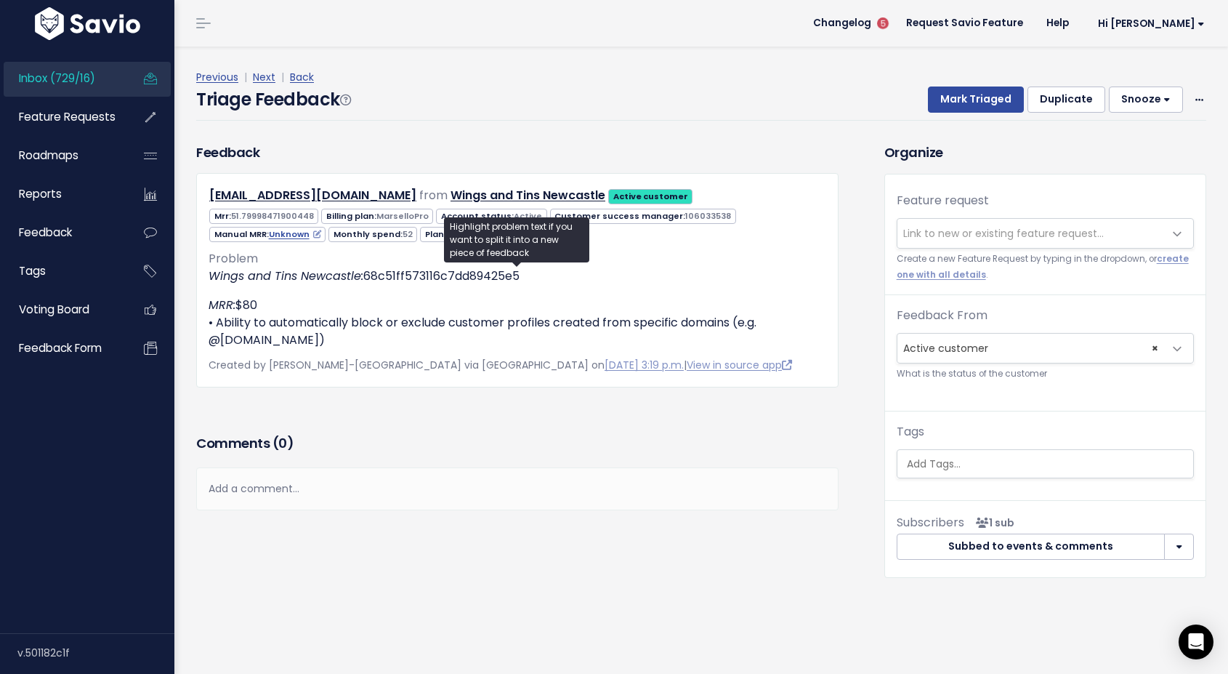
click at [1013, 233] on span "Link to new or existing feature request..." at bounding box center [1003, 233] width 201 height 15
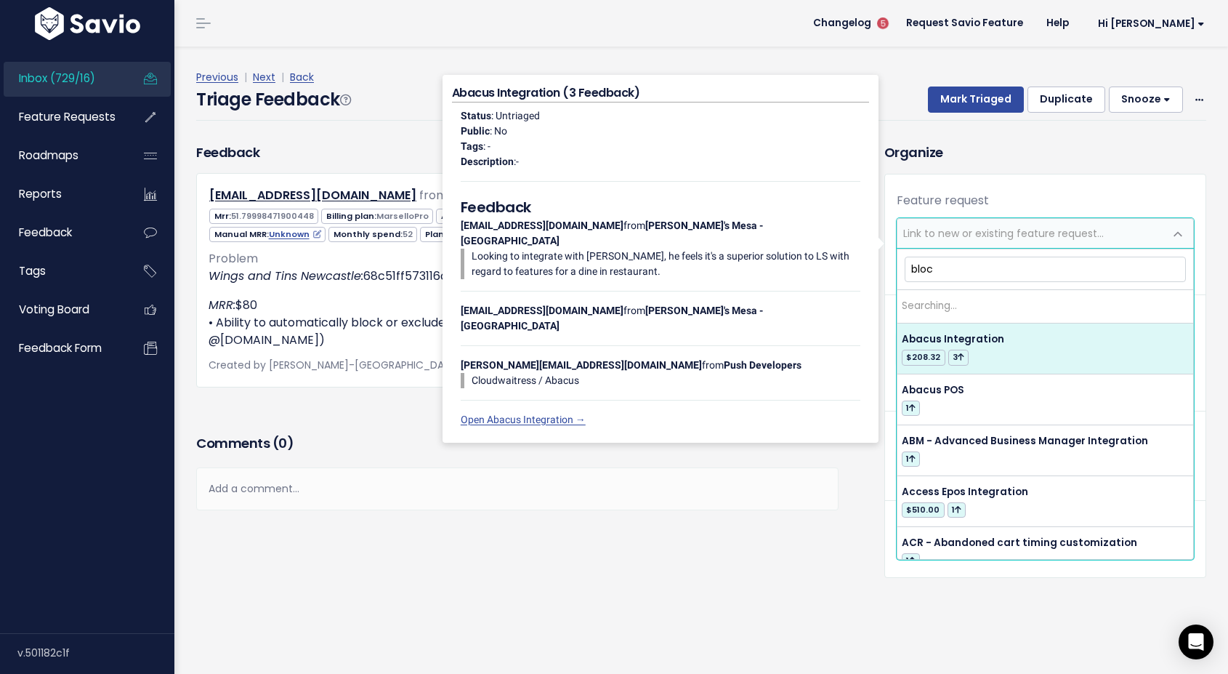
type input "block"
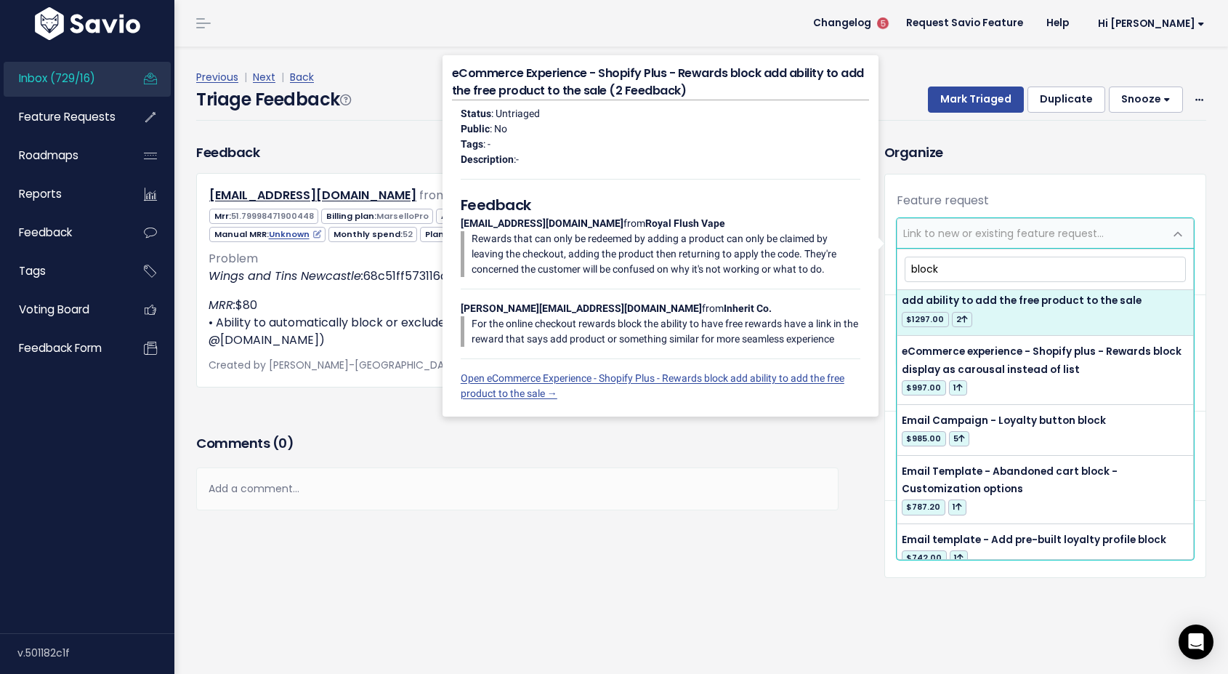
scroll to position [94, 0]
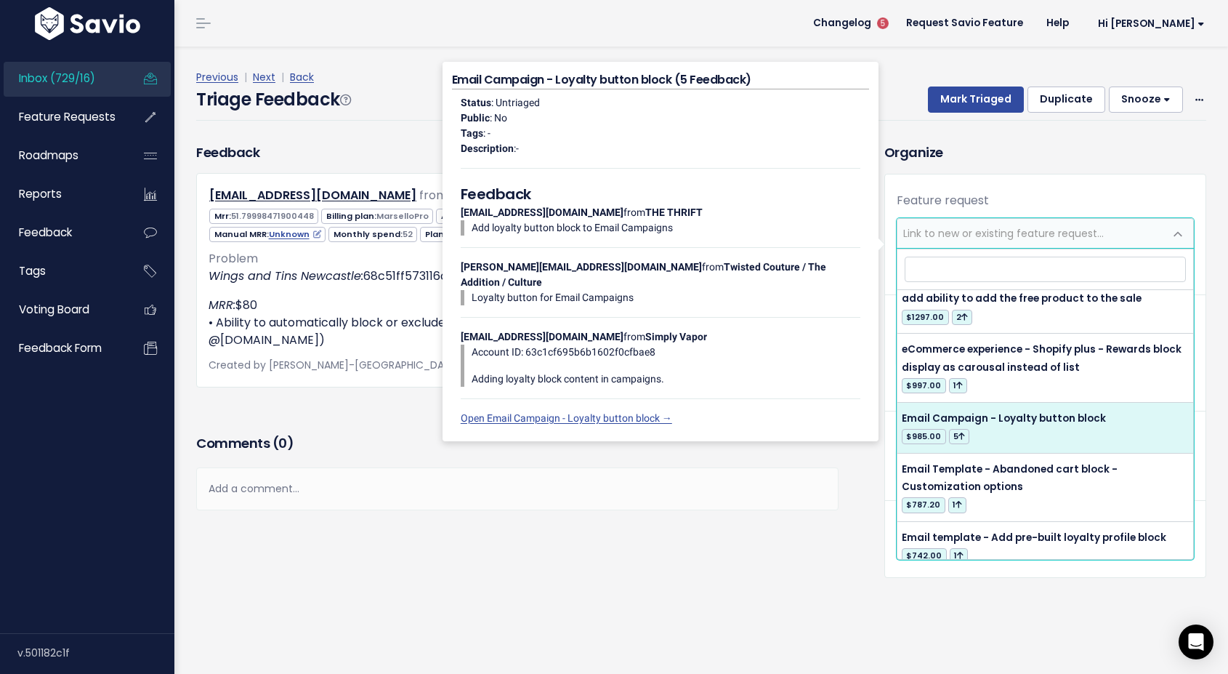
click at [682, 488] on div "Add a comment..." at bounding box center [517, 488] width 642 height 43
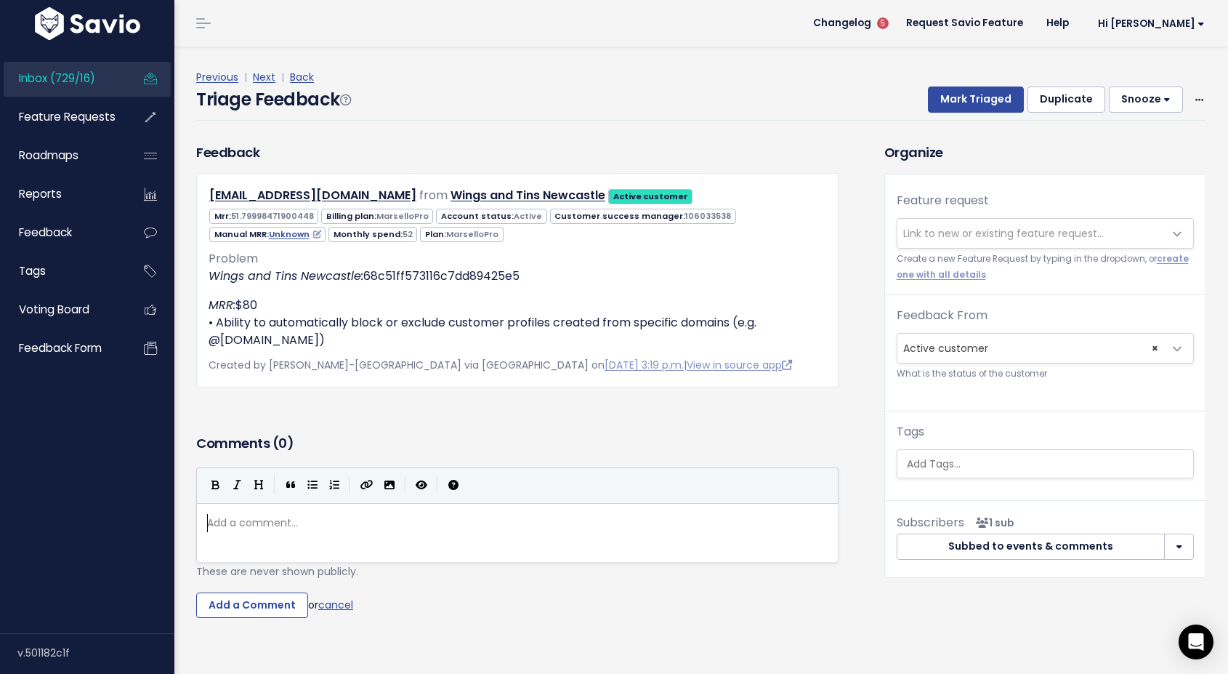
scroll to position [5, 0]
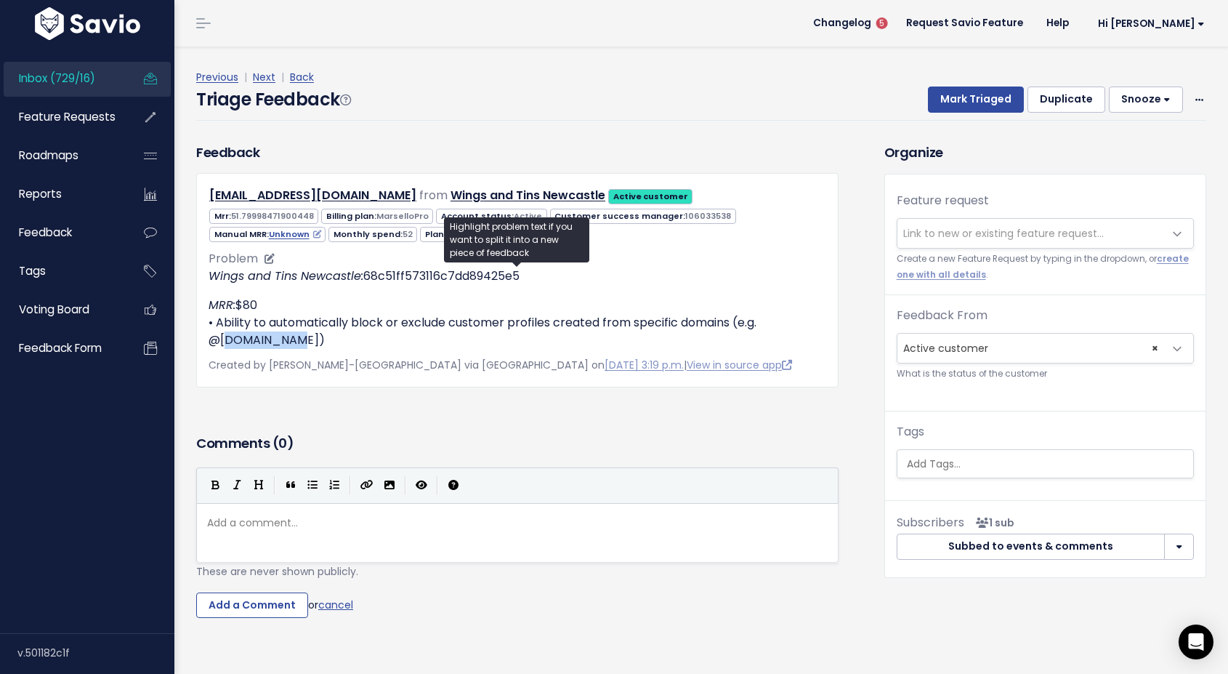
drag, startPoint x: 277, startPoint y: 343, endPoint x: 222, endPoint y: 345, distance: 54.6
click at [222, 345] on p "MRR: $80 • Ability to automatically block or exclude customer profiles created …" at bounding box center [518, 323] width 618 height 52
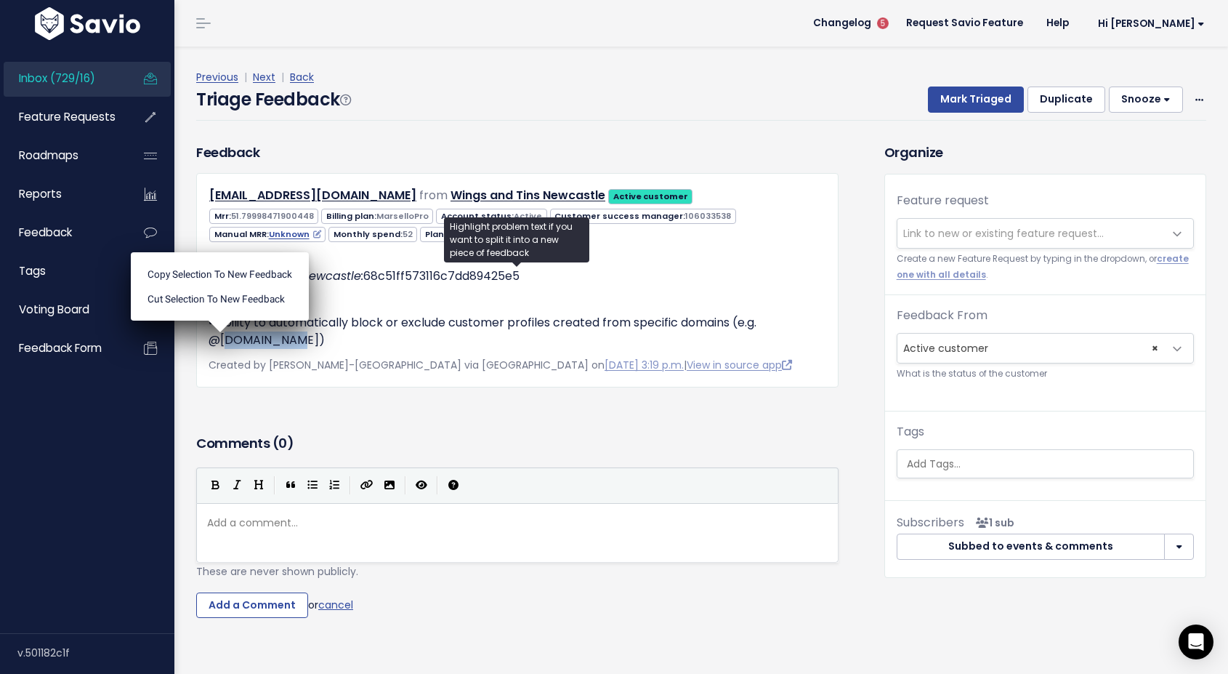
copy p "deliverect"
click at [936, 236] on span "Link to new or existing feature request..." at bounding box center [1003, 233] width 201 height 15
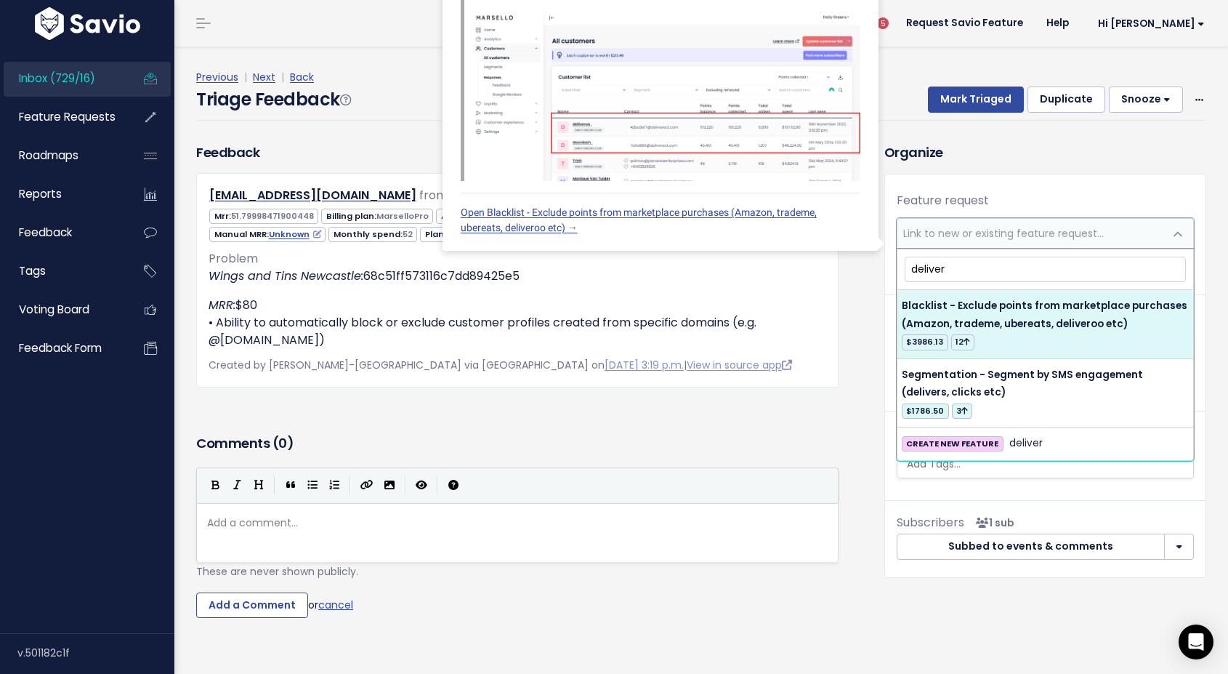
type input "deliver"
select select "13101"
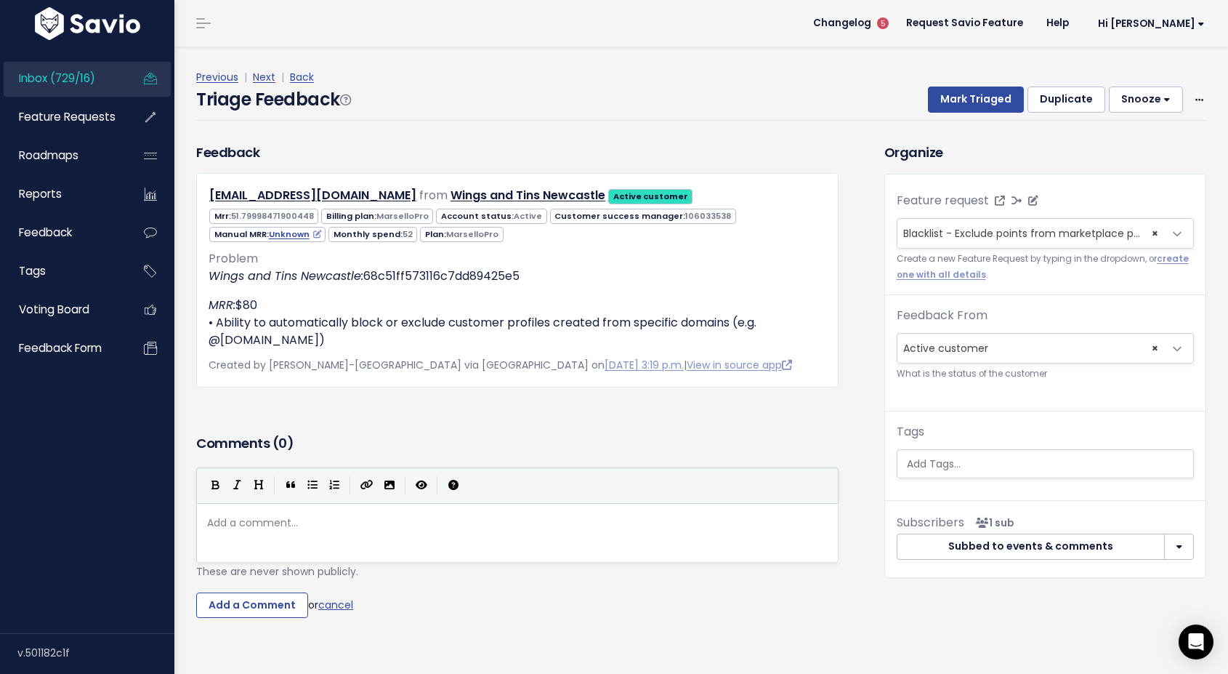
select select
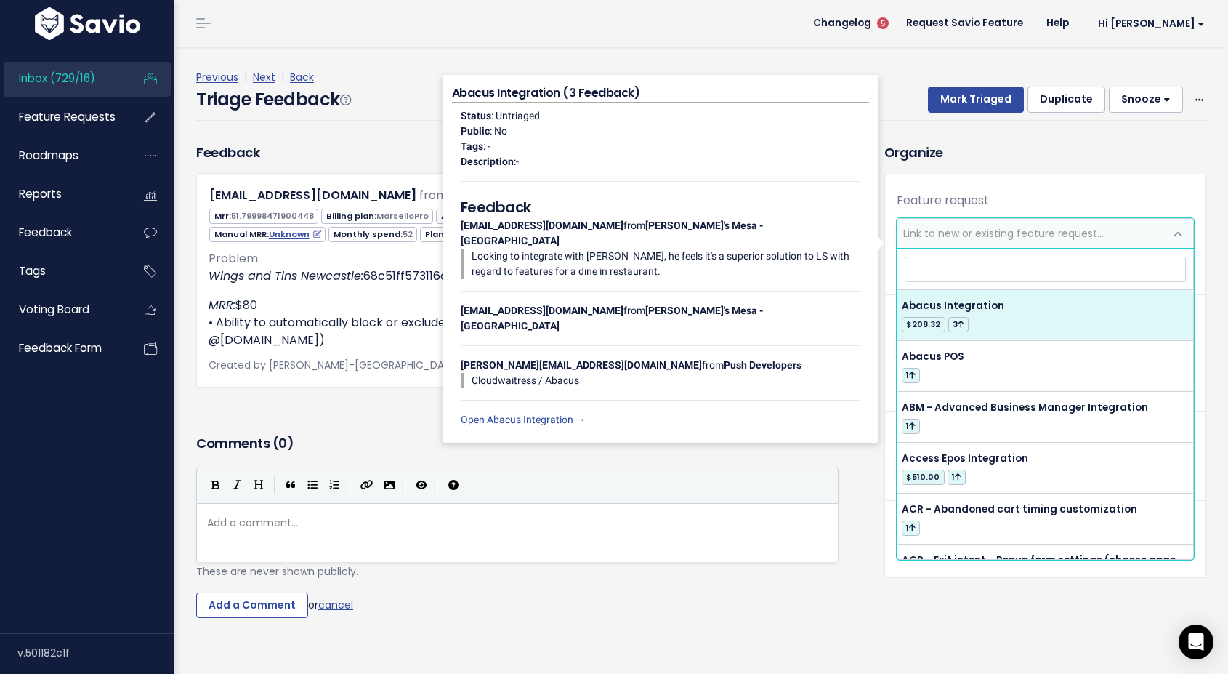
click at [999, 275] on input "search" at bounding box center [1045, 269] width 281 height 25
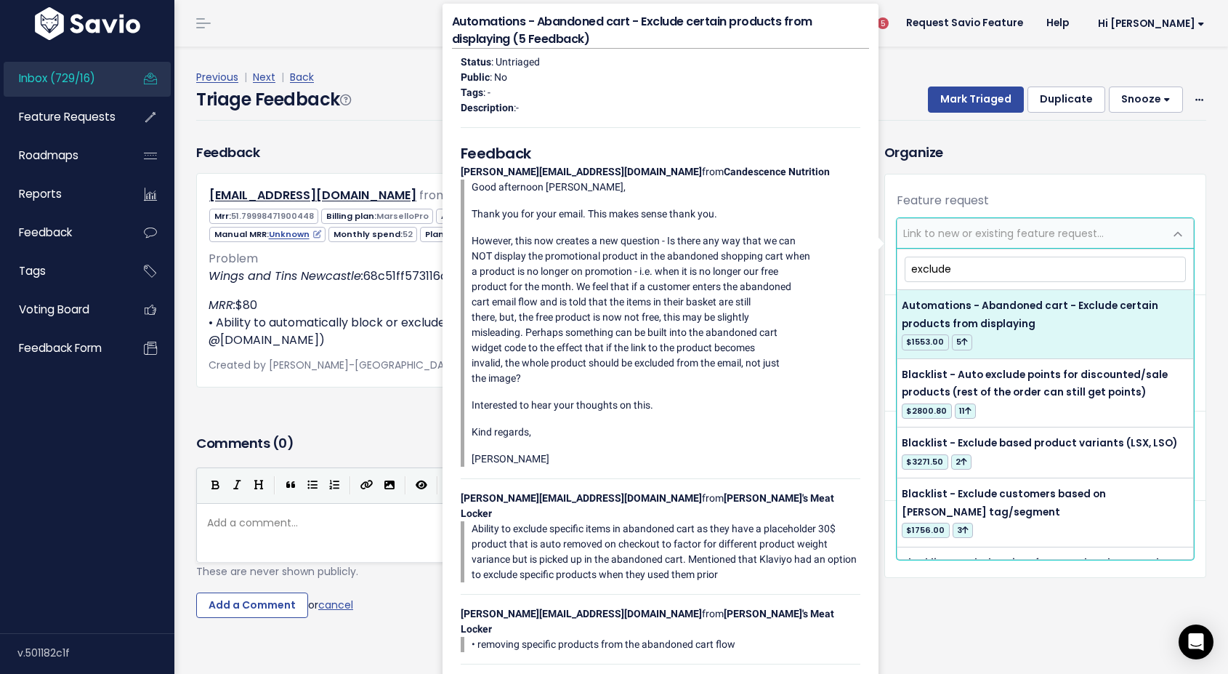
drag, startPoint x: 973, startPoint y: 277, endPoint x: 886, endPoint y: 267, distance: 87.8
click at [886, 267] on body "Inbox (729/16) Feature Requests Roadmaps" at bounding box center [614, 357] width 1228 height 714
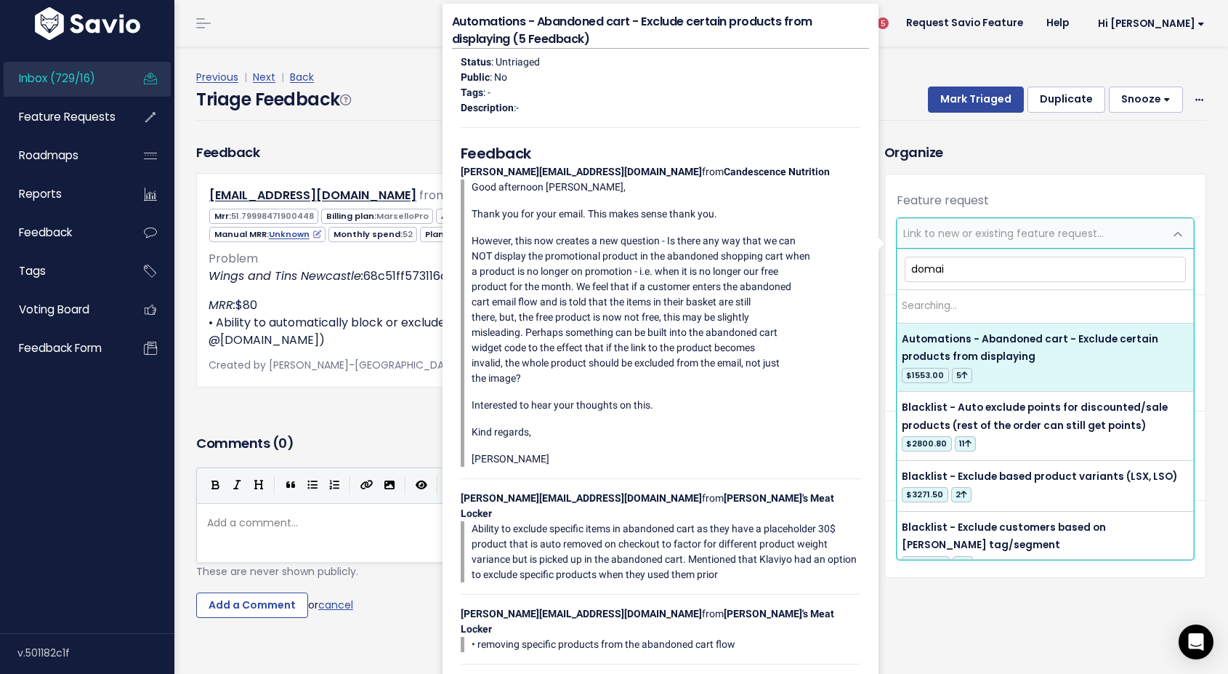
type input "domain"
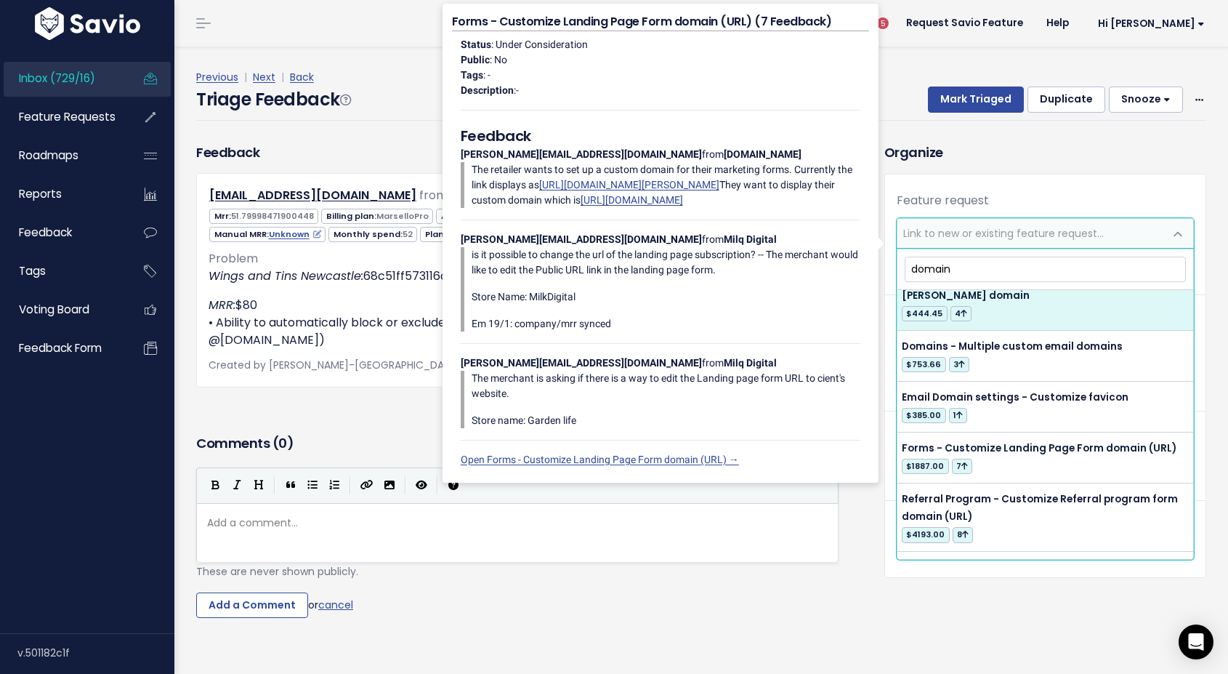
scroll to position [0, 0]
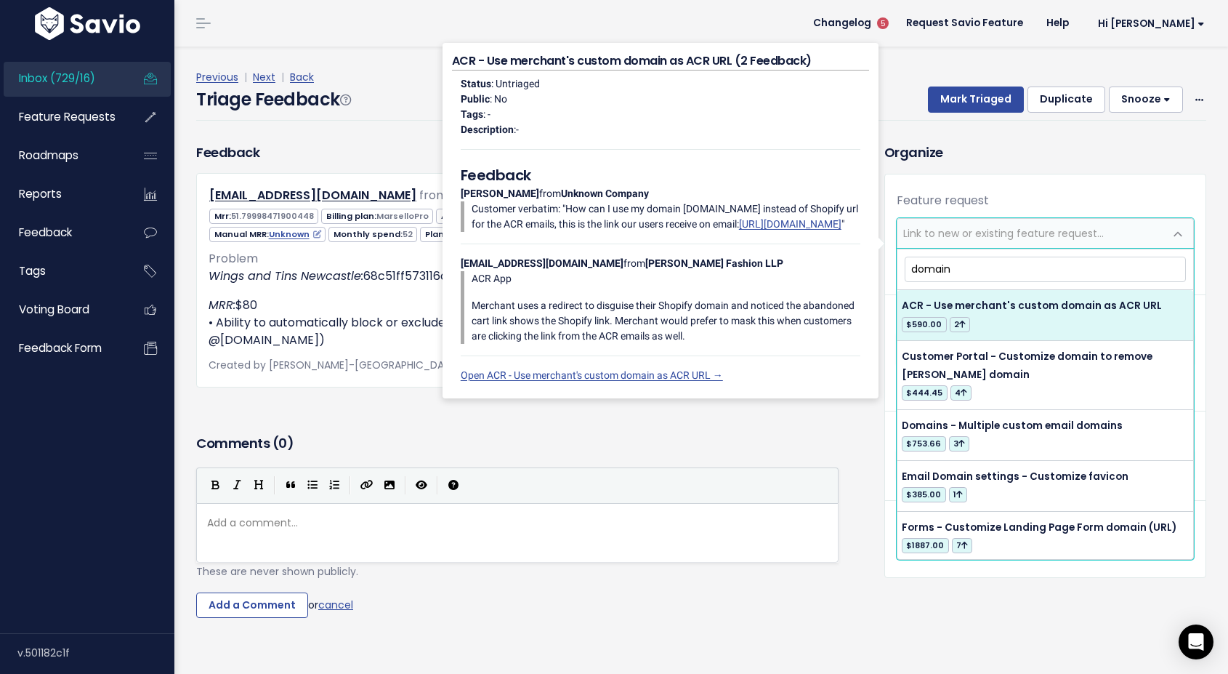
drag, startPoint x: 957, startPoint y: 270, endPoint x: 891, endPoint y: 265, distance: 66.3
click at [892, 265] on body "Inbox (729/16) Feature Requests Roadmaps" at bounding box center [614, 357] width 1228 height 714
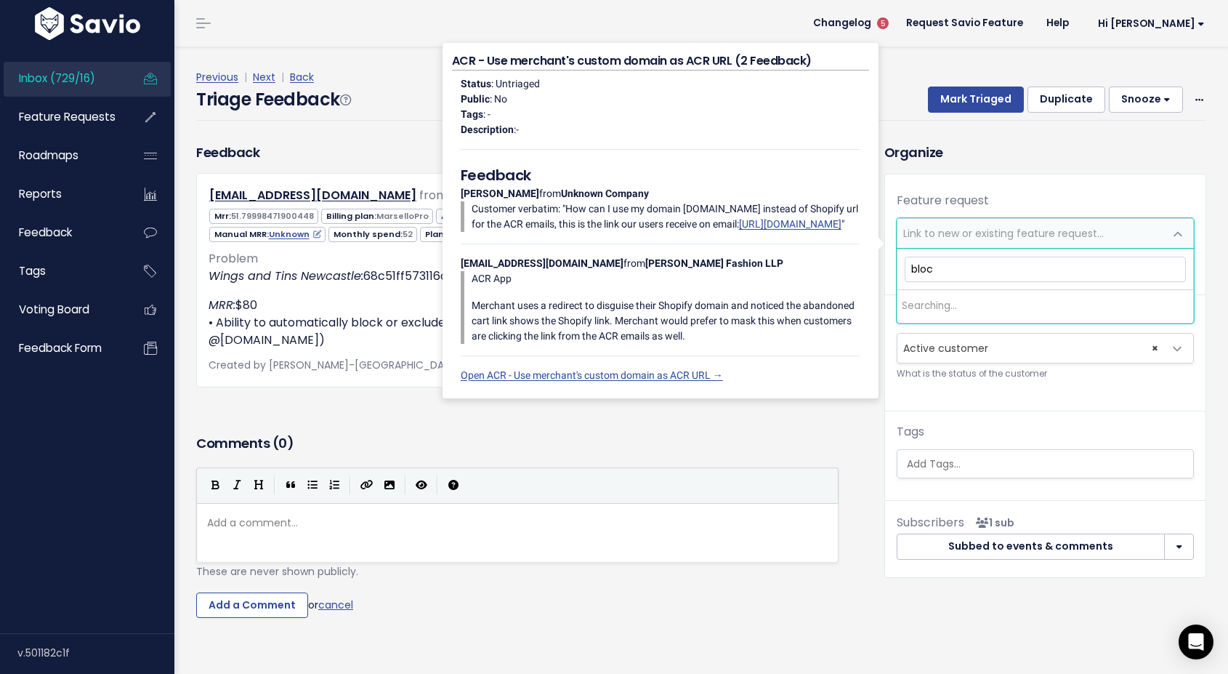
type input "block"
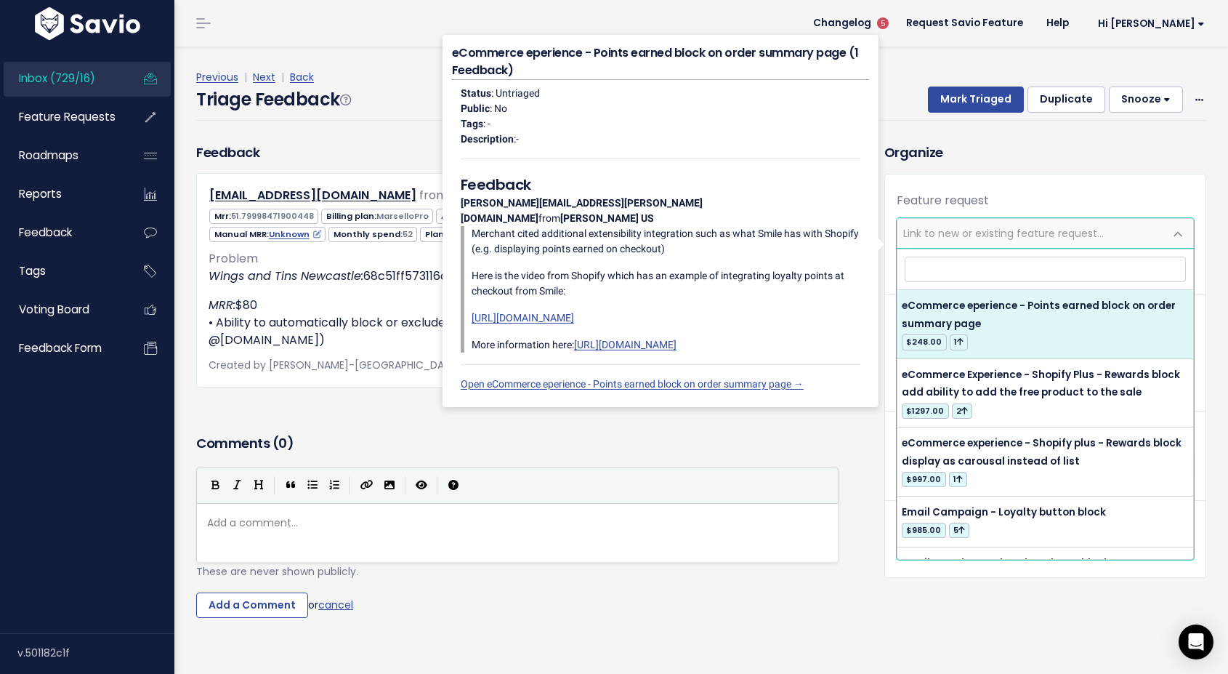
click at [776, 24] on header "Changelog 5 Request Savio Feature Help Hi Brooke Vault Settings My Settings Int…" at bounding box center [701, 23] width 1054 height 47
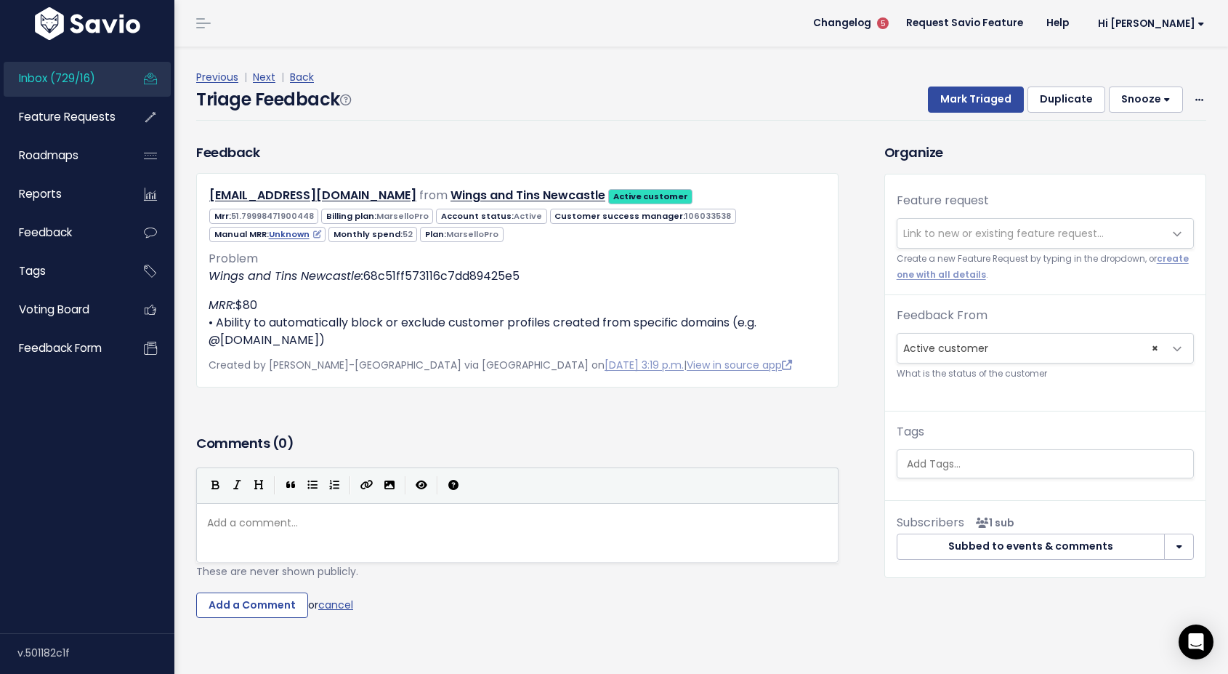
click at [944, 232] on span "Link to new or existing feature request..." at bounding box center [1003, 233] width 201 height 15
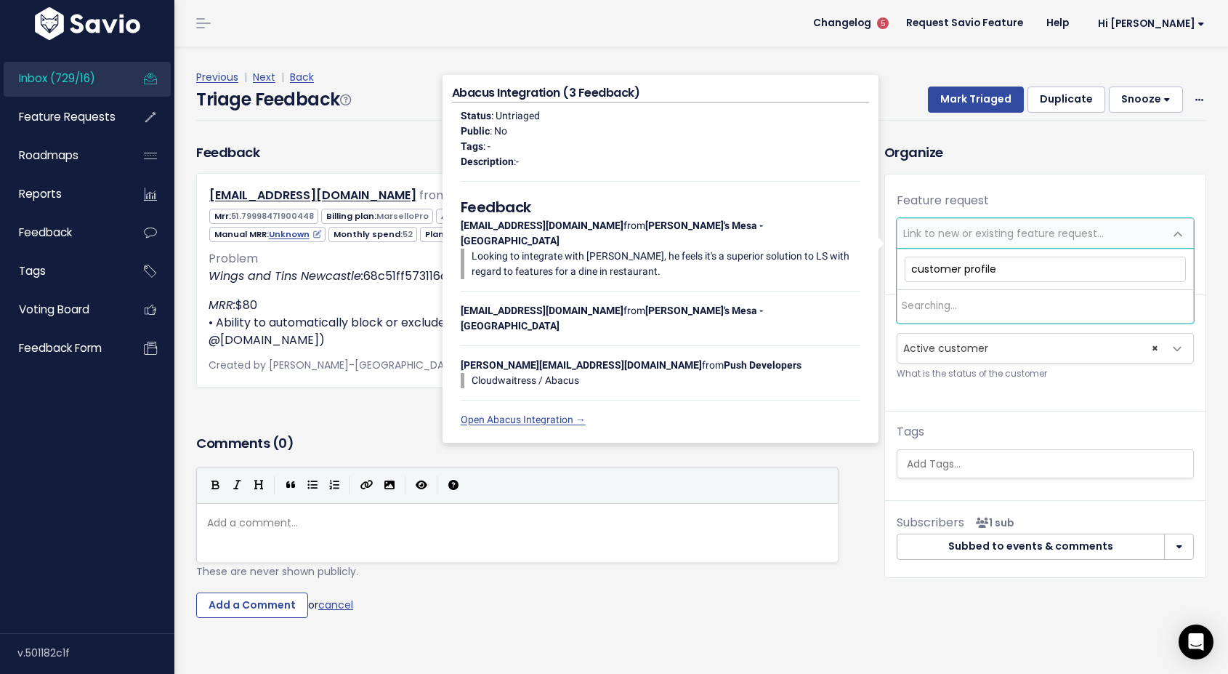
type input "customer profiles"
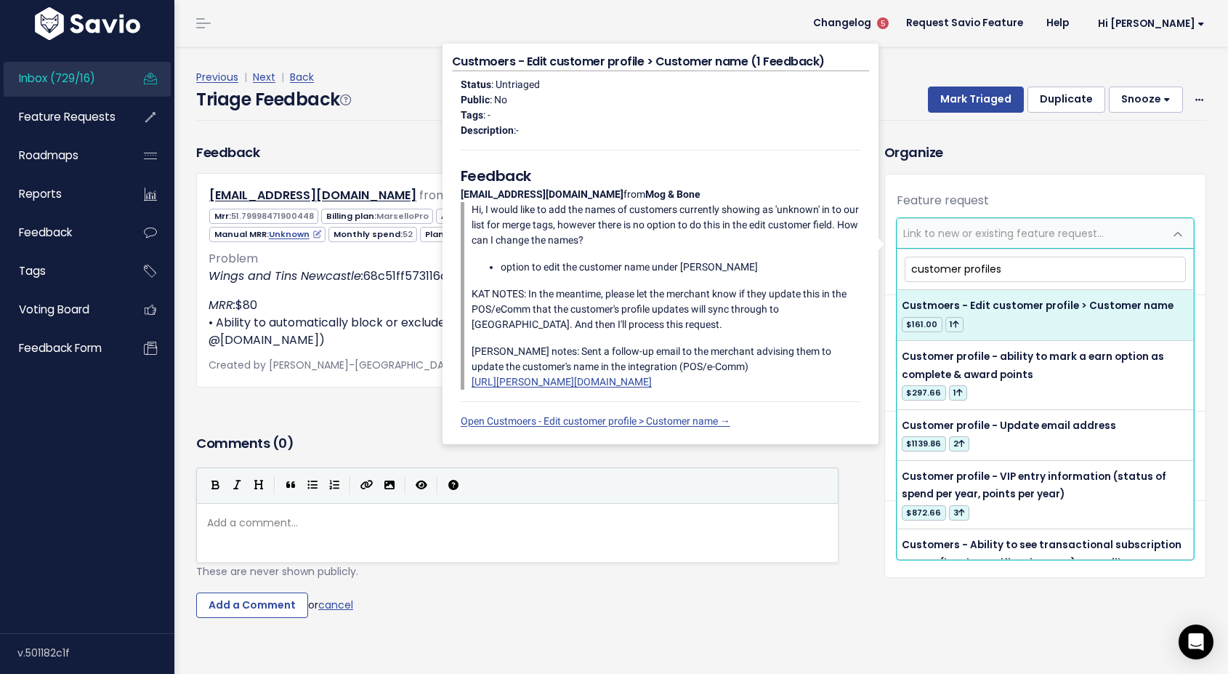
drag, startPoint x: 1007, startPoint y: 265, endPoint x: 898, endPoint y: 262, distance: 109.1
click at [898, 262] on span "customer profiles Custmoers - Edit customer profile > Customer name $161.00 1 C…" at bounding box center [1045, 404] width 297 height 311
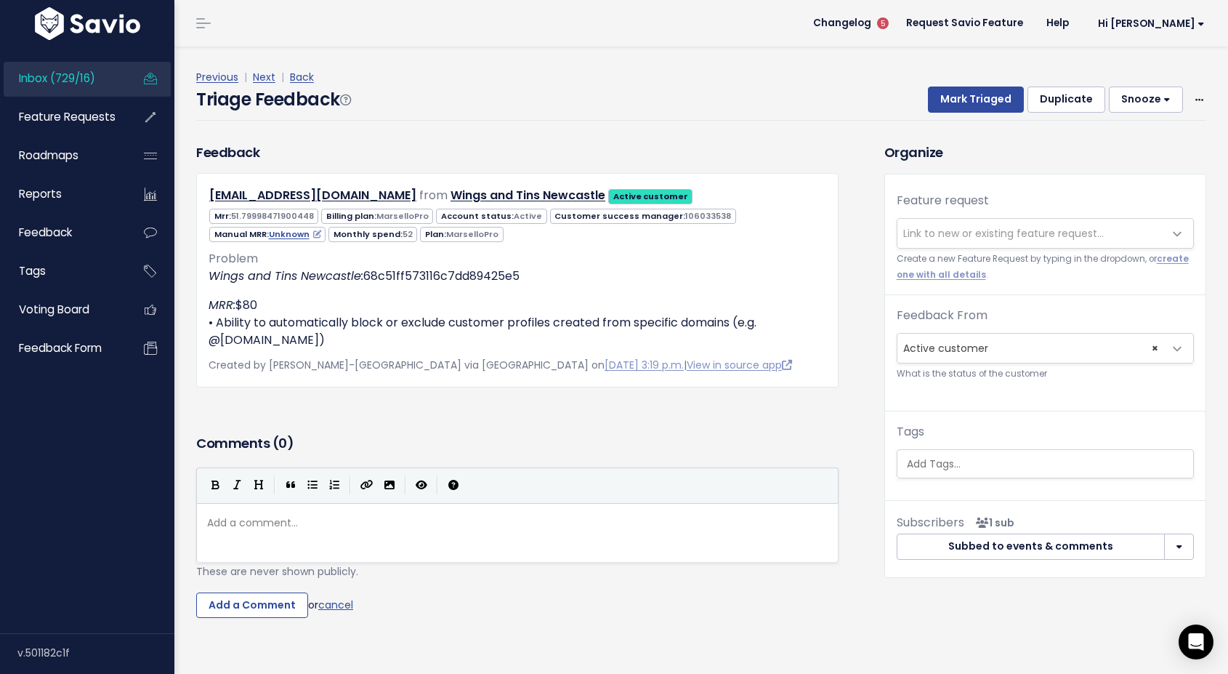
click at [999, 166] on div "Organize Feature request --------- <span class='js-fr-id font600' data-id=13101…" at bounding box center [1046, 390] width 344 height 497
click at [356, 526] on pre "​" at bounding box center [517, 523] width 627 height 18
type textarea "Customer Profiles - Block or Ec"
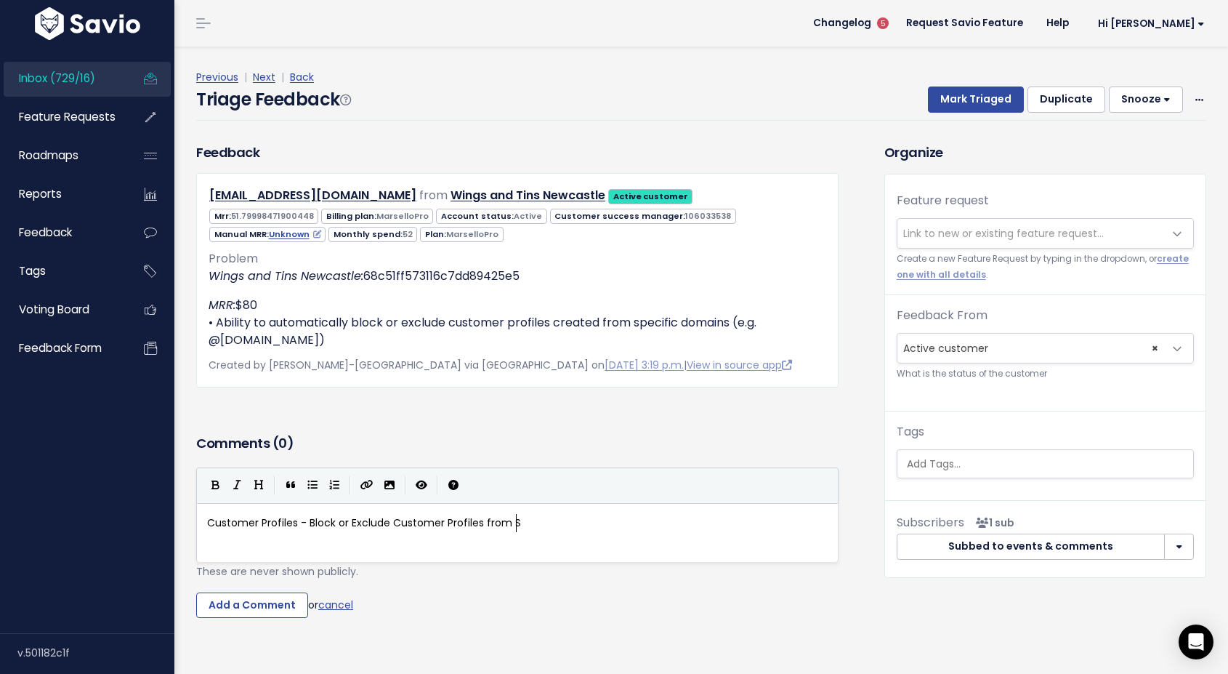
type textarea "xclude Customer Profiles from Sp"
type textarea "("
type textarea "from Domnain"
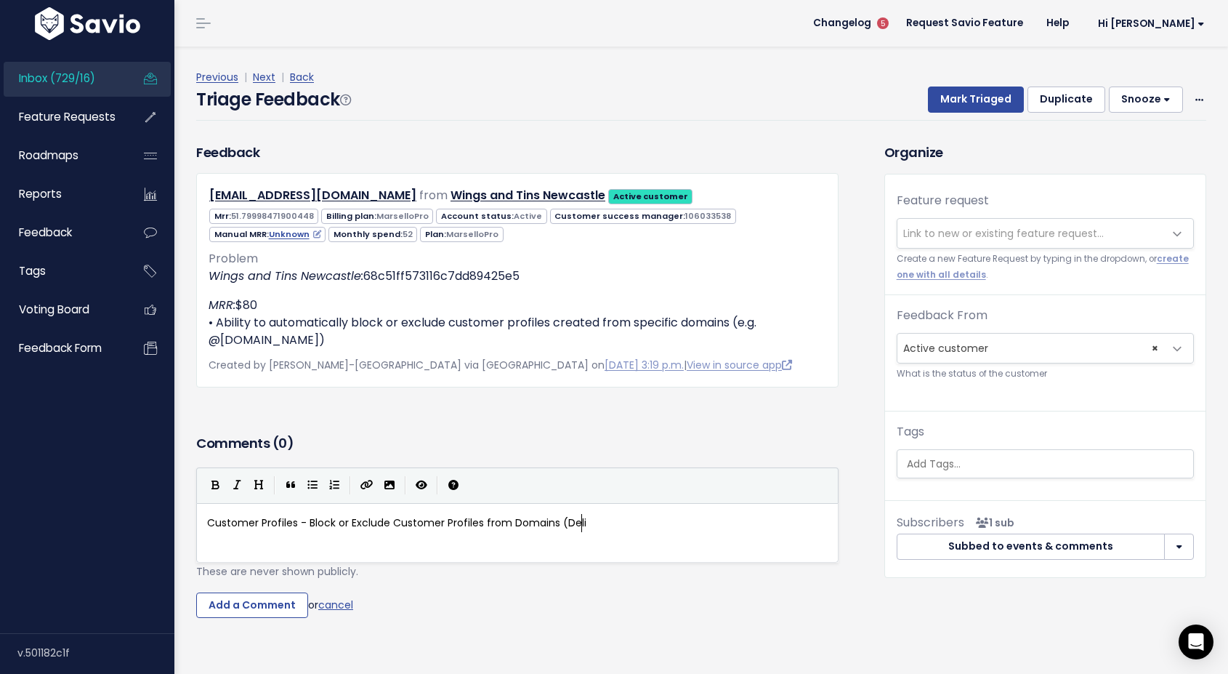
type textarea "ains (Delier"
type textarea "verect)"
type textarea "Customer Profiles - Block or Exclude Customer Profiles from Domains (Deliverect)"
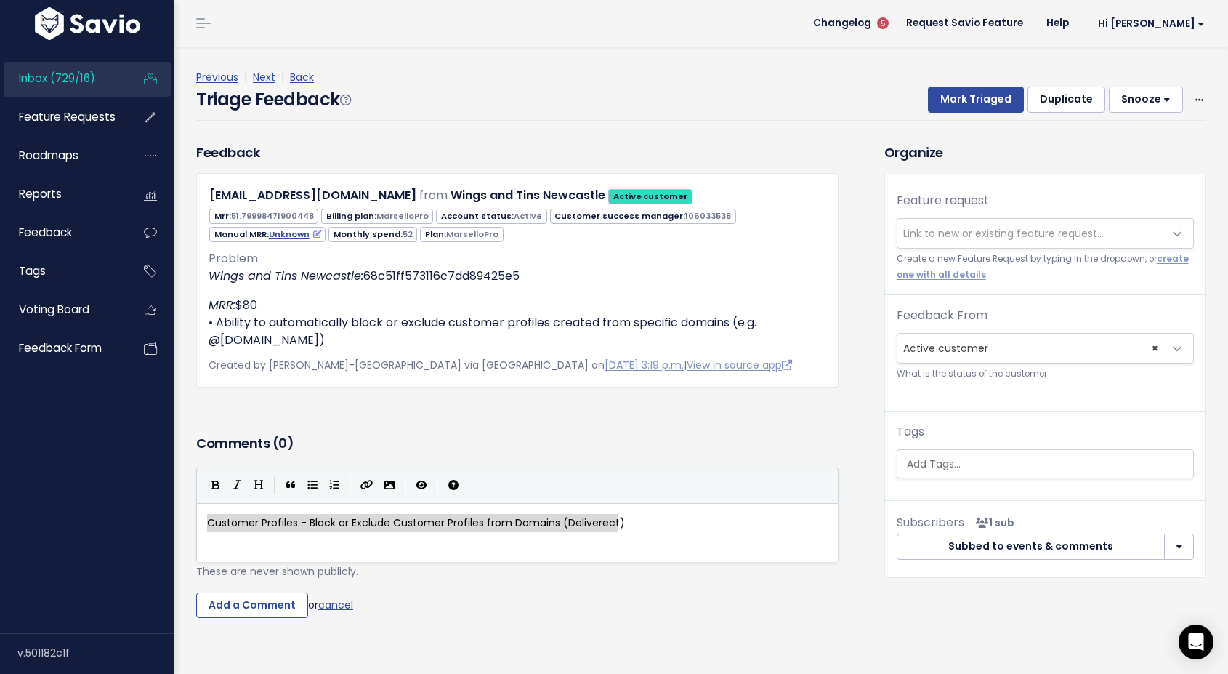
drag, startPoint x: 625, startPoint y: 525, endPoint x: 211, endPoint y: 519, distance: 414.3
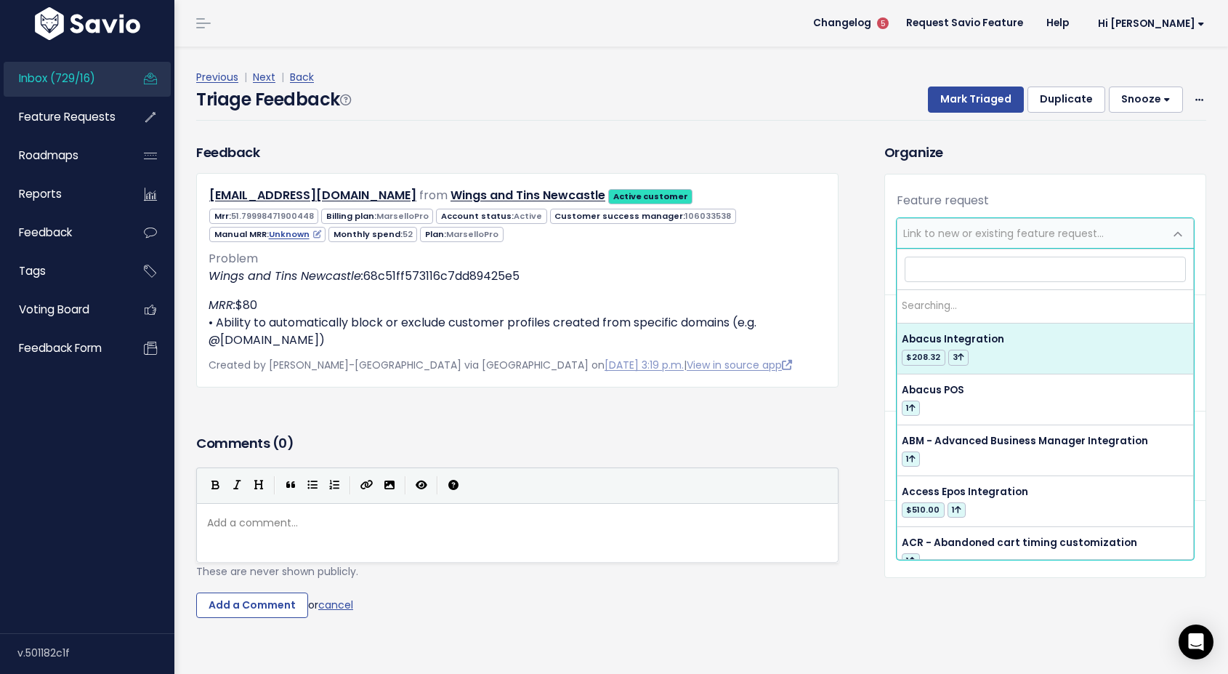
click at [941, 232] on span "Link to new or existing feature request..." at bounding box center [1003, 233] width 201 height 15
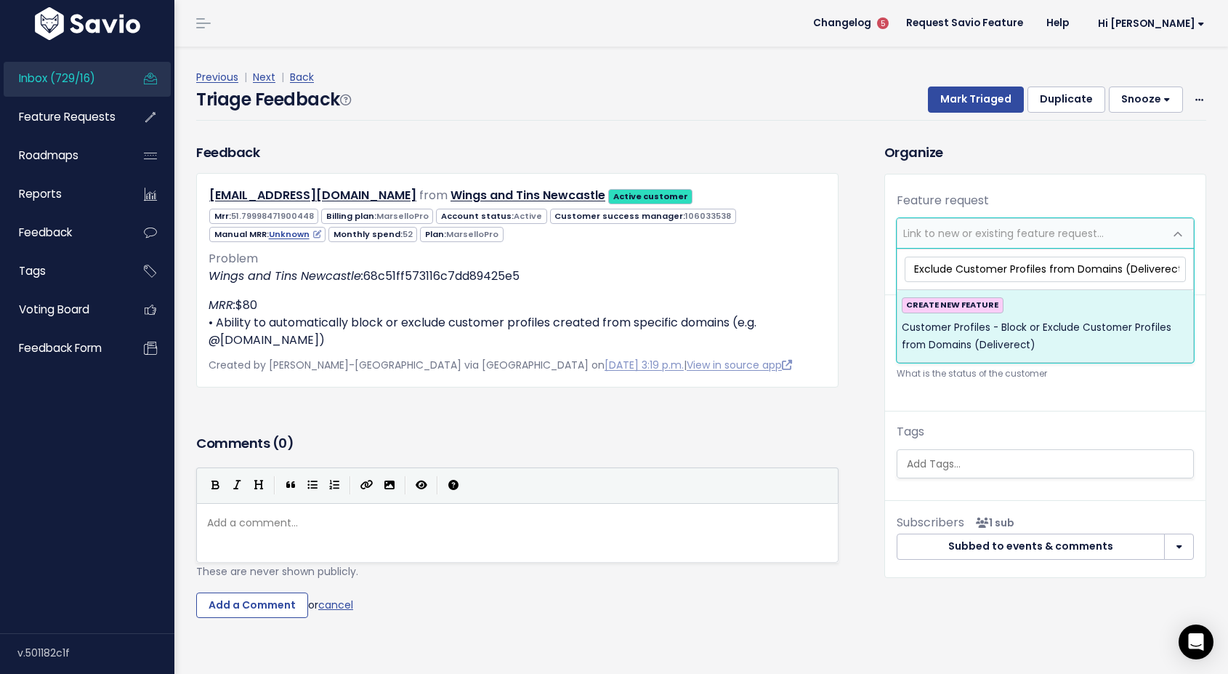
type input "Customer Profiles - Block or Exclude Customer Profiles from Domains (Deliverect)"
click at [961, 338] on span "Customer Profiles - Block or Exclude Customer Profiles from Domains (Deliverect)" at bounding box center [1045, 337] width 287 height 36
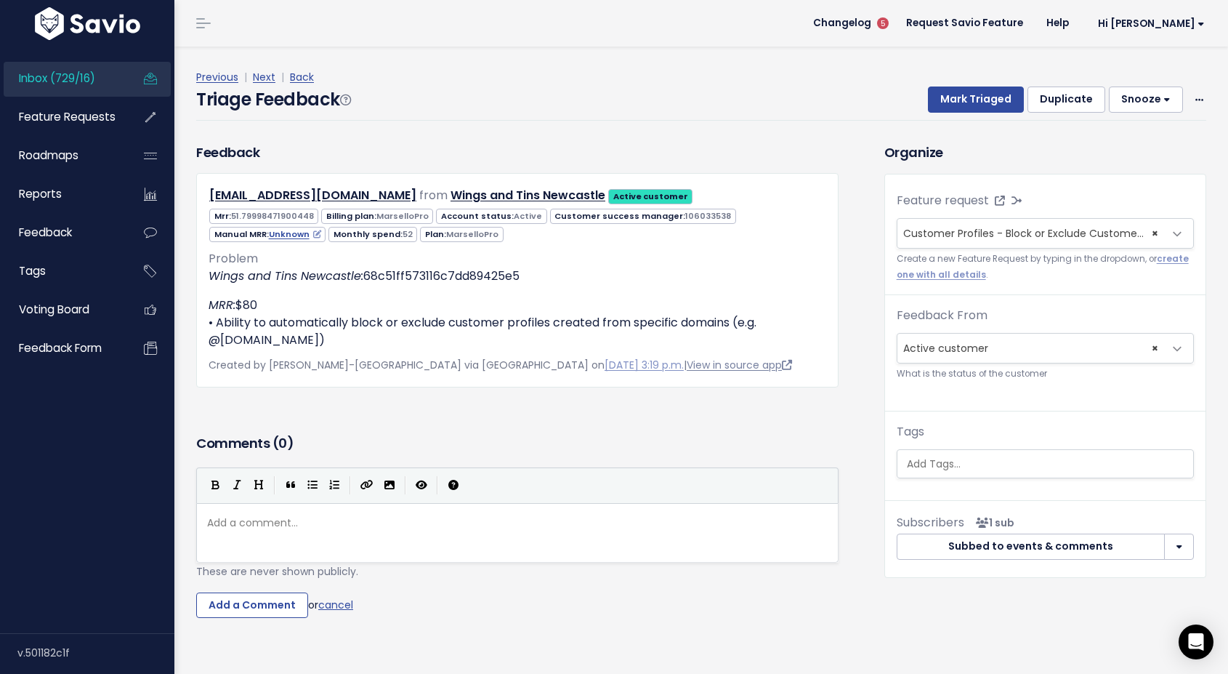
click at [687, 368] on link "View in source app" at bounding box center [739, 365] width 105 height 15
